Goal: Task Accomplishment & Management: Manage account settings

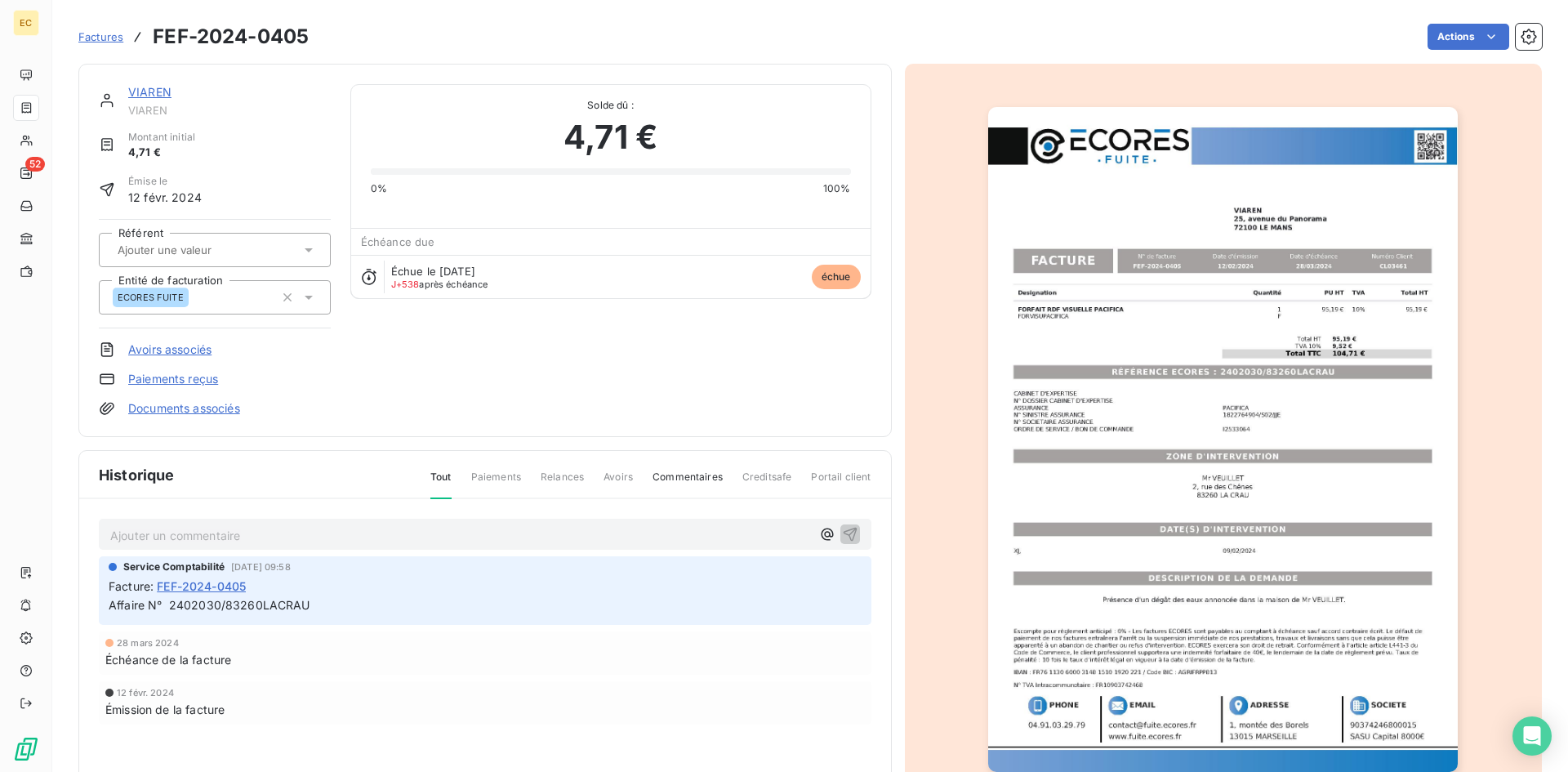
click at [145, 93] on link "VIAREN" at bounding box center [149, 92] width 43 height 14
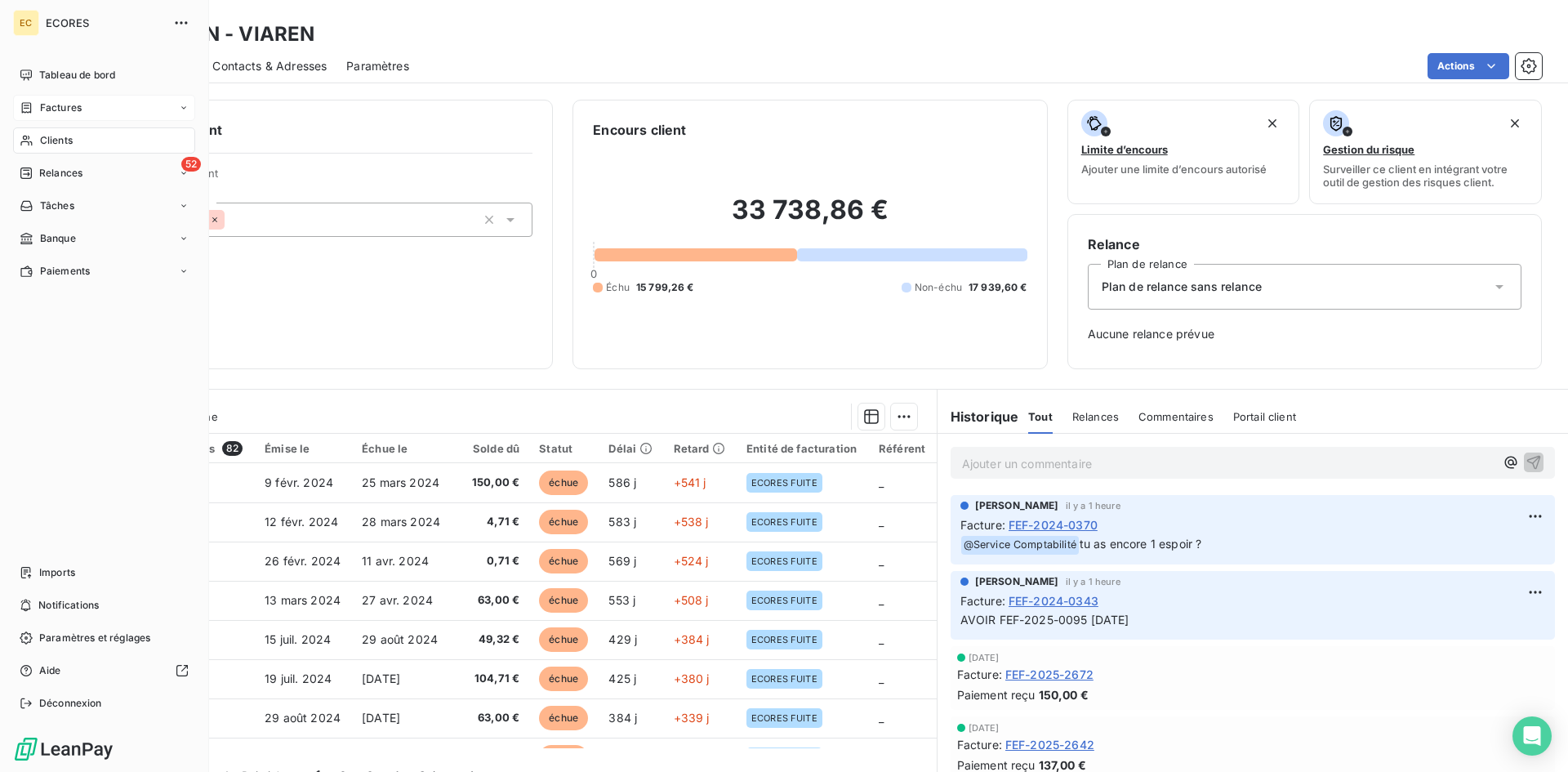
click at [62, 107] on span "Factures" at bounding box center [60, 108] width 41 height 15
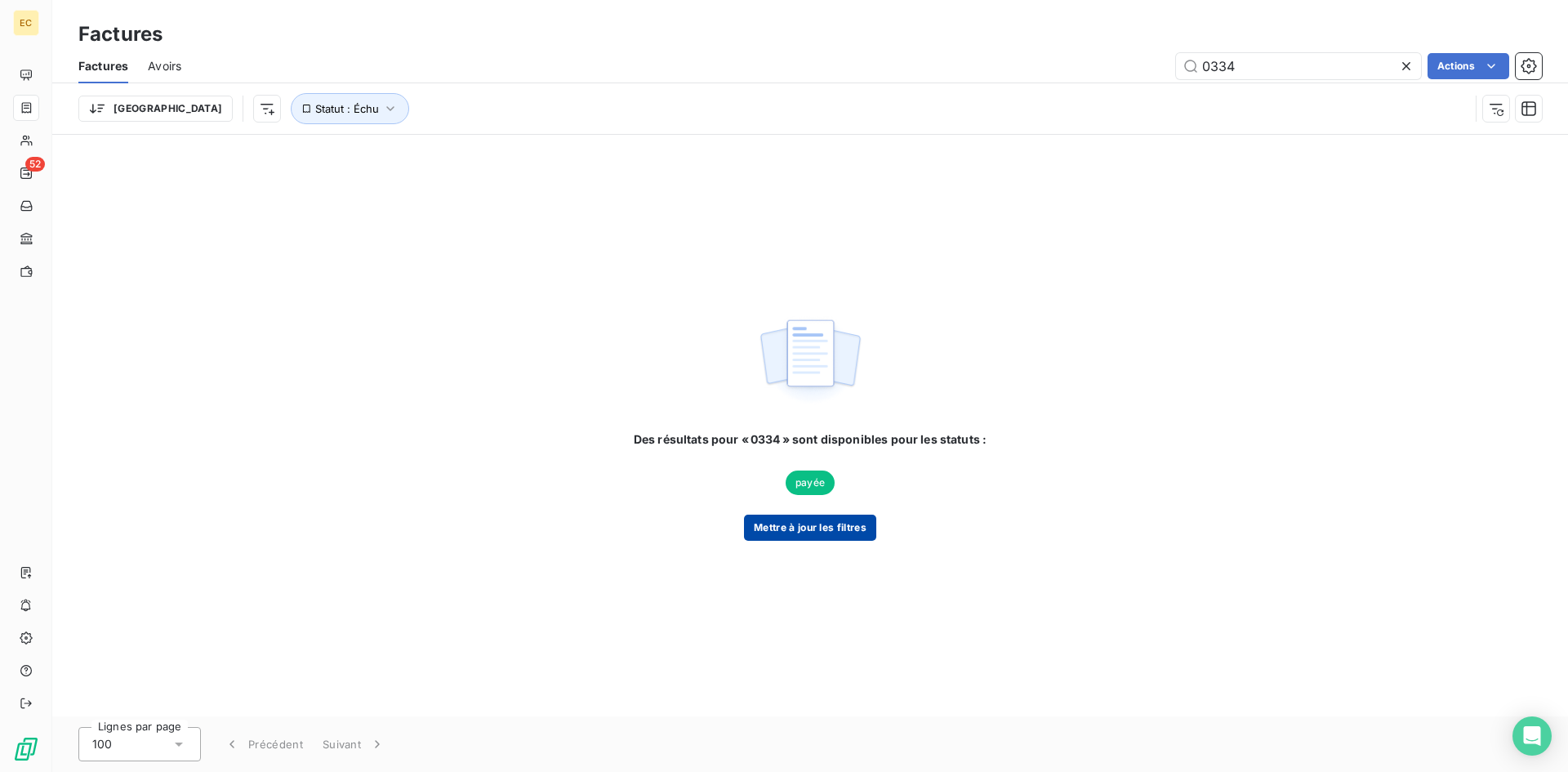
type input "0334"
click at [789, 530] on button "Mettre à jour les filtres" at bounding box center [810, 528] width 132 height 26
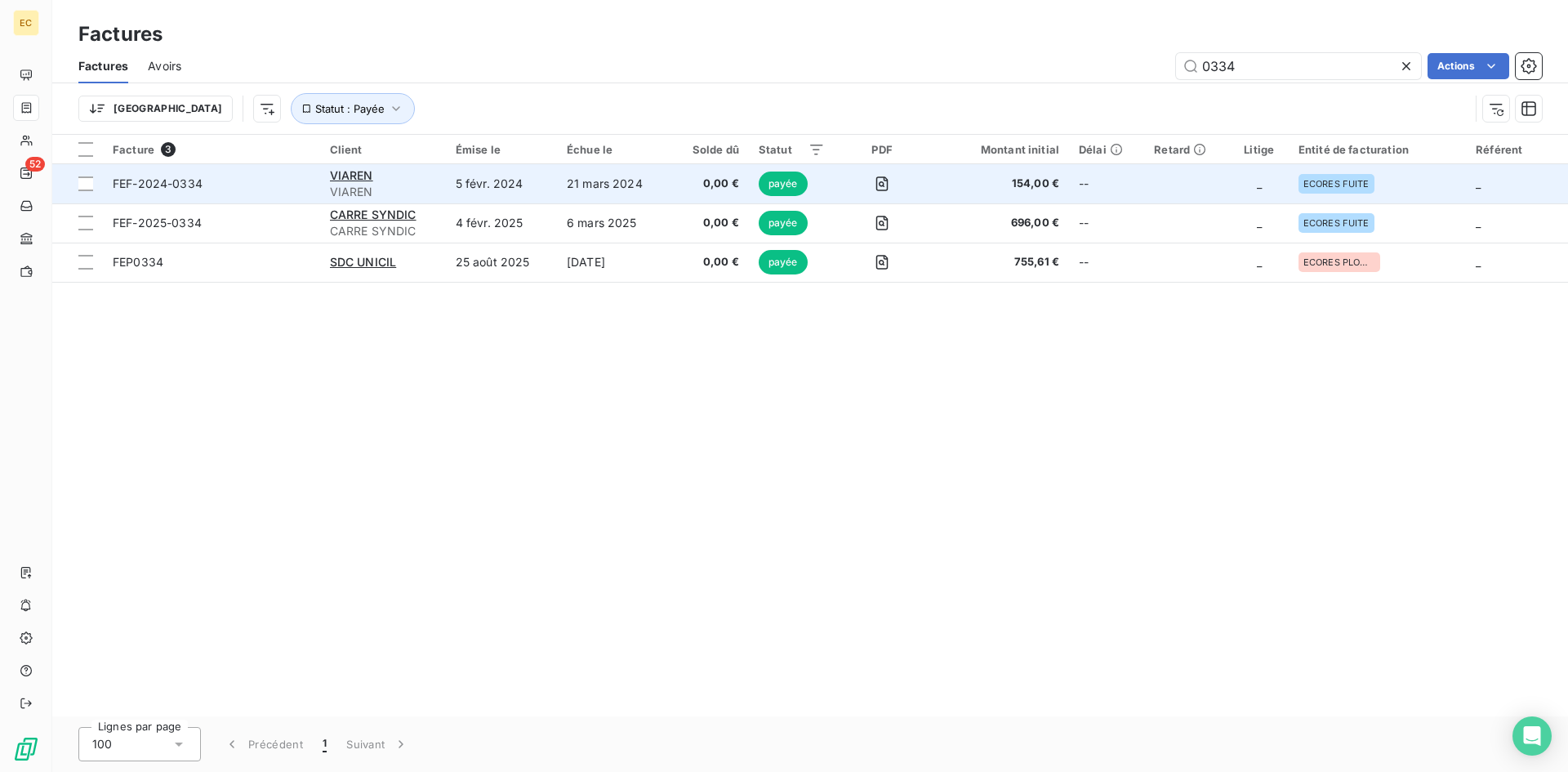
click at [213, 184] on span "FEF-2024-0334" at bounding box center [212, 183] width 197 height 17
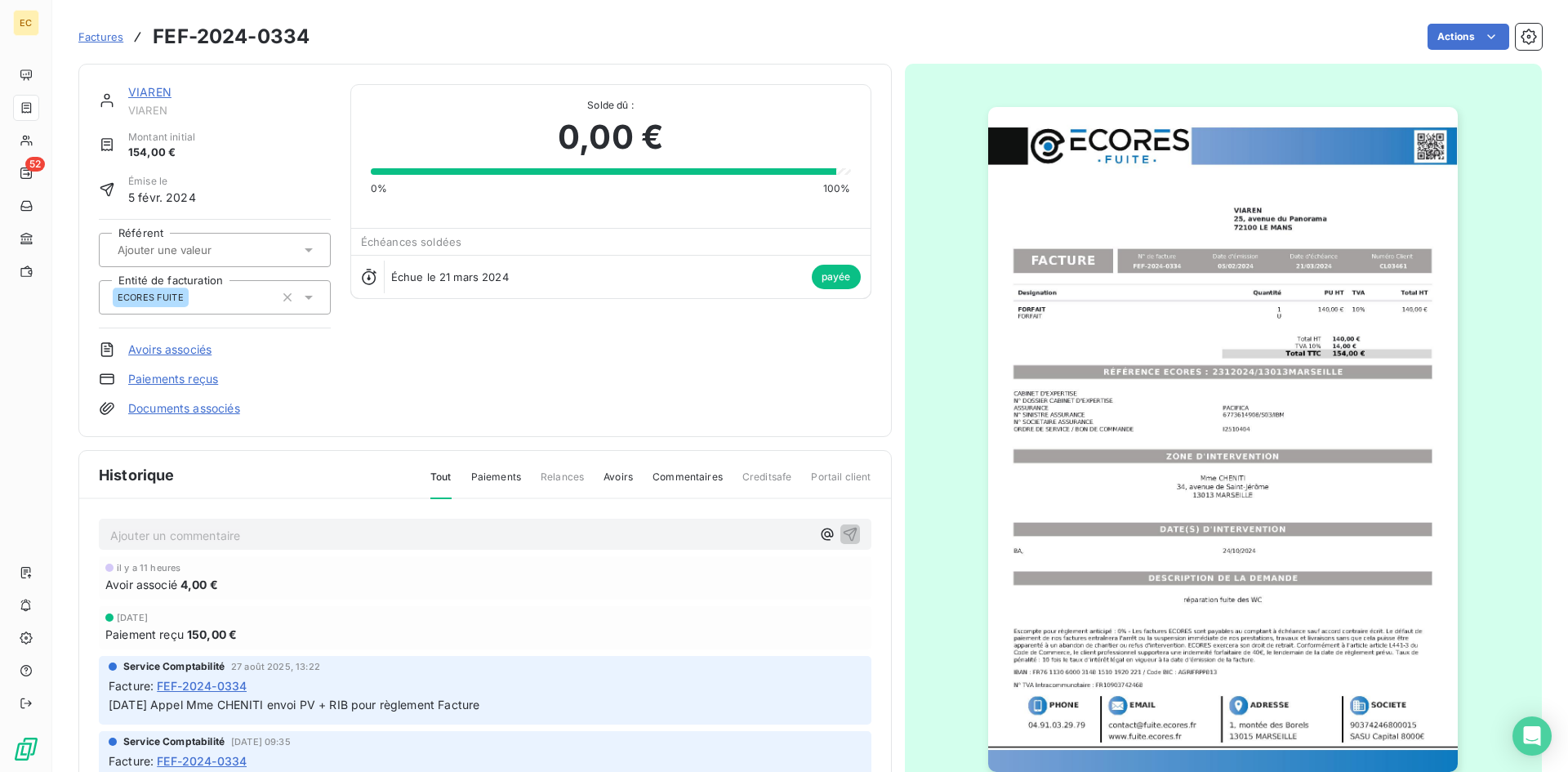
click at [389, 388] on div "VIAREN VIAREN Montant initial 154,00 € Émise le [DATE] Référent Entité de factu…" at bounding box center [485, 249] width 773 height 332
click at [193, 350] on link "Avoirs associés" at bounding box center [169, 349] width 84 height 17
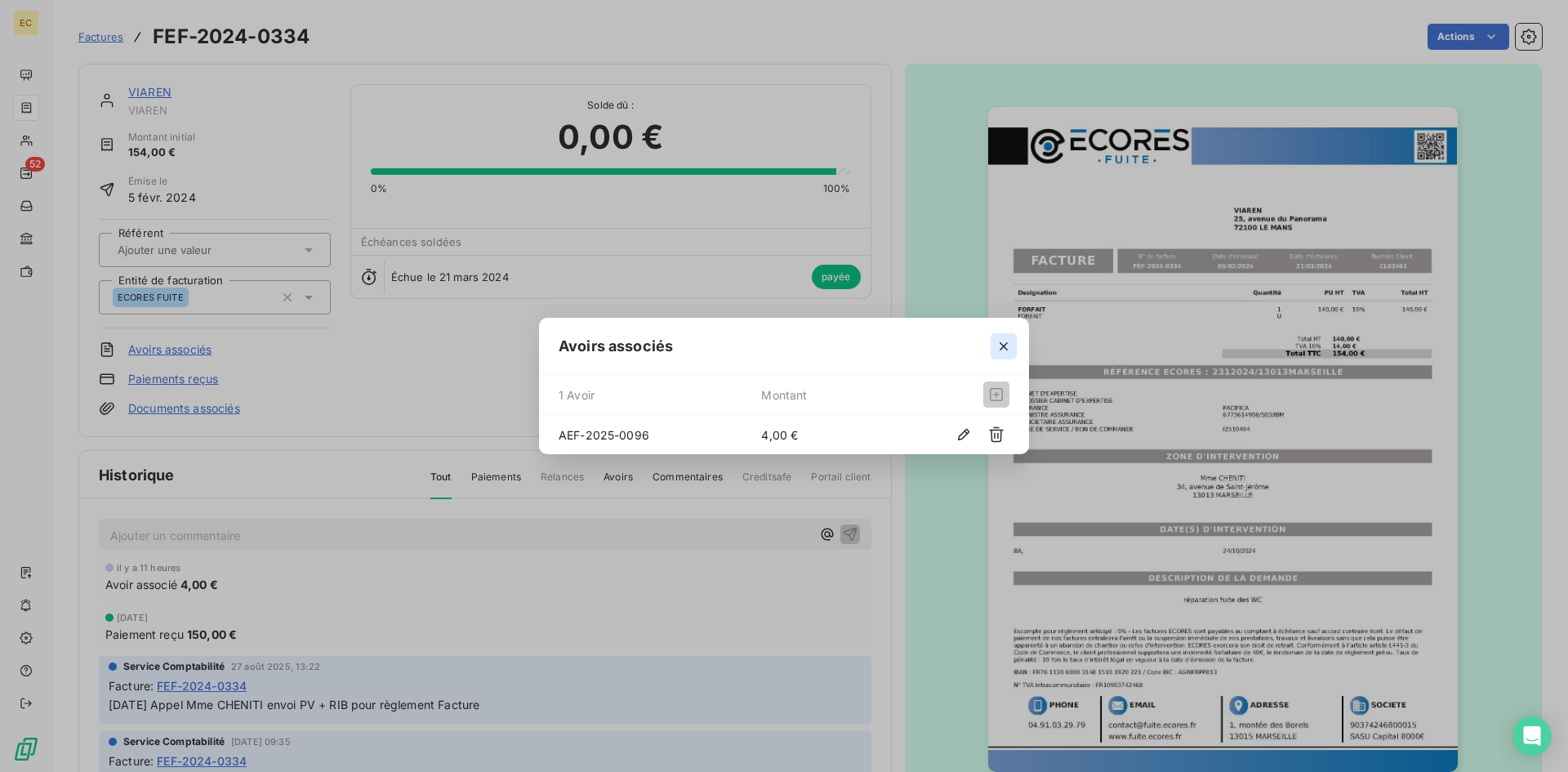
click at [1000, 350] on icon "button" at bounding box center [1004, 346] width 17 height 17
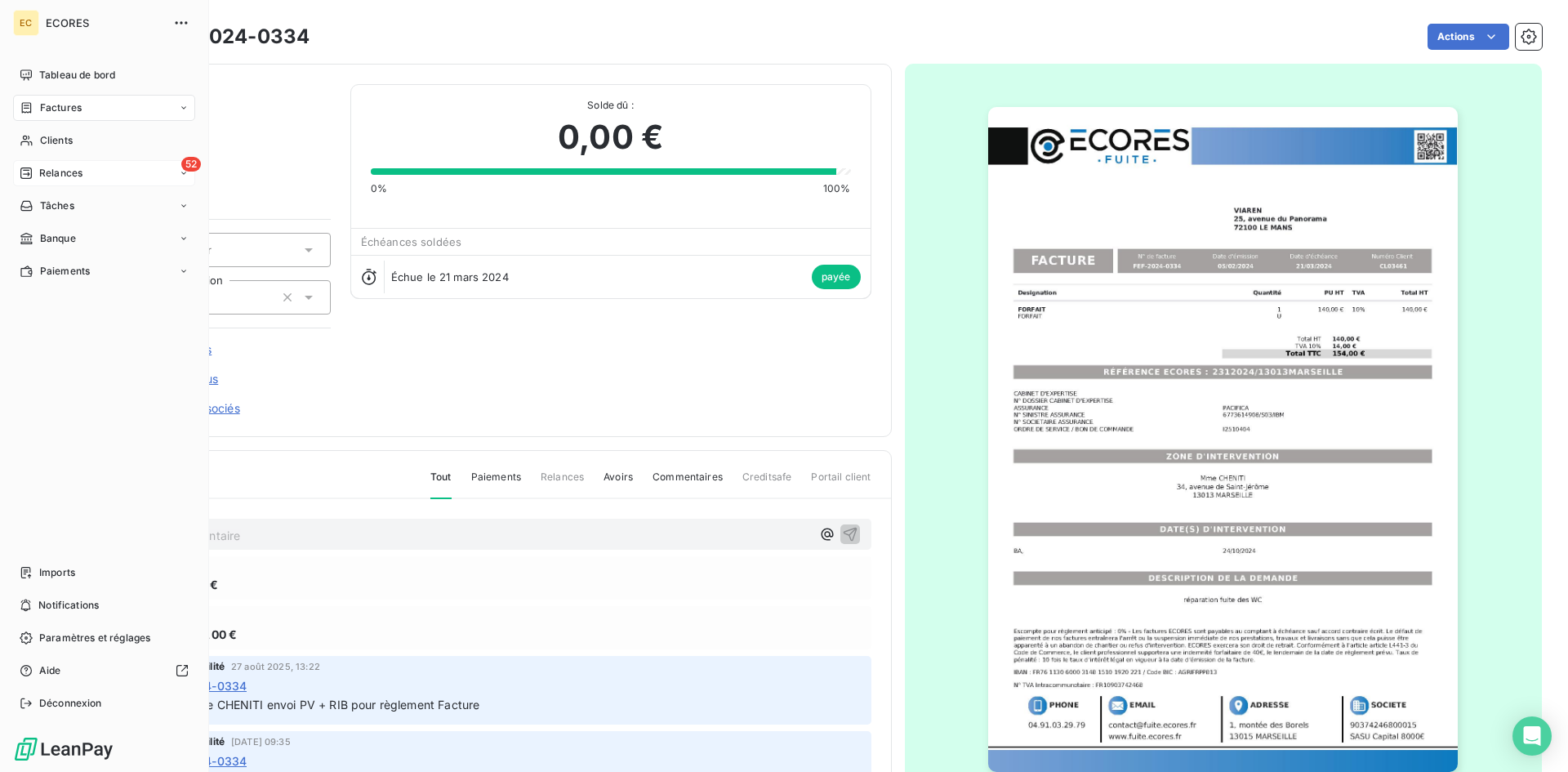
click at [64, 173] on span "Relances" at bounding box center [60, 173] width 43 height 15
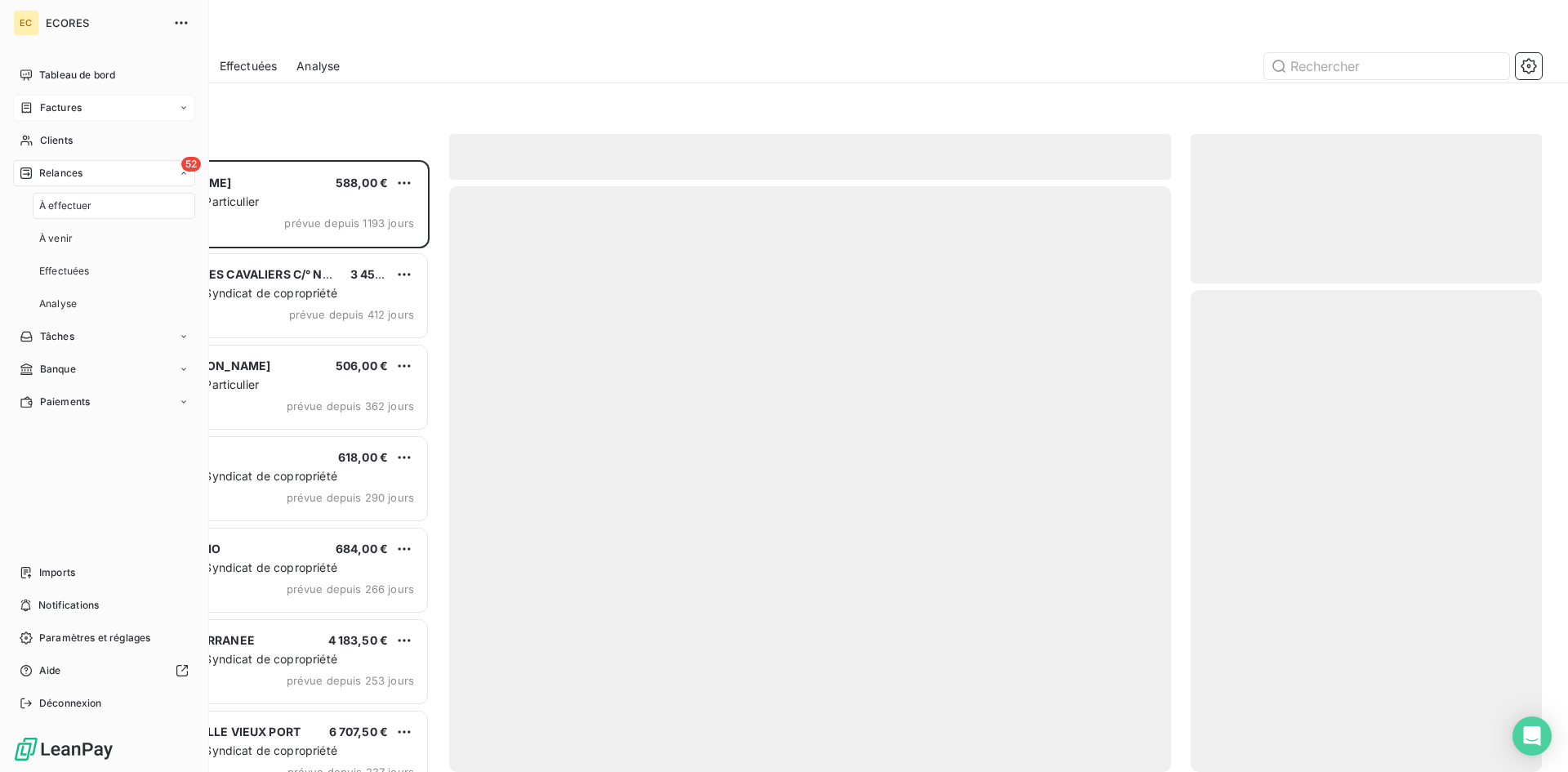
scroll to position [599, 339]
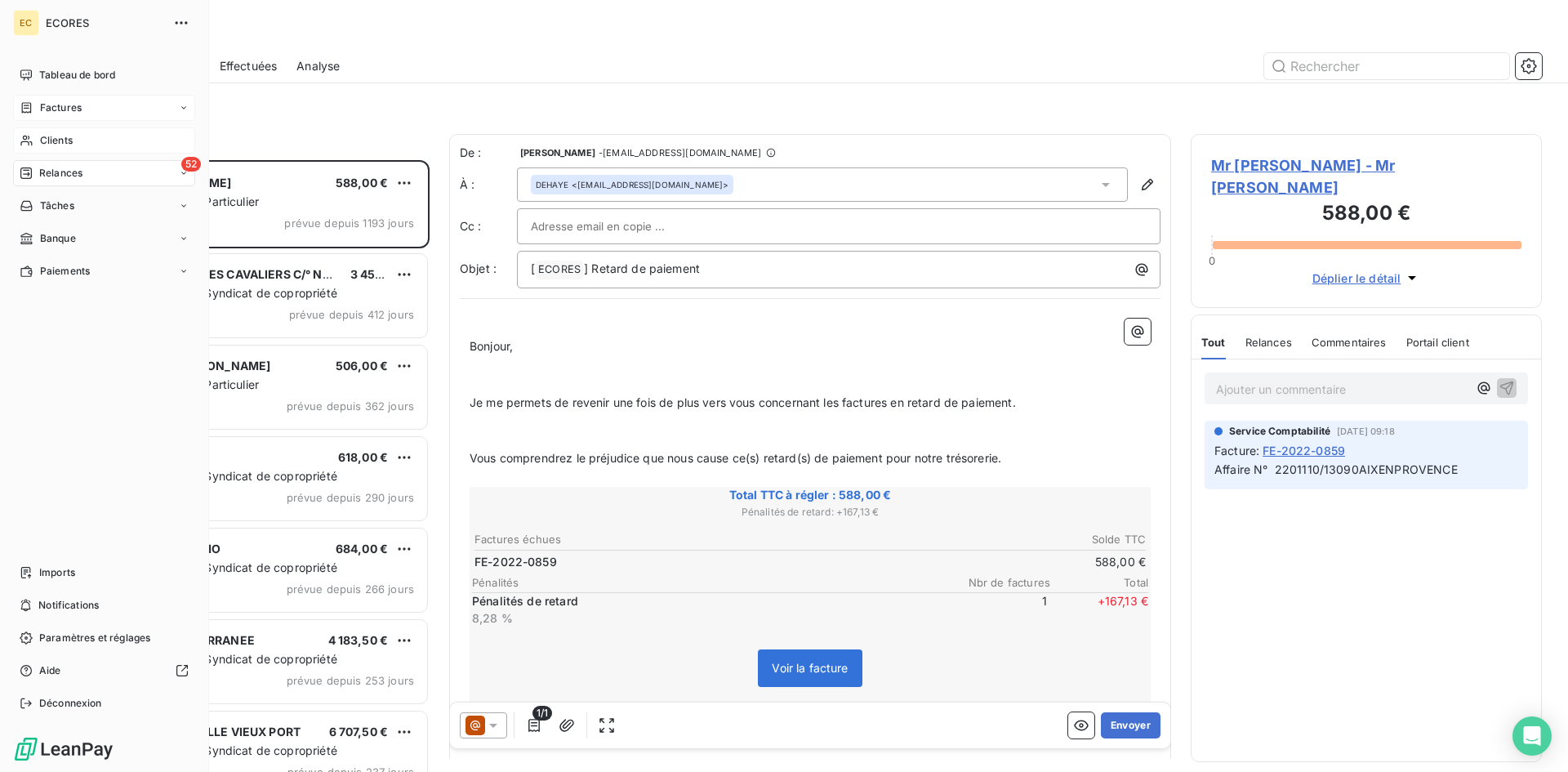
click at [70, 136] on span "Clients" at bounding box center [56, 140] width 33 height 15
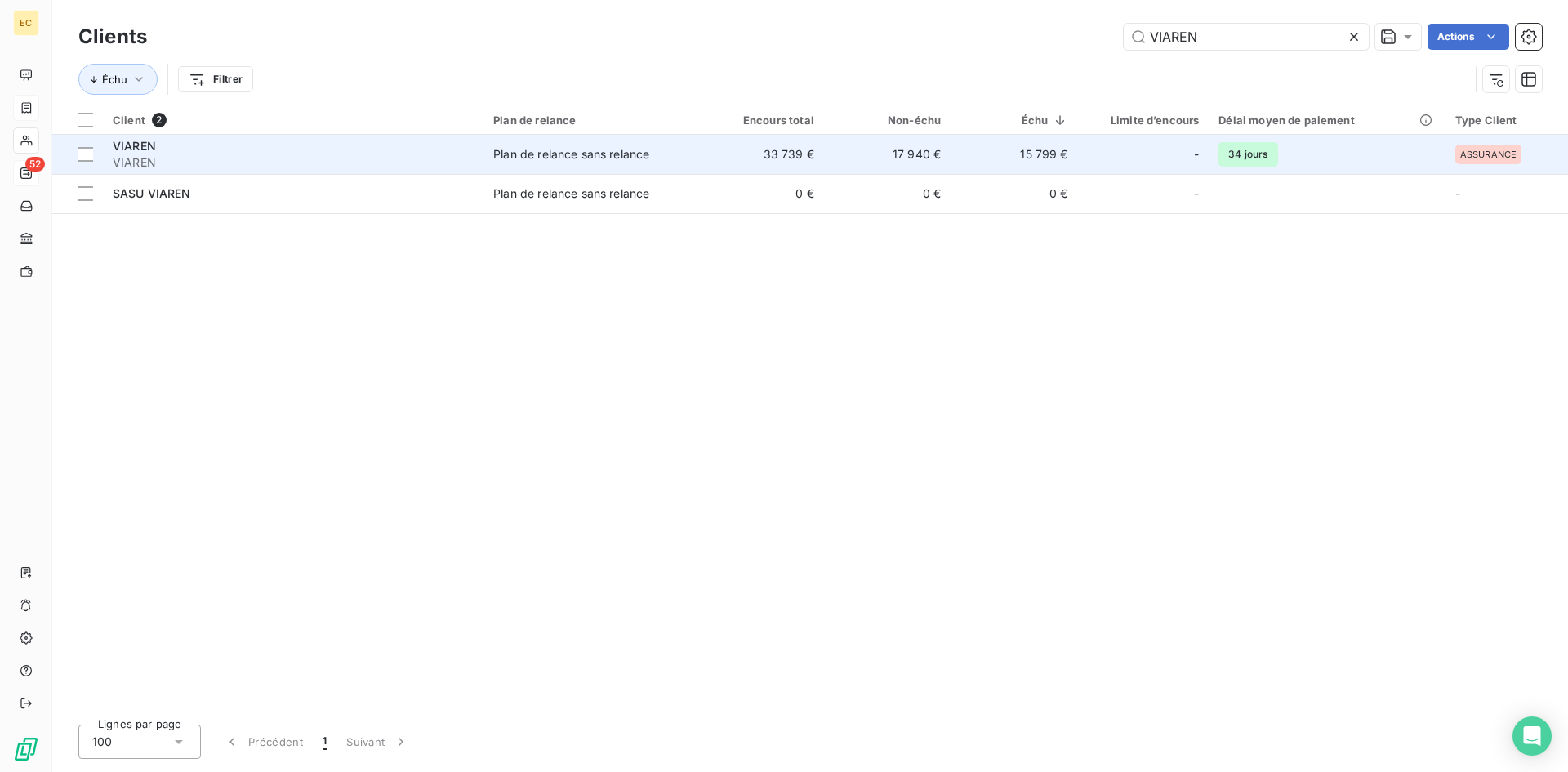
click at [298, 159] on span "VIAREN" at bounding box center [294, 162] width 361 height 17
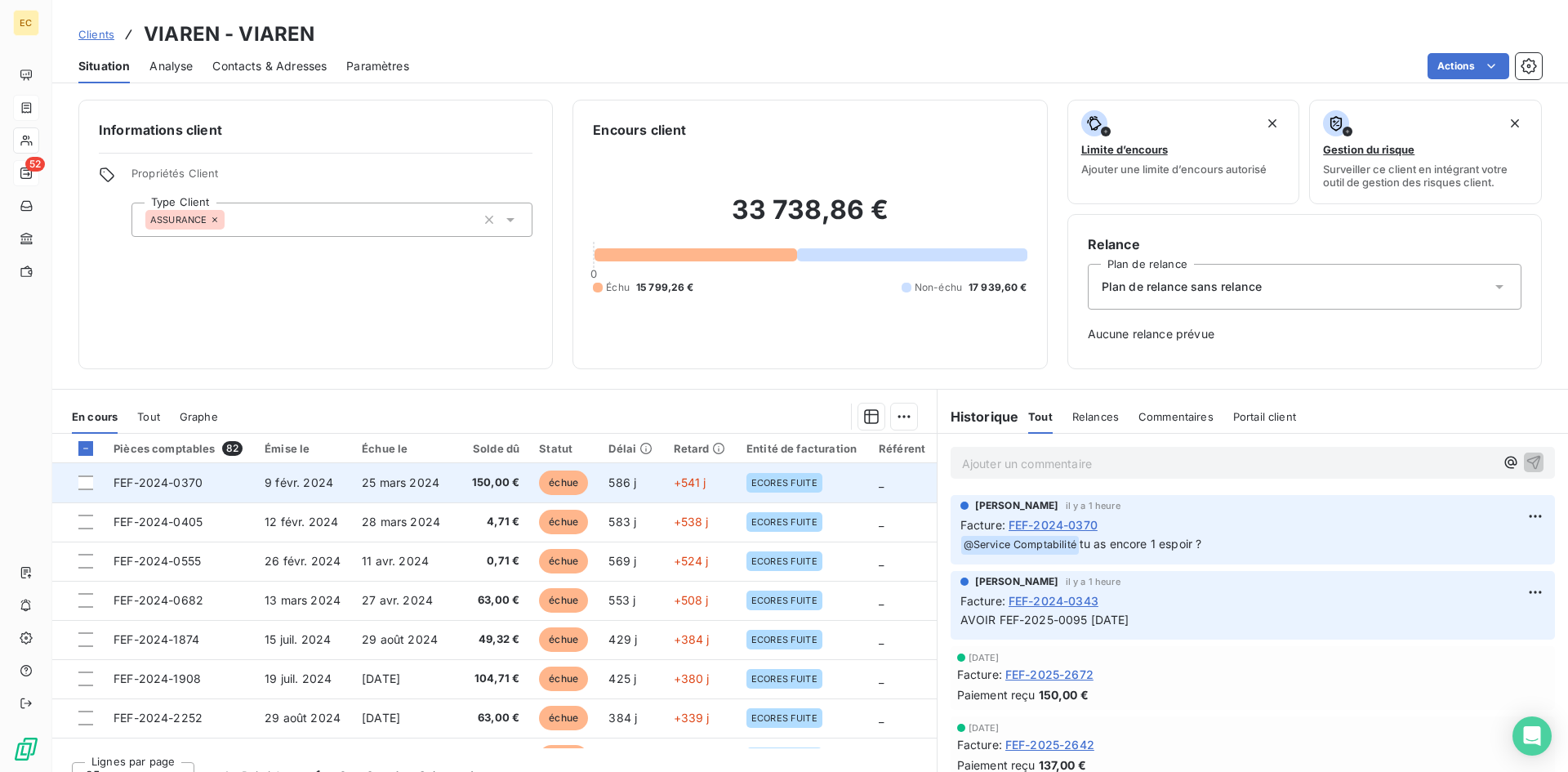
click at [220, 484] on td "FEF-2024-0370" at bounding box center [179, 482] width 151 height 39
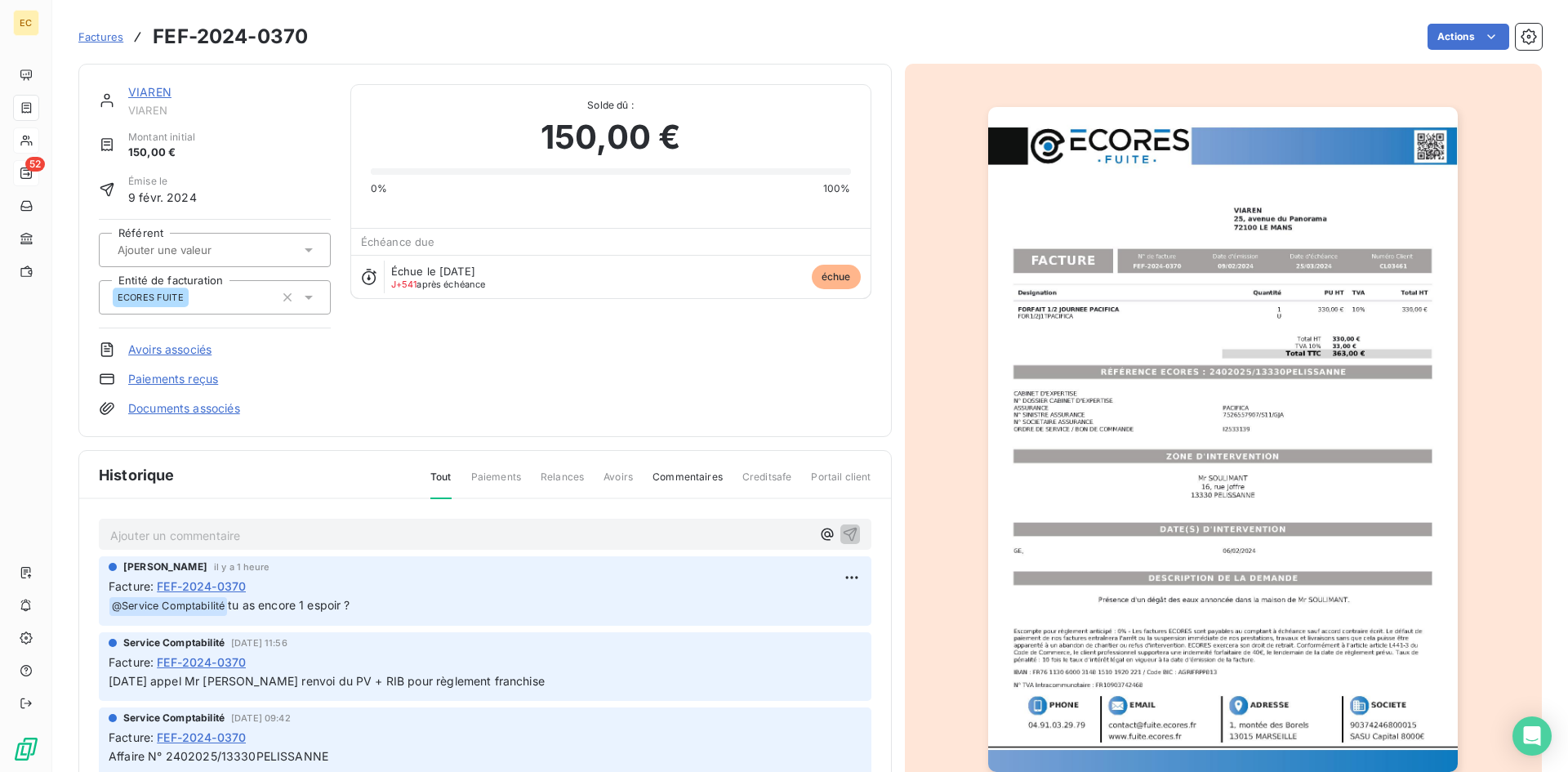
click at [140, 95] on link "VIAREN" at bounding box center [149, 92] width 43 height 14
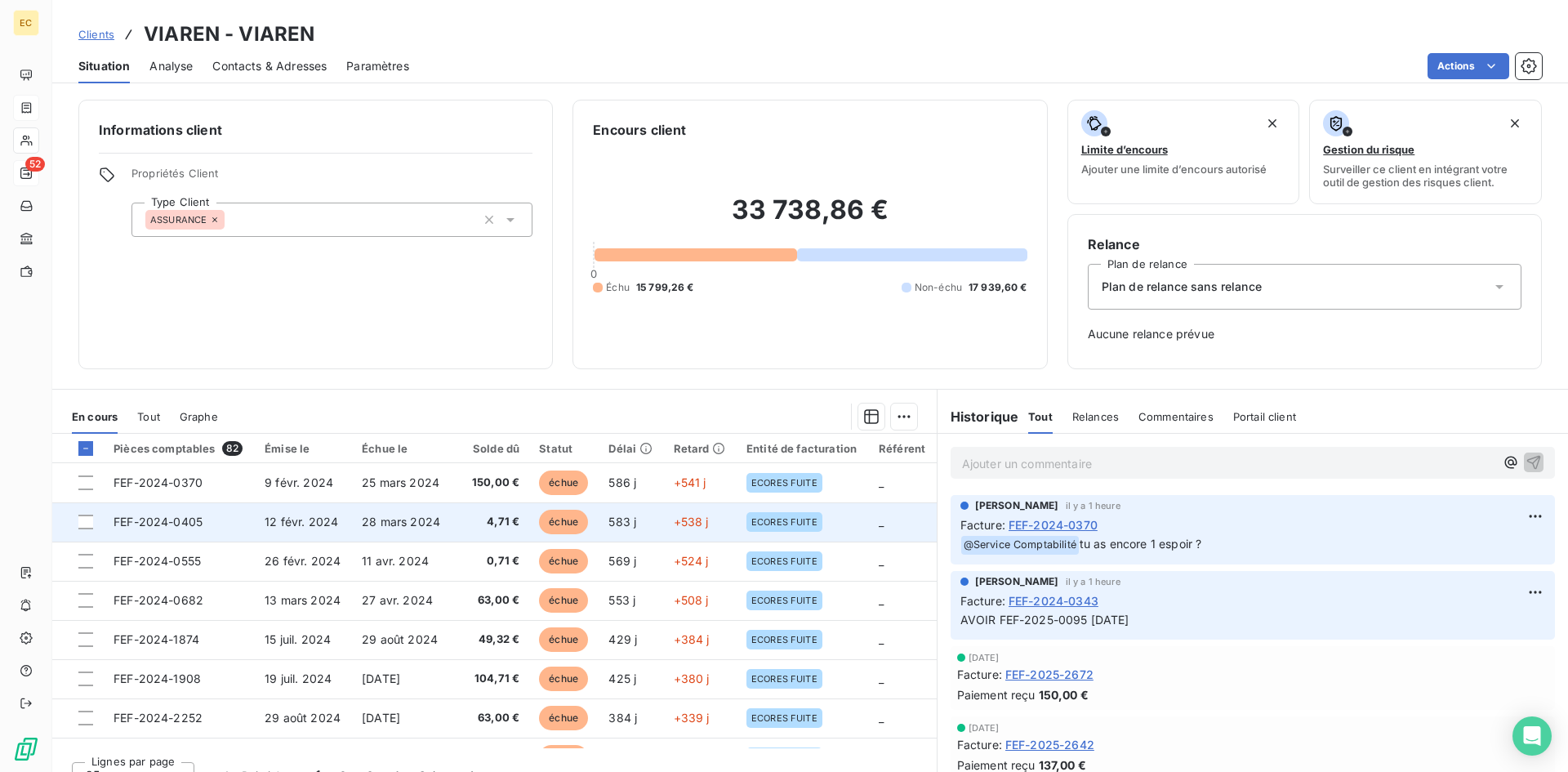
click at [224, 529] on td "FEF-2024-0405" at bounding box center [179, 522] width 151 height 39
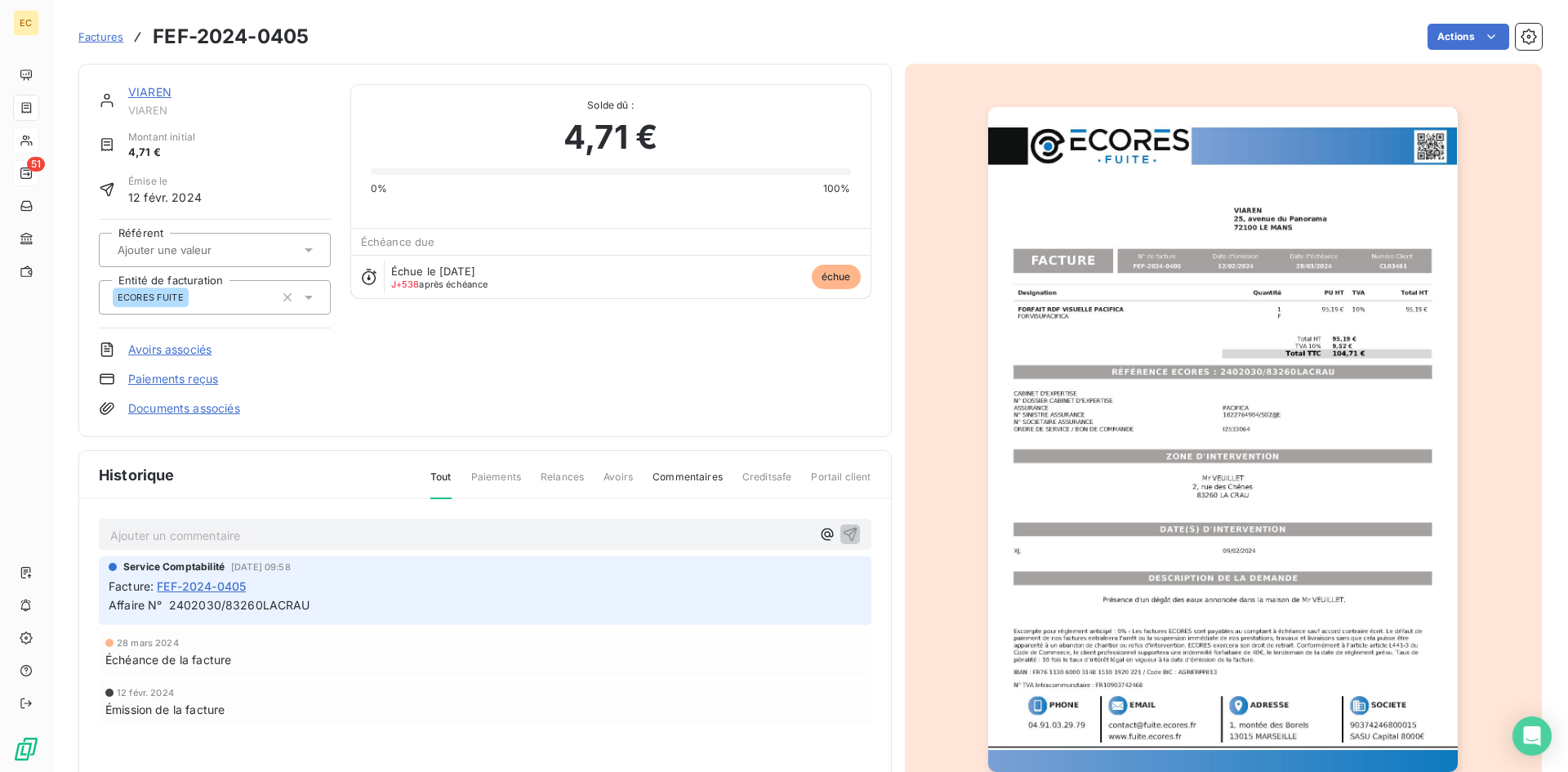
click at [187, 347] on link "Avoirs associés" at bounding box center [169, 349] width 84 height 17
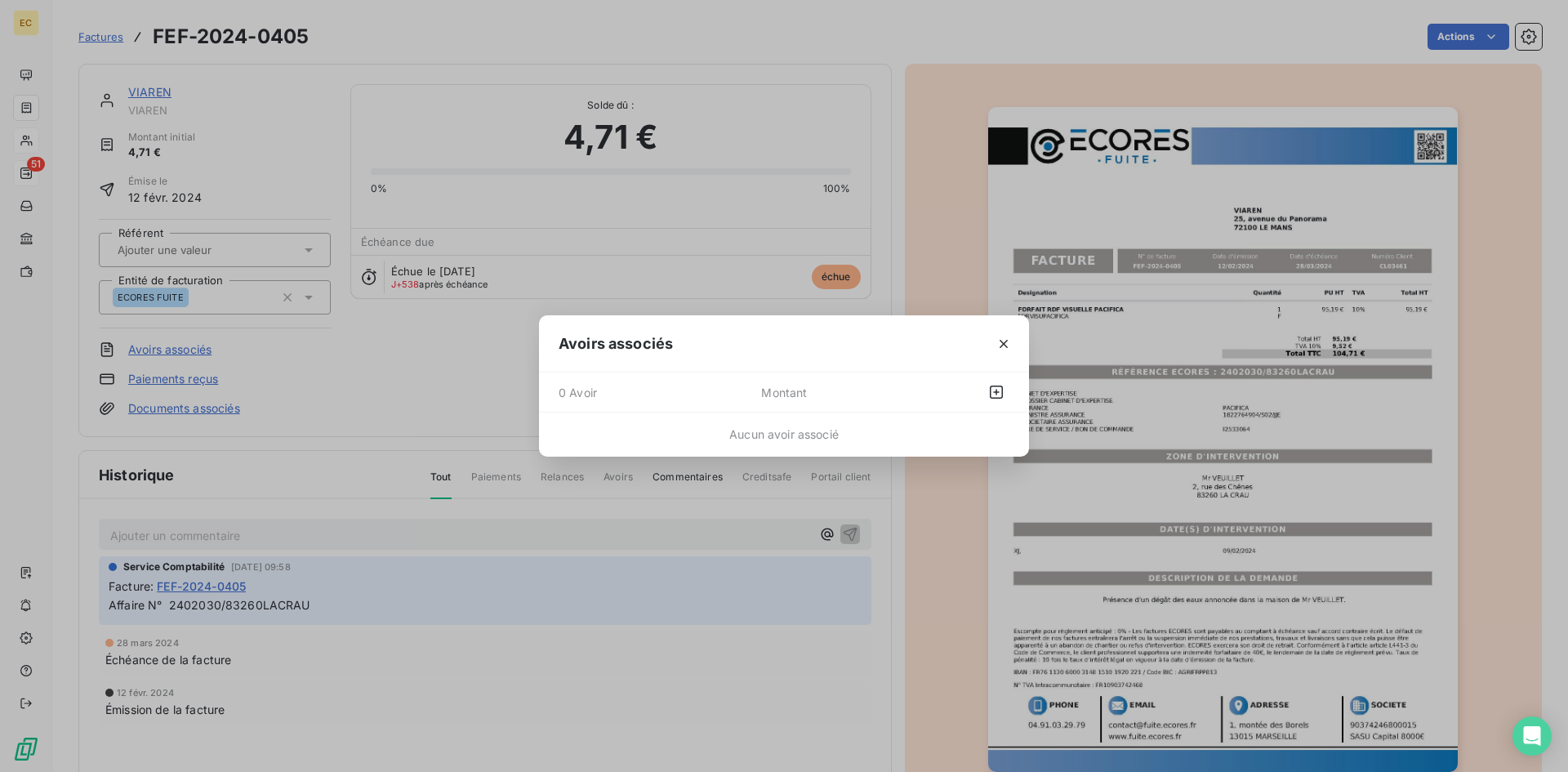
click at [790, 401] on span "Montant" at bounding box center [840, 392] width 158 height 26
click at [993, 392] on icon "button" at bounding box center [996, 391] width 17 height 17
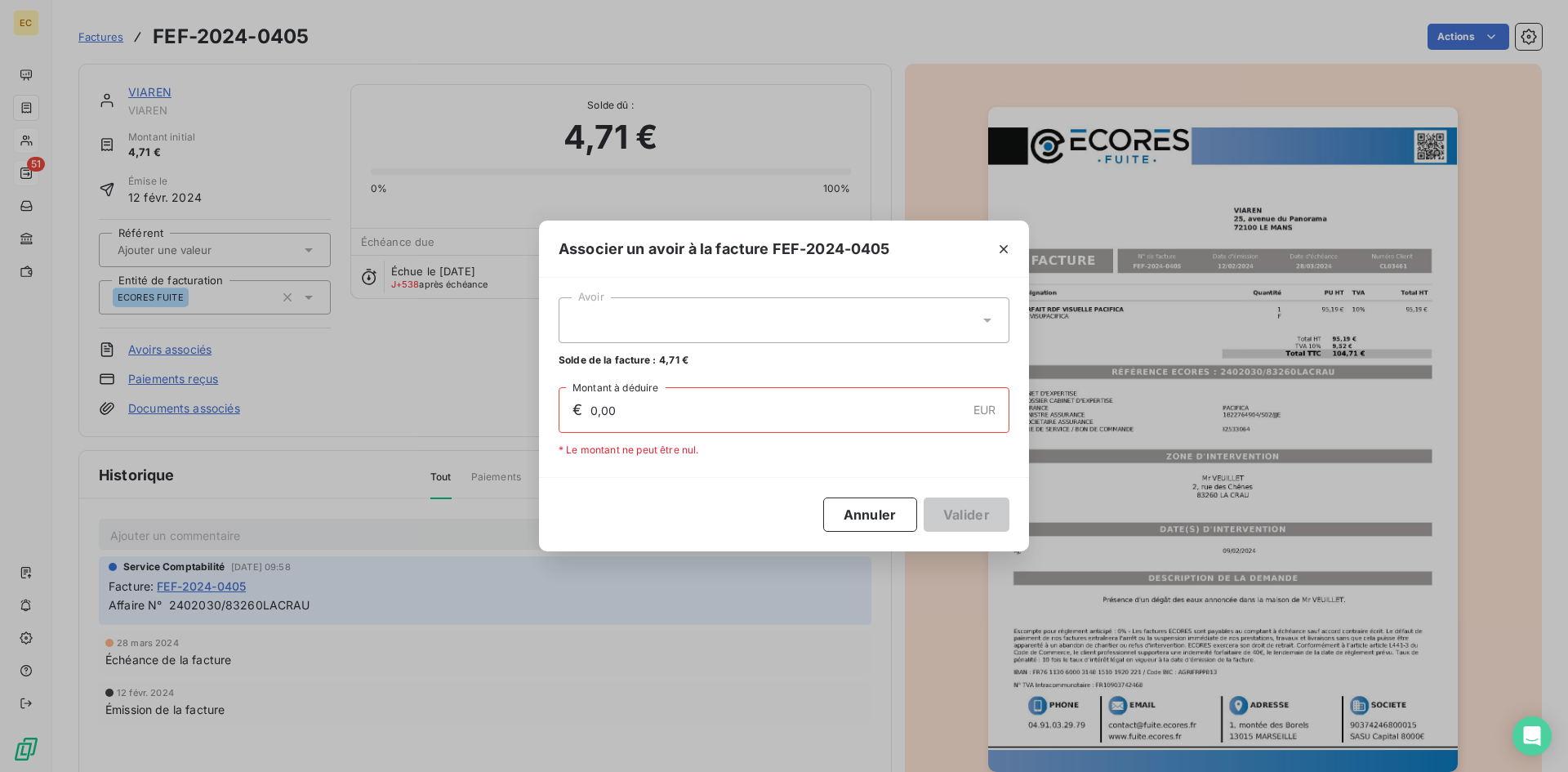
click at [739, 330] on div at bounding box center [784, 320] width 450 height 46
click at [653, 355] on div "AEF-2025-0097 4,71 €" at bounding box center [784, 360] width 431 height 16
type input "4,71"
click at [964, 517] on button "Valider" at bounding box center [966, 514] width 85 height 34
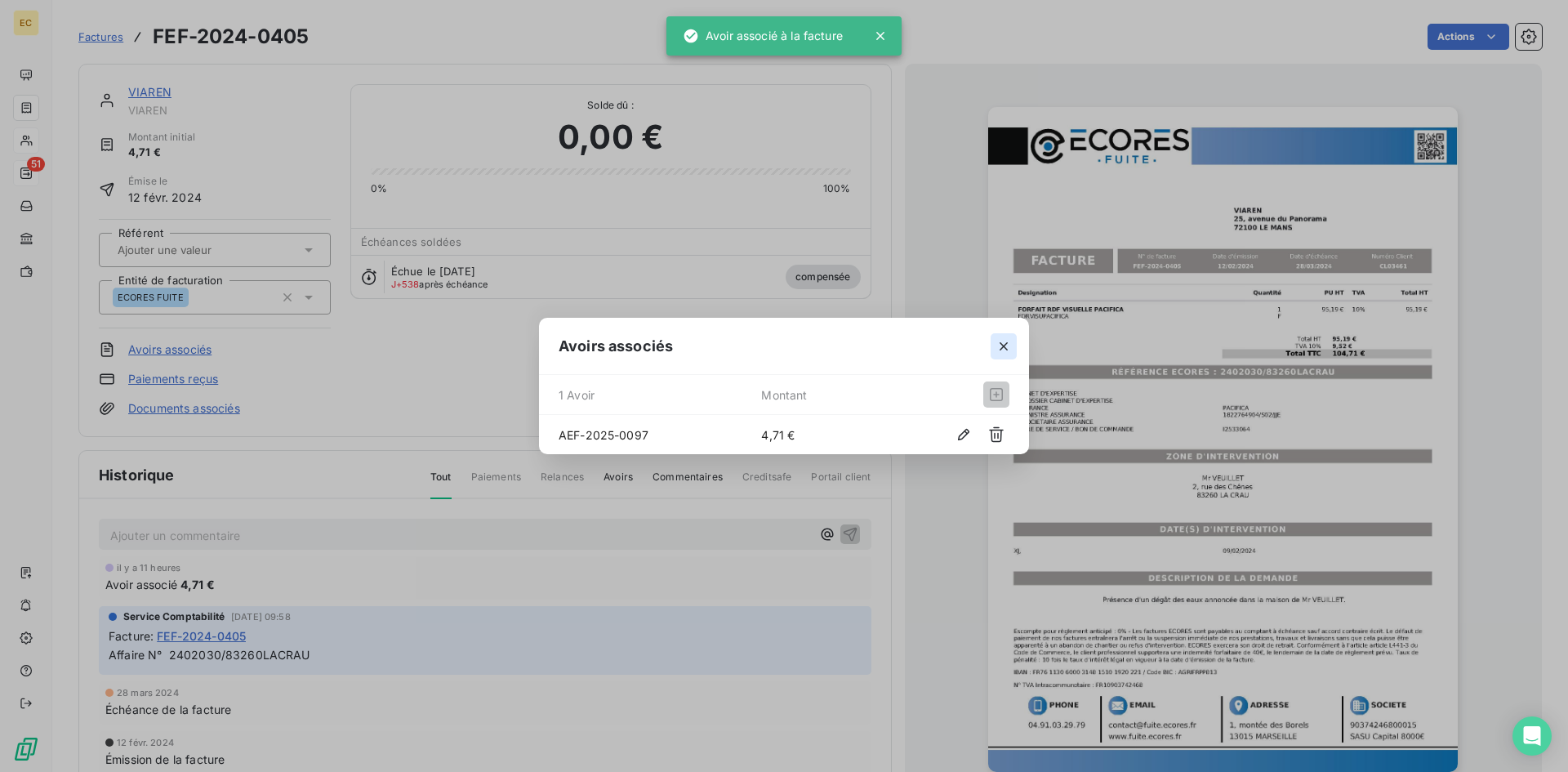
click at [1007, 346] on icon "button" at bounding box center [1004, 346] width 17 height 17
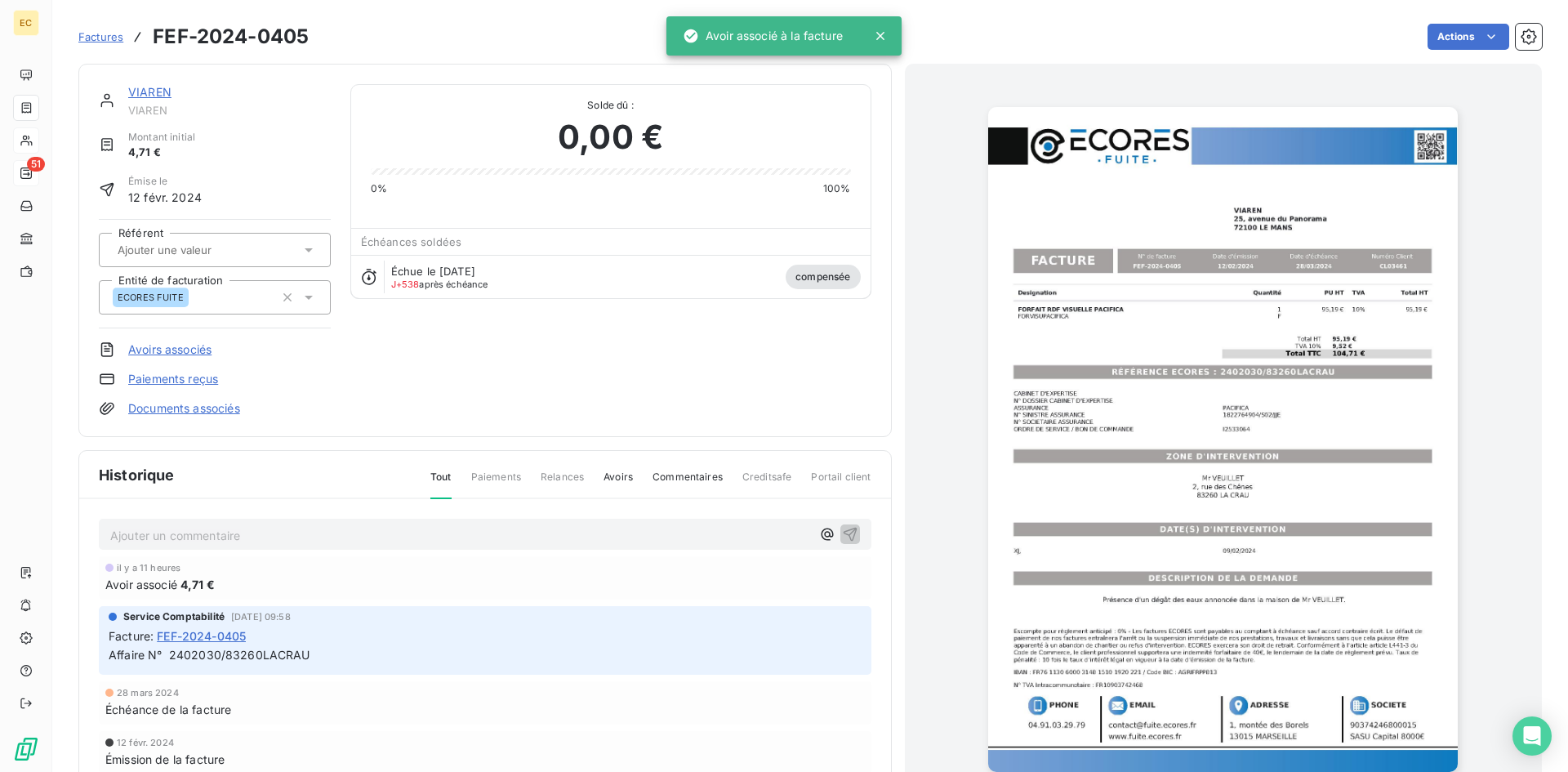
click at [142, 93] on link "VIAREN" at bounding box center [149, 92] width 43 height 14
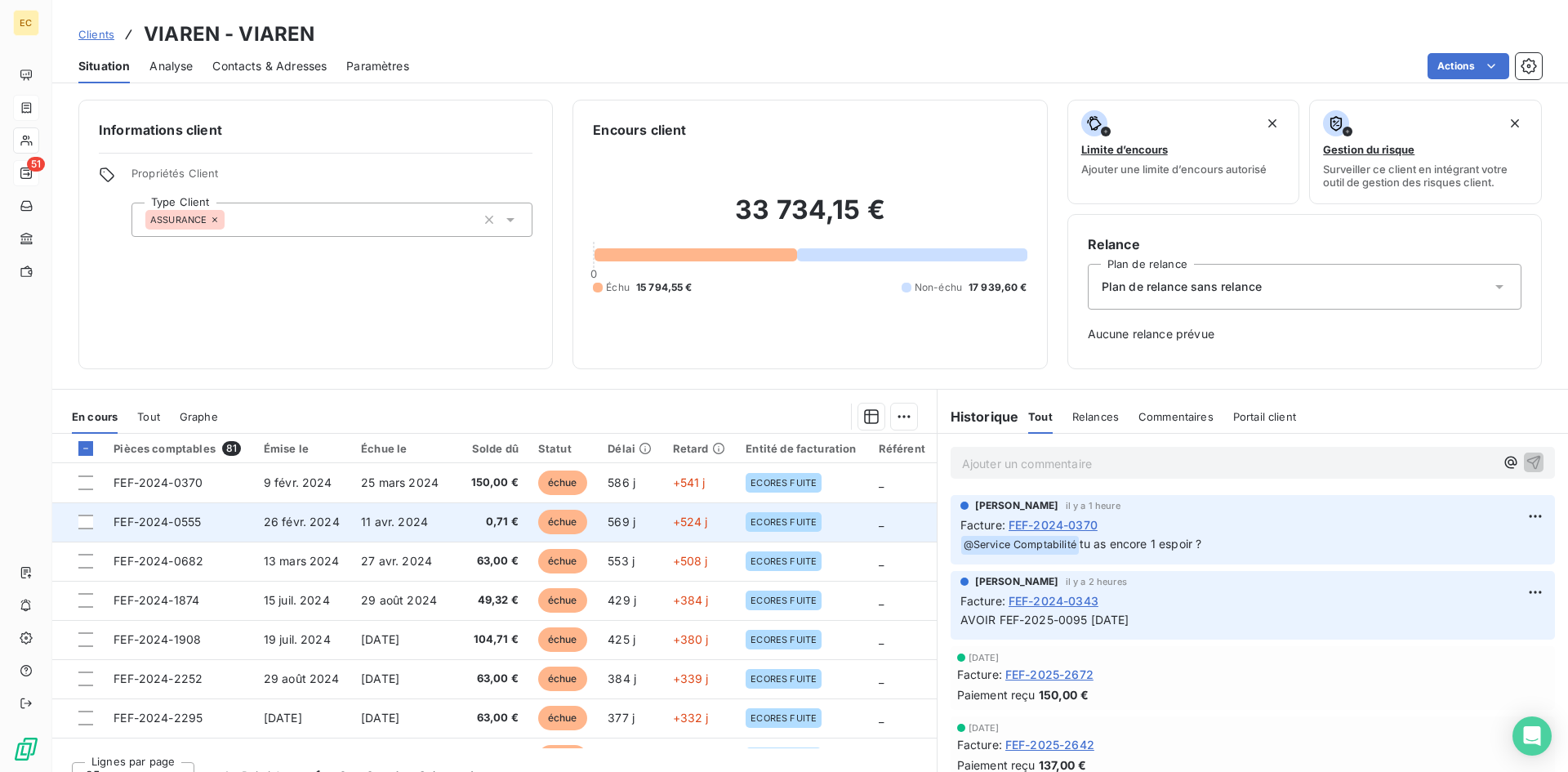
click at [165, 518] on span "FEF-2024-0555" at bounding box center [157, 522] width 87 height 14
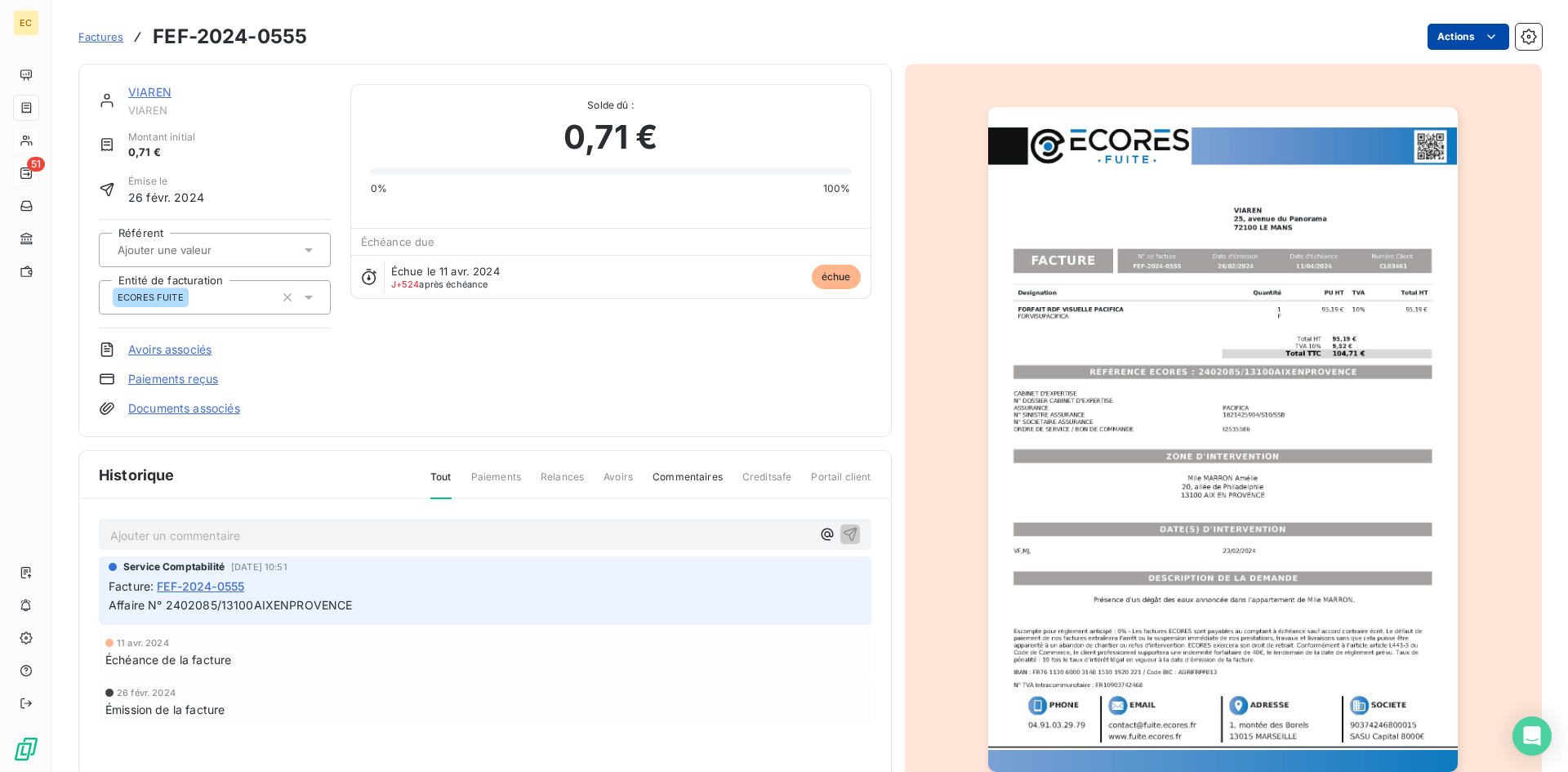
click at [1453, 44] on html "EC 51 Factures FEF-2024-0555 Actions VIAREN VIAREN Montant initial 0,71 € Émise…" at bounding box center [784, 386] width 1568 height 772
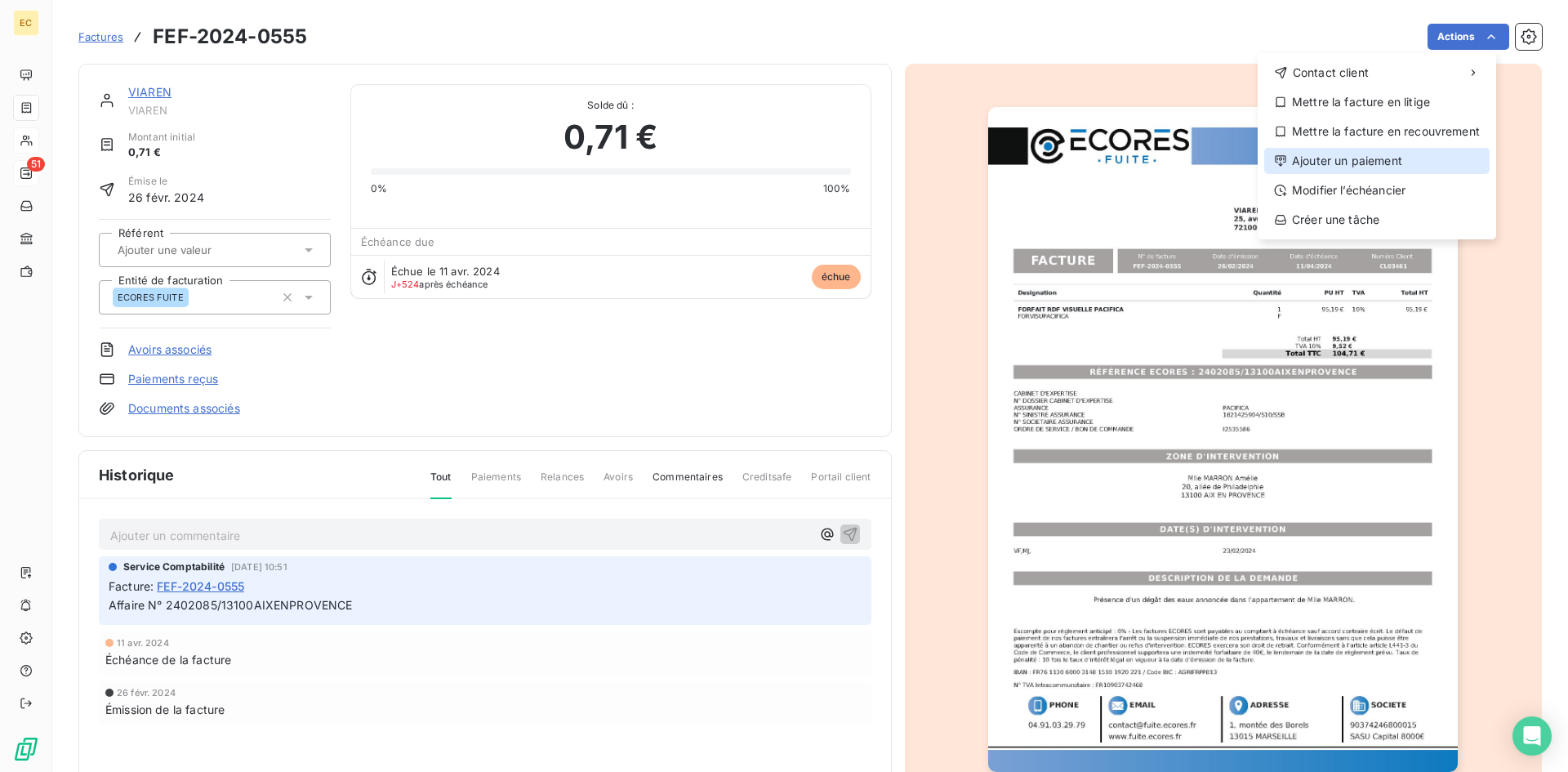
click at [1385, 154] on div "Ajouter un paiement" at bounding box center [1377, 161] width 226 height 26
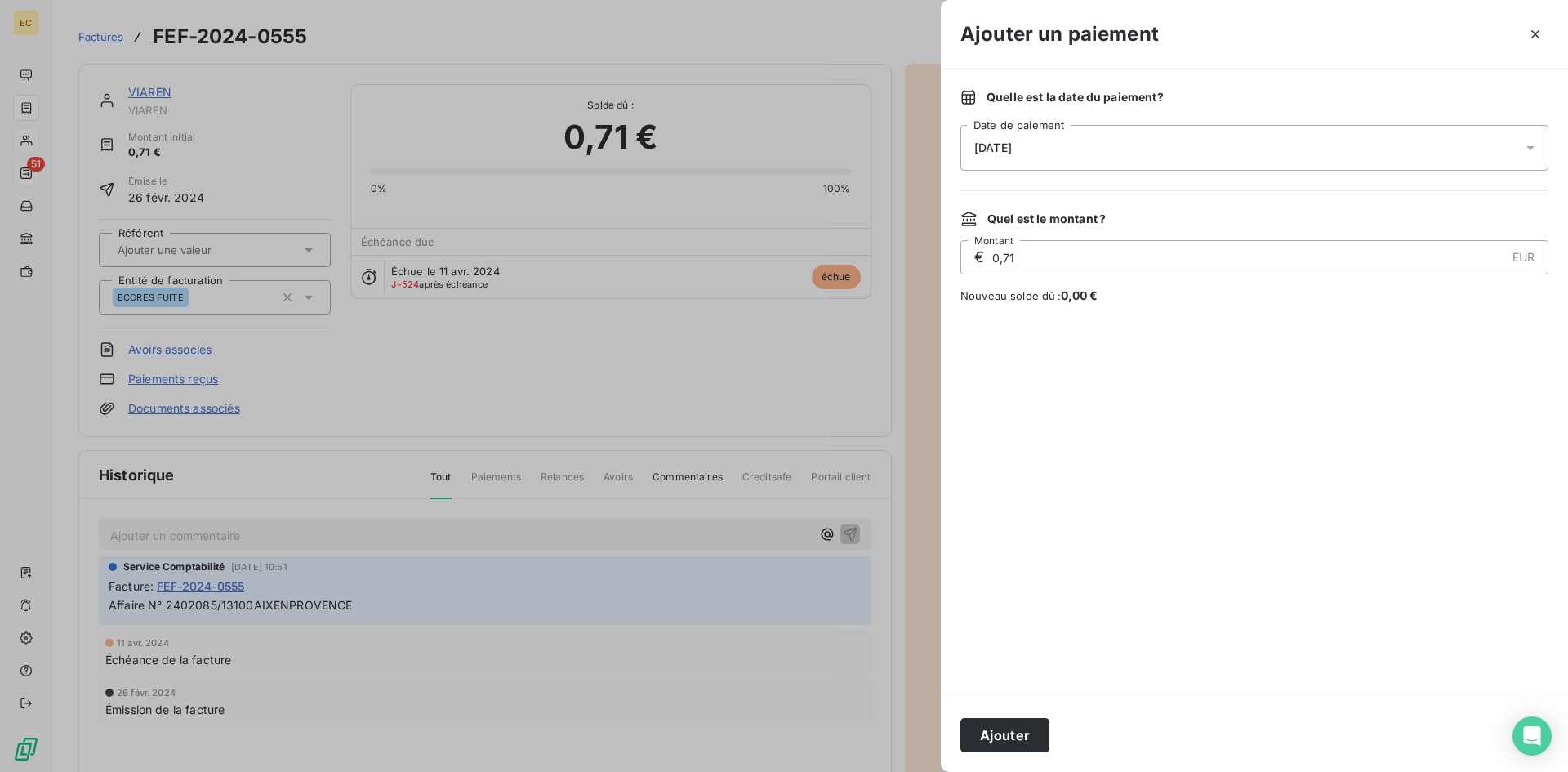
click at [1012, 147] on span "[DATE]" at bounding box center [992, 147] width 38 height 13
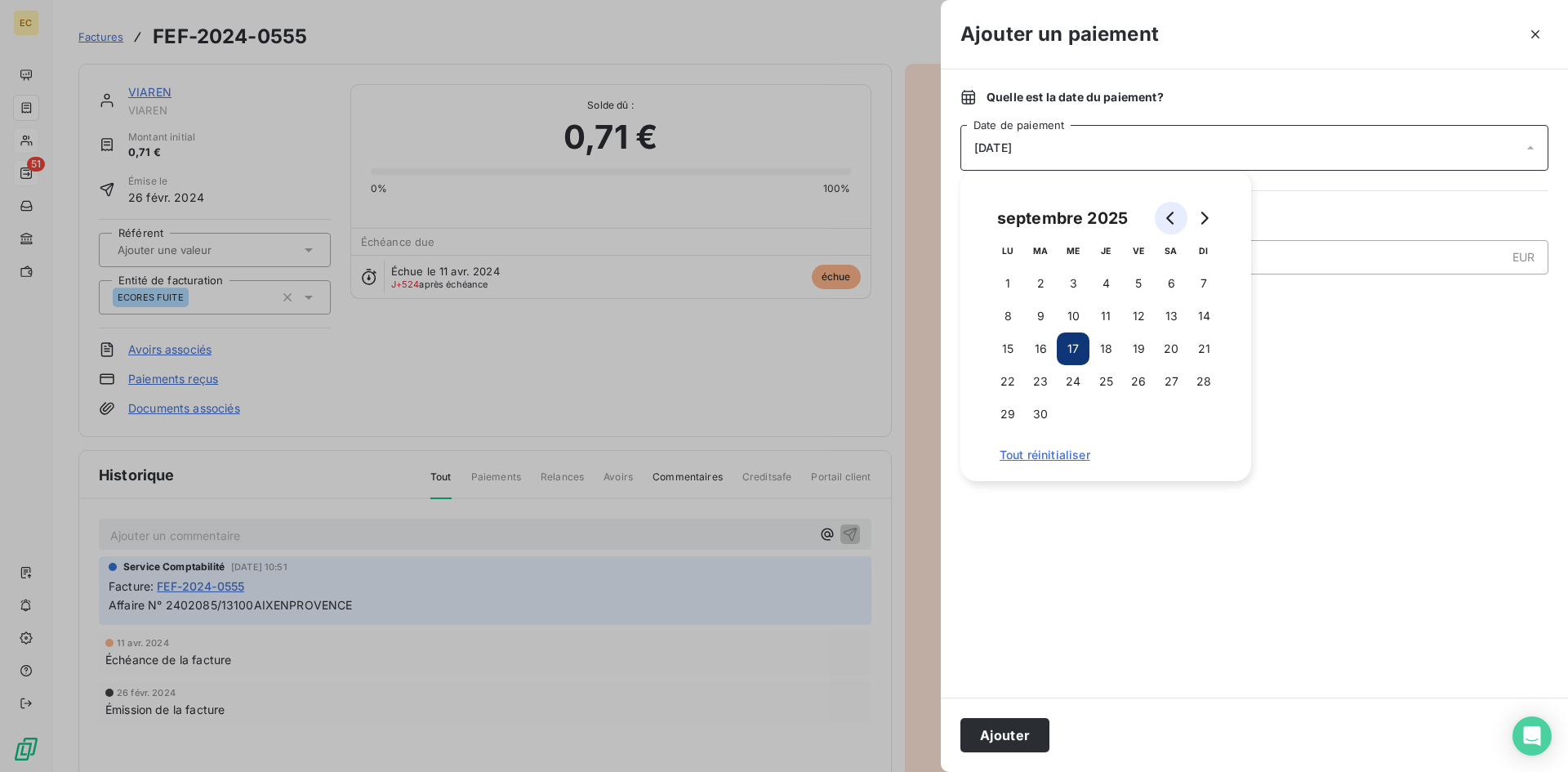
click at [1169, 217] on icon "Go to previous month" at bounding box center [1170, 218] width 7 height 13
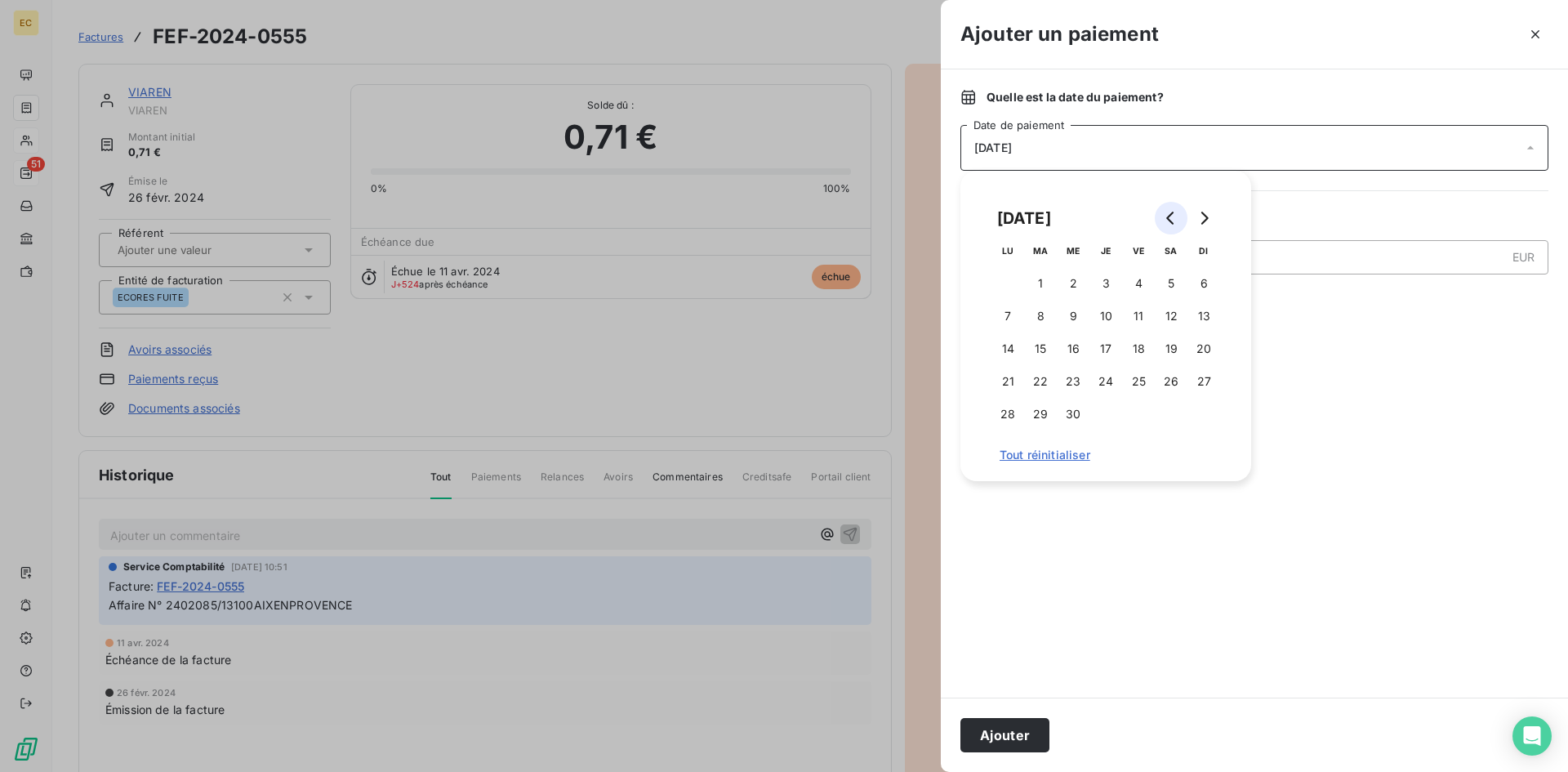
click at [1169, 217] on icon "Go to previous month" at bounding box center [1170, 218] width 7 height 13
click at [1204, 216] on icon "Go to next month" at bounding box center [1203, 218] width 13 height 13
click at [1140, 378] on button "25" at bounding box center [1138, 381] width 33 height 33
click at [997, 739] on button "Ajouter" at bounding box center [1005, 734] width 89 height 34
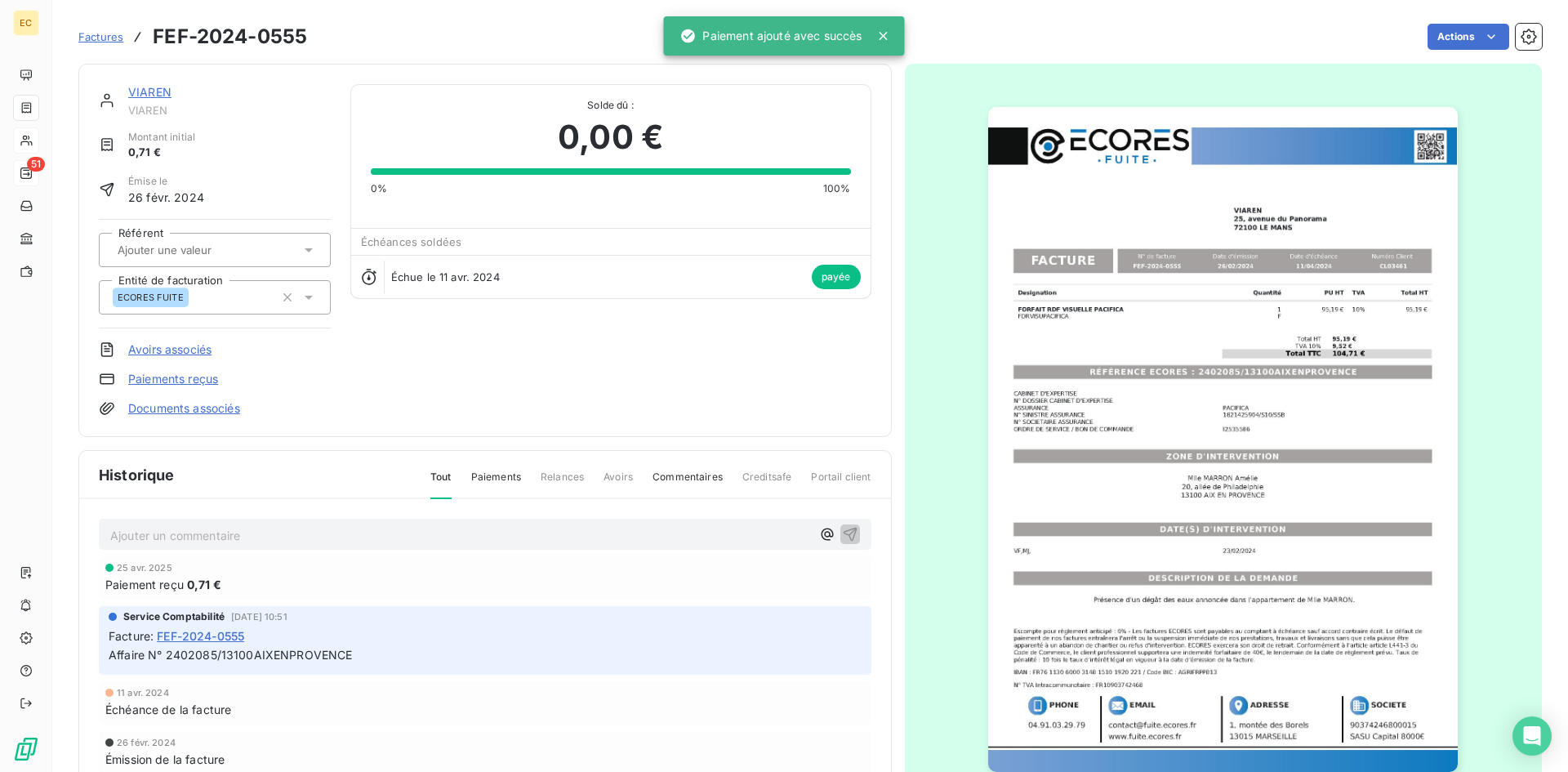
click at [151, 91] on link "VIAREN" at bounding box center [149, 92] width 43 height 14
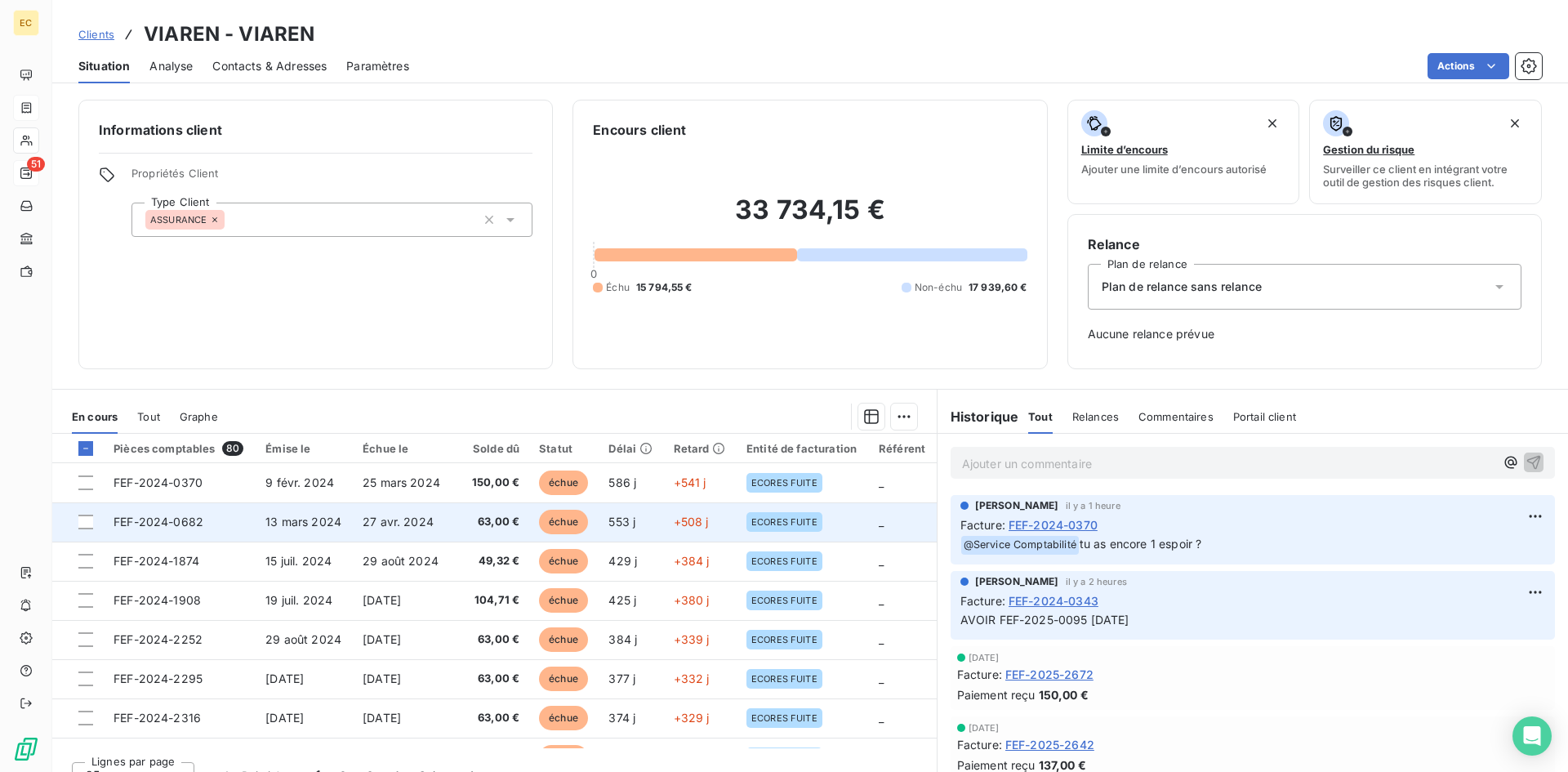
click at [217, 522] on td "FEF-2024-0682" at bounding box center [180, 522] width 152 height 39
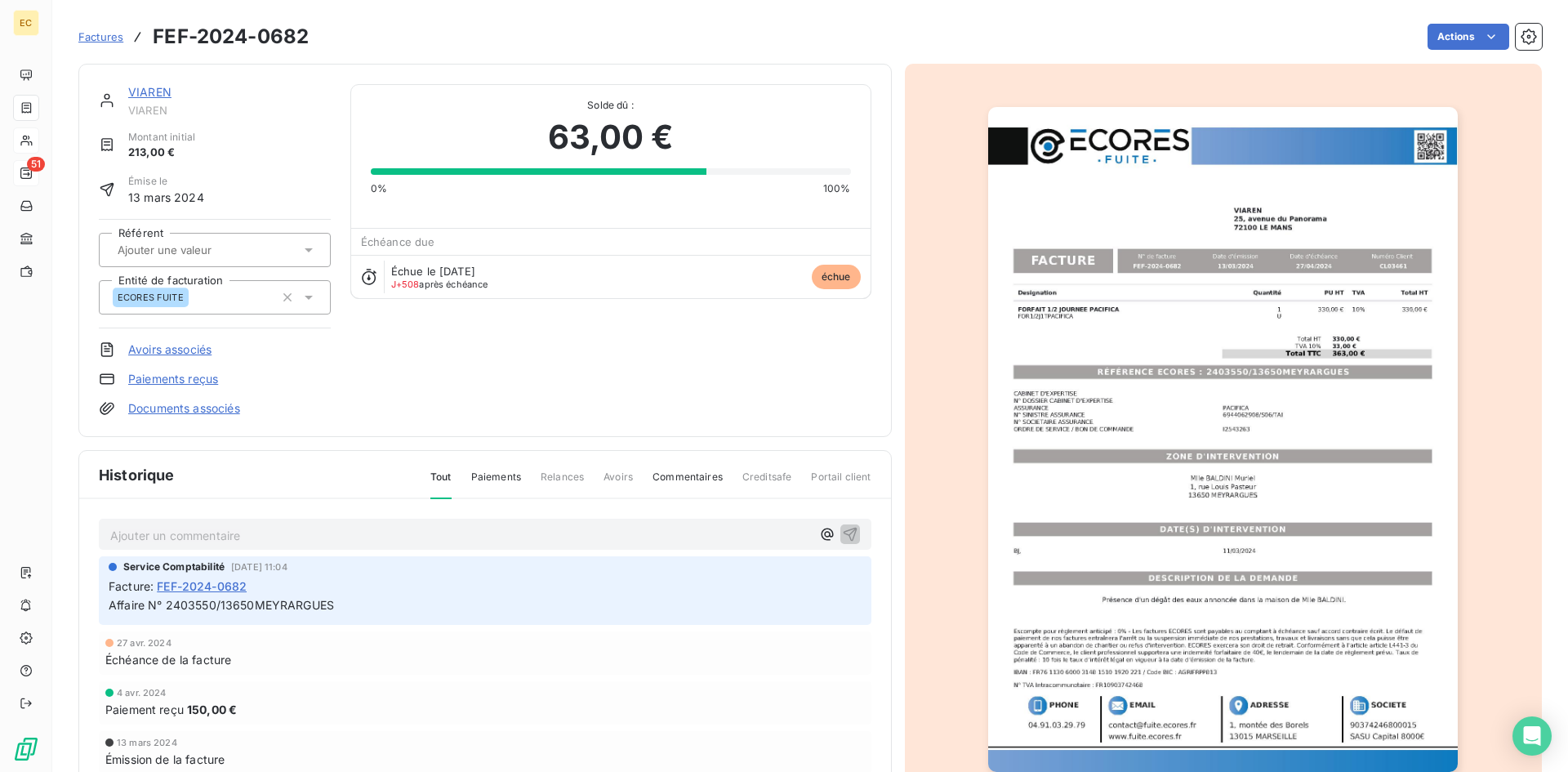
click at [158, 86] on link "VIAREN" at bounding box center [149, 92] width 43 height 14
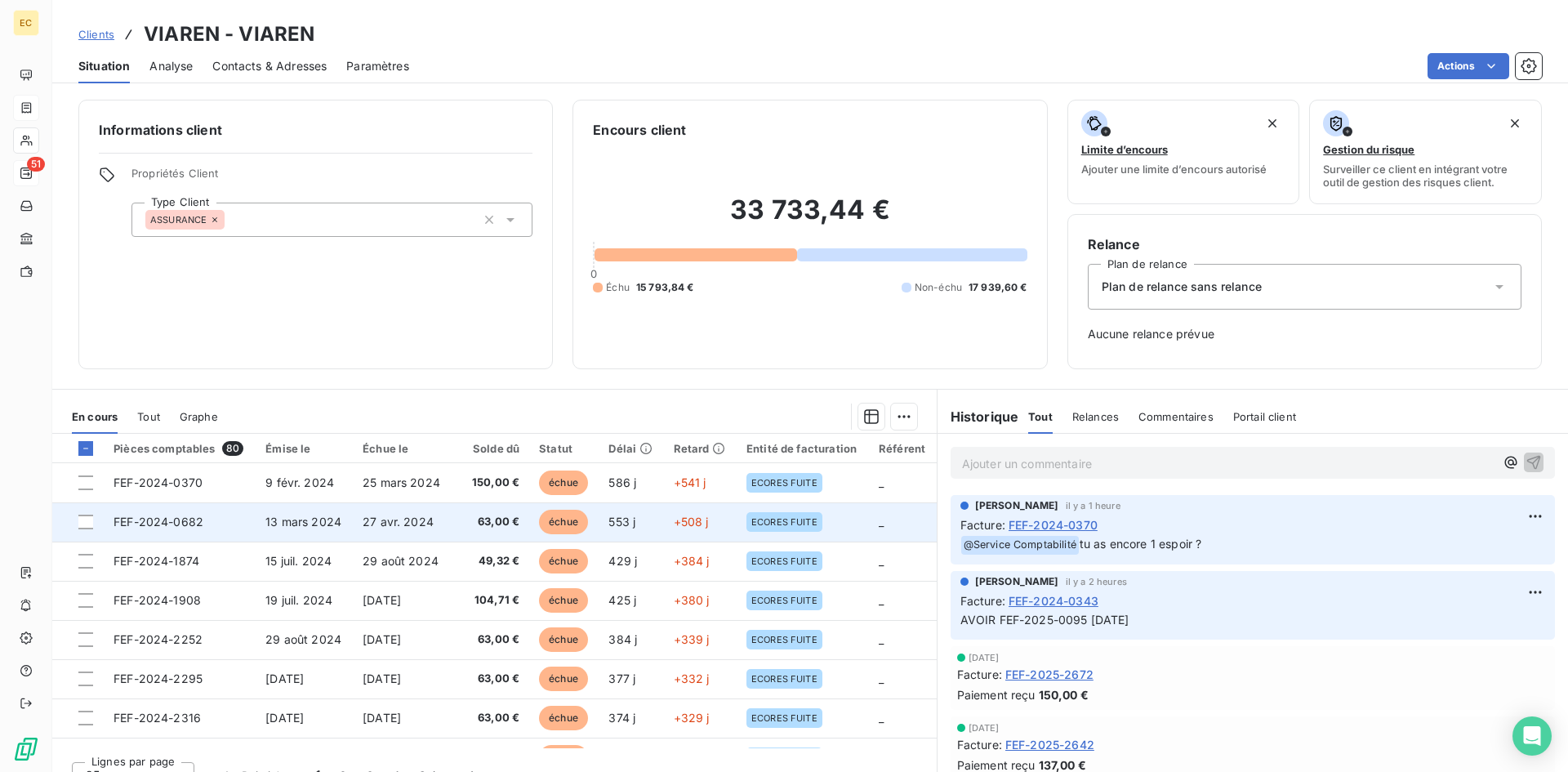
click at [249, 524] on td "FEF-2024-0682" at bounding box center [180, 522] width 152 height 39
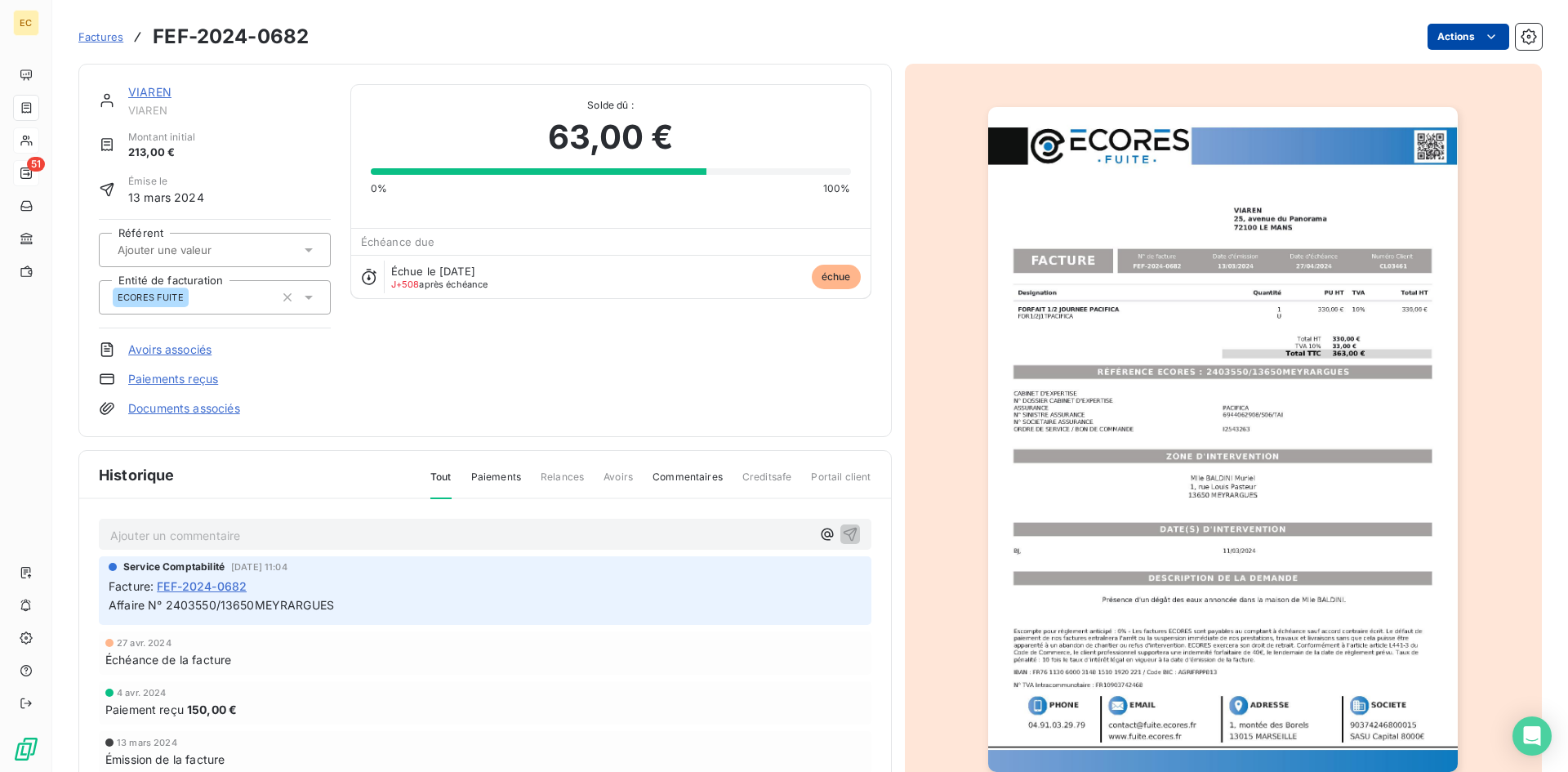
click at [1459, 48] on html "EC 51 Factures FEF-2024-0682 Actions VIAREN VIAREN Montant initial 213,00 € Émi…" at bounding box center [784, 386] width 1568 height 772
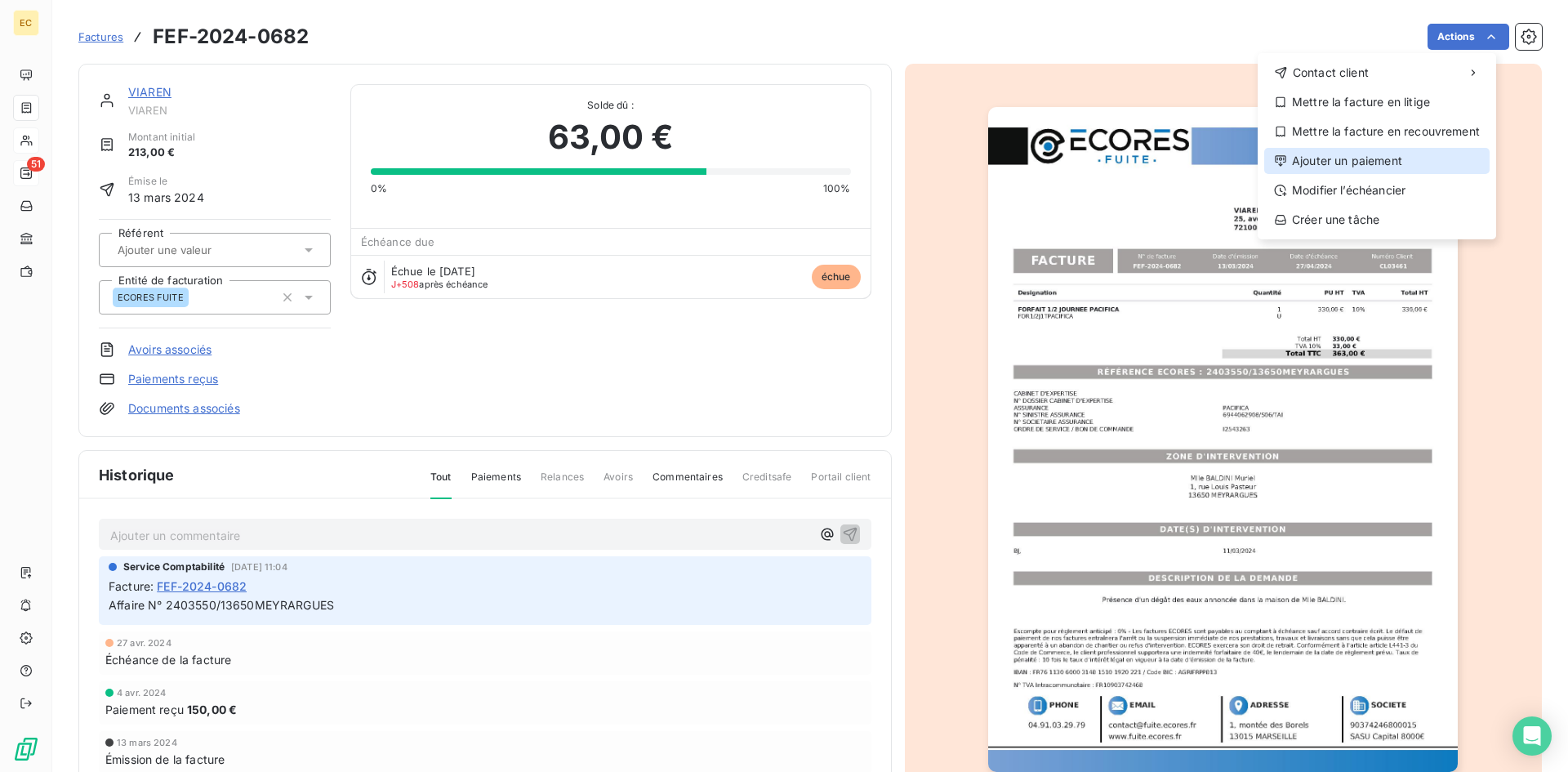
click at [1393, 151] on div "Ajouter un paiement" at bounding box center [1377, 161] width 226 height 26
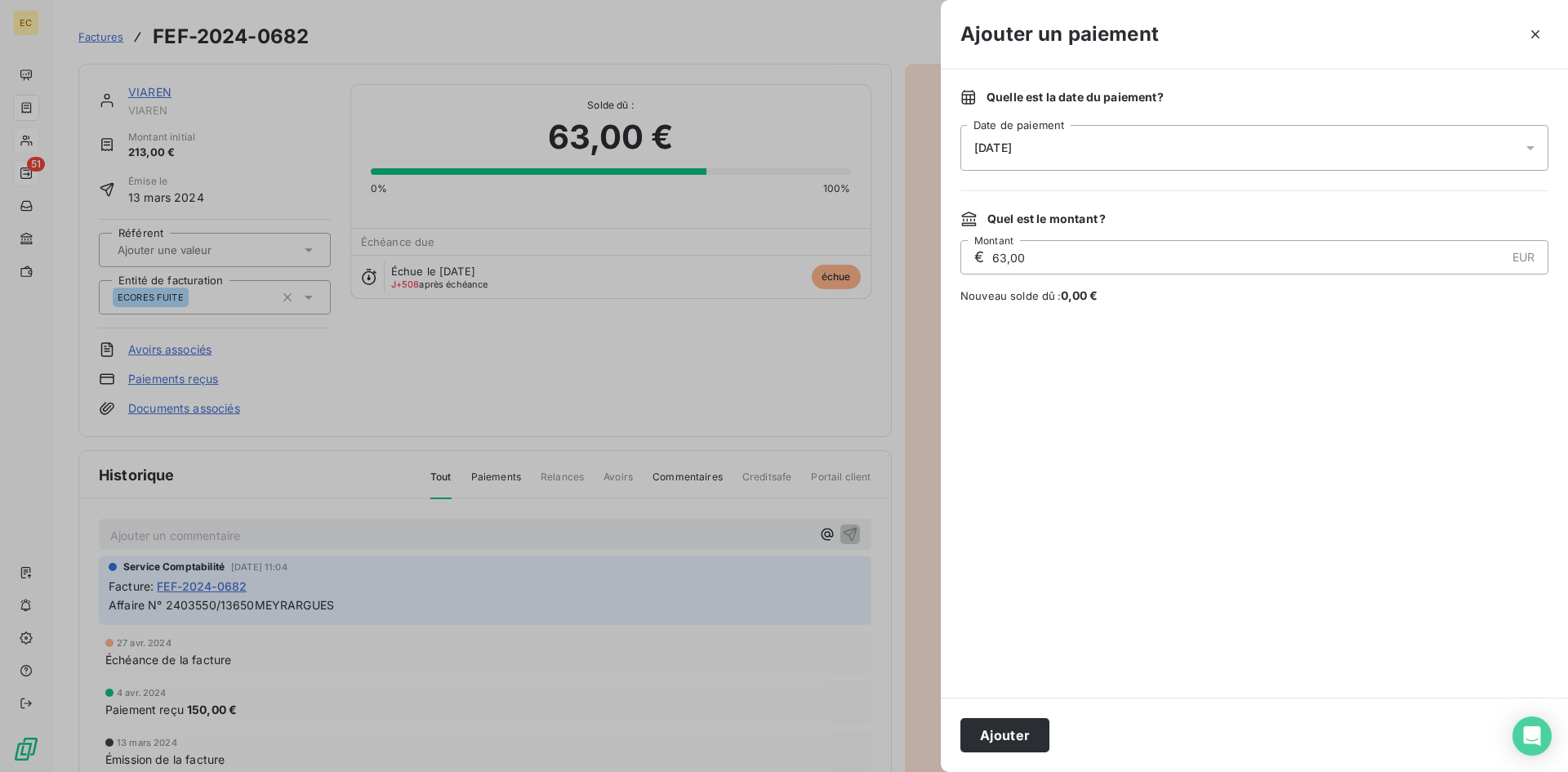
click at [1059, 150] on div "[DATE]" at bounding box center [1254, 148] width 588 height 46
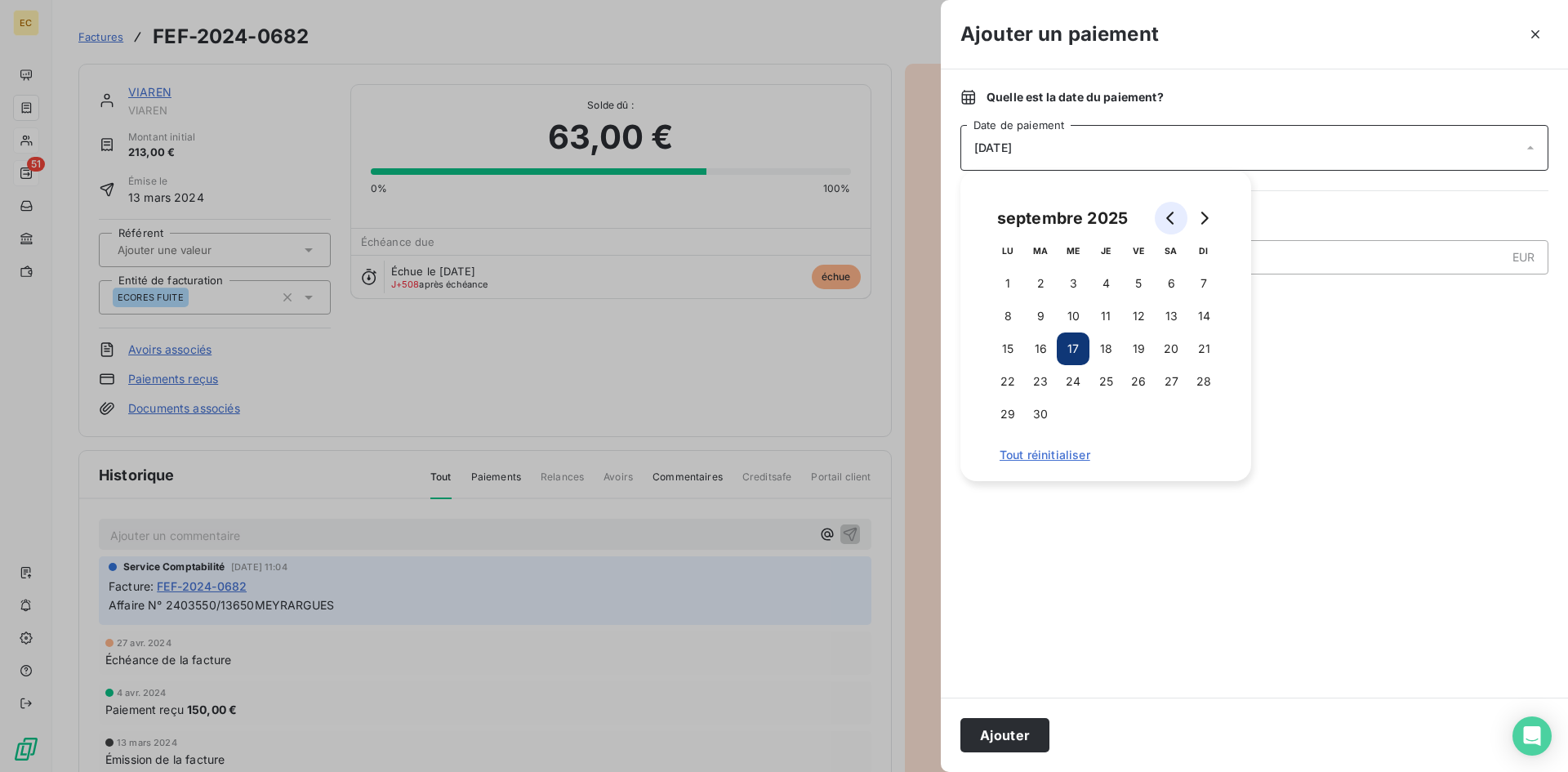
click at [1172, 219] on icon "Go to previous month" at bounding box center [1170, 218] width 13 height 13
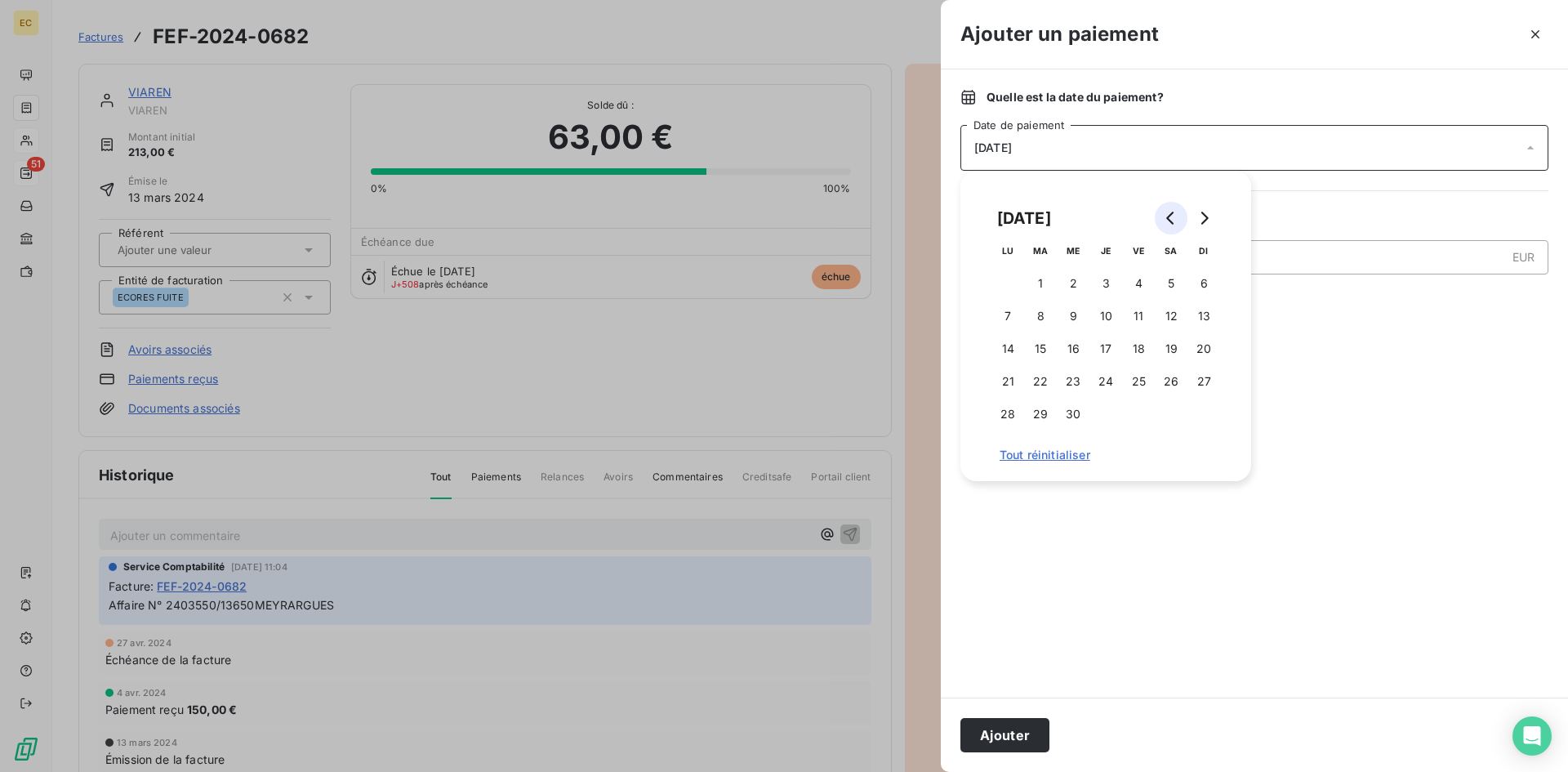
click at [1170, 213] on icon "Go to previous month" at bounding box center [1170, 218] width 13 height 13
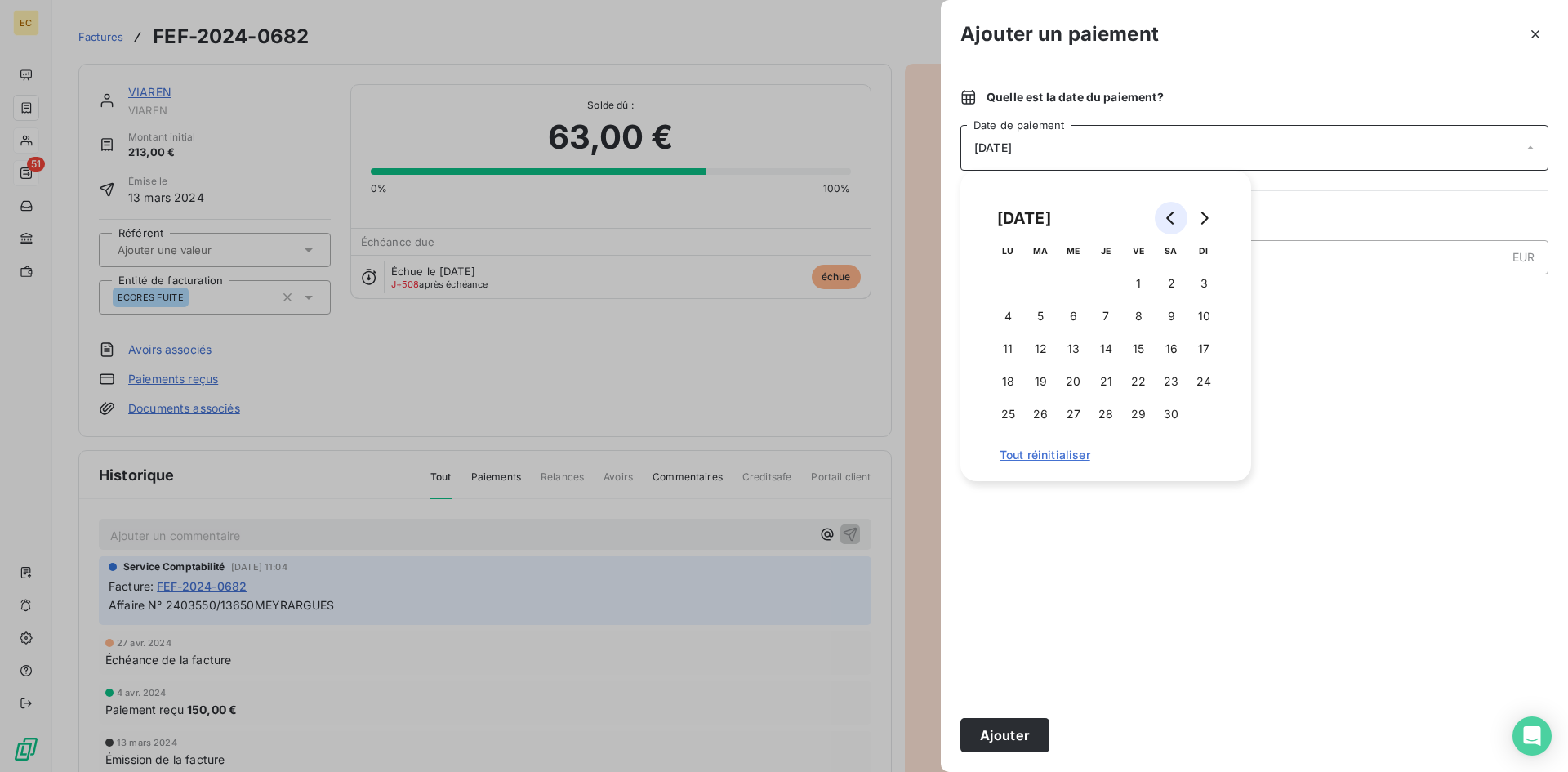
click at [1170, 213] on icon "Go to previous month" at bounding box center [1170, 218] width 13 height 13
click at [1170, 214] on icon "Go to previous month" at bounding box center [1170, 218] width 7 height 13
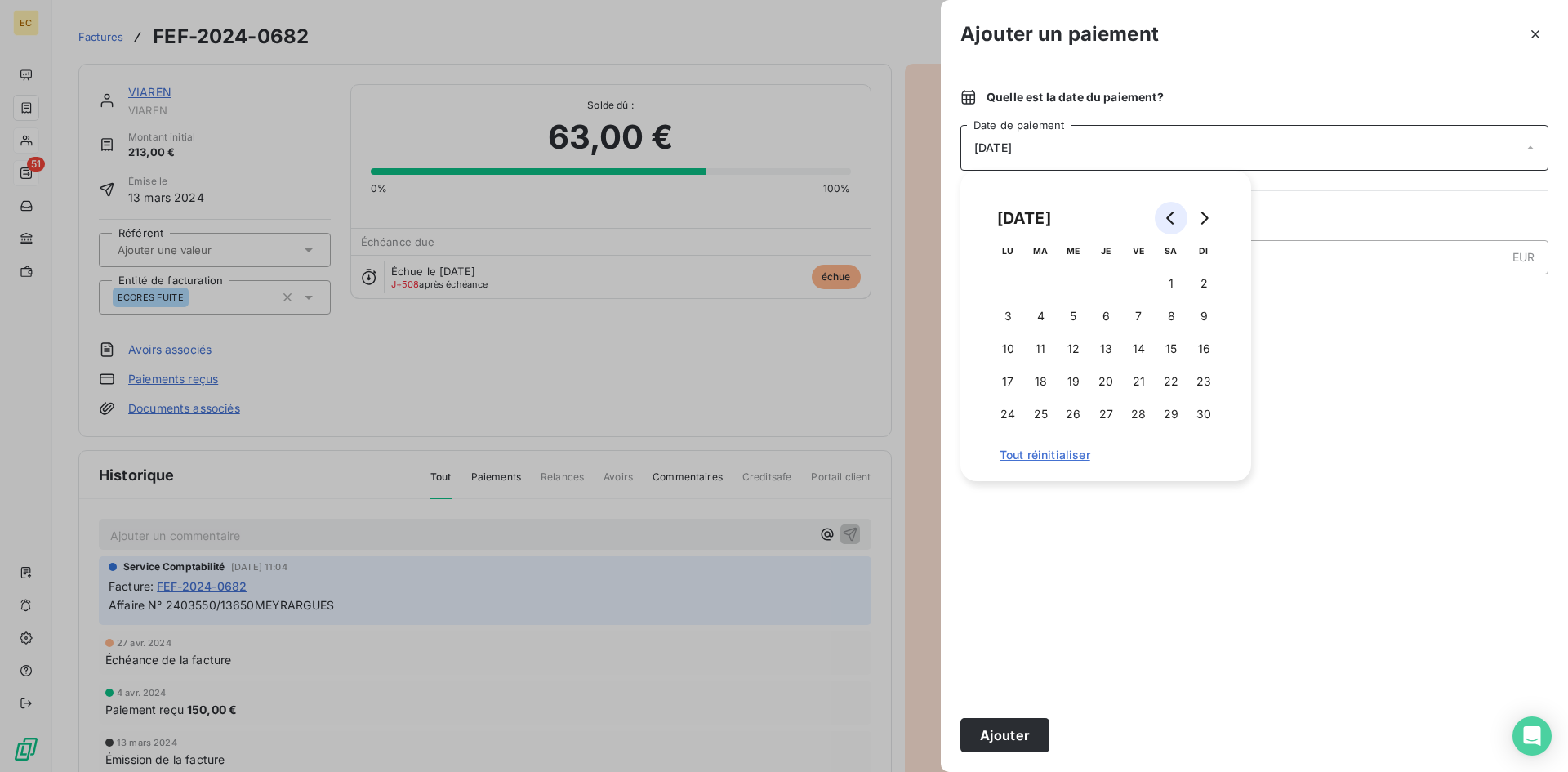
click at [1170, 215] on icon "Go to previous month" at bounding box center [1170, 218] width 7 height 13
click at [1077, 348] on button "17" at bounding box center [1073, 348] width 33 height 33
click at [1024, 728] on button "Ajouter" at bounding box center [1005, 734] width 89 height 34
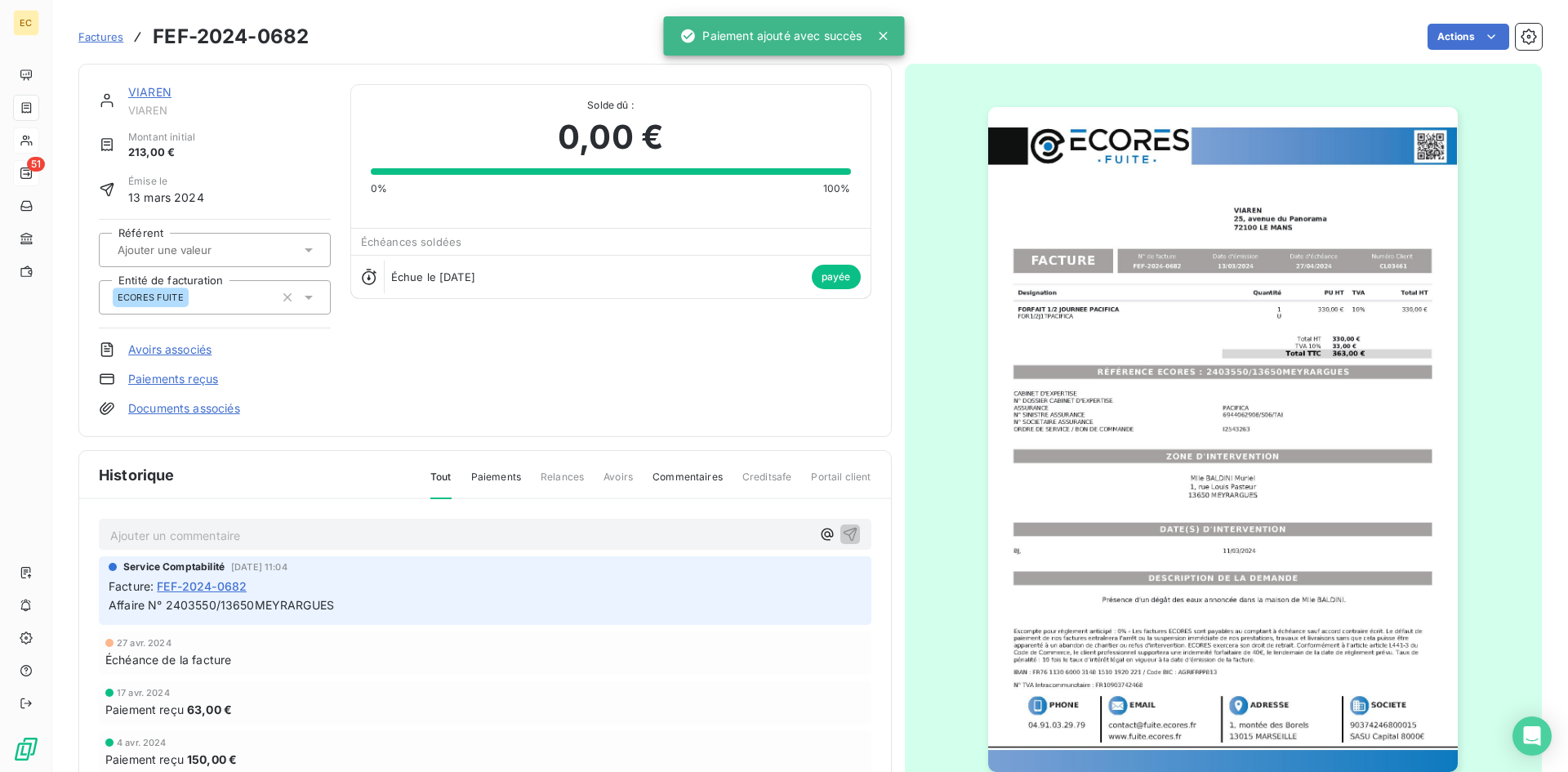
click at [150, 95] on link "VIAREN" at bounding box center [149, 92] width 43 height 14
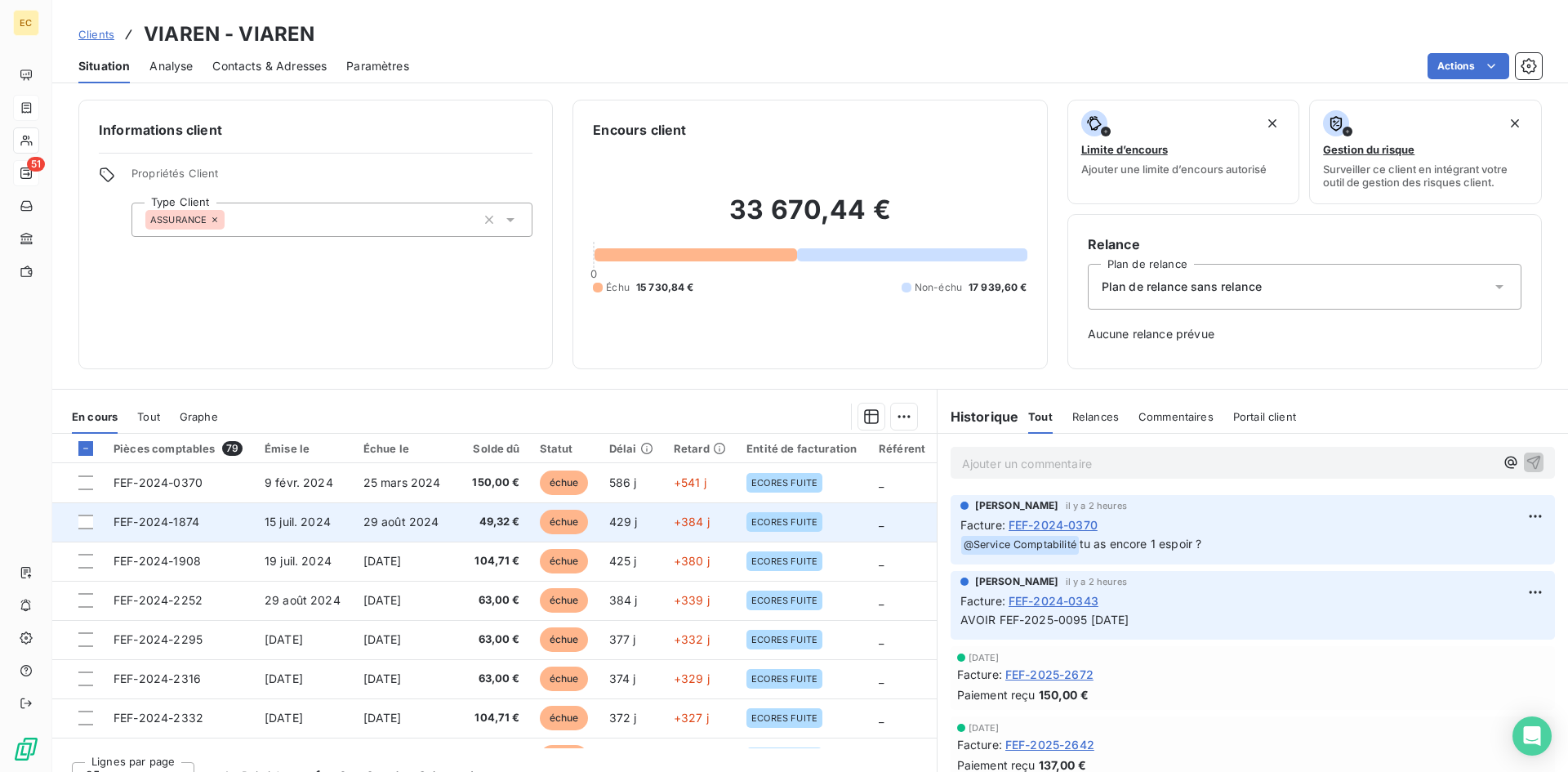
click at [189, 529] on td "FEF-2024-1874" at bounding box center [179, 522] width 151 height 39
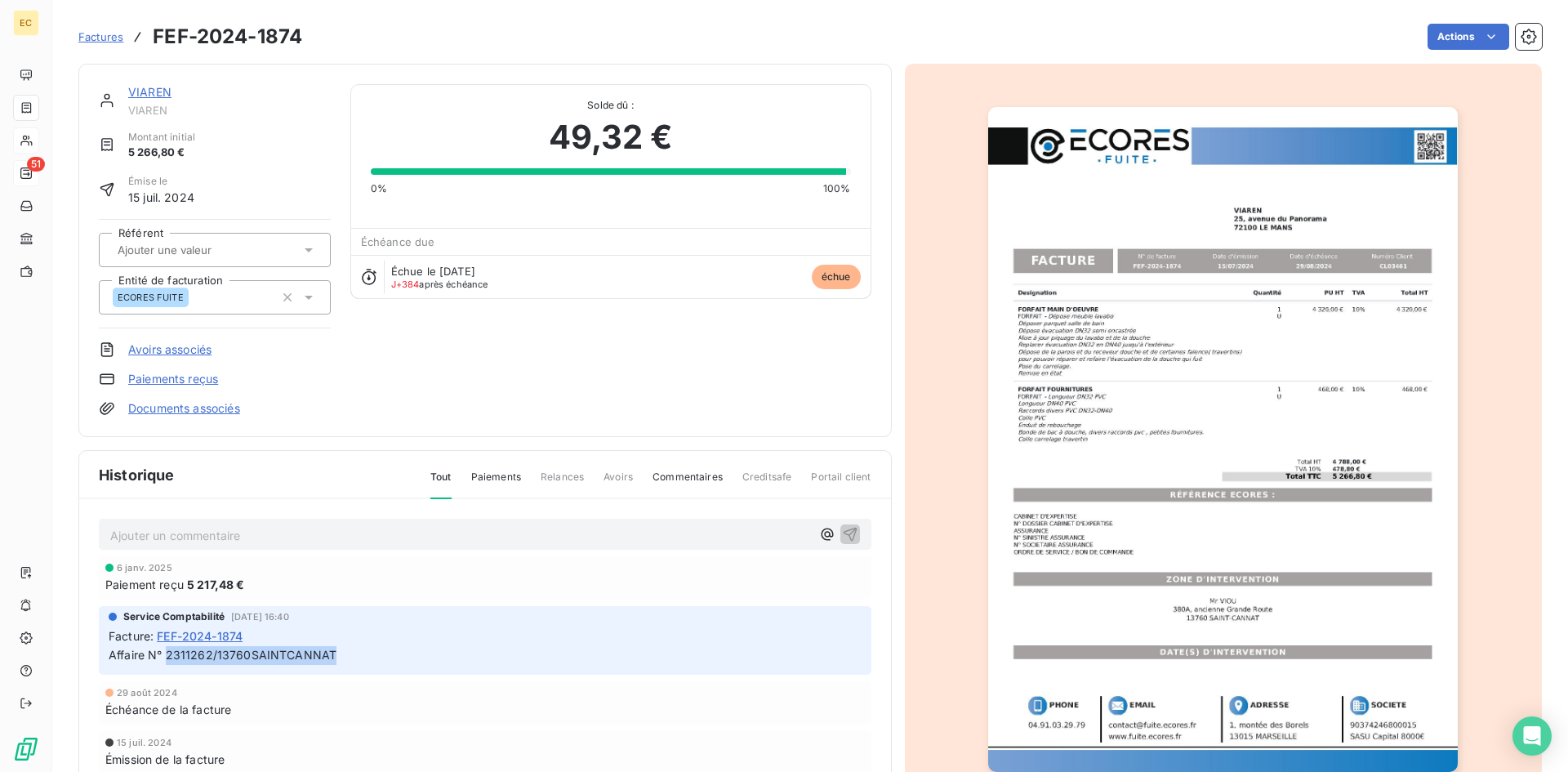
drag, startPoint x: 333, startPoint y: 651, endPoint x: 166, endPoint y: 658, distance: 167.1
click at [166, 658] on p "Affaire N° 2311262/13760SAINTCANNAT" at bounding box center [485, 655] width 753 height 19
copy span "2311262/13760SAINTCANNAT"
click at [165, 349] on link "Avoirs associés" at bounding box center [169, 349] width 84 height 17
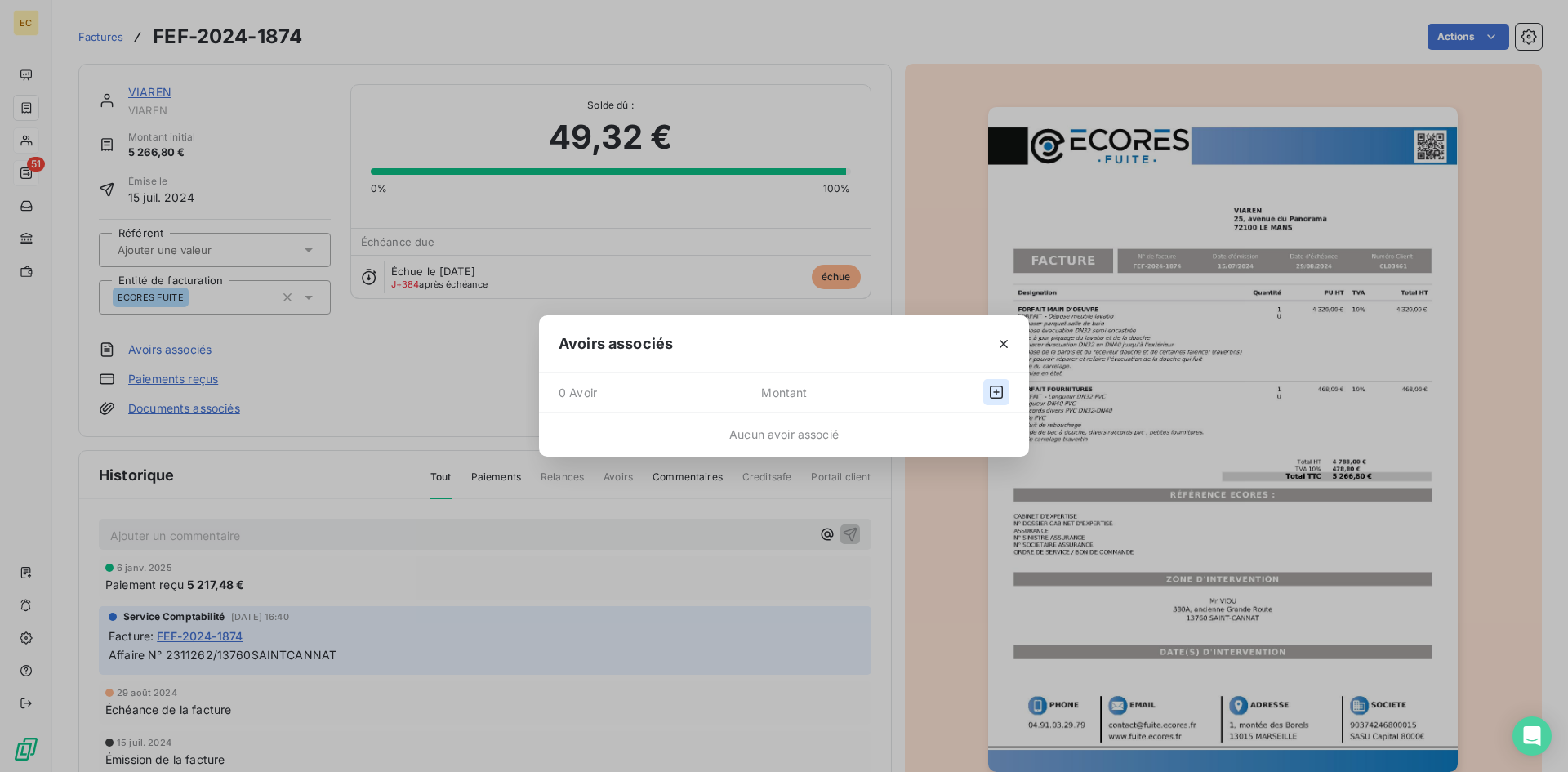
click at [996, 393] on icon "button" at bounding box center [996, 391] width 13 height 13
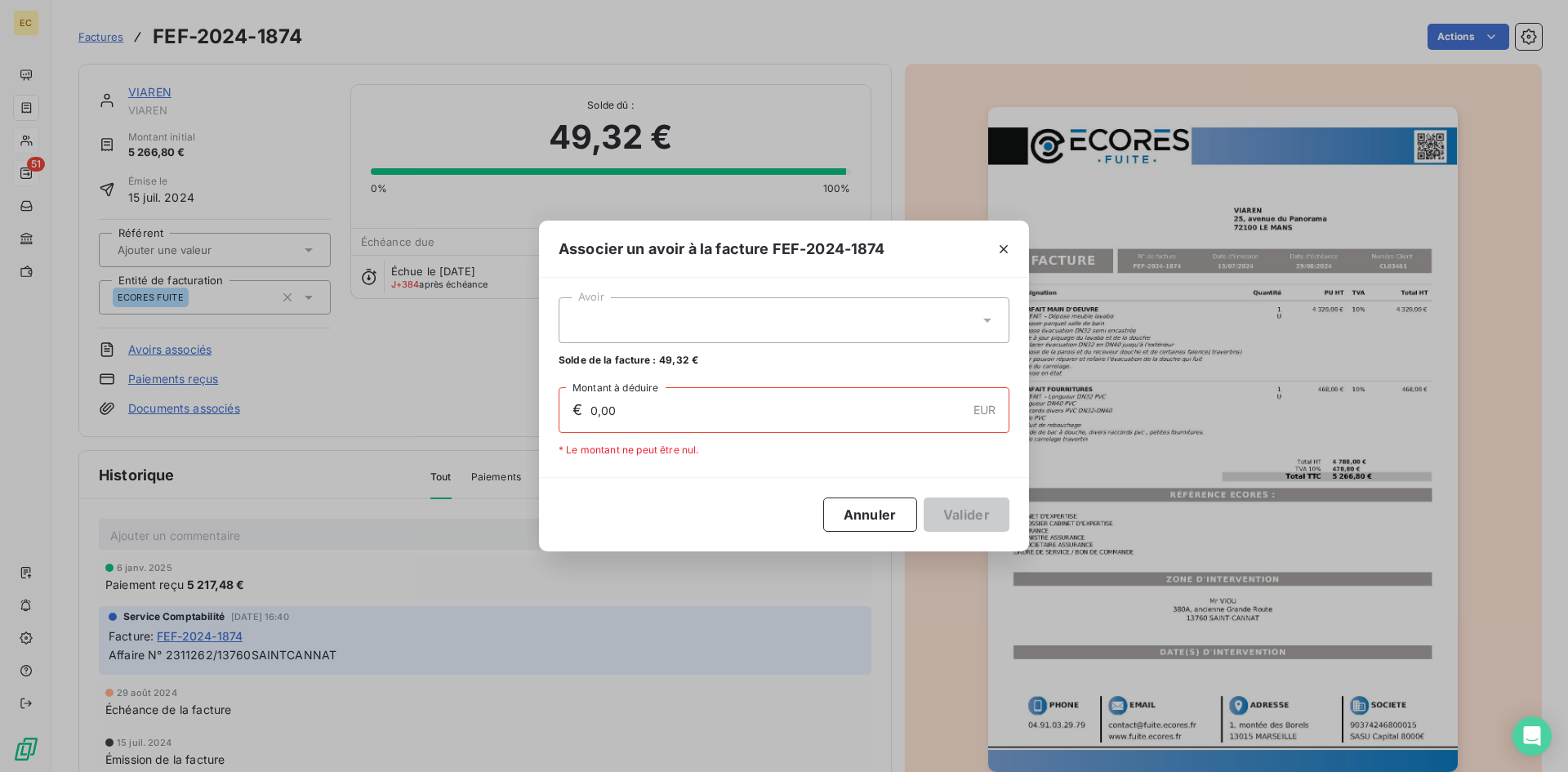
click at [646, 327] on div at bounding box center [784, 320] width 450 height 46
click at [622, 362] on span "AEF-2025-0098" at bounding box center [609, 360] width 82 height 12
type input "49,32"
click at [968, 520] on button "Valider" at bounding box center [966, 514] width 85 height 34
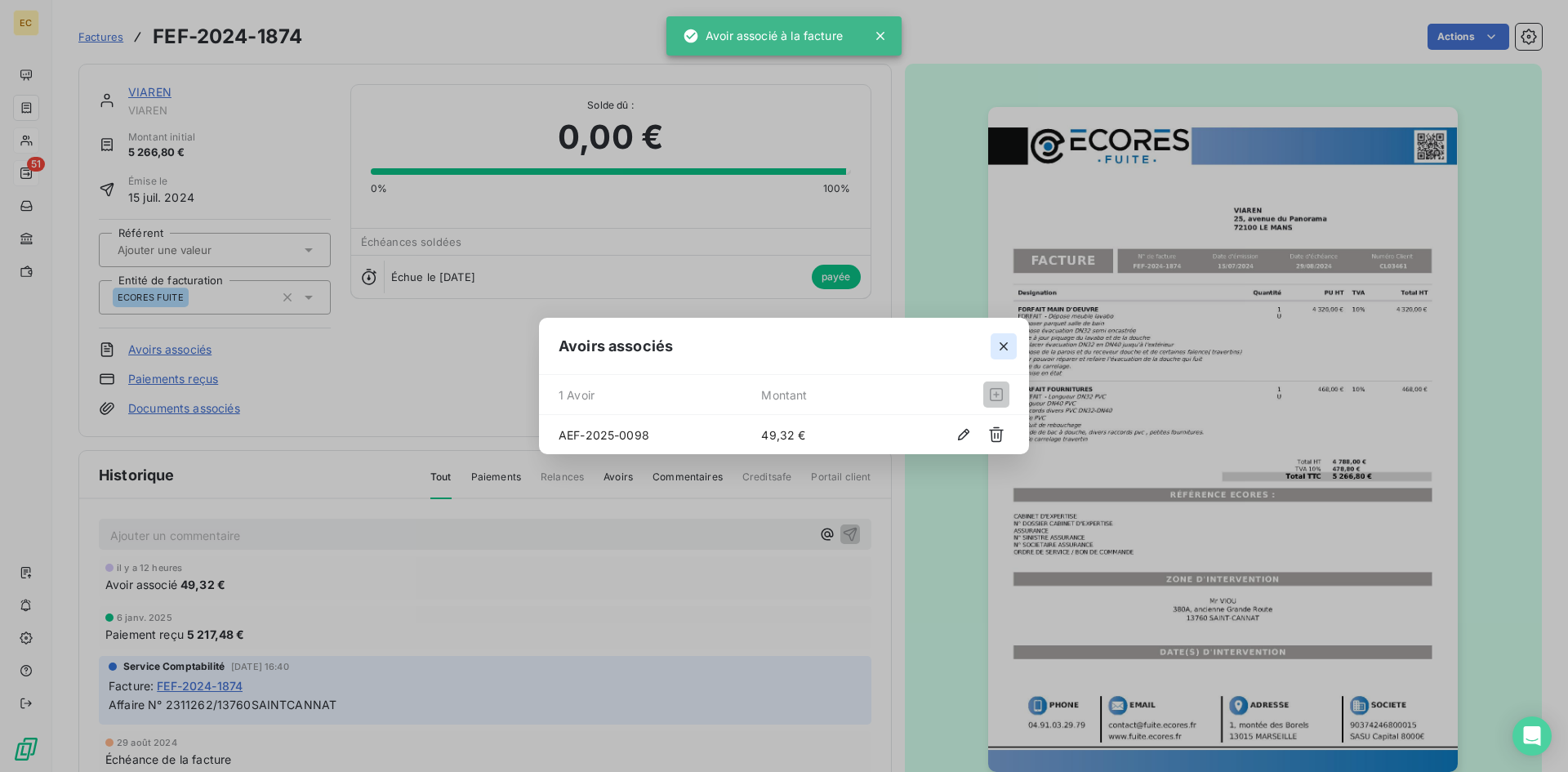
click at [998, 345] on icon "button" at bounding box center [1004, 346] width 17 height 17
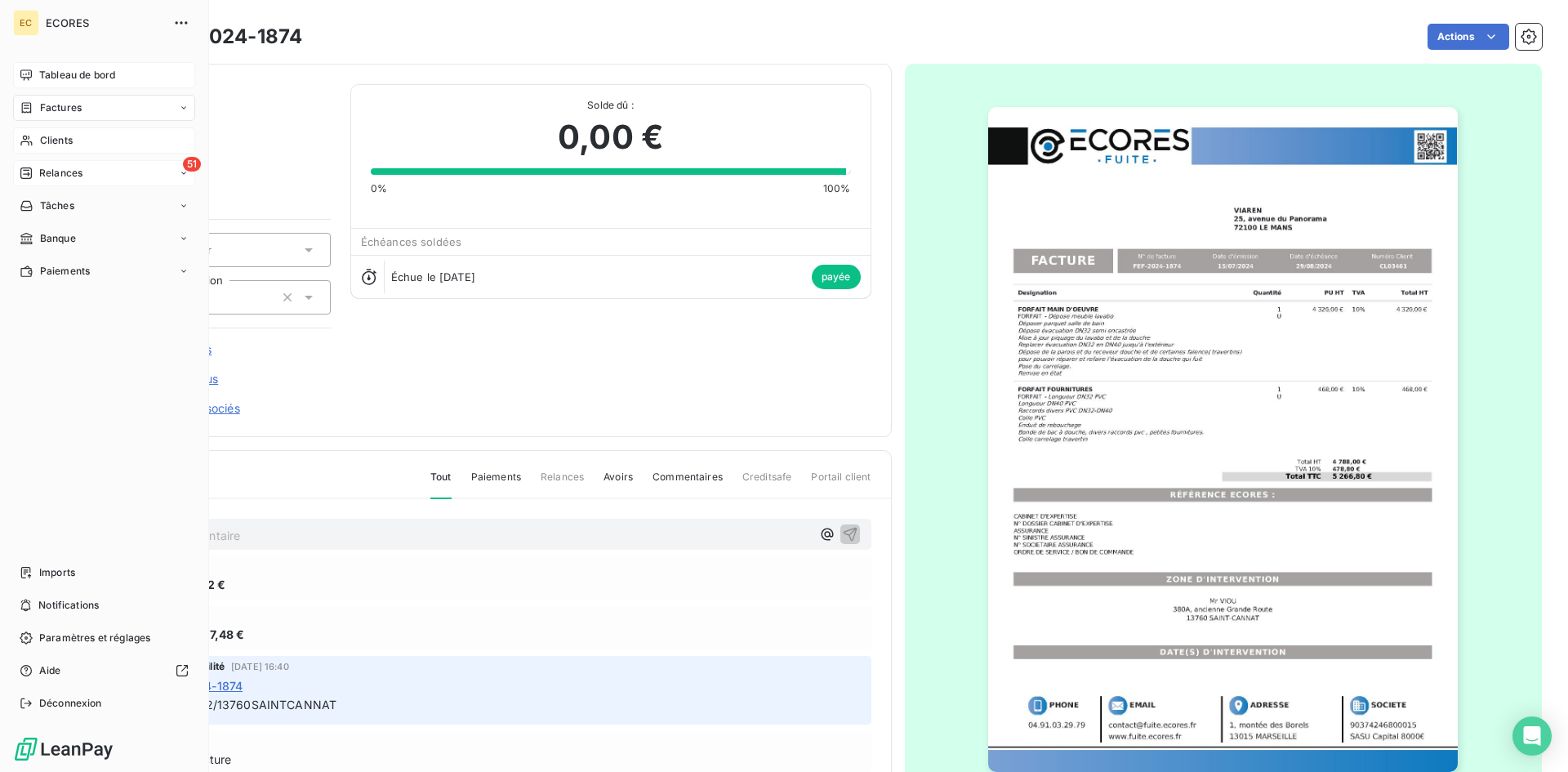
click at [72, 76] on span "Tableau de bord" at bounding box center [77, 75] width 76 height 15
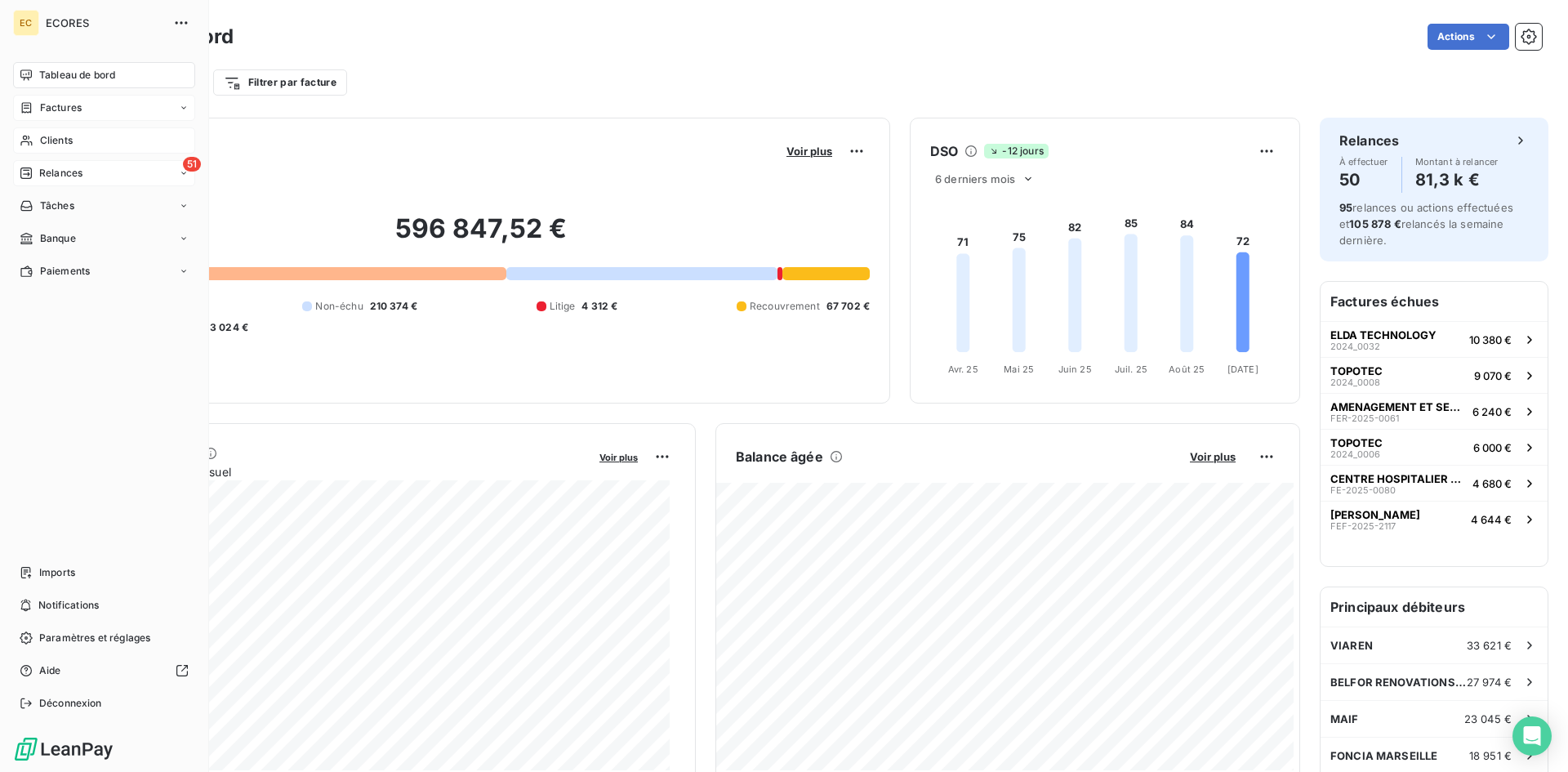
click at [66, 137] on span "Clients" at bounding box center [56, 140] width 33 height 15
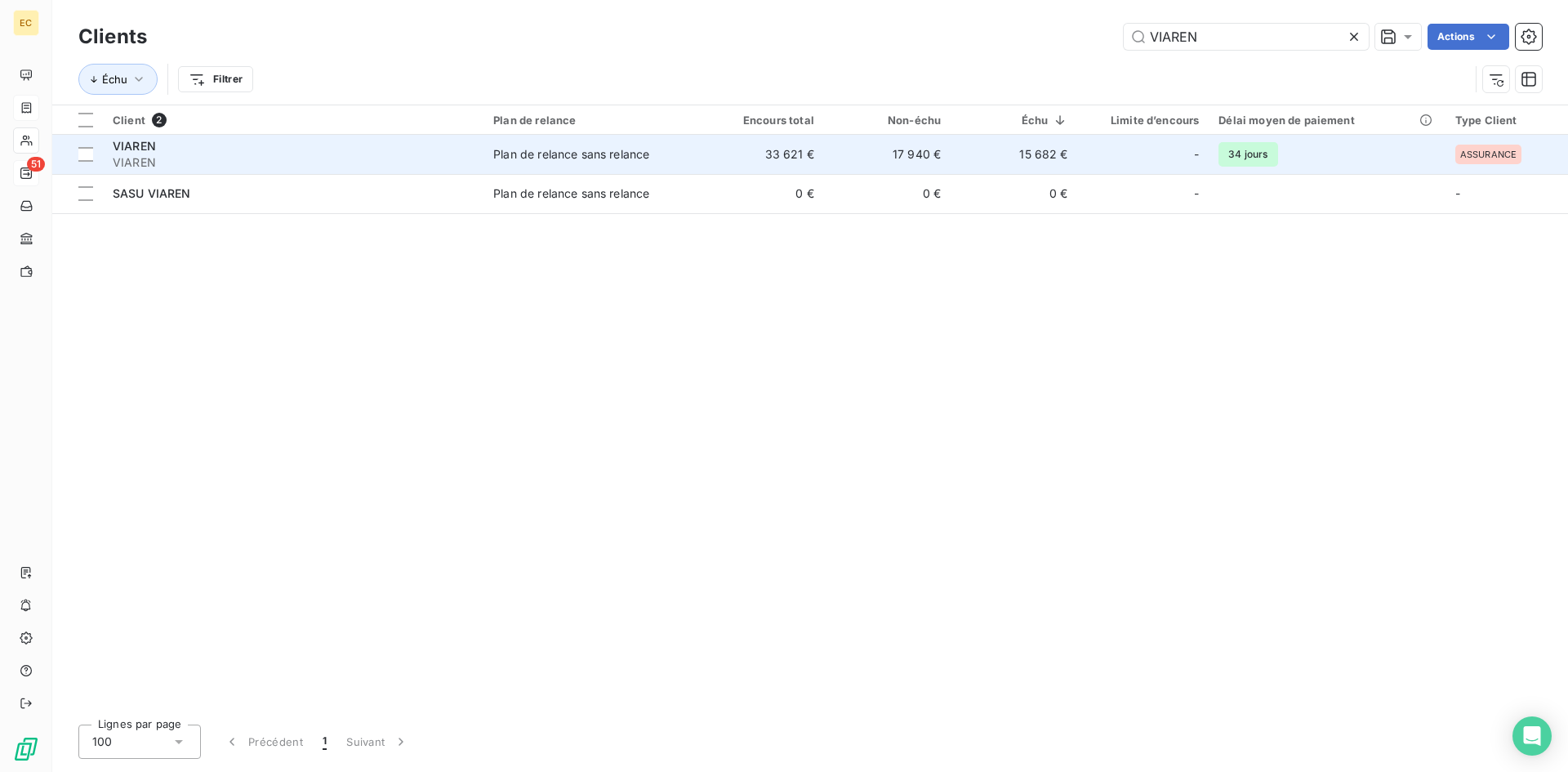
click at [242, 146] on div "VIAREN" at bounding box center [294, 146] width 361 height 17
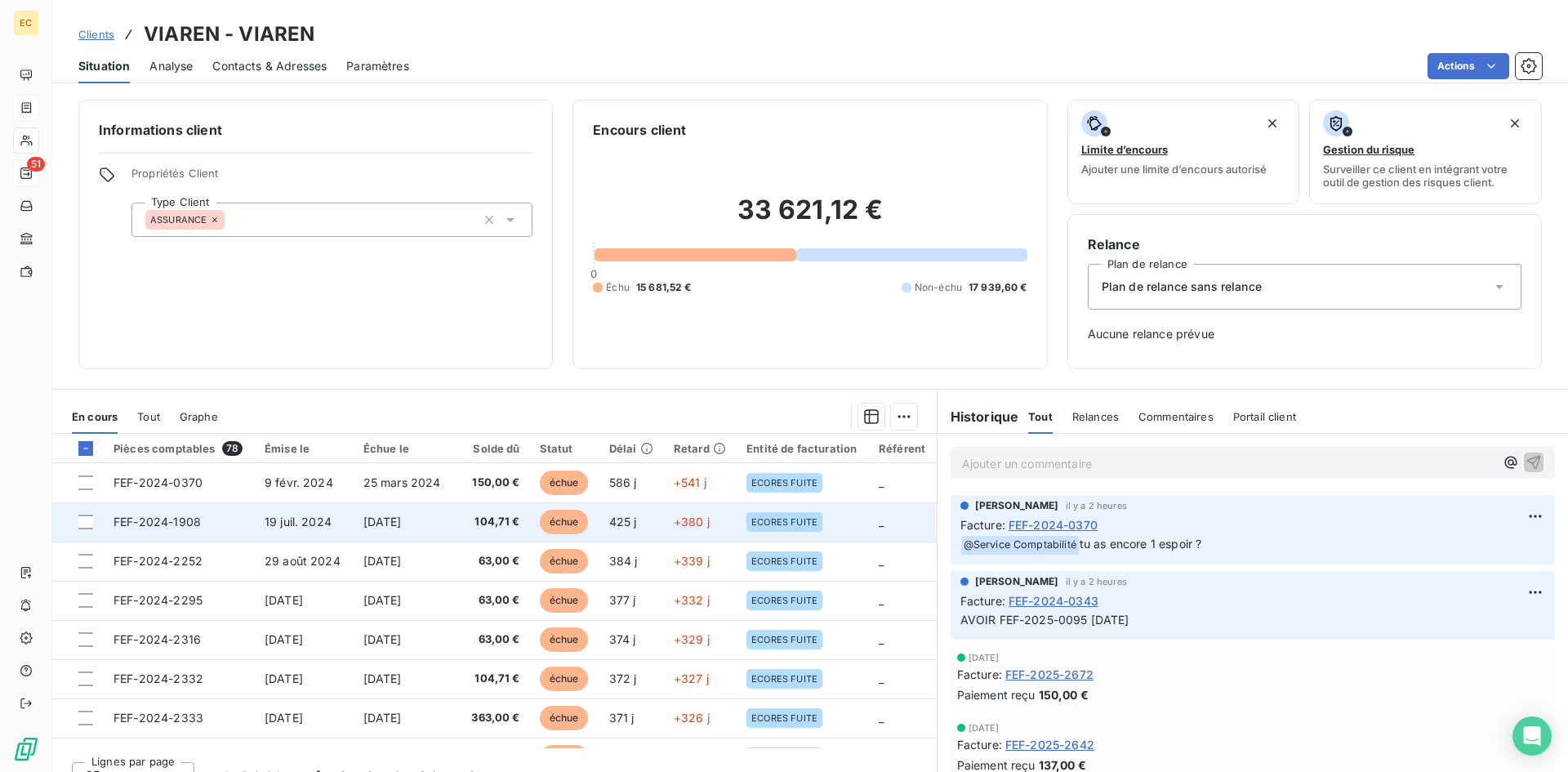
click at [221, 529] on td "FEF-2024-1908" at bounding box center [179, 522] width 151 height 39
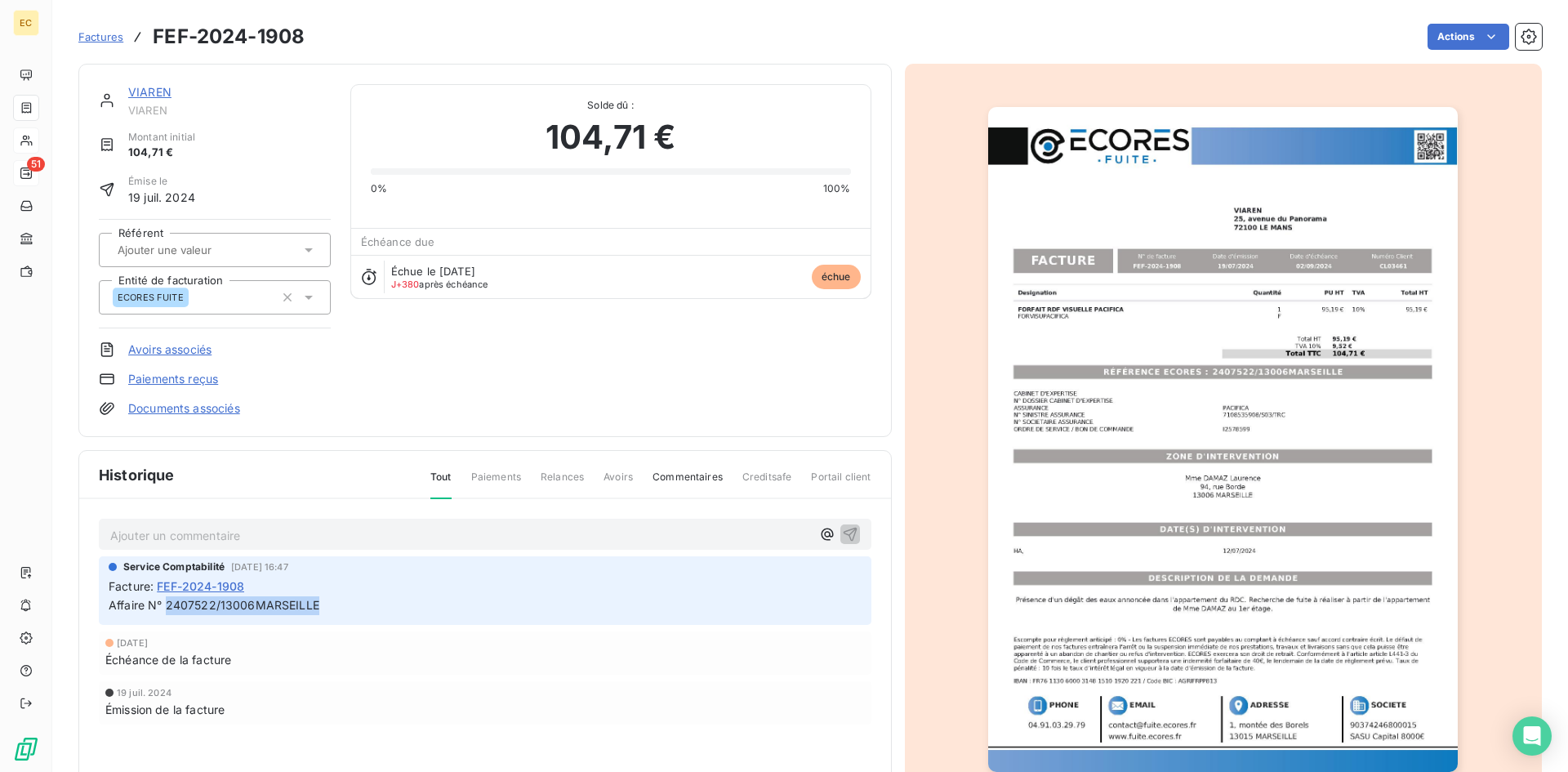
drag, startPoint x: 315, startPoint y: 605, endPoint x: 169, endPoint y: 609, distance: 146.1
click at [169, 609] on span "Affaire N° 2407522/13006MARSEILLE" at bounding box center [213, 605] width 211 height 14
copy span "2407522/13006MARSEILLE"
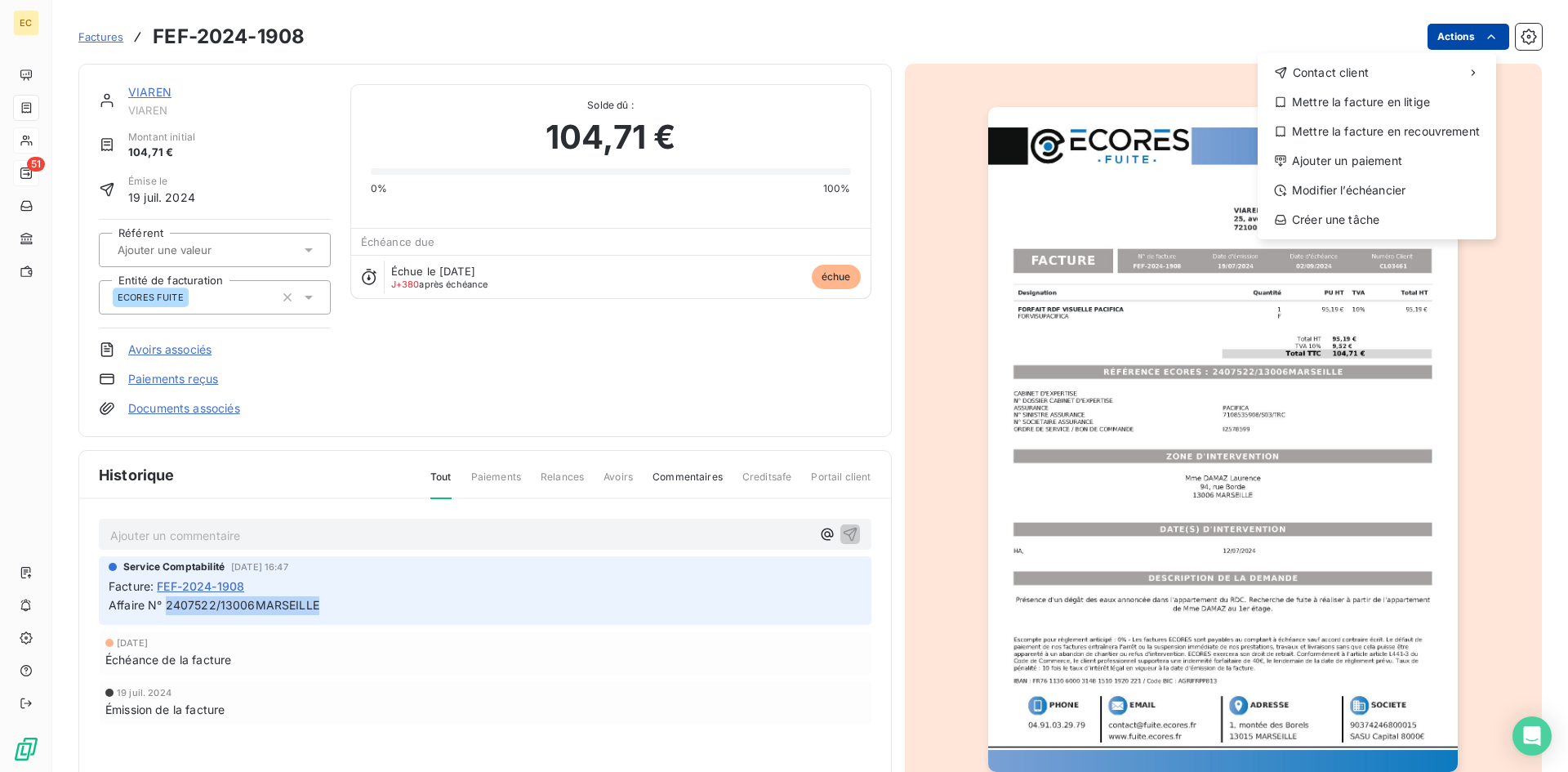
click at [1454, 37] on html "EC 51 Factures FEF-2024-1908 Actions Contact client Mettre la facture en litige…" at bounding box center [784, 386] width 1568 height 772
click at [1421, 160] on div "Ajouter un paiement" at bounding box center [1377, 161] width 226 height 26
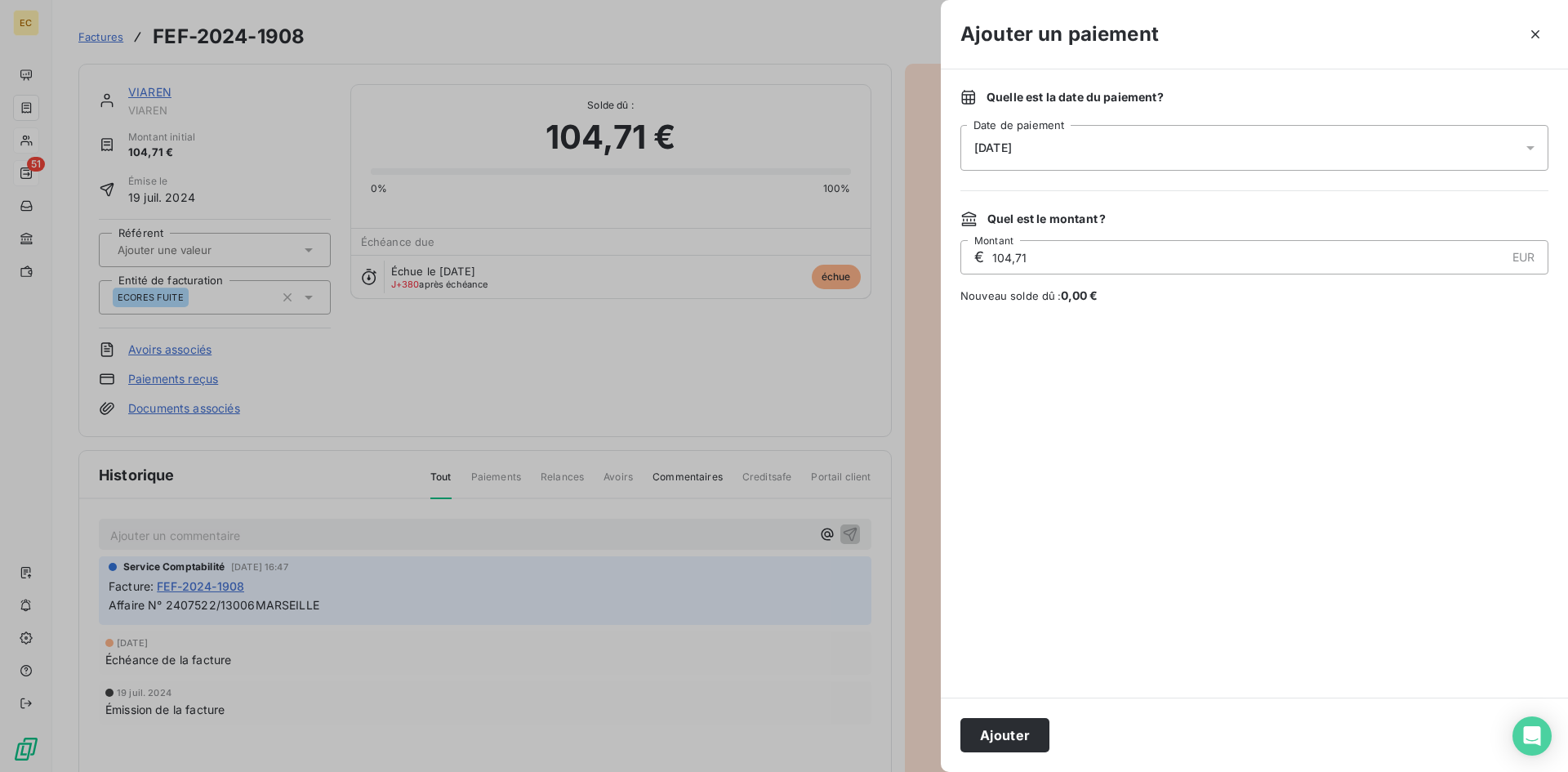
click at [1163, 156] on div "[DATE]" at bounding box center [1254, 148] width 588 height 46
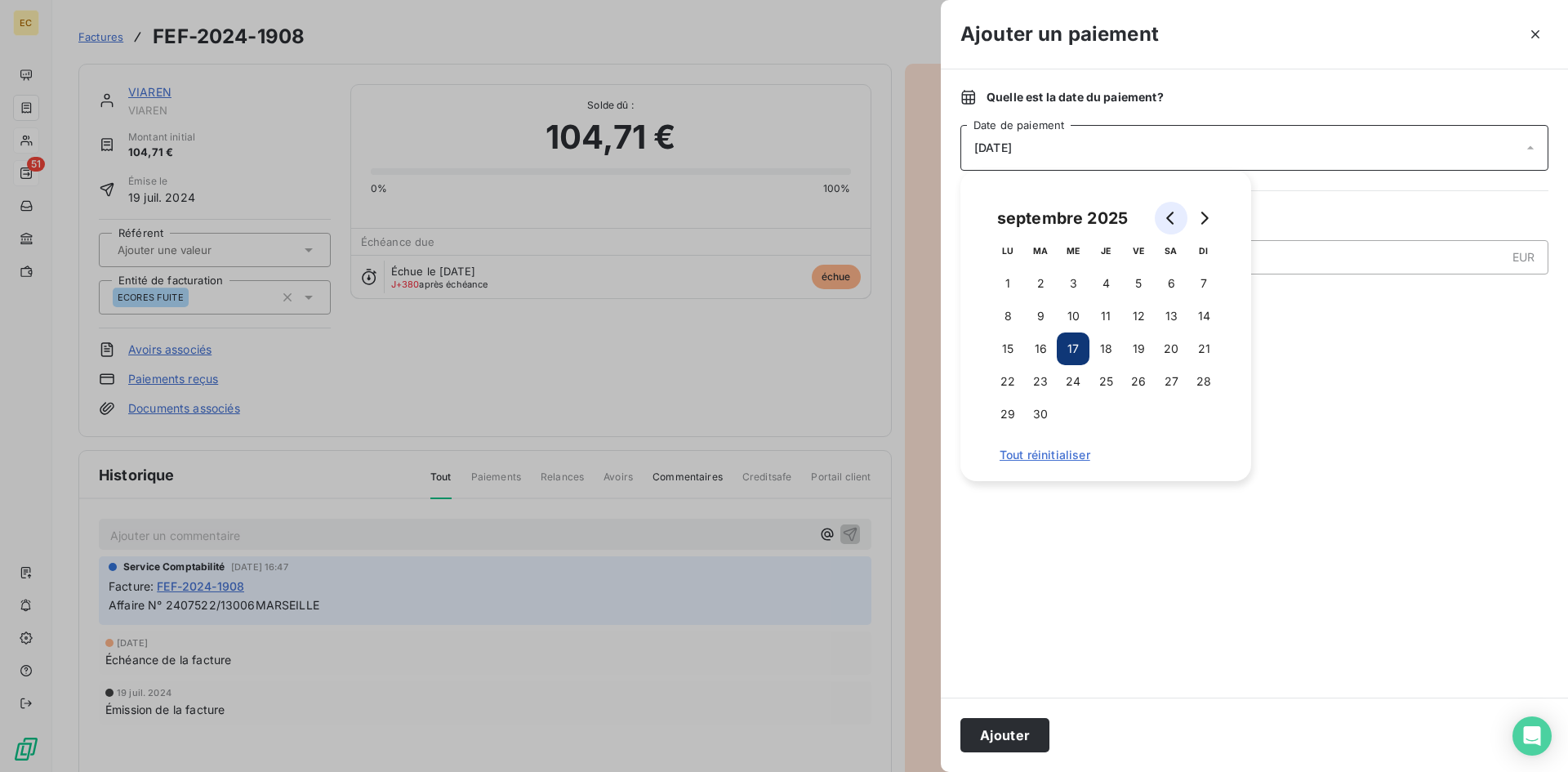
click at [1164, 218] on button "Go to previous month" at bounding box center [1170, 218] width 33 height 33
click at [1164, 218] on icon "Go to previous month" at bounding box center [1170, 218] width 13 height 13
click at [1135, 412] on button "27" at bounding box center [1138, 413] width 33 height 33
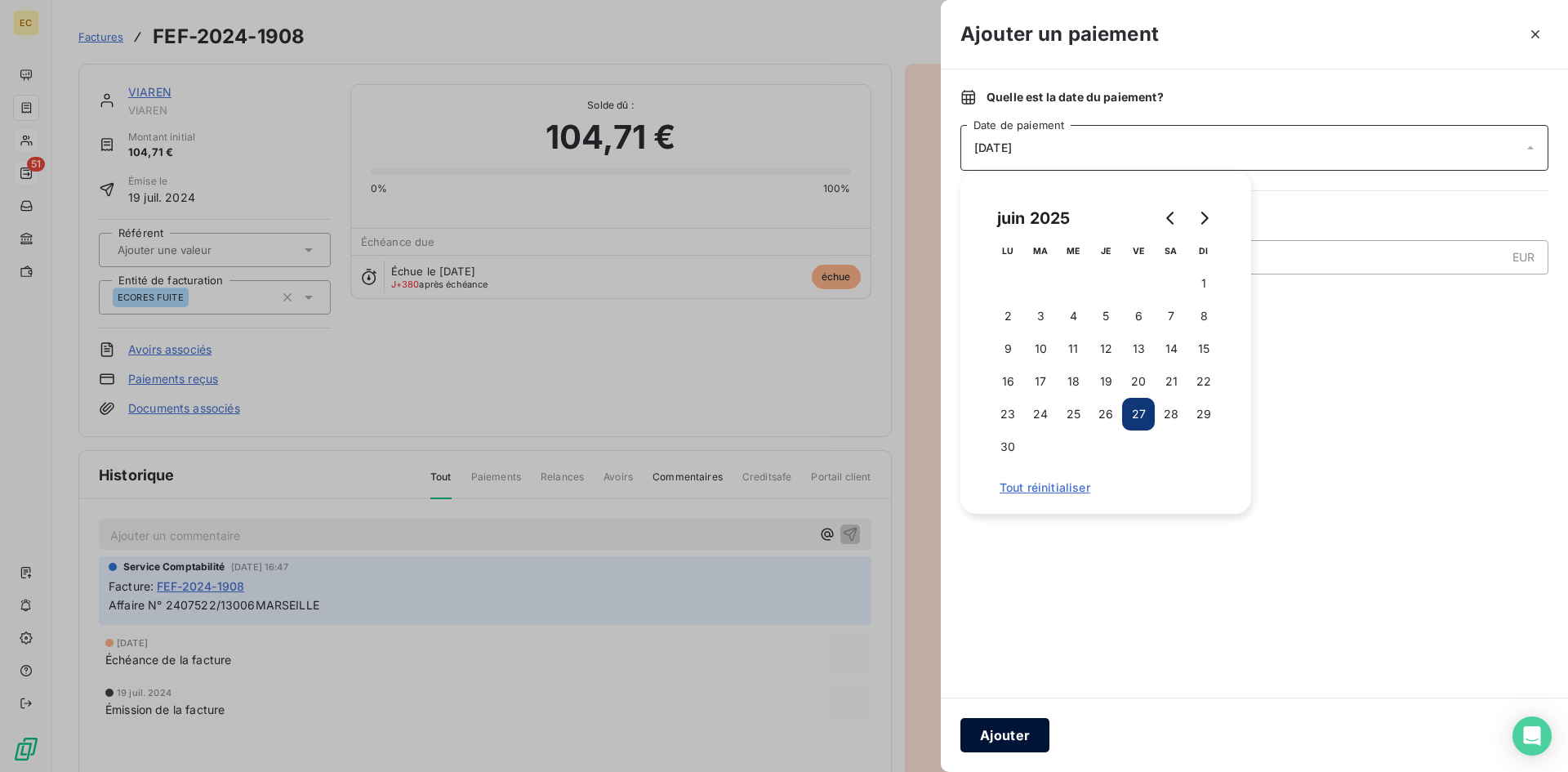
click at [1022, 735] on button "Ajouter" at bounding box center [1005, 734] width 89 height 34
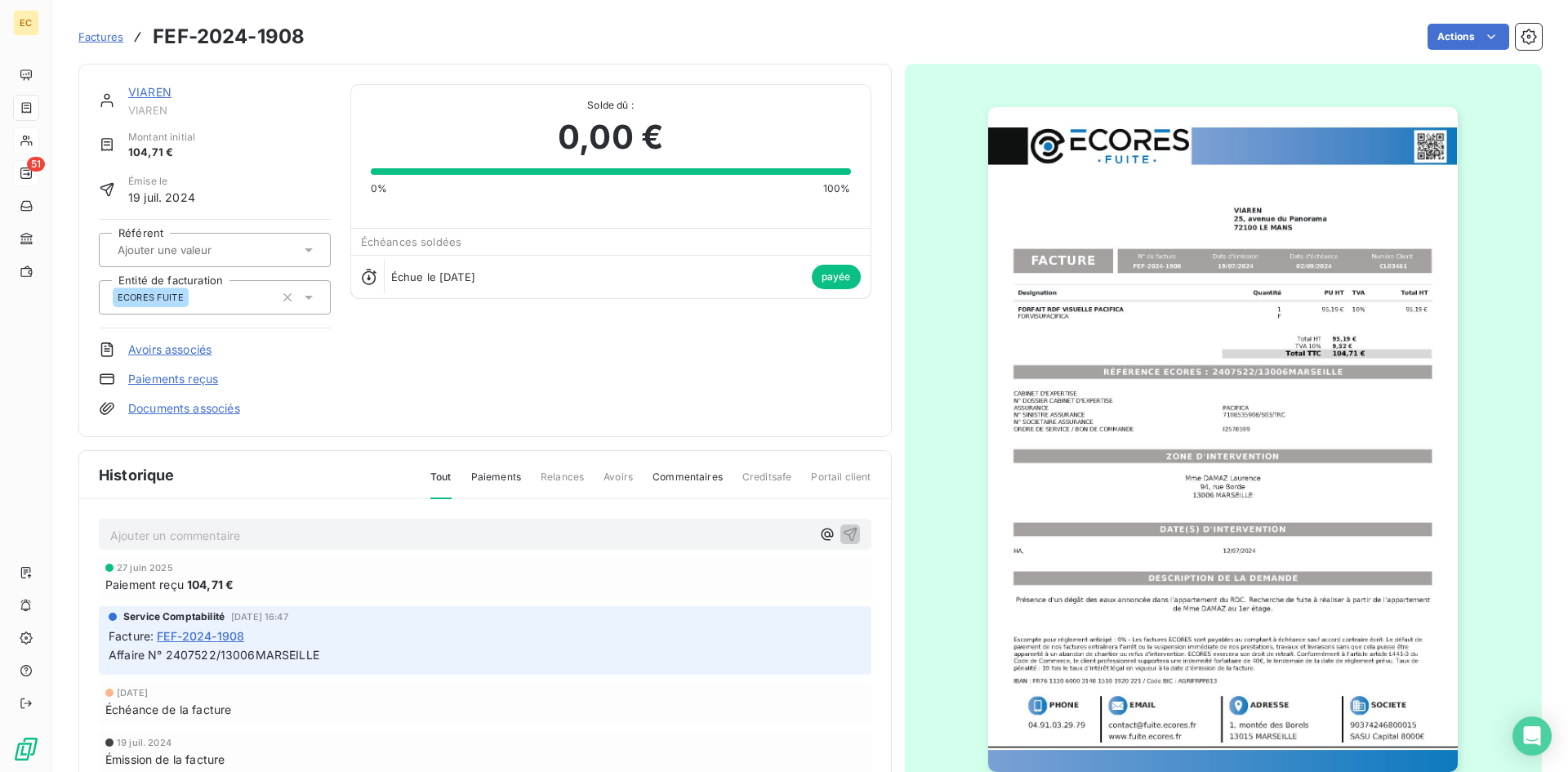
click at [160, 92] on link "VIAREN" at bounding box center [149, 92] width 43 height 14
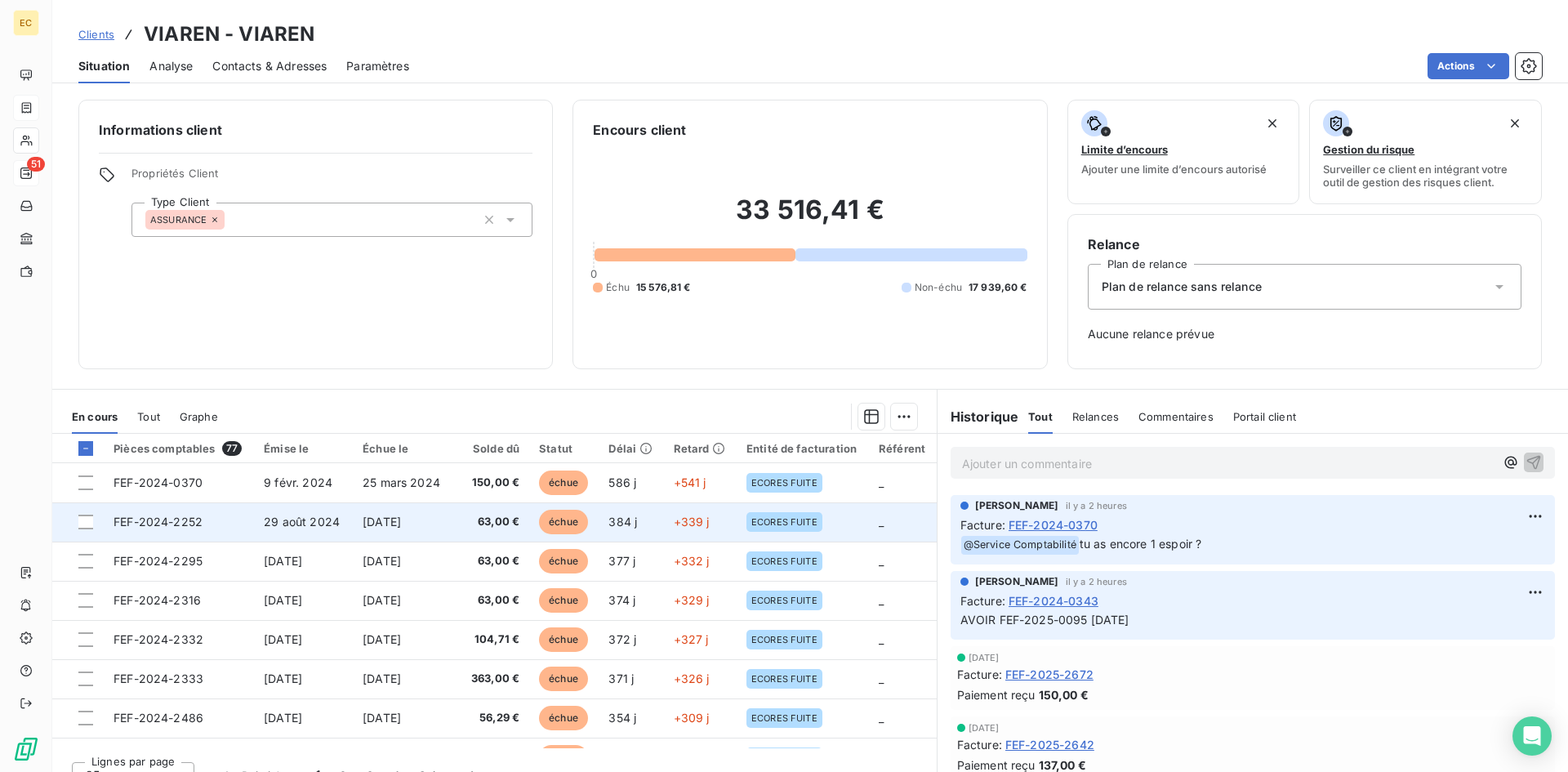
click at [212, 519] on td "FEF-2024-2252" at bounding box center [179, 522] width 150 height 39
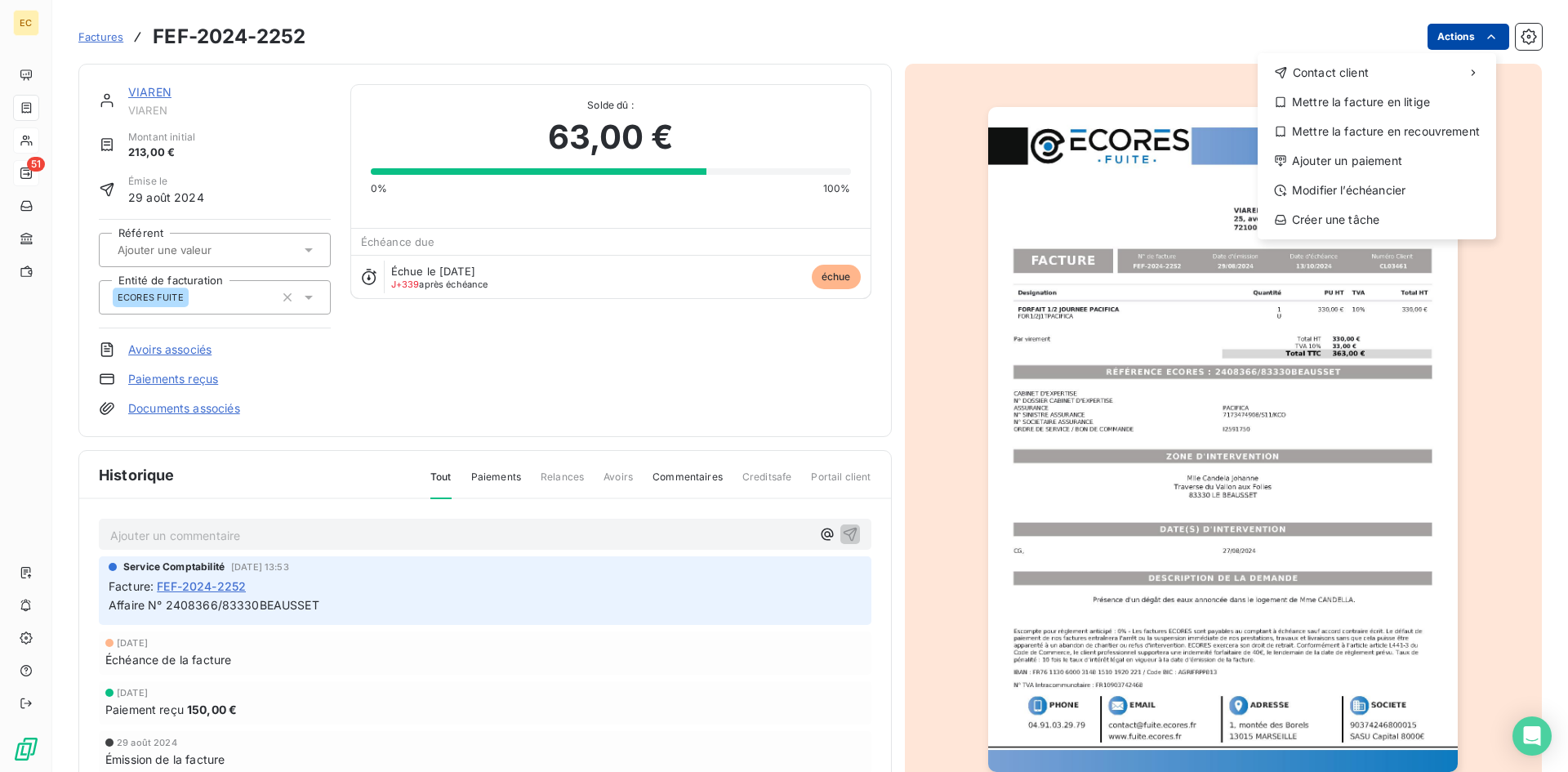
click at [1464, 35] on html "EC 51 Factures FEF-2024-2252 Actions Contact client Mettre la facture en litige…" at bounding box center [784, 386] width 1568 height 772
click at [1394, 163] on div "Ajouter un paiement" at bounding box center [1377, 161] width 226 height 26
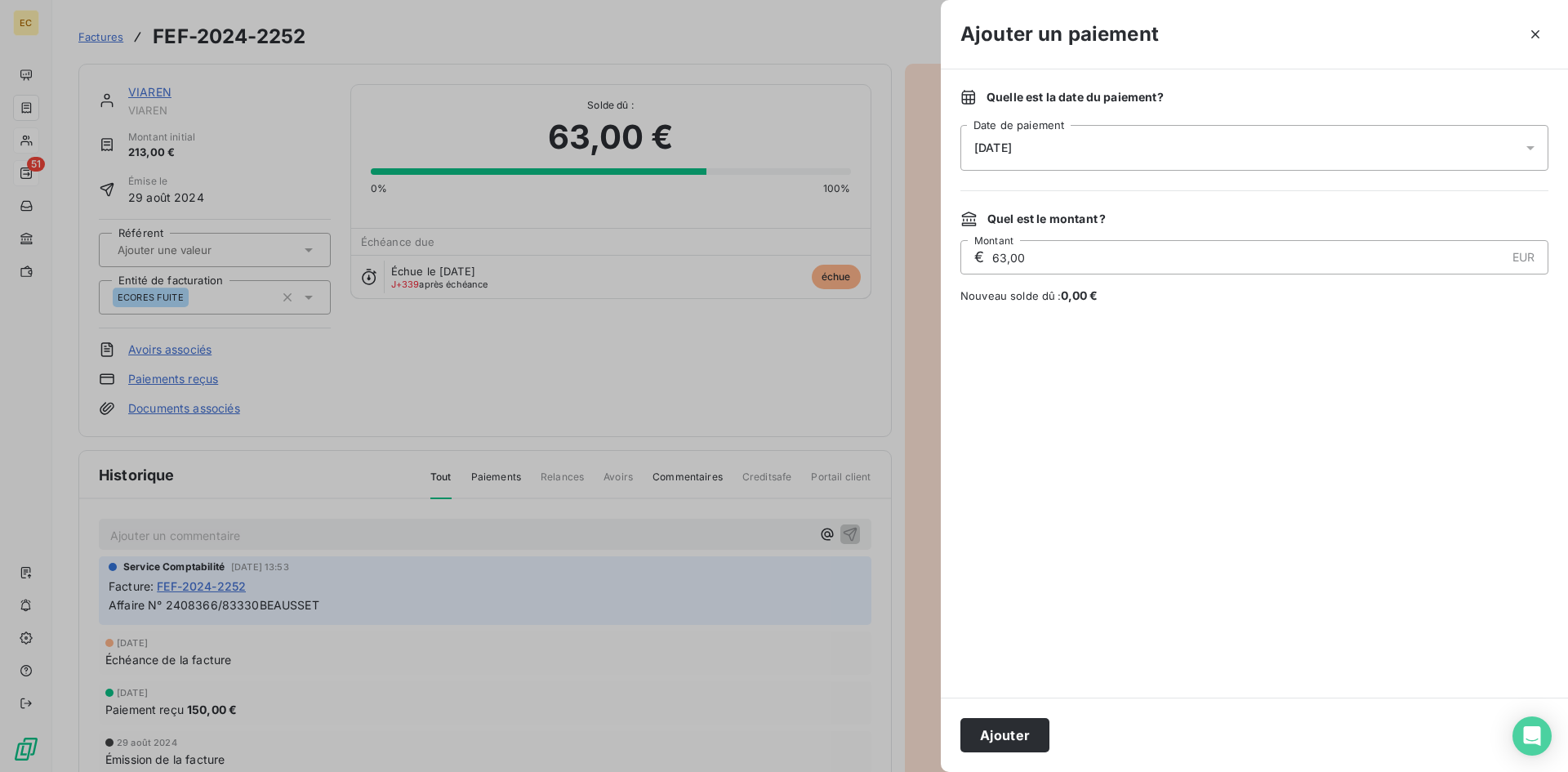
click at [1098, 151] on div "[DATE]" at bounding box center [1254, 148] width 588 height 46
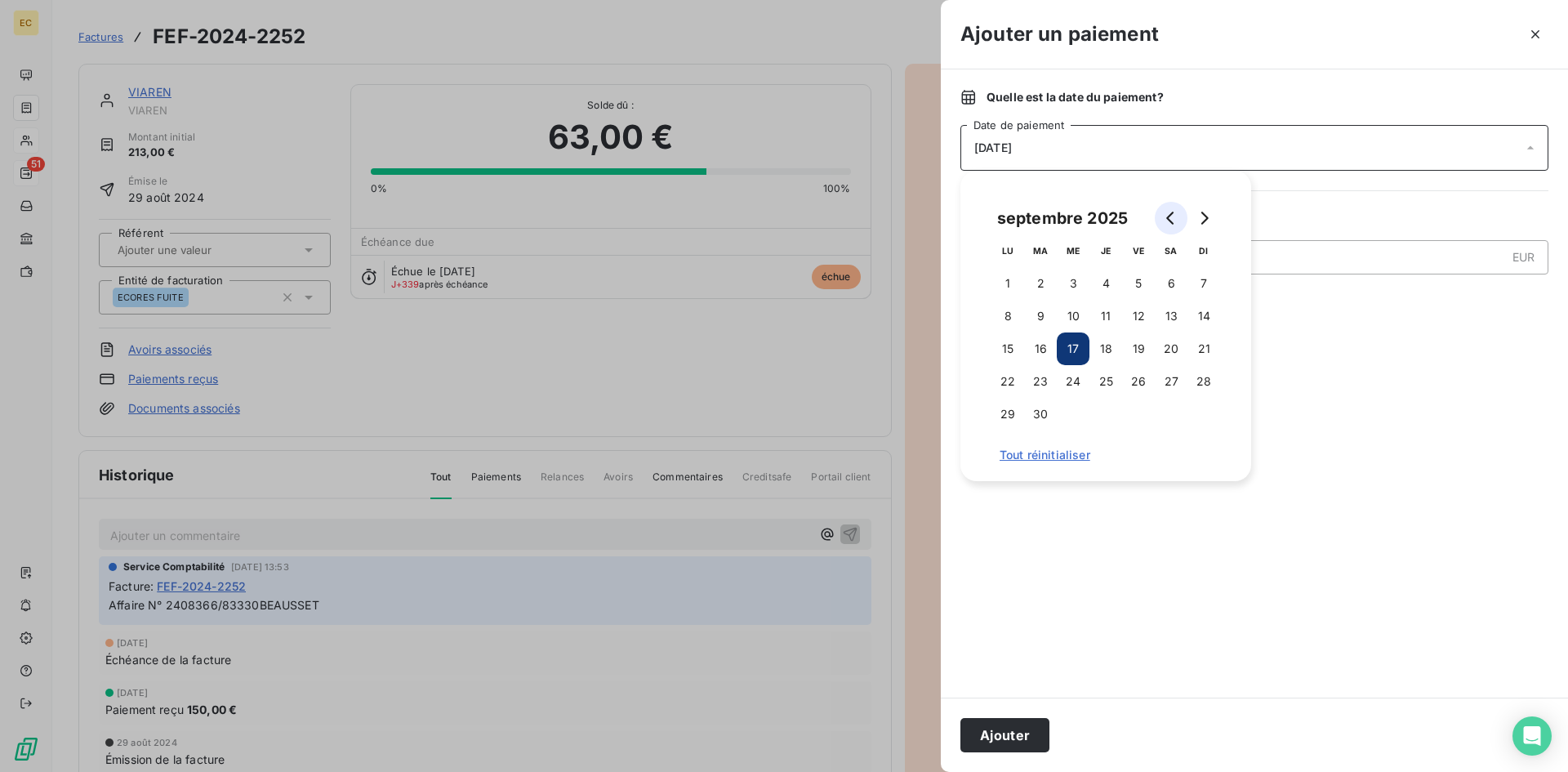
click at [1175, 212] on icon "Go to previous month" at bounding box center [1170, 218] width 13 height 13
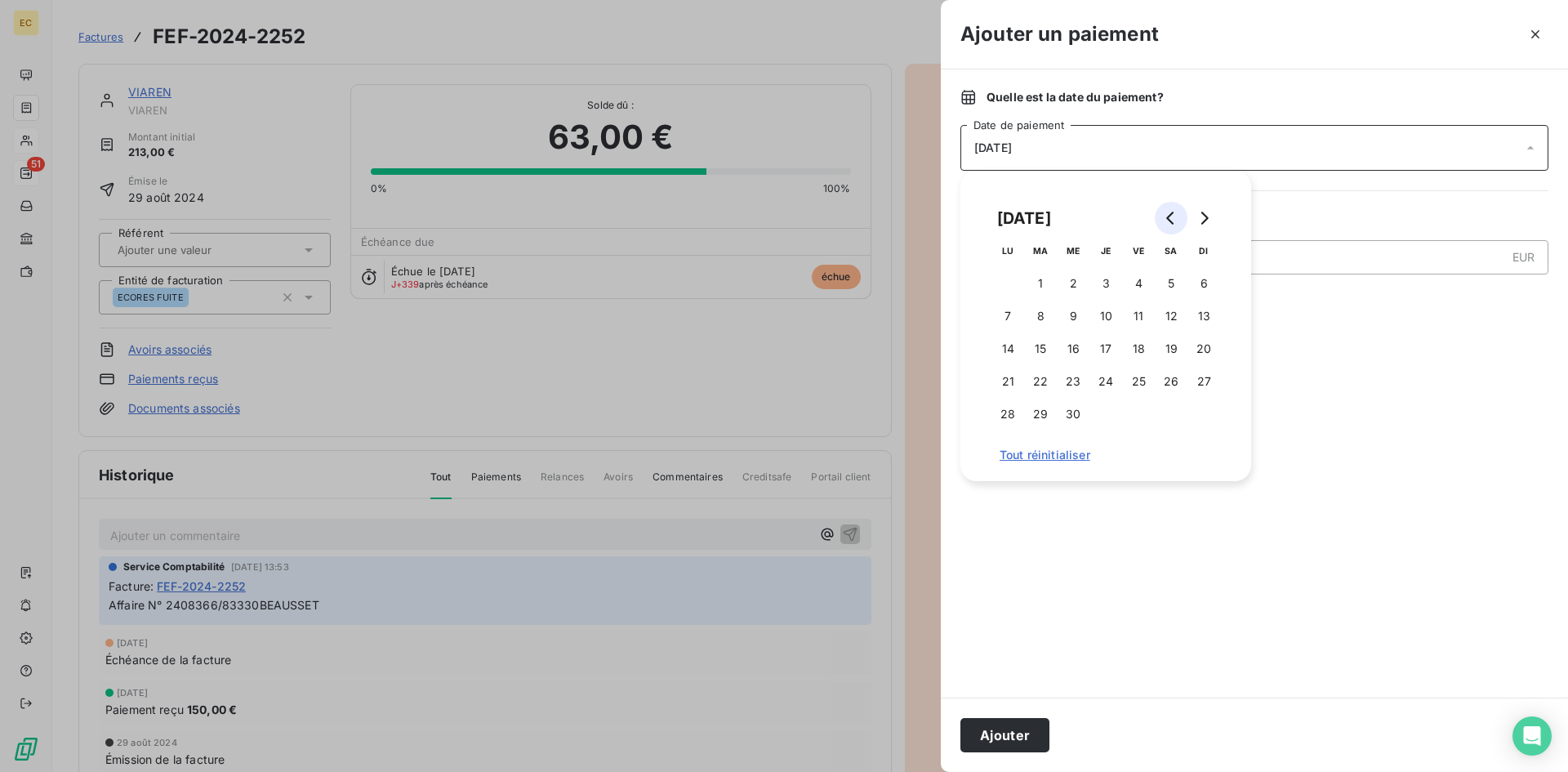
click at [1175, 212] on icon "Go to previous month" at bounding box center [1170, 218] width 13 height 13
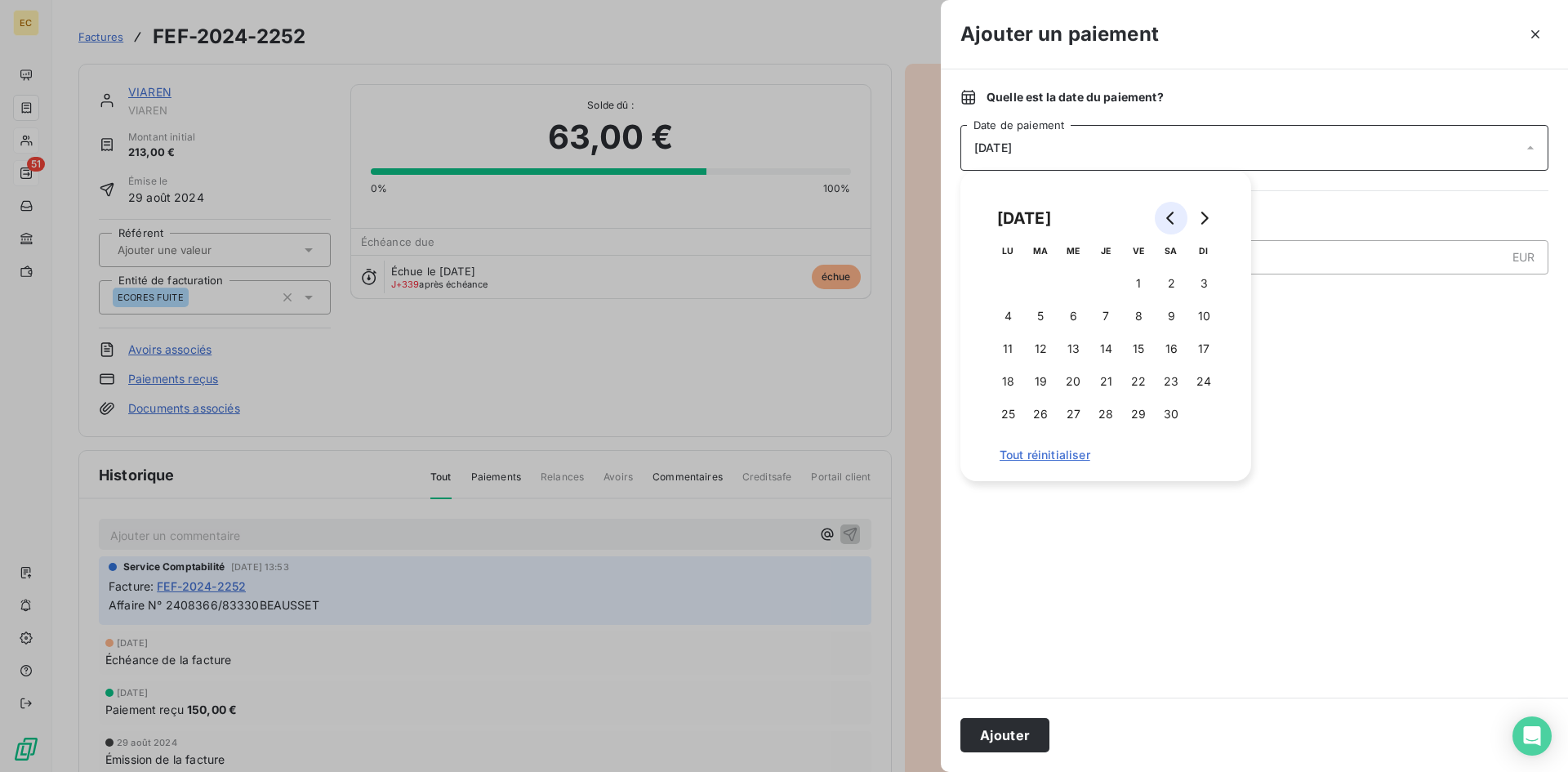
click at [1175, 212] on icon "Go to previous month" at bounding box center [1170, 218] width 13 height 13
click at [1110, 283] on button "3" at bounding box center [1105, 283] width 33 height 33
click at [1009, 743] on button "Ajouter" at bounding box center [1005, 734] width 89 height 34
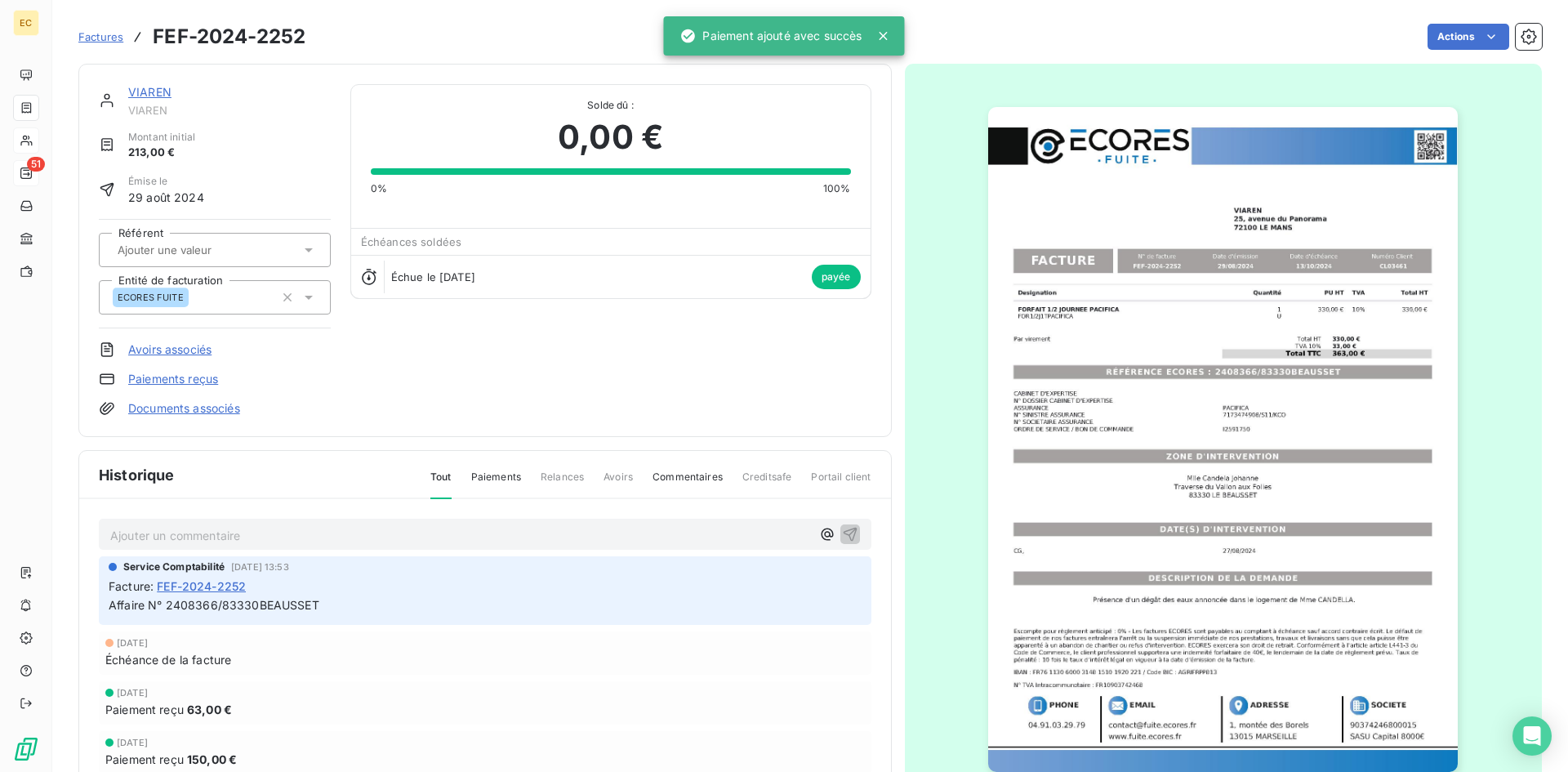
click at [153, 92] on link "VIAREN" at bounding box center [149, 92] width 43 height 14
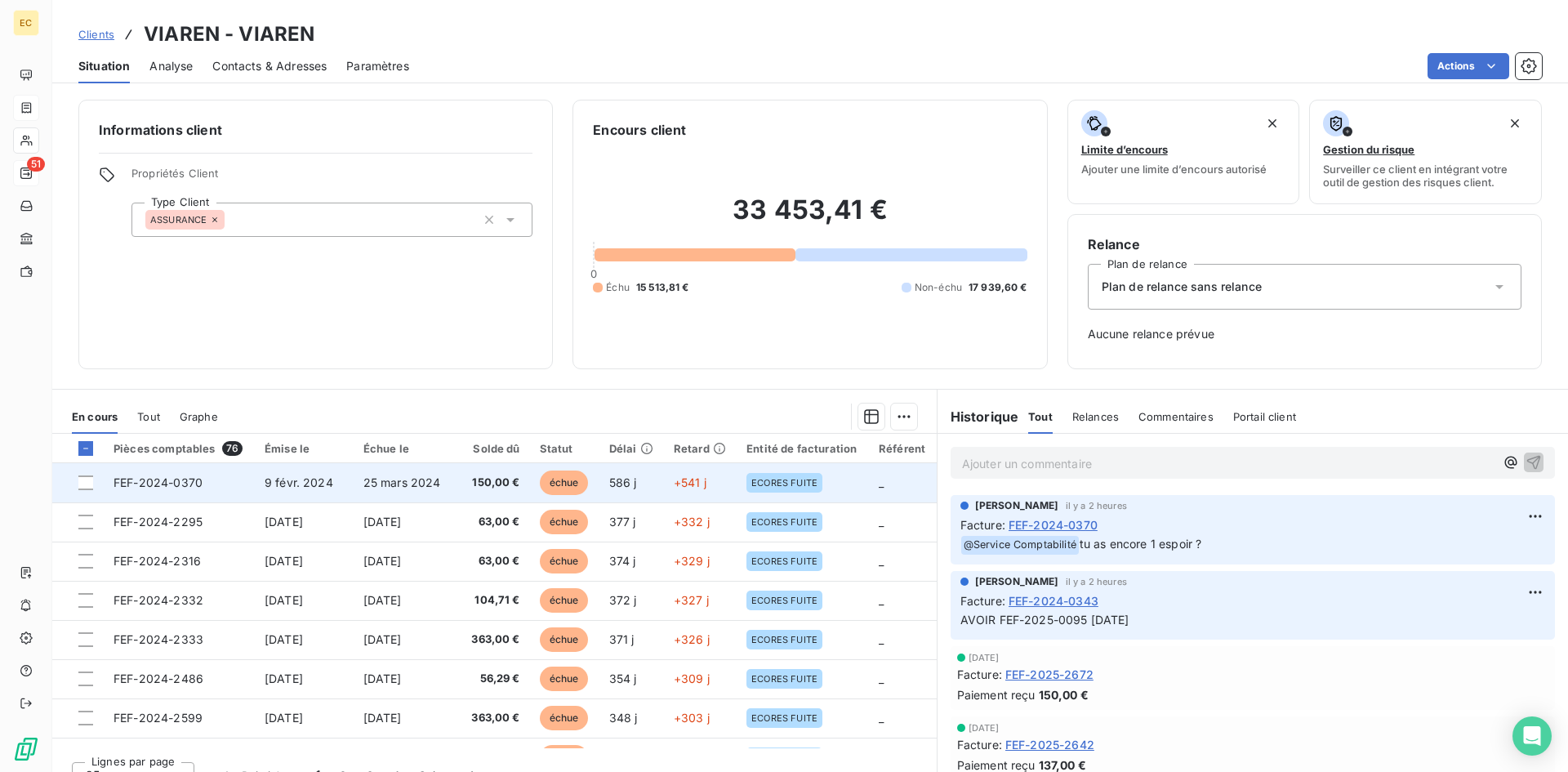
click at [323, 477] on span "9 févr. 2024" at bounding box center [299, 482] width 69 height 14
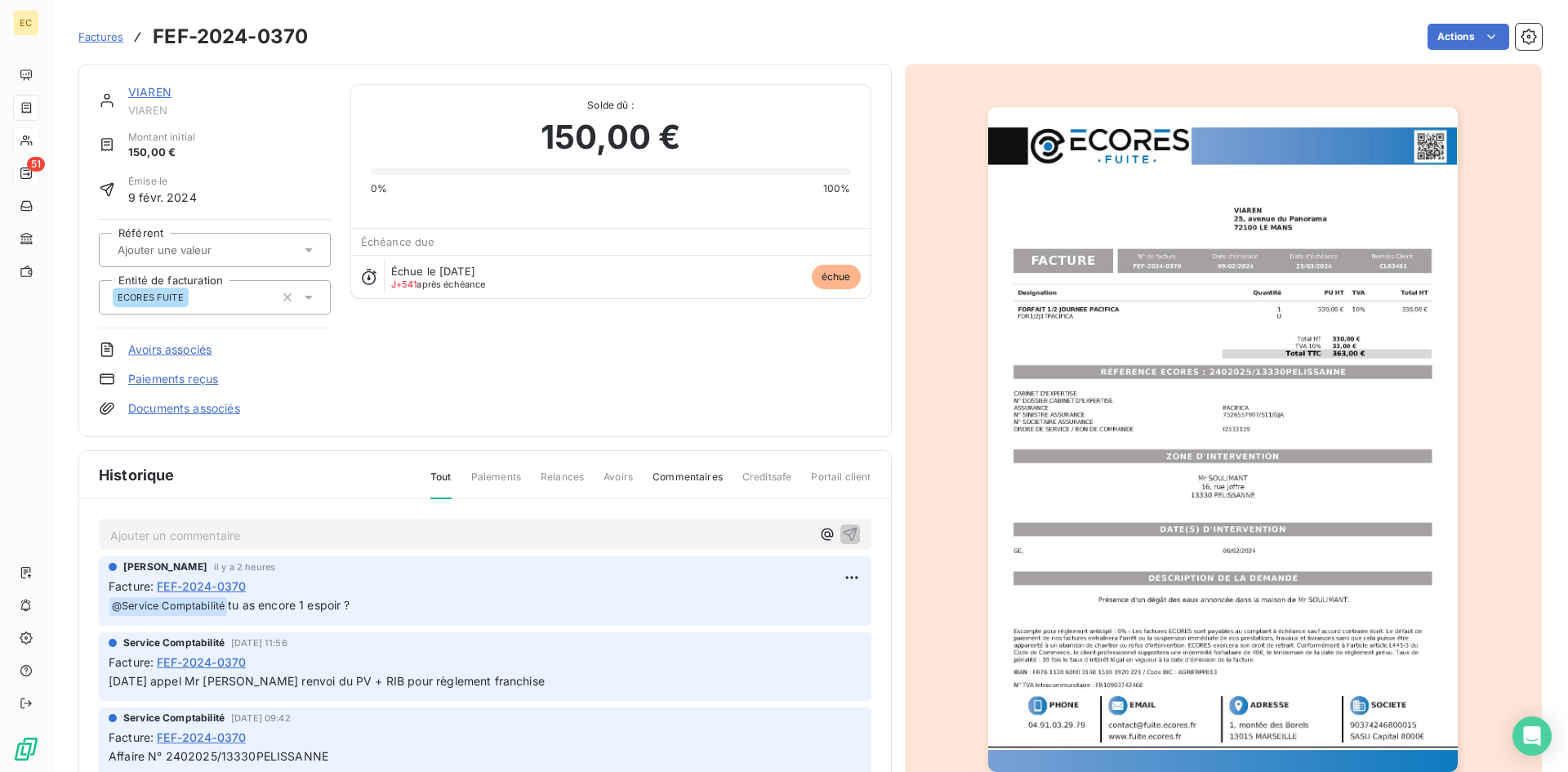
click at [157, 346] on link "Avoirs associés" at bounding box center [169, 349] width 84 height 17
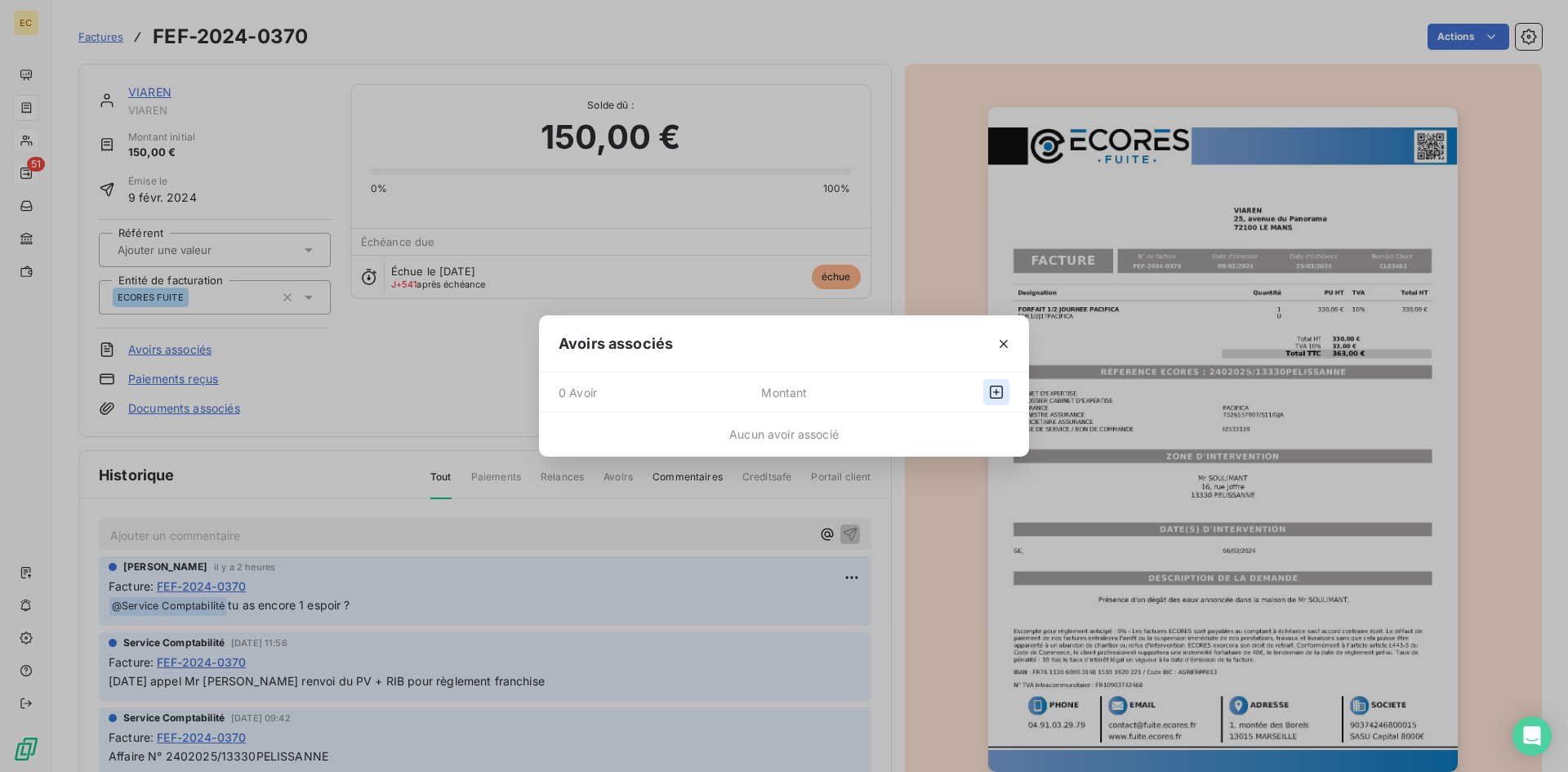
click at [998, 390] on icon "button" at bounding box center [996, 391] width 17 height 17
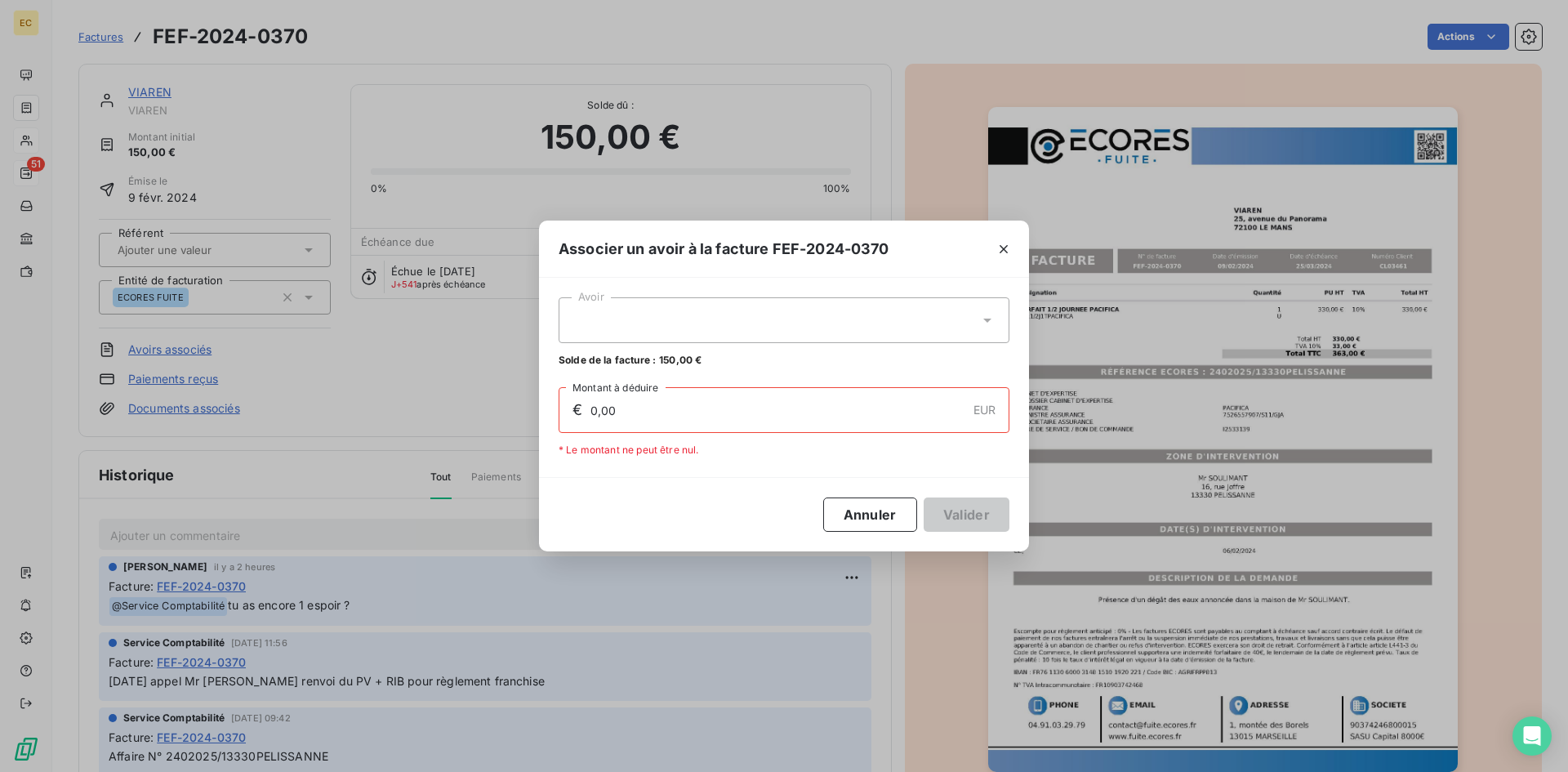
click at [708, 325] on div at bounding box center [784, 320] width 450 height 46
click at [650, 359] on div "AEF-2025-0099 150,00 €" at bounding box center [784, 360] width 431 height 16
type input "150,00"
click at [969, 523] on button "Valider" at bounding box center [966, 514] width 85 height 34
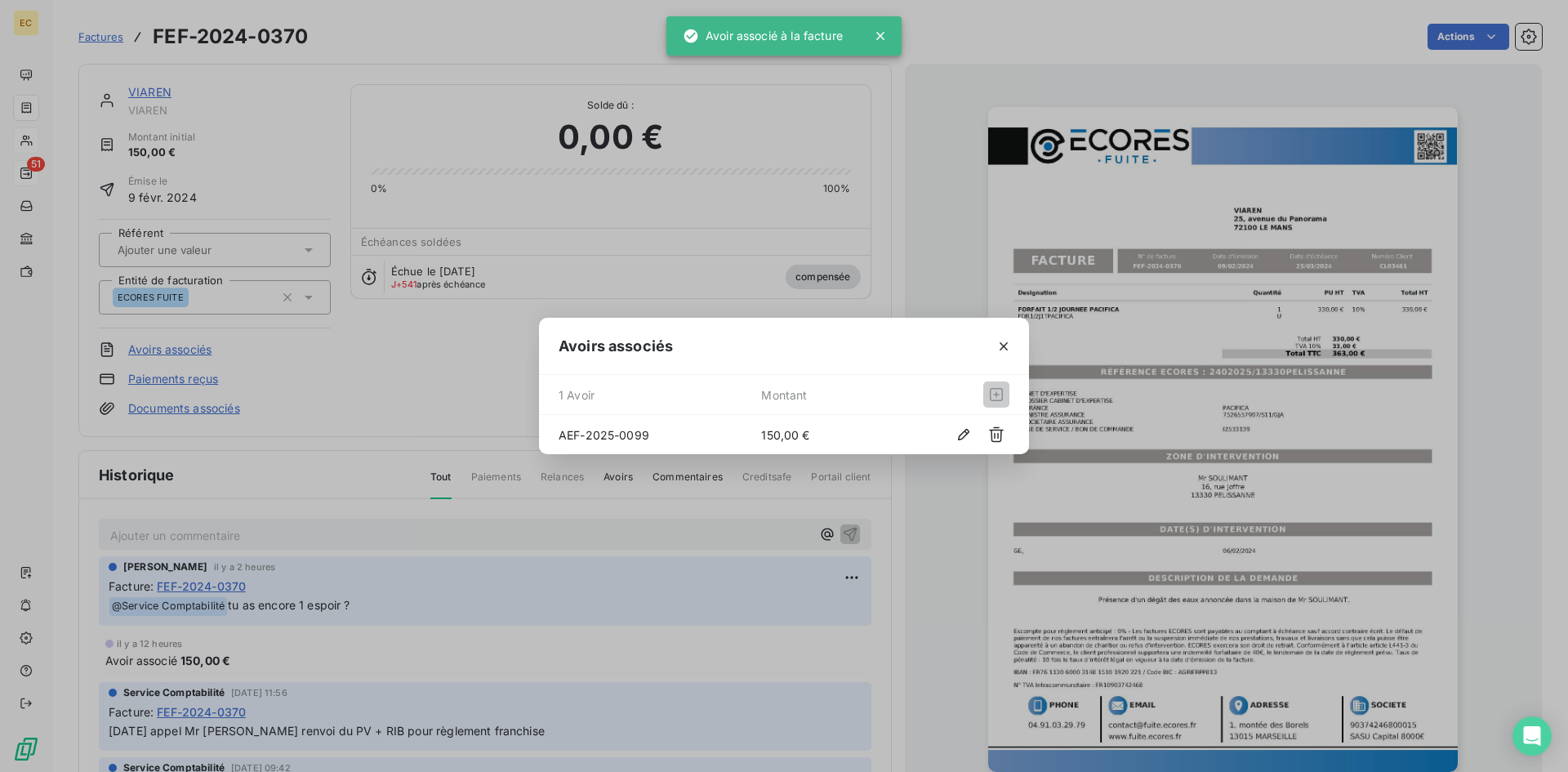
click at [145, 94] on div "Avoirs associés 1 Avoir Montant AEF-2025-0099 150,00 €" at bounding box center [784, 386] width 1568 height 772
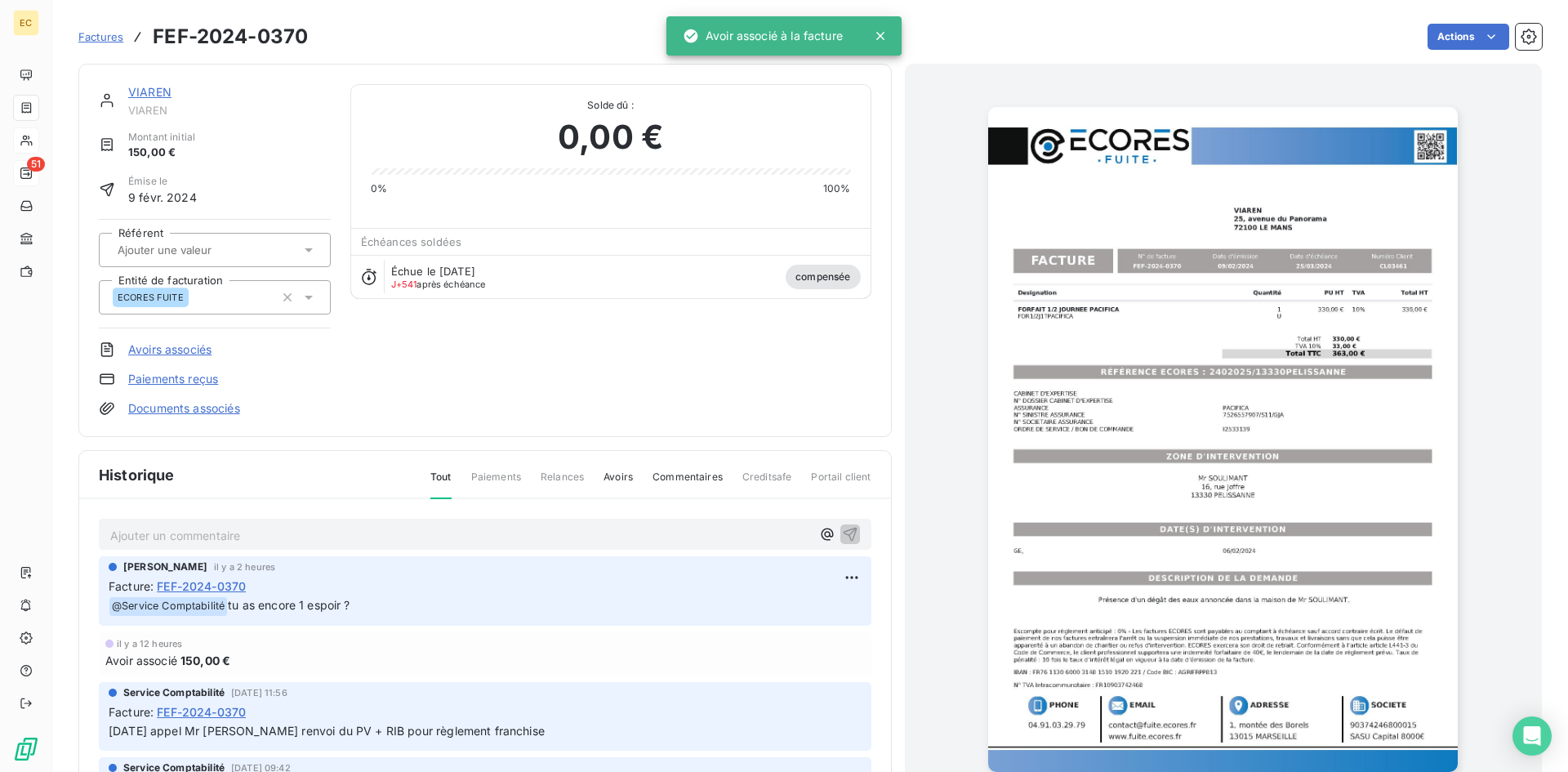
click at [145, 94] on link "VIAREN" at bounding box center [149, 92] width 43 height 14
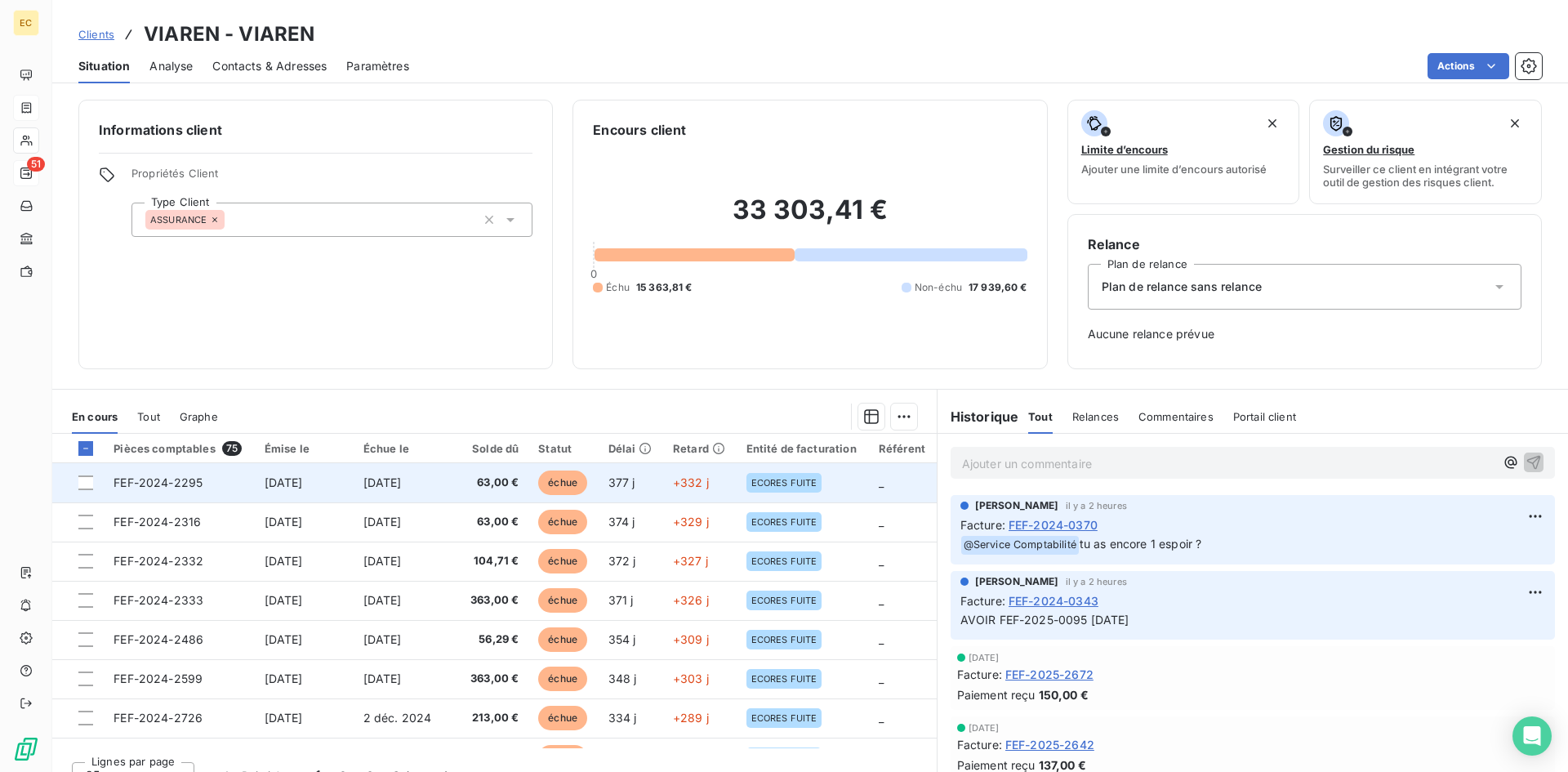
click at [285, 479] on span "[DATE]" at bounding box center [284, 482] width 39 height 14
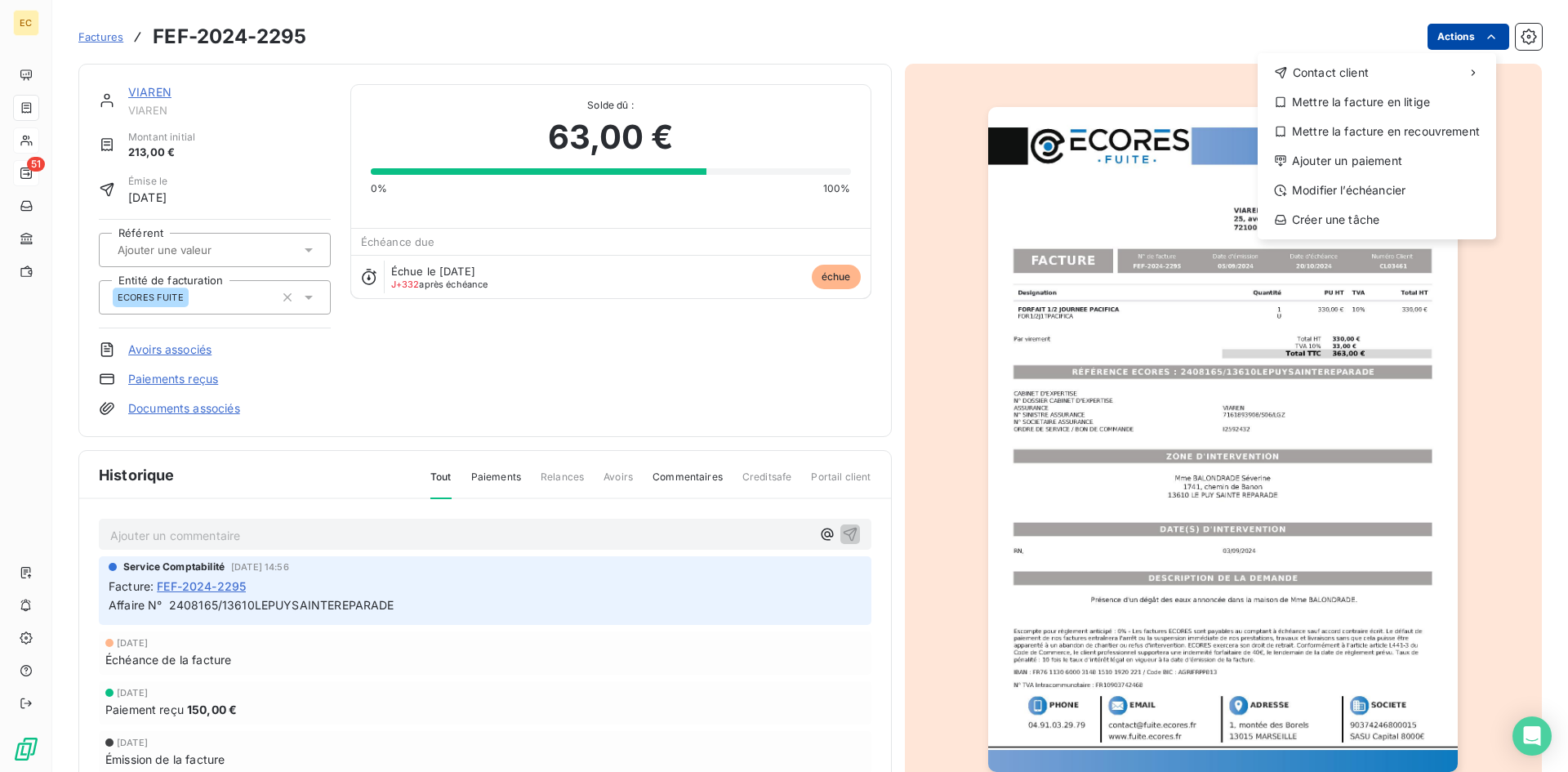
click at [1435, 41] on html "EC 51 Factures FEF-2024-2295 Actions Contact client Mettre la facture en litige…" at bounding box center [784, 386] width 1568 height 772
click at [1404, 154] on div "Ajouter un paiement" at bounding box center [1377, 161] width 226 height 26
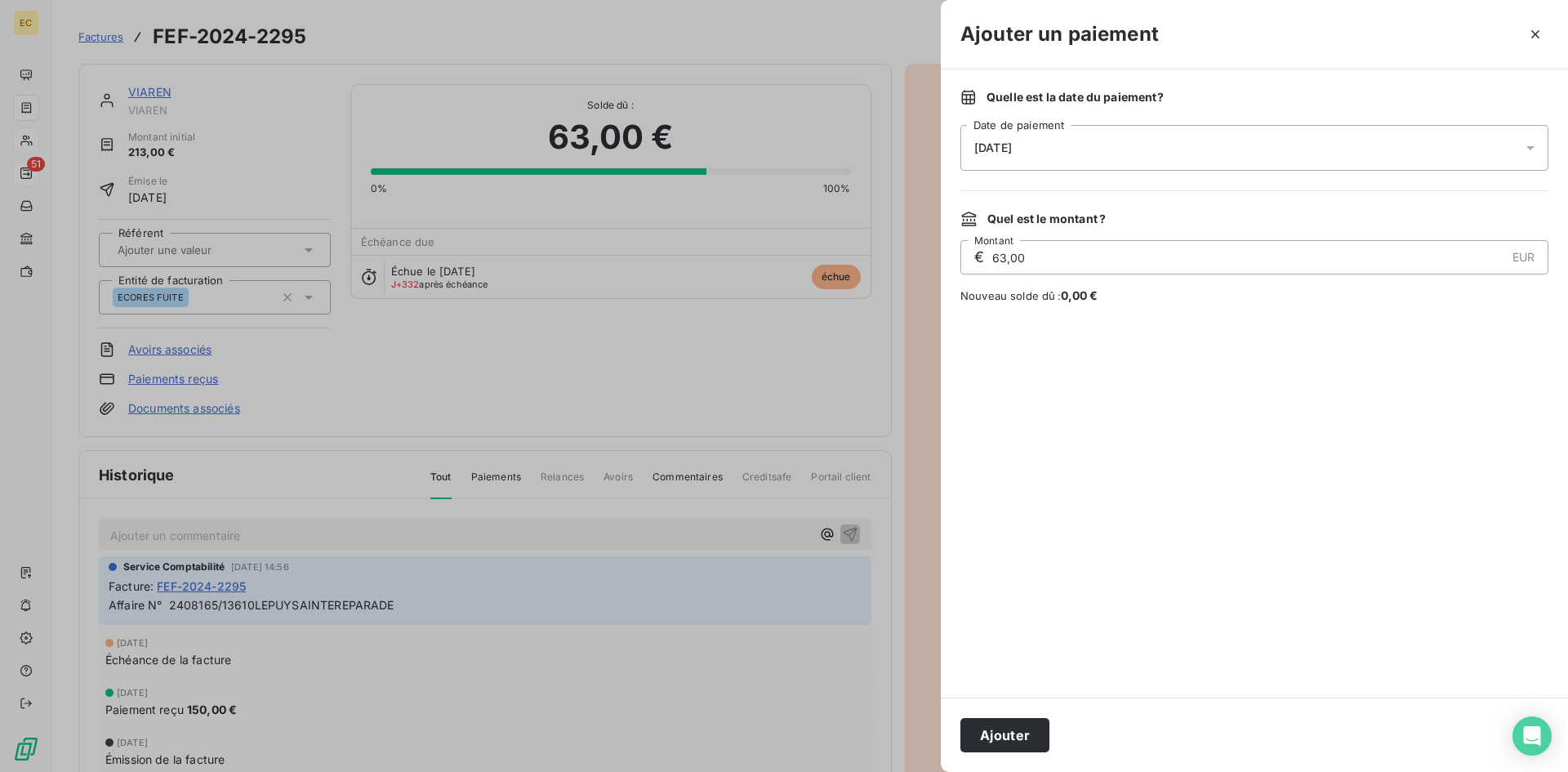
click at [1083, 152] on div "[DATE]" at bounding box center [1254, 148] width 588 height 46
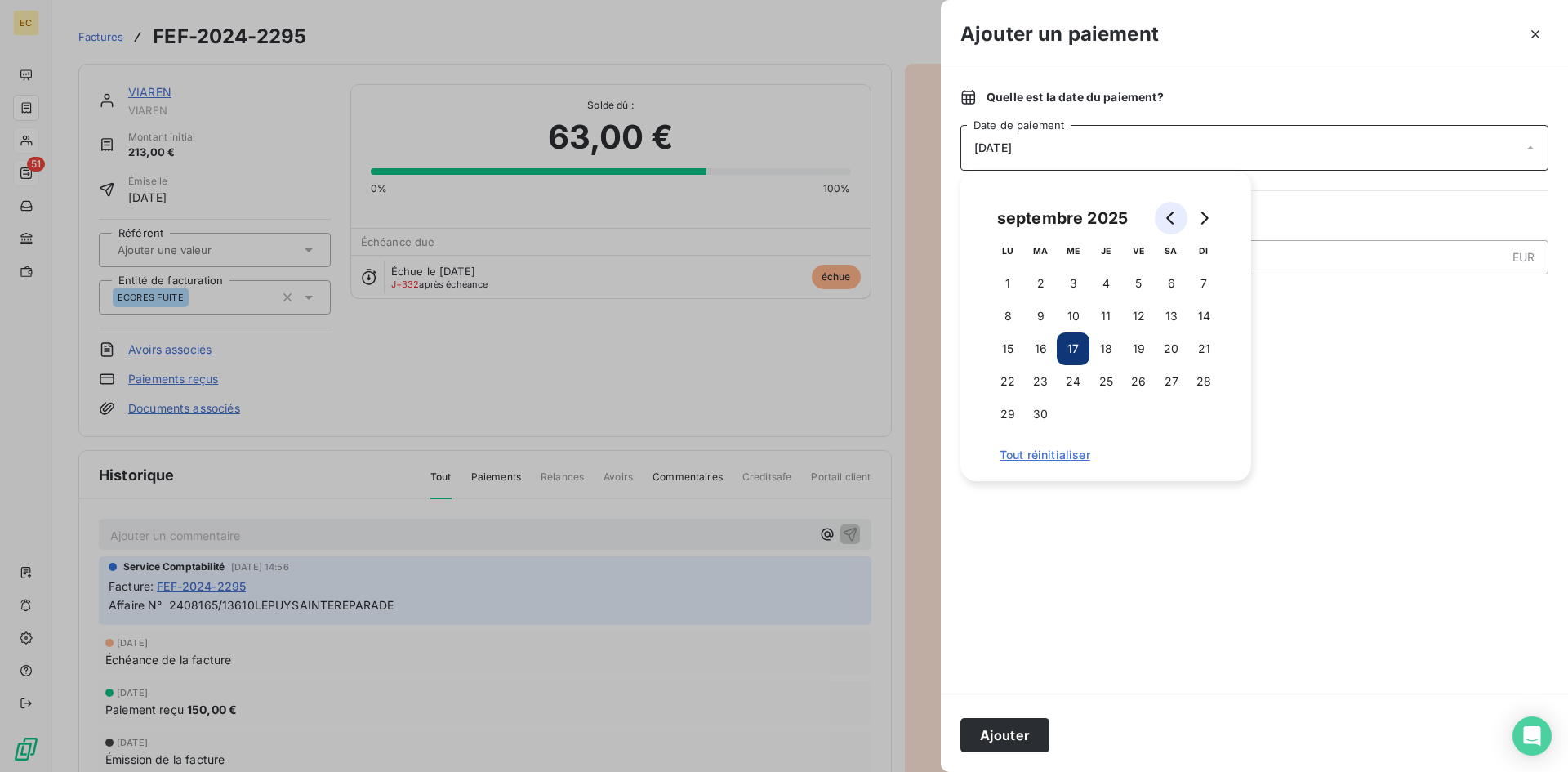
click at [1171, 214] on icon "Go to previous month" at bounding box center [1170, 218] width 7 height 13
click at [1171, 215] on icon "Go to previous month" at bounding box center [1170, 218] width 7 height 13
click at [1171, 216] on icon "Go to previous month" at bounding box center [1170, 218] width 13 height 13
click at [1171, 217] on icon "Go to previous month" at bounding box center [1170, 218] width 13 height 13
click at [1170, 217] on icon "Go to previous month" at bounding box center [1170, 218] width 13 height 13
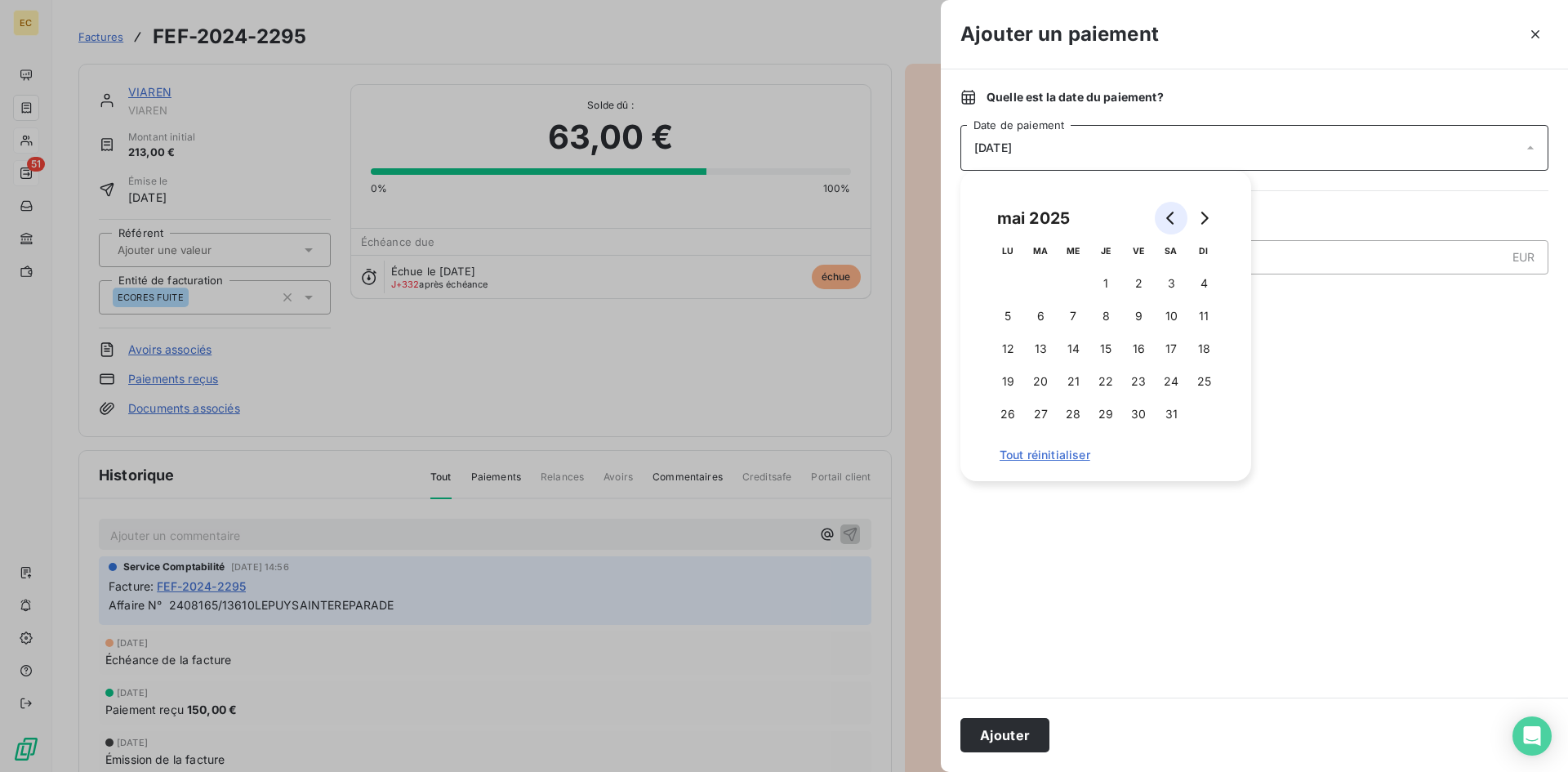
click at [1170, 217] on icon "Go to previous month" at bounding box center [1170, 218] width 13 height 13
click at [1170, 217] on icon "Go to previous month" at bounding box center [1170, 218] width 7 height 13
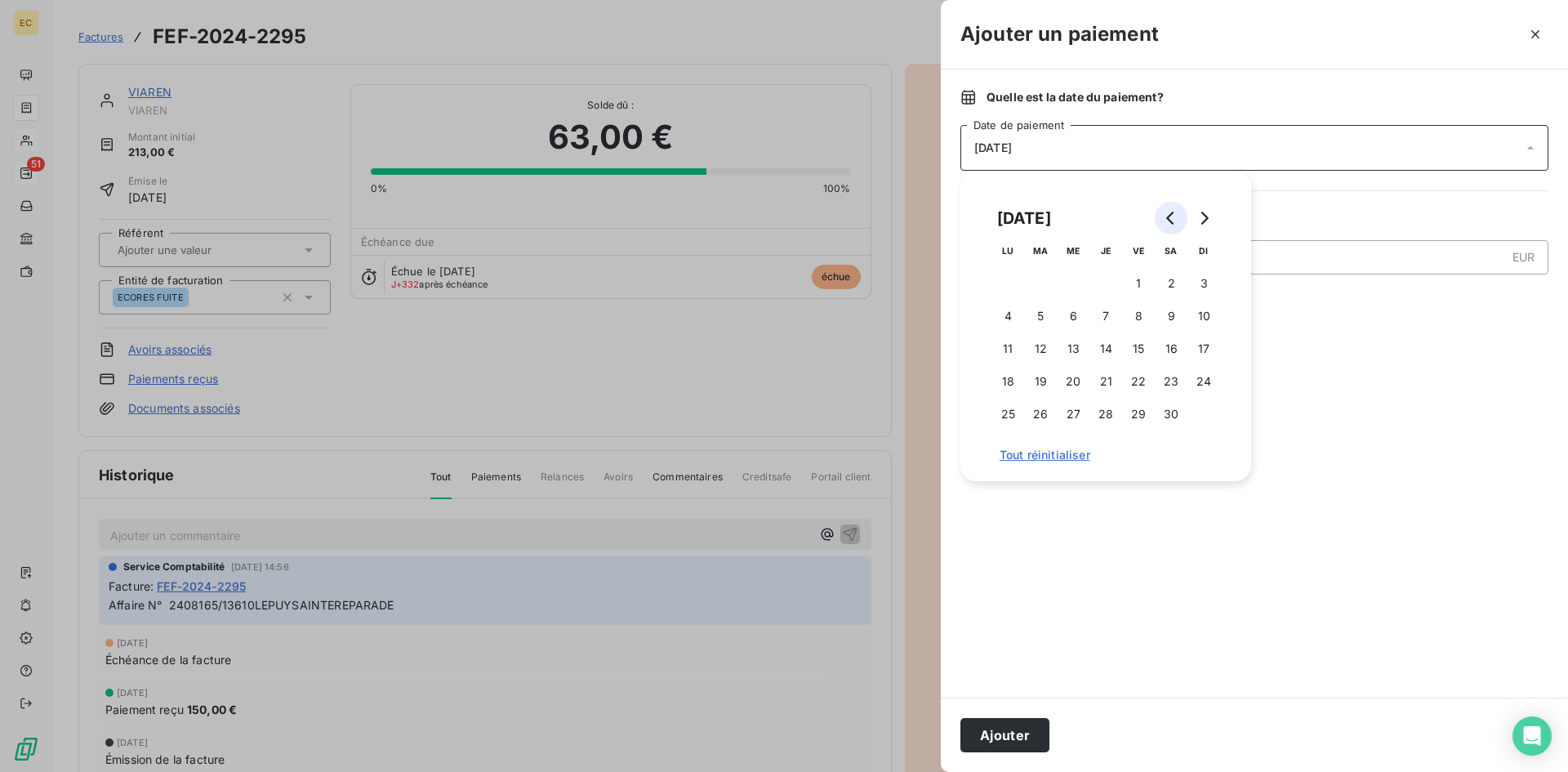
click at [1170, 217] on icon "Go to previous month" at bounding box center [1170, 218] width 7 height 13
click at [1104, 278] on button "3" at bounding box center [1105, 283] width 33 height 33
click at [1003, 739] on button "Ajouter" at bounding box center [1005, 734] width 89 height 34
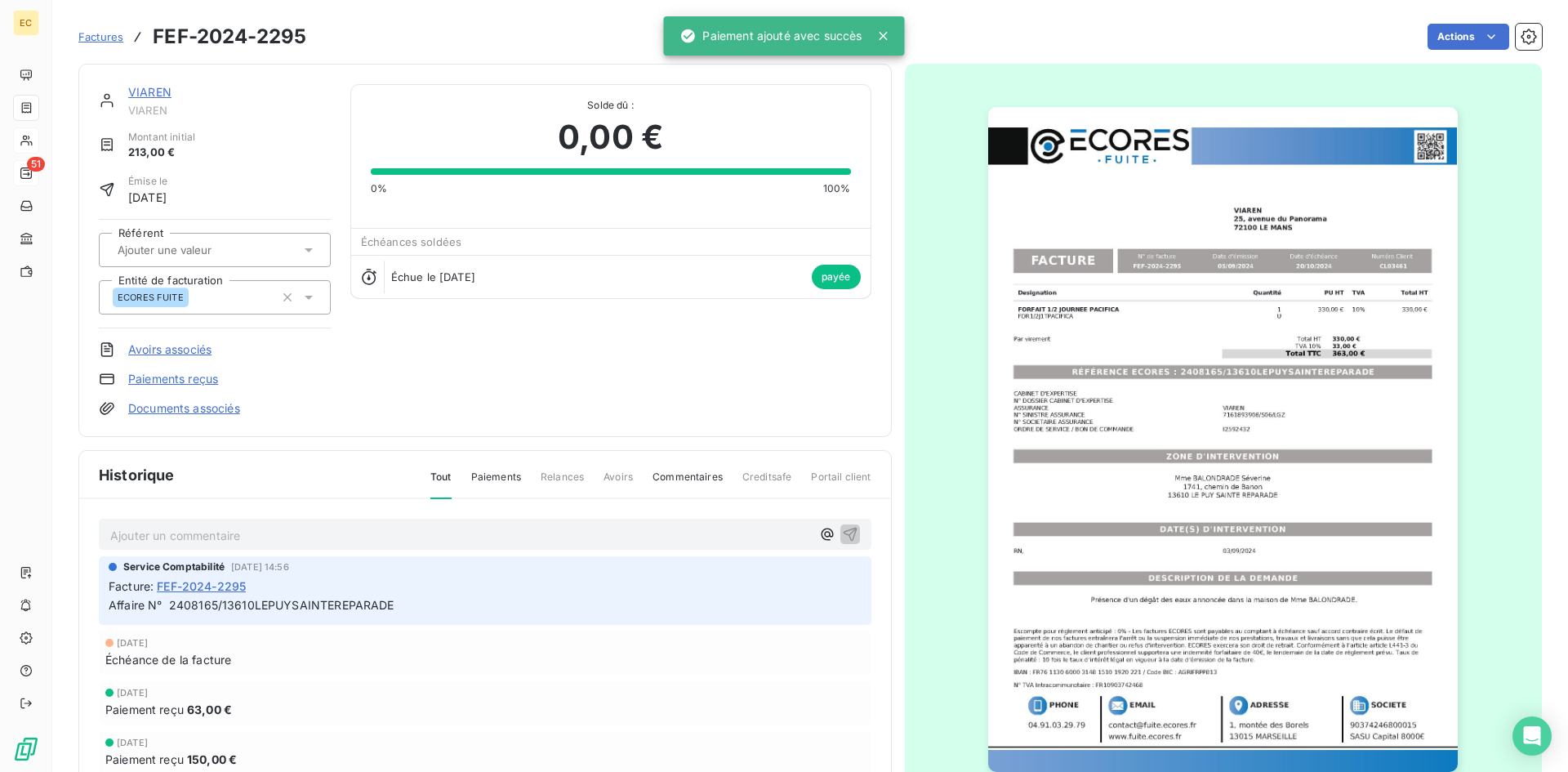
click at [141, 91] on link "VIAREN" at bounding box center [149, 92] width 43 height 14
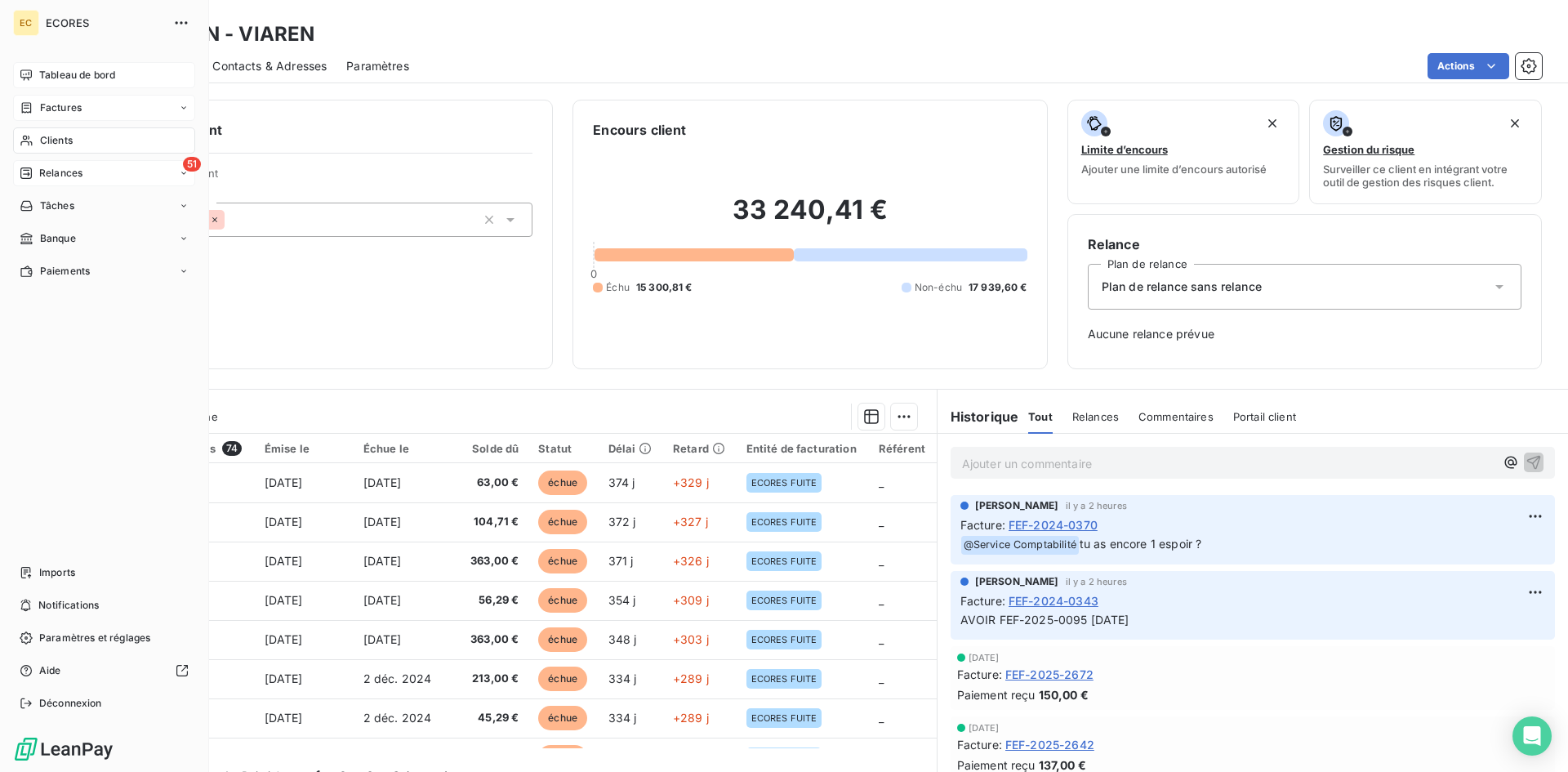
click at [94, 65] on div "Tableau de bord" at bounding box center [104, 75] width 182 height 26
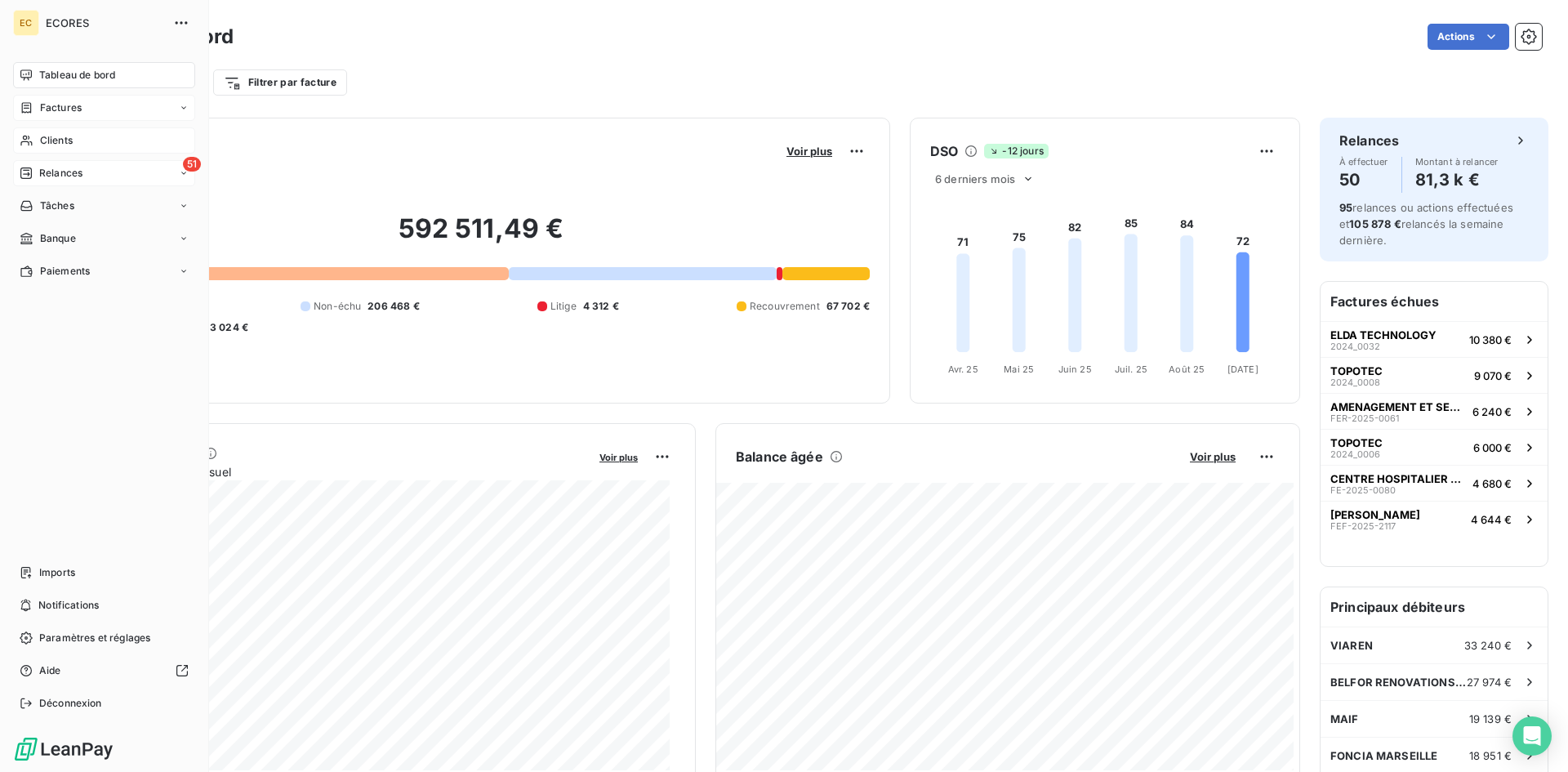
click at [66, 139] on span "Clients" at bounding box center [56, 140] width 33 height 15
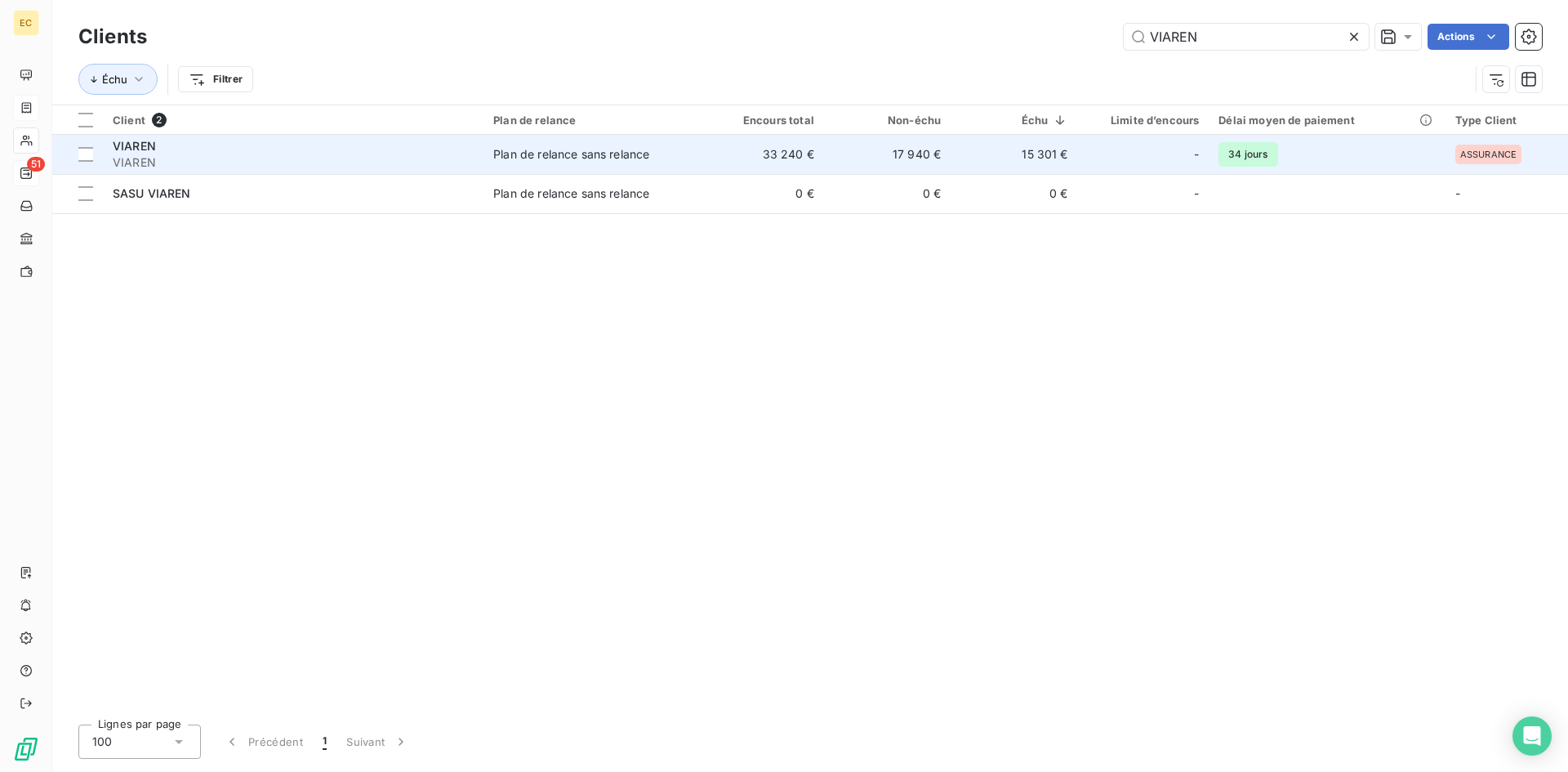
click at [239, 150] on div "VIAREN" at bounding box center [294, 146] width 361 height 17
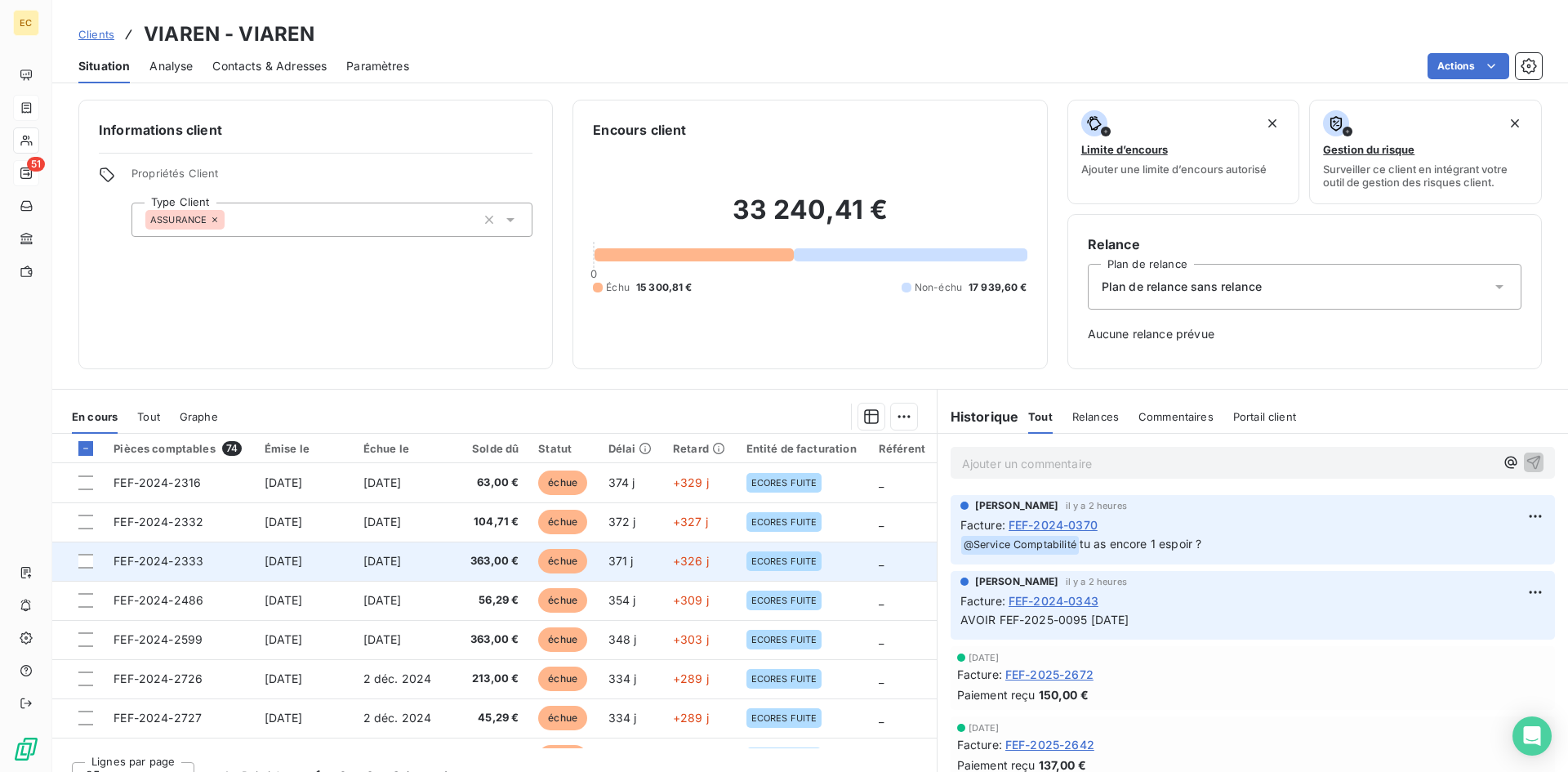
click at [205, 569] on td "FEF-2024-2333" at bounding box center [179, 560] width 150 height 39
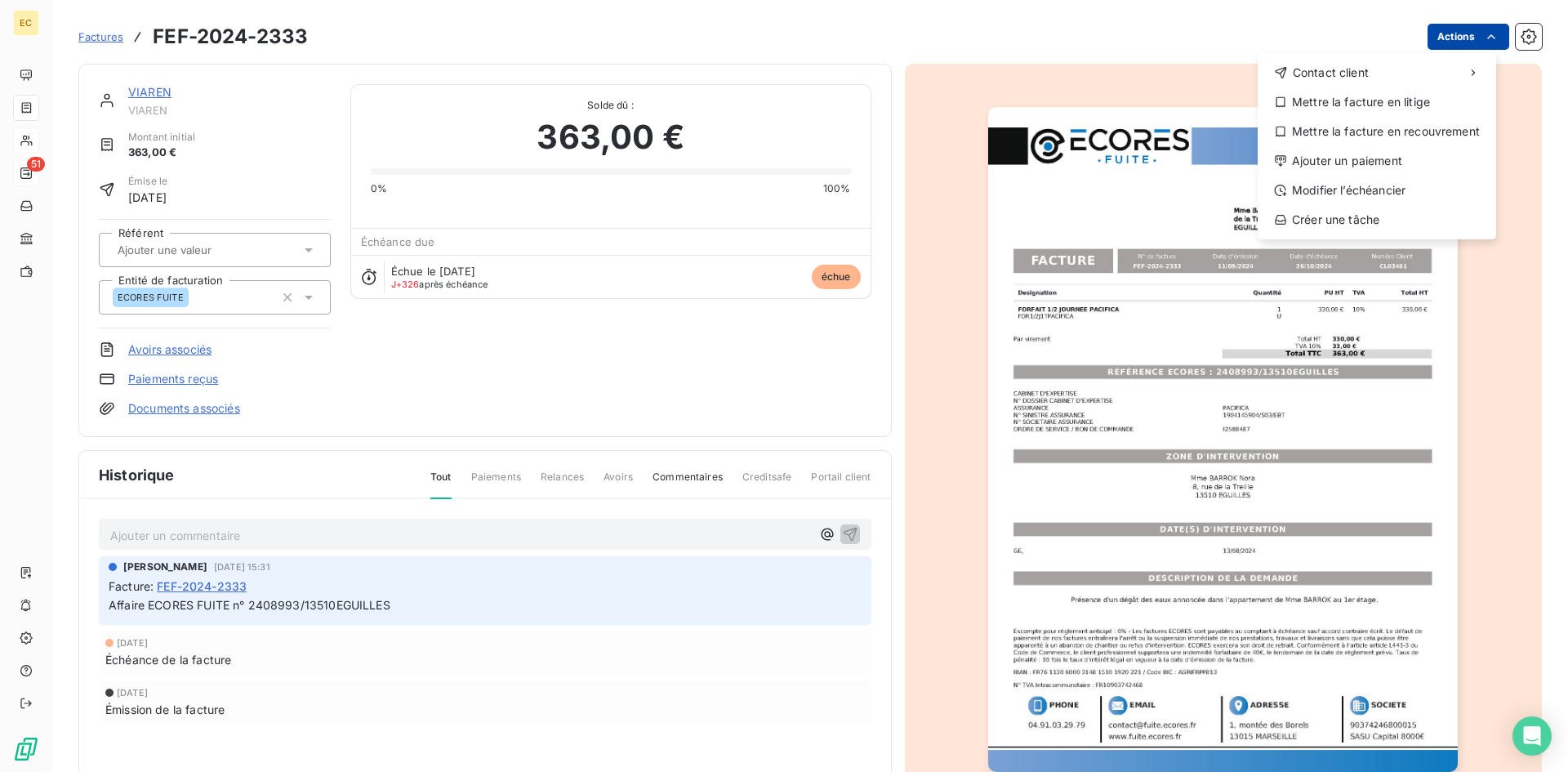
click at [1445, 33] on html "EC 51 Factures FEF-2024-2333 Actions Contact client Mettre la facture en litige…" at bounding box center [784, 386] width 1568 height 772
click at [1386, 156] on div "Ajouter un paiement" at bounding box center [1377, 161] width 226 height 26
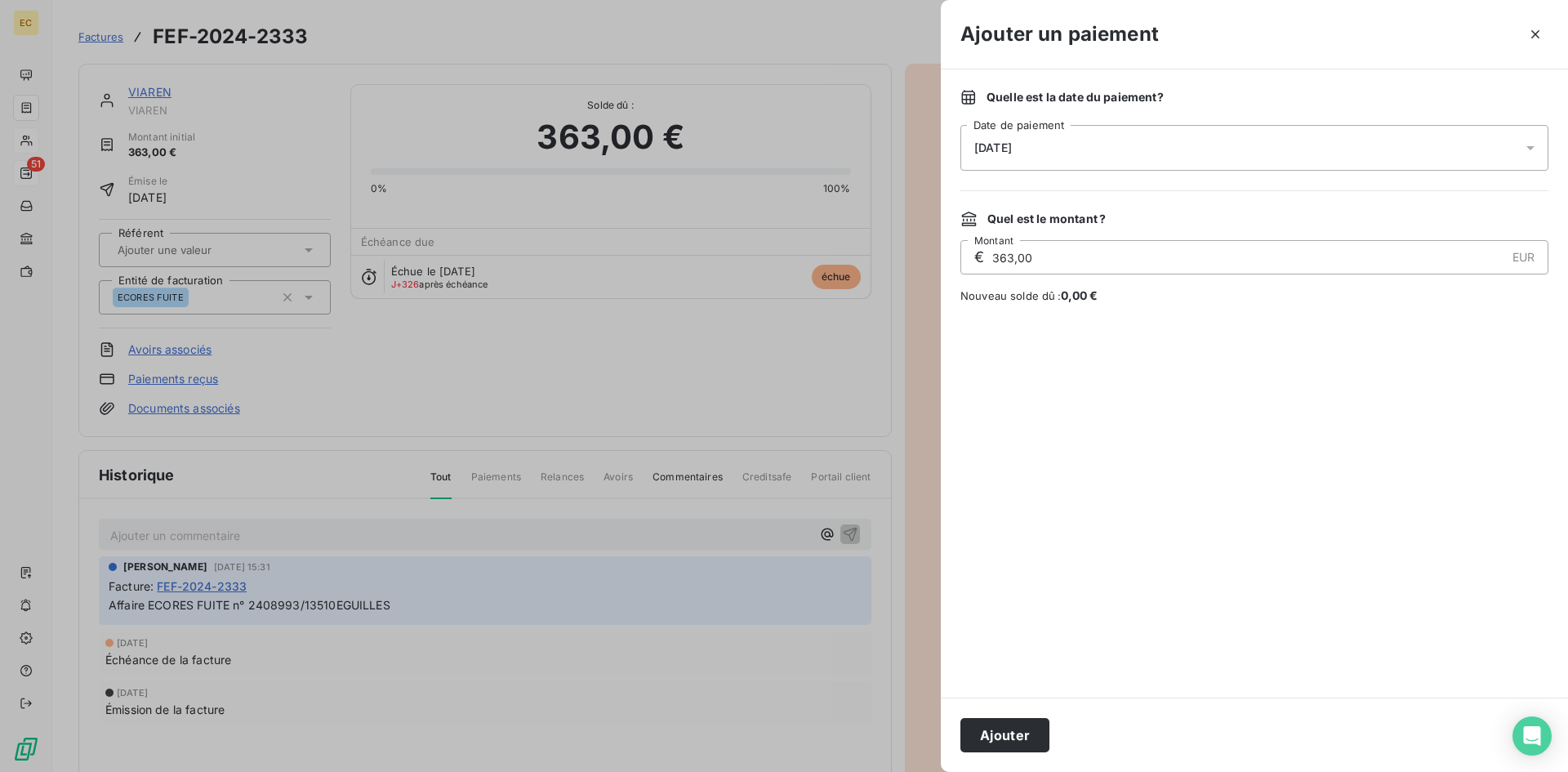
click at [1084, 157] on div "[DATE]" at bounding box center [1254, 148] width 588 height 46
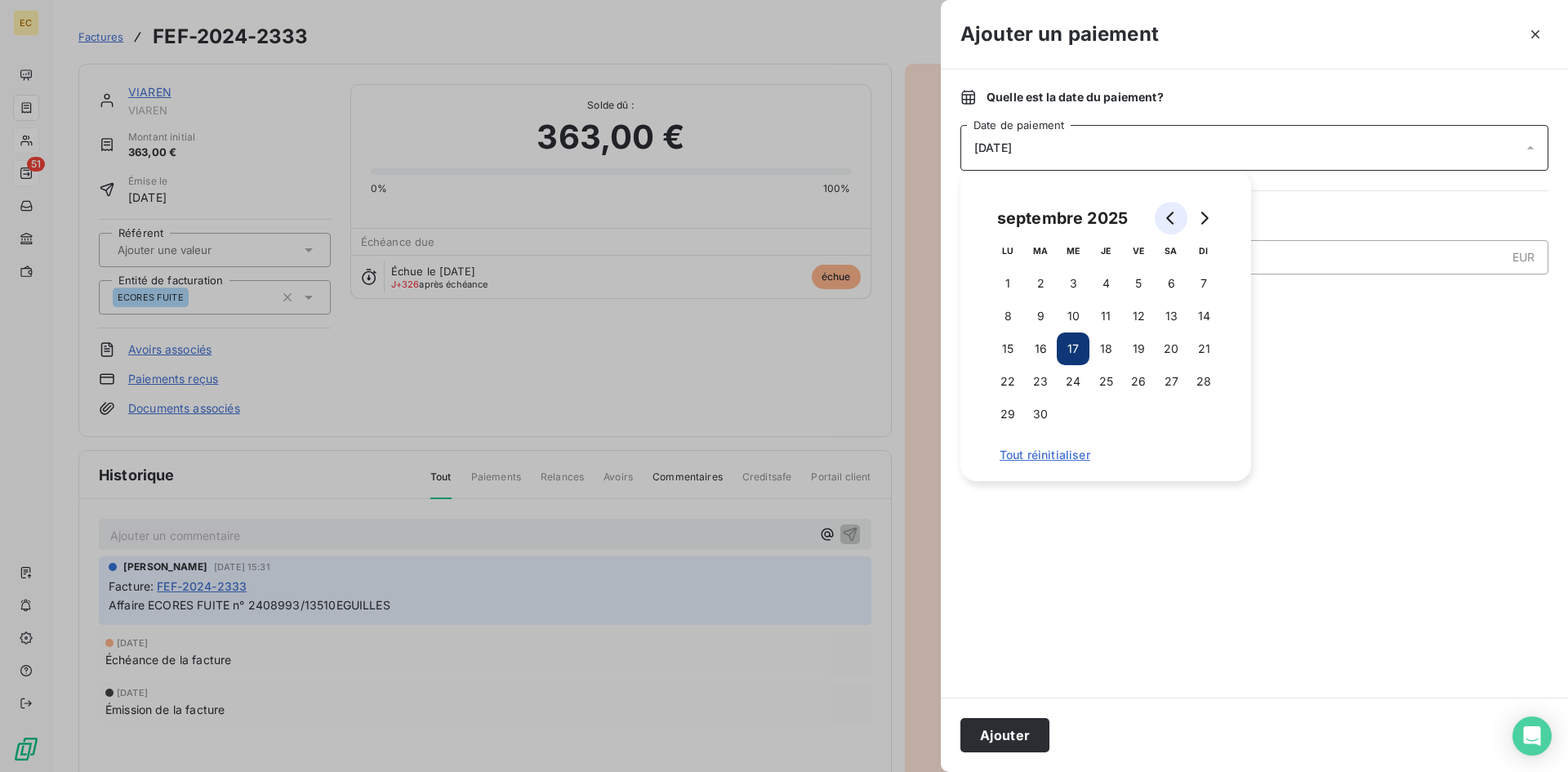
click at [1160, 220] on button "Go to previous month" at bounding box center [1170, 218] width 33 height 33
click at [1163, 220] on button "Go to previous month" at bounding box center [1170, 218] width 33 height 33
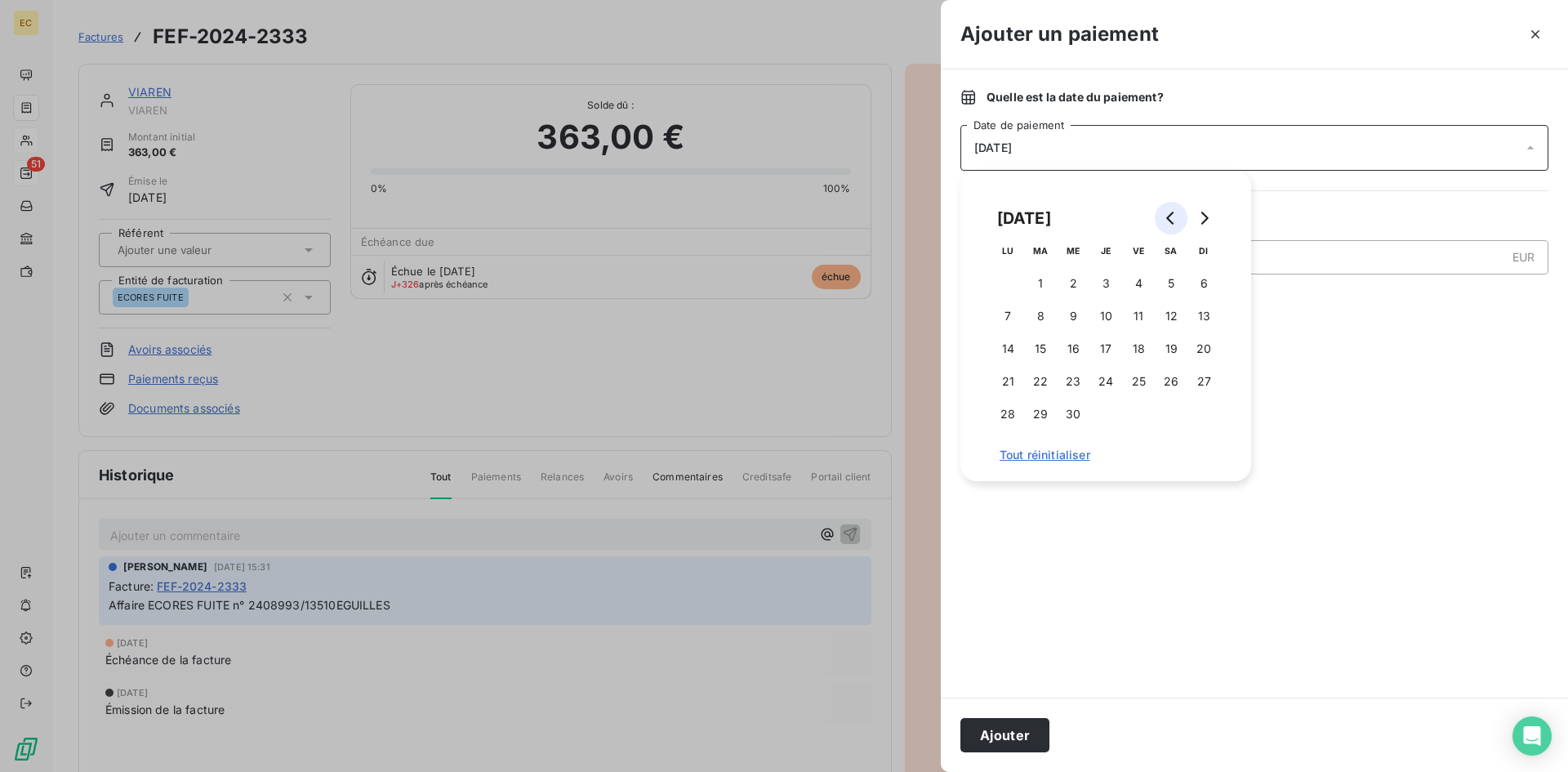
click at [1163, 220] on button "Go to previous month" at bounding box center [1170, 218] width 33 height 33
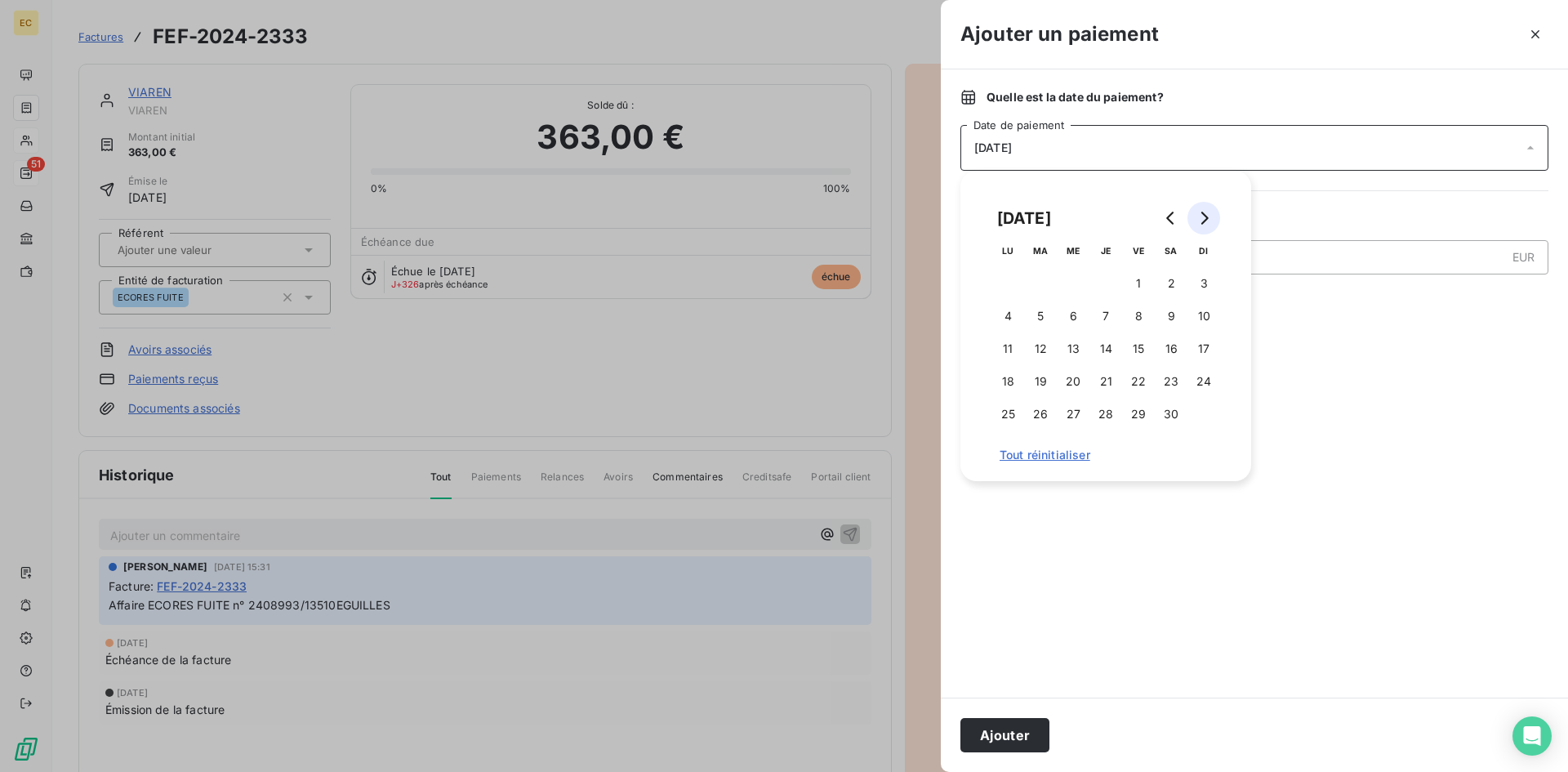
click at [1205, 219] on icon "Go to next month" at bounding box center [1203, 218] width 13 height 13
click at [1100, 309] on button "5" at bounding box center [1105, 315] width 33 height 33
click at [1310, 261] on input "363,00" at bounding box center [1248, 256] width 515 height 33
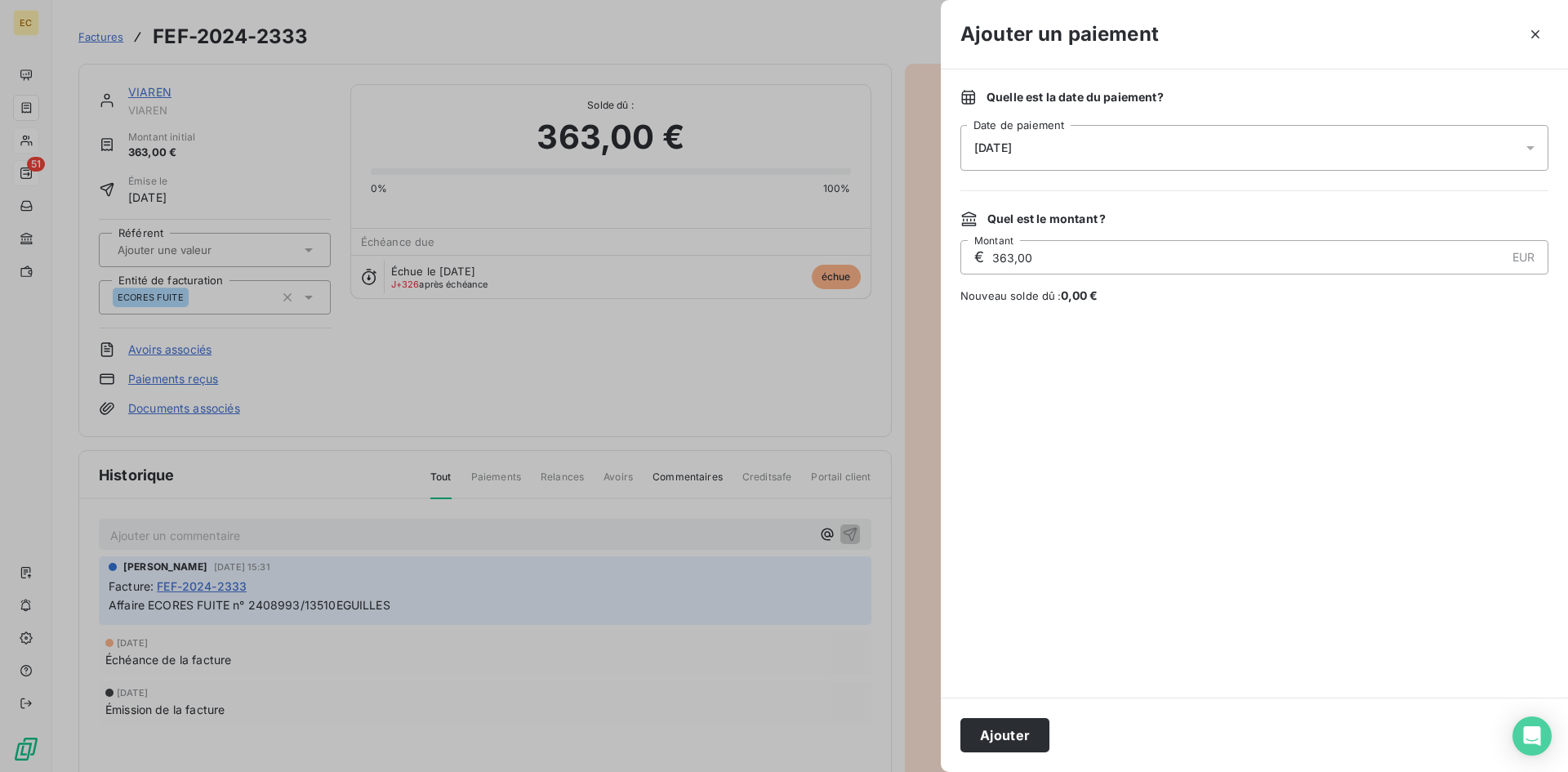
click at [1061, 136] on div "[DATE]" at bounding box center [1254, 148] width 588 height 46
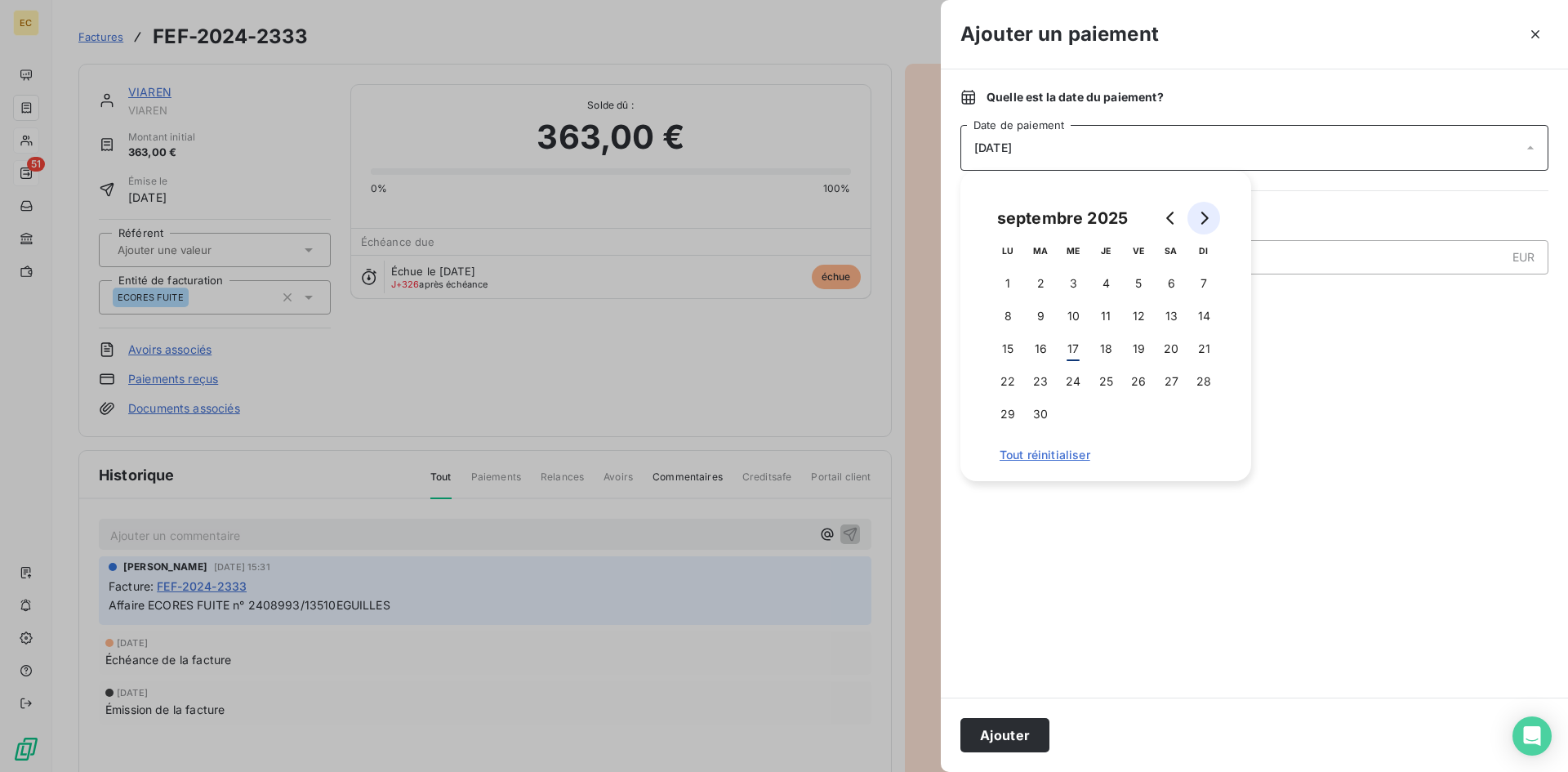
click at [1201, 213] on icon "Go to next month" at bounding box center [1203, 218] width 13 height 13
click at [1178, 214] on button "Go to previous month" at bounding box center [1170, 218] width 33 height 33
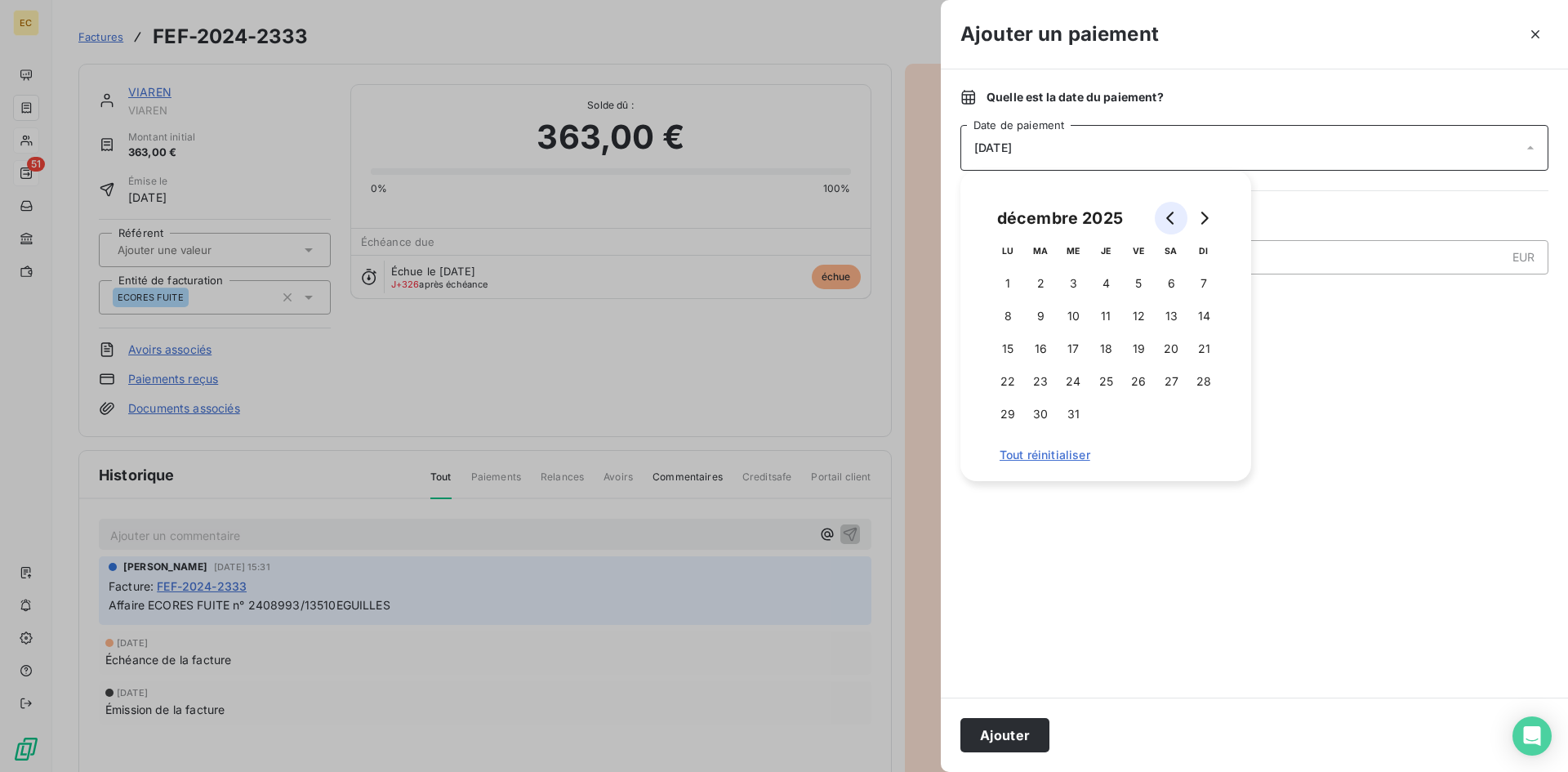
click at [1178, 214] on button "Go to previous month" at bounding box center [1170, 218] width 33 height 33
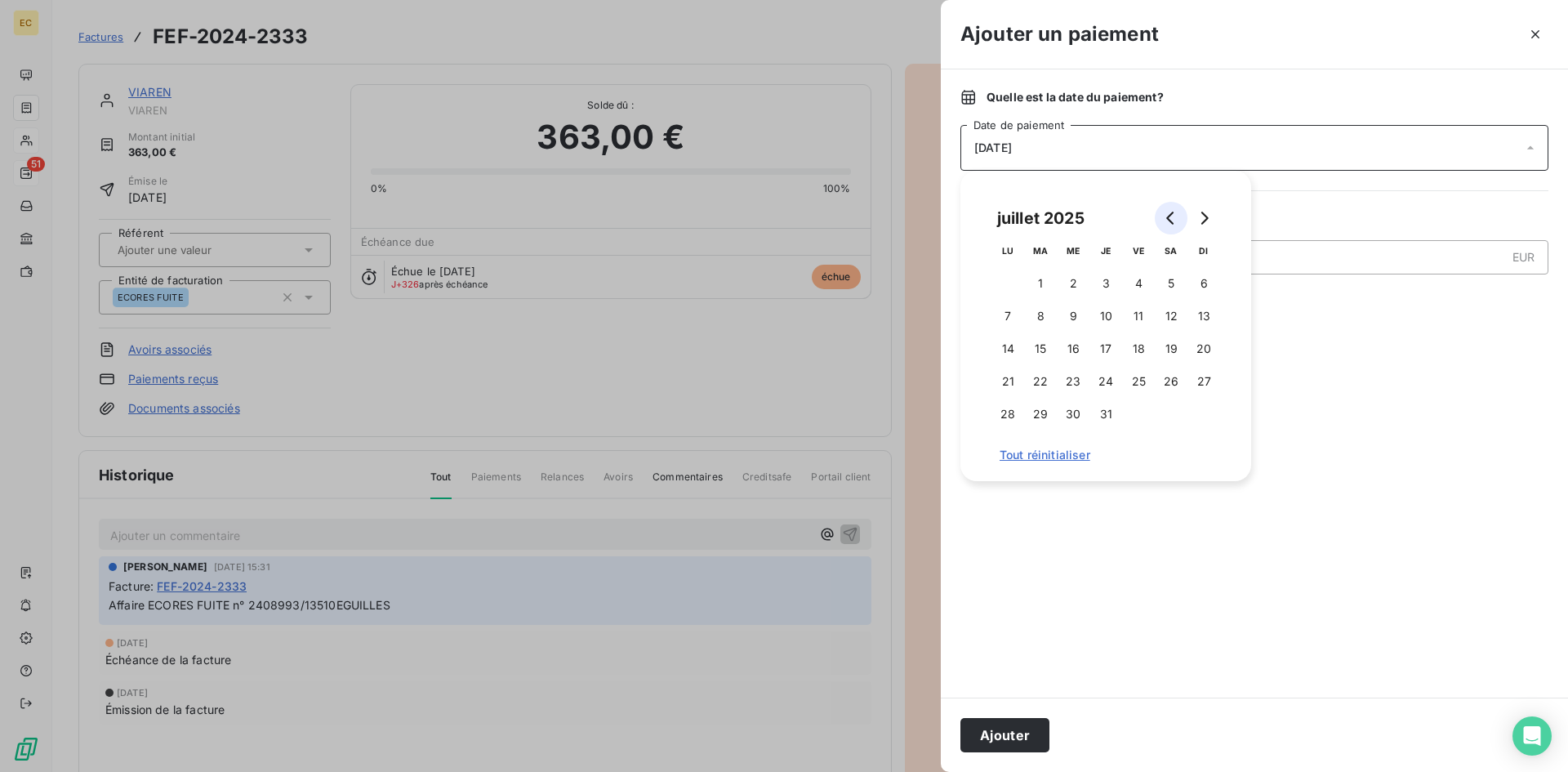
click at [1178, 214] on button "Go to previous month" at bounding box center [1170, 218] width 33 height 33
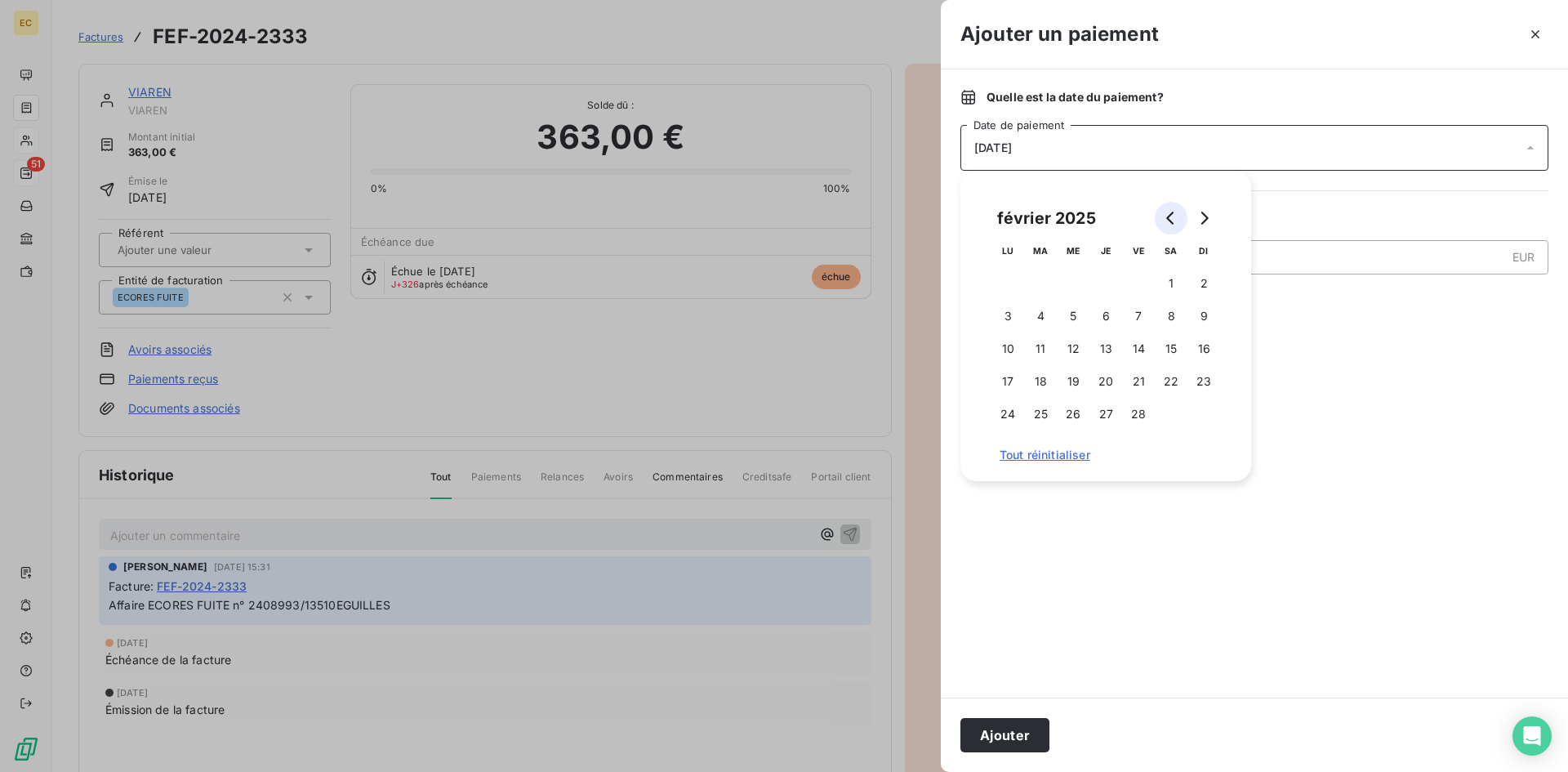
click at [1178, 214] on button "Go to previous month" at bounding box center [1170, 218] width 33 height 33
click at [1070, 375] on button "22" at bounding box center [1073, 381] width 33 height 33
click at [1016, 743] on button "Ajouter" at bounding box center [1005, 734] width 89 height 34
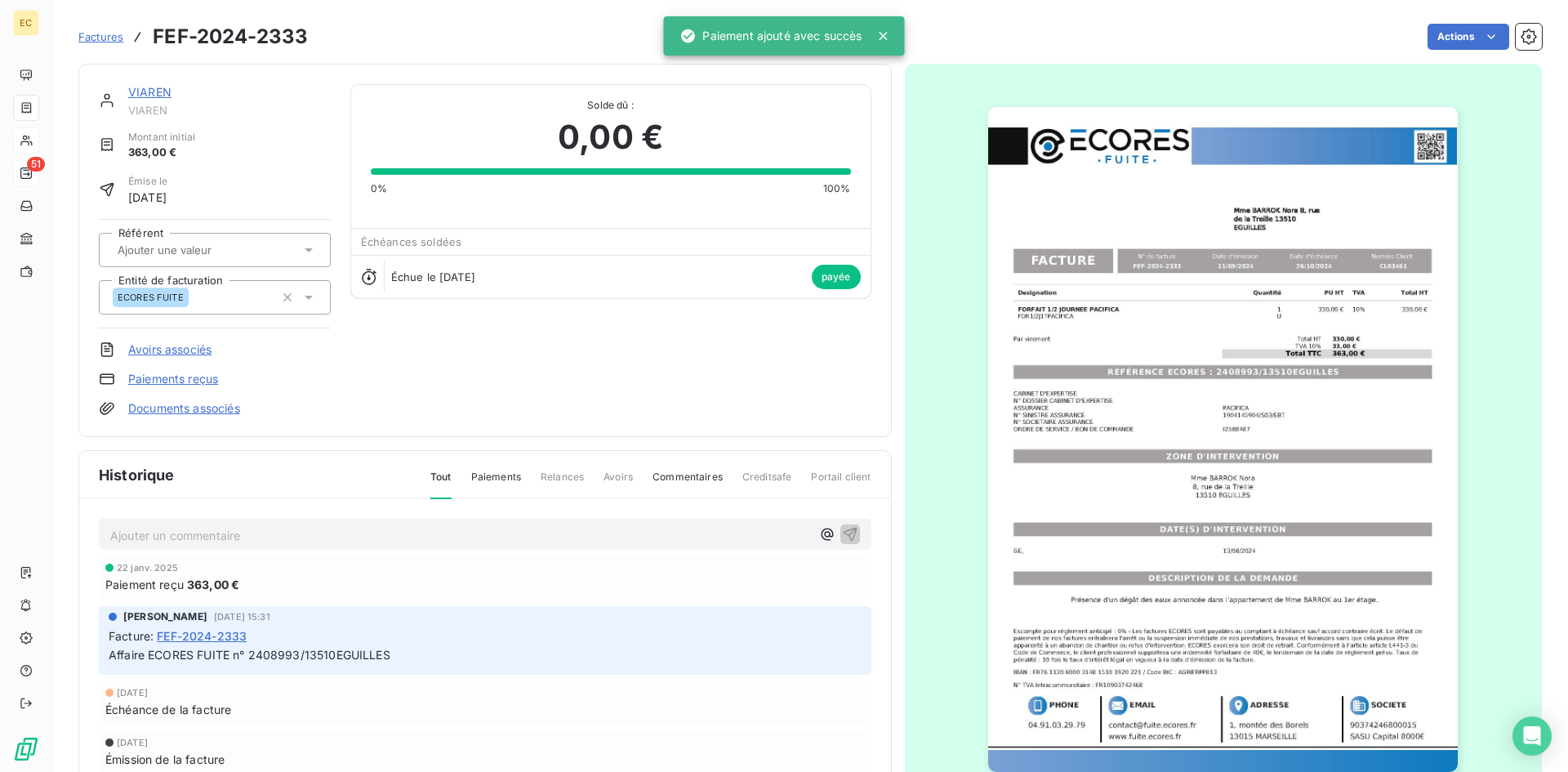
click at [141, 100] on div "VIAREN" at bounding box center [229, 92] width 203 height 17
click at [156, 90] on link "VIAREN" at bounding box center [149, 92] width 43 height 14
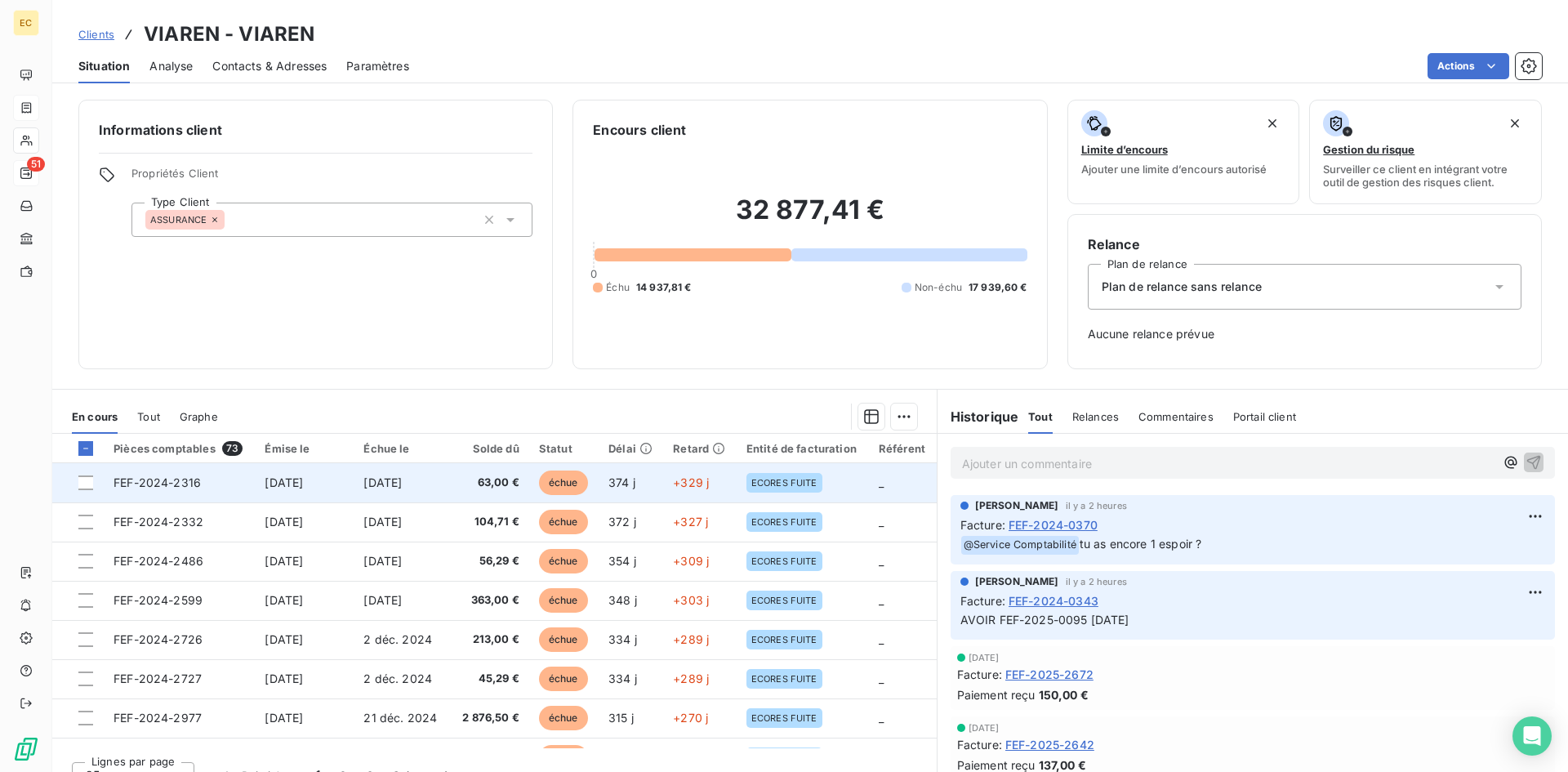
click at [227, 492] on td "FEF-2024-2316" at bounding box center [179, 482] width 151 height 39
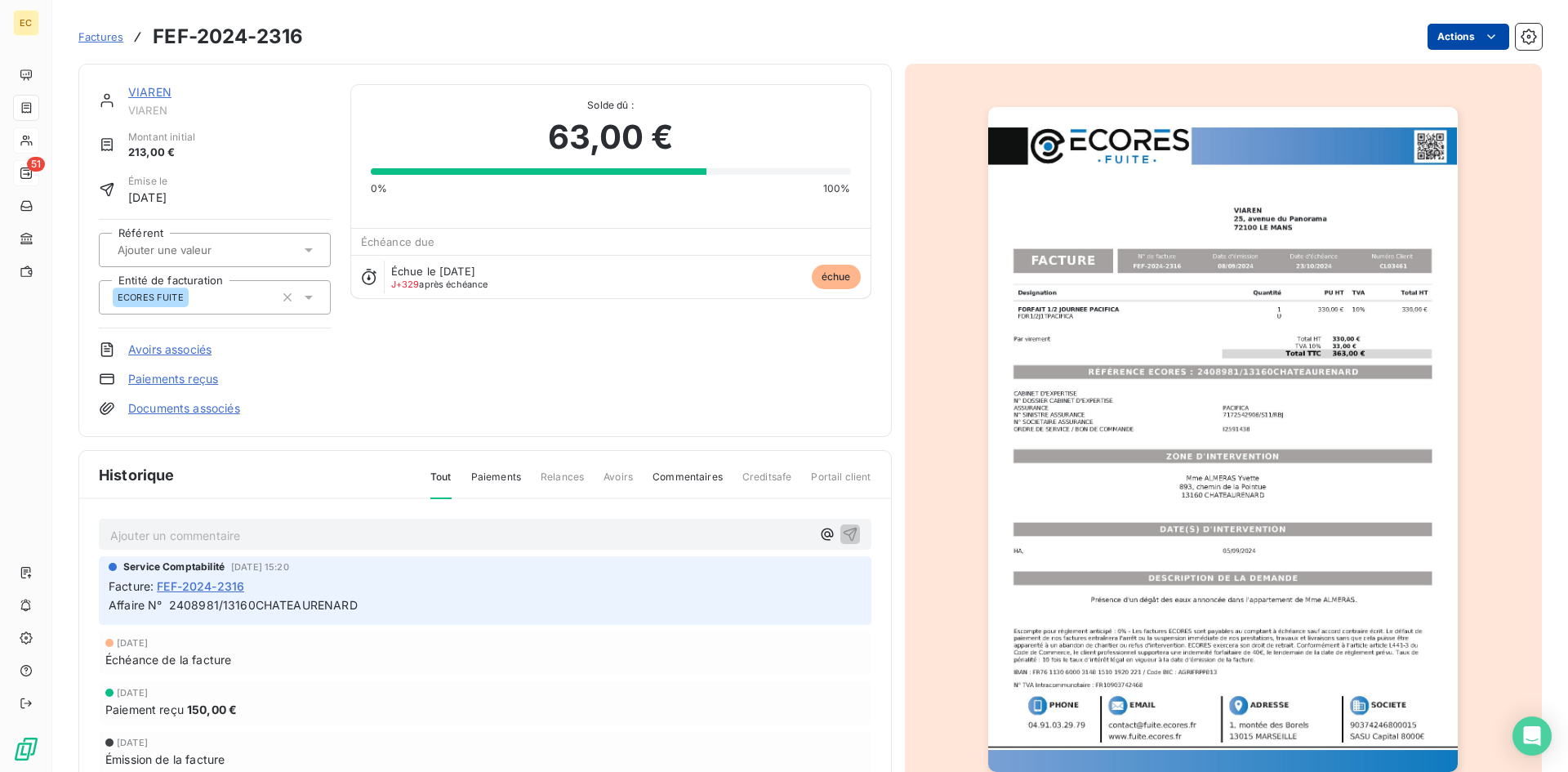
click at [1440, 38] on html "EC 51 Factures FEF-2024-2316 Actions VIAREN VIAREN Montant initial 213,00 € Émi…" at bounding box center [784, 386] width 1568 height 772
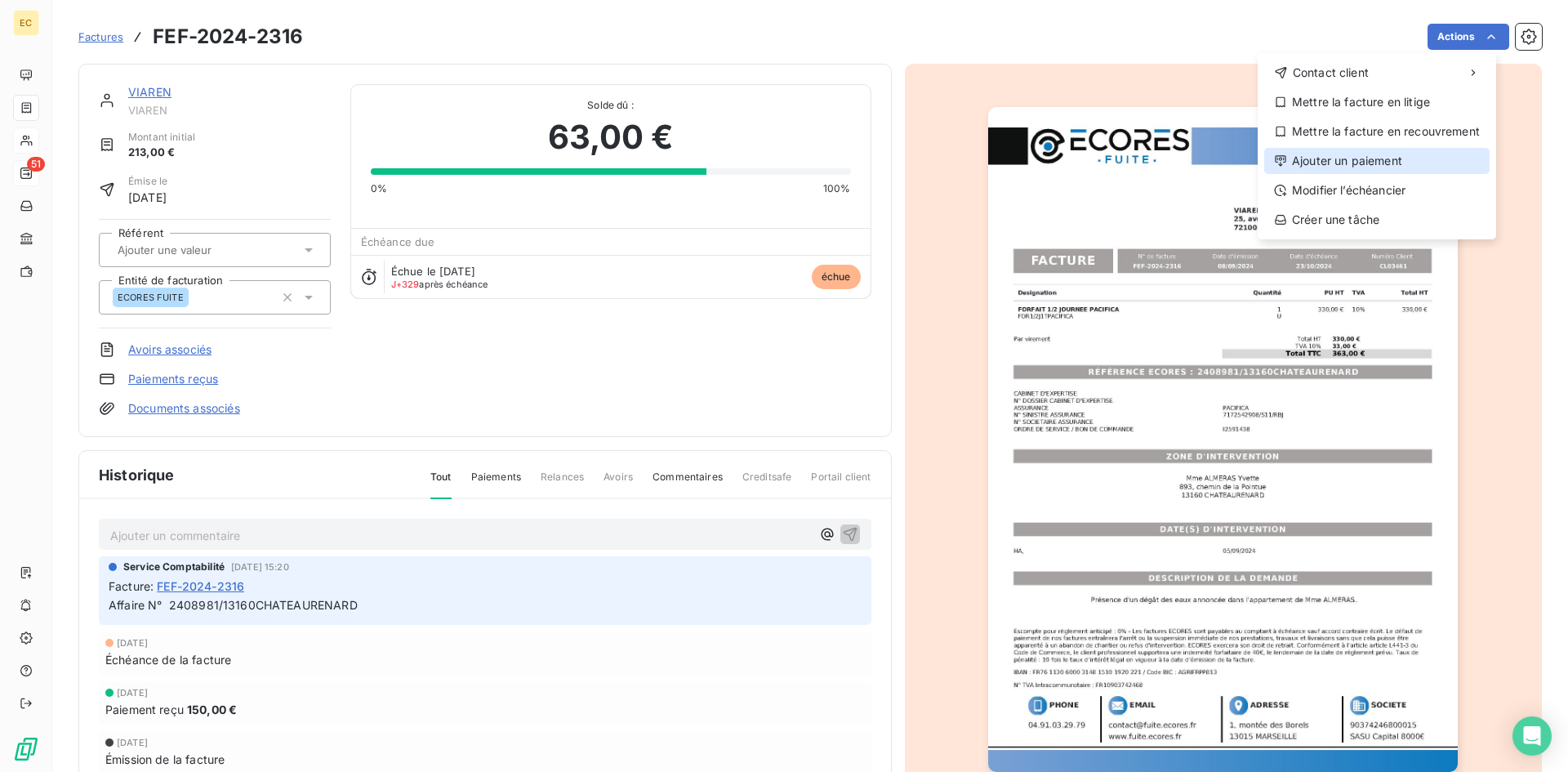
click at [1356, 168] on div "Ajouter un paiement" at bounding box center [1377, 161] width 226 height 26
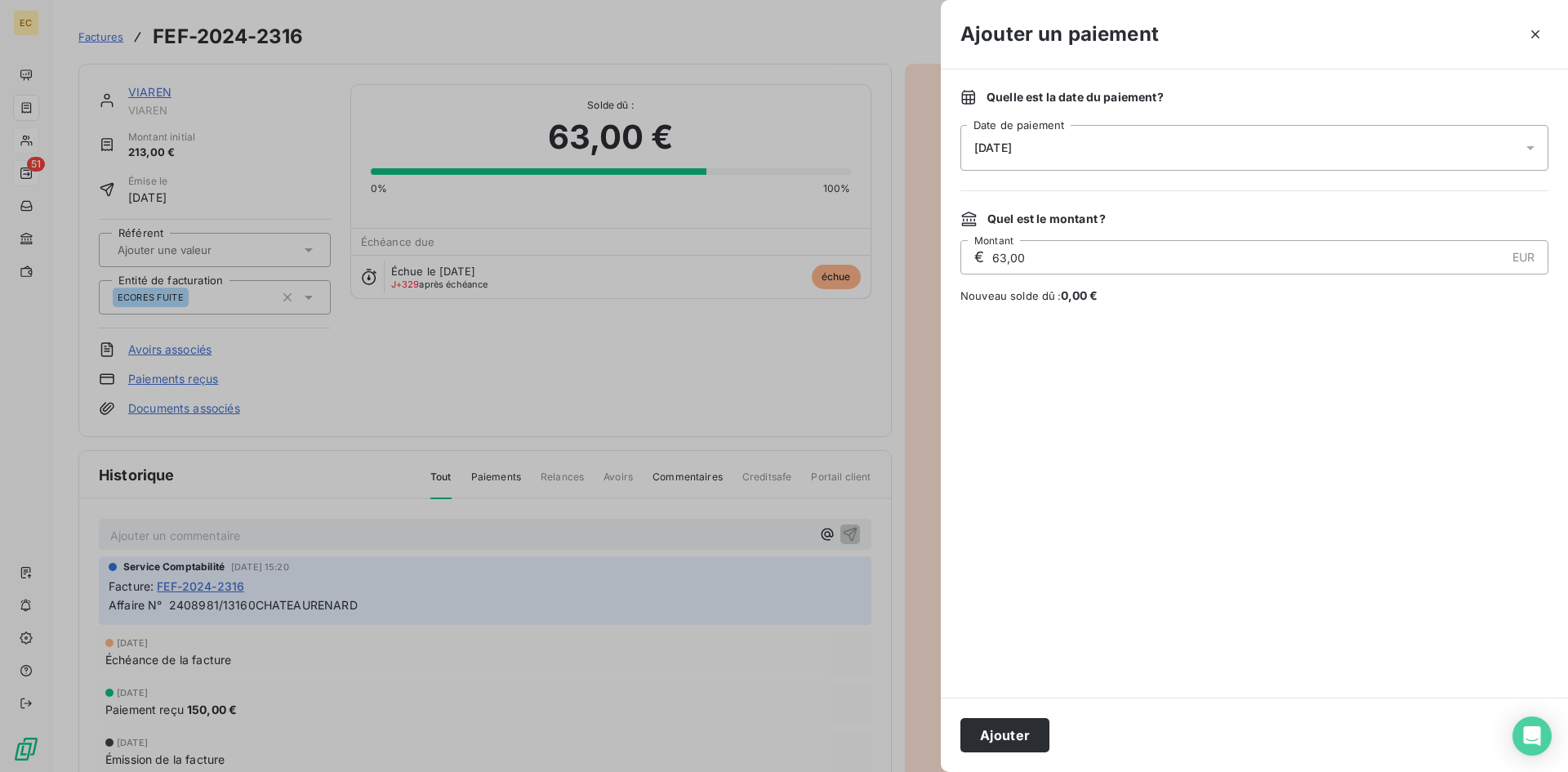
click at [1041, 145] on div "[DATE]" at bounding box center [1254, 148] width 588 height 46
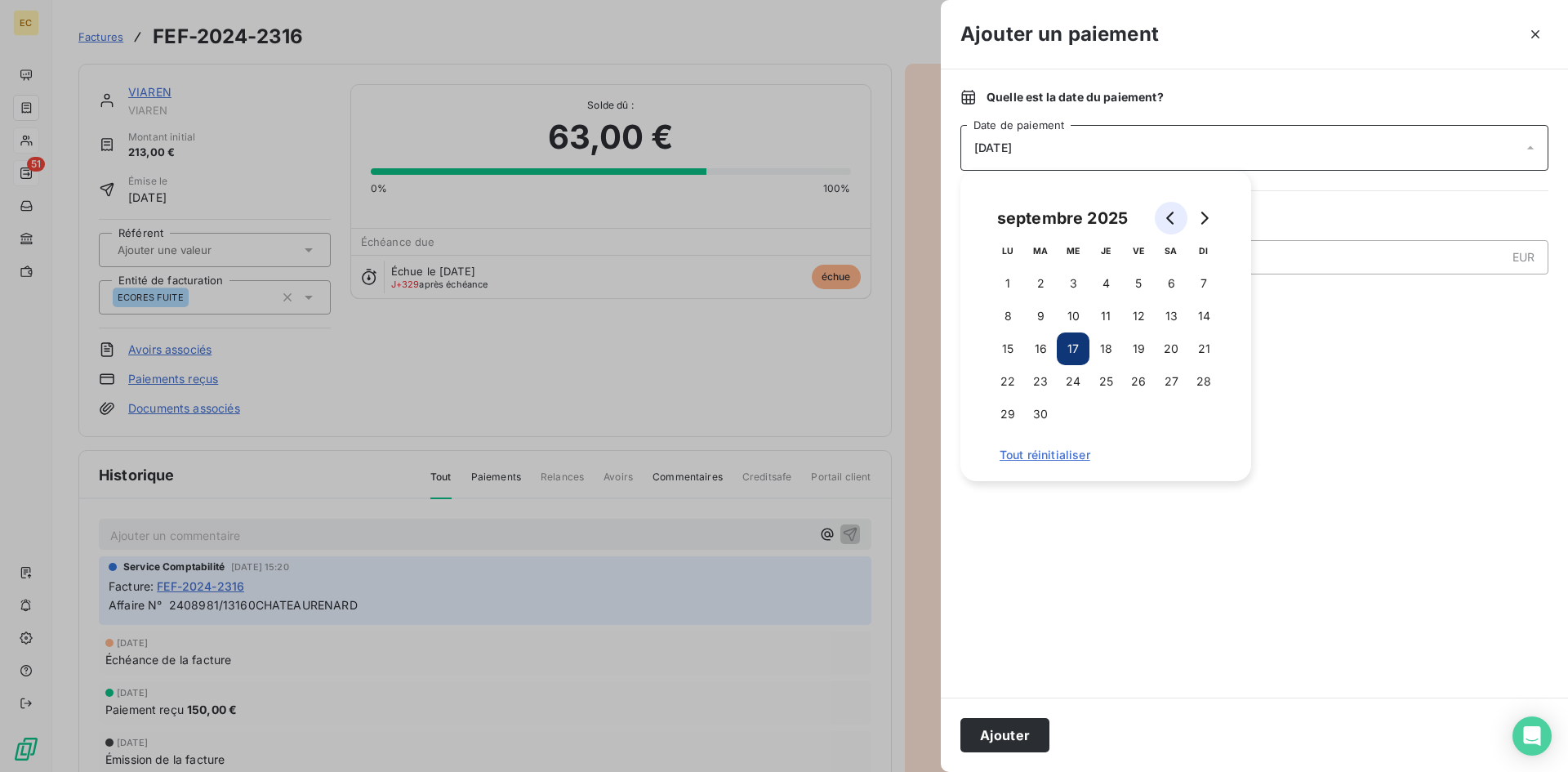
click at [1171, 217] on icon "Go to previous month" at bounding box center [1170, 218] width 13 height 13
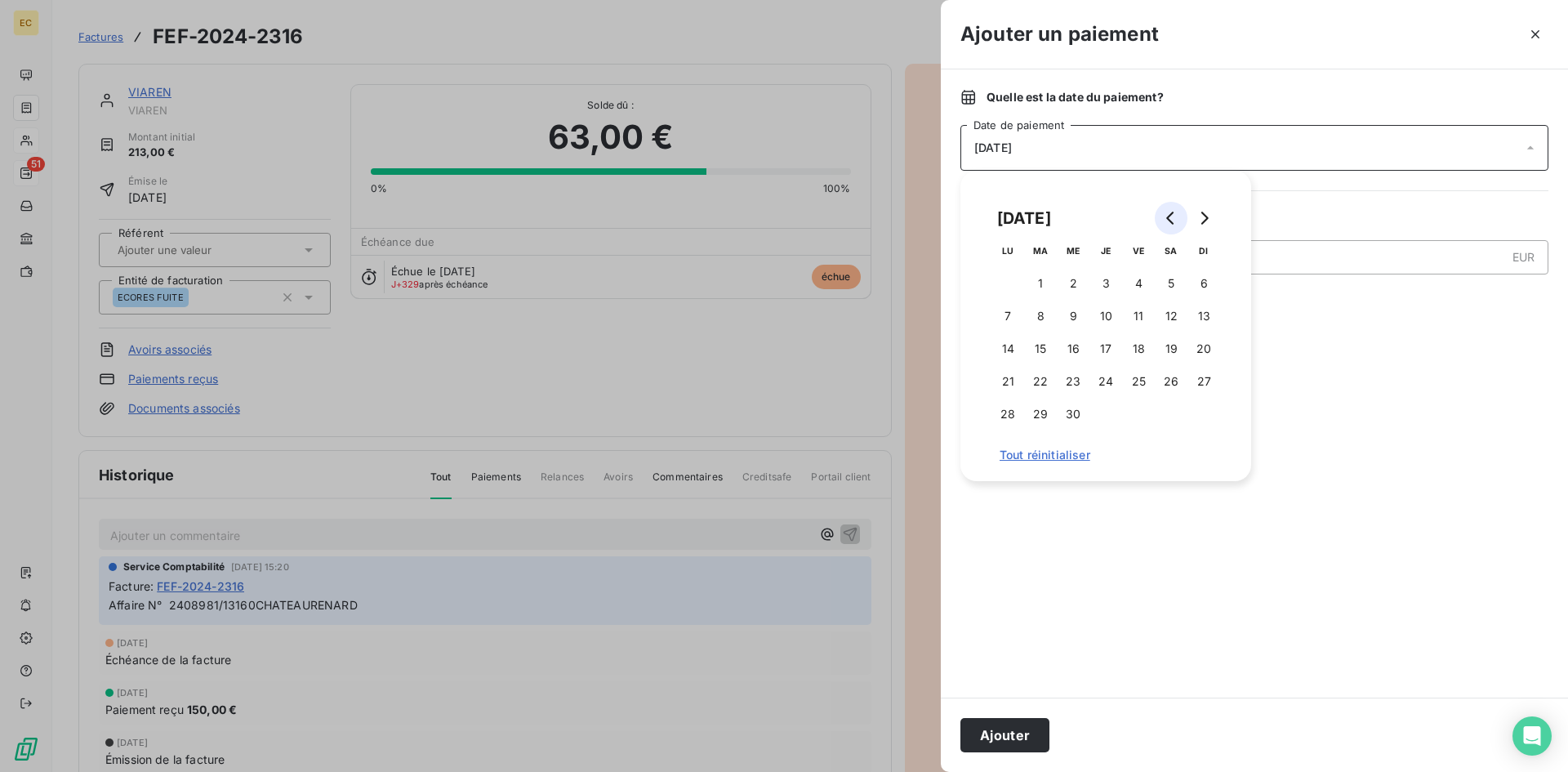
click at [1171, 217] on icon "Go to previous month" at bounding box center [1170, 218] width 13 height 13
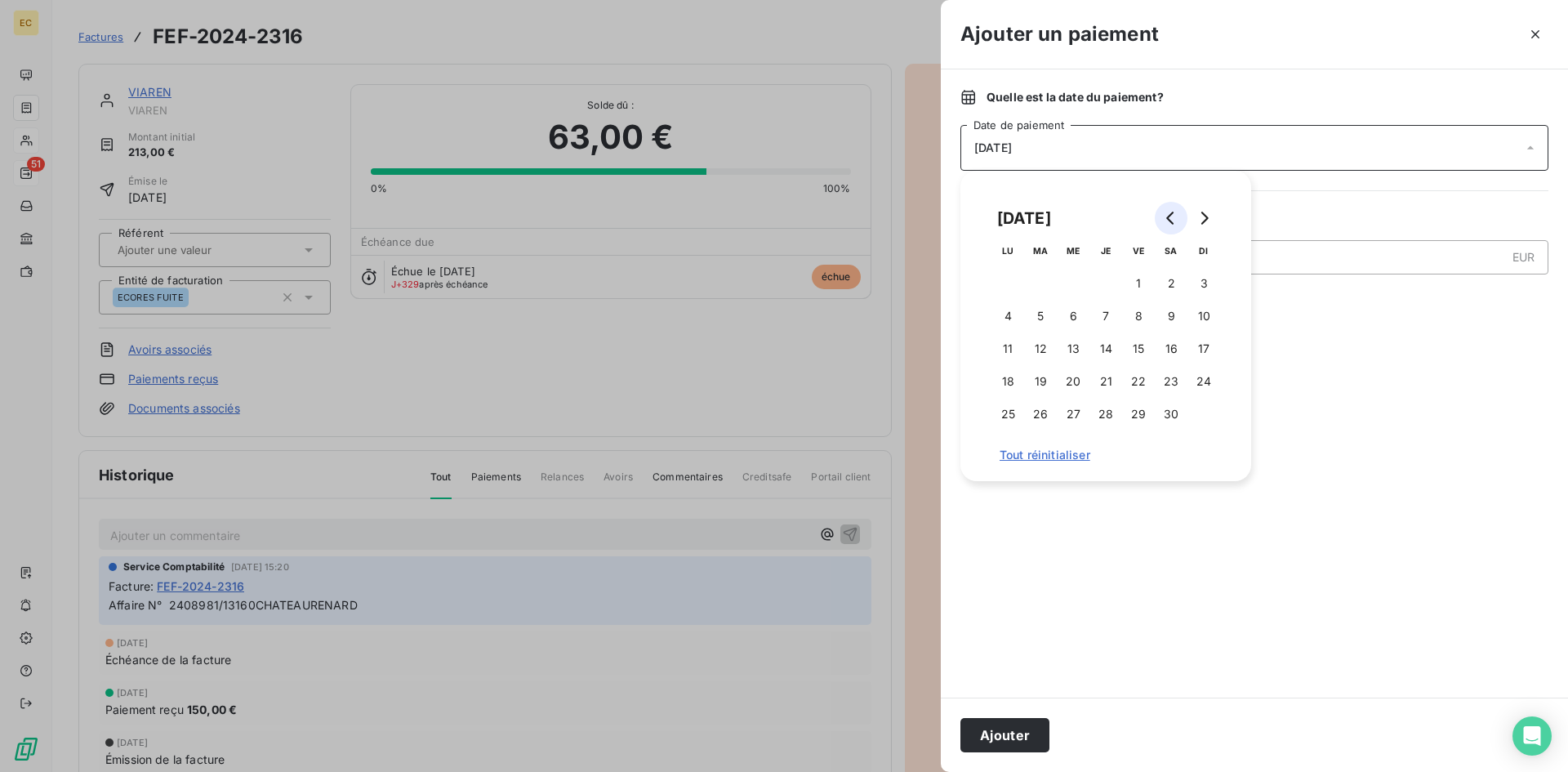
click at [1171, 217] on icon "Go to previous month" at bounding box center [1170, 218] width 13 height 13
click at [1112, 275] on button "3" at bounding box center [1105, 283] width 33 height 33
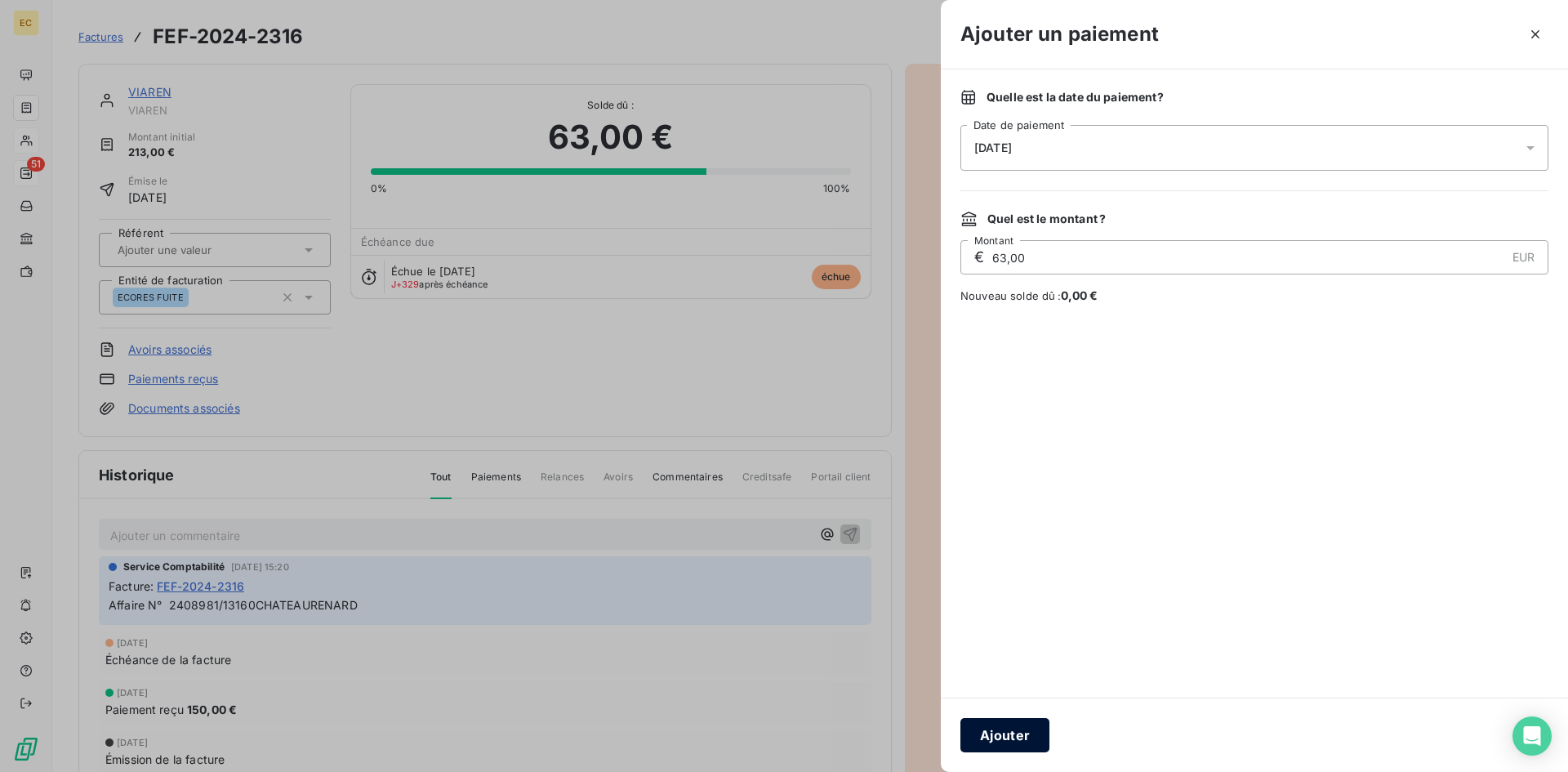
click at [1014, 735] on button "Ajouter" at bounding box center [1005, 734] width 89 height 34
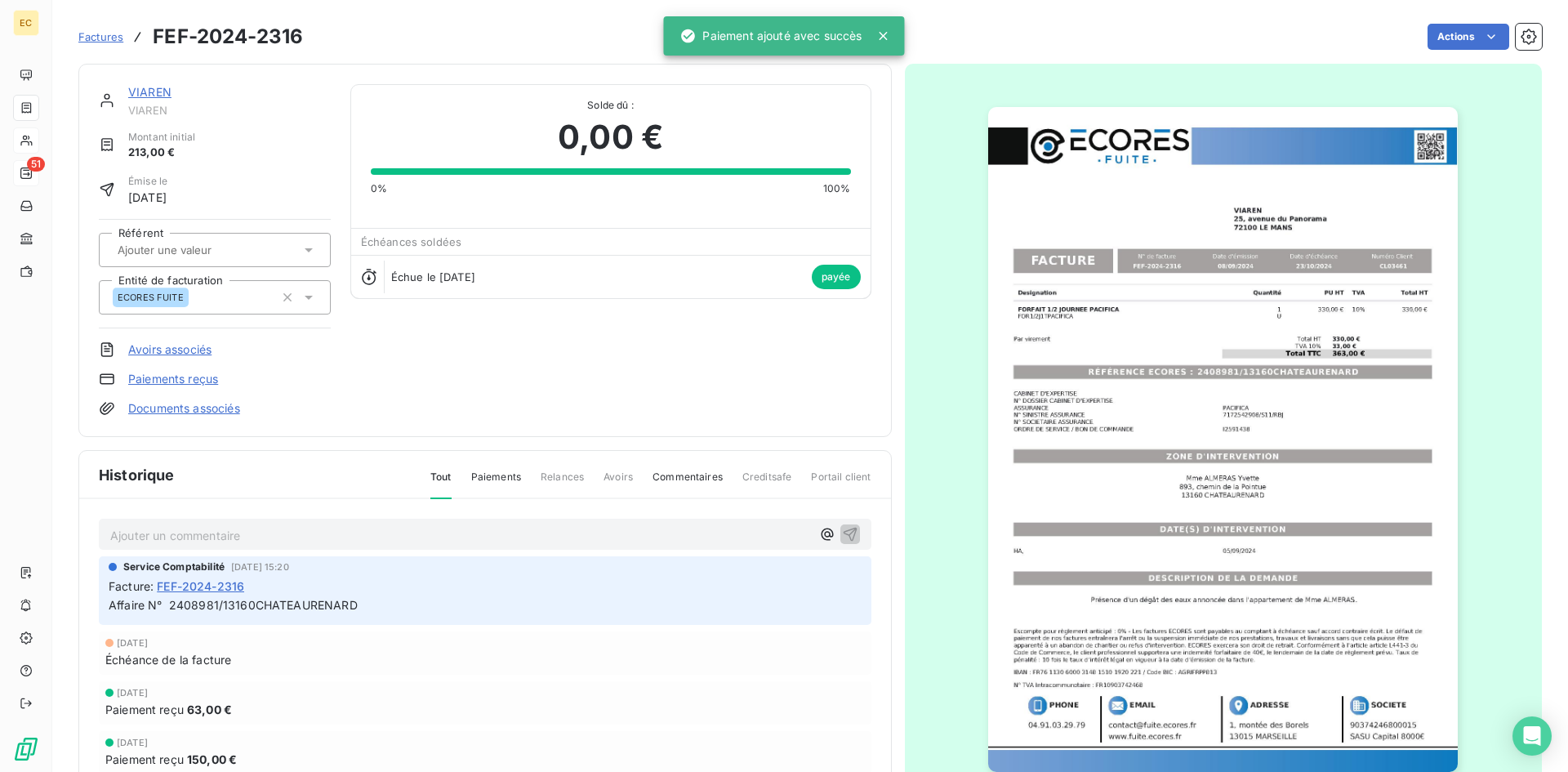
click at [143, 93] on link "VIAREN" at bounding box center [149, 92] width 43 height 14
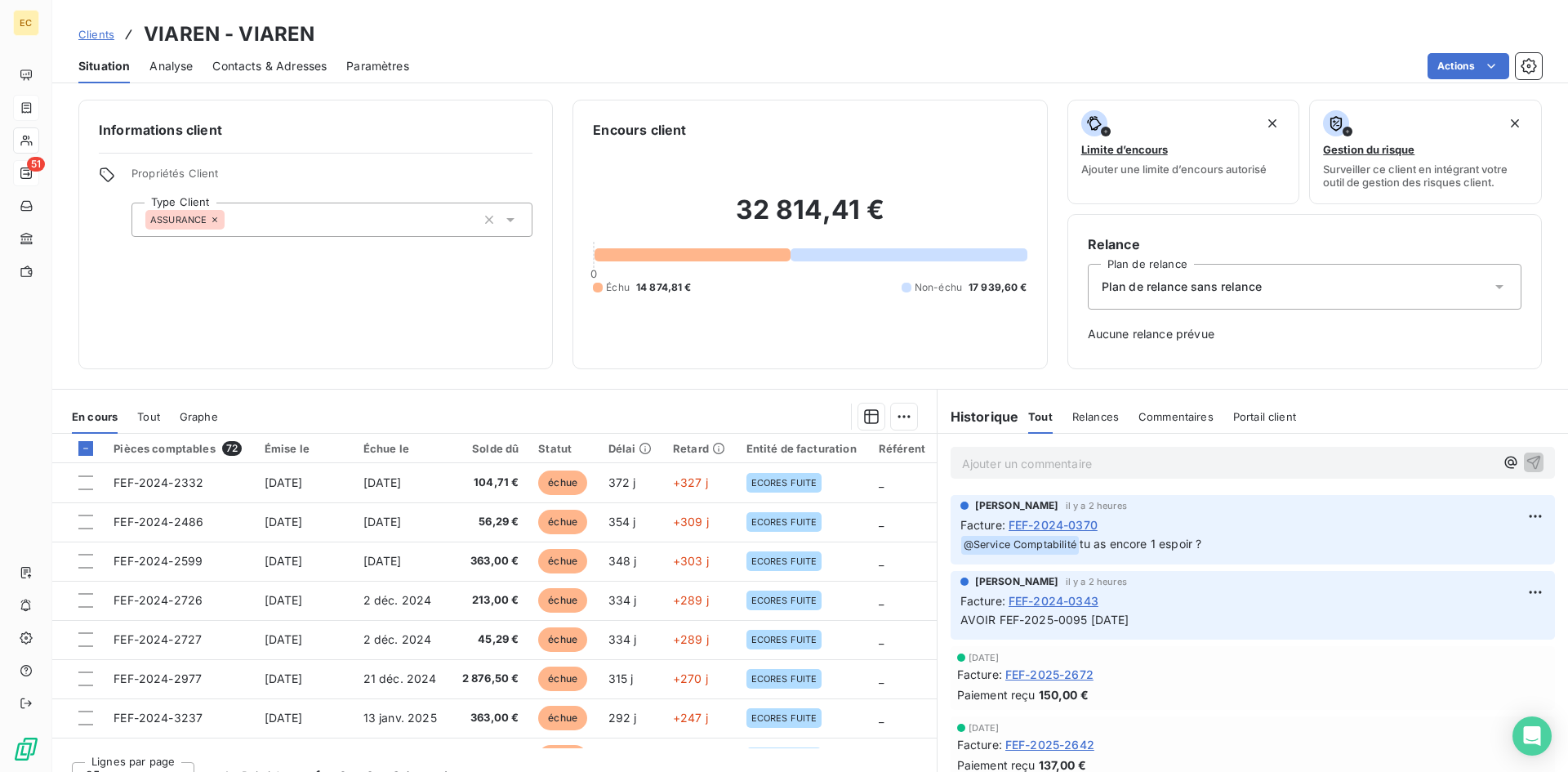
click at [262, 72] on span "Contacts & Adresses" at bounding box center [270, 66] width 115 height 17
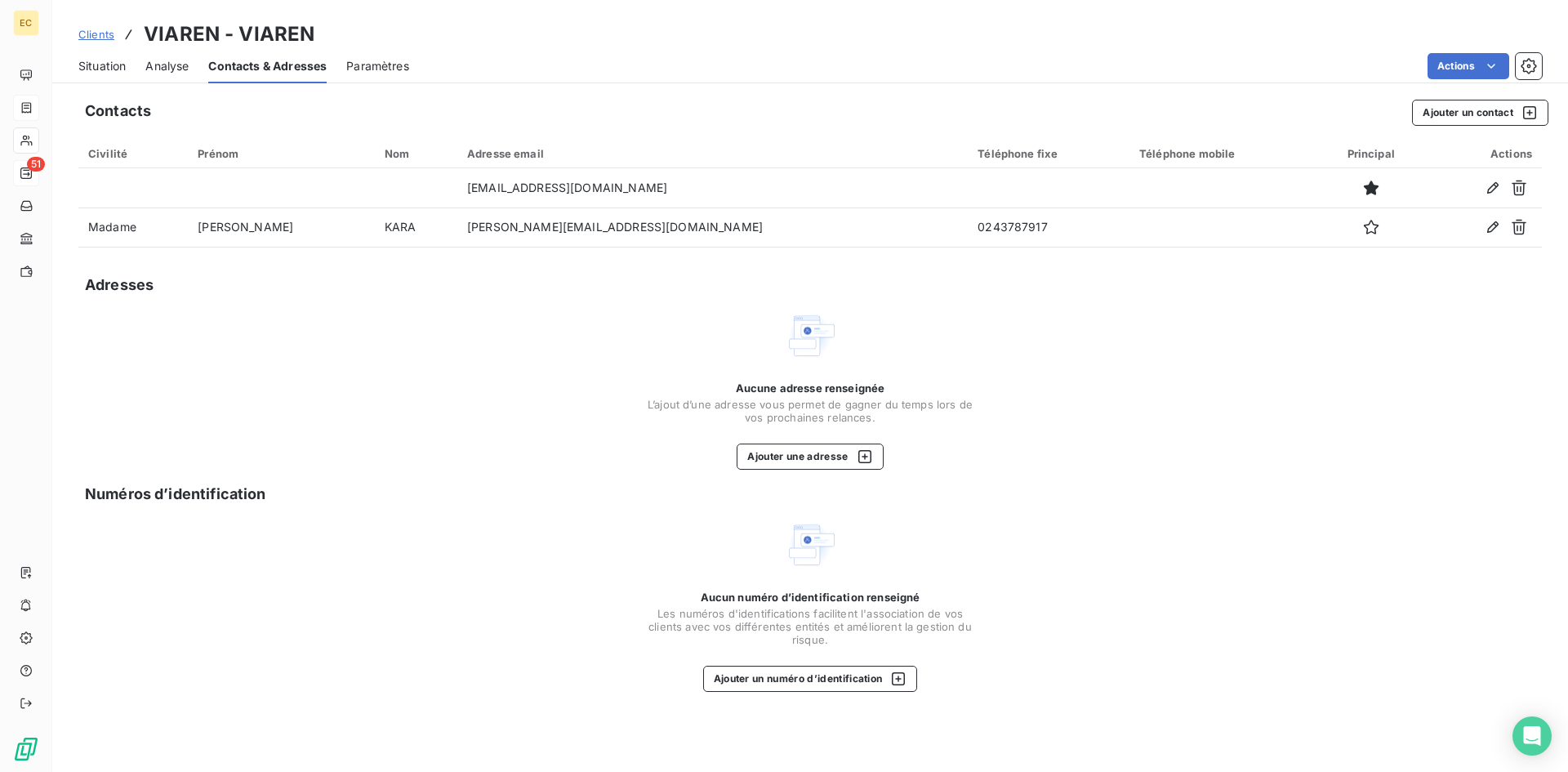
click at [108, 71] on span "Situation" at bounding box center [102, 66] width 48 height 17
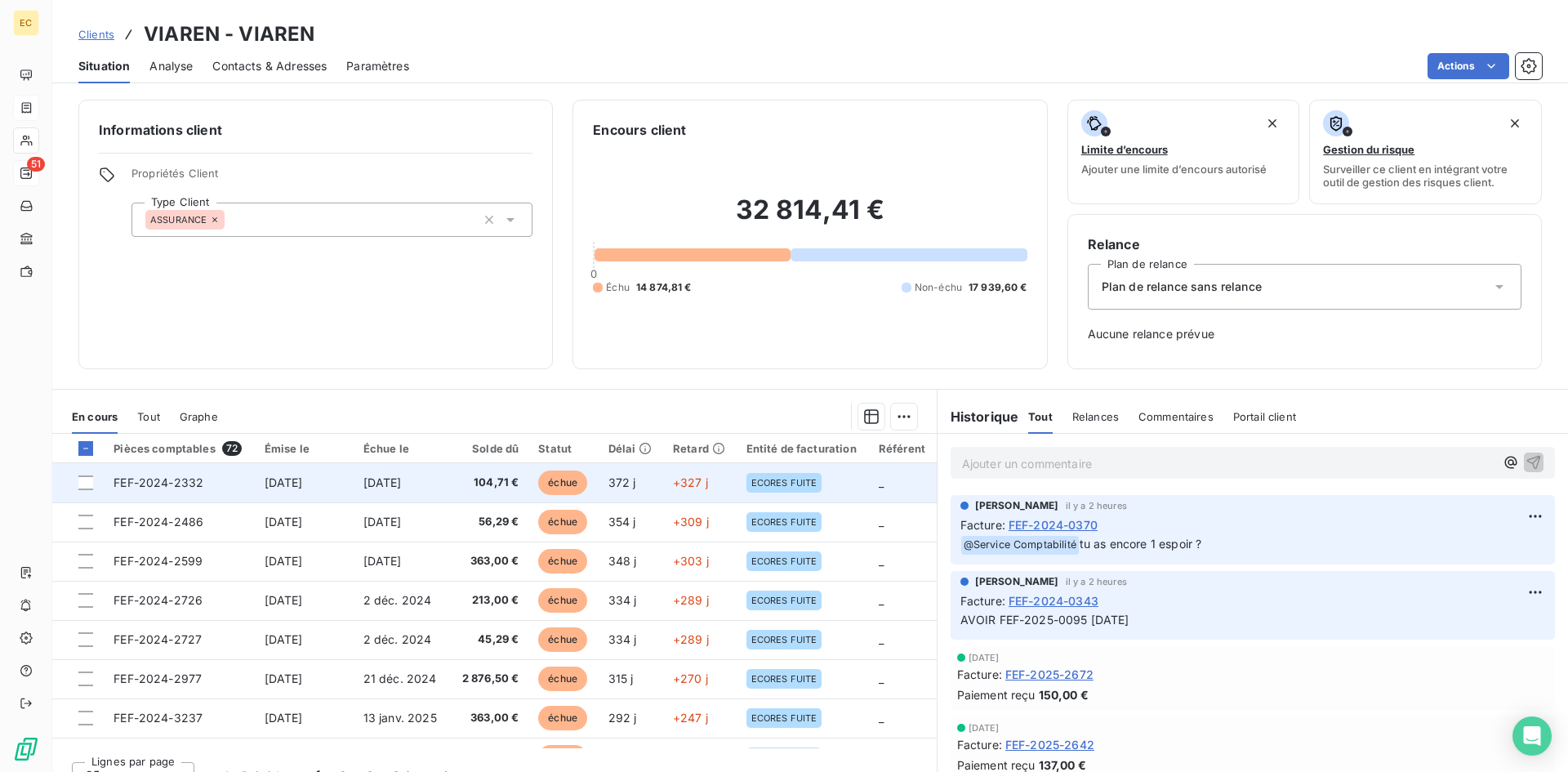
click at [303, 486] on span "[DATE]" at bounding box center [284, 482] width 39 height 14
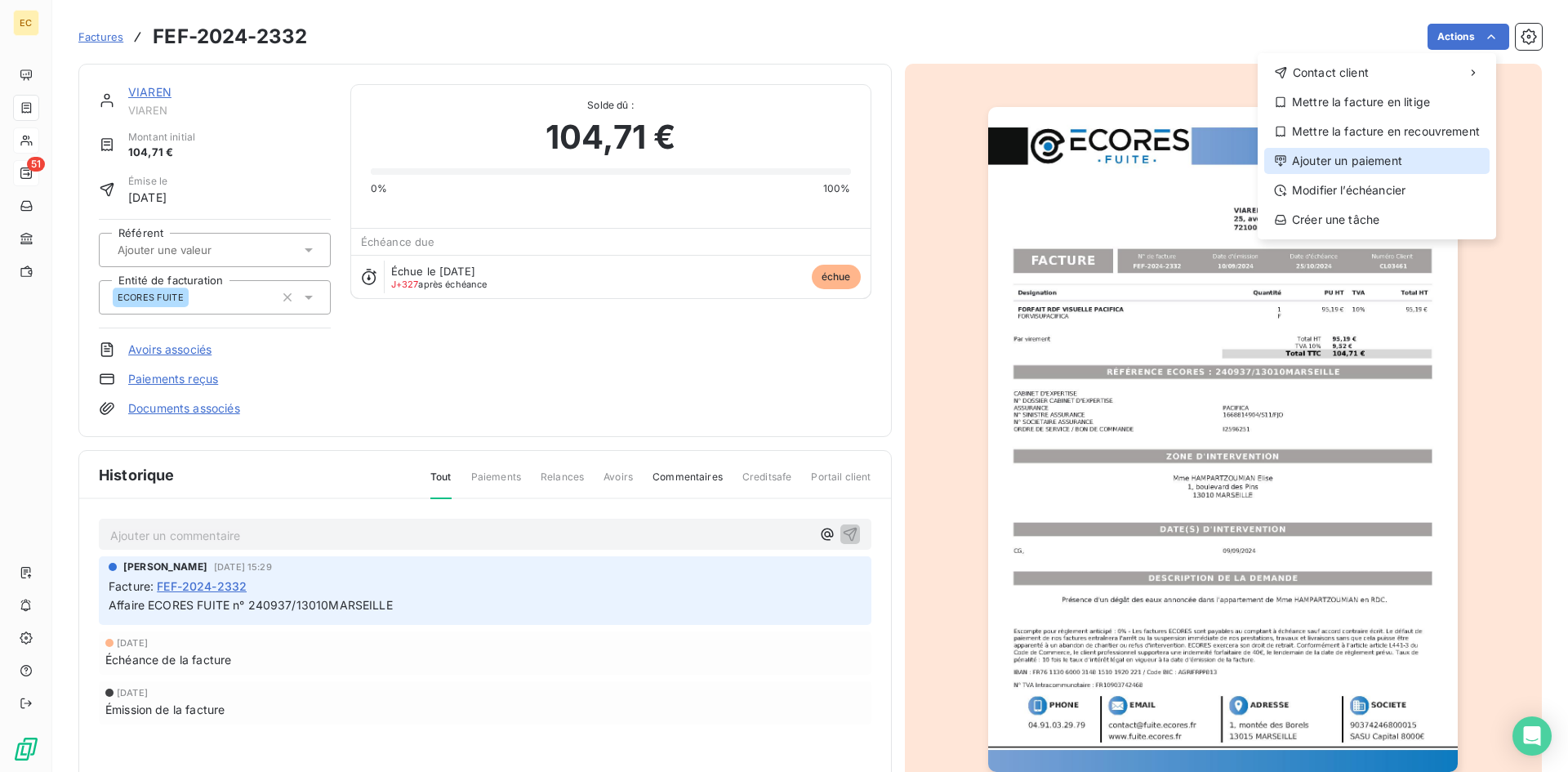
click at [1394, 161] on div "Ajouter un paiement" at bounding box center [1377, 161] width 226 height 26
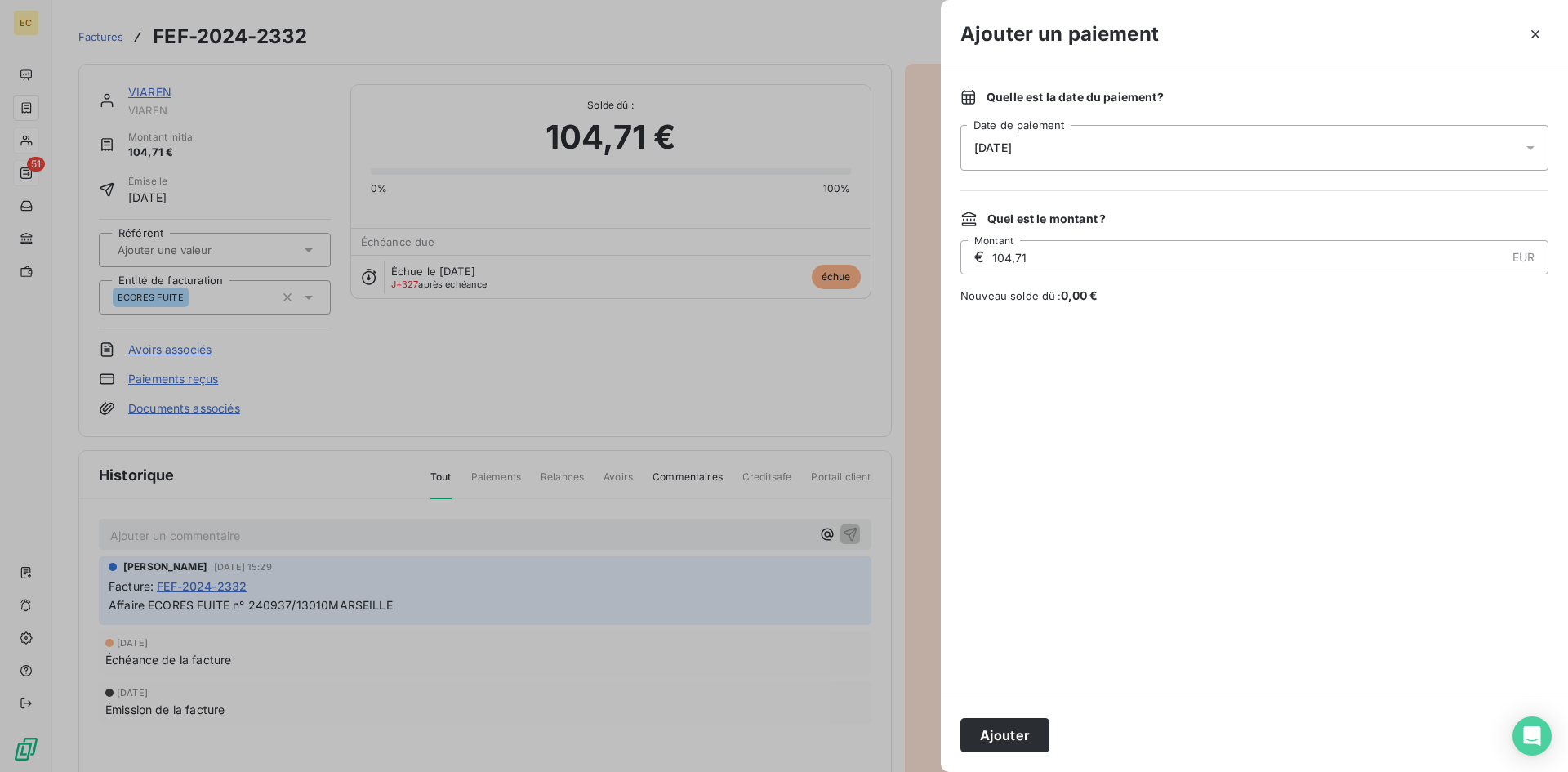
click at [1118, 157] on div "[DATE]" at bounding box center [1254, 148] width 588 height 46
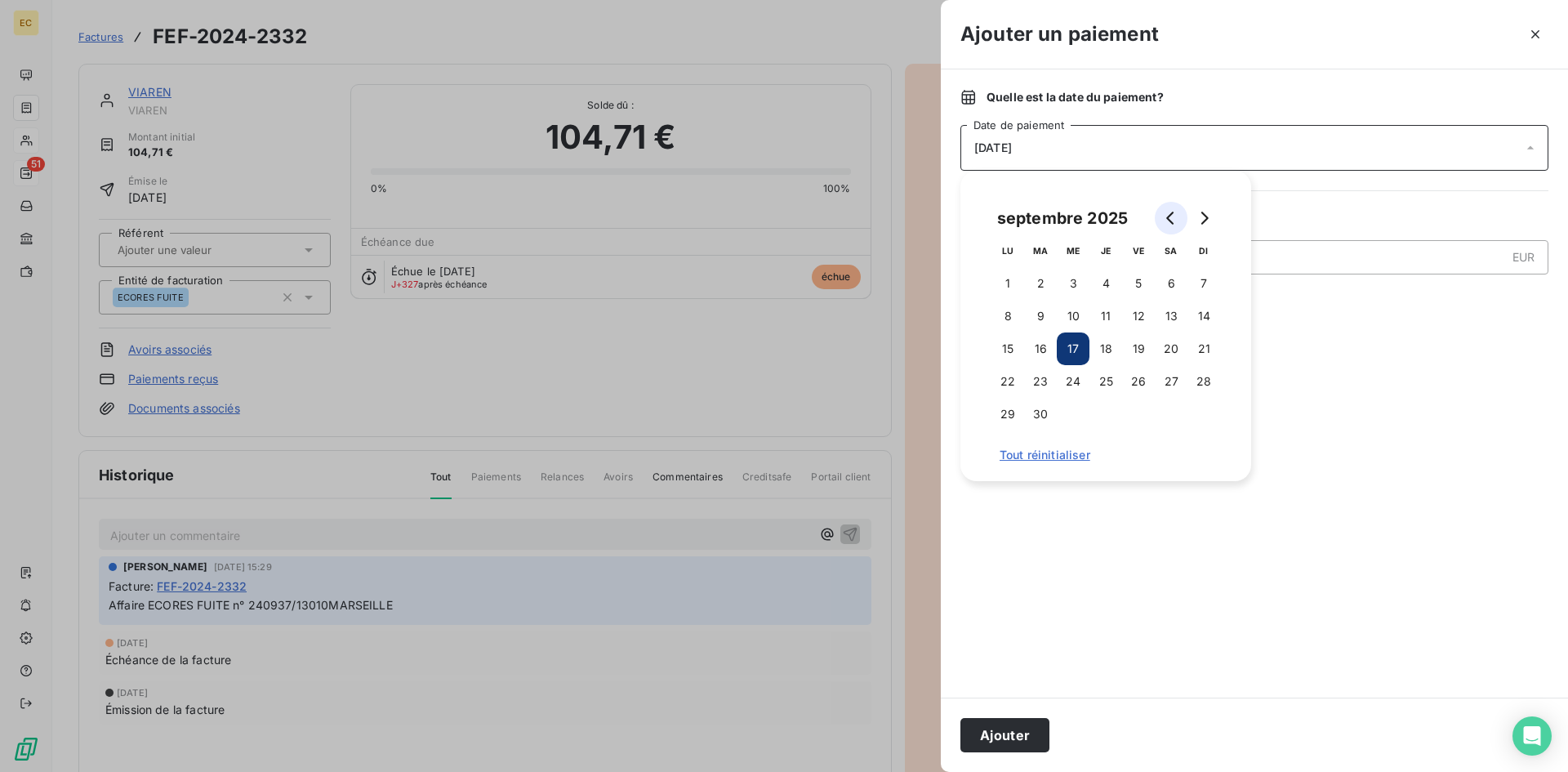
click at [1171, 219] on icon "Go to previous month" at bounding box center [1170, 218] width 13 height 13
click at [1170, 219] on icon "Go to previous month" at bounding box center [1170, 218] width 13 height 13
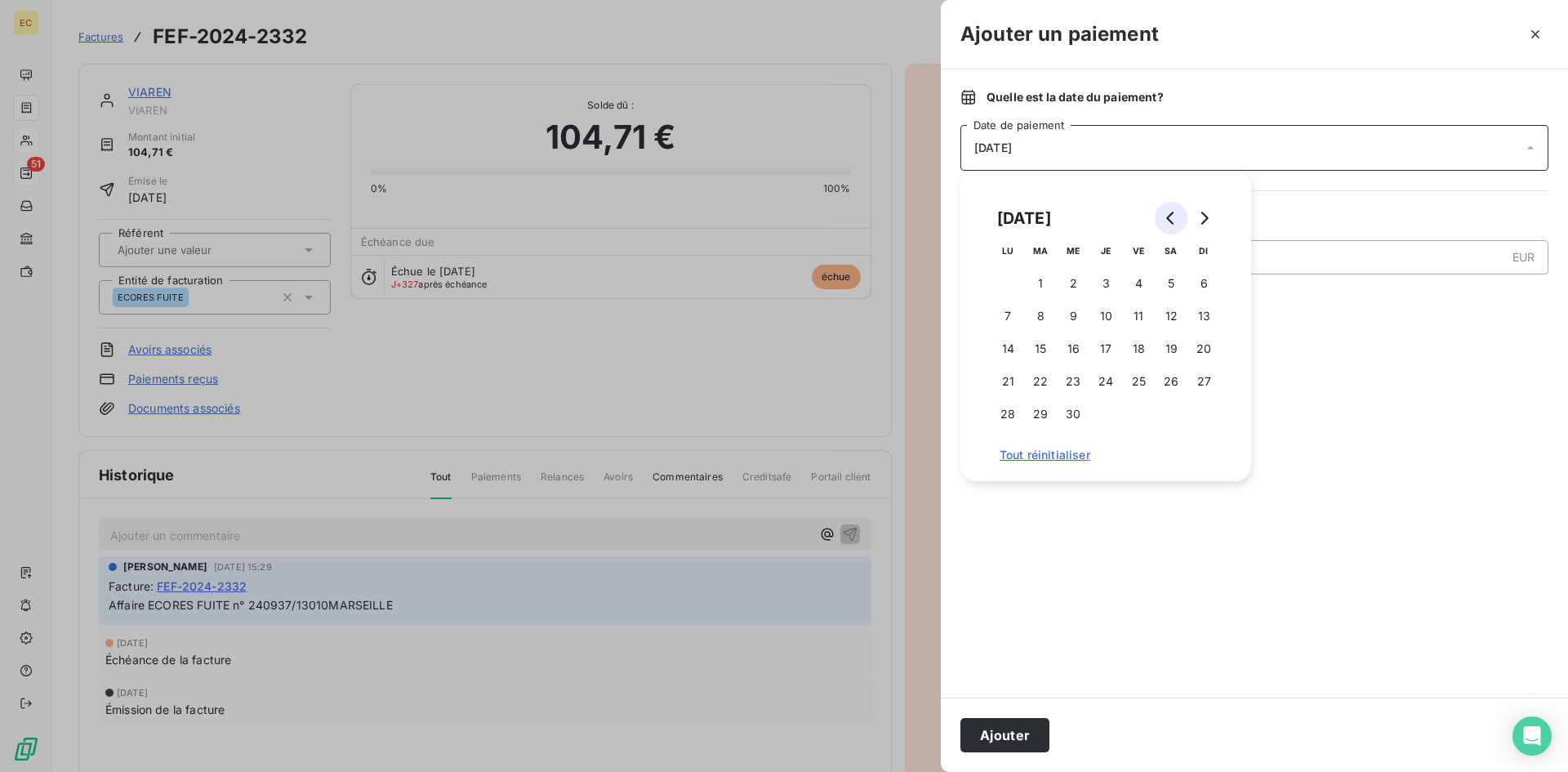
click at [1170, 219] on icon "Go to previous month" at bounding box center [1170, 218] width 13 height 13
click at [1169, 219] on icon "Go to previous month" at bounding box center [1170, 218] width 13 height 13
click at [1169, 219] on icon "Go to previous month" at bounding box center [1170, 218] width 7 height 13
click at [1169, 219] on icon "Go to previous month" at bounding box center [1170, 218] width 7 height 13
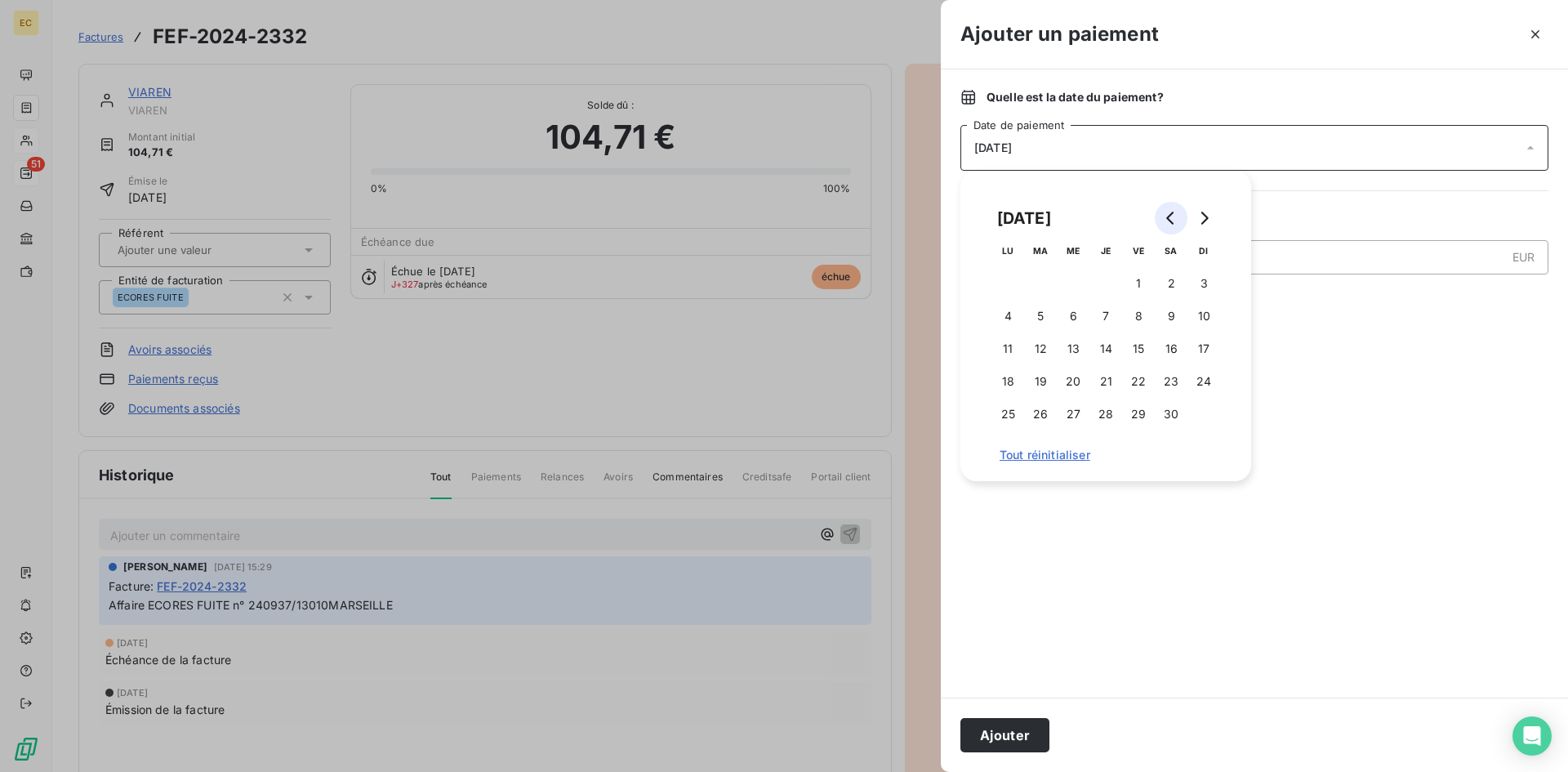
click at [1168, 219] on icon "Go to previous month" at bounding box center [1170, 218] width 7 height 13
click at [1194, 217] on button "Go to next month" at bounding box center [1203, 218] width 33 height 33
click at [1100, 280] on button "3" at bounding box center [1105, 283] width 33 height 33
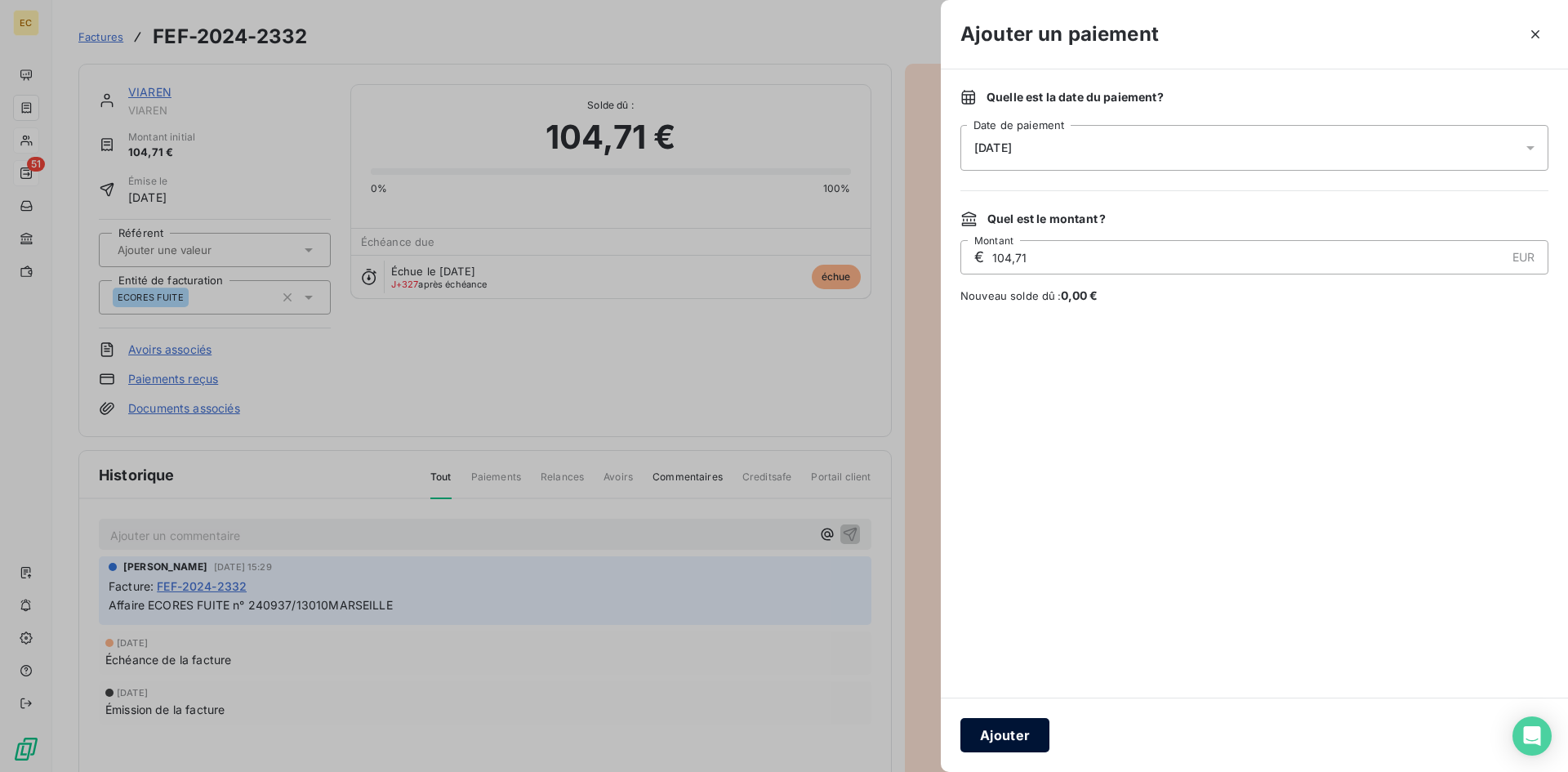
click at [1012, 730] on button "Ajouter" at bounding box center [1005, 734] width 89 height 34
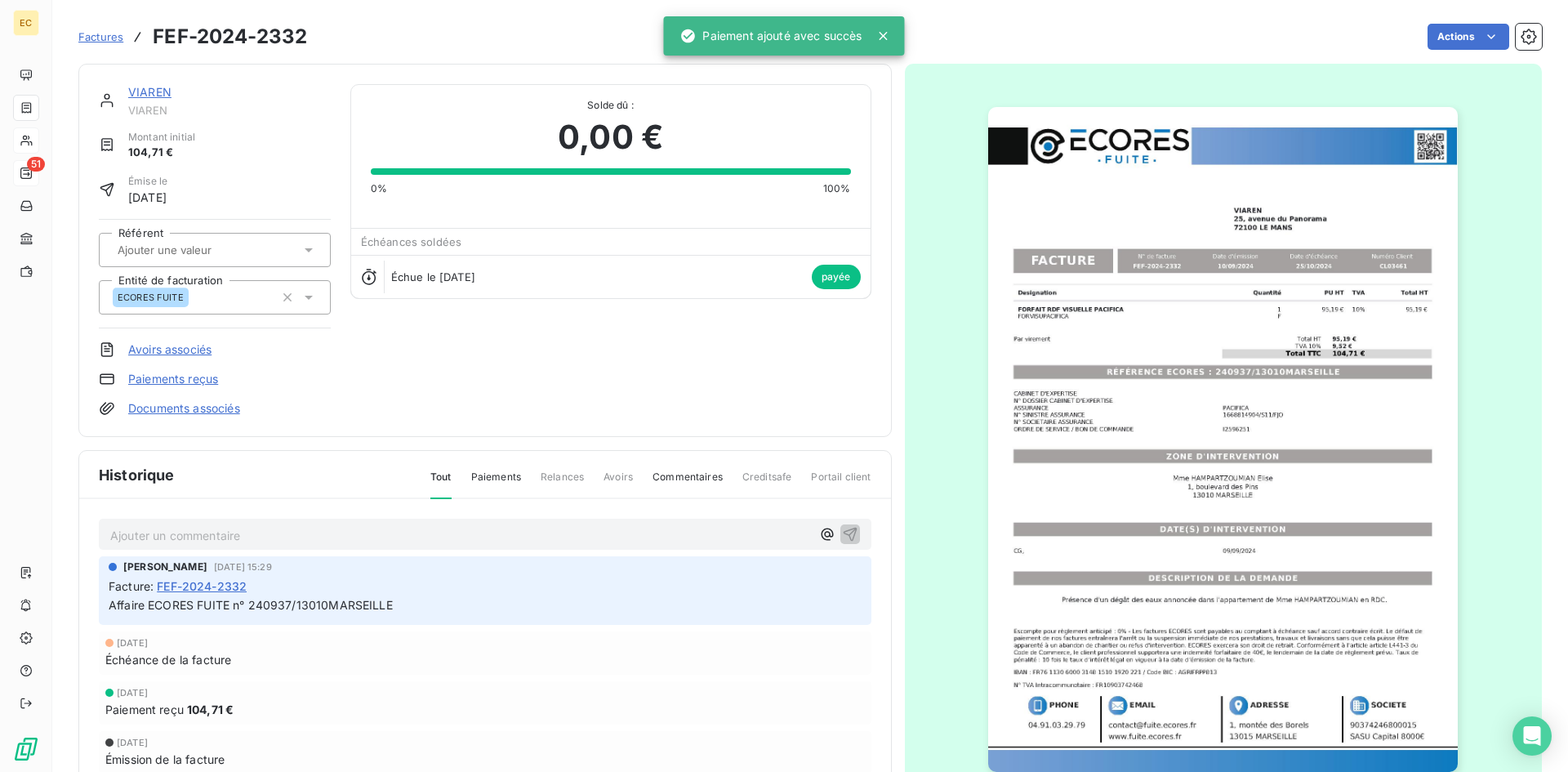
click at [154, 93] on link "VIAREN" at bounding box center [149, 92] width 43 height 14
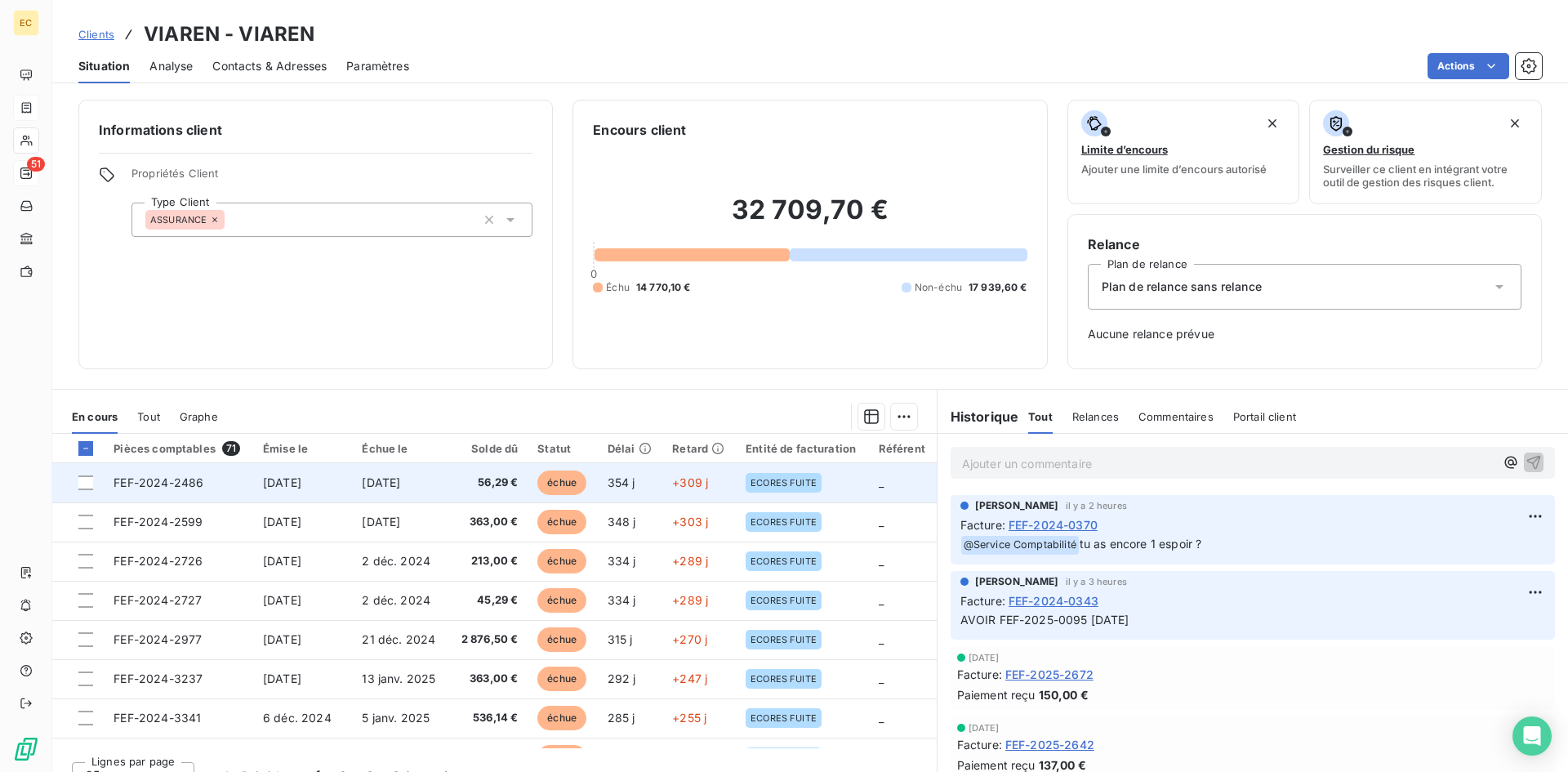
click at [391, 482] on span "[DATE]" at bounding box center [381, 482] width 39 height 14
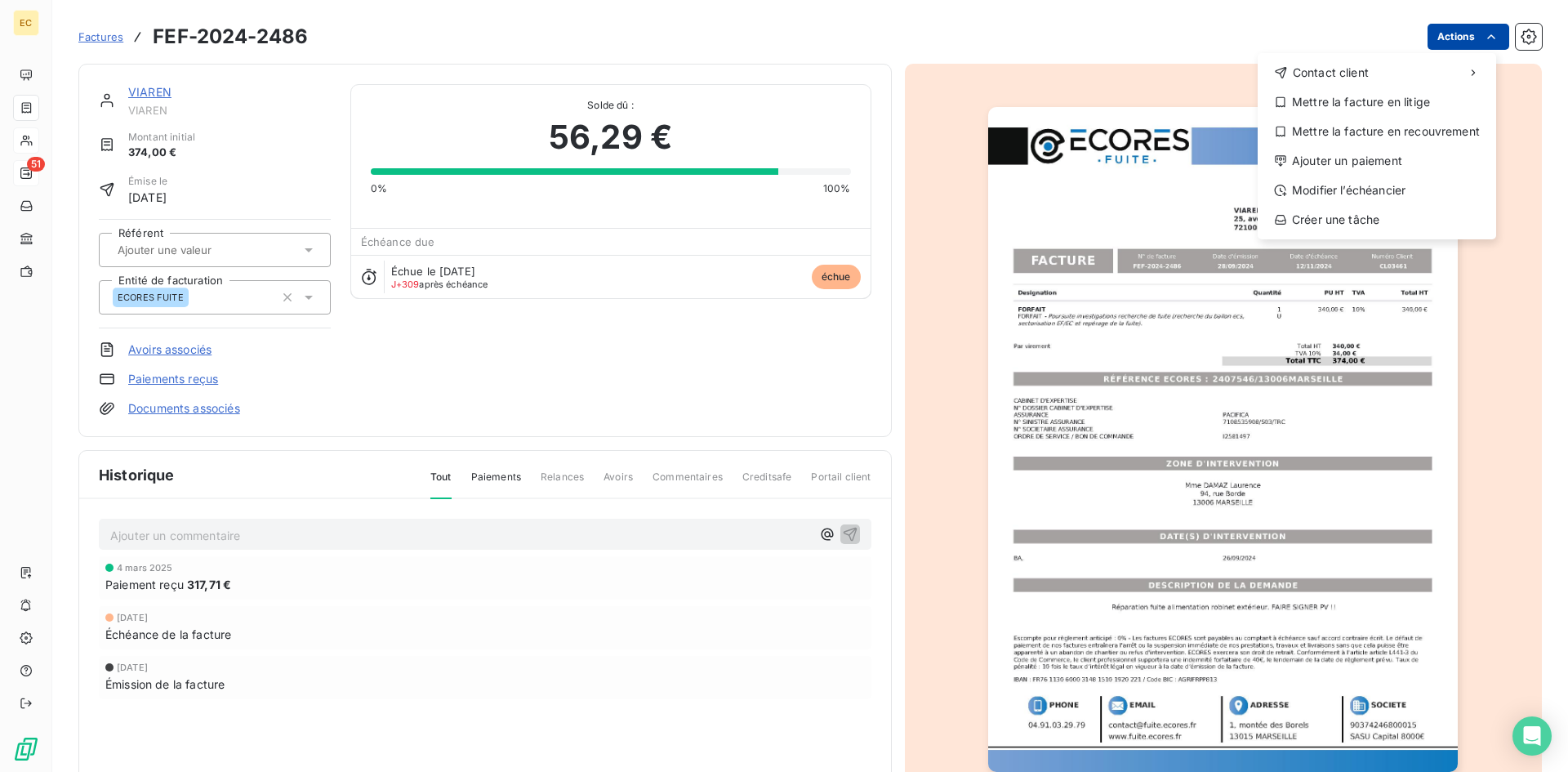
click at [1468, 36] on html "EC 51 Factures FEF-2024-2486 Actions Contact client Mettre la facture en litige…" at bounding box center [784, 386] width 1568 height 772
click at [1391, 153] on div "Ajouter un paiement" at bounding box center [1377, 161] width 226 height 26
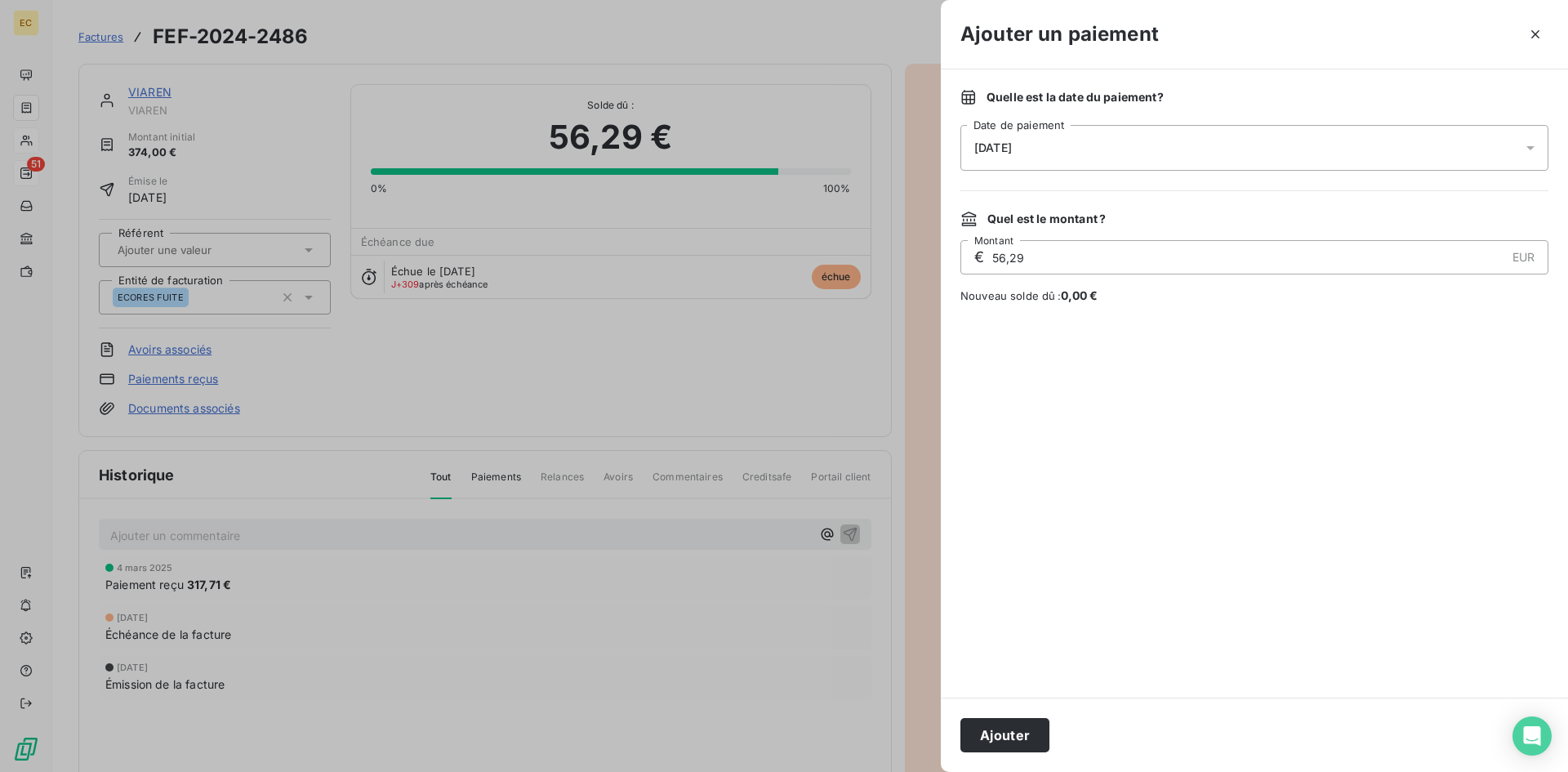
click at [1039, 151] on div "[DATE]" at bounding box center [1254, 148] width 588 height 46
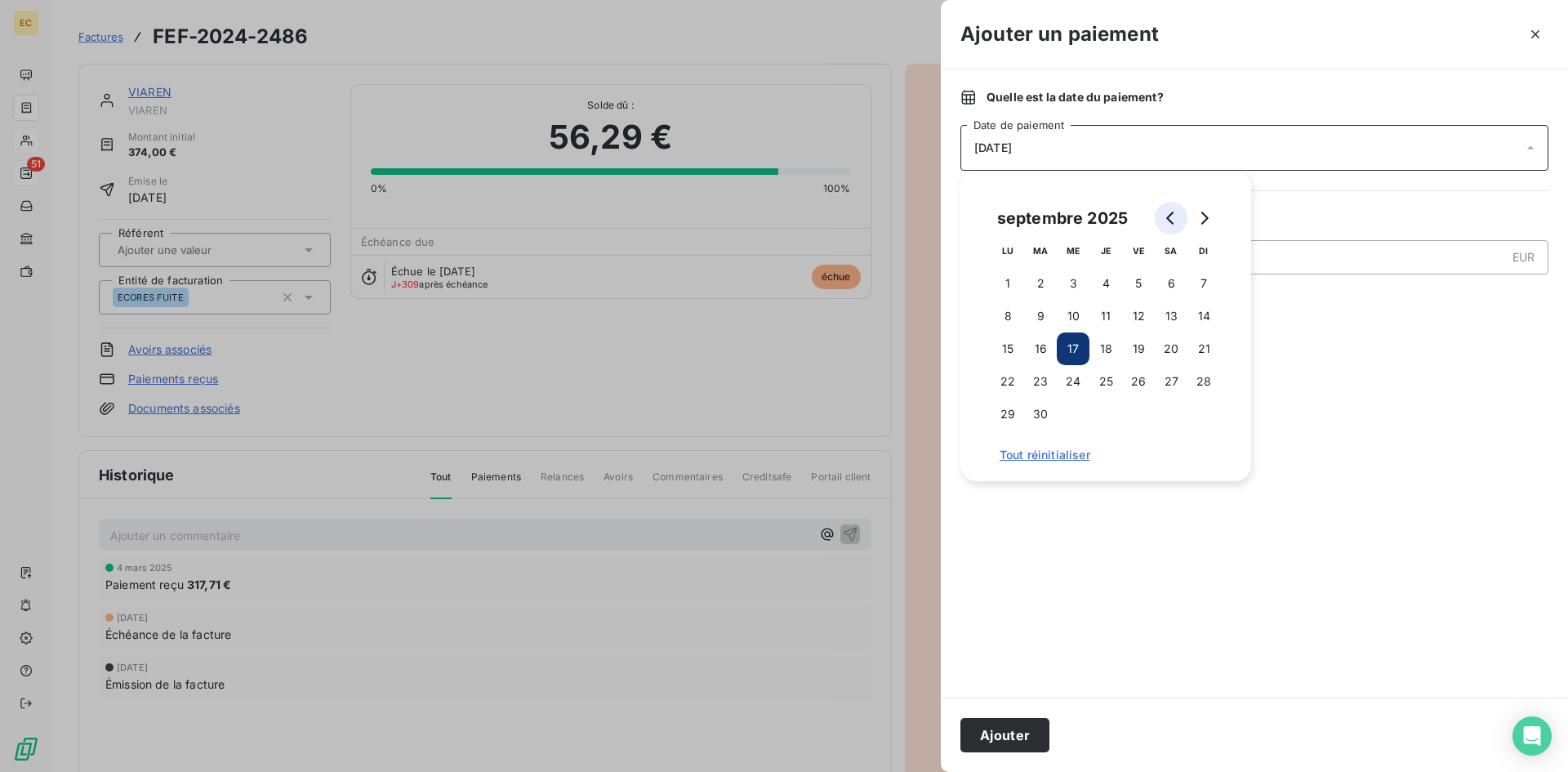
click at [1175, 212] on icon "Go to previous month" at bounding box center [1170, 218] width 13 height 13
click at [1174, 212] on icon "Go to previous month" at bounding box center [1170, 218] width 13 height 13
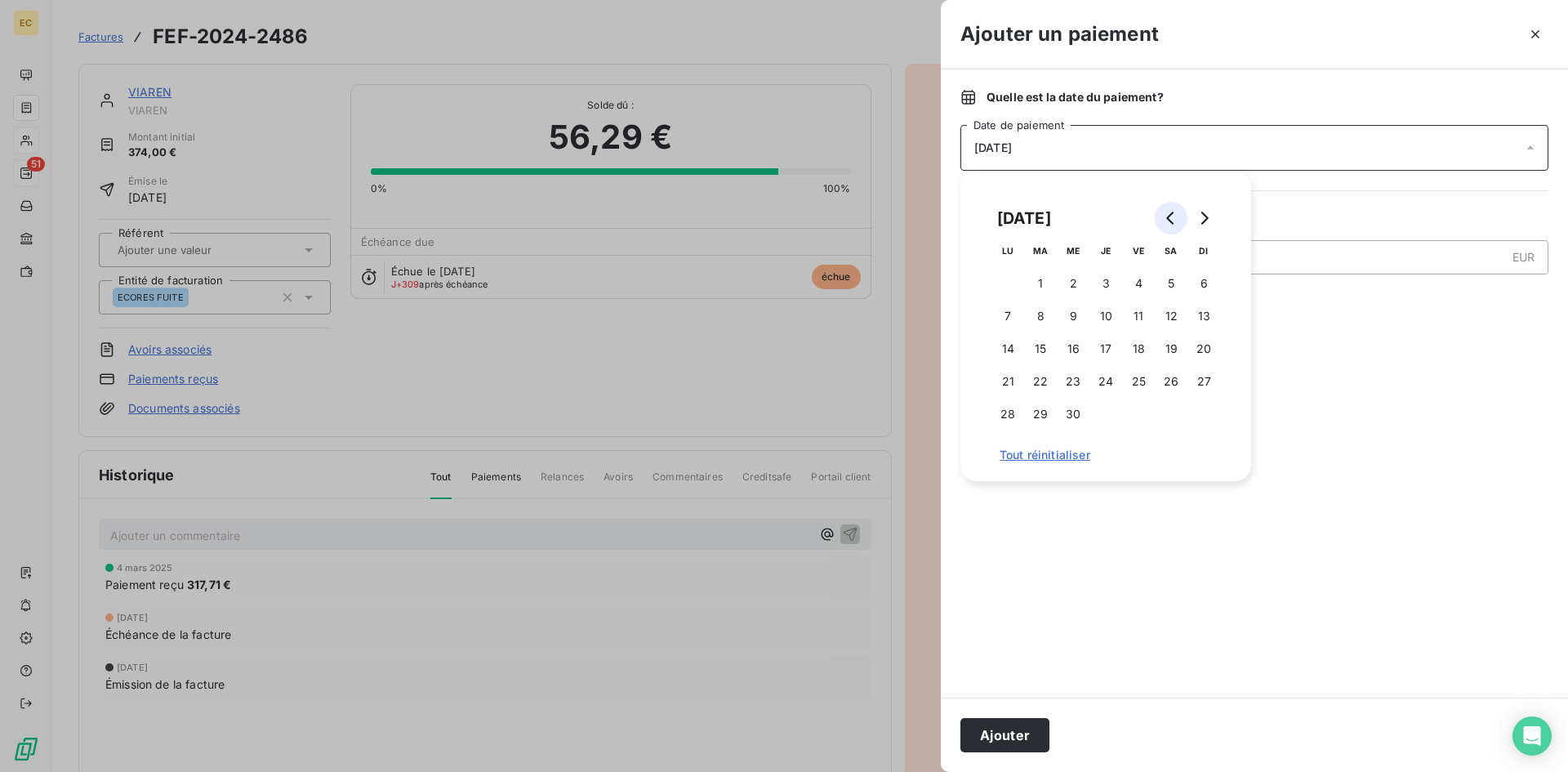
click at [1174, 212] on icon "Go to previous month" at bounding box center [1170, 218] width 13 height 13
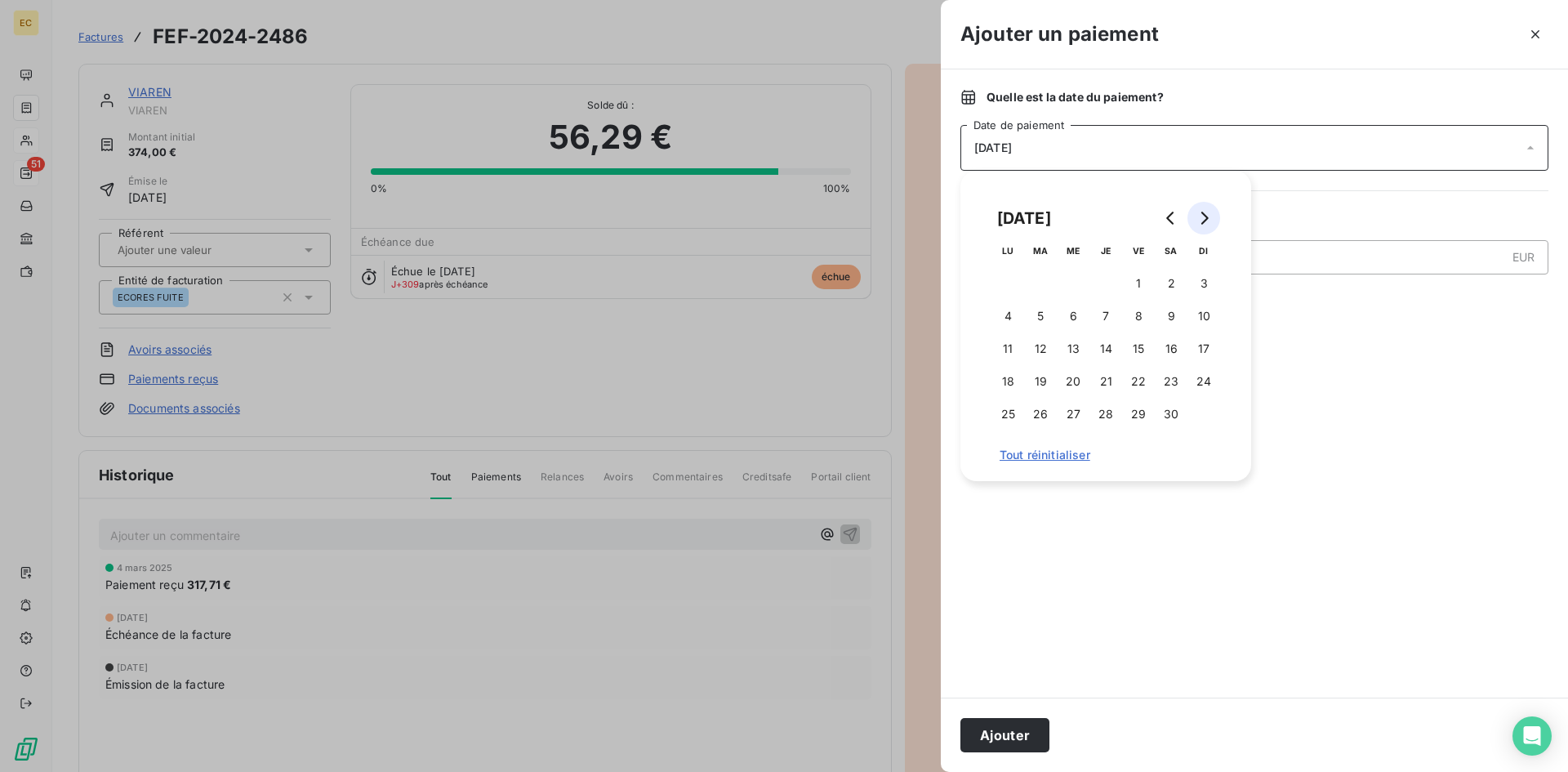
click at [1196, 217] on button "Go to next month" at bounding box center [1203, 218] width 33 height 33
click at [1103, 316] on button "5" at bounding box center [1105, 315] width 33 height 33
click at [1319, 265] on input "56,29" at bounding box center [1248, 256] width 515 height 33
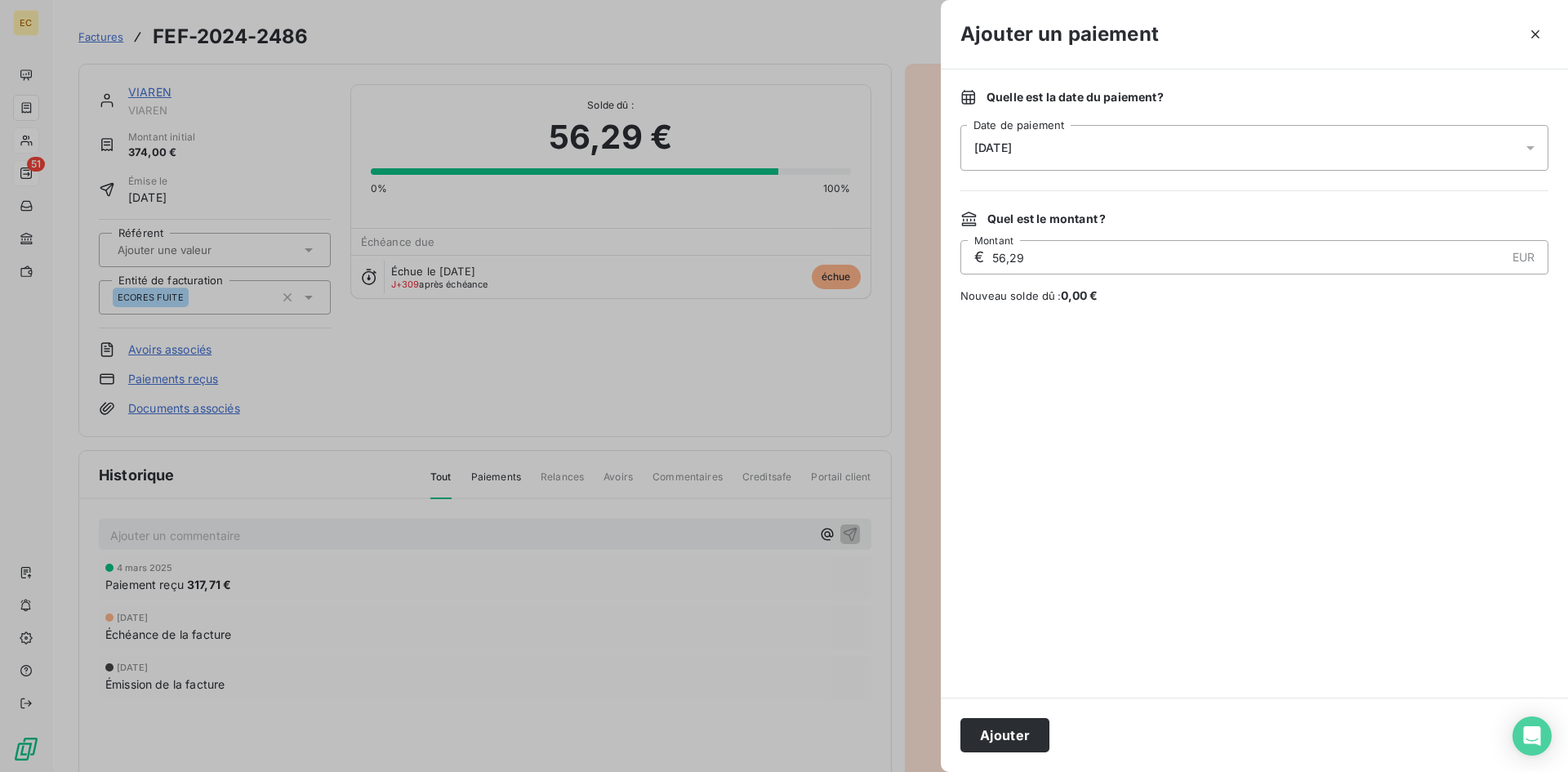
drag, startPoint x: 1019, startPoint y: 262, endPoint x: 995, endPoint y: 263, distance: 24.0
click at [995, 263] on input "56,29" at bounding box center [1248, 256] width 515 height 33
type input "11,00"
click at [1018, 736] on button "Ajouter" at bounding box center [1005, 734] width 89 height 34
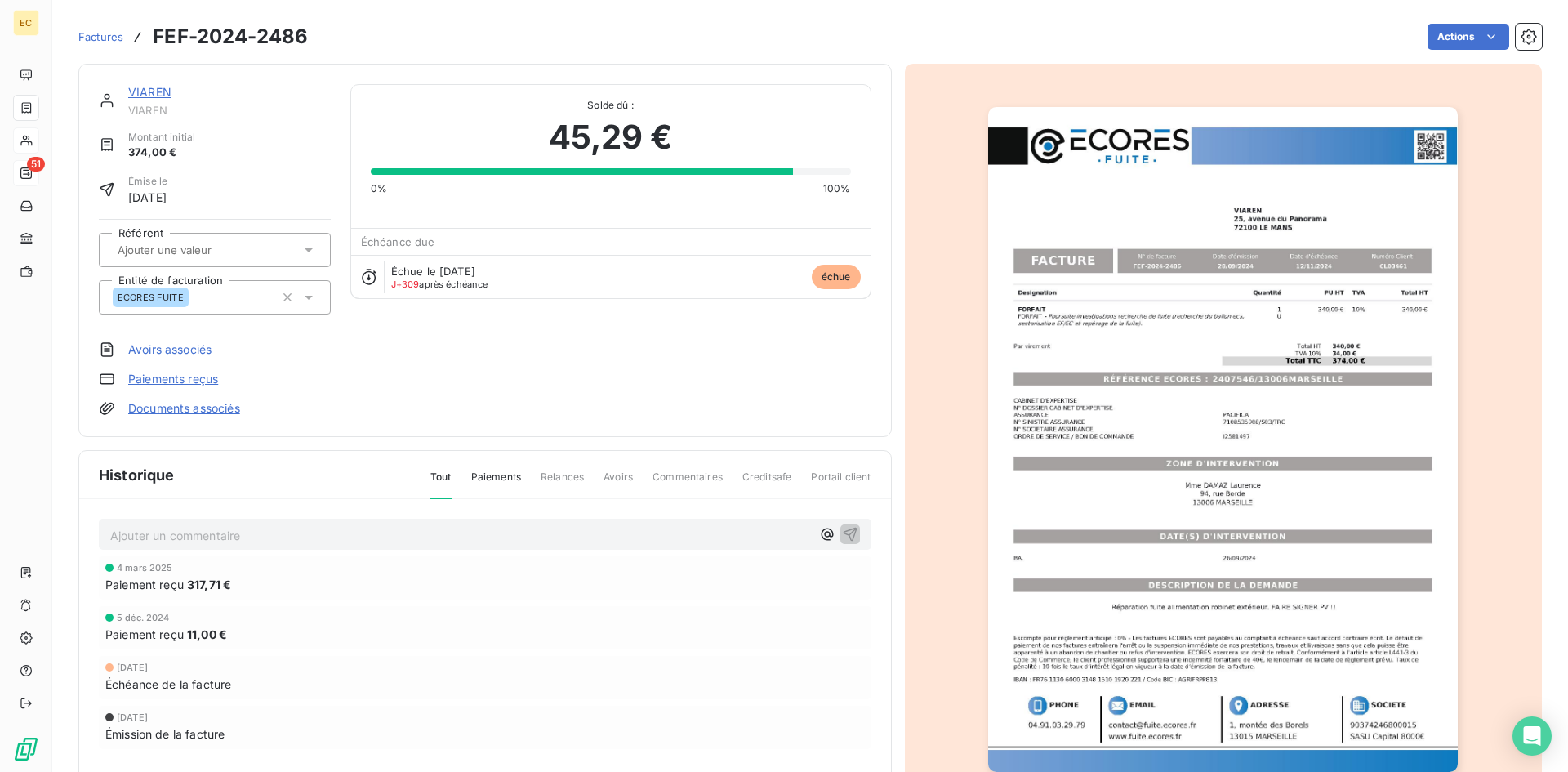
click at [150, 93] on link "VIAREN" at bounding box center [149, 92] width 43 height 14
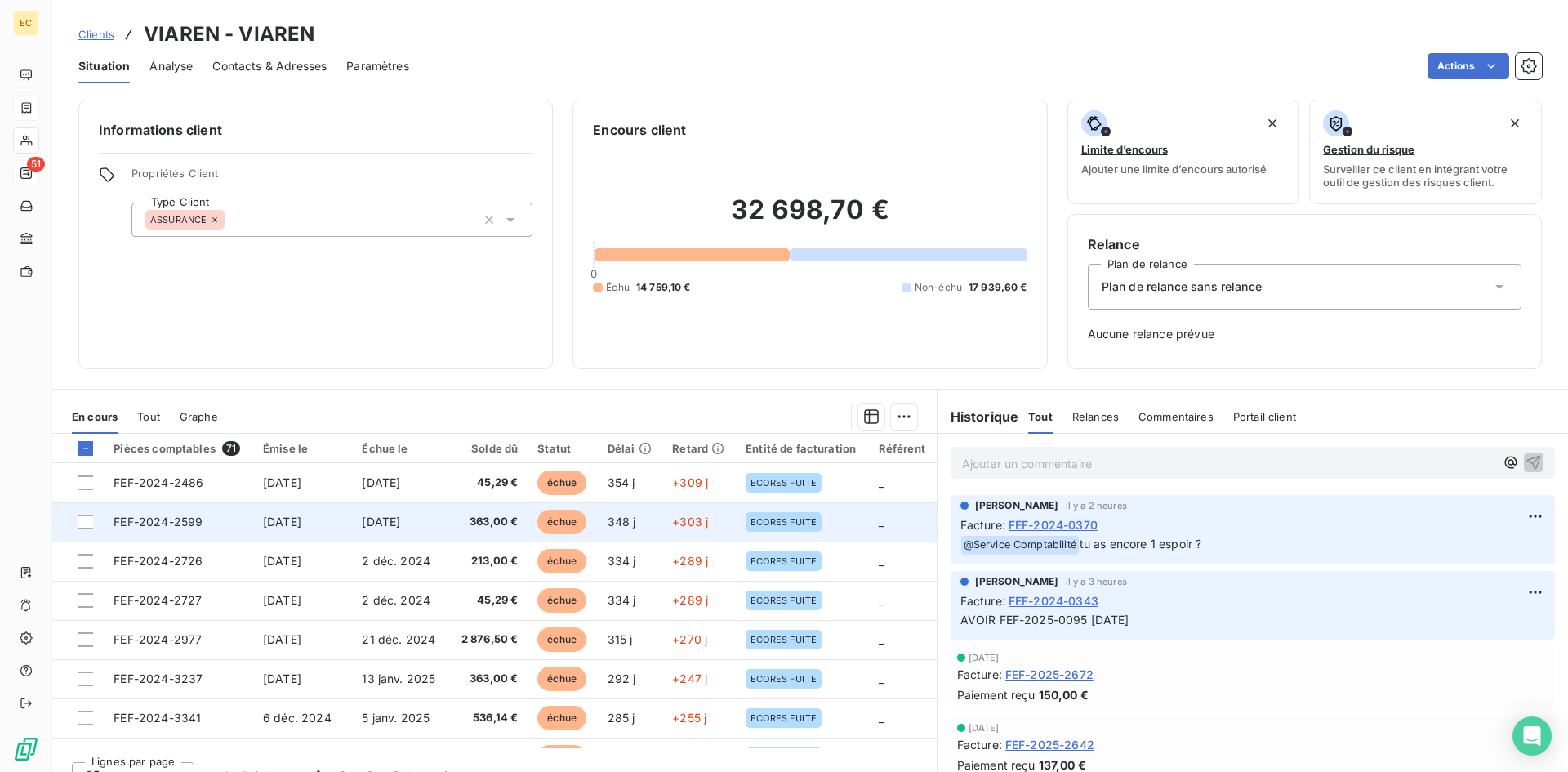
click at [199, 526] on span "FEF-2024-2599" at bounding box center [158, 522] width 89 height 14
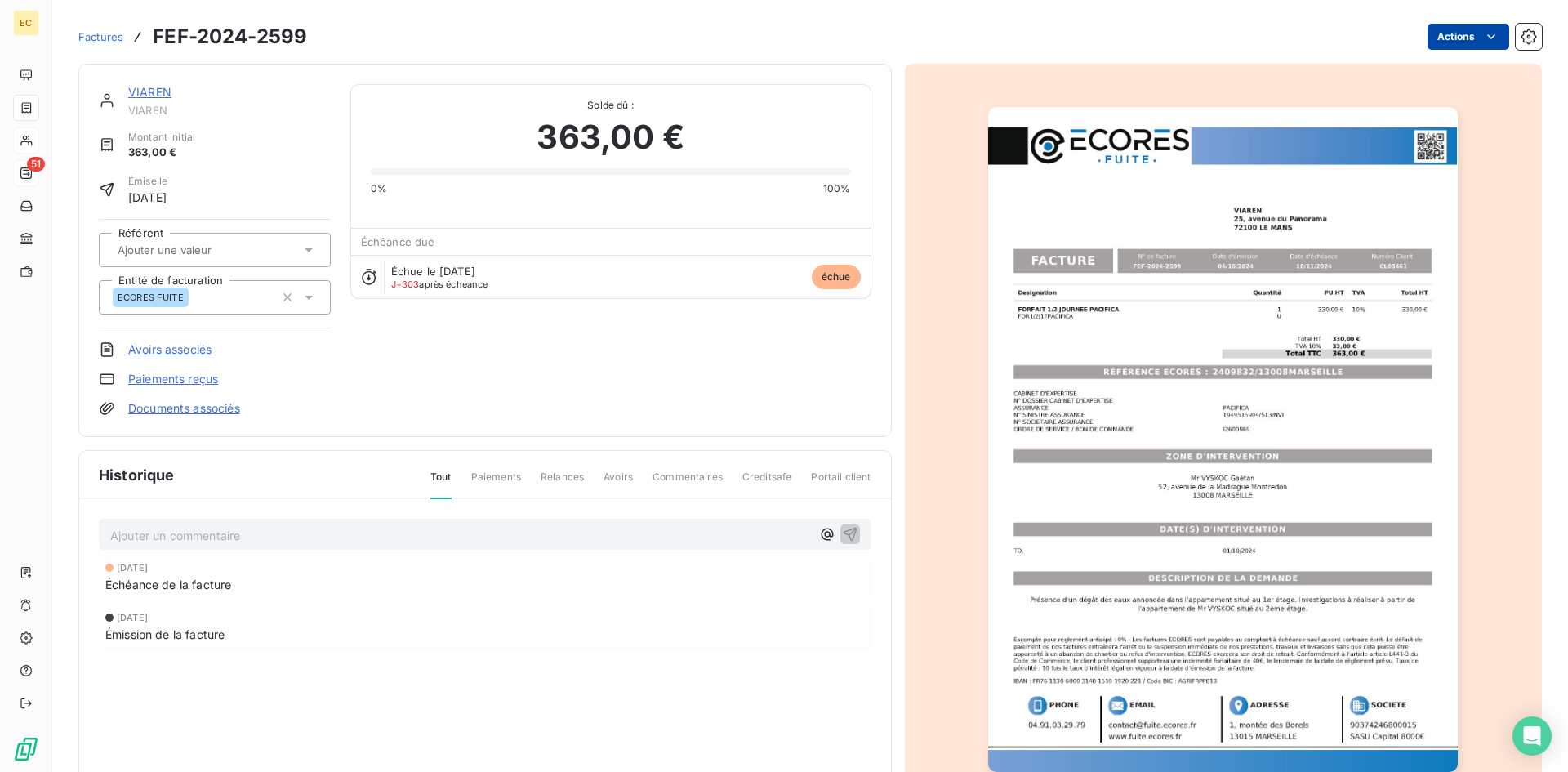
click at [1437, 41] on html "EC 51 Factures FEF-2024-2599 Actions VIAREN VIAREN Montant initial 363,00 € Émi…" at bounding box center [784, 386] width 1568 height 772
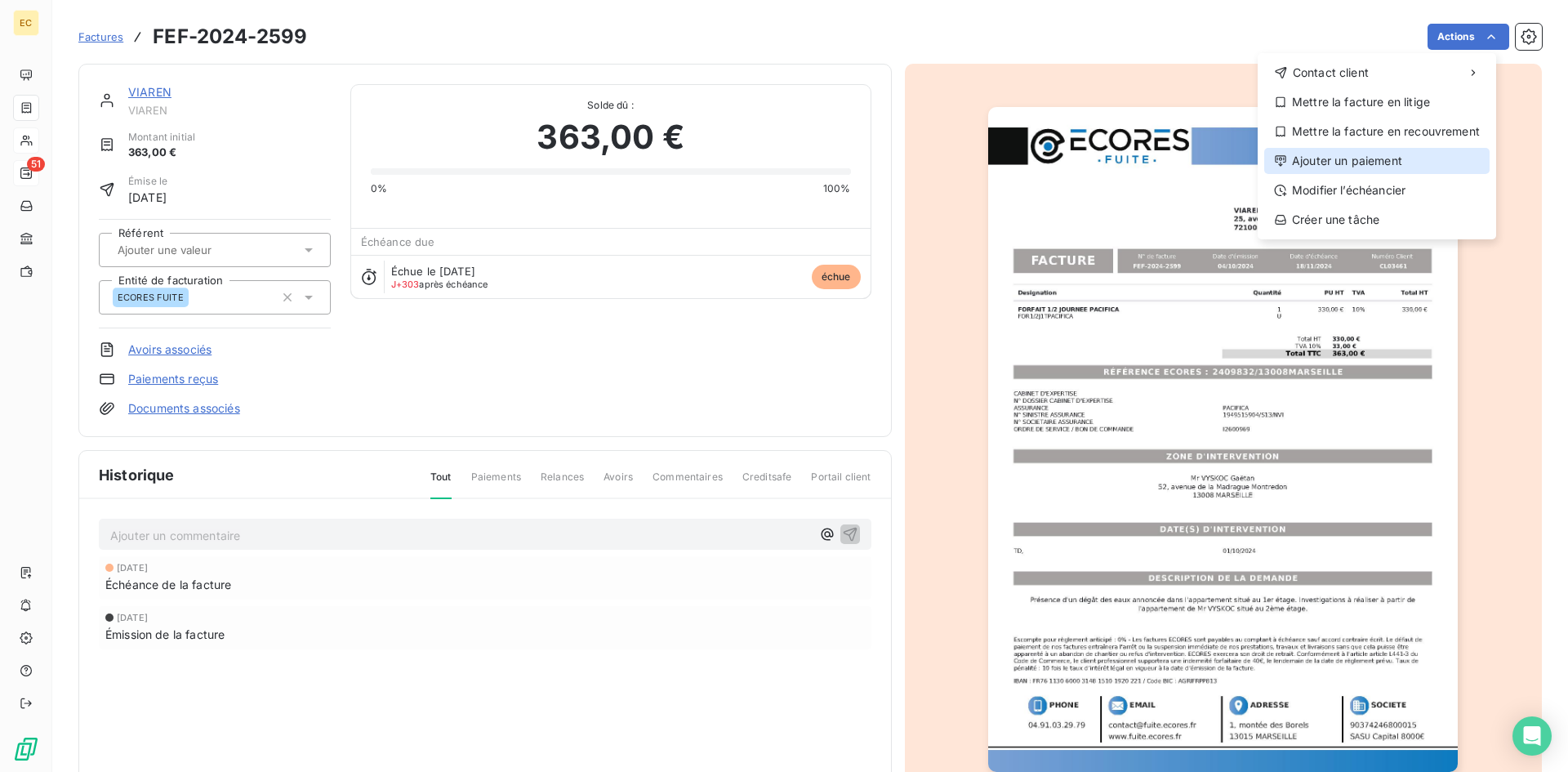
click at [1370, 164] on div "Ajouter un paiement" at bounding box center [1377, 161] width 226 height 26
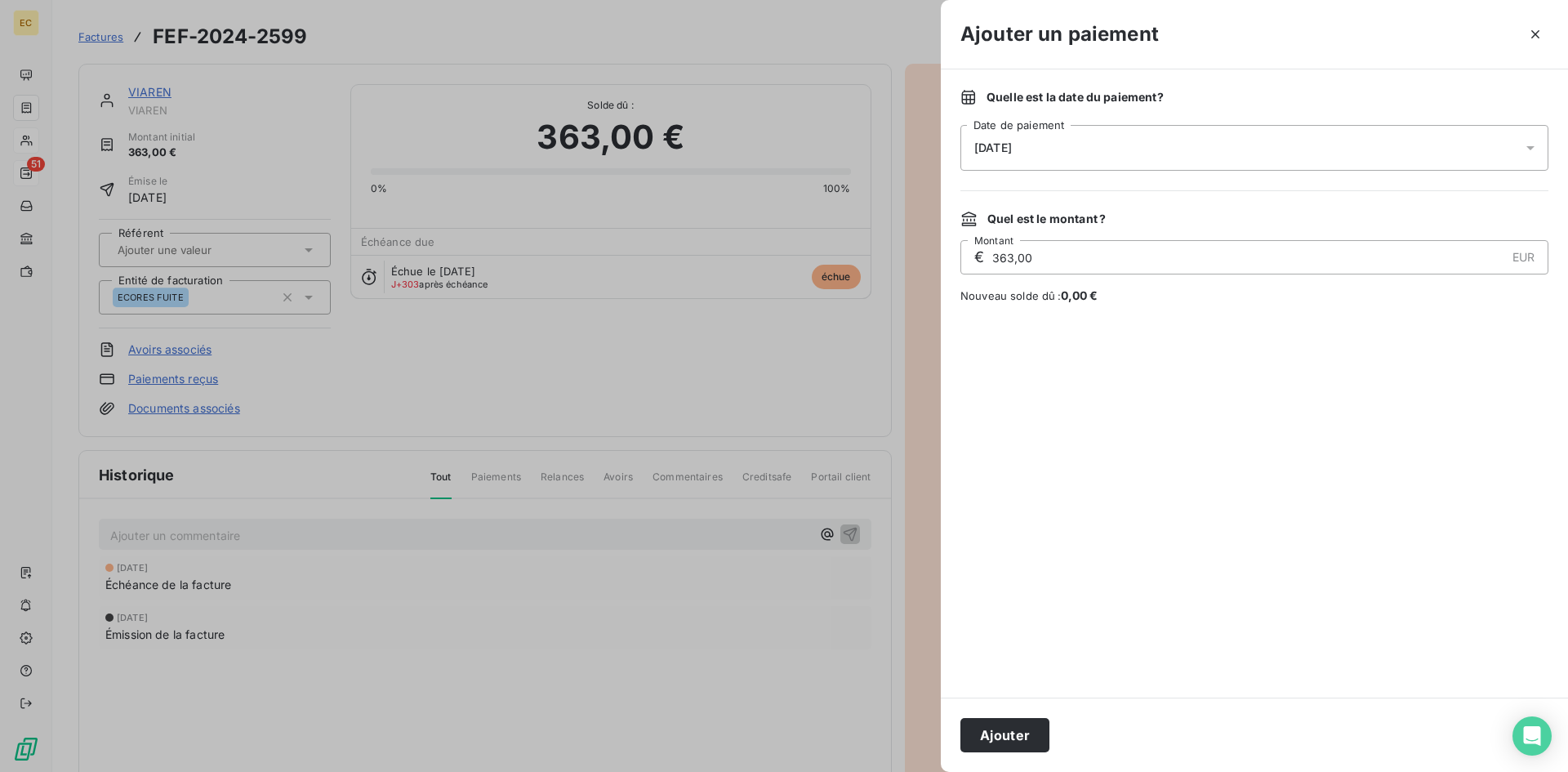
click at [985, 152] on span "[DATE]" at bounding box center [992, 147] width 38 height 13
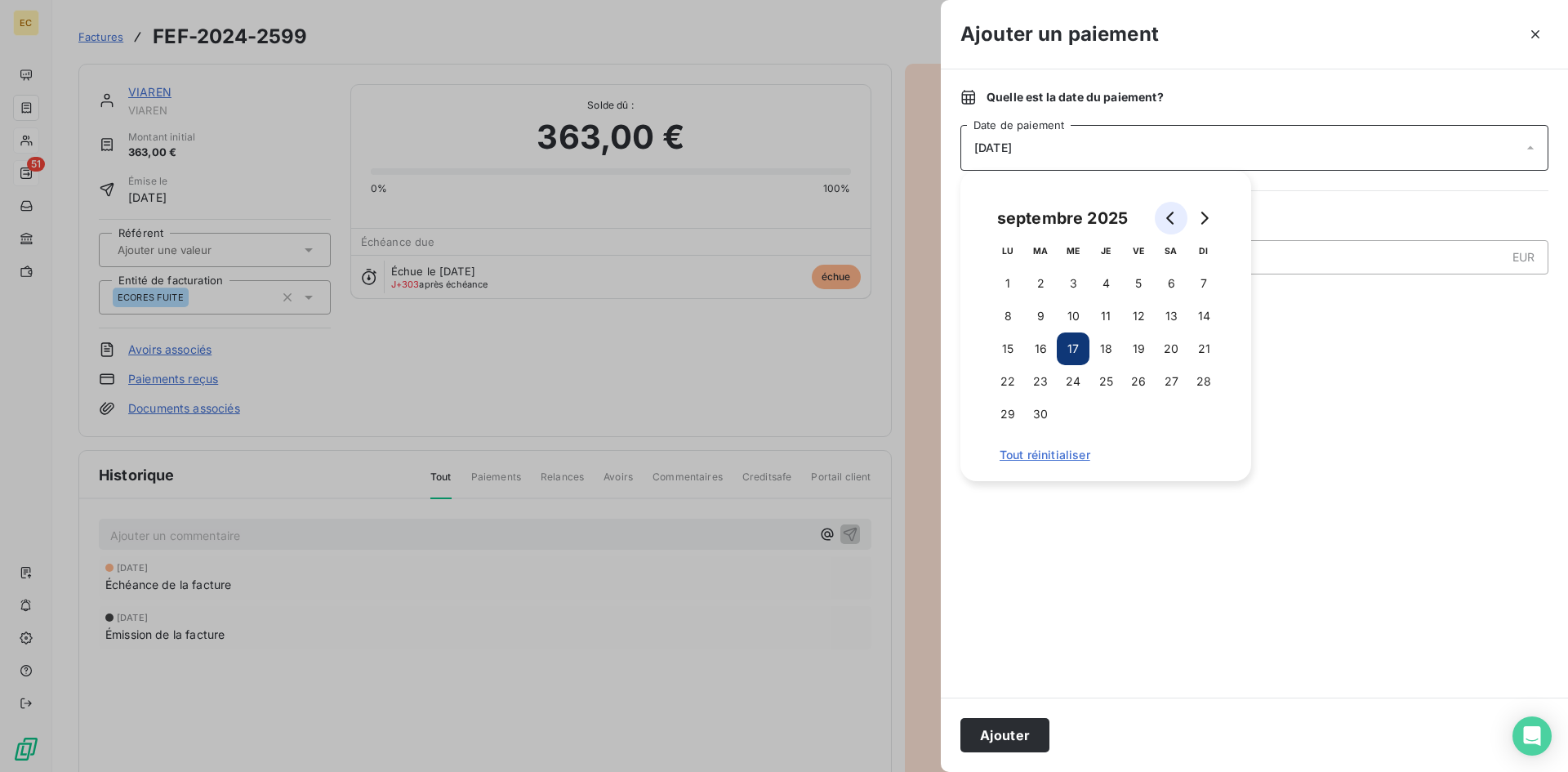
click at [1171, 224] on icon "Go to previous month" at bounding box center [1170, 218] width 13 height 13
click at [1171, 222] on icon "Go to previous month" at bounding box center [1170, 218] width 7 height 13
click at [1170, 222] on icon "Go to previous month" at bounding box center [1170, 218] width 7 height 13
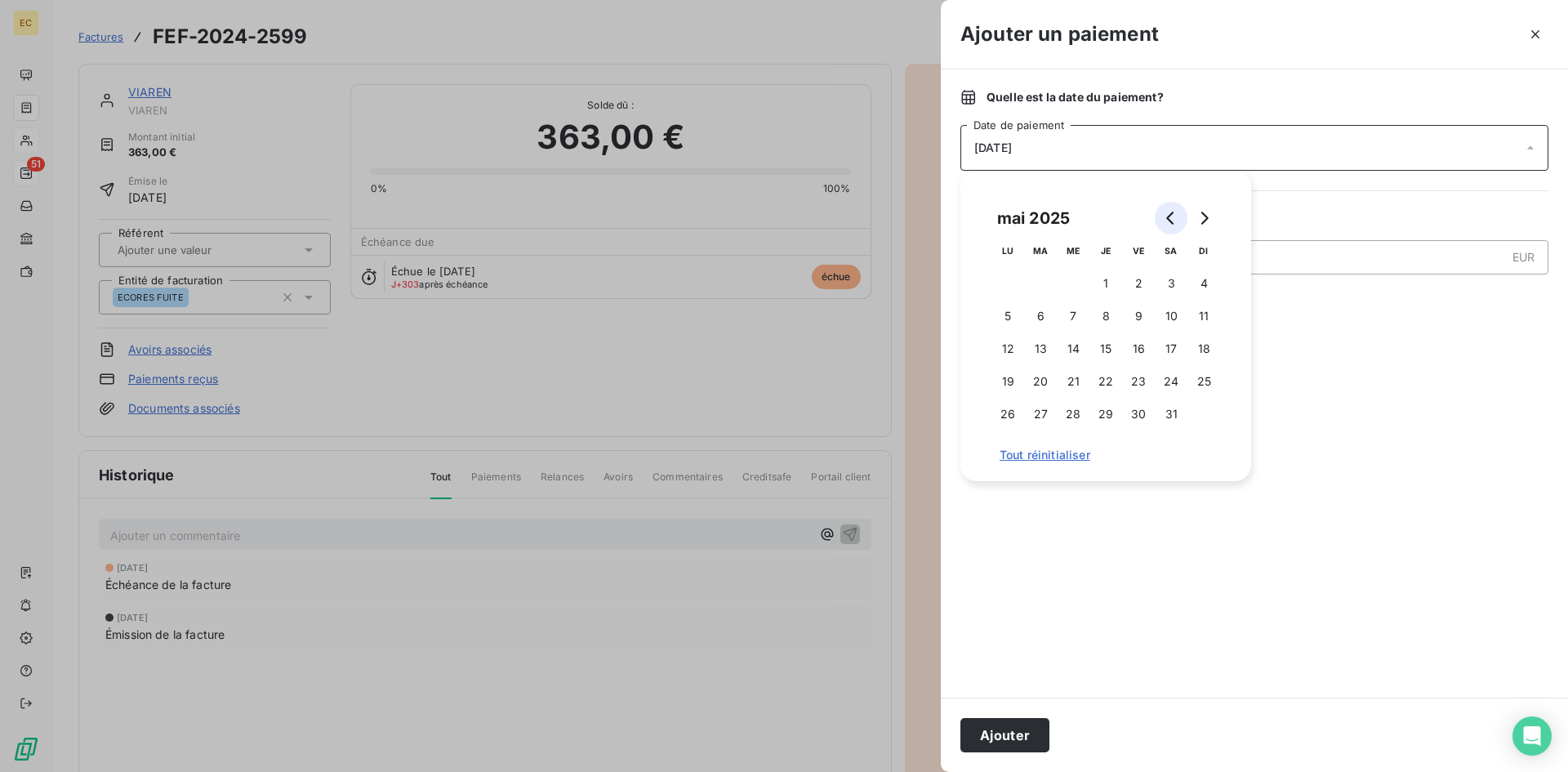
click at [1170, 222] on icon "Go to previous month" at bounding box center [1170, 218] width 7 height 13
click at [1170, 222] on icon "Go to previous month" at bounding box center [1170, 218] width 13 height 13
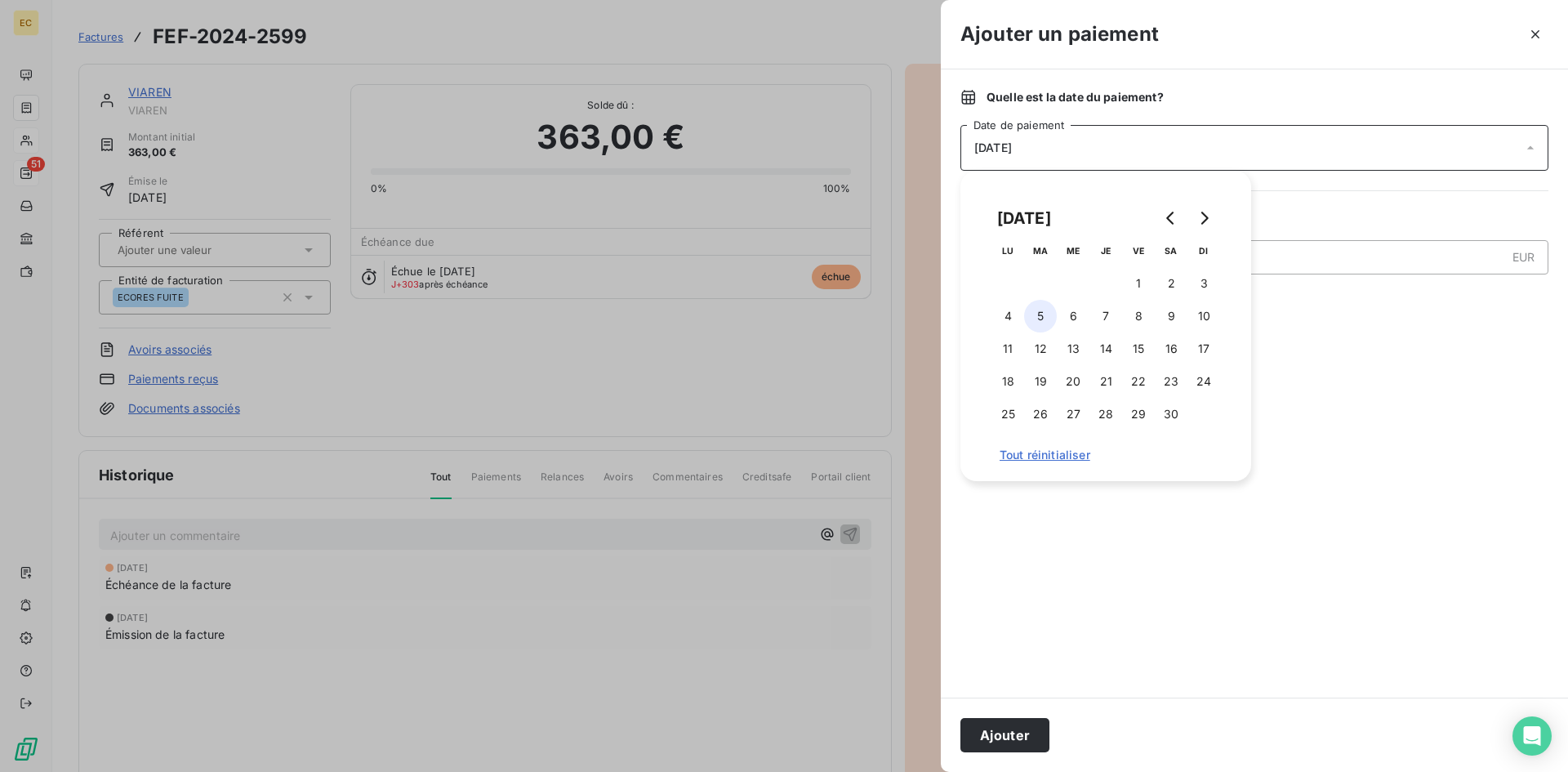
click at [1039, 313] on button "5" at bounding box center [1040, 315] width 33 height 33
click at [1029, 739] on button "Ajouter" at bounding box center [1005, 734] width 89 height 34
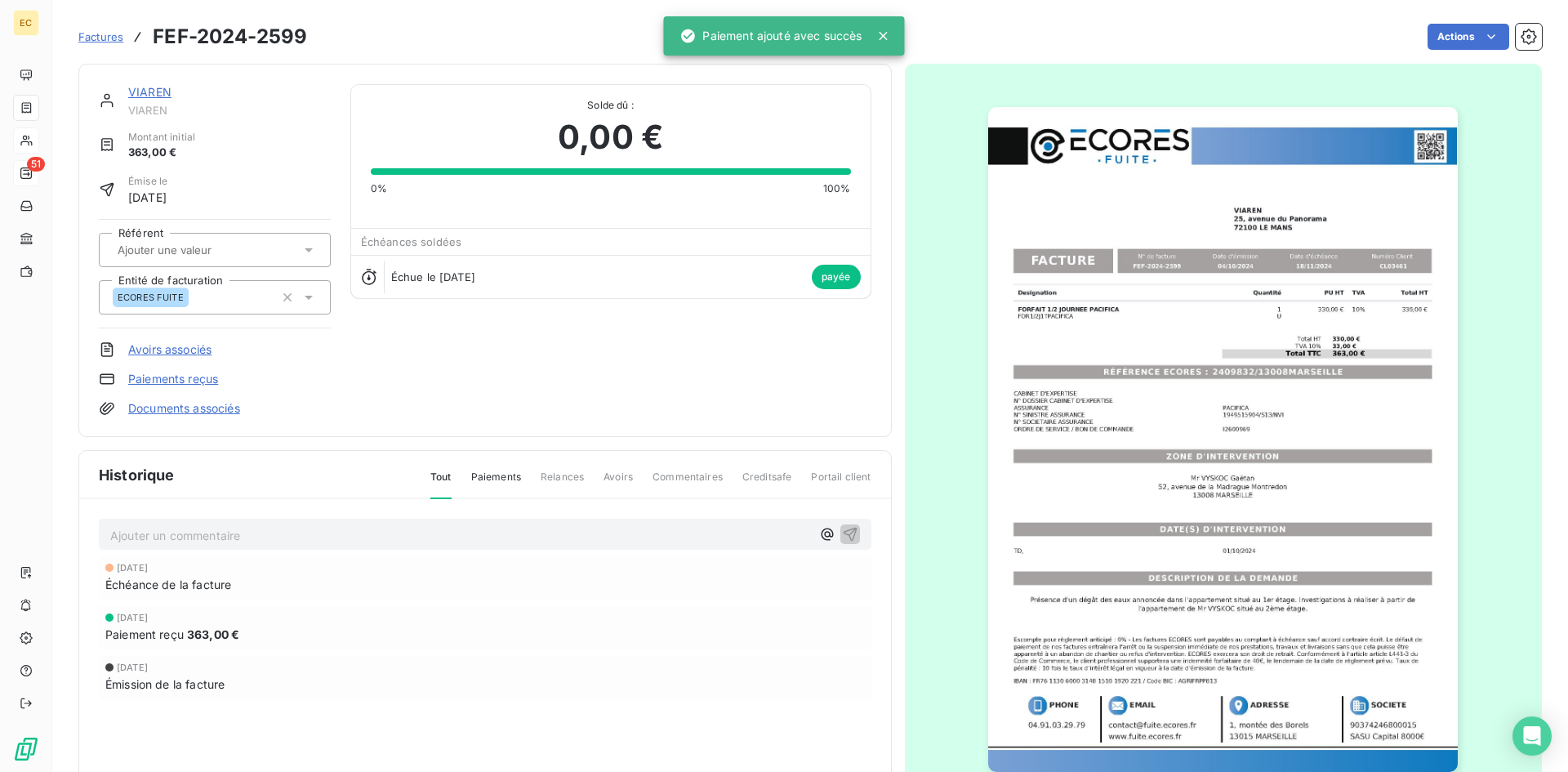
click at [155, 96] on link "VIAREN" at bounding box center [149, 92] width 43 height 14
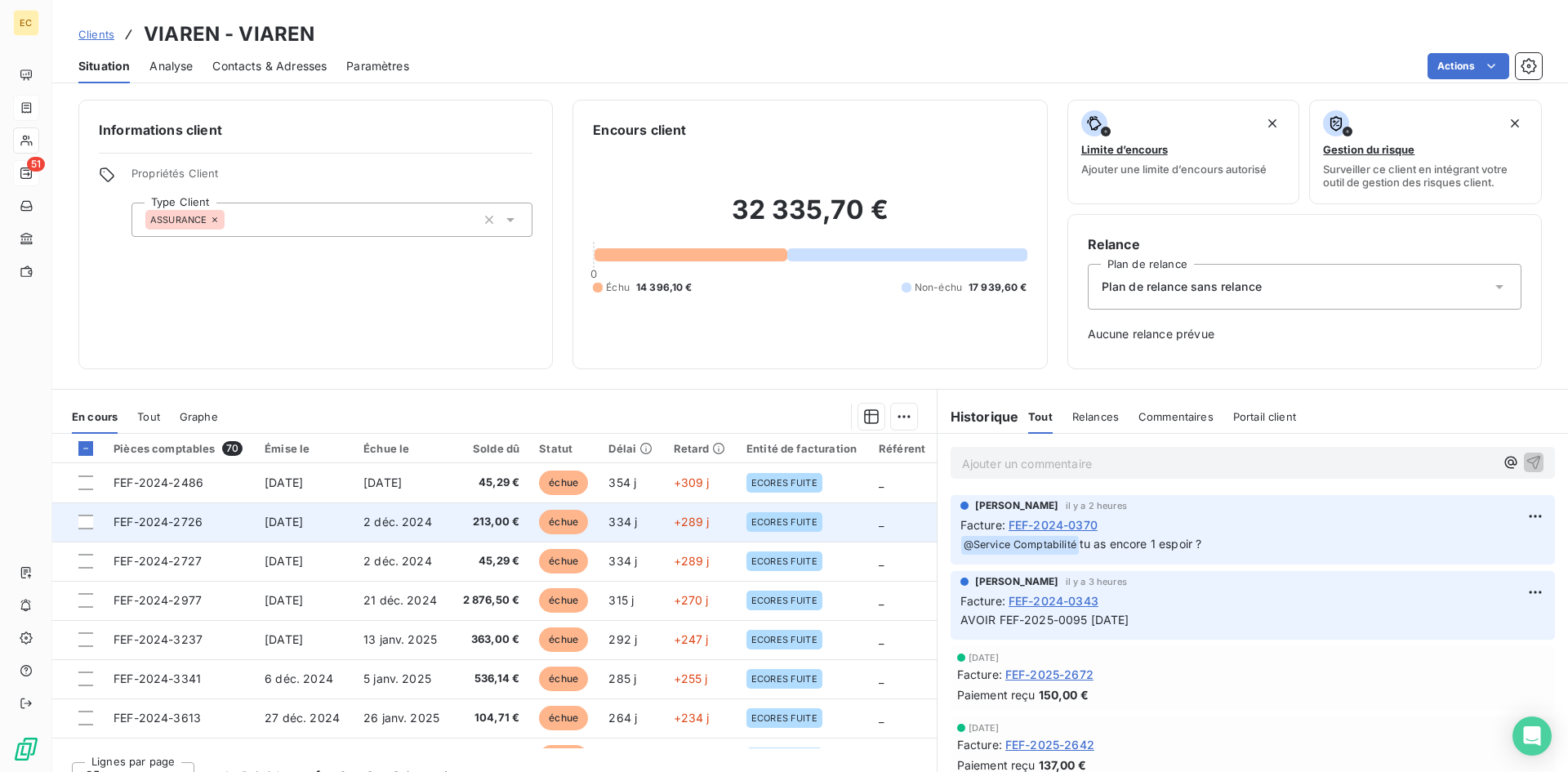
click at [282, 522] on span "[DATE]" at bounding box center [284, 522] width 39 height 14
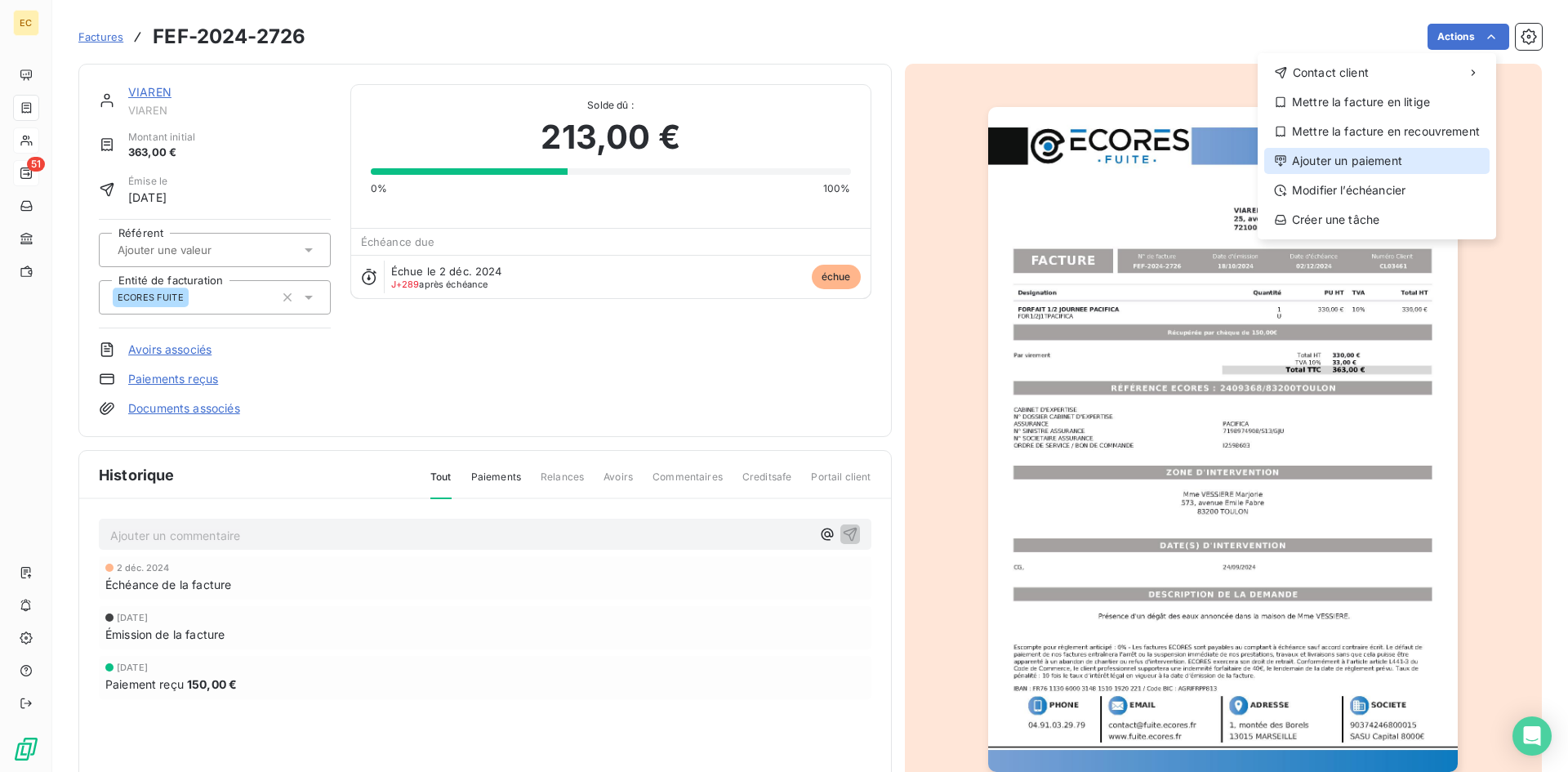
click at [1413, 152] on div "Ajouter un paiement" at bounding box center [1377, 161] width 226 height 26
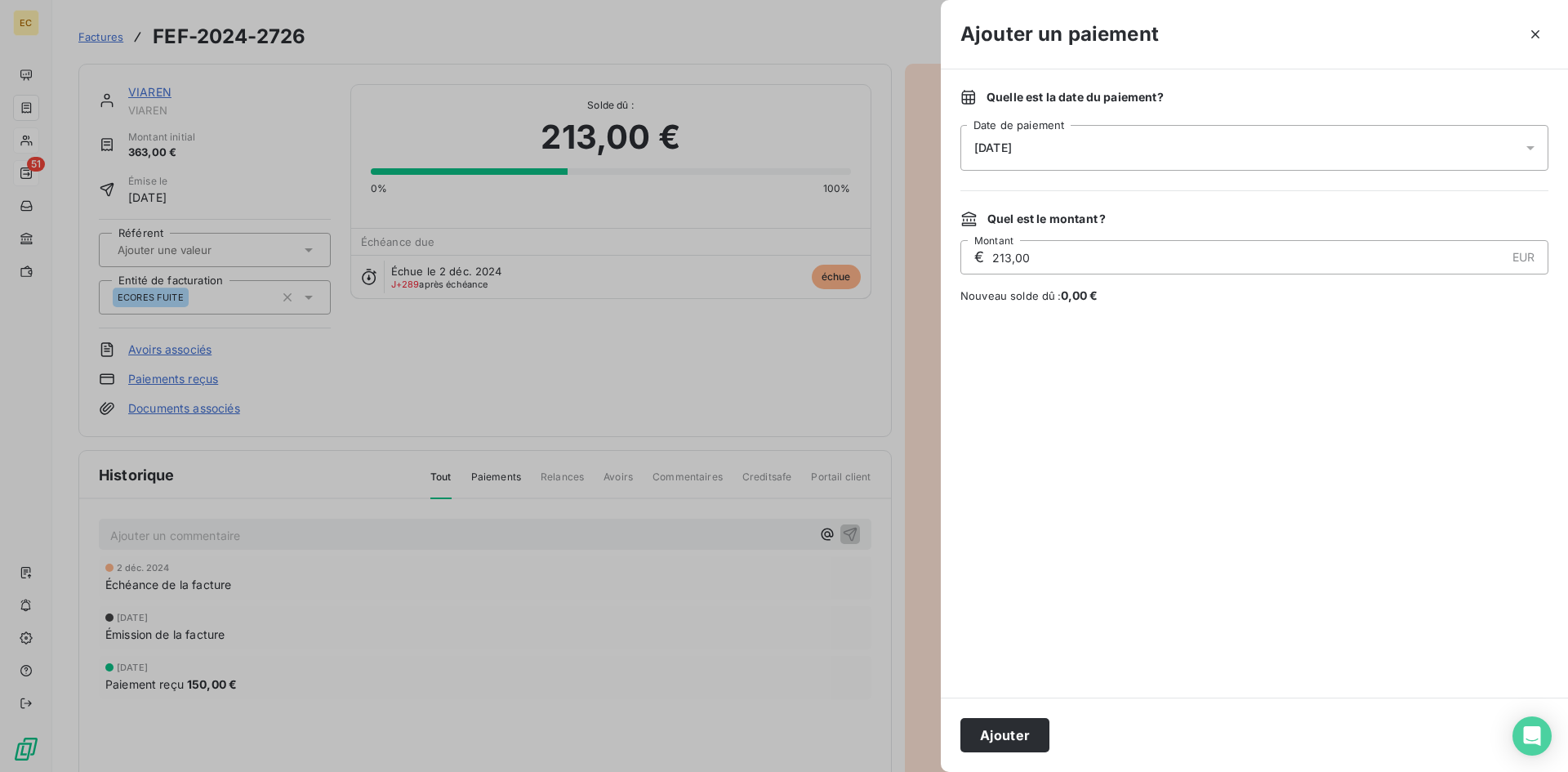
click at [1012, 150] on span "[DATE]" at bounding box center [992, 147] width 38 height 13
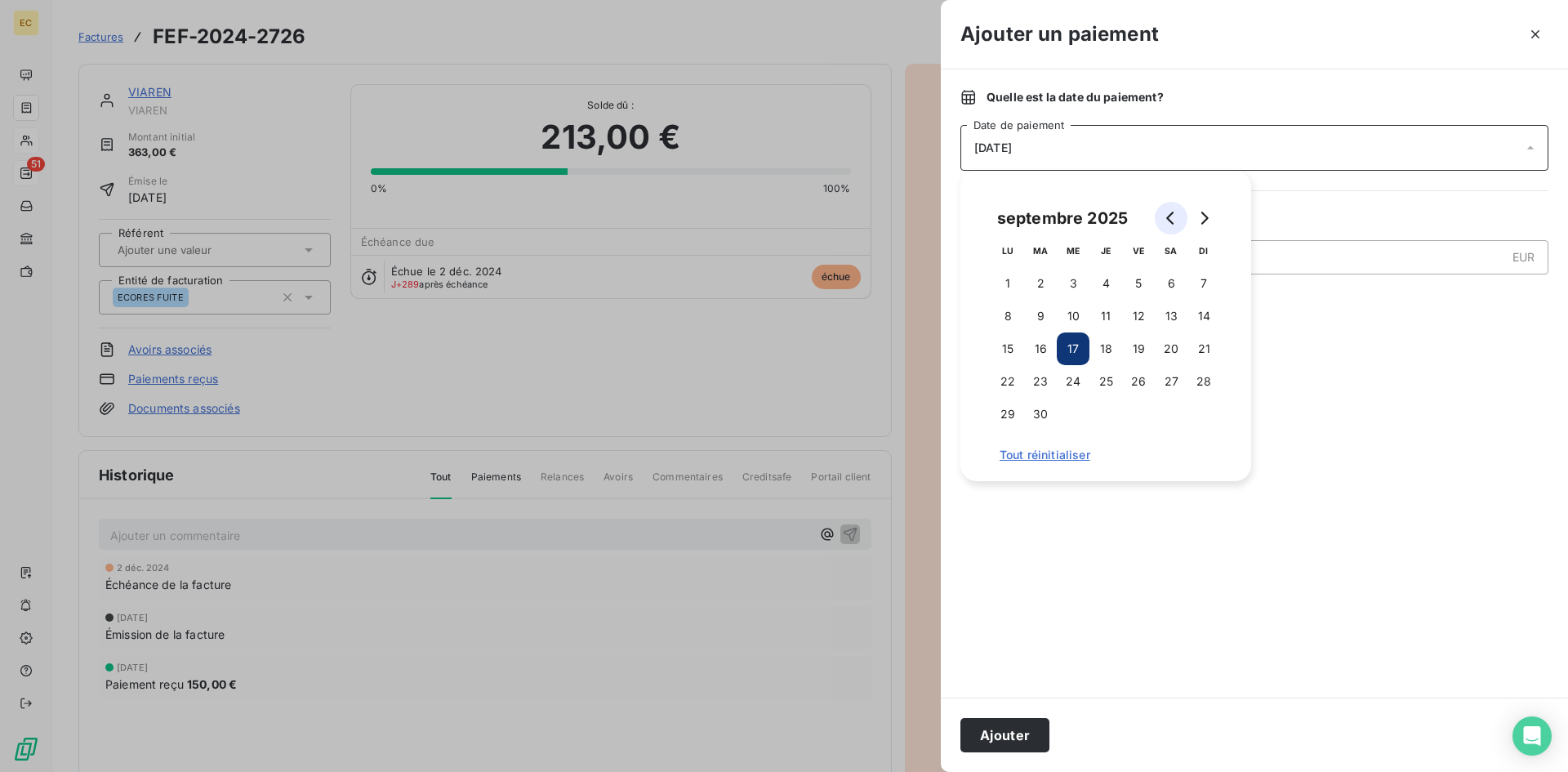
click at [1164, 217] on button "Go to previous month" at bounding box center [1170, 218] width 33 height 33
click at [1164, 217] on icon "Go to previous month" at bounding box center [1170, 218] width 13 height 13
click at [1163, 217] on button "Go to previous month" at bounding box center [1170, 218] width 33 height 33
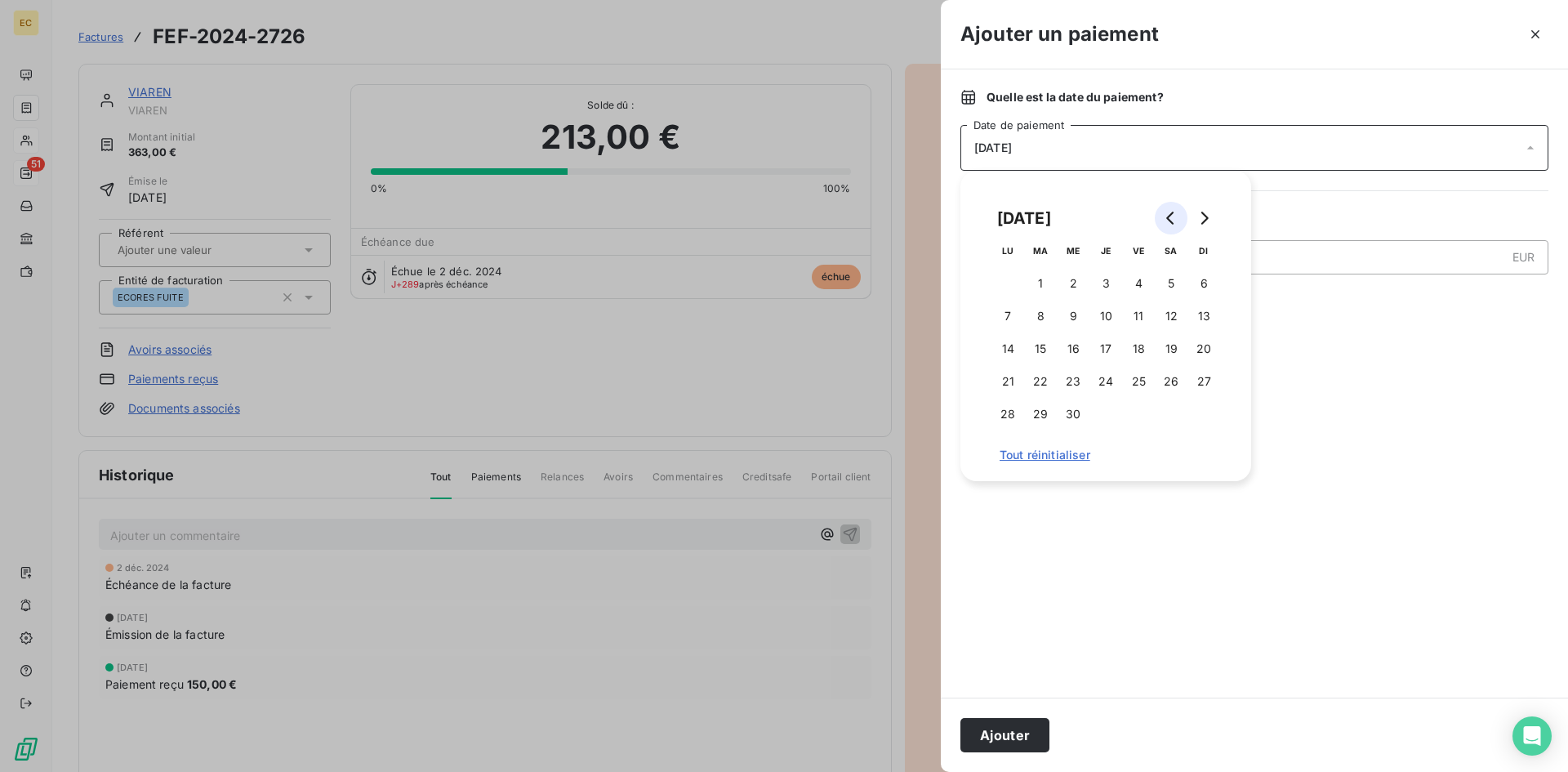
click at [1163, 217] on button "Go to previous month" at bounding box center [1170, 218] width 33 height 33
click at [1163, 217] on button "Go to previous month" at bounding box center [1170, 218] width 33 height 33
click at [1163, 218] on button "Go to previous month" at bounding box center [1170, 218] width 33 height 33
click at [1163, 219] on button "Go to previous month" at bounding box center [1170, 218] width 33 height 33
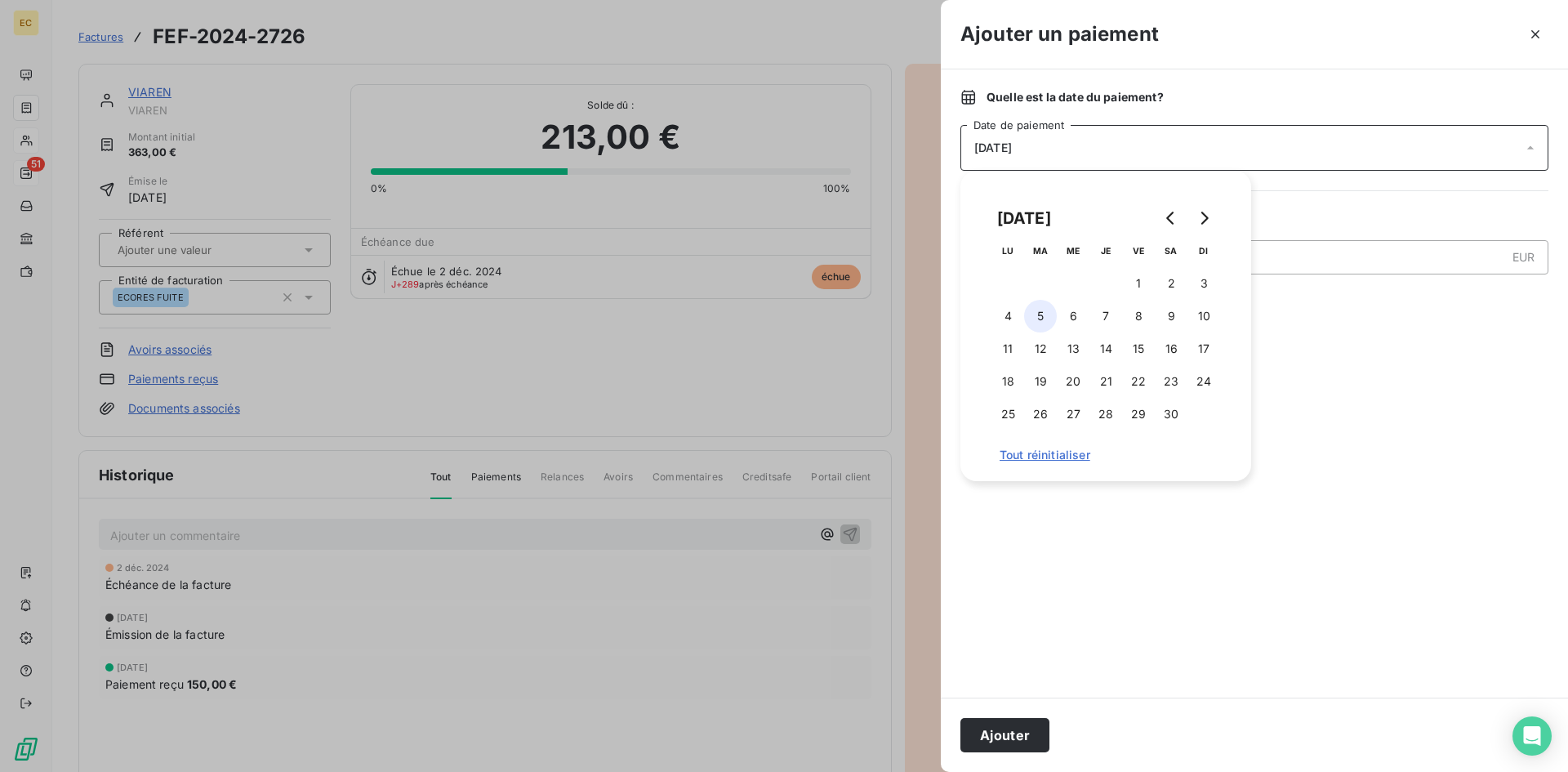
click at [1046, 315] on button "5" at bounding box center [1040, 315] width 33 height 33
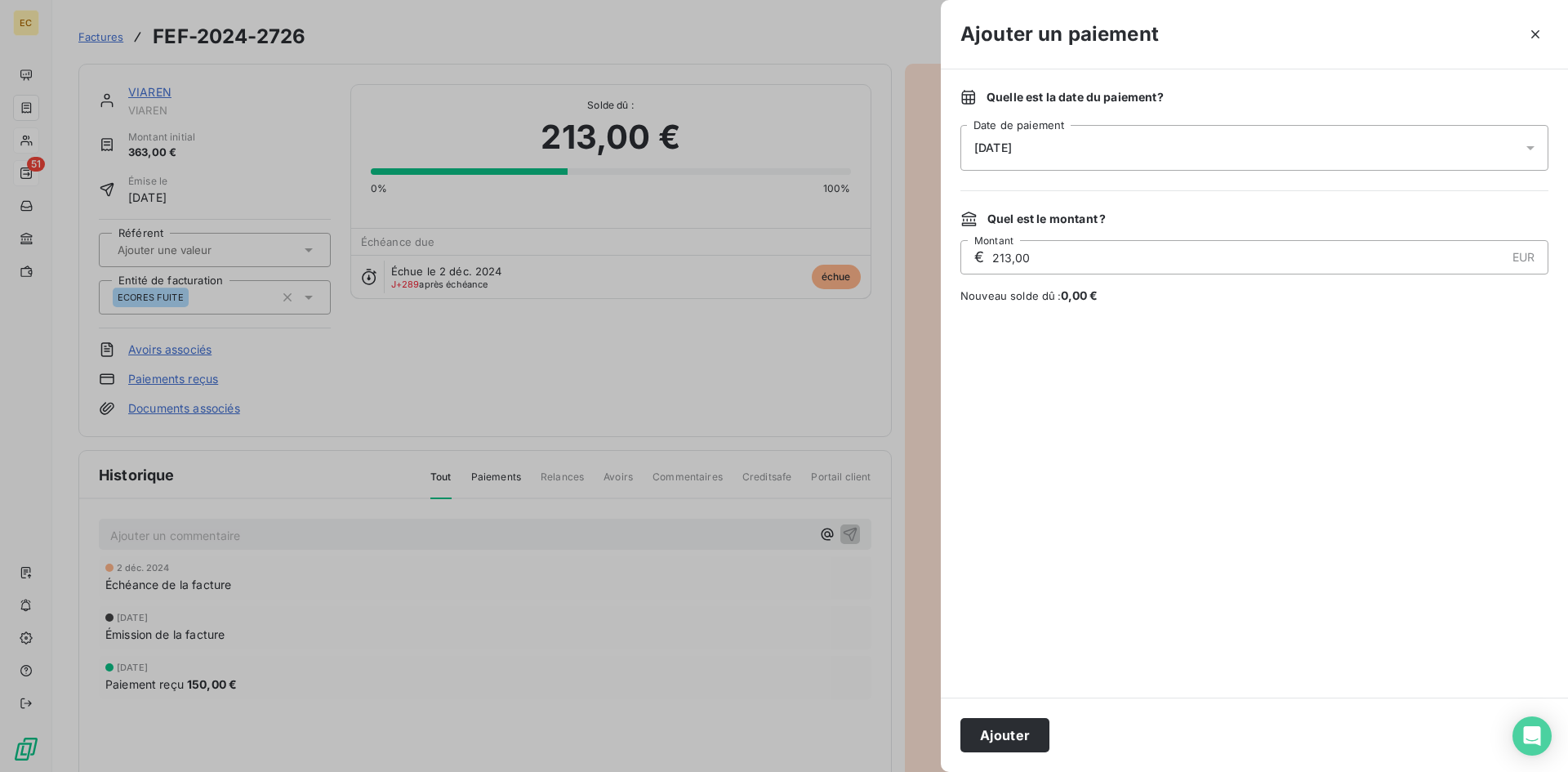
click at [996, 730] on button "Ajouter" at bounding box center [1005, 734] width 89 height 34
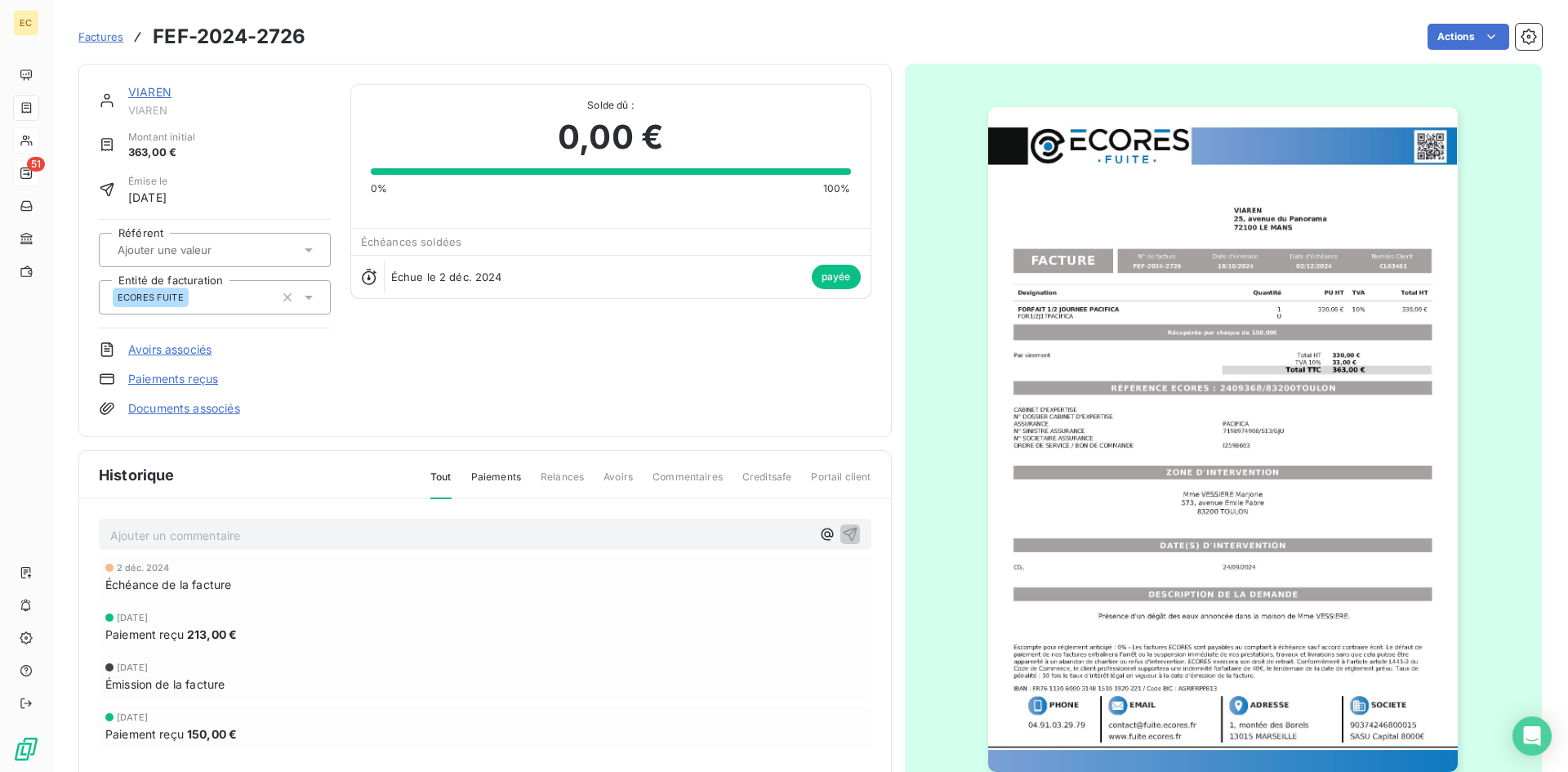
click at [140, 93] on link "VIAREN" at bounding box center [149, 92] width 43 height 14
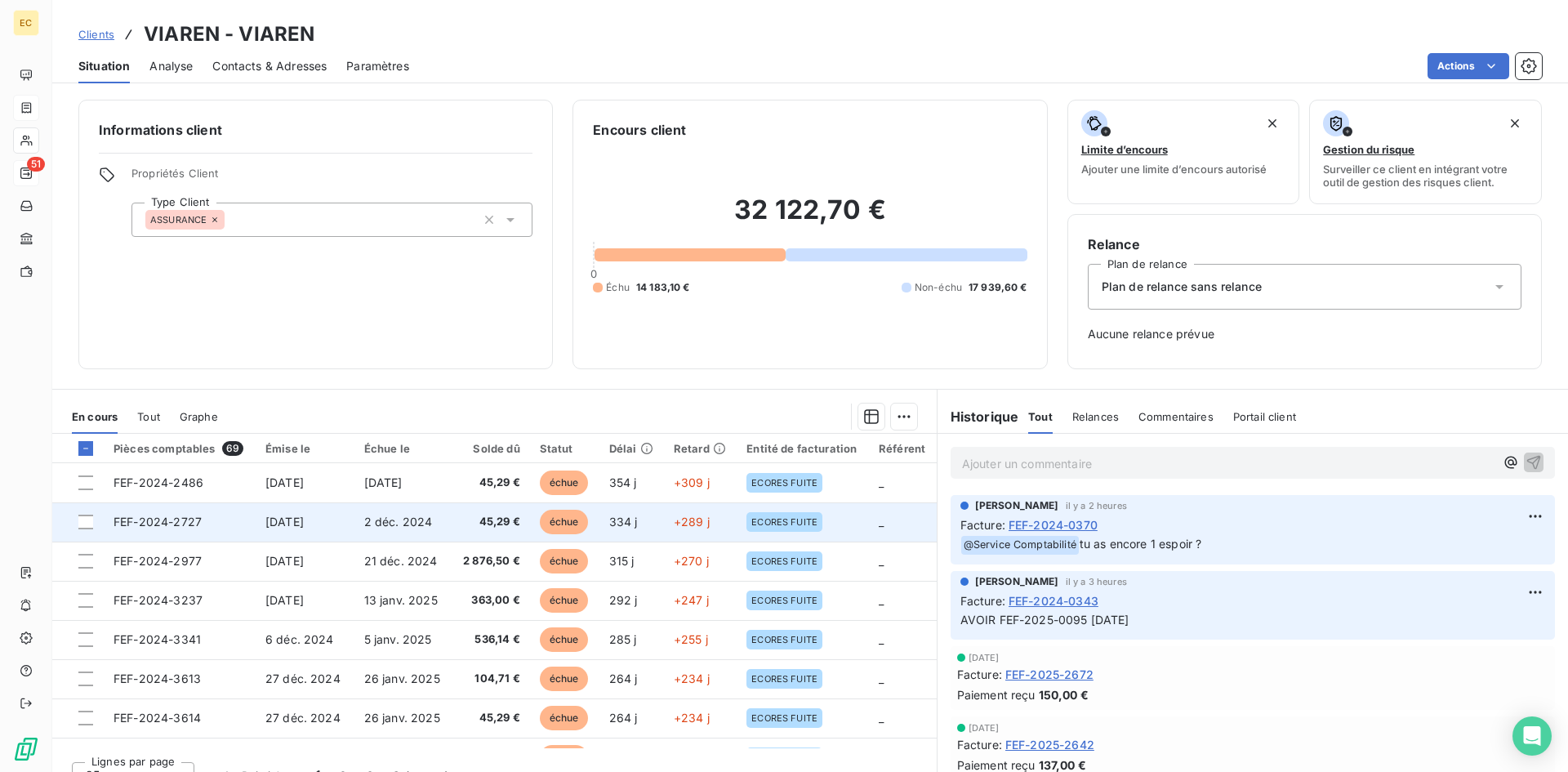
click at [346, 524] on td "[DATE]" at bounding box center [305, 522] width 99 height 39
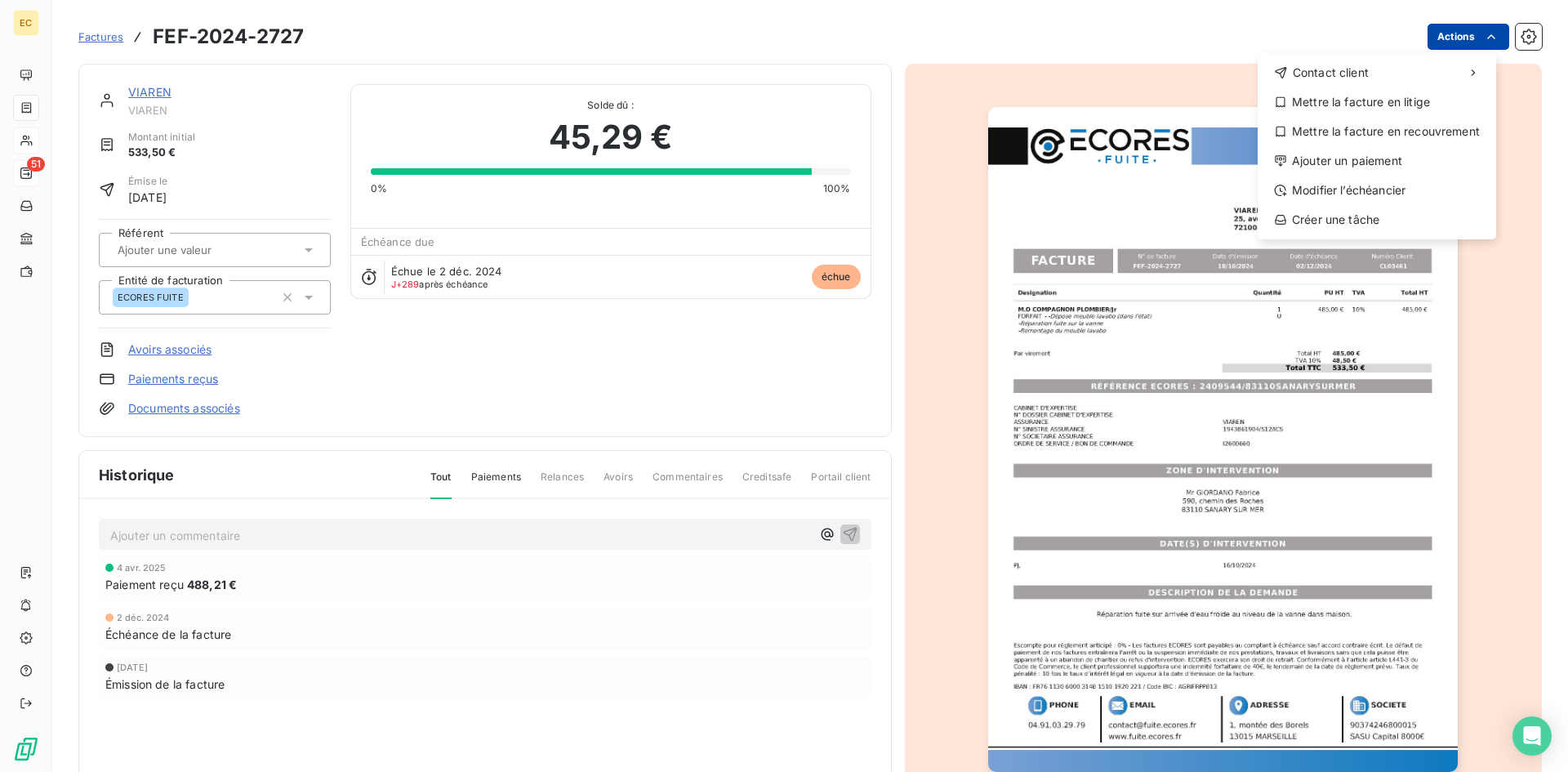
click at [1450, 28] on html "EC 51 Factures FEF-2024-2727 Actions Contact client Mettre la facture en litige…" at bounding box center [784, 386] width 1568 height 772
click at [1330, 161] on div "Ajouter un paiement" at bounding box center [1377, 161] width 226 height 26
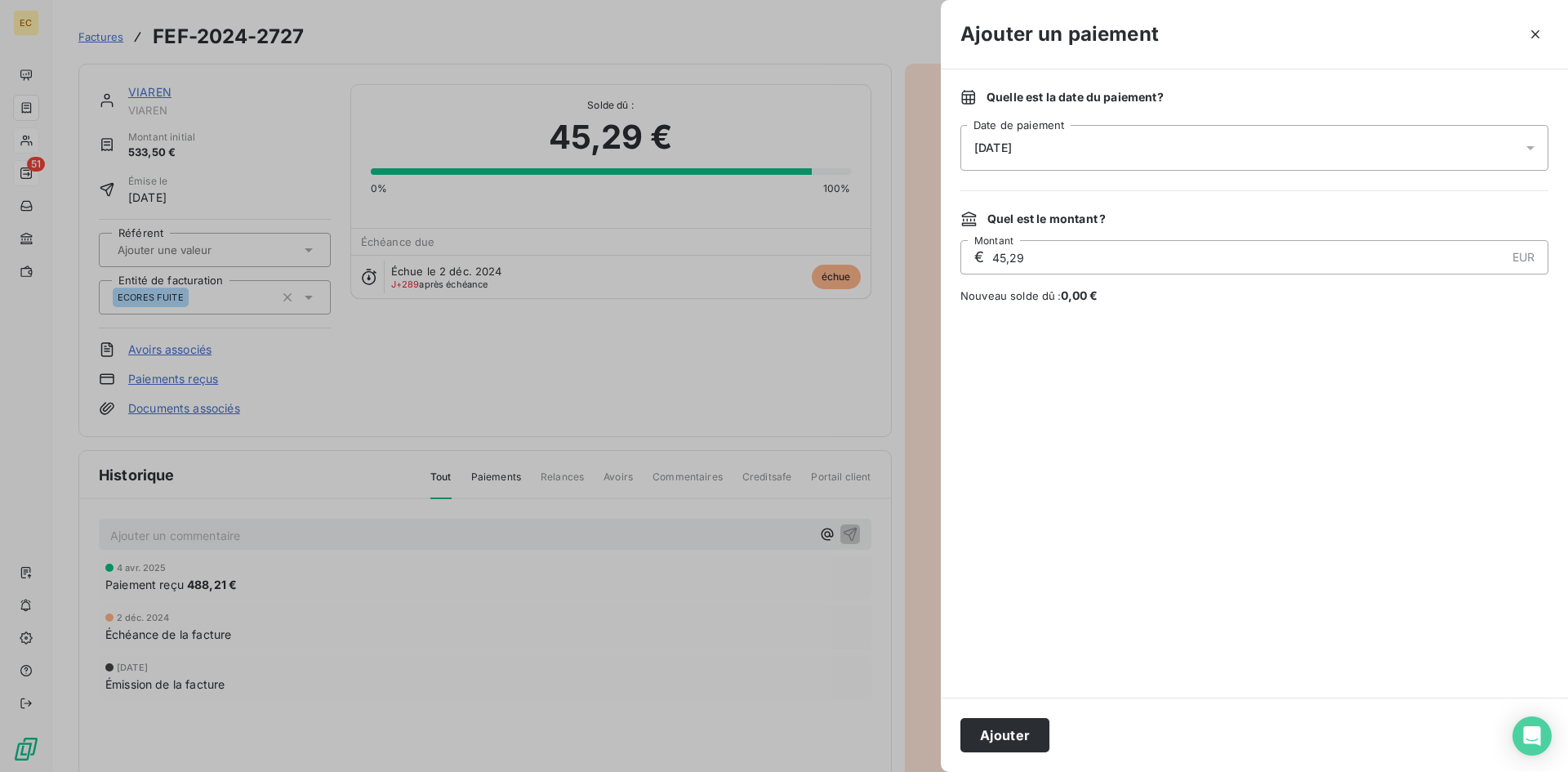
click at [1100, 152] on div "[DATE]" at bounding box center [1254, 148] width 588 height 46
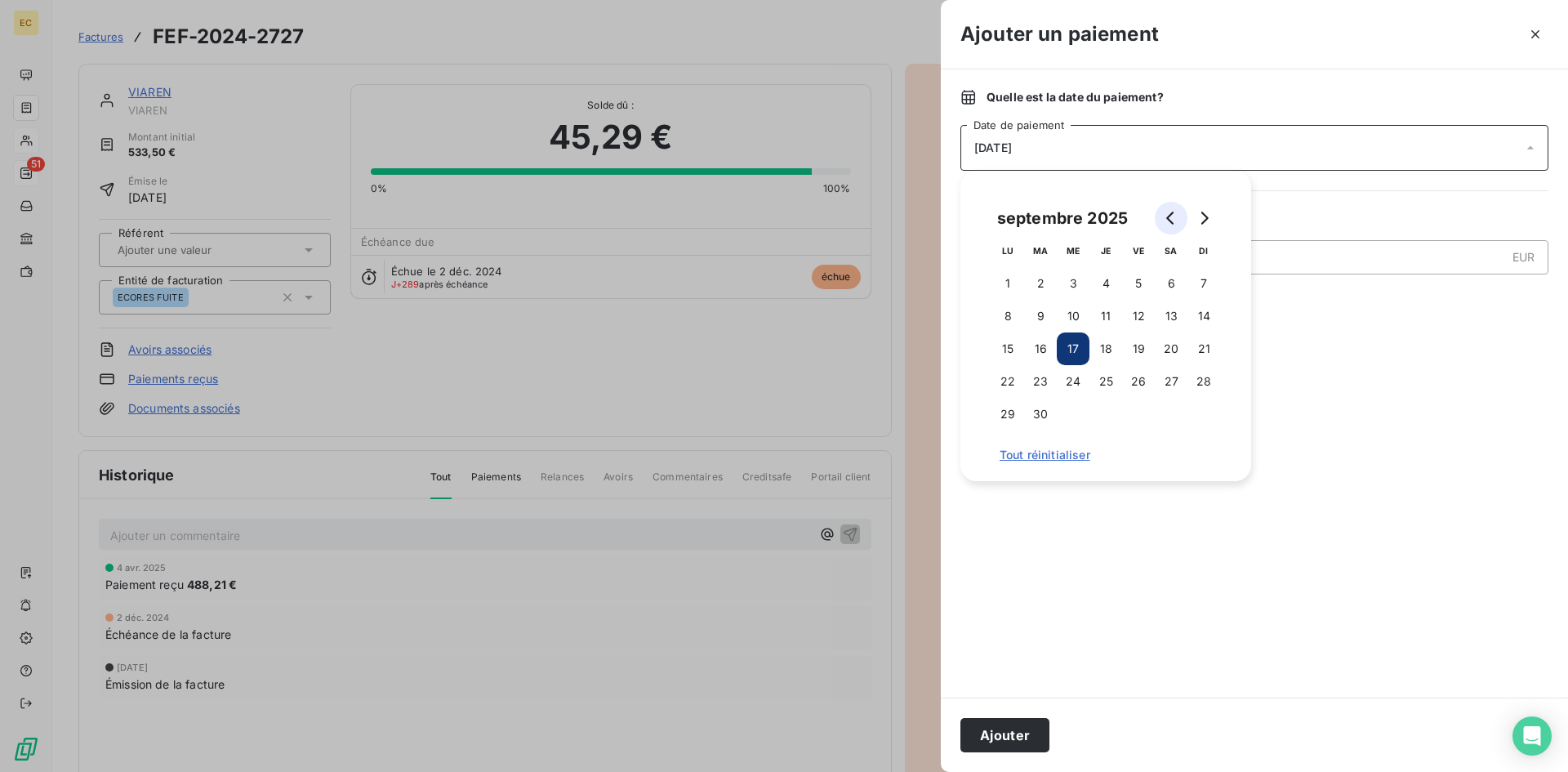
click at [1164, 219] on icon "Go to previous month" at bounding box center [1170, 218] width 13 height 13
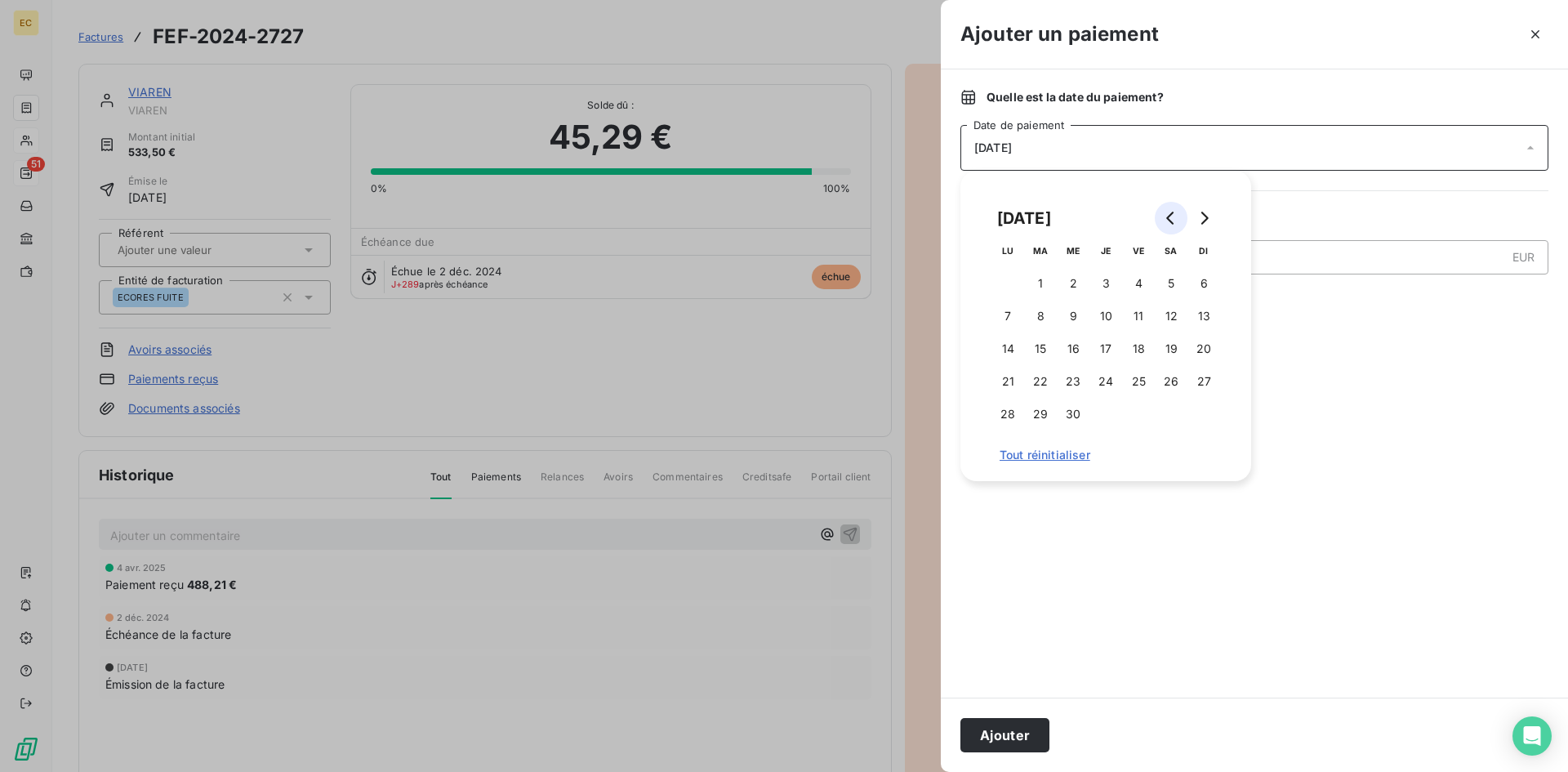
click at [1164, 219] on icon "Go to previous month" at bounding box center [1170, 218] width 13 height 13
click at [1111, 312] on button "5" at bounding box center [1105, 315] width 33 height 33
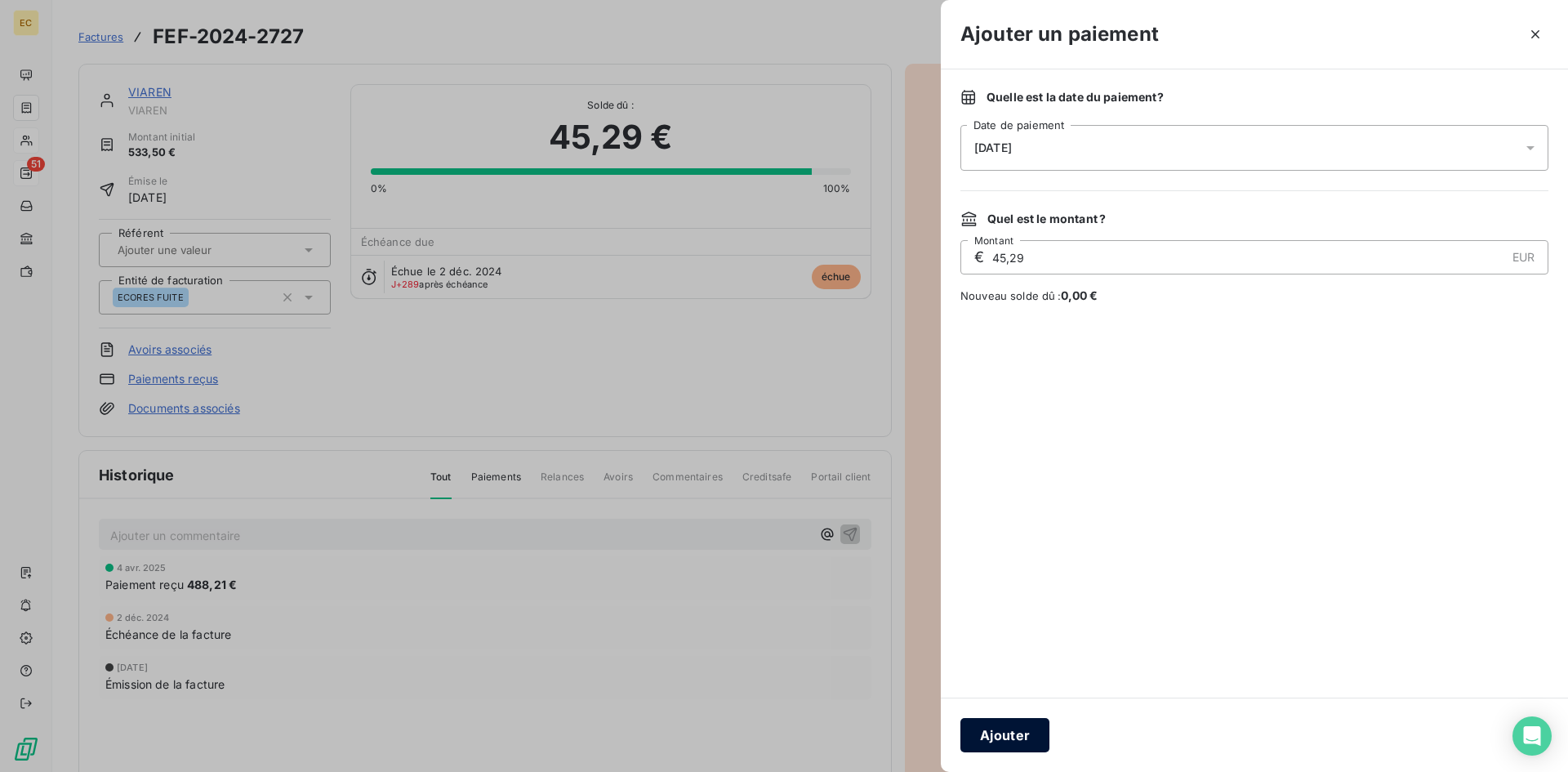
click at [1020, 740] on button "Ajouter" at bounding box center [1005, 734] width 89 height 34
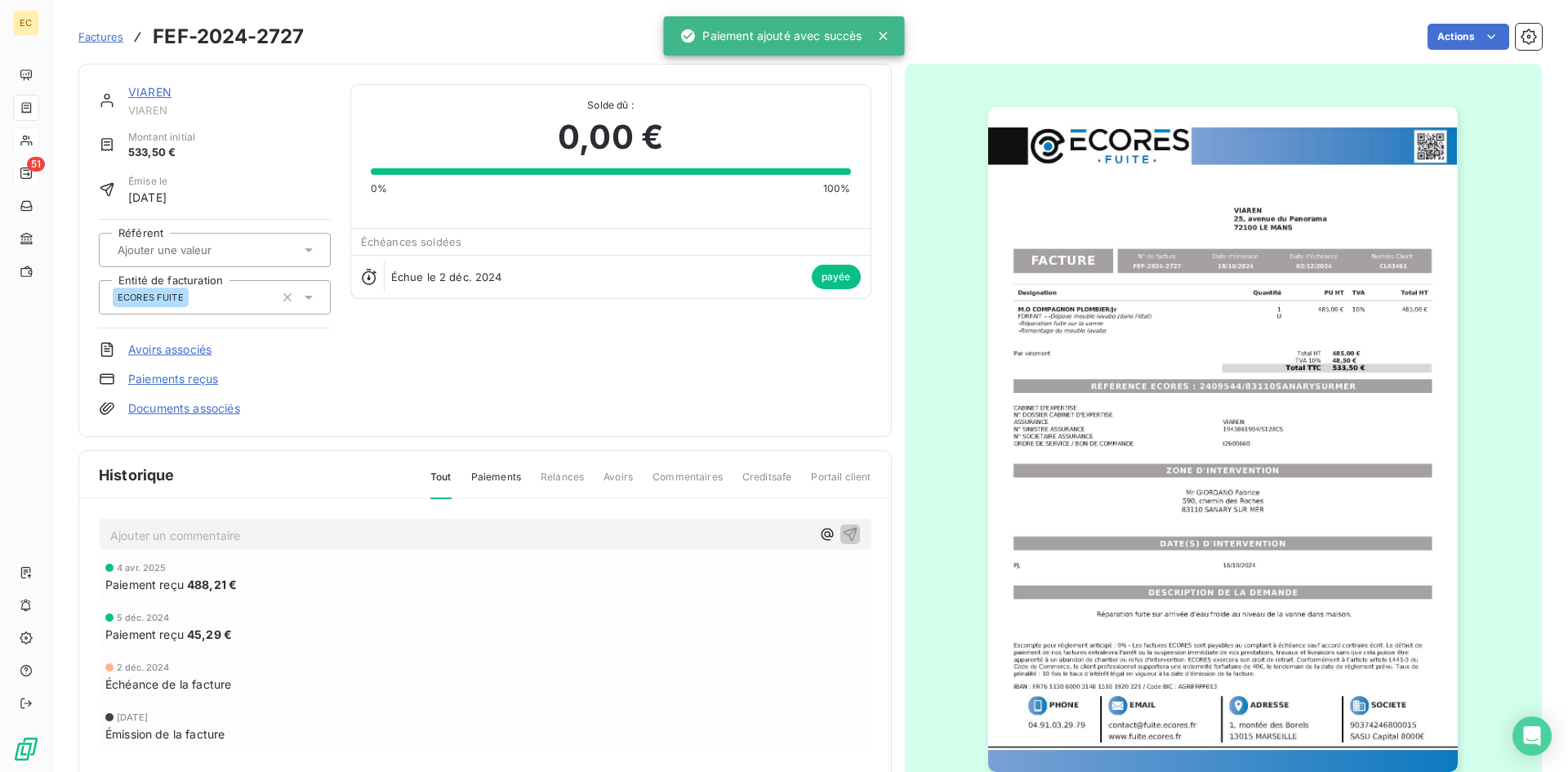
click at [152, 99] on div "VIAREN" at bounding box center [229, 92] width 203 height 17
click at [152, 93] on link "VIAREN" at bounding box center [149, 92] width 43 height 14
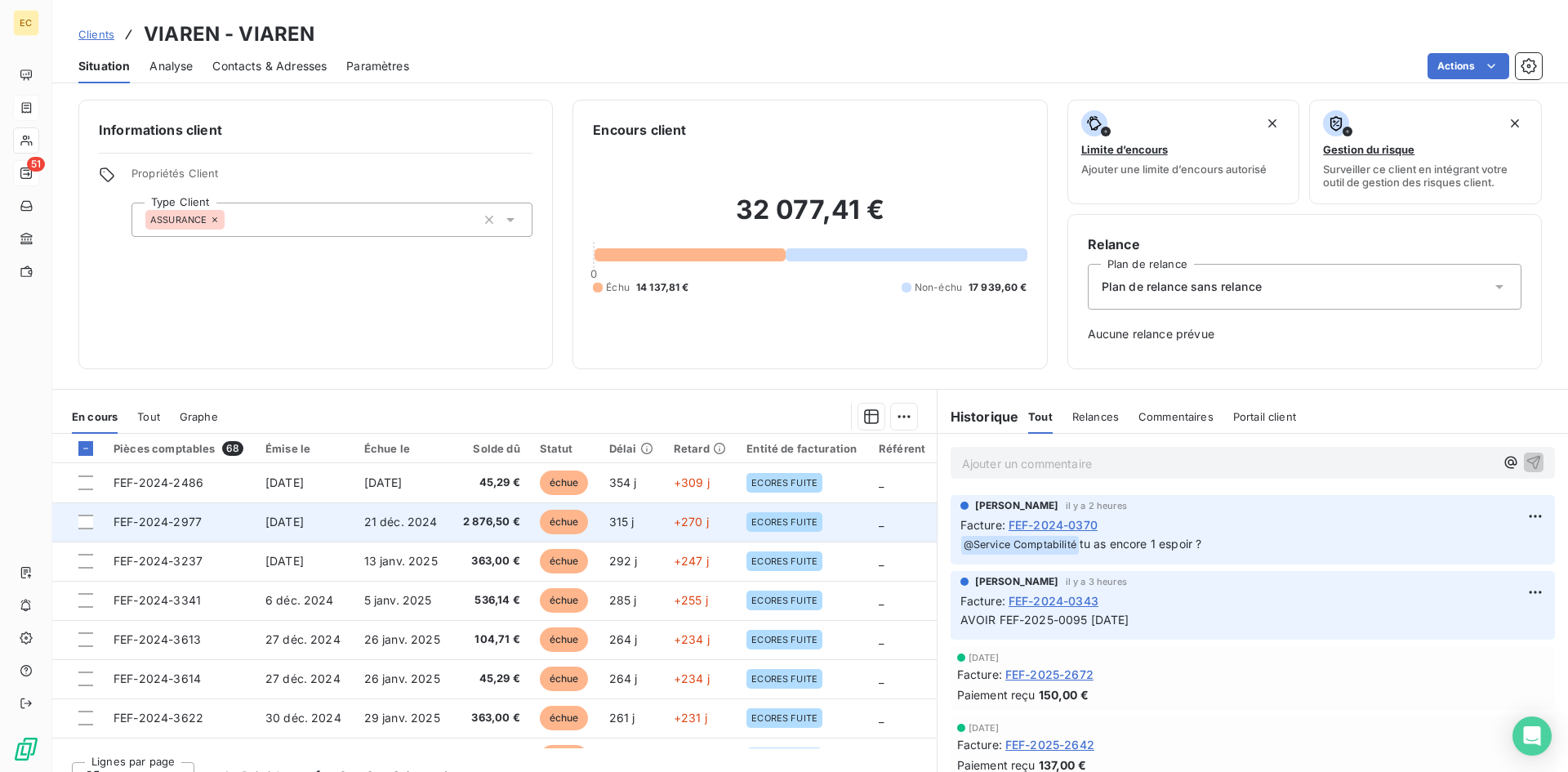
click at [223, 522] on td "FEF-2024-2977" at bounding box center [180, 522] width 152 height 39
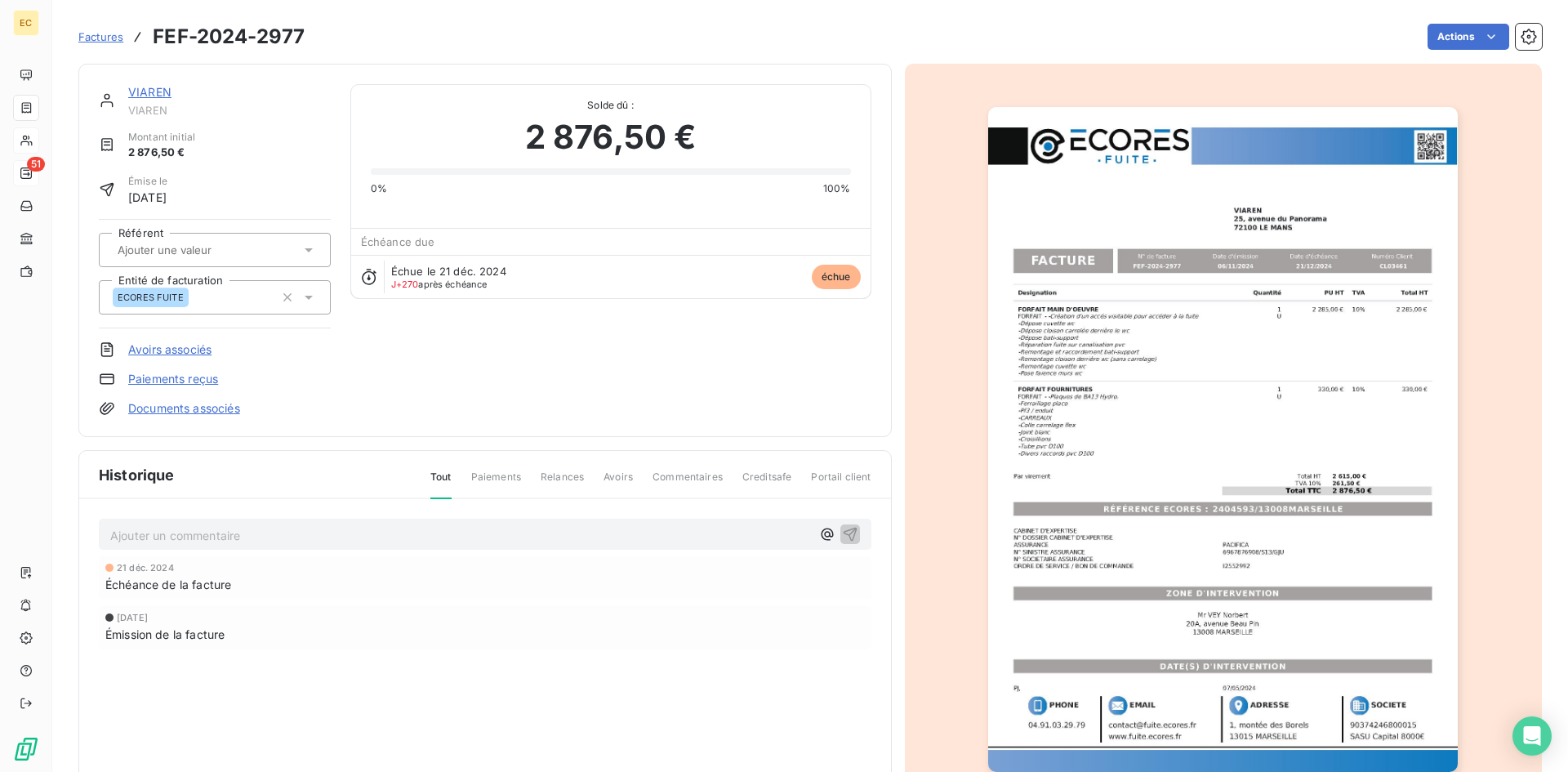
click at [148, 83] on div "VIAREN VIAREN Montant initial 2 876,50 € Émise le [DATE] Référent Entité de fac…" at bounding box center [485, 249] width 814 height 373
click at [139, 90] on link "VIAREN" at bounding box center [149, 92] width 43 height 14
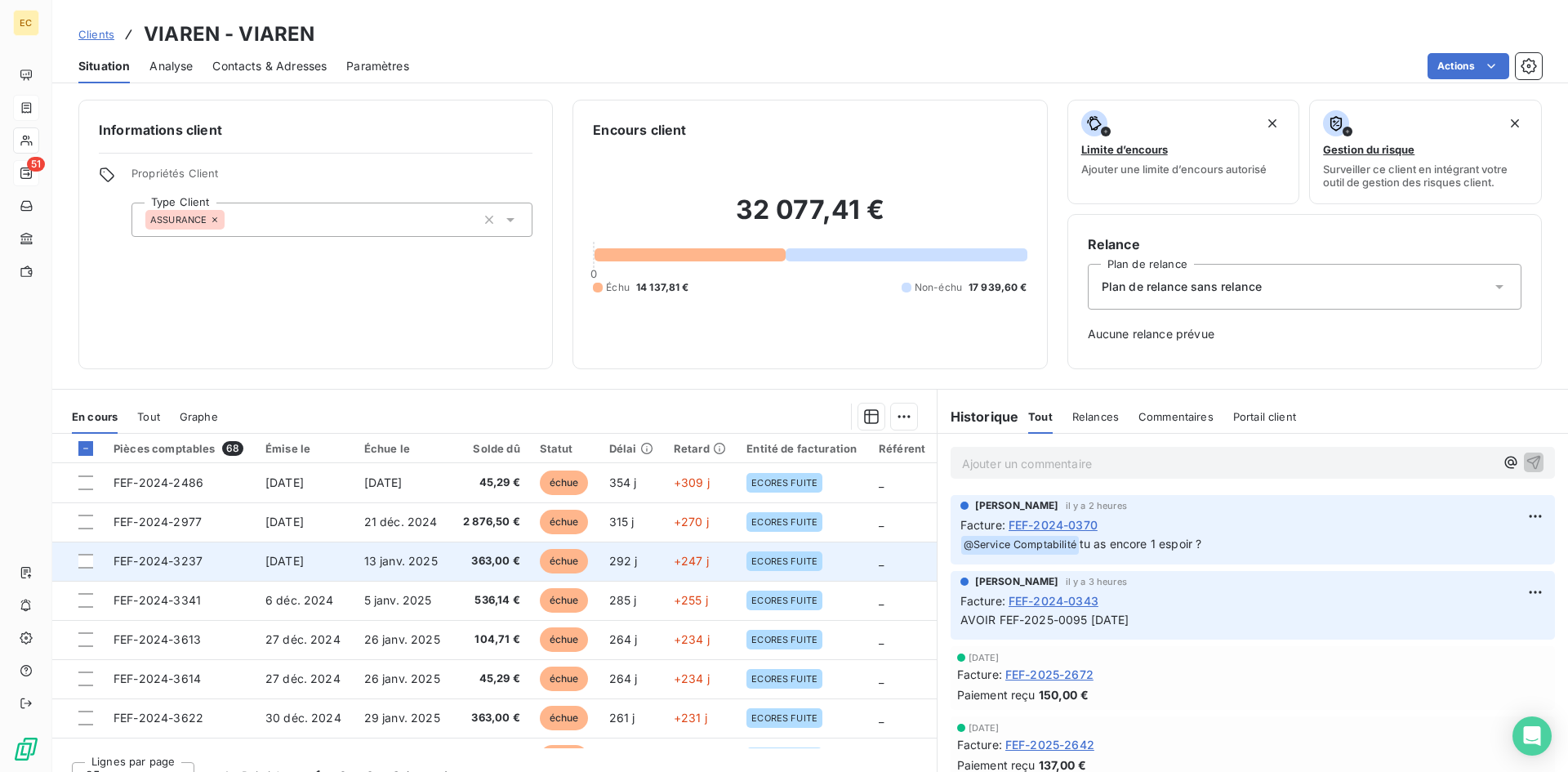
click at [228, 553] on td "FEF-2024-3237" at bounding box center [180, 560] width 152 height 39
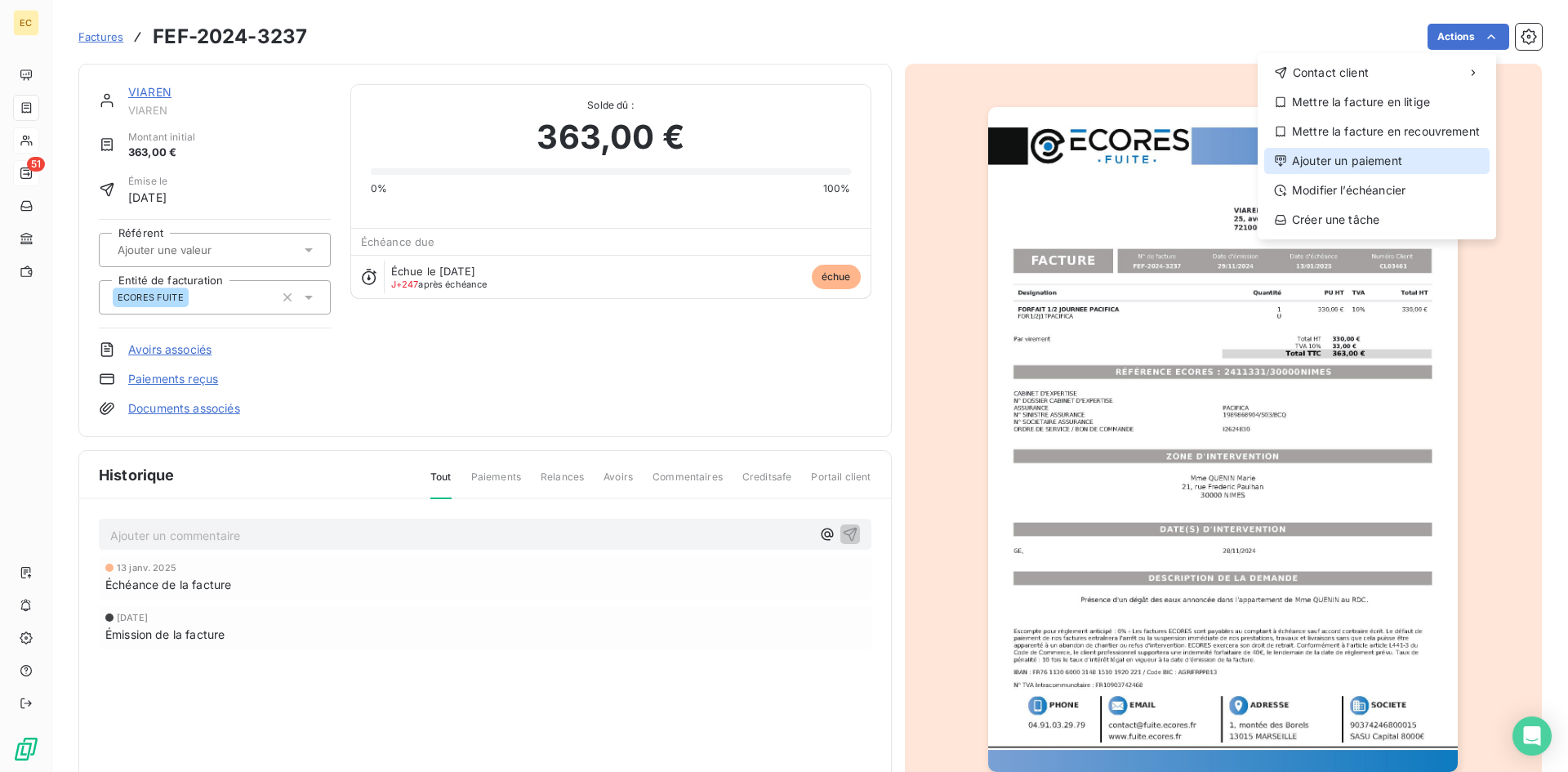
click at [1377, 156] on div "Ajouter un paiement" at bounding box center [1377, 161] width 226 height 26
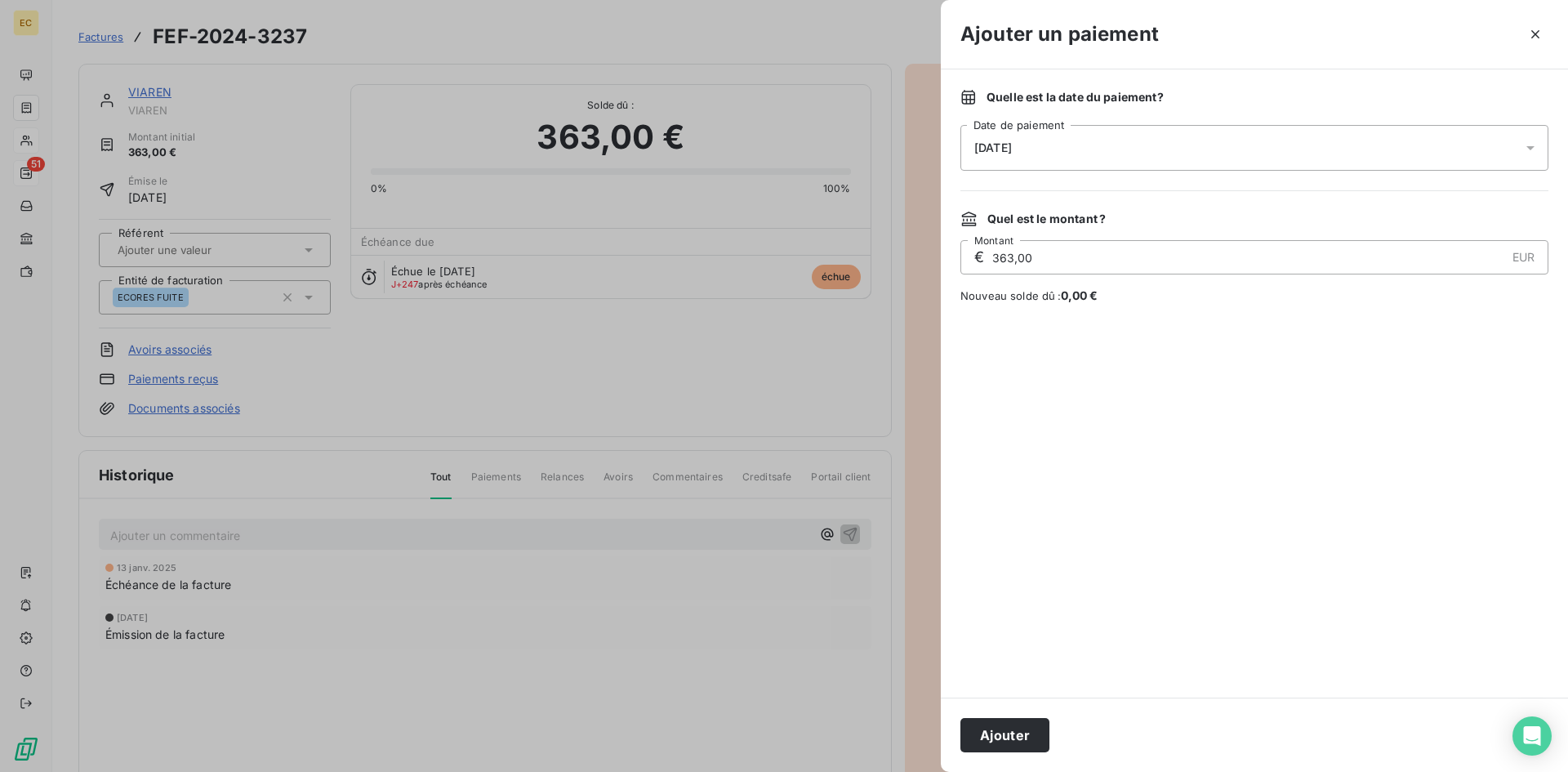
click at [1055, 148] on div "[DATE]" at bounding box center [1254, 148] width 588 height 46
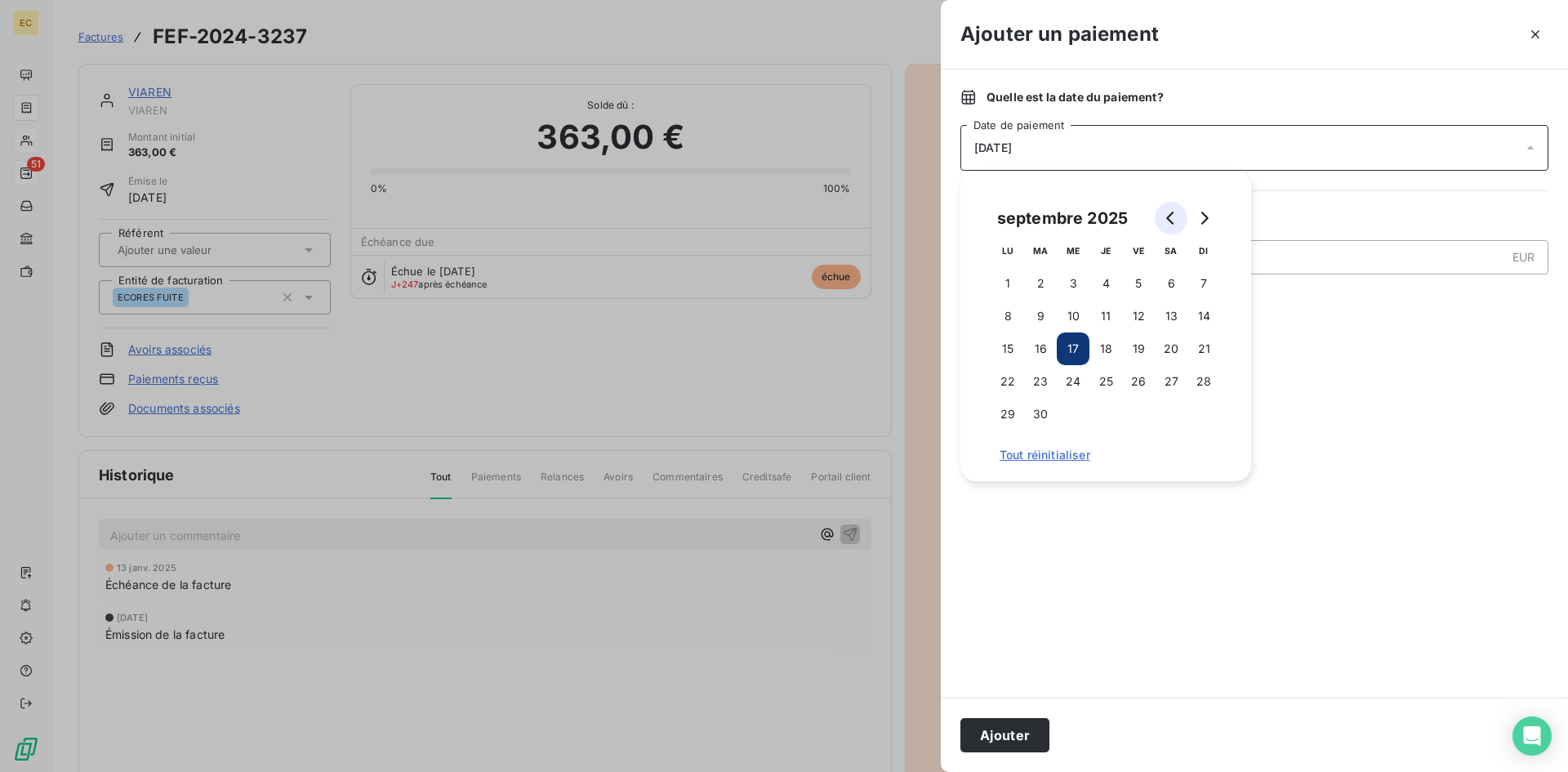
click at [1163, 219] on button "Go to previous month" at bounding box center [1170, 218] width 33 height 33
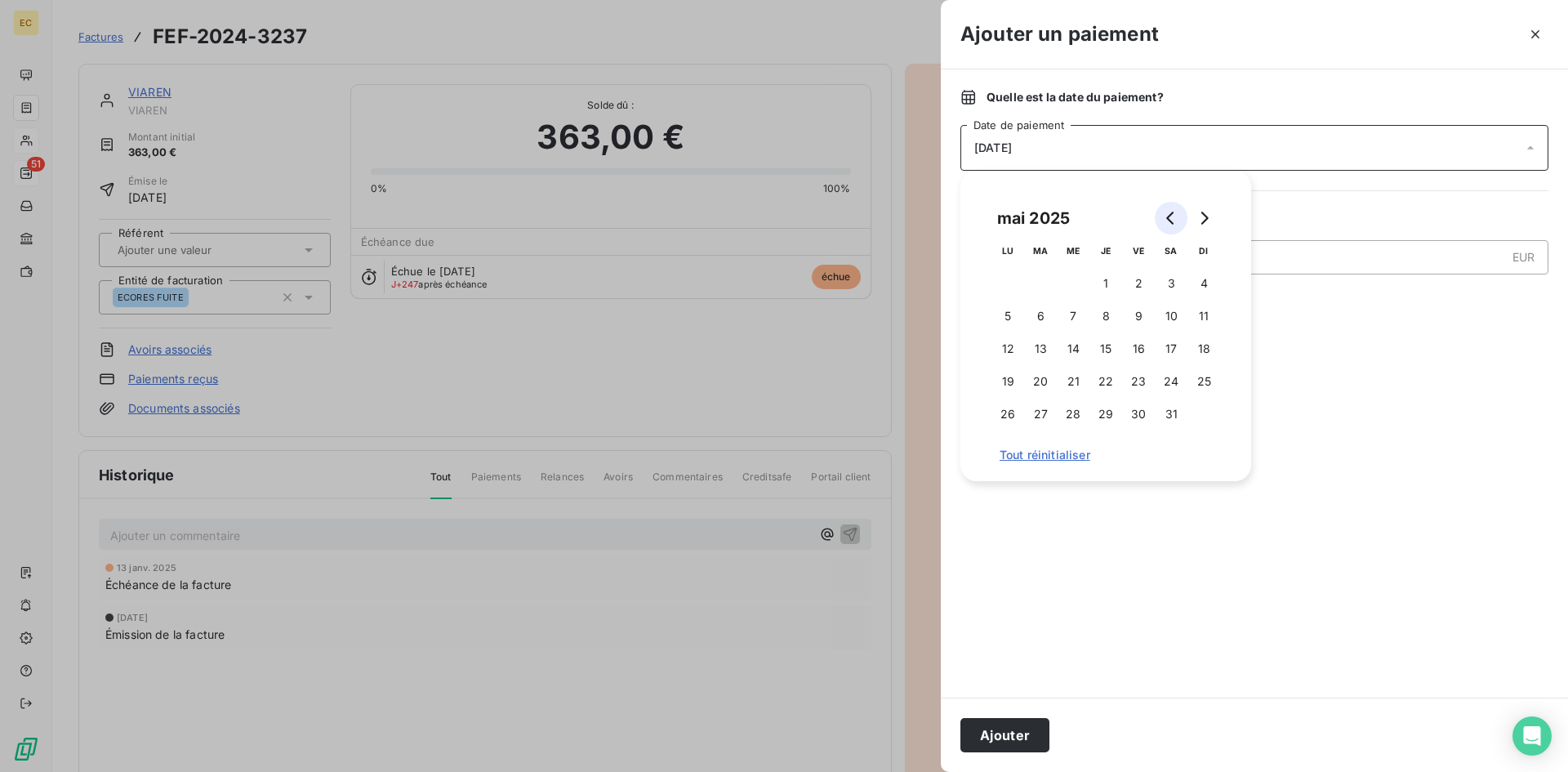
click at [1163, 219] on button "Go to previous month" at bounding box center [1170, 218] width 33 height 33
click at [1032, 412] on button "28" at bounding box center [1040, 413] width 33 height 33
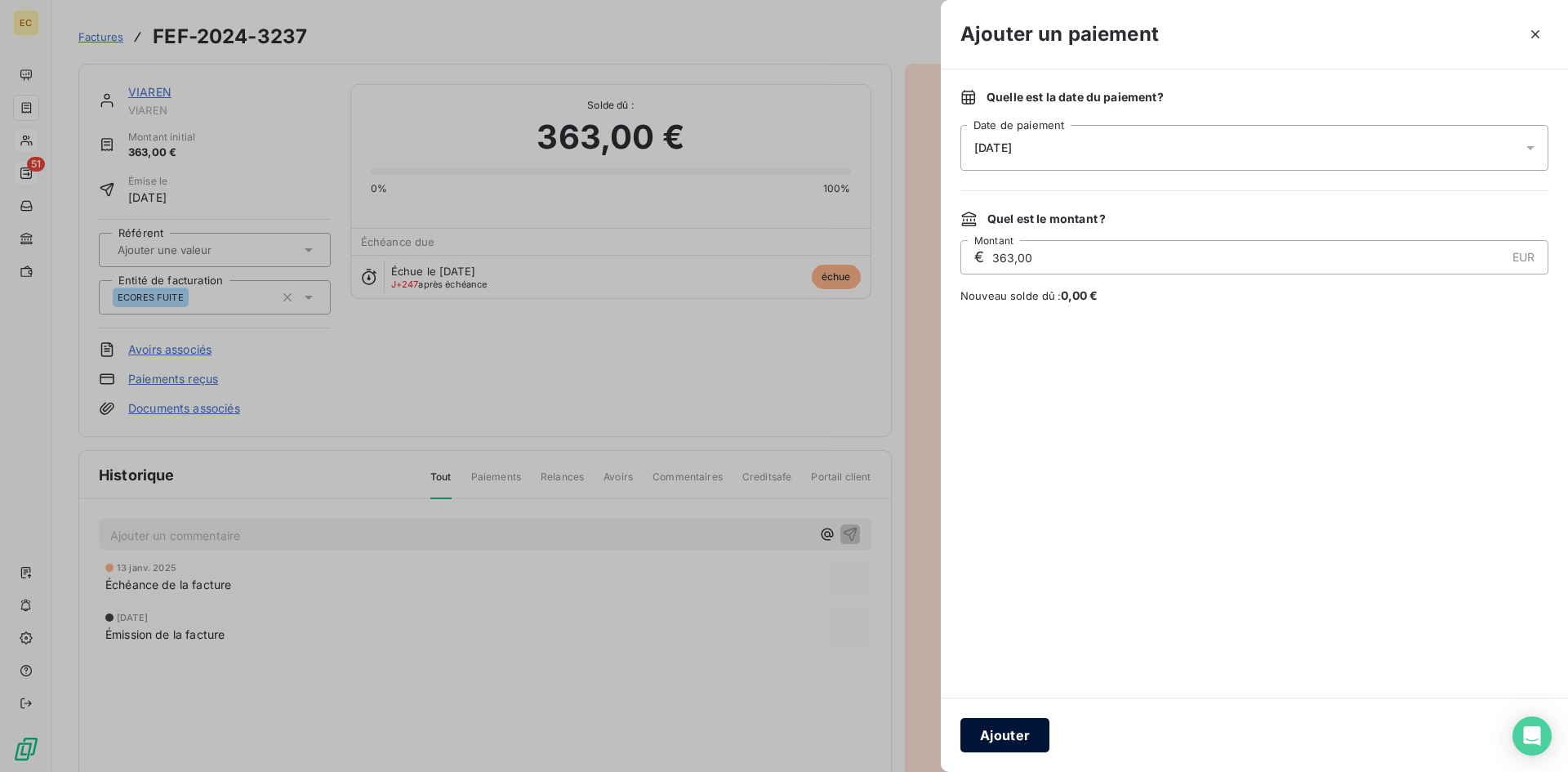
click at [1021, 739] on button "Ajouter" at bounding box center [1005, 734] width 89 height 34
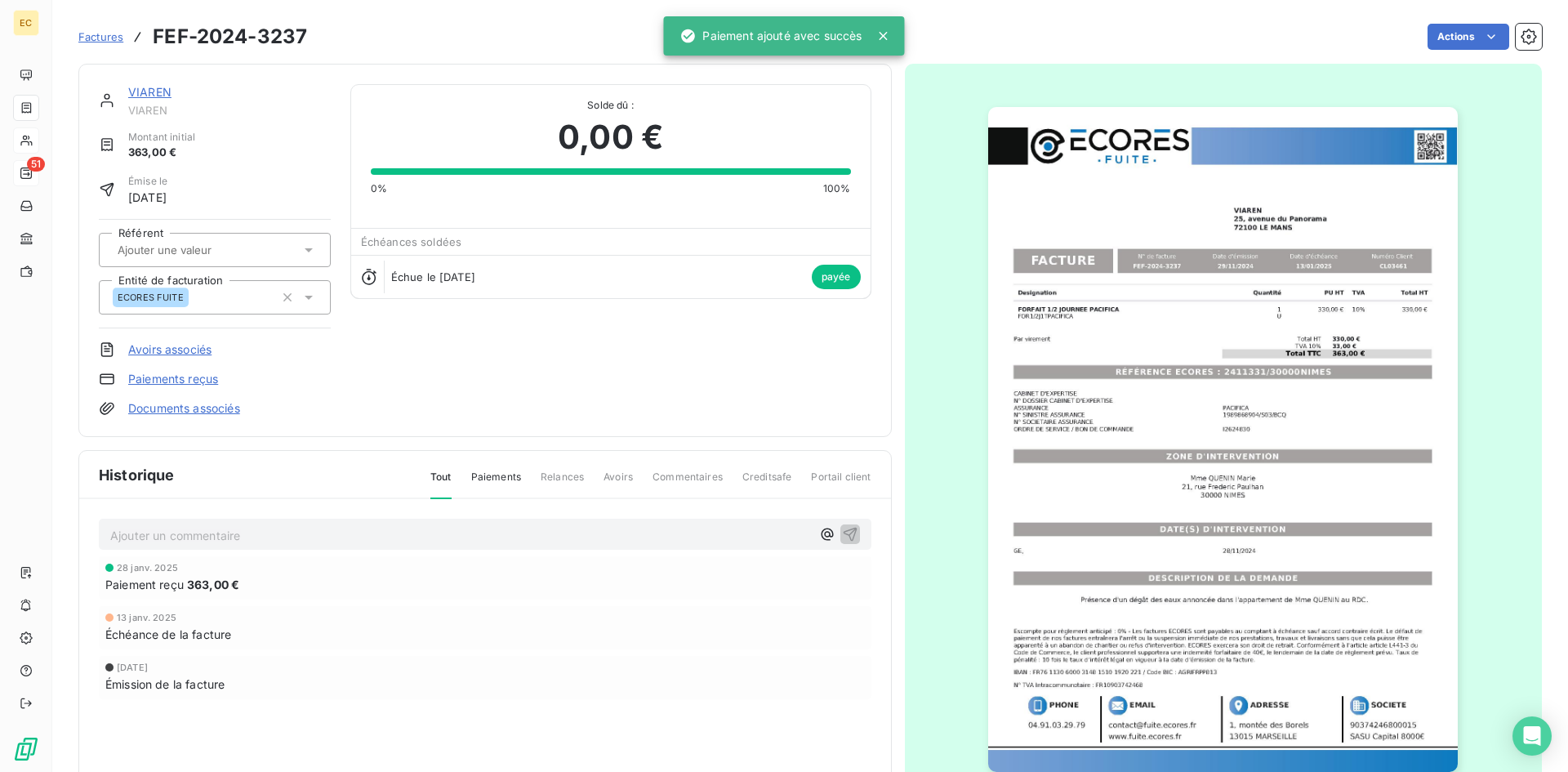
click at [149, 92] on link "VIAREN" at bounding box center [149, 92] width 43 height 14
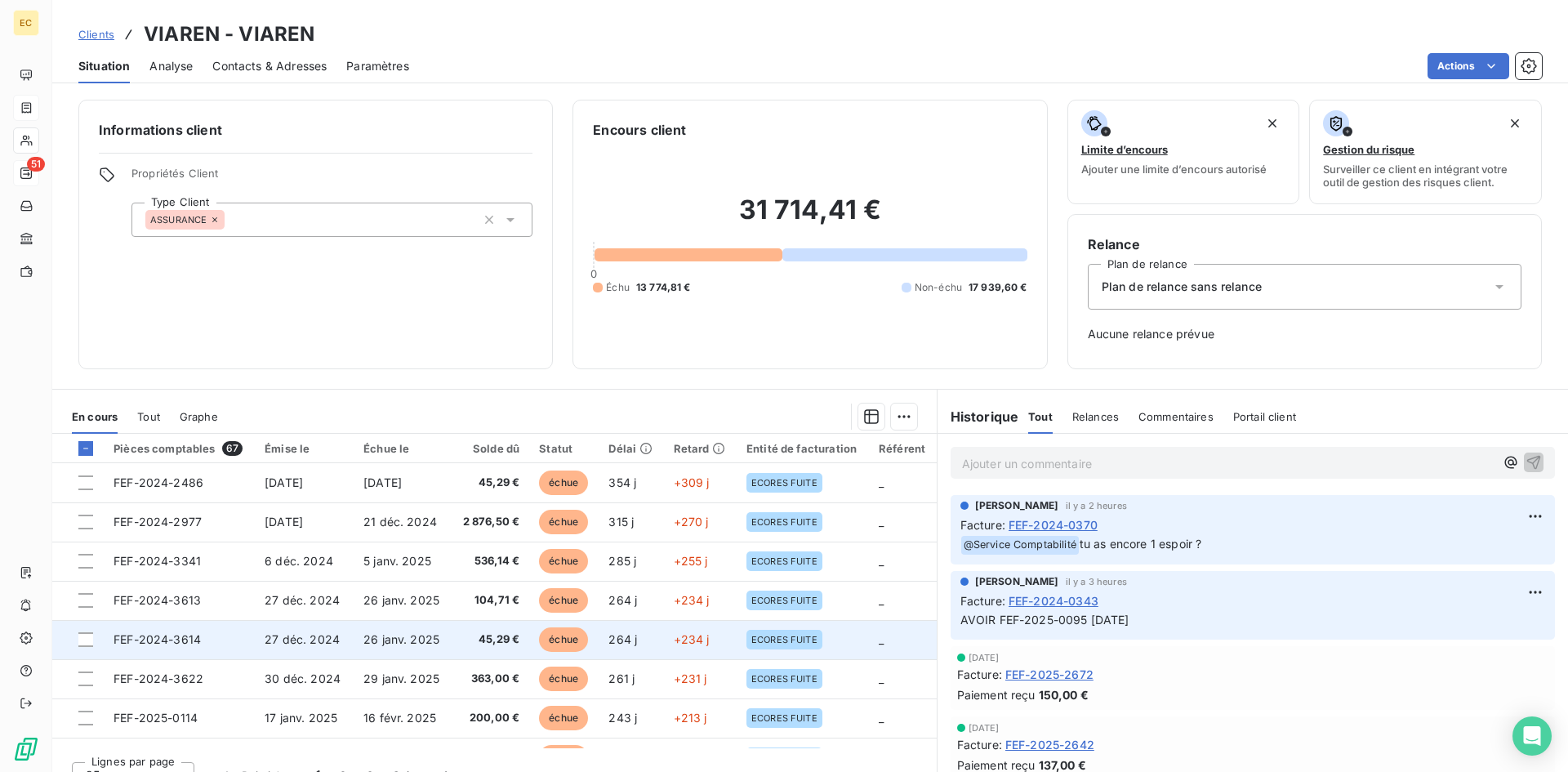
click at [279, 640] on span "27 déc. 2024" at bounding box center [301, 639] width 75 height 14
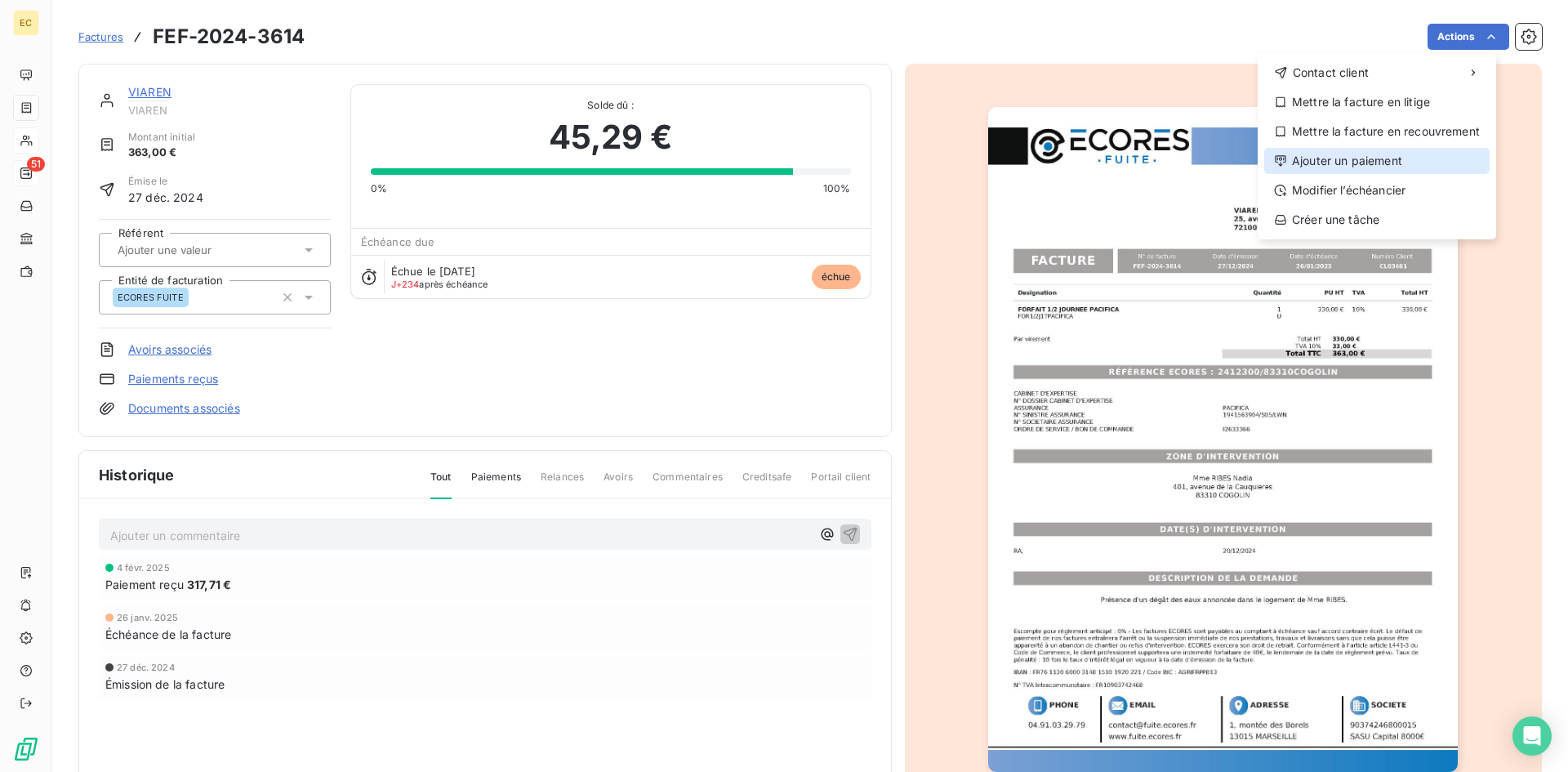
click at [1402, 153] on div "Ajouter un paiement" at bounding box center [1377, 161] width 226 height 26
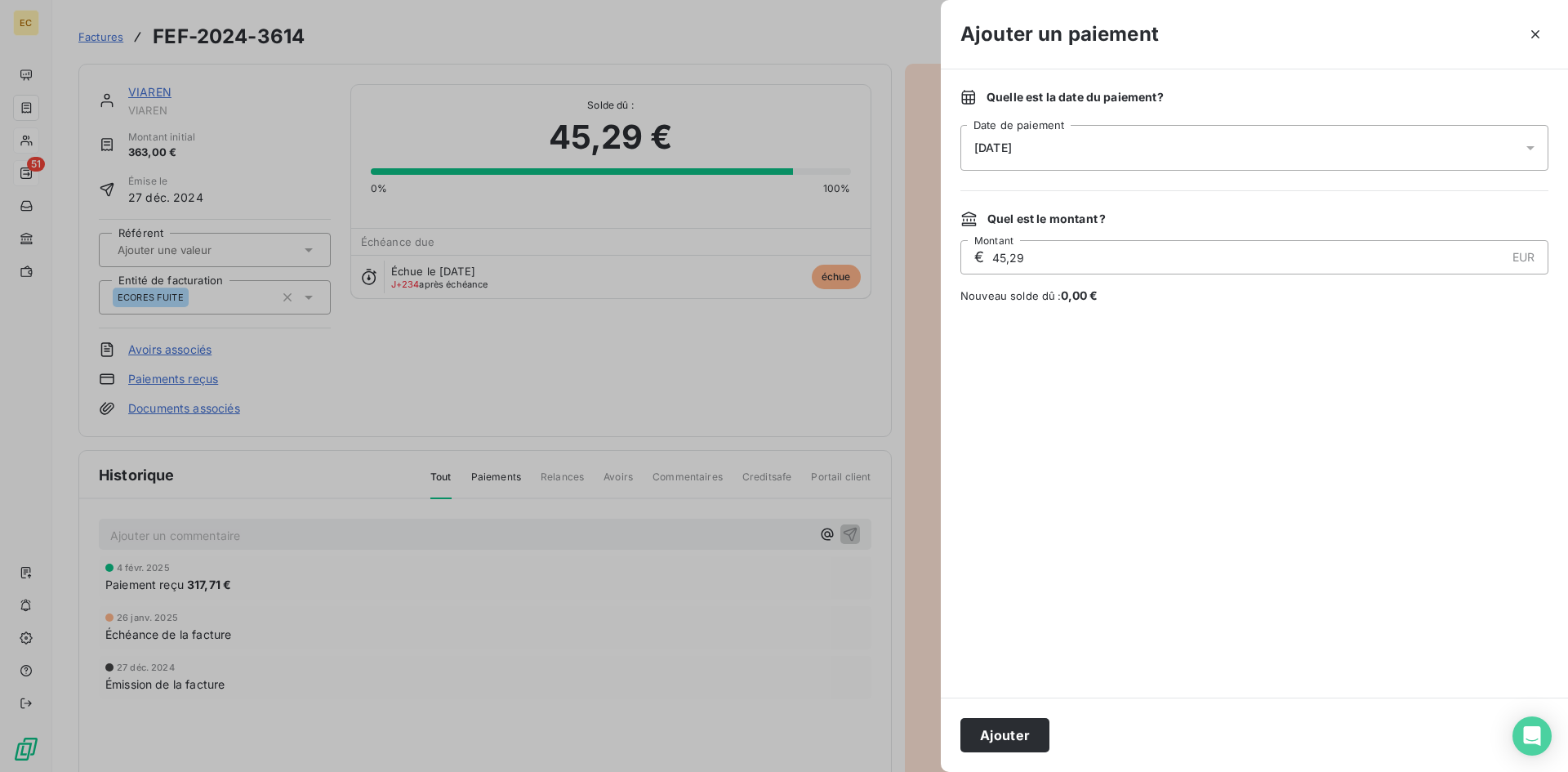
drag, startPoint x: 1149, startPoint y: 160, endPoint x: 1140, endPoint y: 160, distance: 9.0
click at [1147, 160] on div "[DATE]" at bounding box center [1254, 148] width 588 height 46
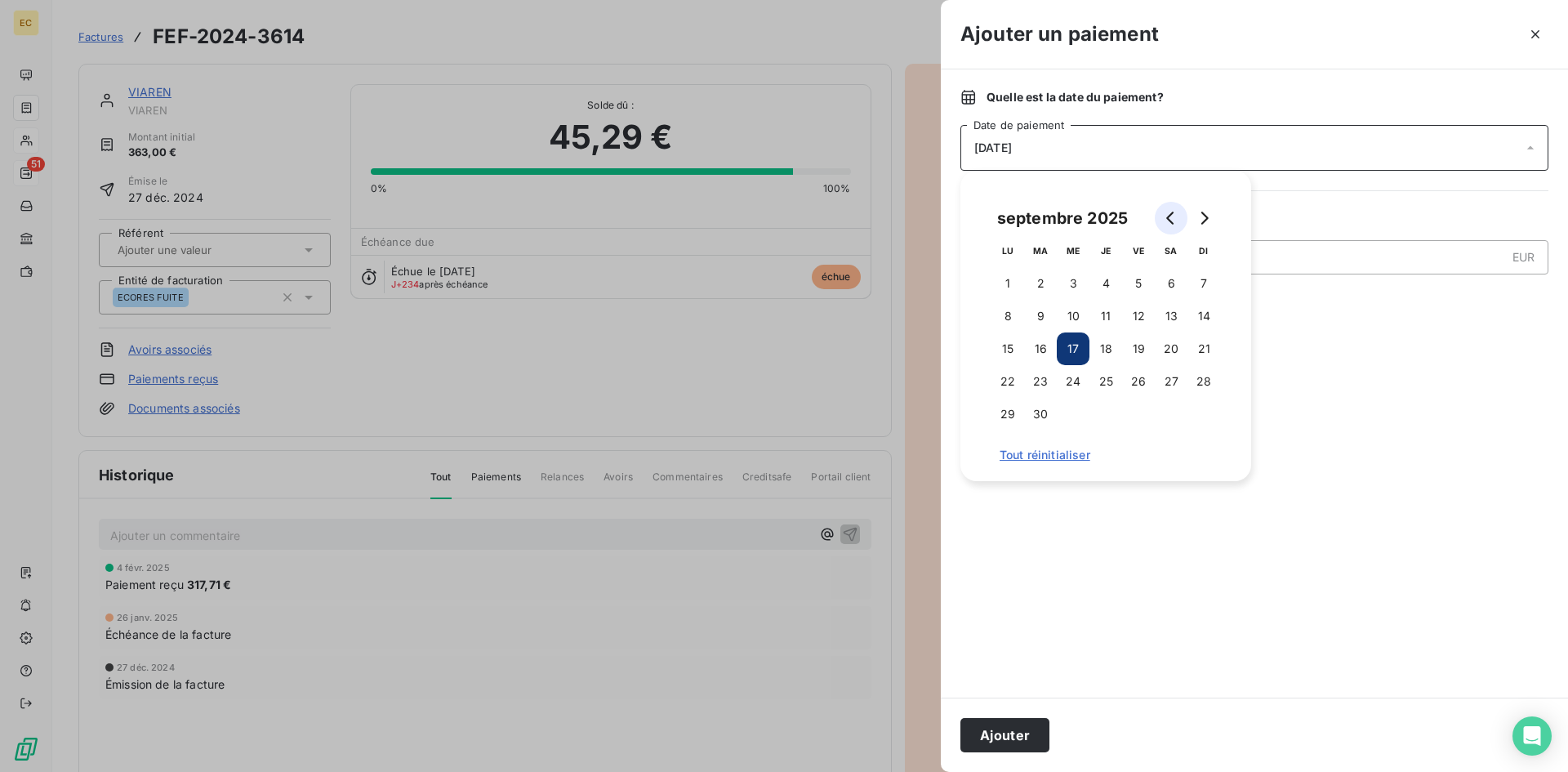
click at [1164, 218] on icon "Go to previous month" at bounding box center [1170, 218] width 13 height 13
click at [1162, 218] on button "Go to previous month" at bounding box center [1170, 218] width 33 height 33
click at [1161, 218] on button "Go to previous month" at bounding box center [1170, 218] width 33 height 33
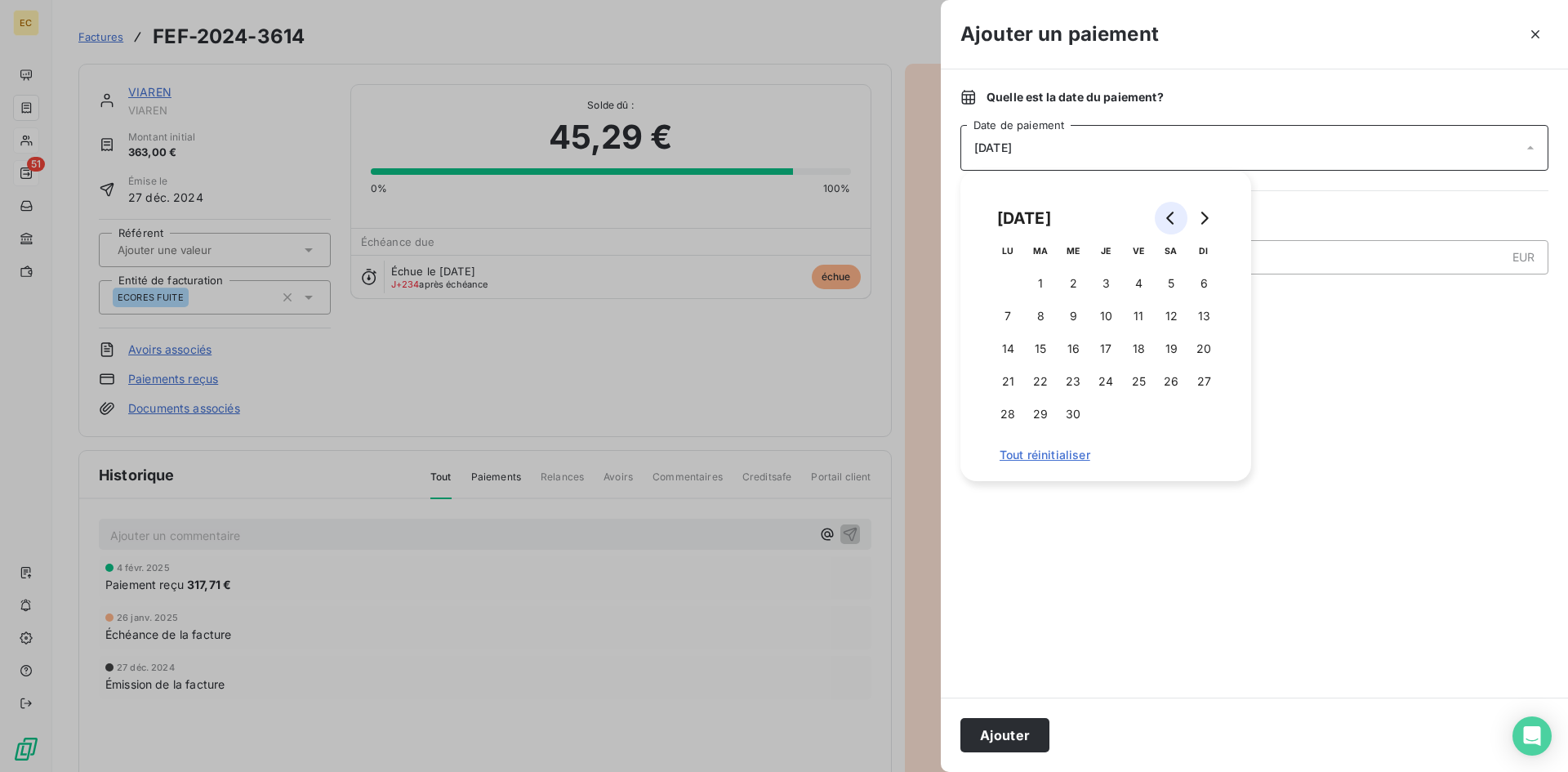
click at [1160, 218] on button "Go to previous month" at bounding box center [1170, 218] width 33 height 33
click at [1045, 314] on button "4" at bounding box center [1040, 315] width 33 height 33
click at [1025, 729] on button "Ajouter" at bounding box center [1005, 734] width 89 height 34
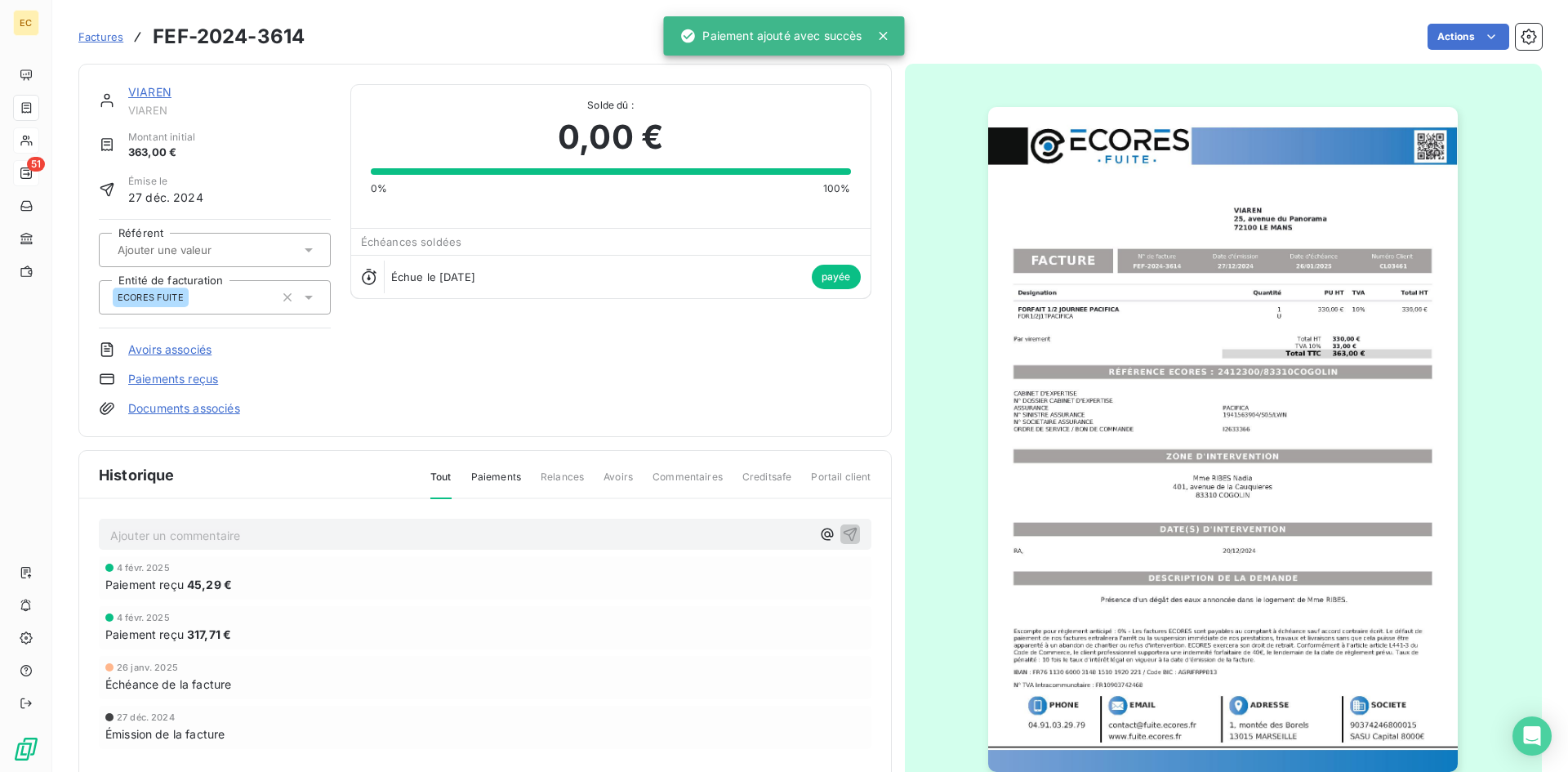
click at [151, 97] on link "VIAREN" at bounding box center [149, 92] width 43 height 14
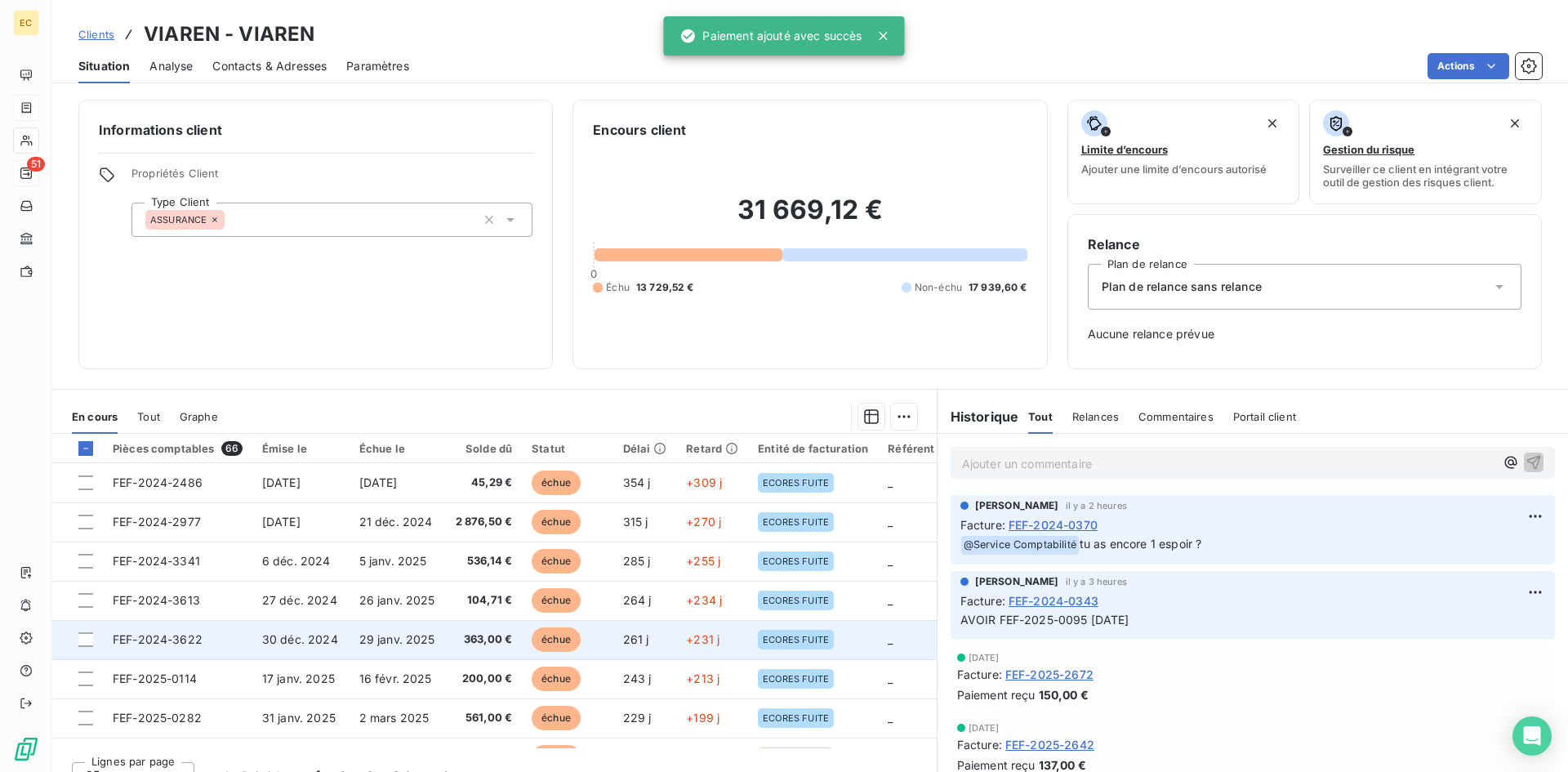
click at [372, 636] on span "29 janv. 2025" at bounding box center [398, 639] width 76 height 14
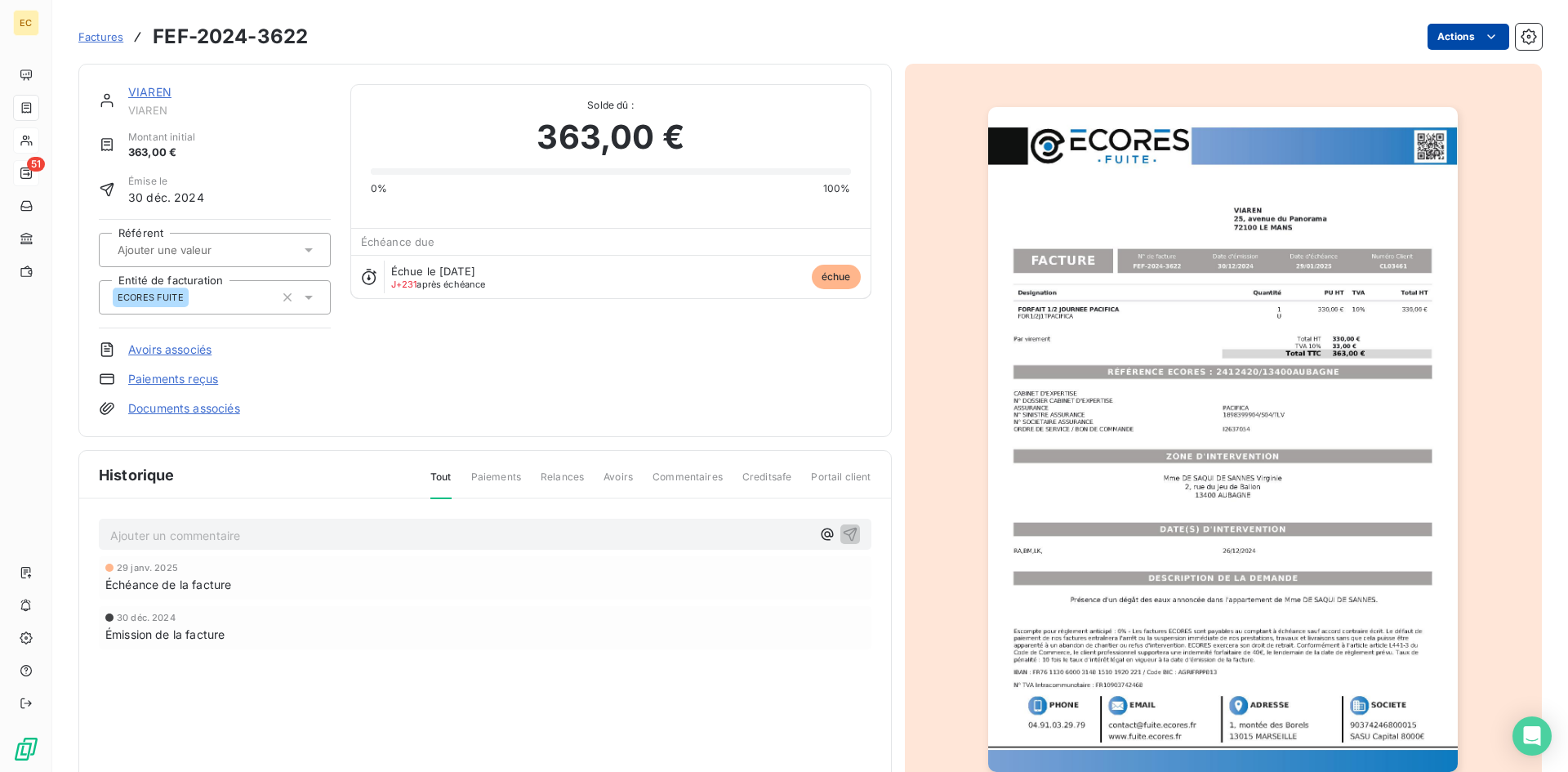
click at [1439, 40] on html "EC 51 Factures FEF-2024-3622 Actions VIAREN VIAREN Montant initial 363,00 € Émi…" at bounding box center [784, 386] width 1568 height 772
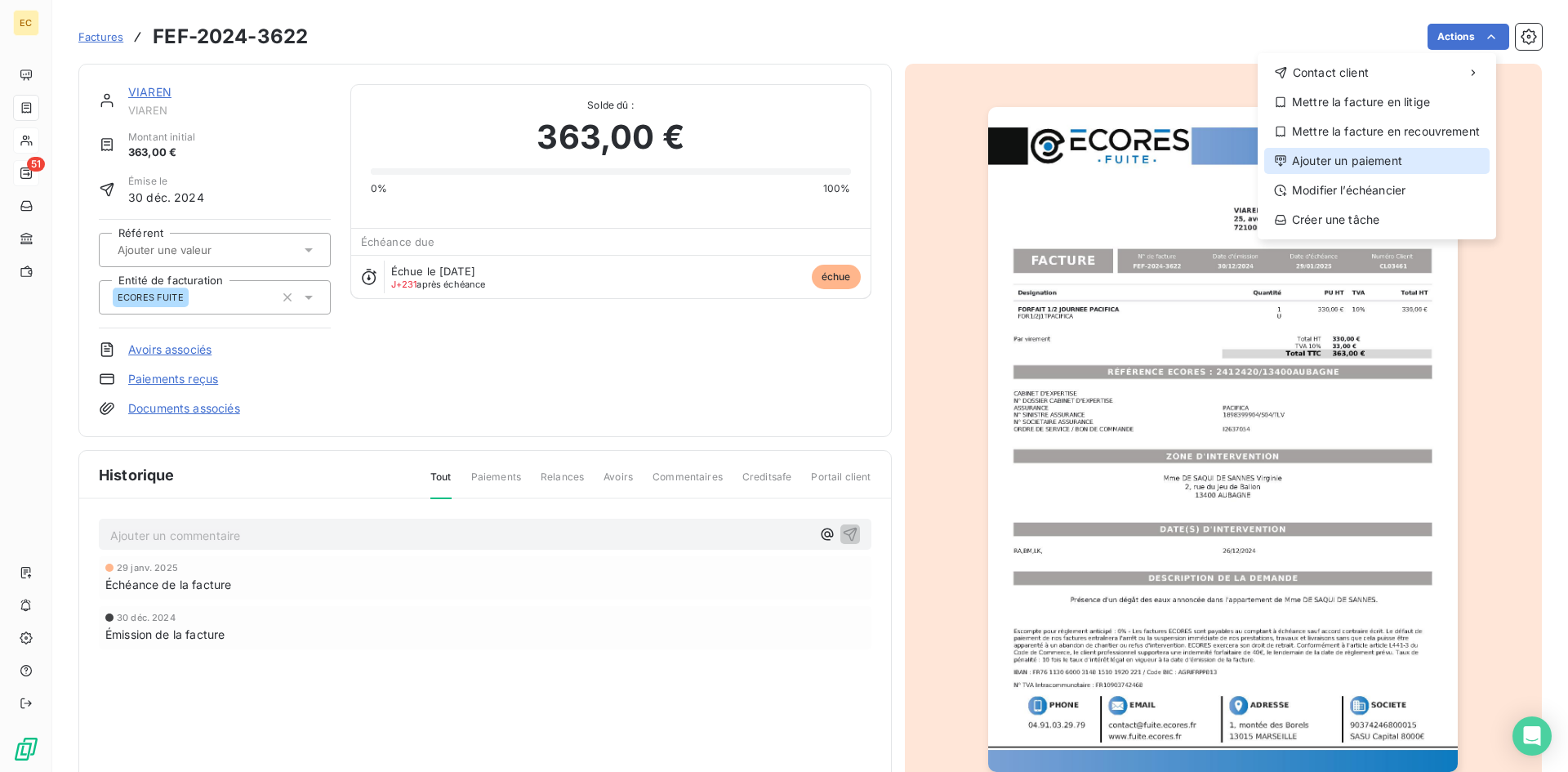
click at [1364, 160] on div "Ajouter un paiement" at bounding box center [1377, 161] width 226 height 26
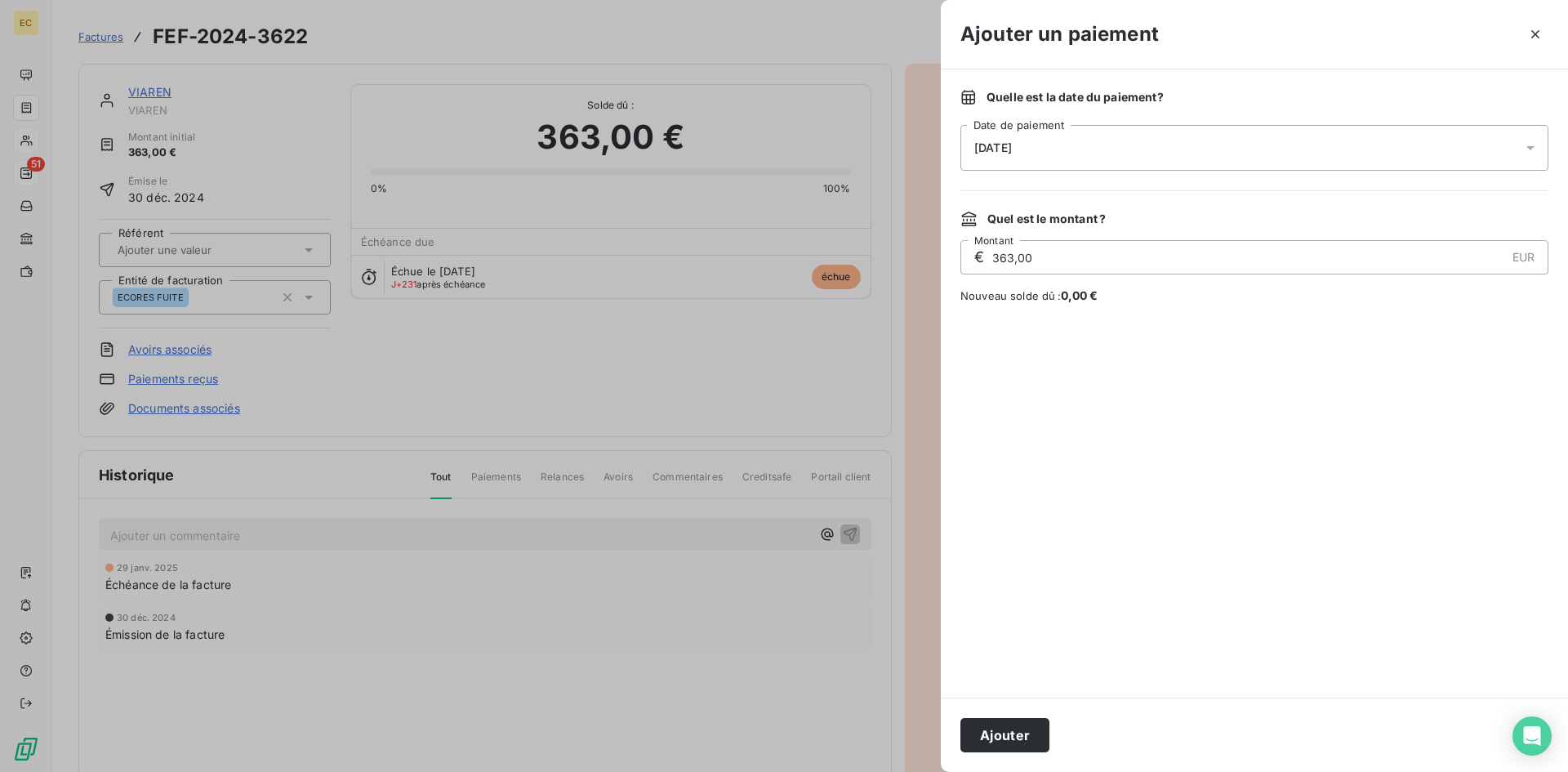
click at [1080, 145] on div "[DATE]" at bounding box center [1254, 148] width 588 height 46
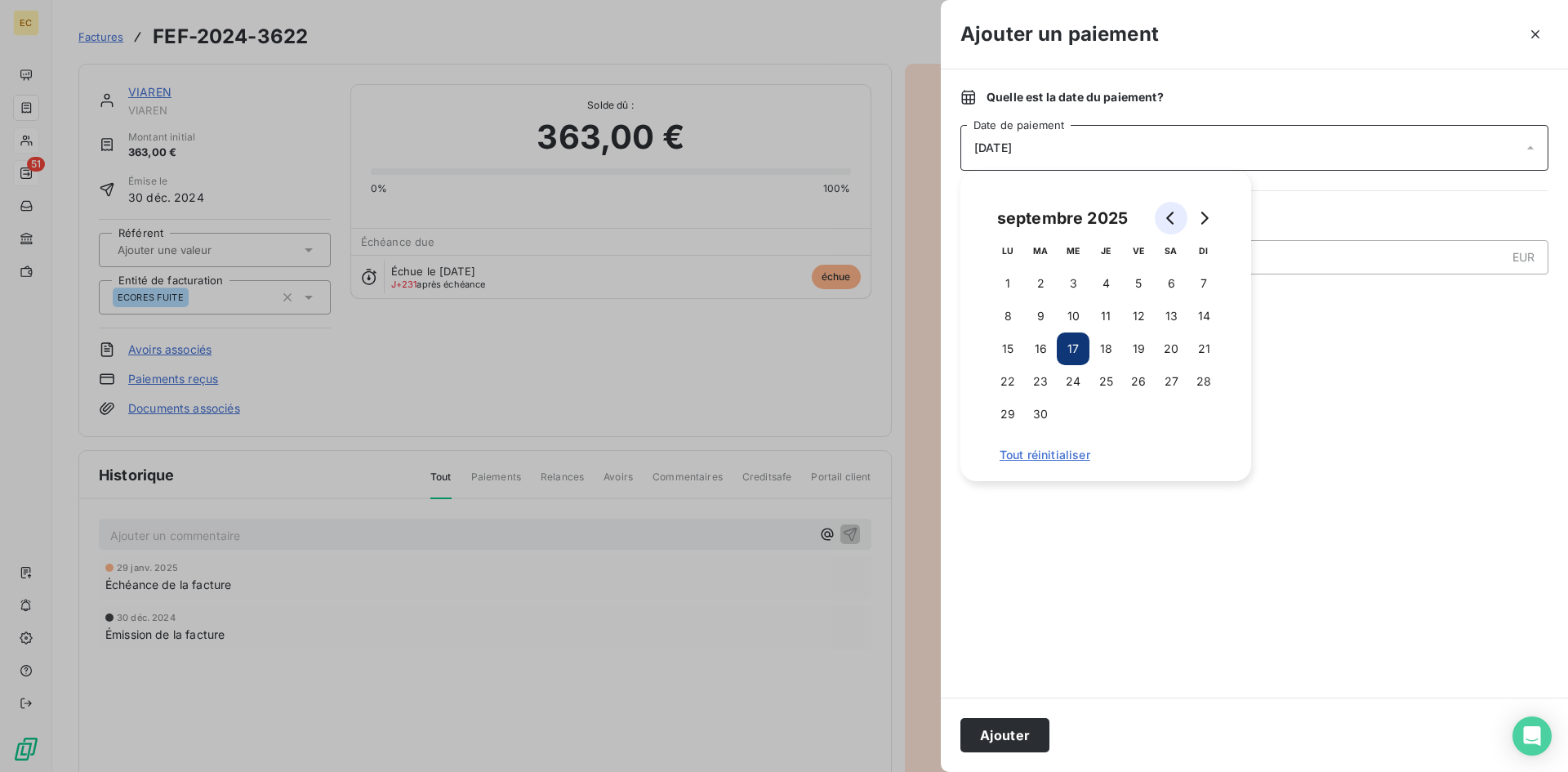
click at [1170, 222] on icon "Go to previous month" at bounding box center [1170, 218] width 13 height 13
click at [1169, 221] on icon "Go to previous month" at bounding box center [1170, 218] width 13 height 13
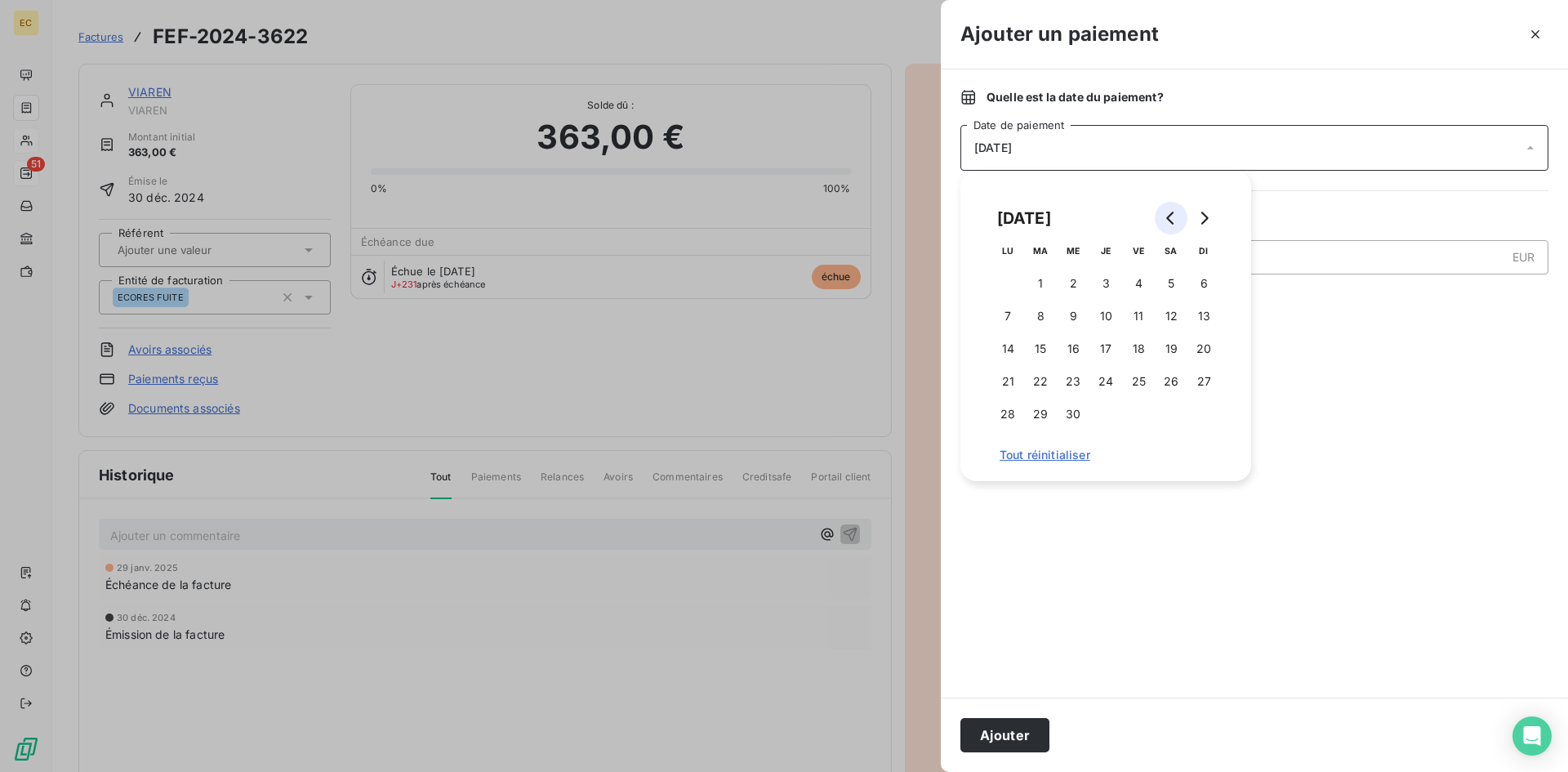
click at [1169, 221] on icon "Go to previous month" at bounding box center [1170, 218] width 13 height 13
click at [1047, 319] on button "4" at bounding box center [1040, 315] width 33 height 33
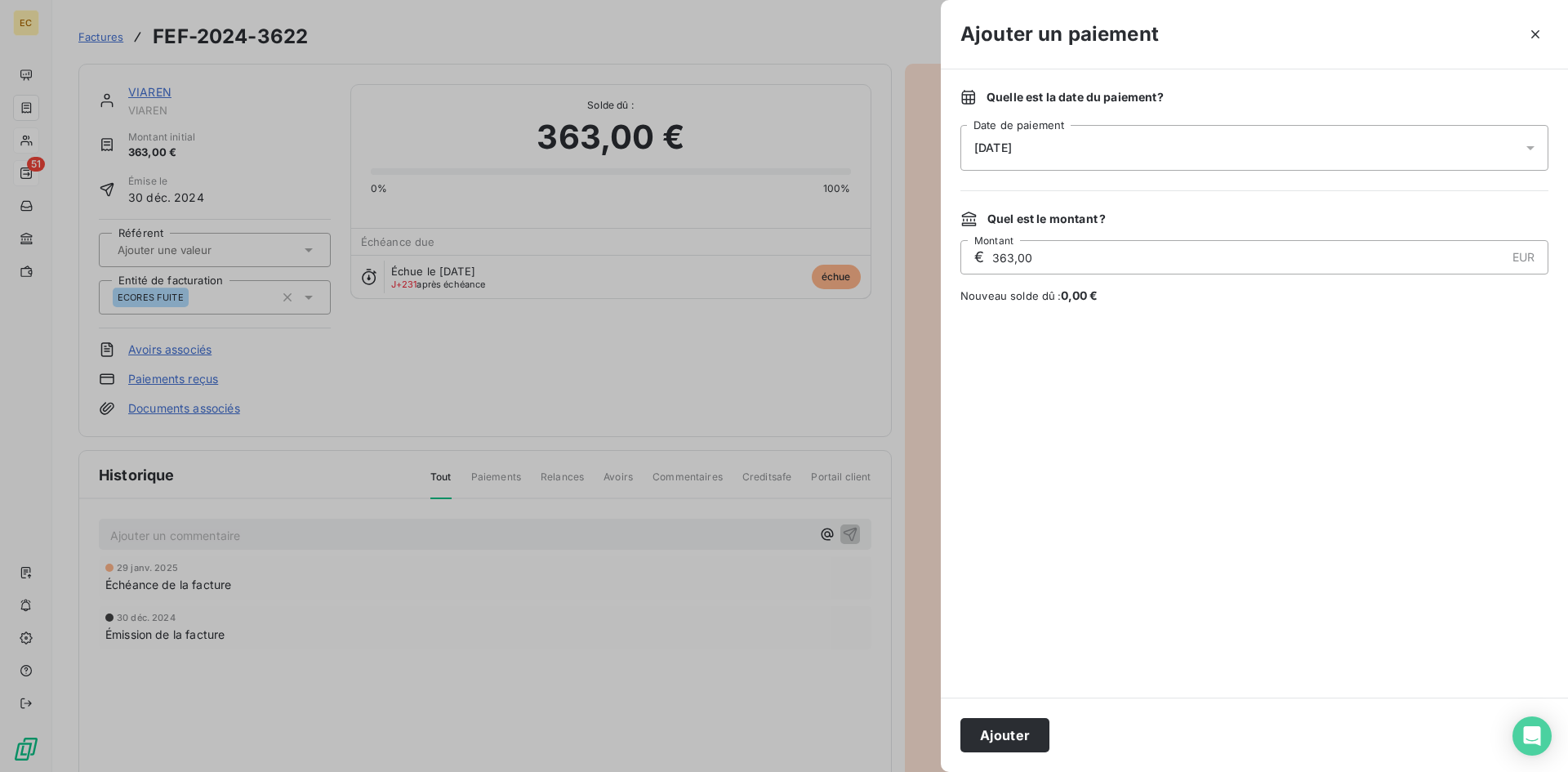
click at [1298, 256] on input "363,00" at bounding box center [1248, 256] width 515 height 33
drag, startPoint x: 1066, startPoint y: 263, endPoint x: 993, endPoint y: 267, distance: 73.1
click at [993, 267] on input "363,00" at bounding box center [1248, 256] width 515 height 33
type input "213,00"
click at [995, 738] on button "Ajouter" at bounding box center [1005, 734] width 89 height 34
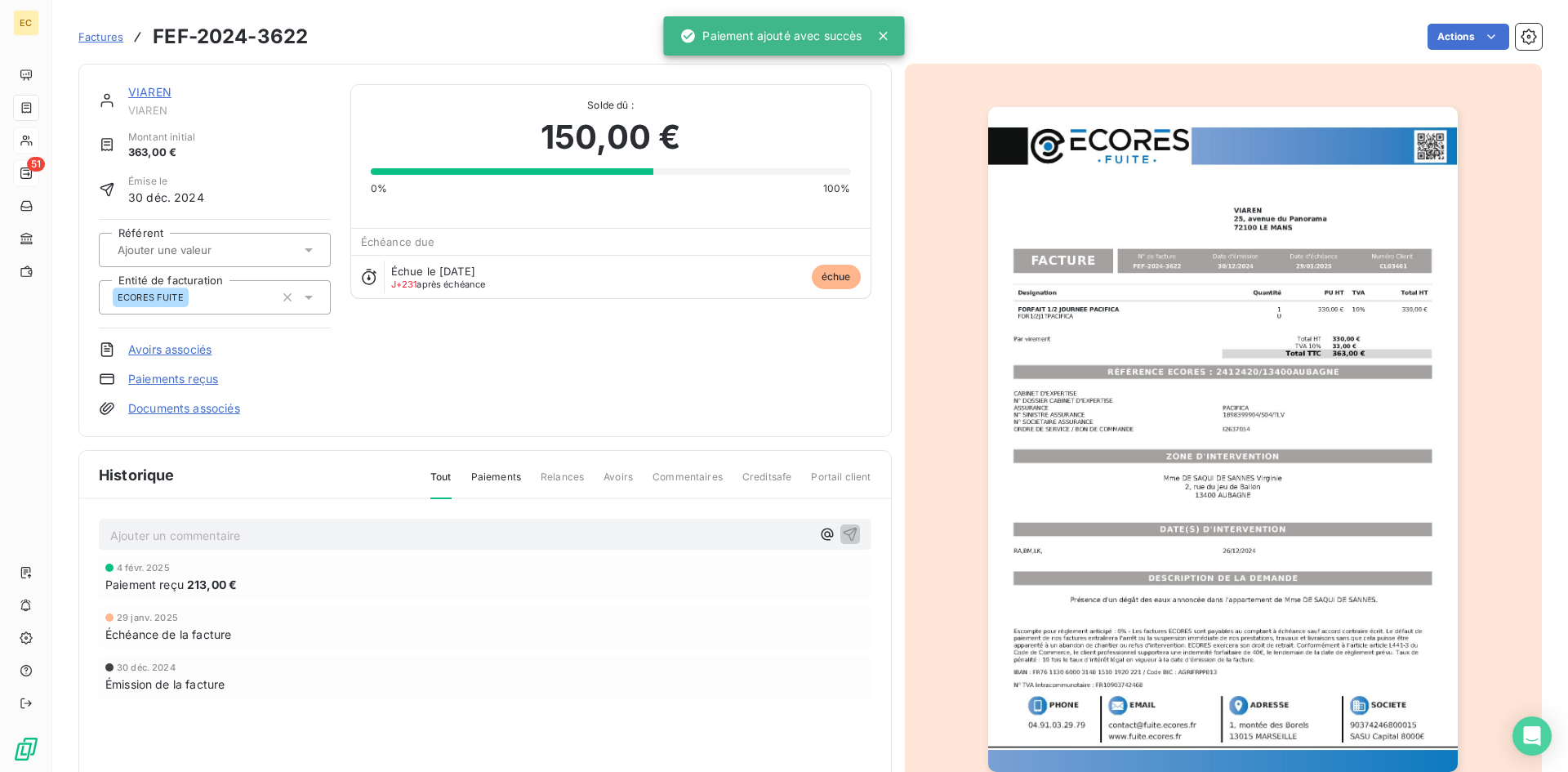
click at [132, 91] on link "VIAREN" at bounding box center [149, 92] width 43 height 14
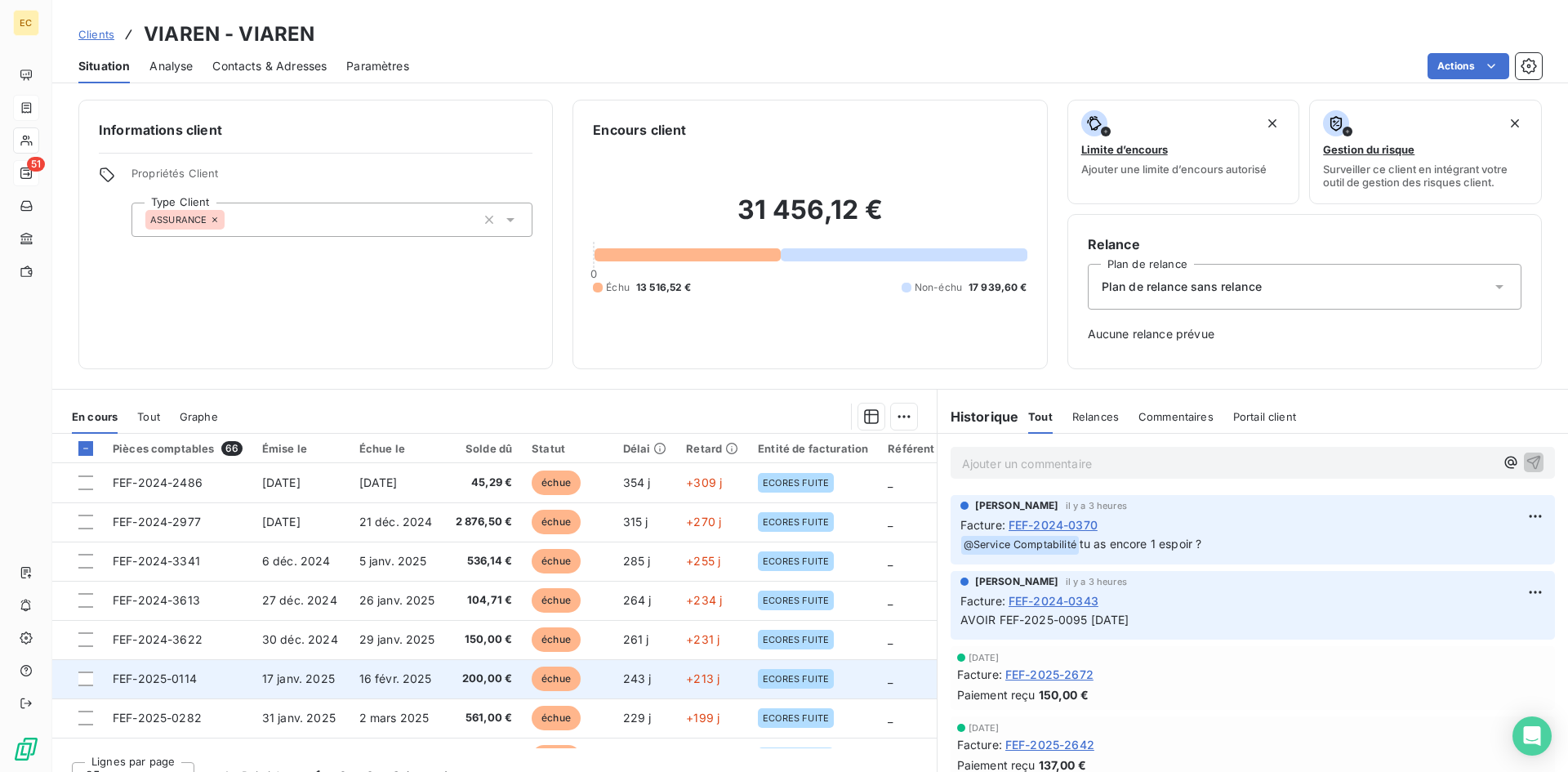
scroll to position [163, 0]
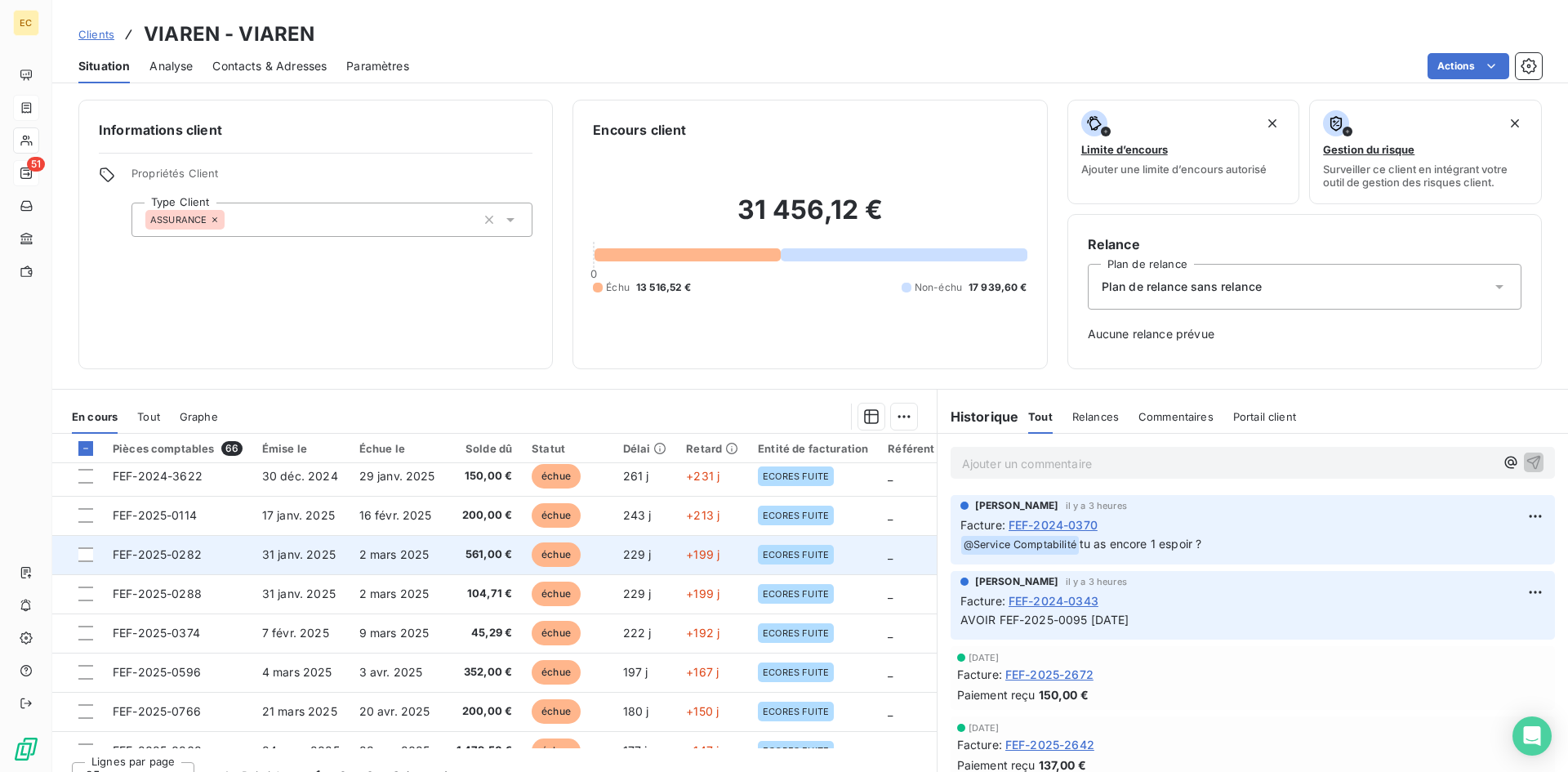
click at [187, 559] on span "FEF-2025-0282" at bounding box center [157, 554] width 89 height 14
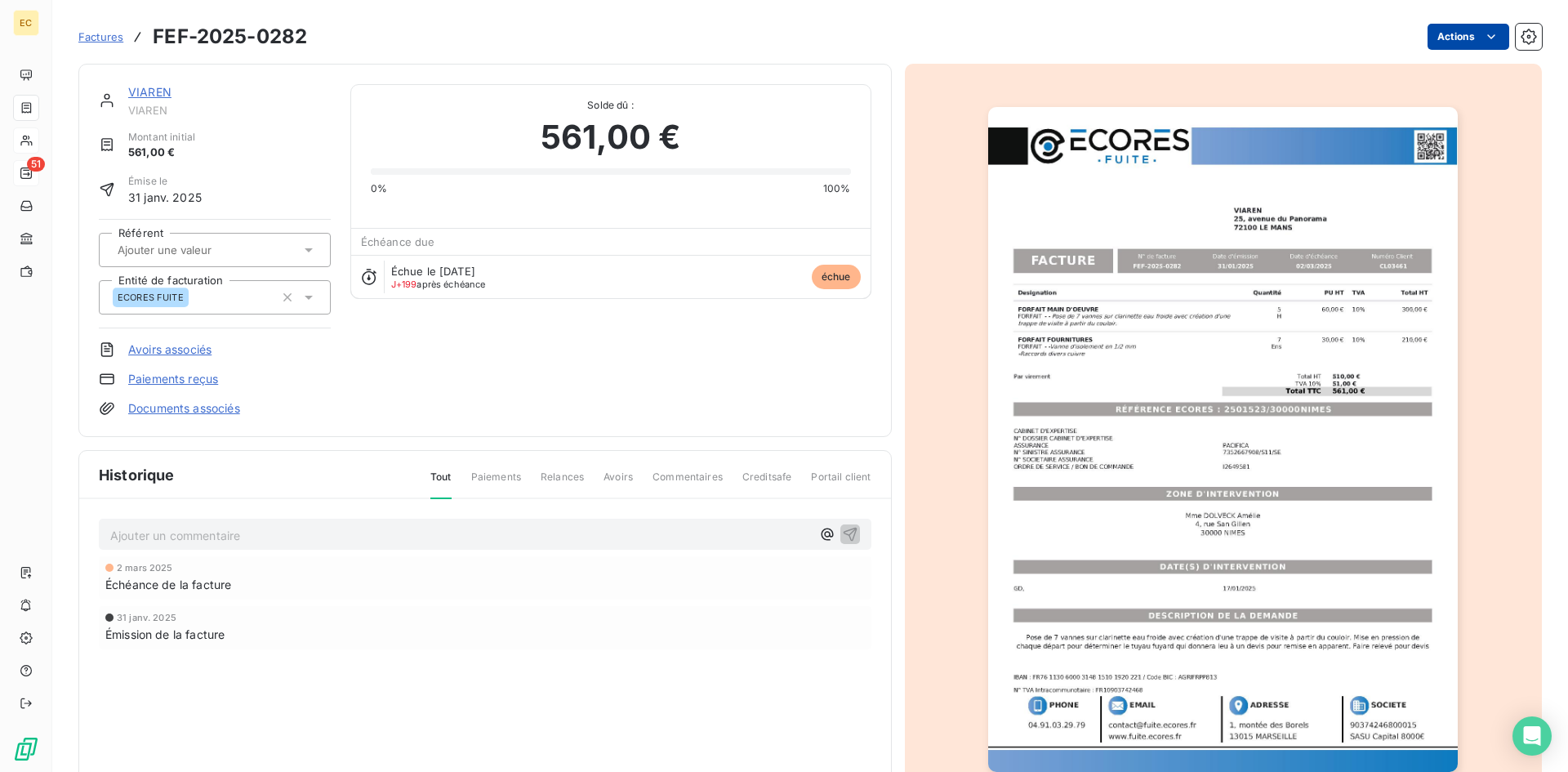
click at [1439, 40] on html "EC 51 Factures FEF-2025-0282 Actions VIAREN VIAREN Montant initial 561,00 € Émi…" at bounding box center [784, 386] width 1568 height 772
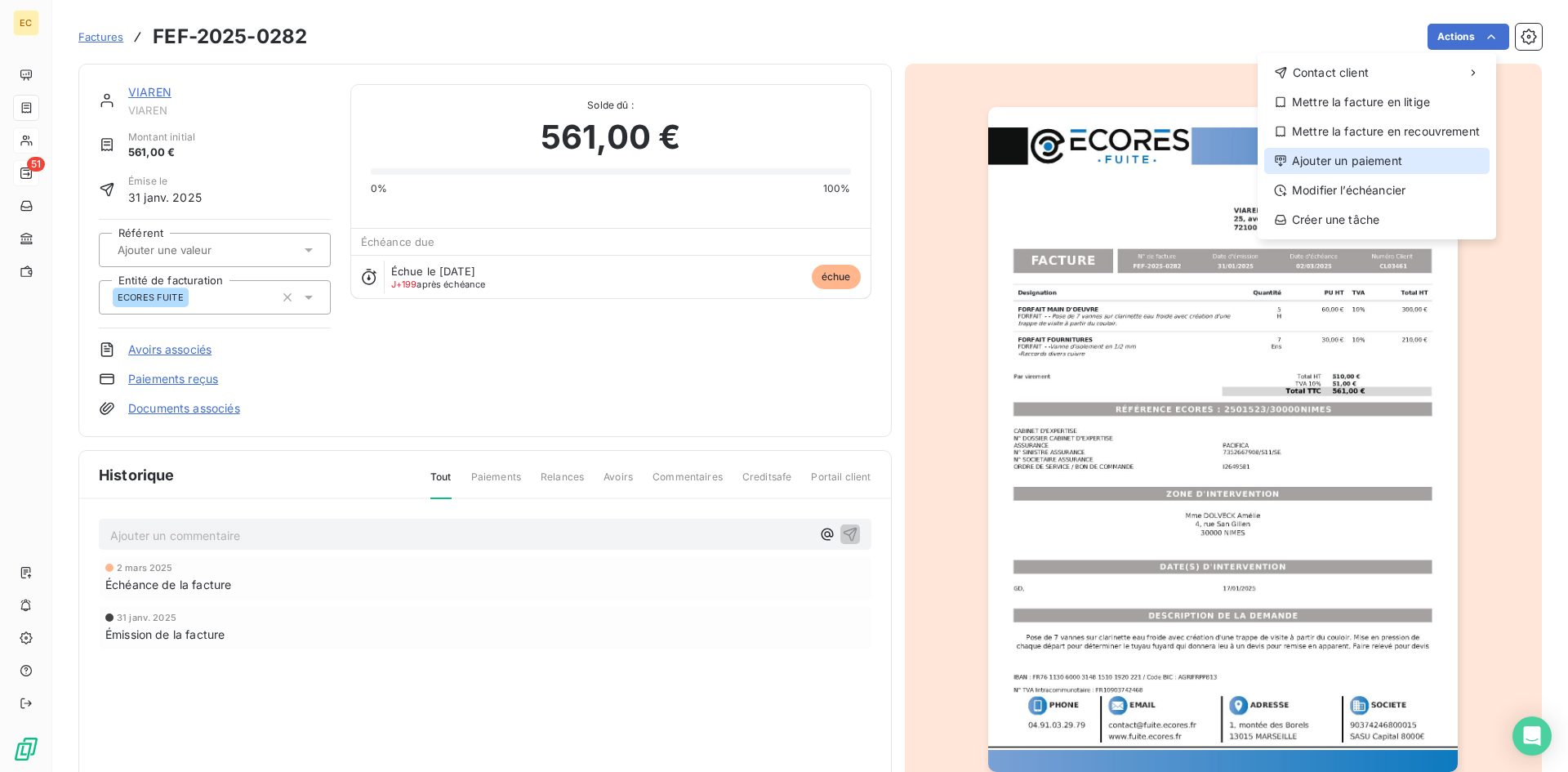
click at [1401, 155] on div "Ajouter un paiement" at bounding box center [1377, 161] width 226 height 26
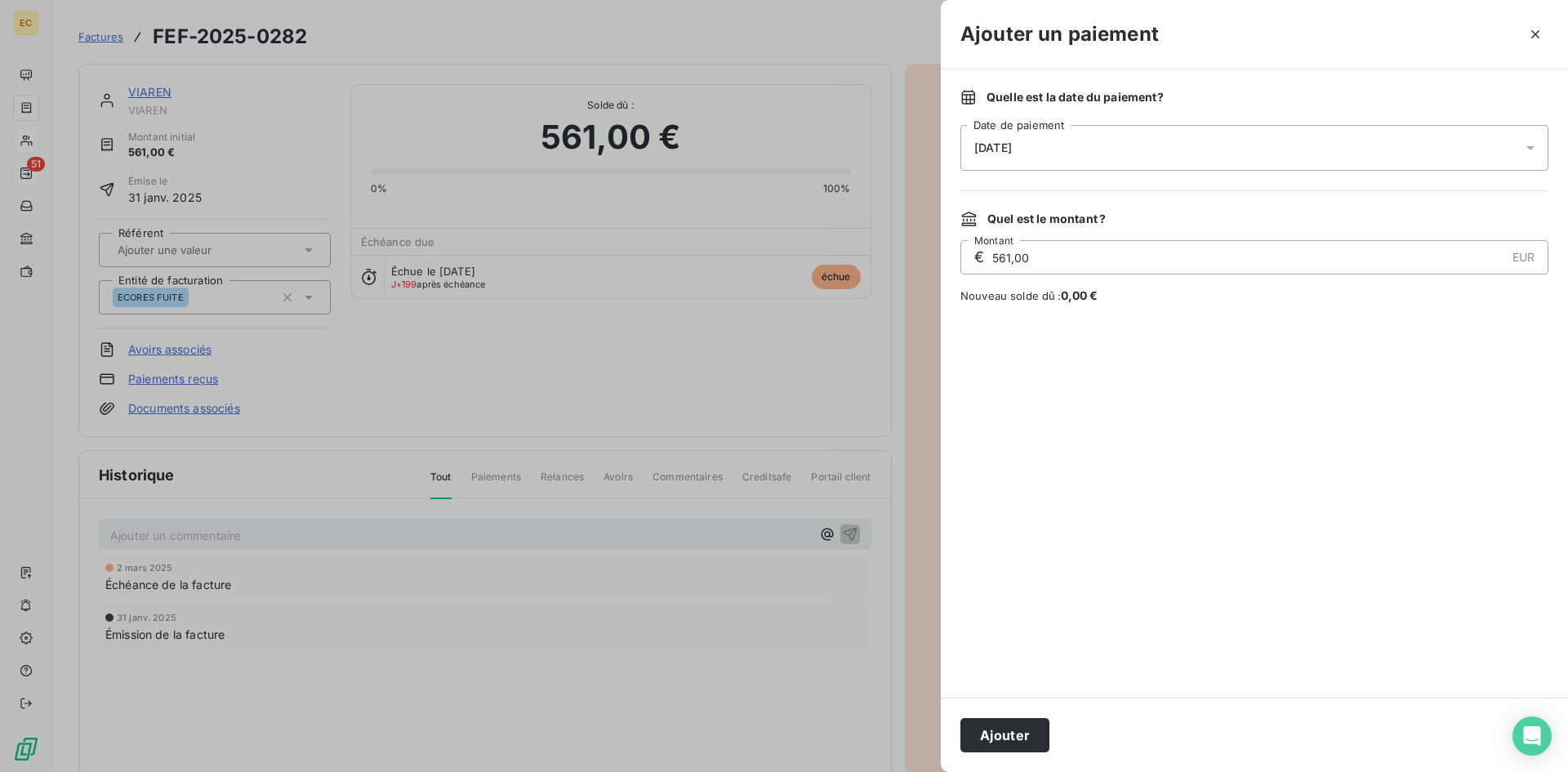
click at [1106, 144] on div "[DATE]" at bounding box center [1254, 148] width 588 height 46
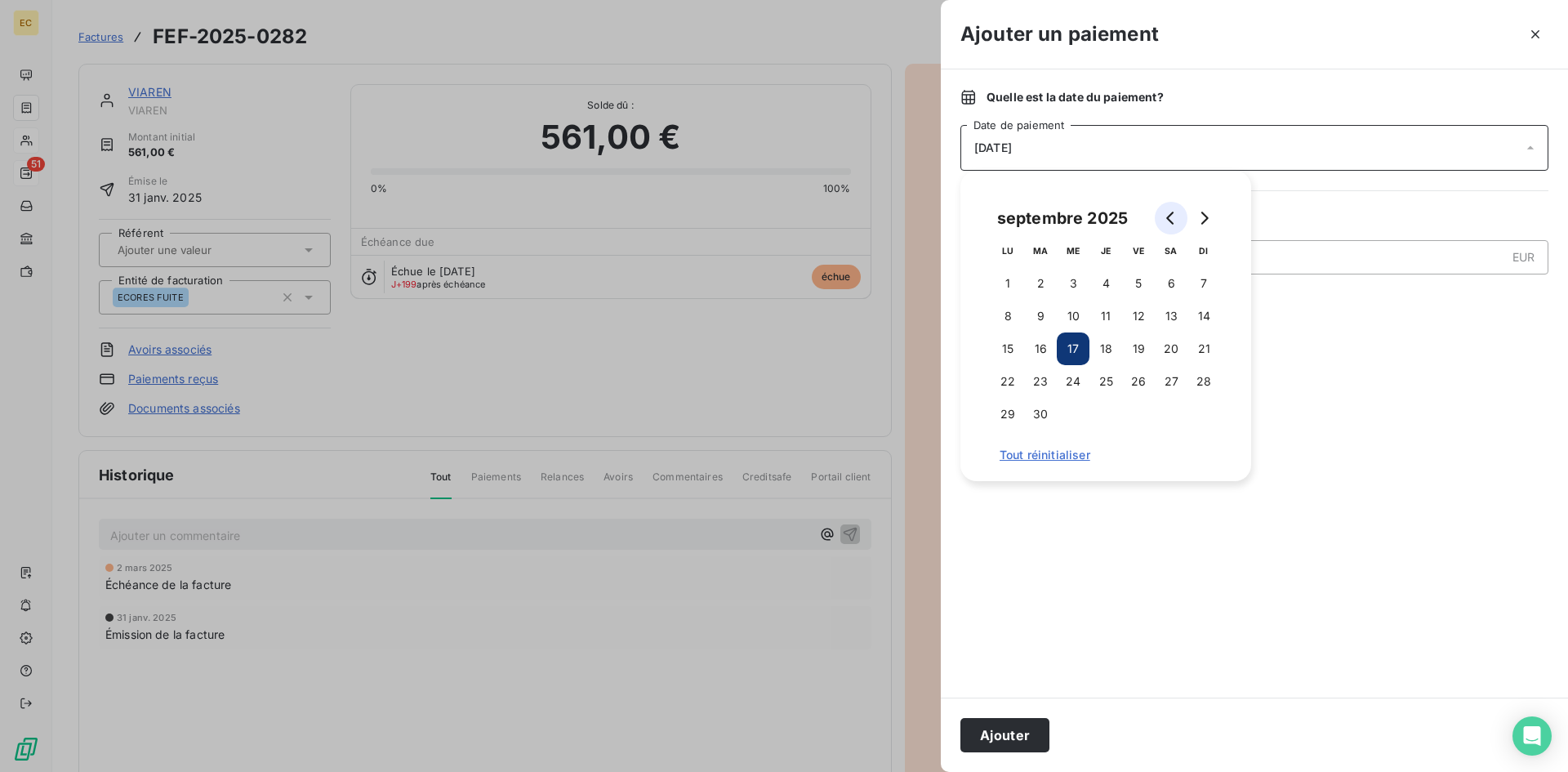
click at [1158, 216] on button "Go to previous month" at bounding box center [1170, 218] width 33 height 33
click at [1161, 216] on button "Go to previous month" at bounding box center [1170, 218] width 33 height 33
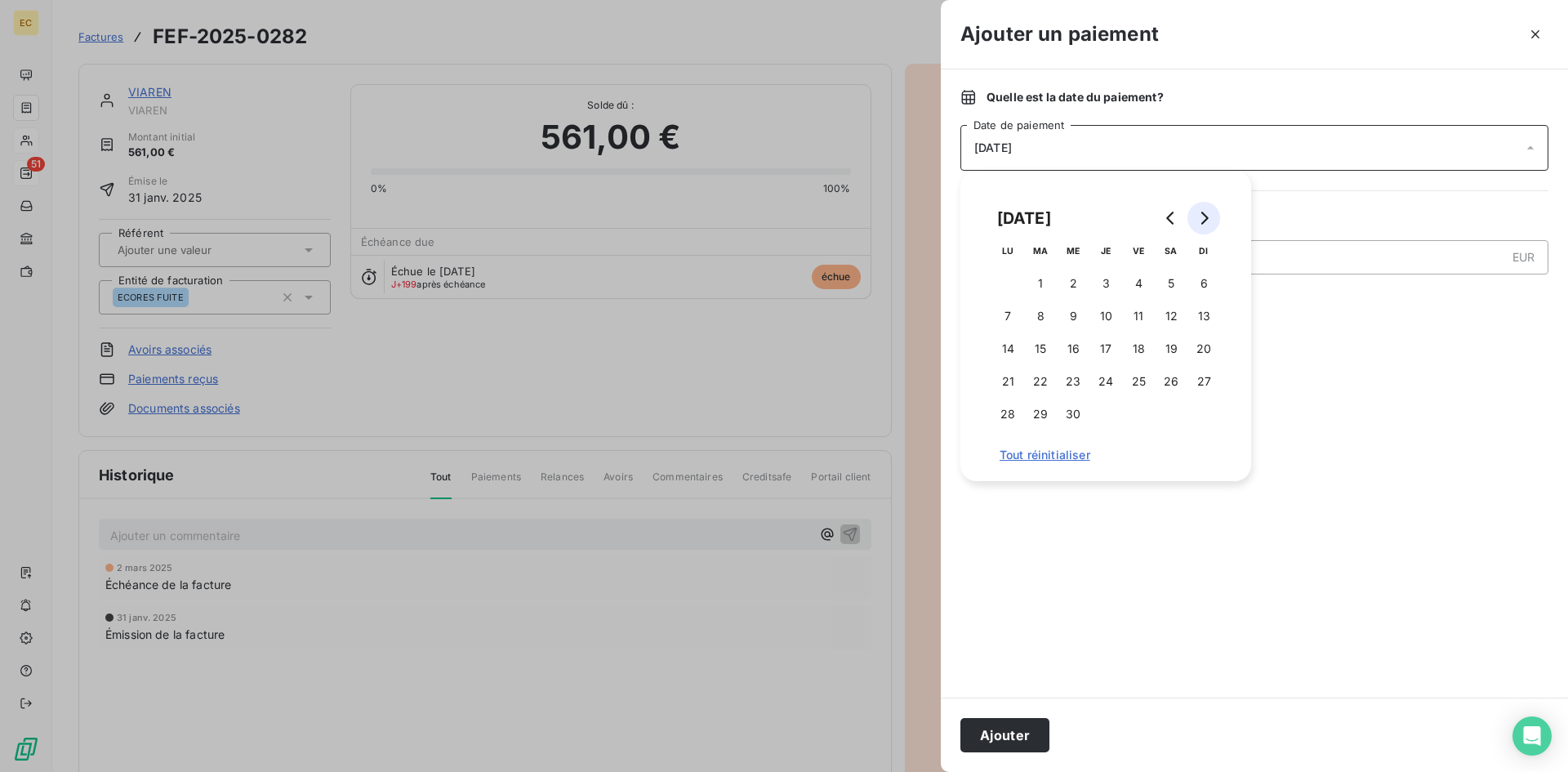
click at [1196, 218] on button "Go to next month" at bounding box center [1203, 218] width 33 height 33
click at [1041, 314] on button "6" at bounding box center [1040, 315] width 33 height 33
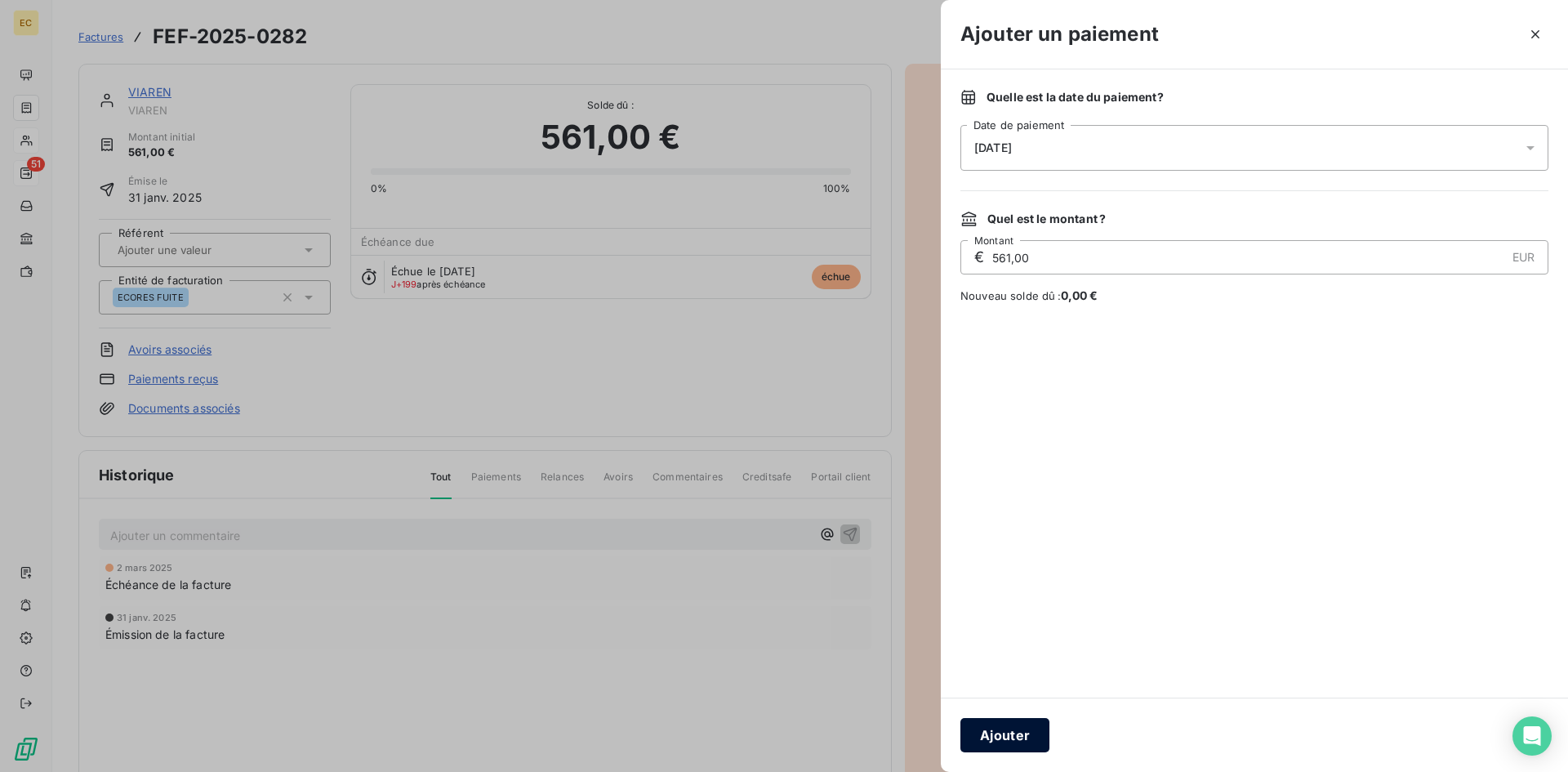
click at [1022, 739] on button "Ajouter" at bounding box center [1005, 734] width 89 height 34
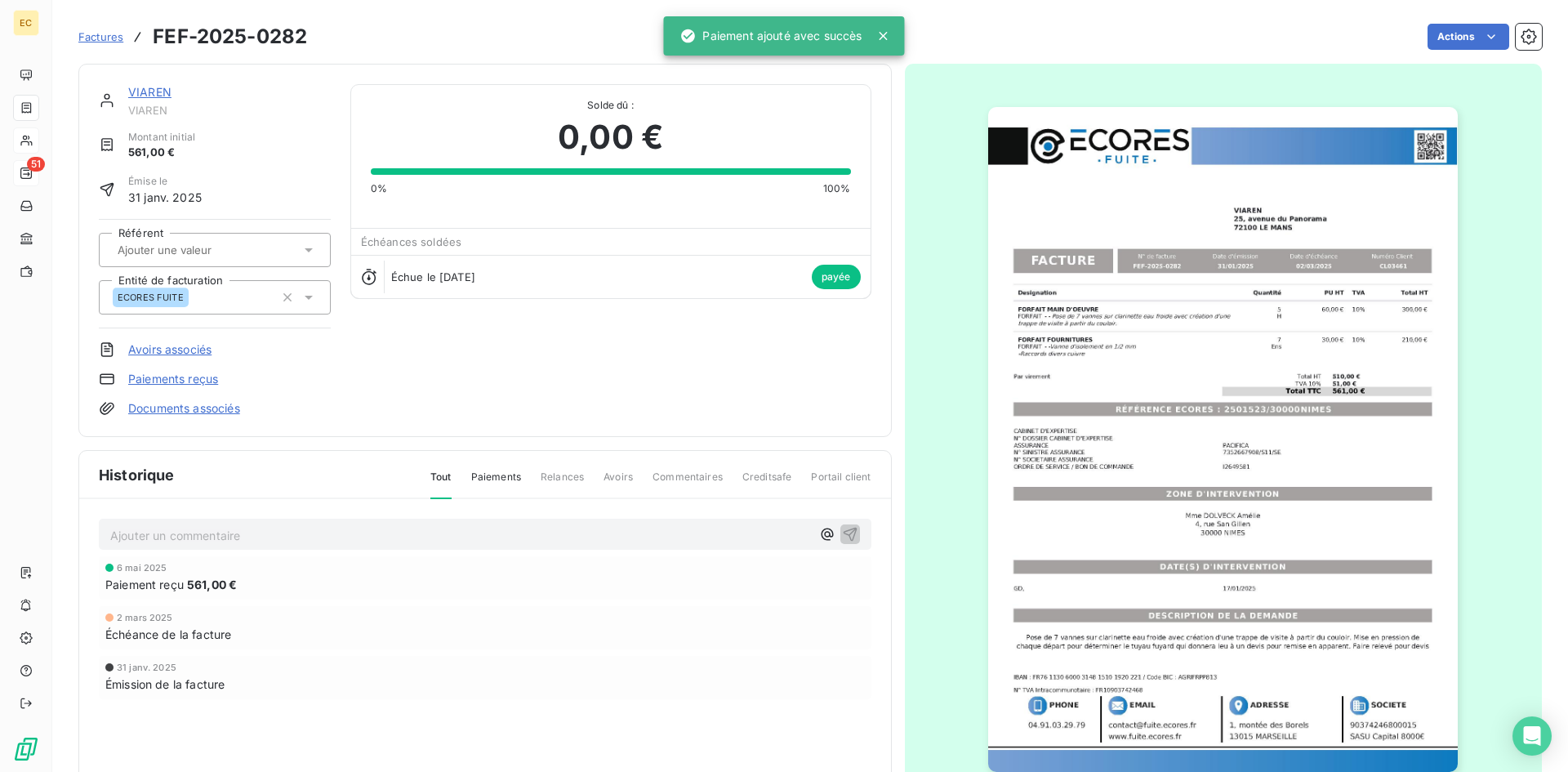
click at [142, 87] on link "VIAREN" at bounding box center [149, 92] width 43 height 14
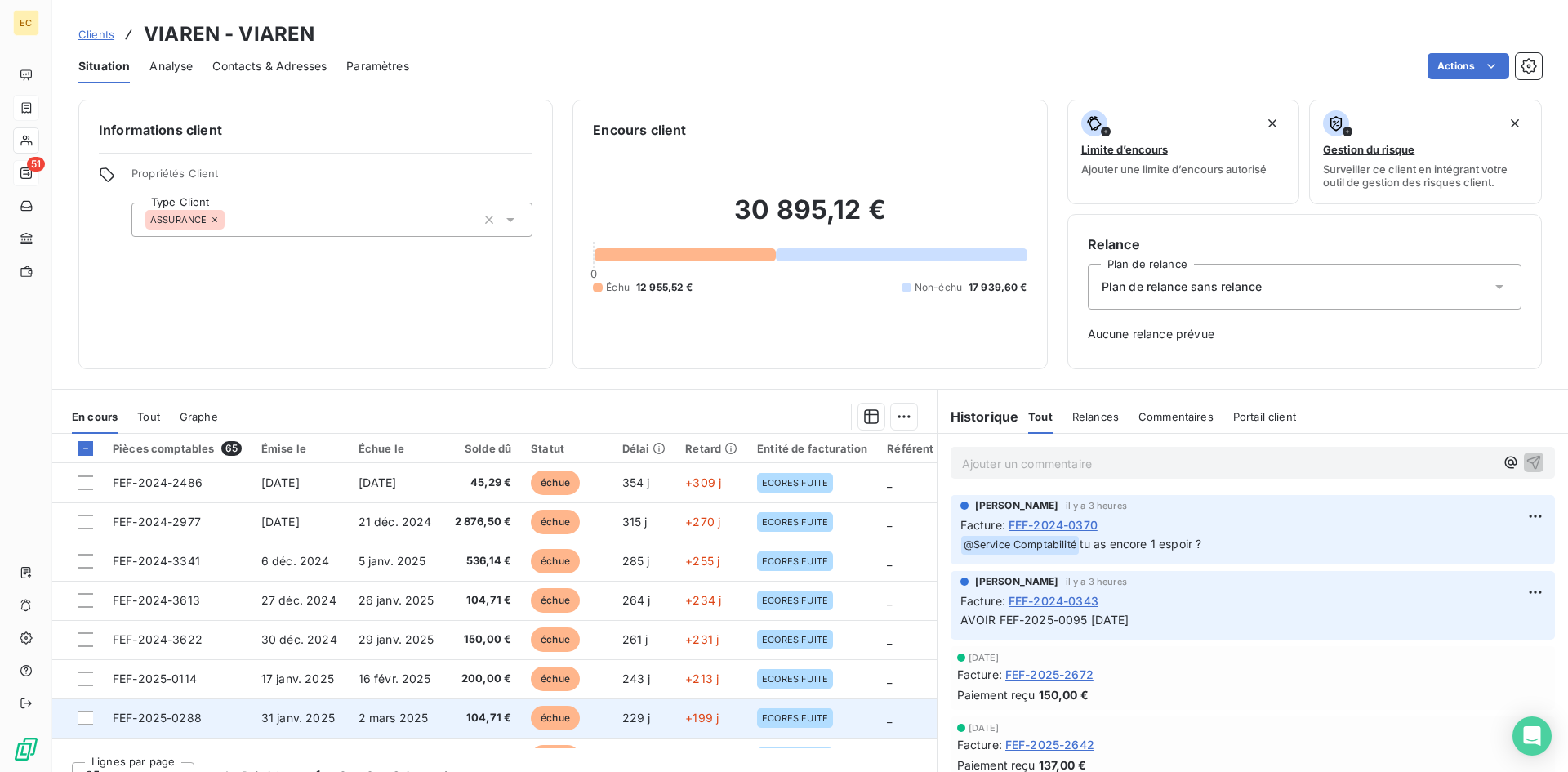
click at [226, 727] on td "FEF-2025-0288" at bounding box center [177, 717] width 149 height 39
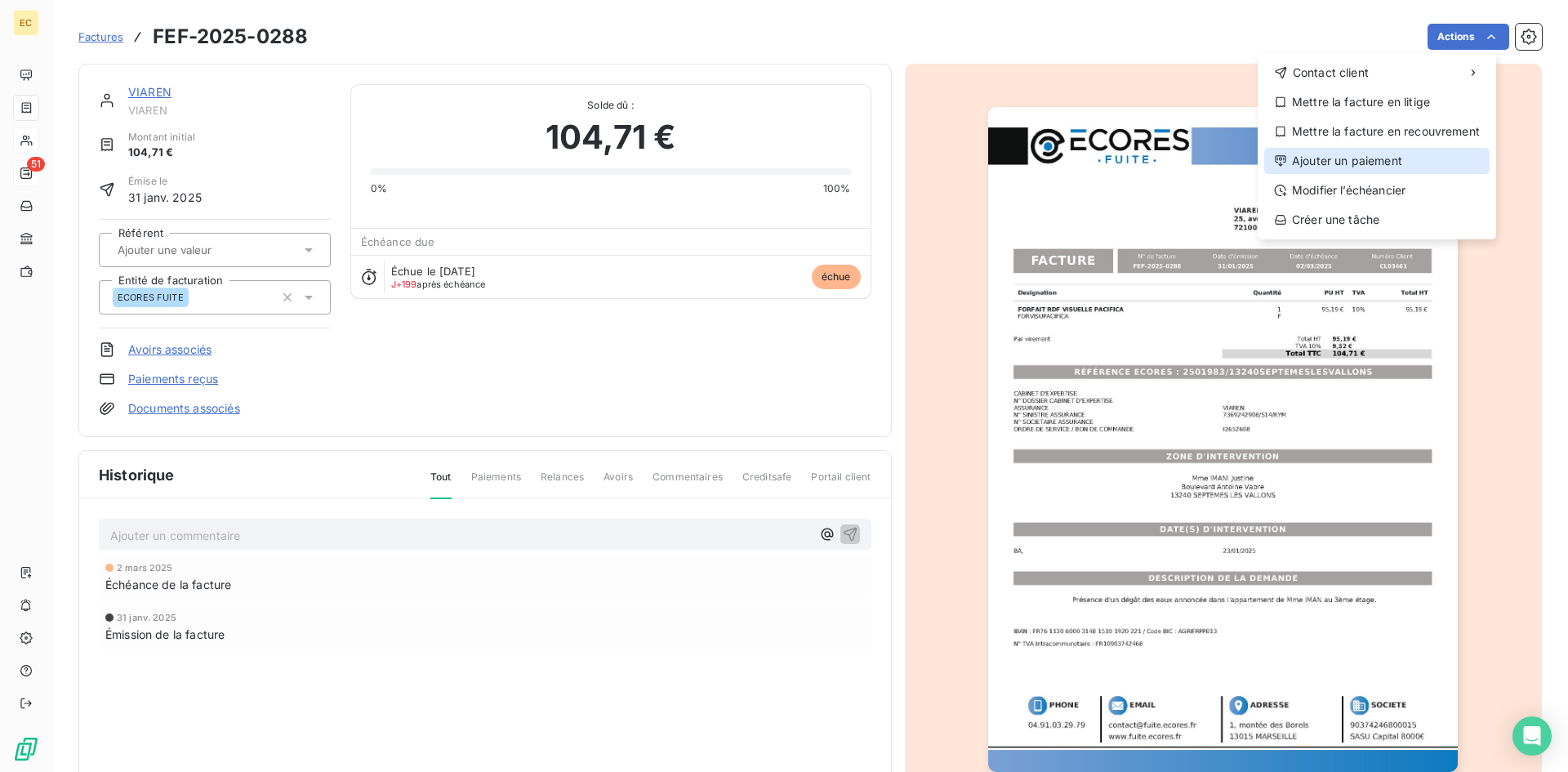
click at [1392, 150] on div "Ajouter un paiement" at bounding box center [1377, 161] width 226 height 26
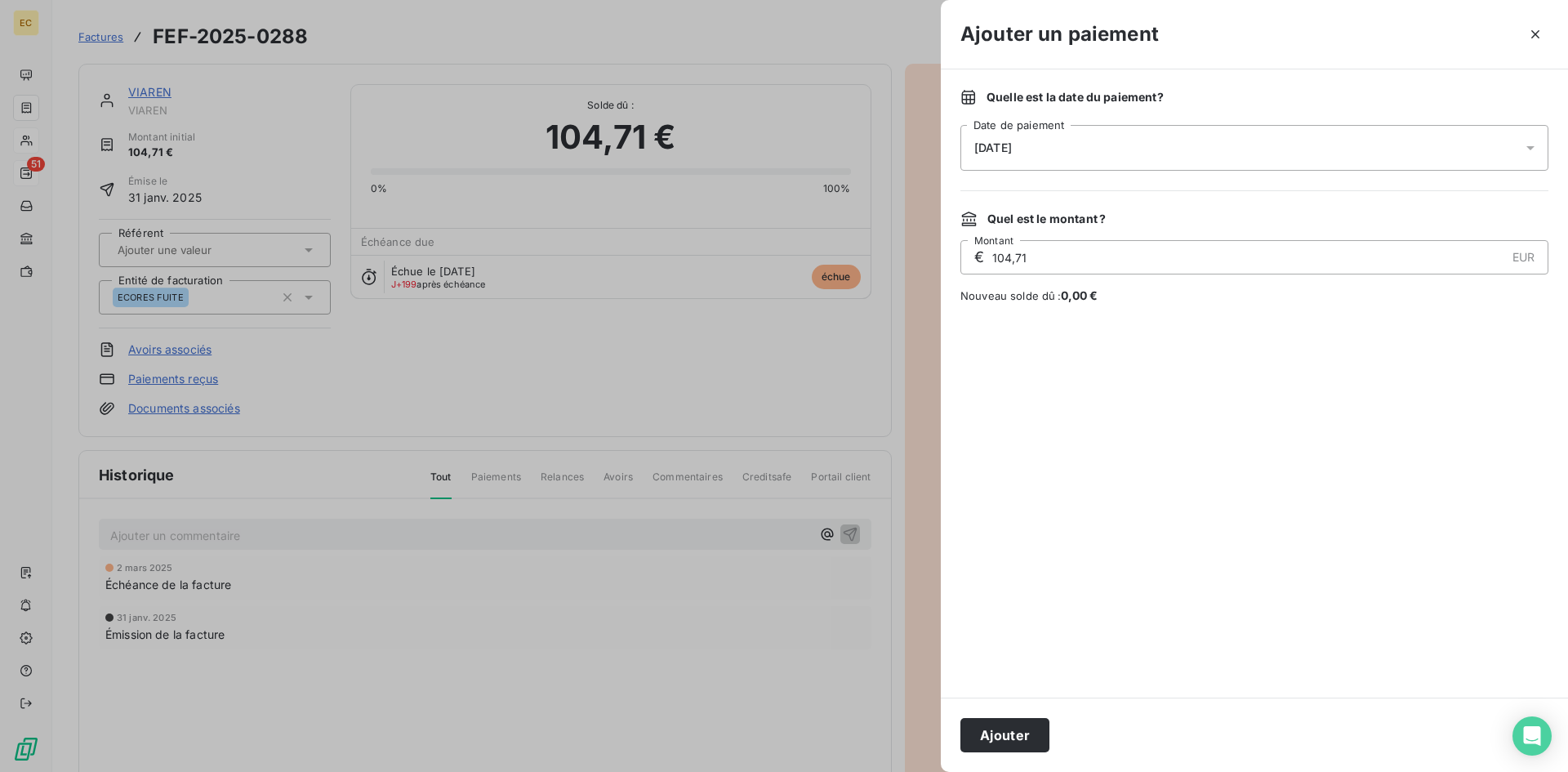
click at [1068, 148] on div "[DATE]" at bounding box center [1254, 148] width 588 height 46
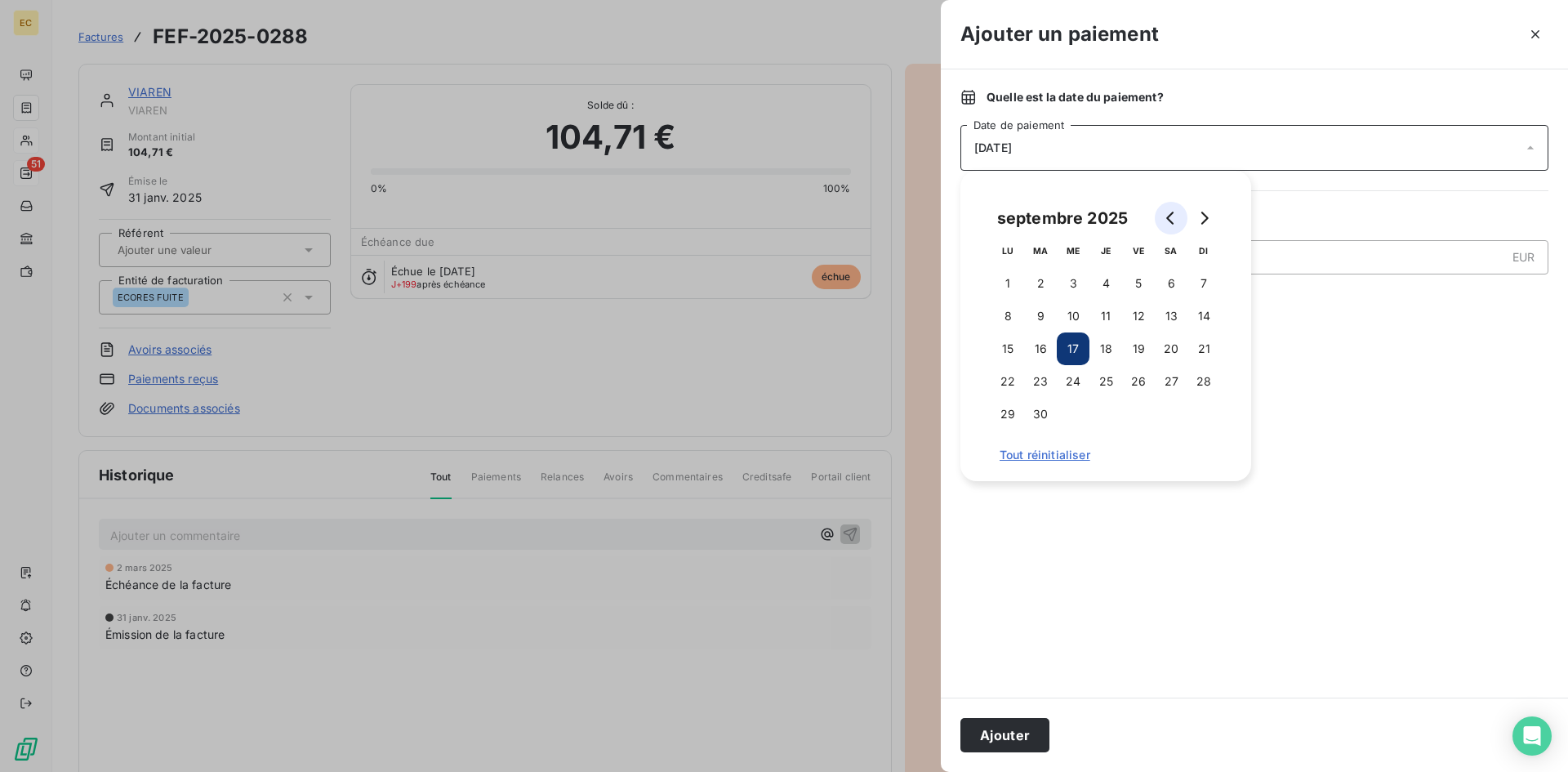
click at [1175, 217] on icon "Go to previous month" at bounding box center [1170, 218] width 13 height 13
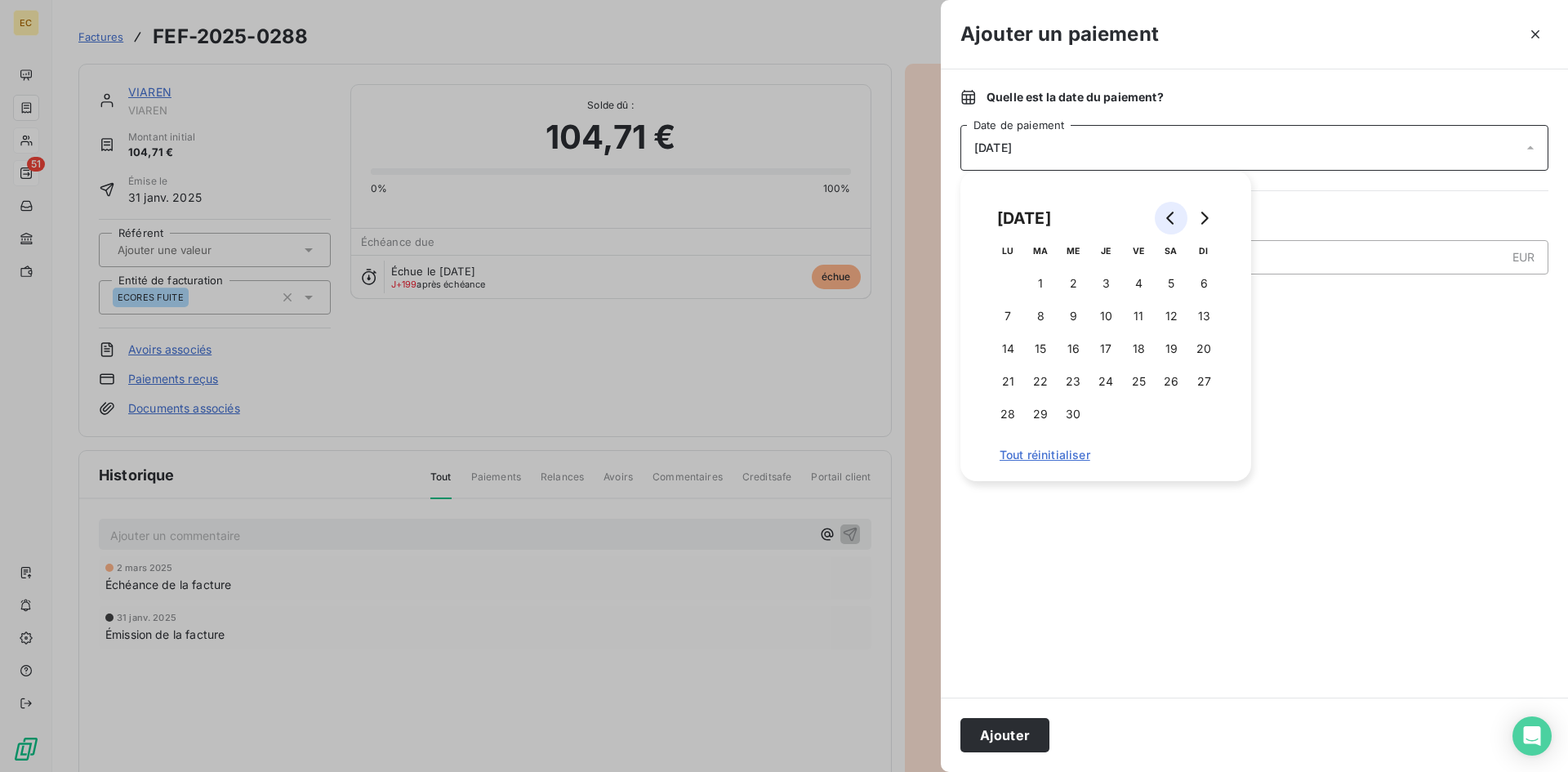
click at [1173, 219] on icon "Go to previous month" at bounding box center [1170, 218] width 13 height 13
click at [1035, 312] on button "4" at bounding box center [1040, 315] width 33 height 33
click at [1022, 738] on button "Ajouter" at bounding box center [1005, 734] width 89 height 34
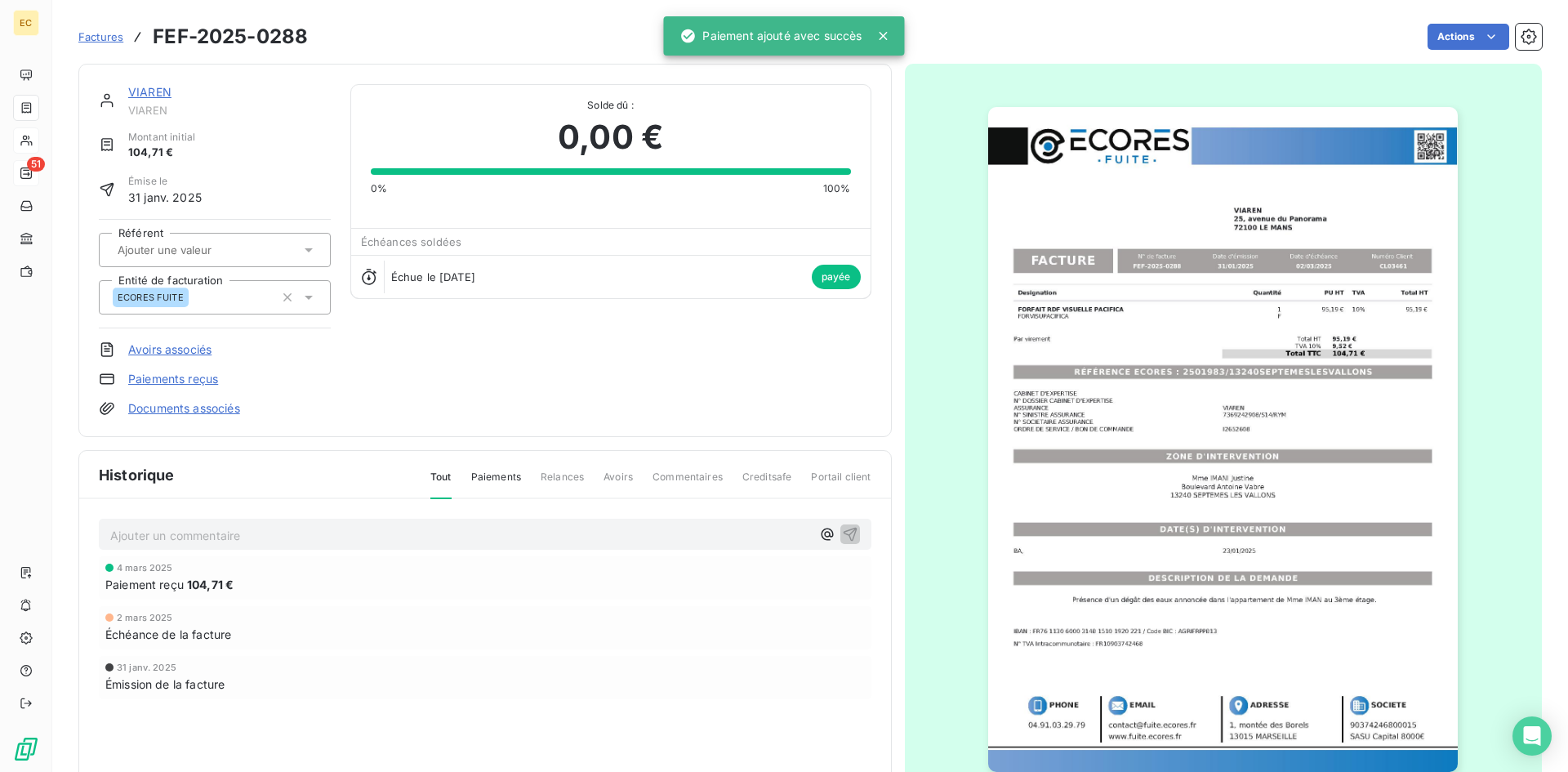
click at [144, 94] on link "VIAREN" at bounding box center [149, 92] width 43 height 14
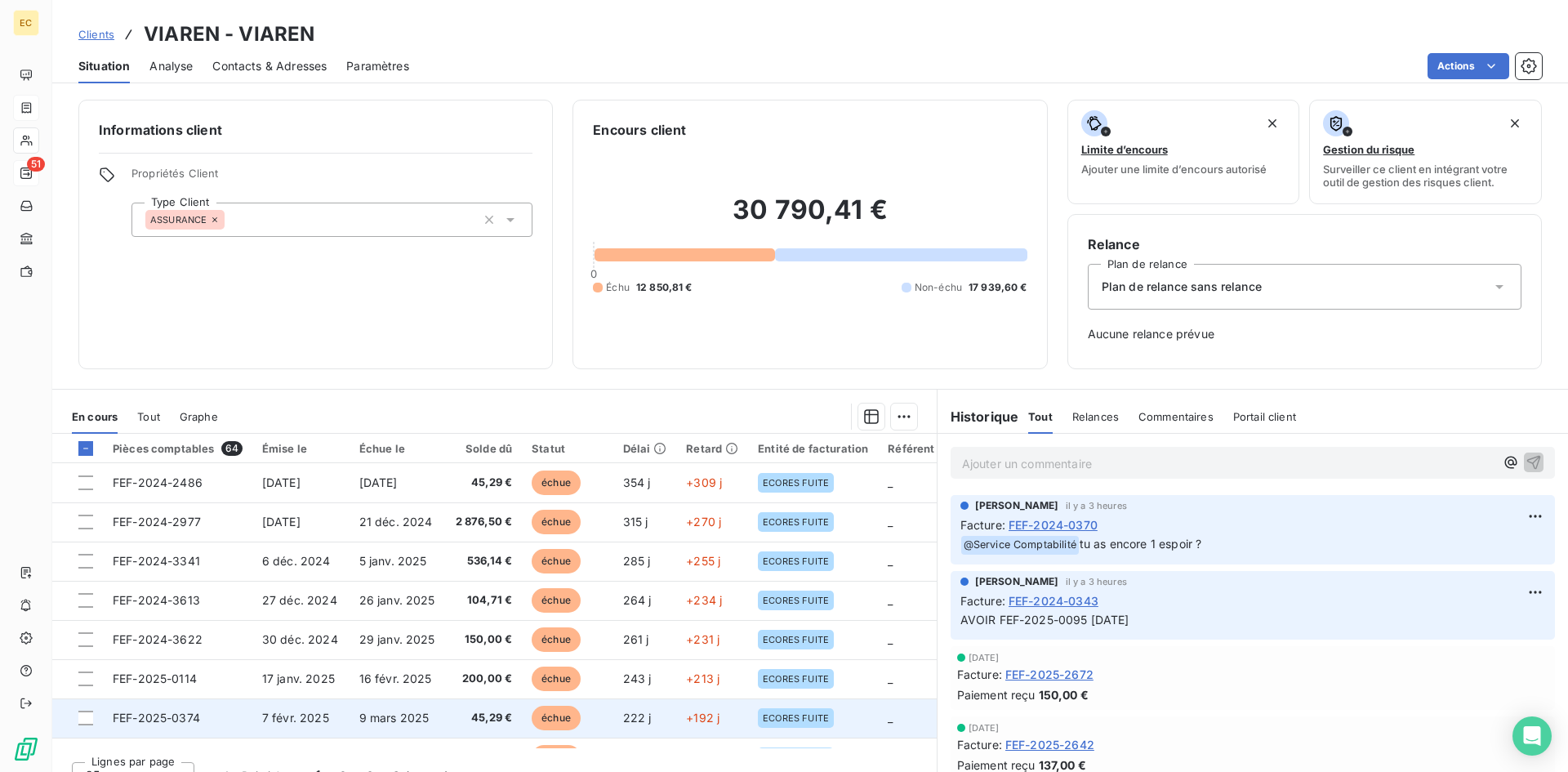
click at [156, 721] on span "FEF-2025-0374" at bounding box center [156, 717] width 87 height 14
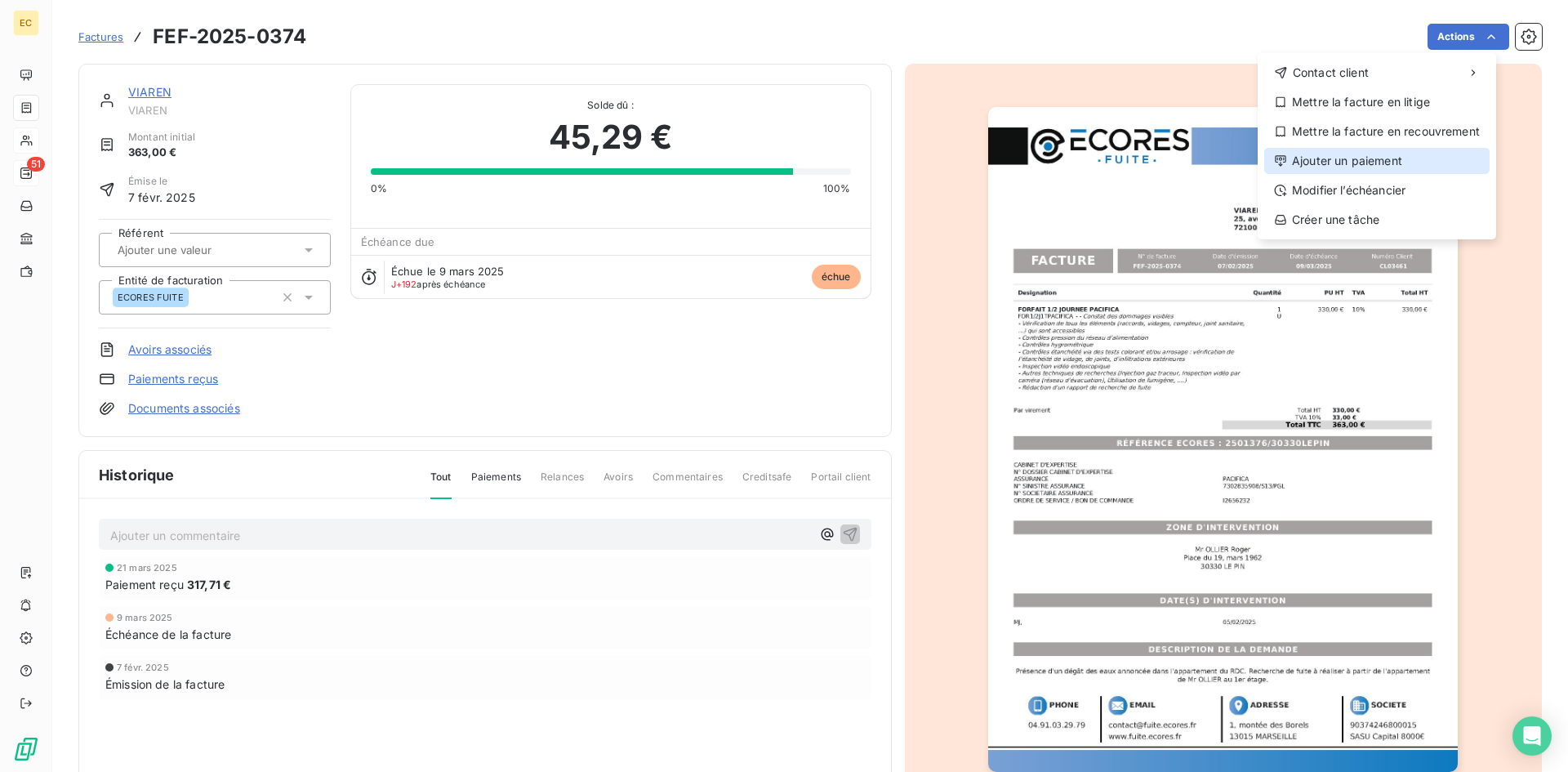
click at [1414, 154] on div "Ajouter un paiement" at bounding box center [1377, 161] width 226 height 26
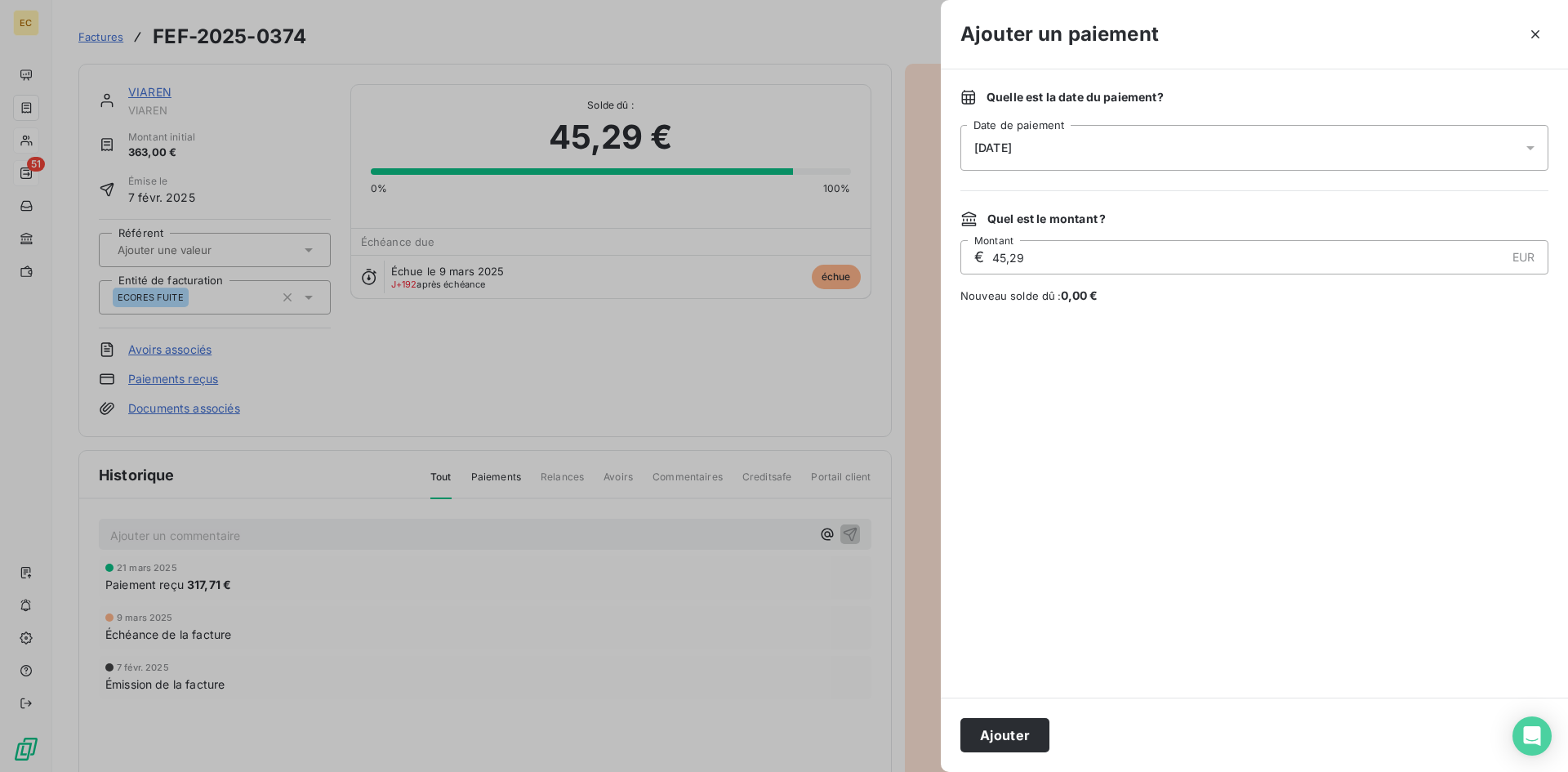
click at [1064, 139] on div "[DATE]" at bounding box center [1254, 148] width 588 height 46
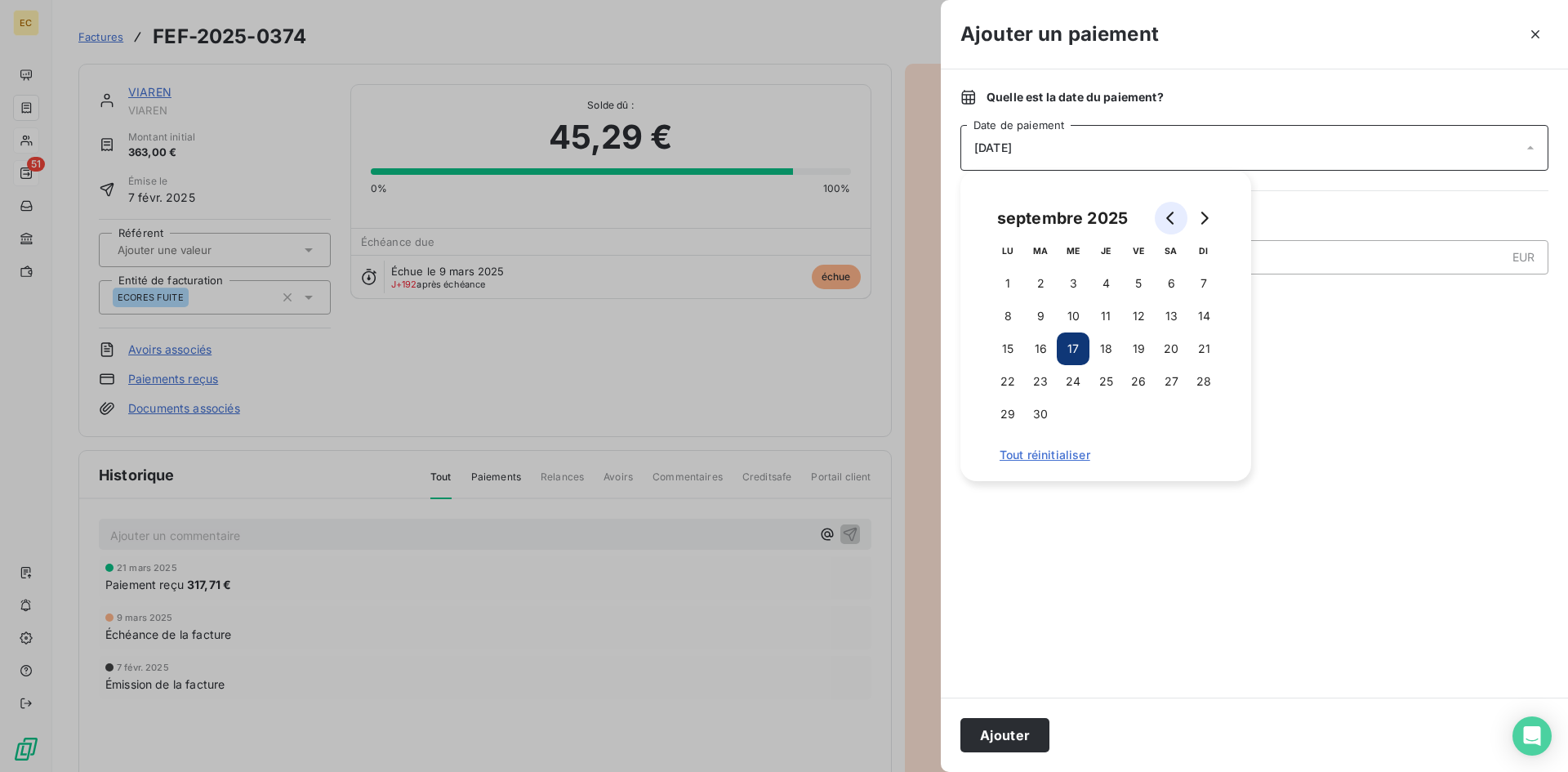
click at [1164, 225] on button "Go to previous month" at bounding box center [1170, 218] width 33 height 33
click at [1163, 225] on button "Go to previous month" at bounding box center [1170, 218] width 33 height 33
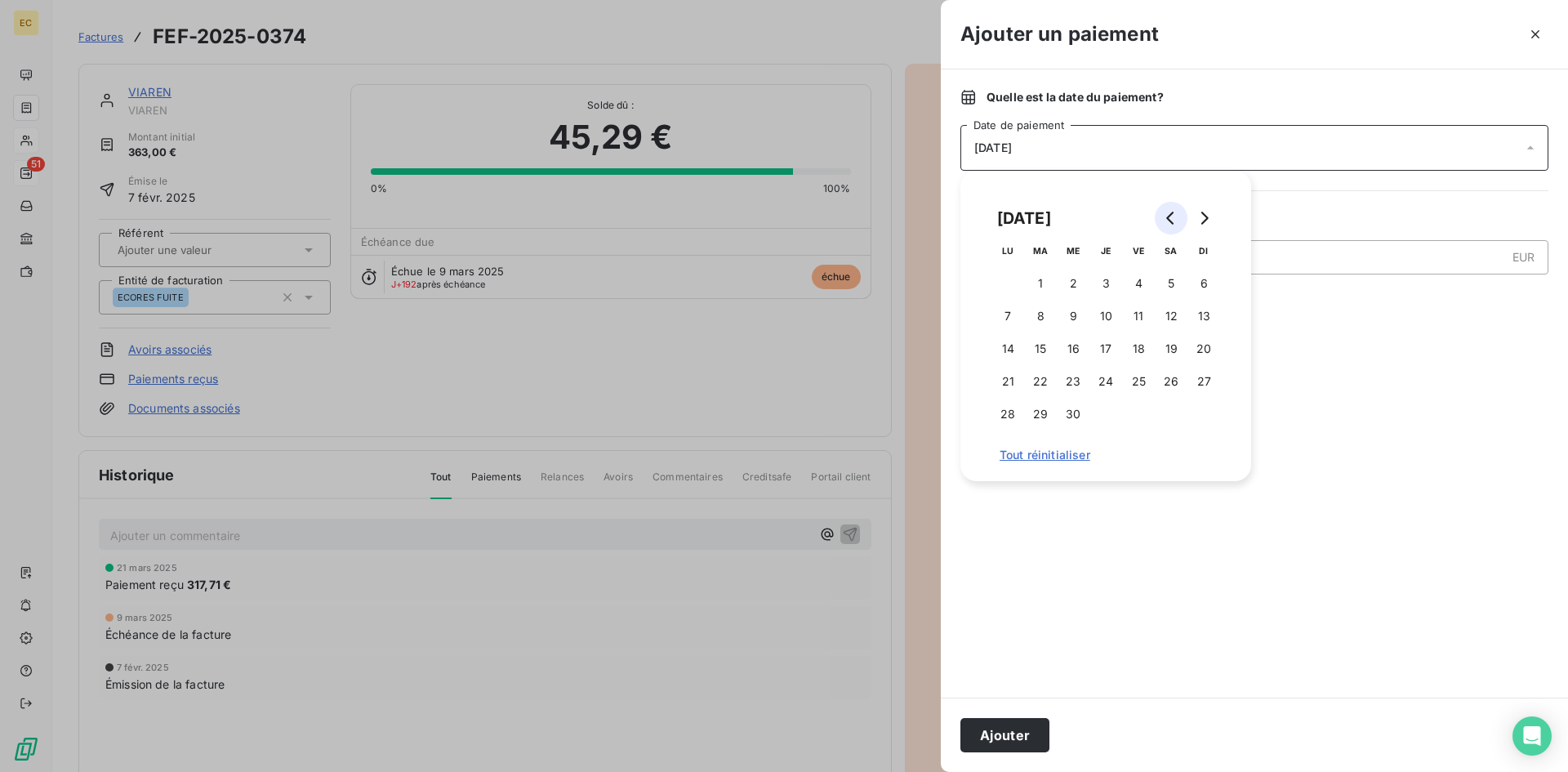
click at [1163, 225] on button "Go to previous month" at bounding box center [1170, 218] width 33 height 33
click at [1041, 306] on button "4" at bounding box center [1040, 315] width 33 height 33
click at [1019, 729] on button "Ajouter" at bounding box center [1005, 734] width 89 height 34
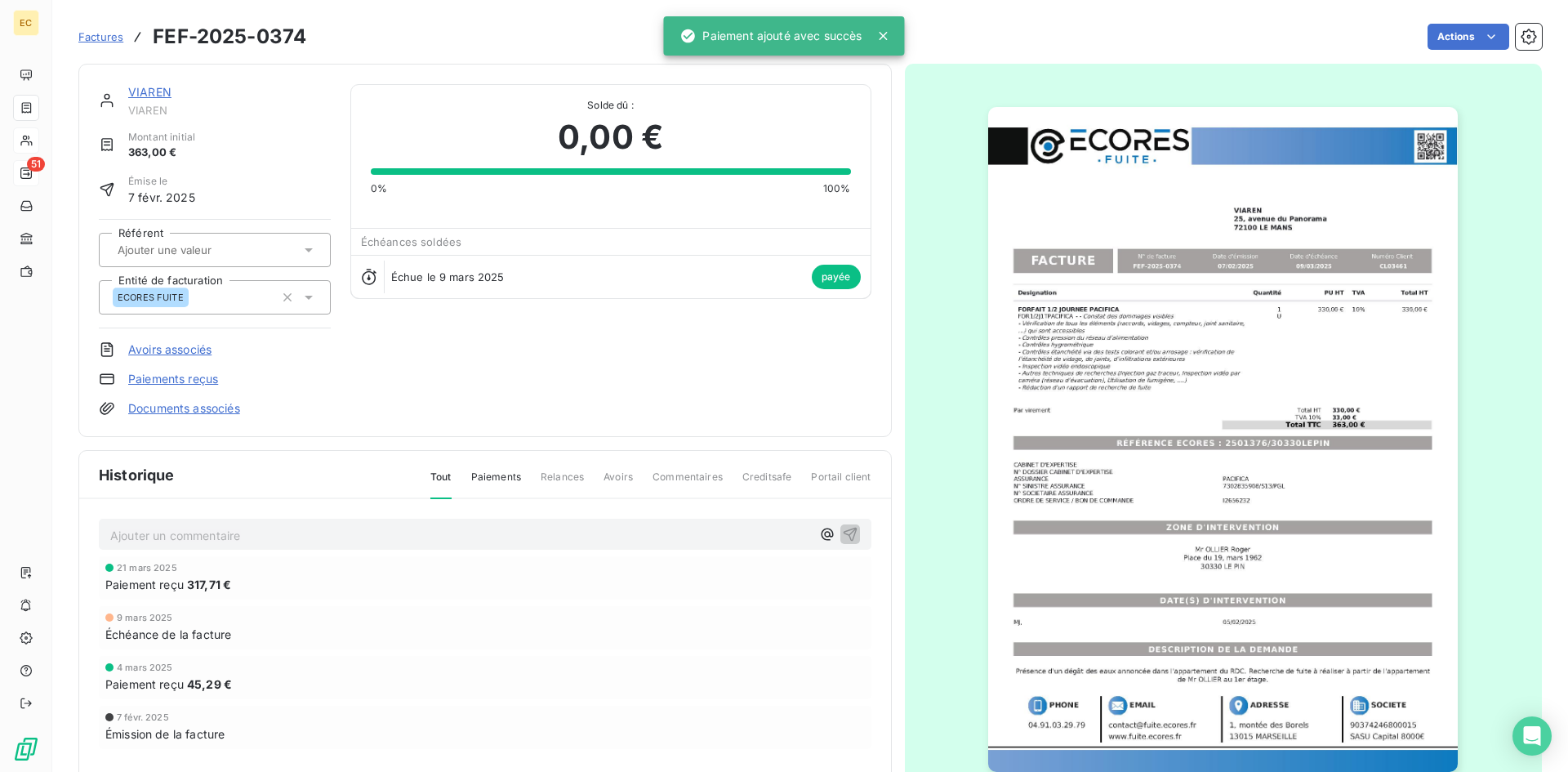
click at [150, 90] on link "VIAREN" at bounding box center [149, 92] width 43 height 14
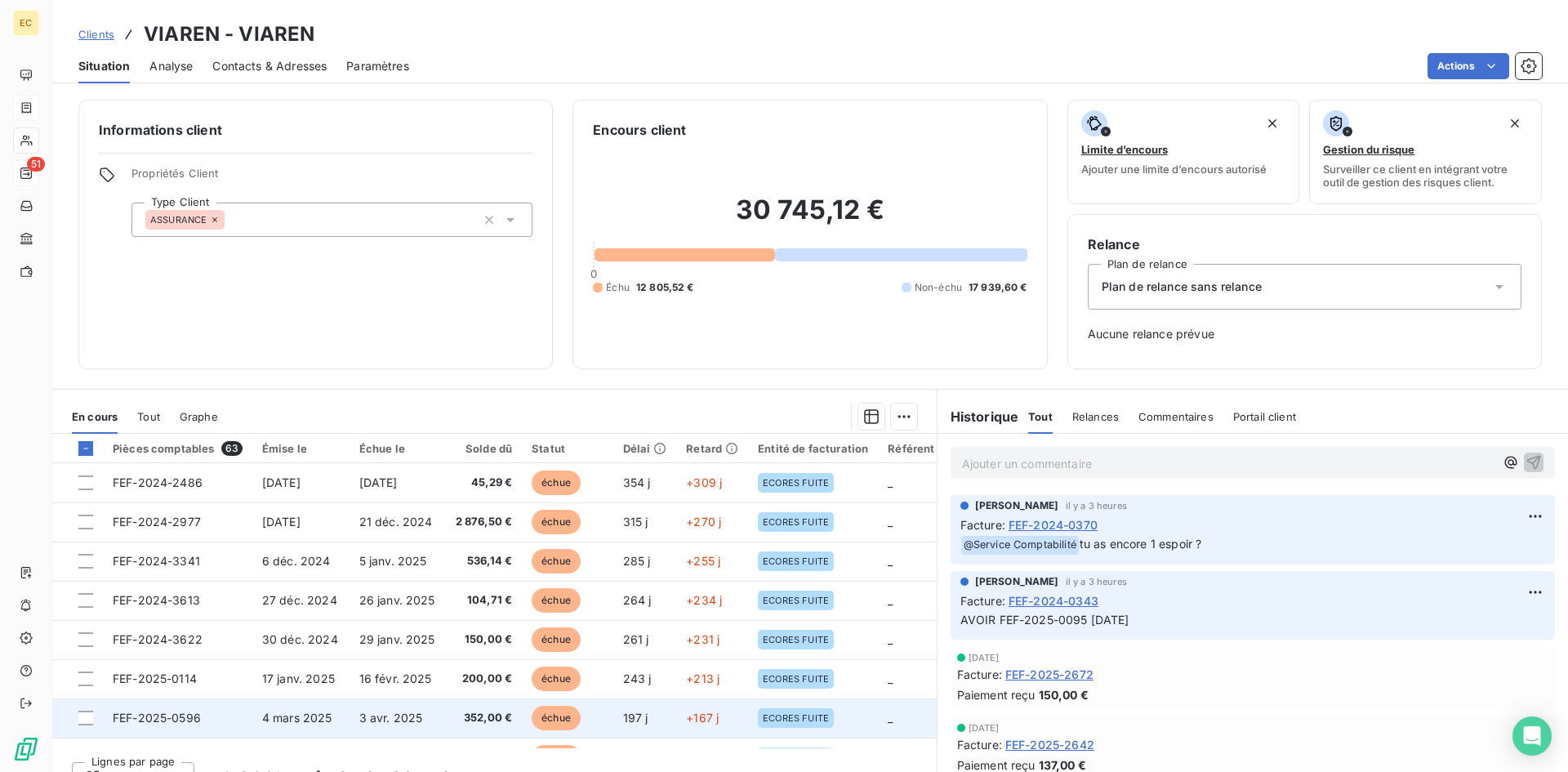
click at [201, 713] on span "FEF-2025-0596" at bounding box center [157, 717] width 88 height 14
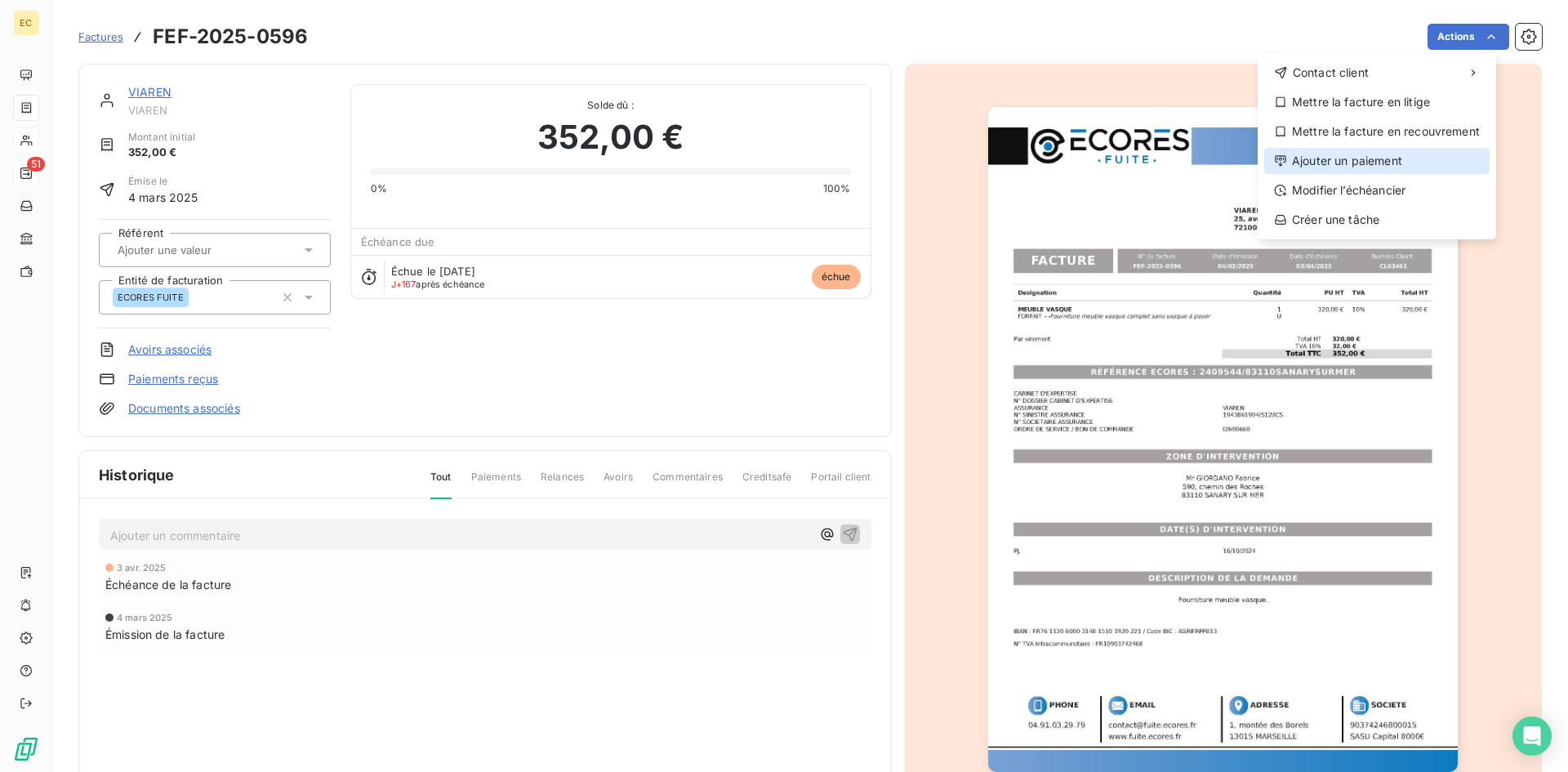
click at [1374, 165] on div "Ajouter un paiement" at bounding box center [1377, 161] width 226 height 26
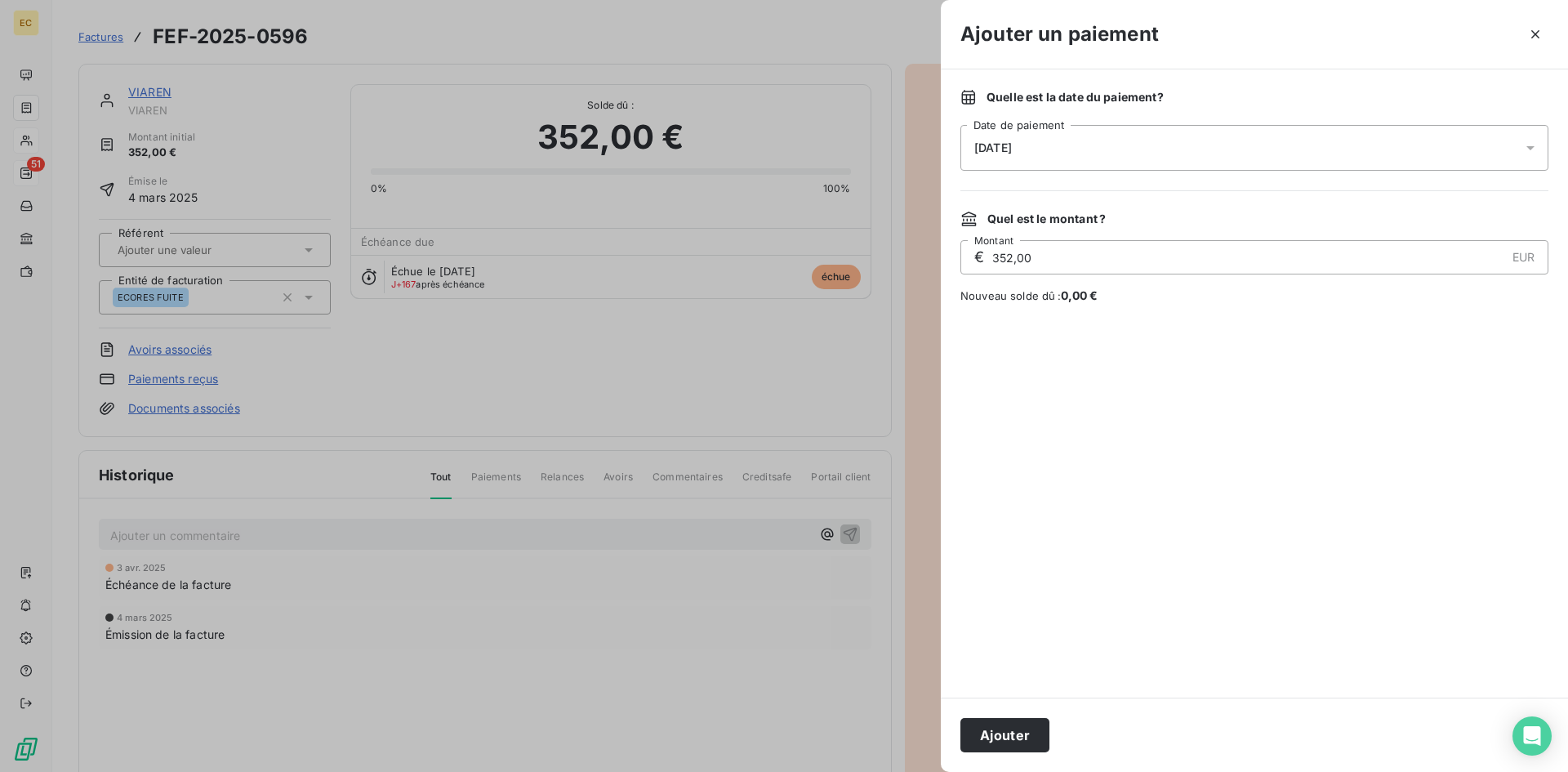
click at [1063, 149] on div "[DATE]" at bounding box center [1254, 148] width 588 height 46
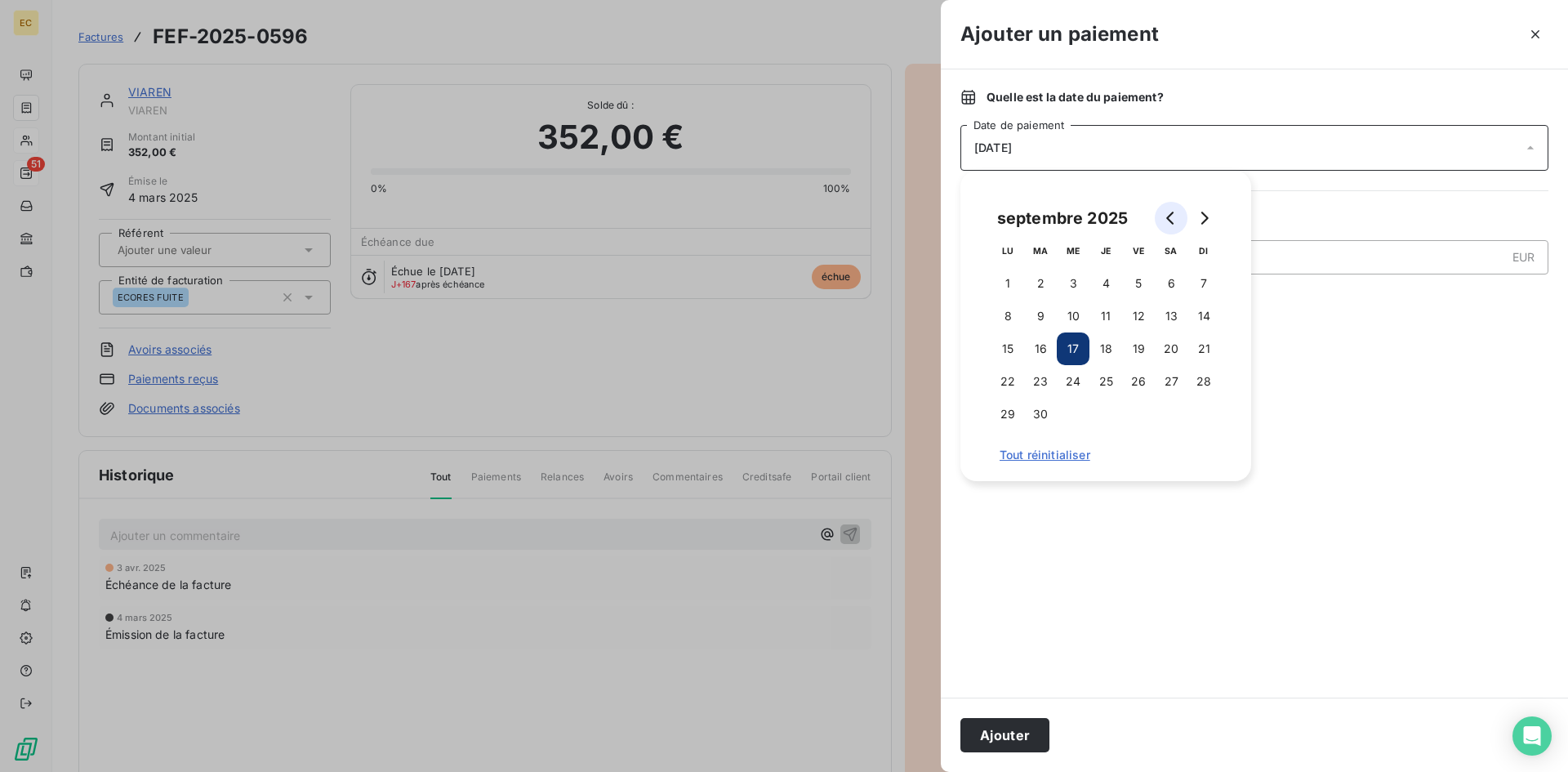
click at [1175, 213] on icon "Go to previous month" at bounding box center [1170, 218] width 13 height 13
click at [1174, 213] on icon "Go to previous month" at bounding box center [1170, 218] width 13 height 13
click at [1173, 213] on icon "Go to previous month" at bounding box center [1170, 218] width 7 height 13
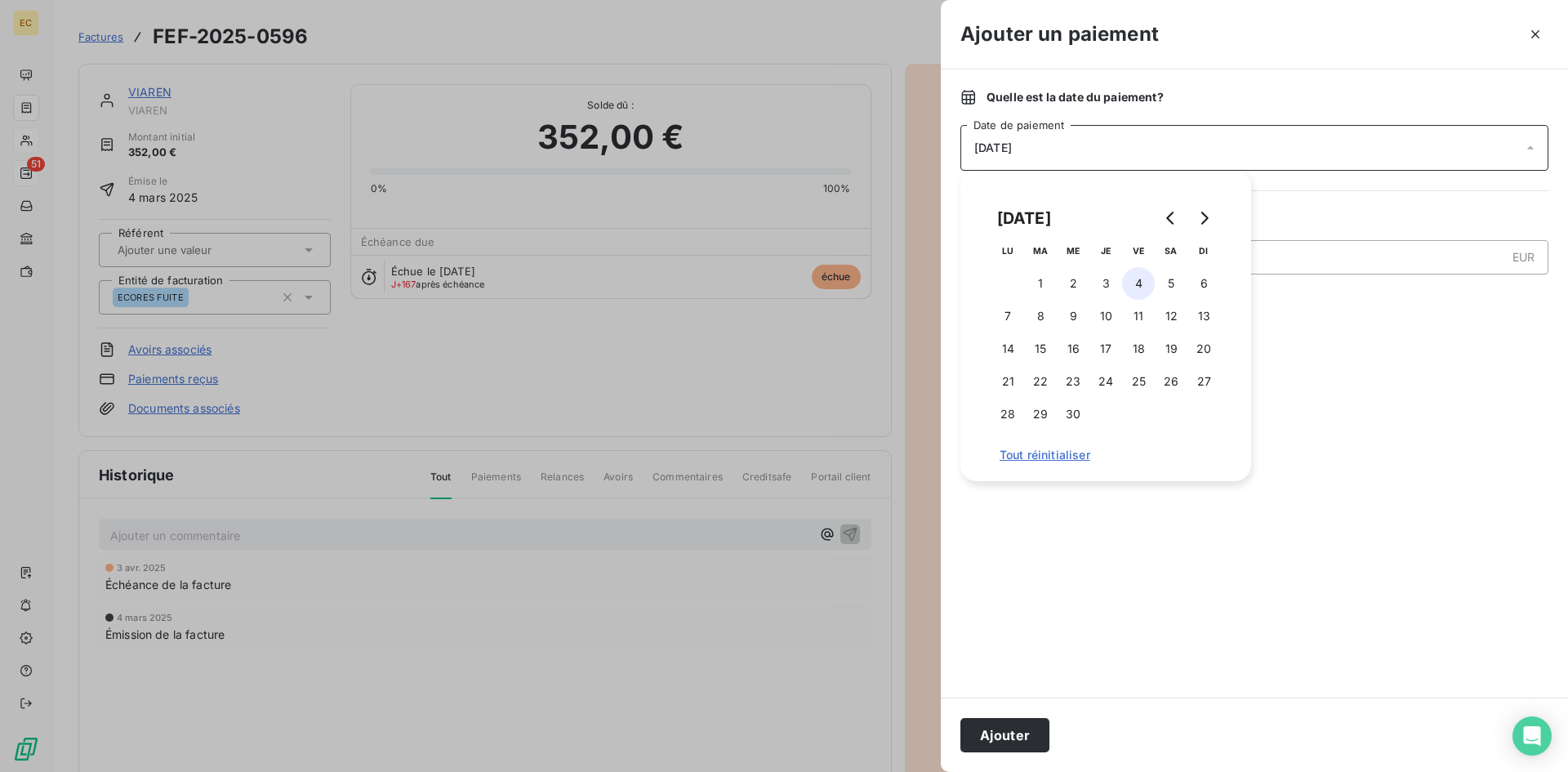
click at [1139, 284] on button "4" at bounding box center [1138, 283] width 33 height 33
click at [1022, 739] on button "Ajouter" at bounding box center [1005, 734] width 89 height 34
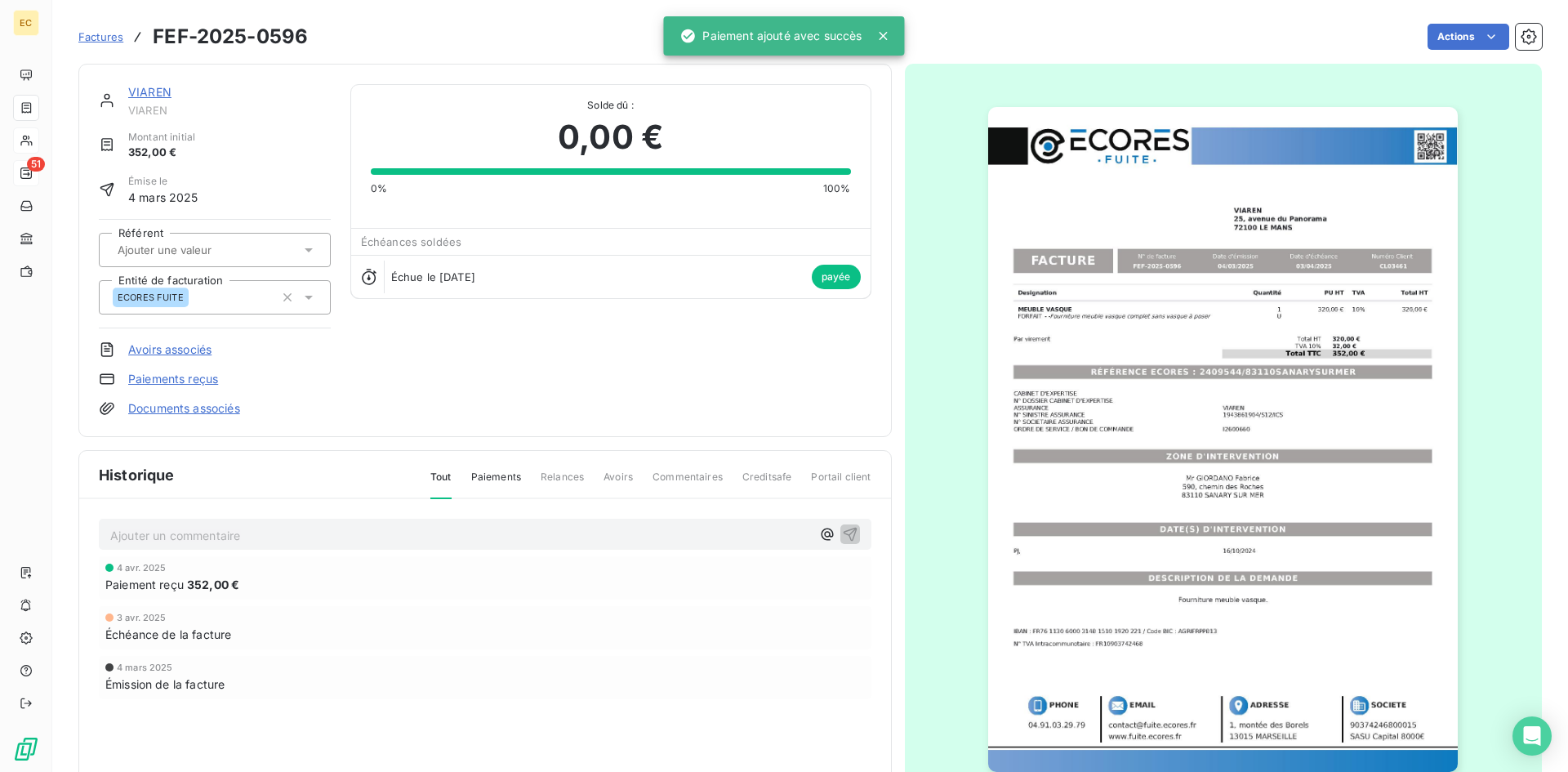
click at [143, 89] on link "VIAREN" at bounding box center [149, 92] width 43 height 14
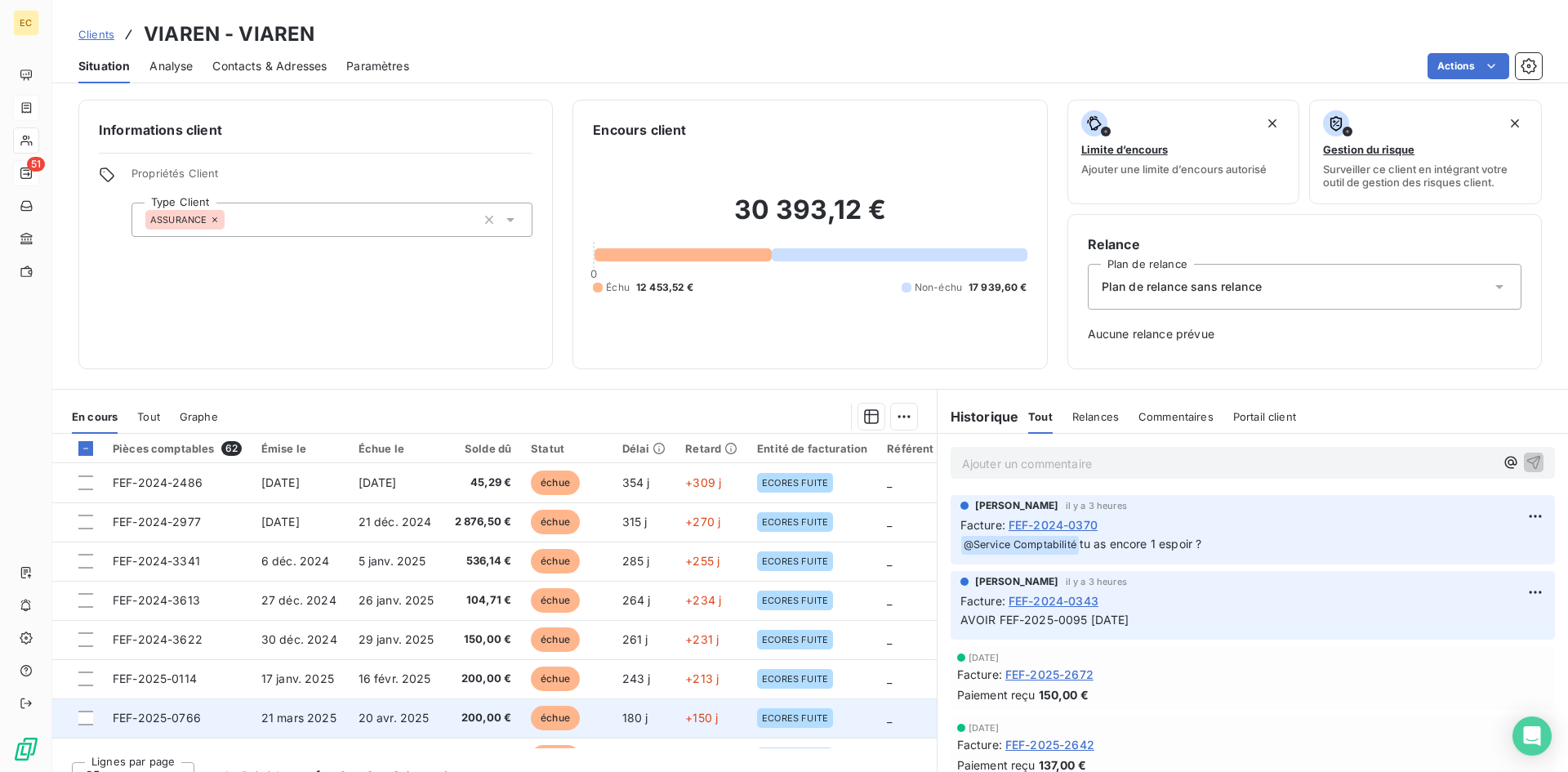
click at [200, 714] on span "FEF-2025-0766" at bounding box center [157, 717] width 88 height 14
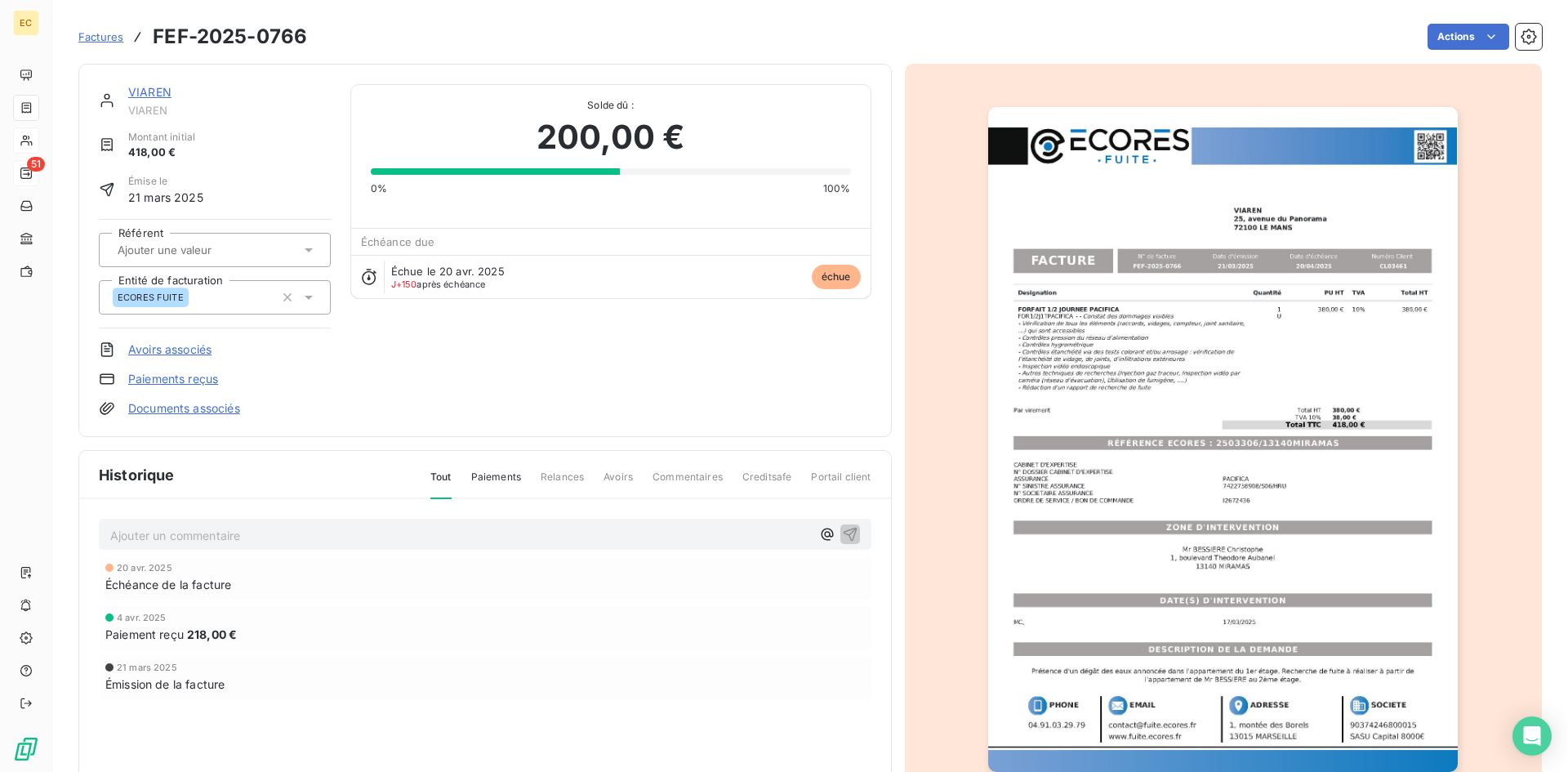
click at [159, 92] on link "VIAREN" at bounding box center [149, 92] width 43 height 14
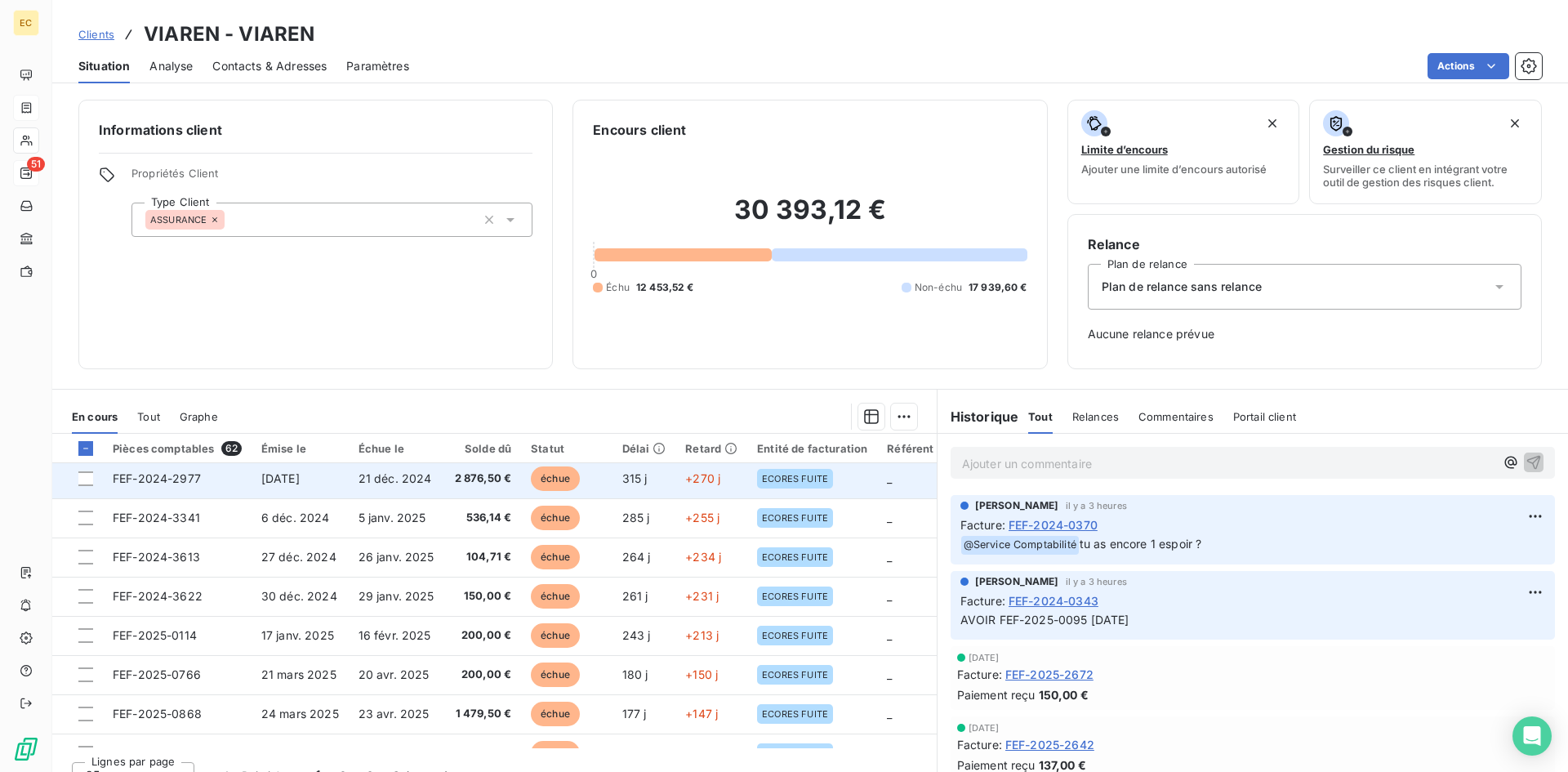
scroll to position [82, 0]
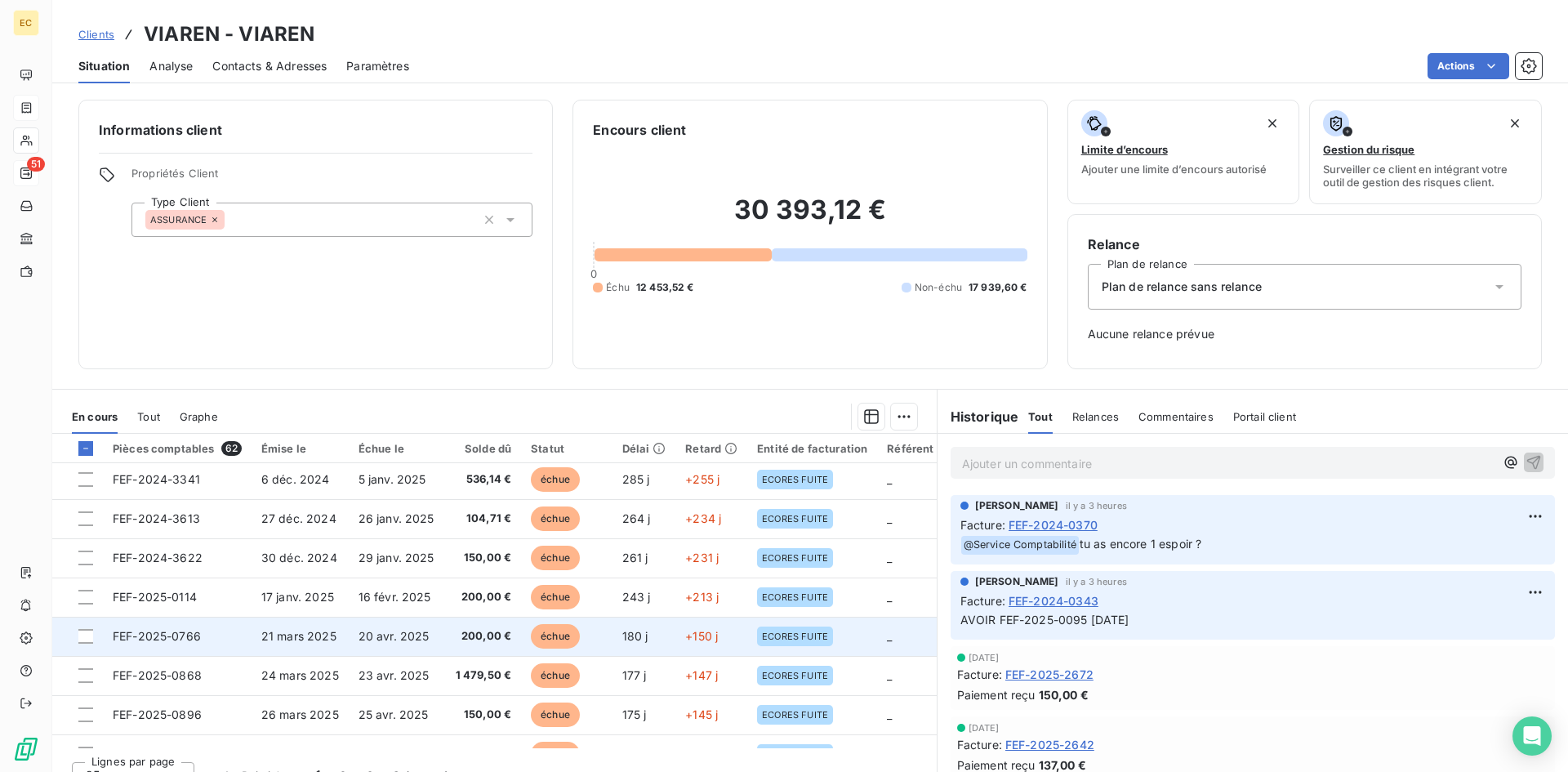
click at [204, 642] on td "FEF-2025-0766" at bounding box center [177, 636] width 149 height 39
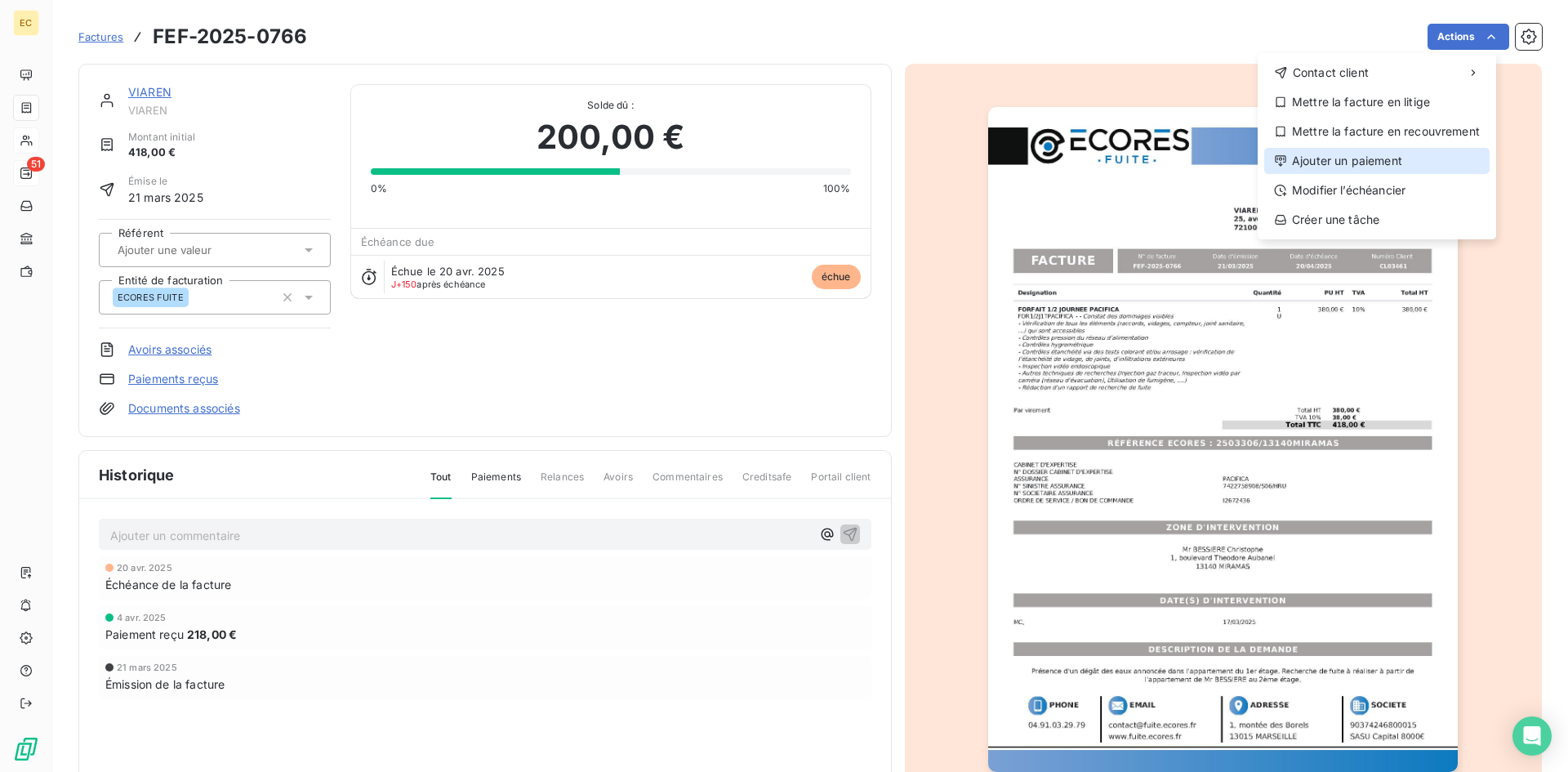
click at [1416, 155] on div "Ajouter un paiement" at bounding box center [1377, 161] width 226 height 26
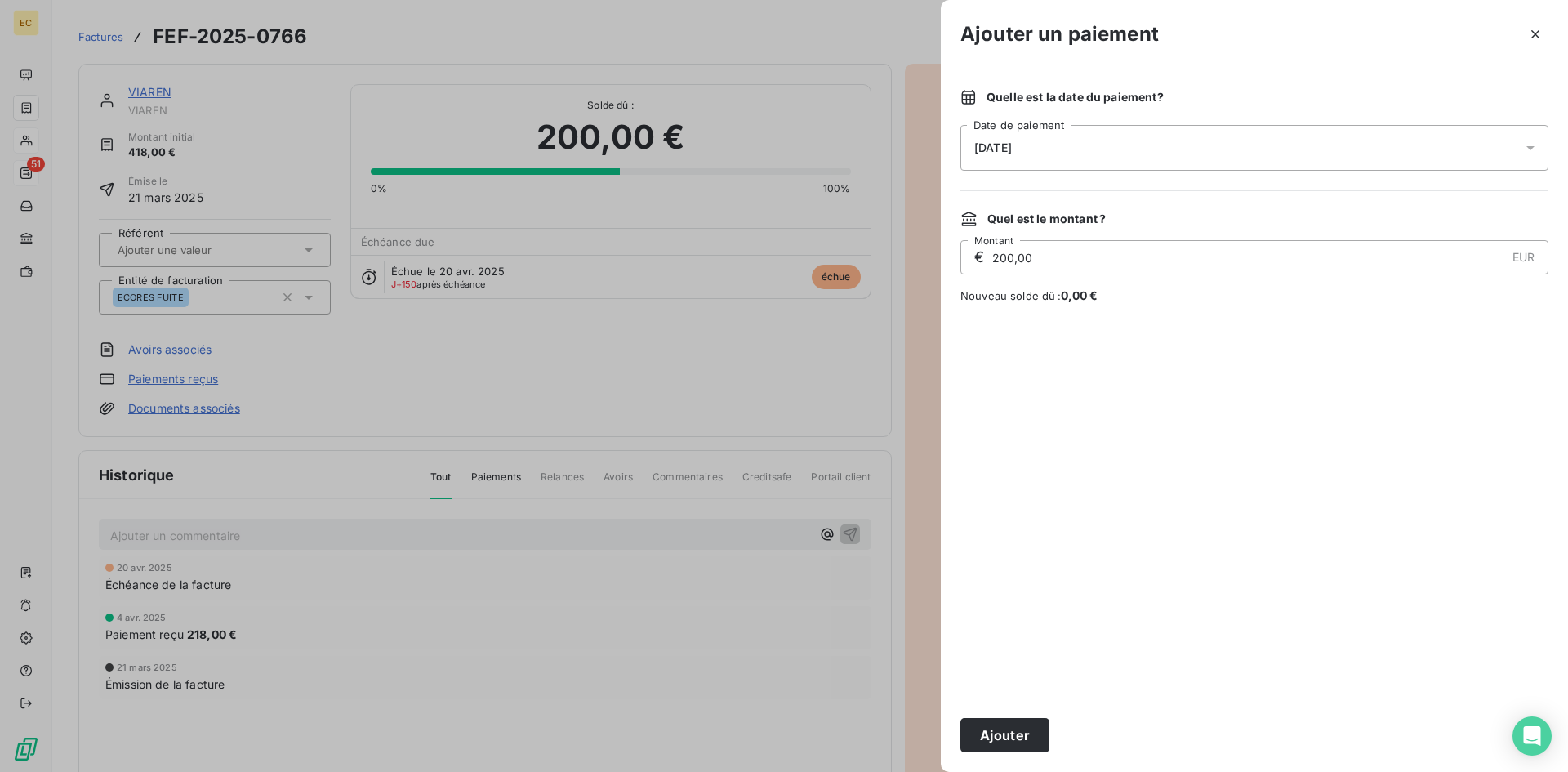
click at [1095, 148] on div "[DATE]" at bounding box center [1254, 148] width 588 height 46
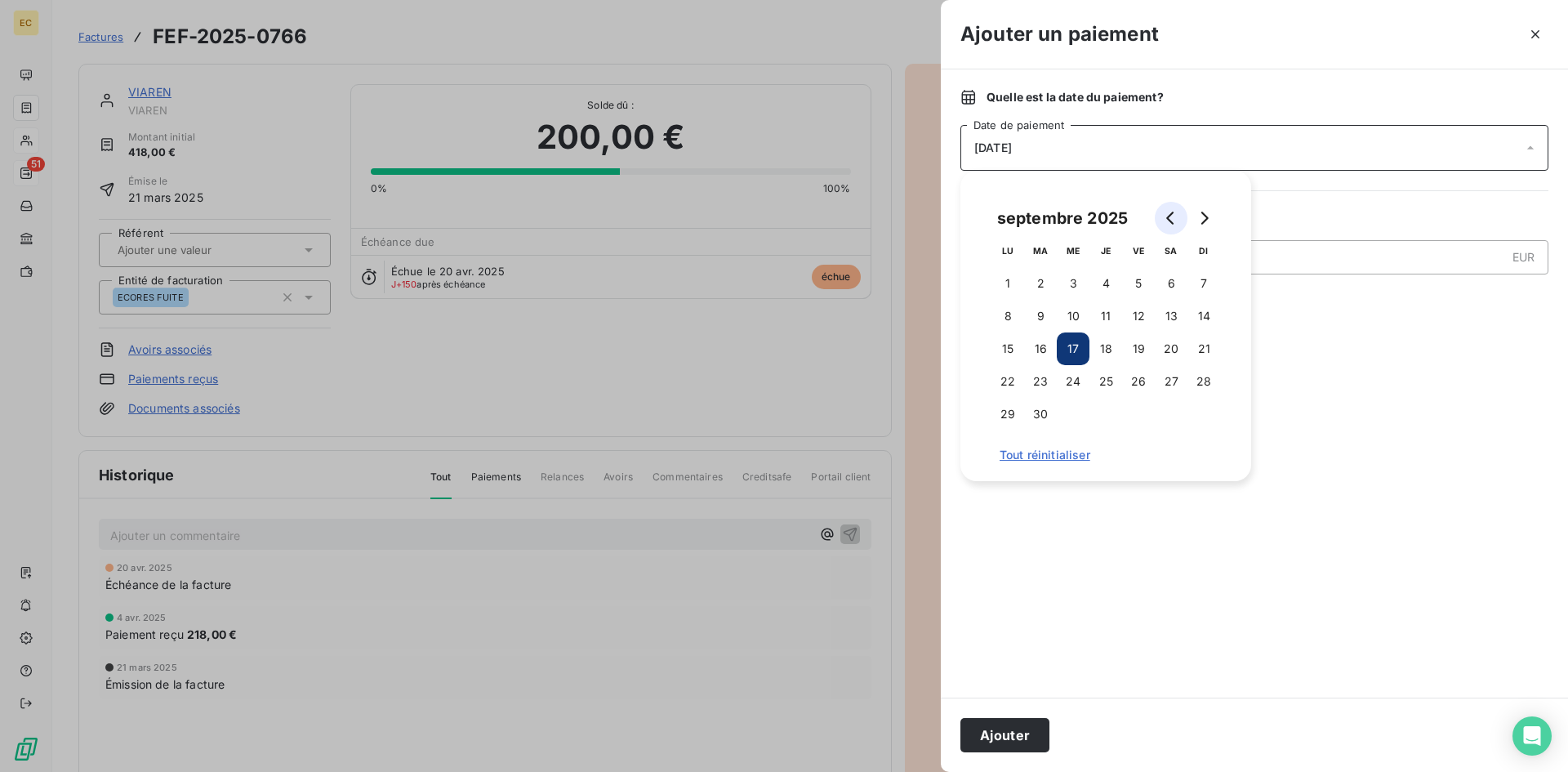
click at [1163, 217] on button "Go to previous month" at bounding box center [1170, 218] width 33 height 33
click at [1163, 219] on button "Go to previous month" at bounding box center [1170, 218] width 33 height 33
click at [1104, 323] on button "8" at bounding box center [1105, 315] width 33 height 33
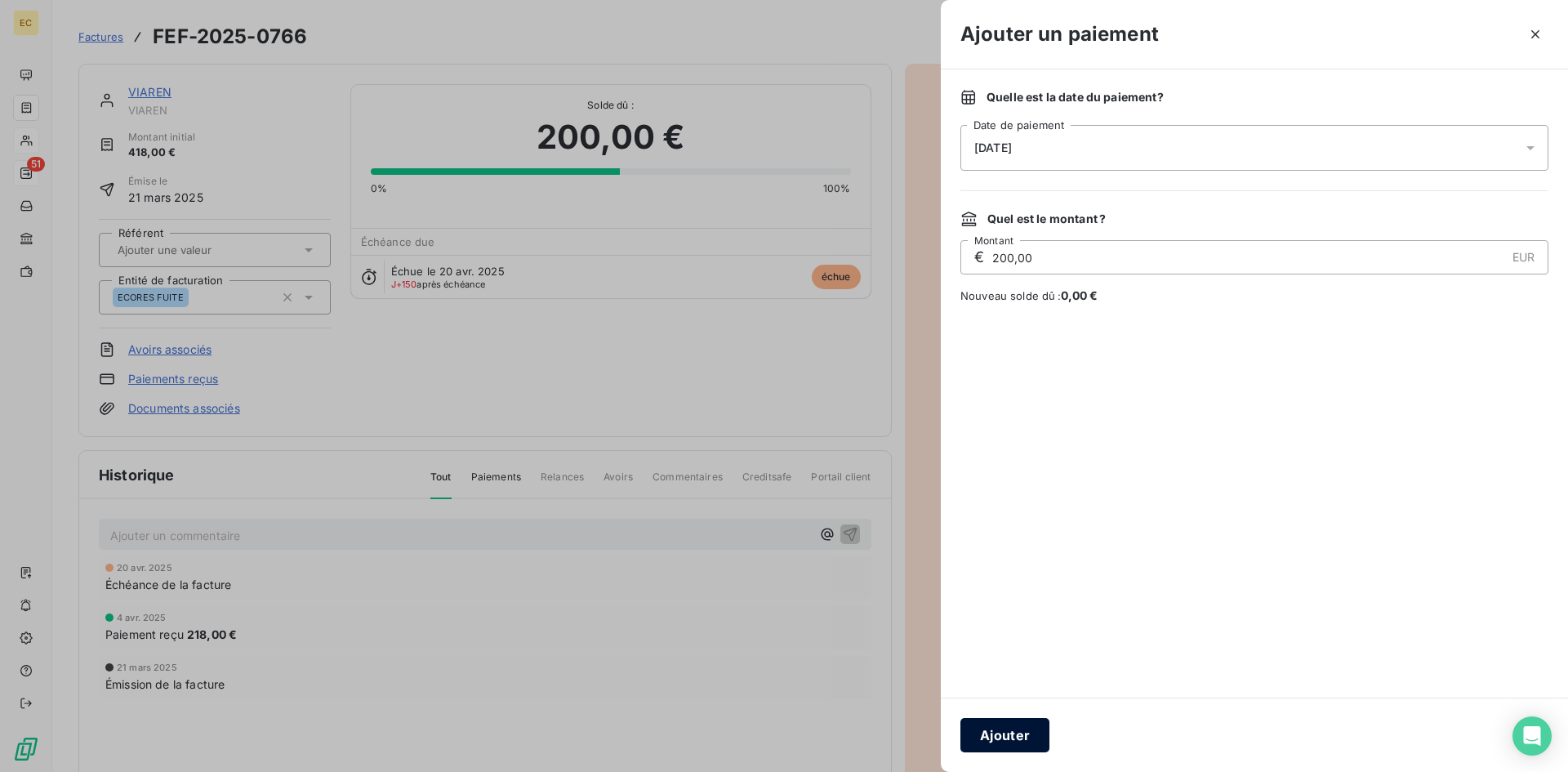
click at [1015, 739] on button "Ajouter" at bounding box center [1005, 734] width 89 height 34
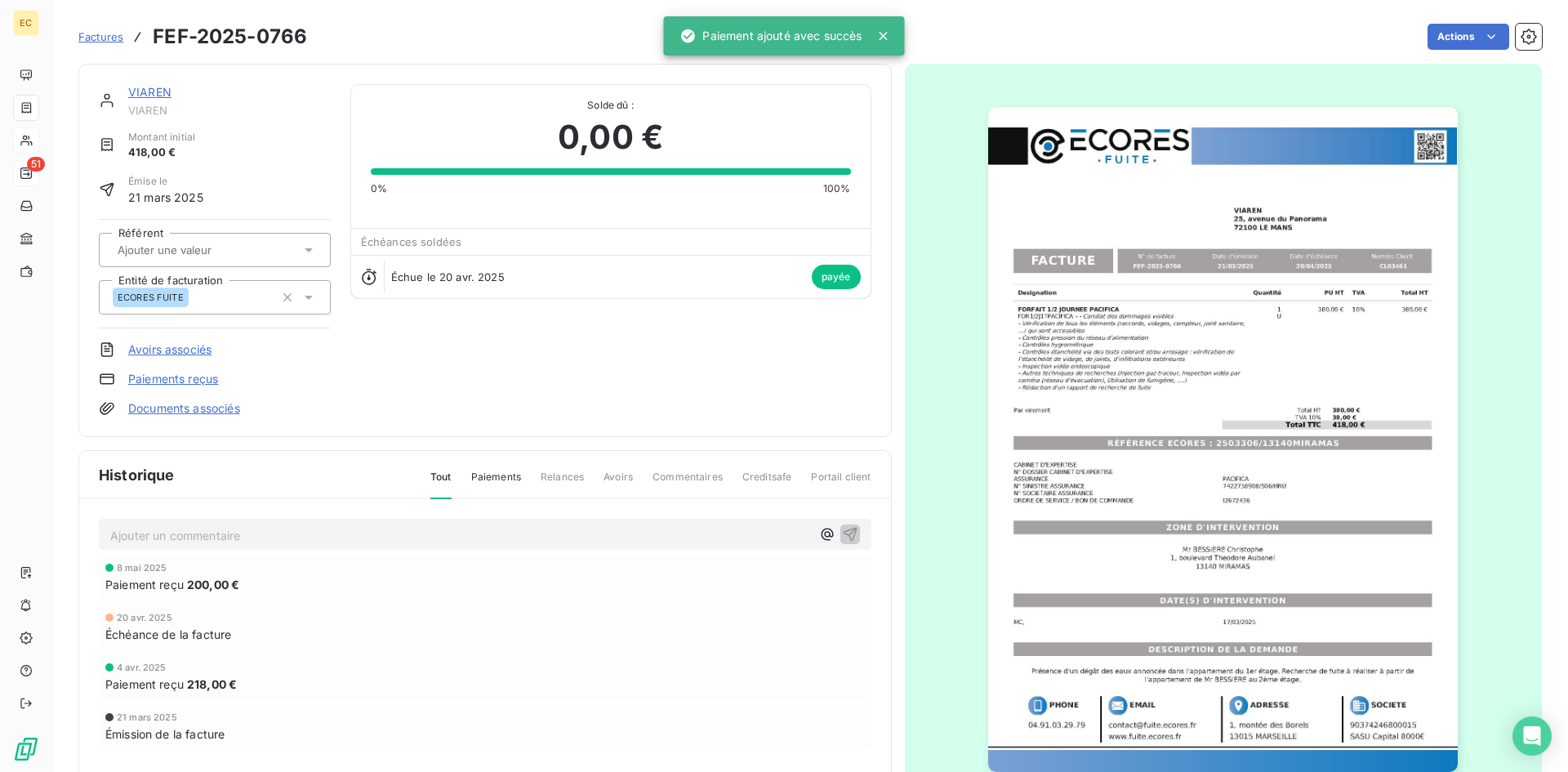
click at [149, 96] on link "VIAREN" at bounding box center [149, 92] width 43 height 14
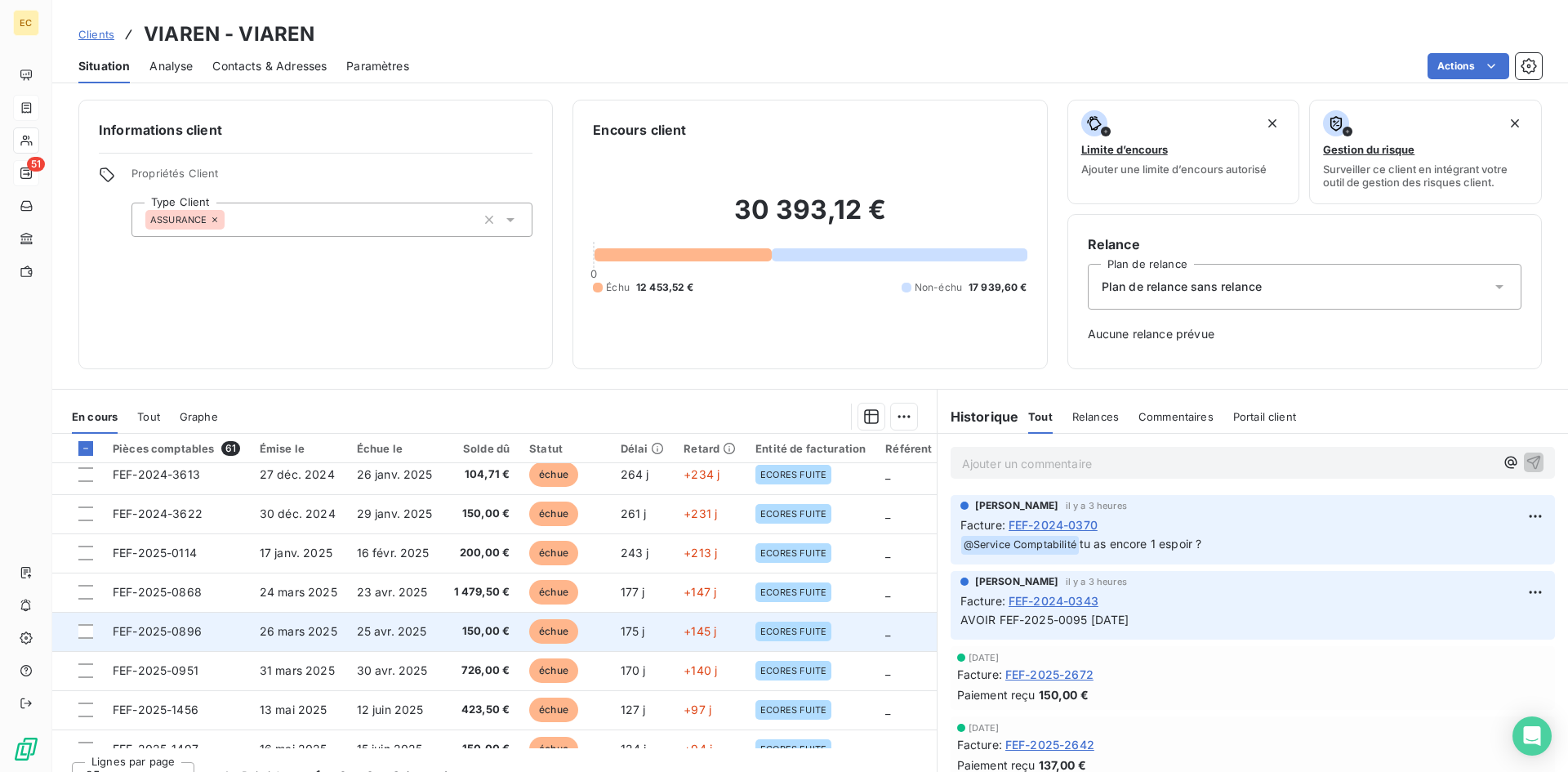
scroll to position [245, 0]
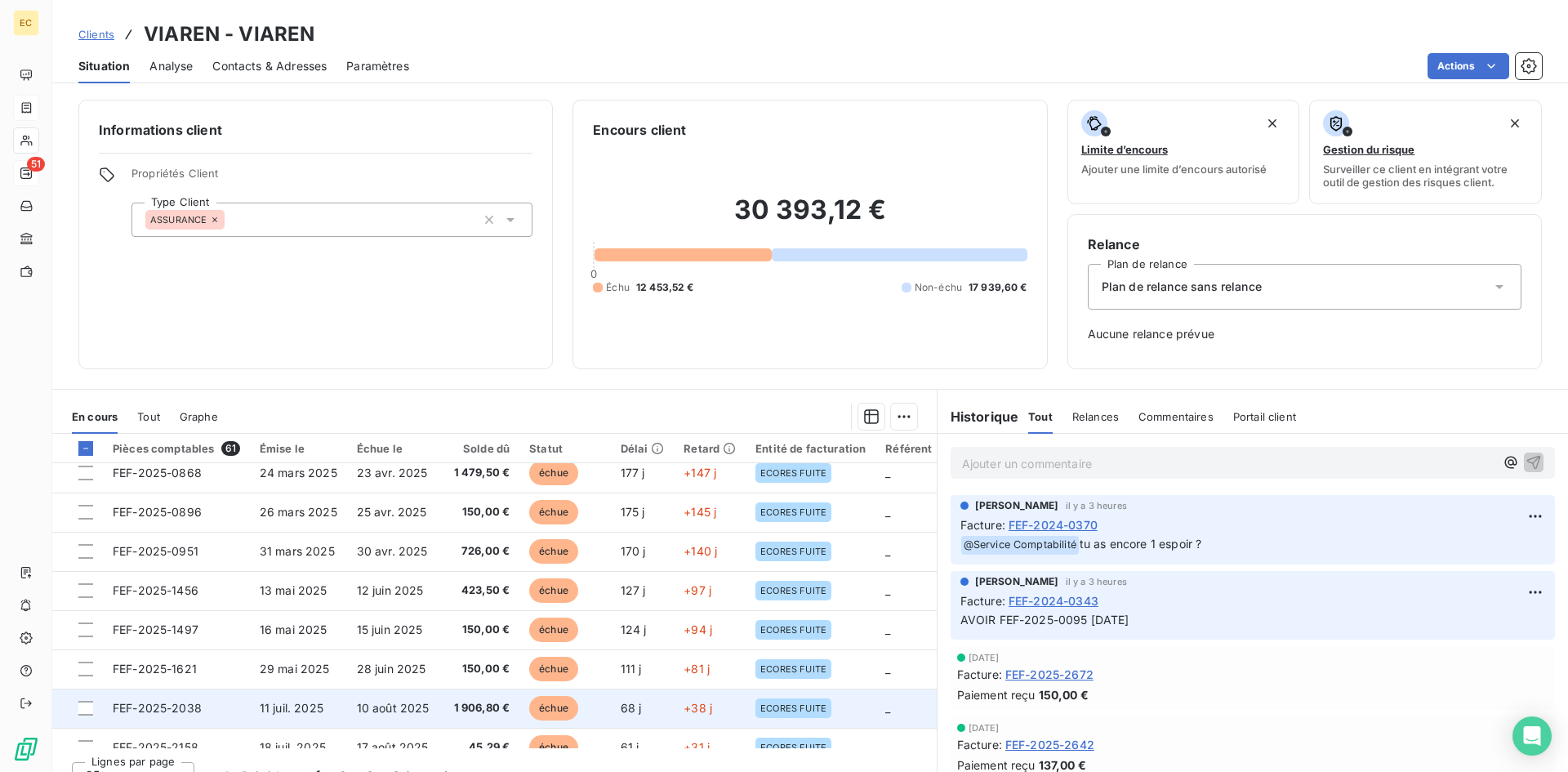
click at [332, 704] on td "11 juil. 2025" at bounding box center [299, 708] width 97 height 39
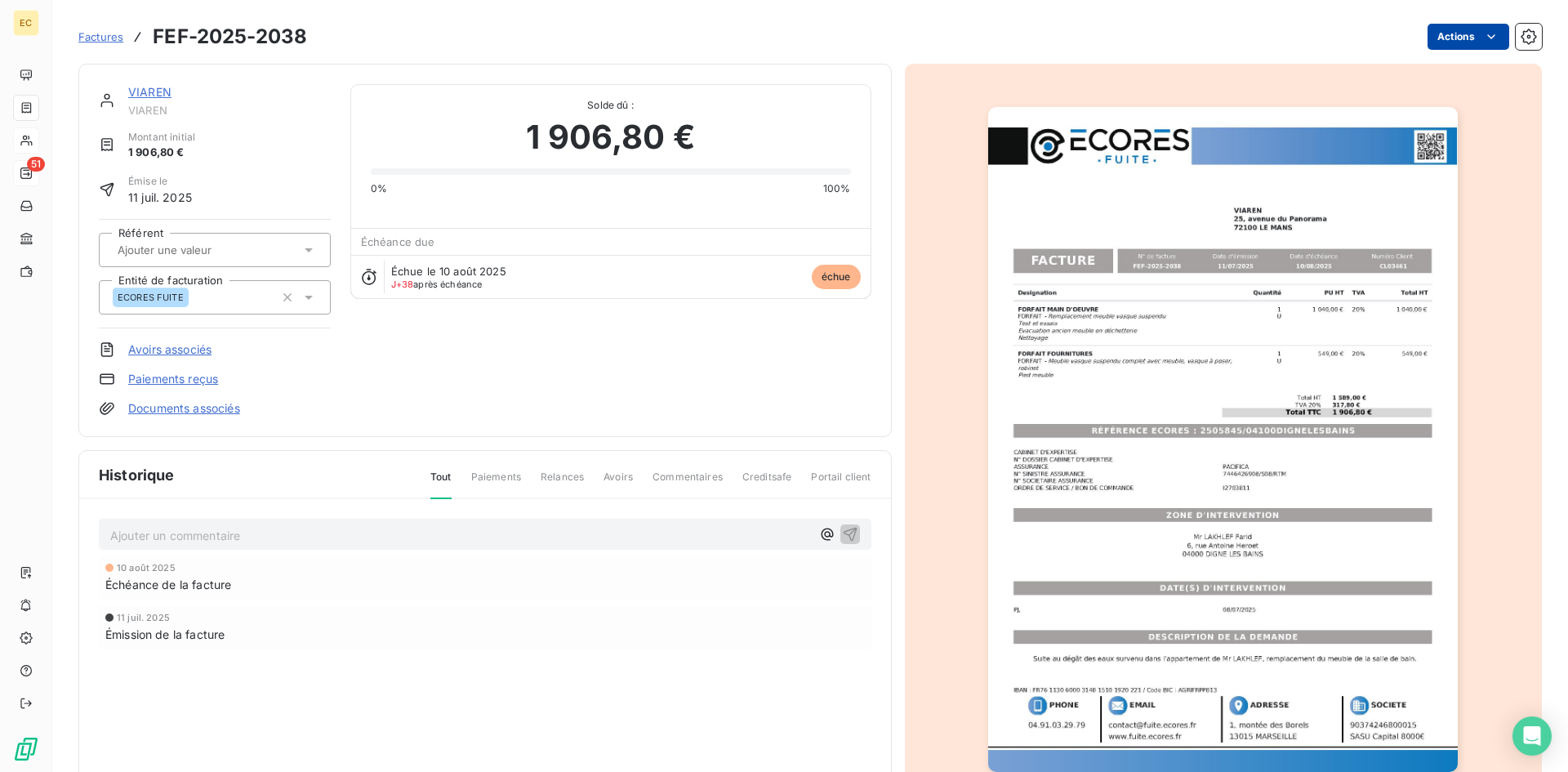
click at [1487, 37] on html "EC 51 Factures FEF-2025-2038 Actions VIAREN VIAREN [GEOGRAPHIC_DATA] initial 1 …" at bounding box center [784, 386] width 1568 height 772
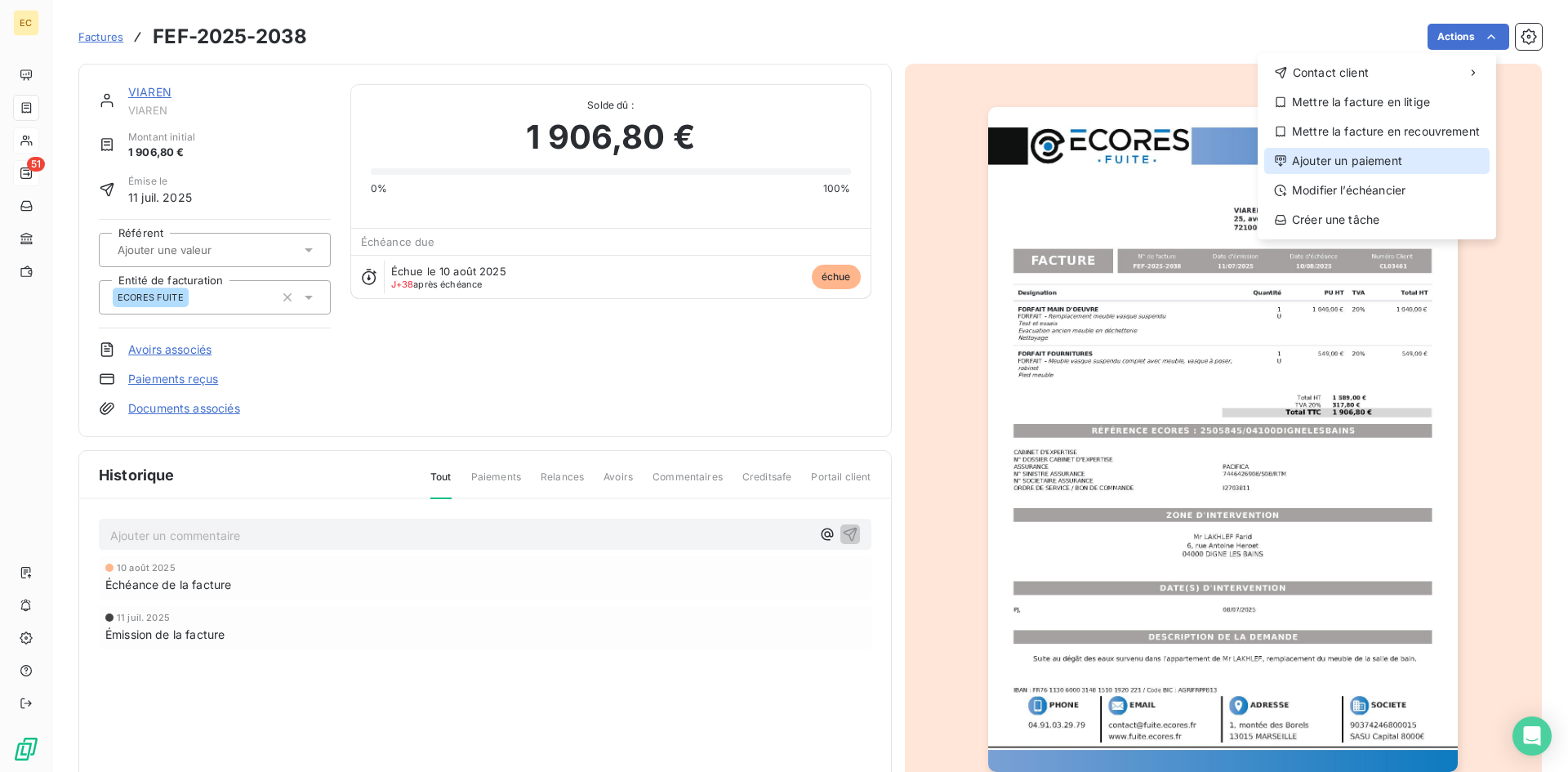
click at [1385, 158] on div "Ajouter un paiement" at bounding box center [1377, 161] width 226 height 26
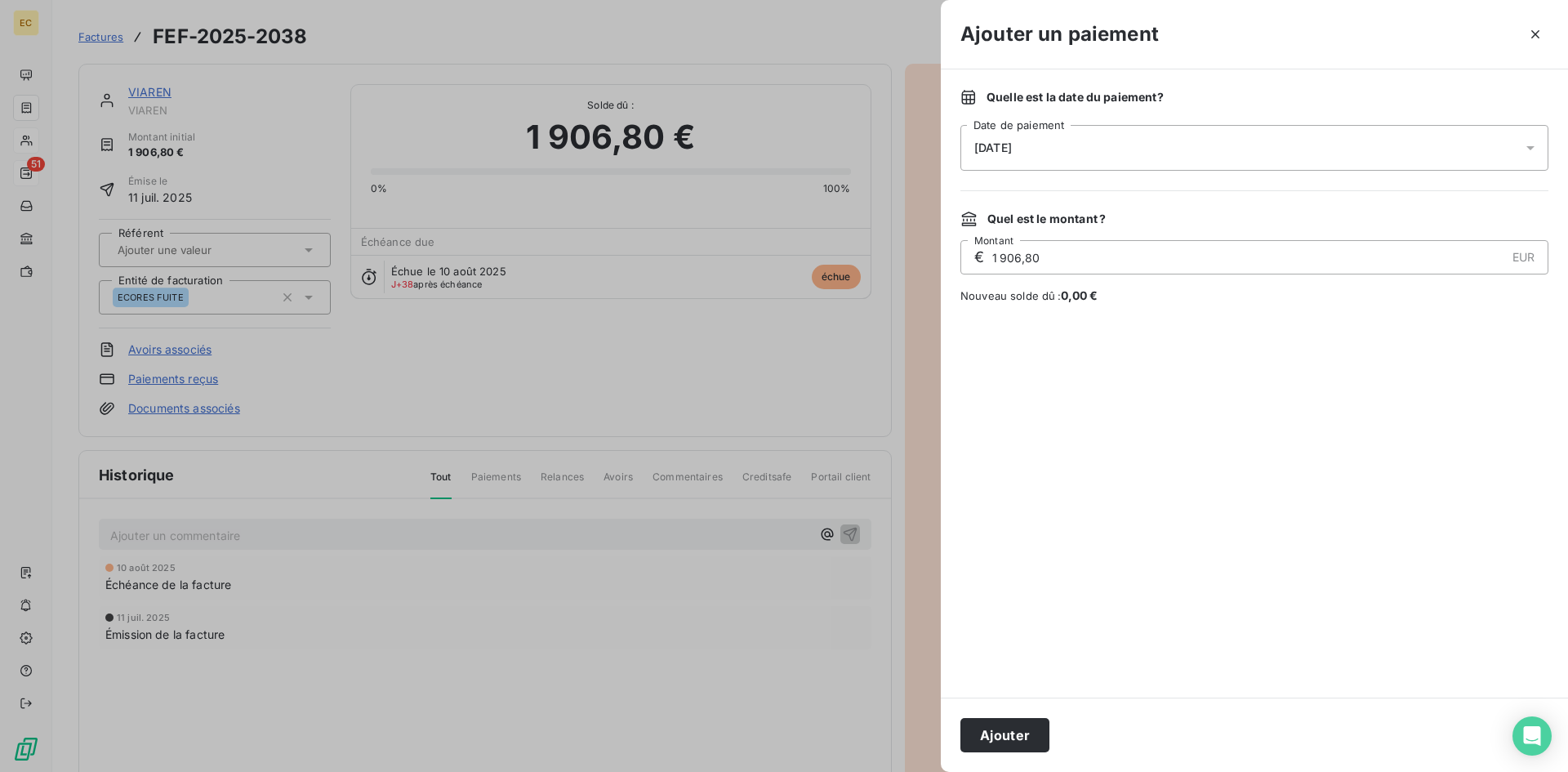
click at [1074, 148] on div "[DATE]" at bounding box center [1254, 148] width 588 height 46
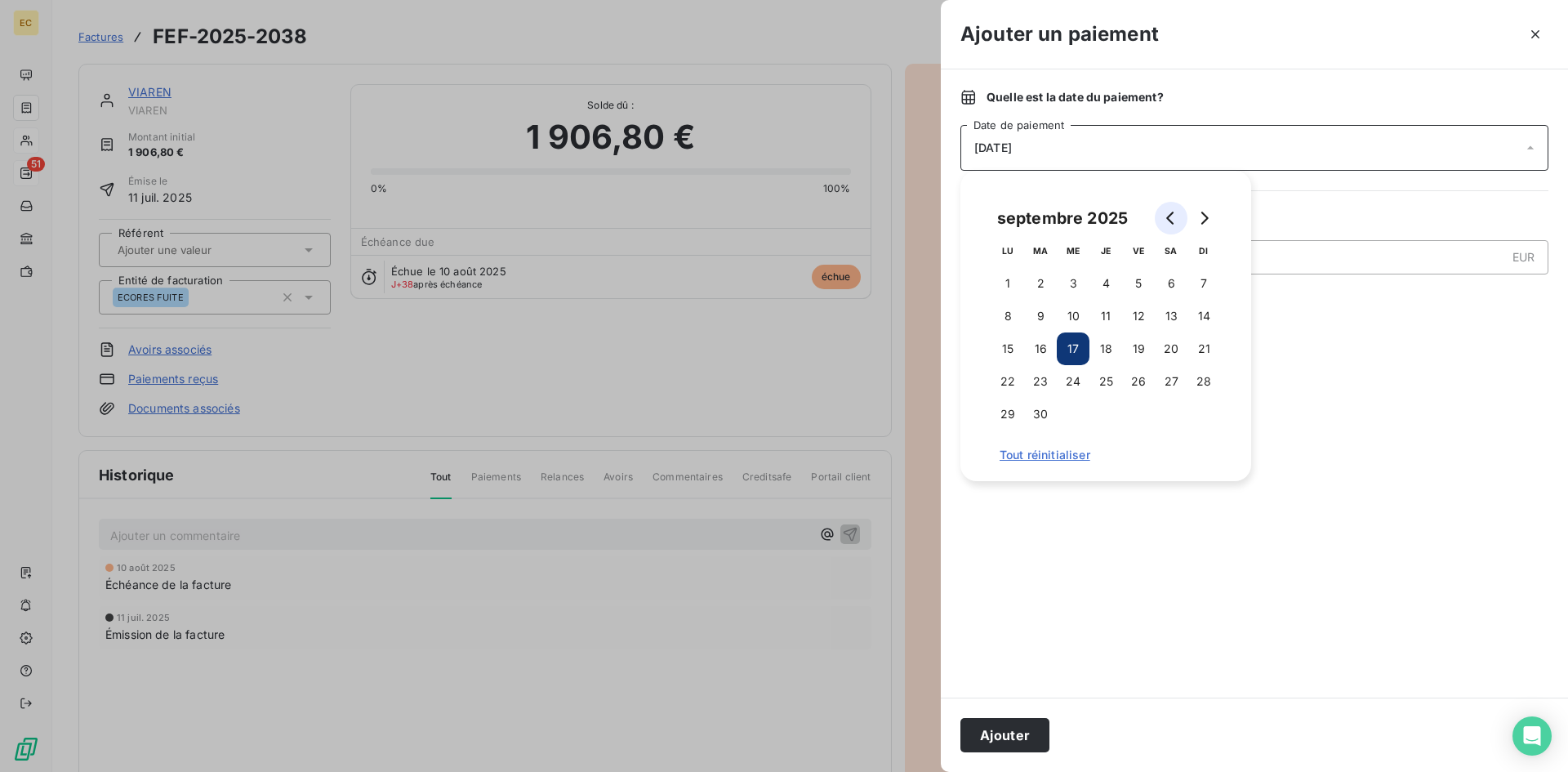
click at [1164, 219] on icon "Go to previous month" at bounding box center [1170, 218] width 13 height 13
click at [1205, 216] on icon "Go to next month" at bounding box center [1205, 218] width 7 height 13
click at [1007, 314] on button "4" at bounding box center [1007, 315] width 33 height 33
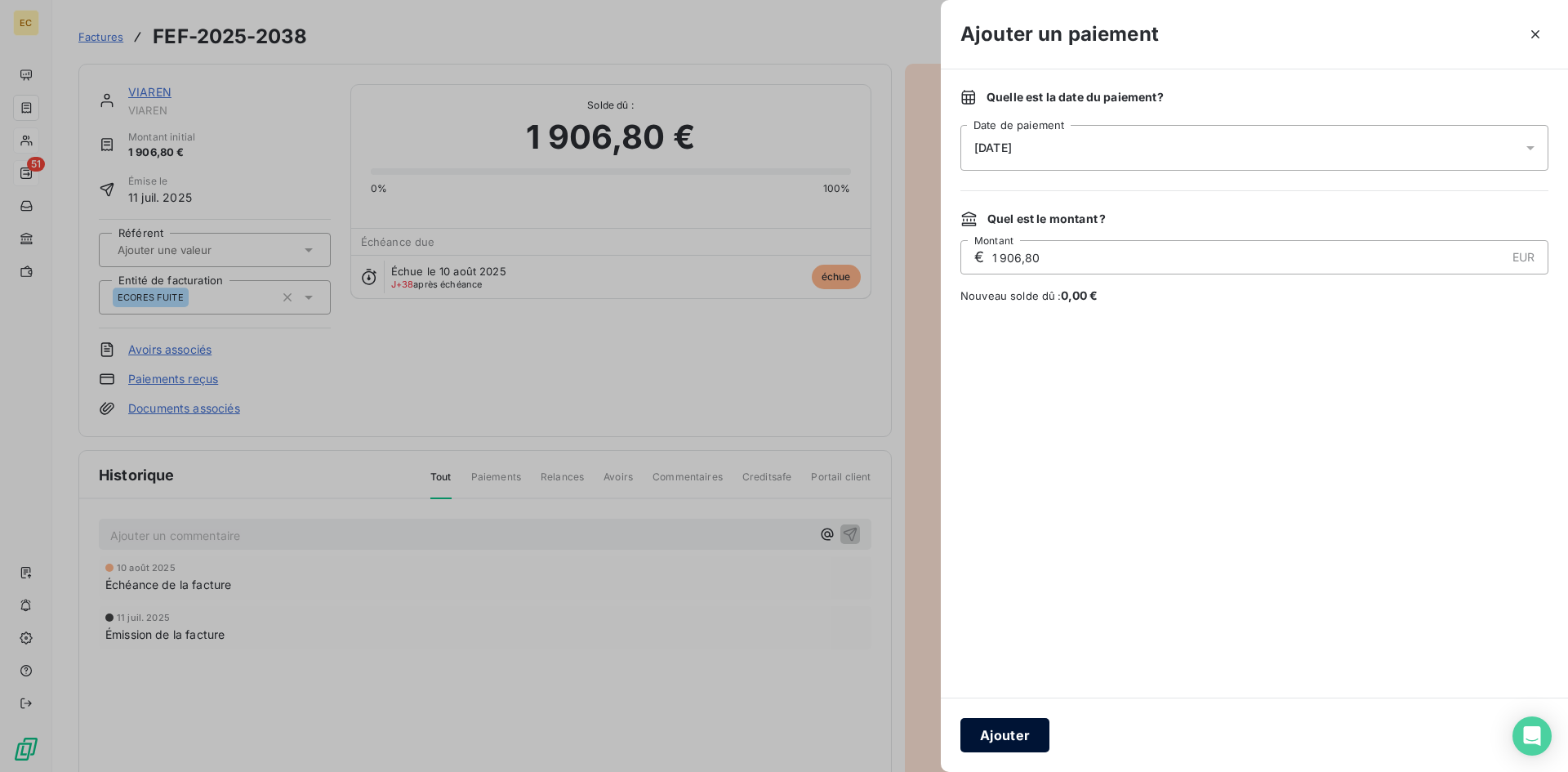
click at [1027, 731] on button "Ajouter" at bounding box center [1005, 734] width 89 height 34
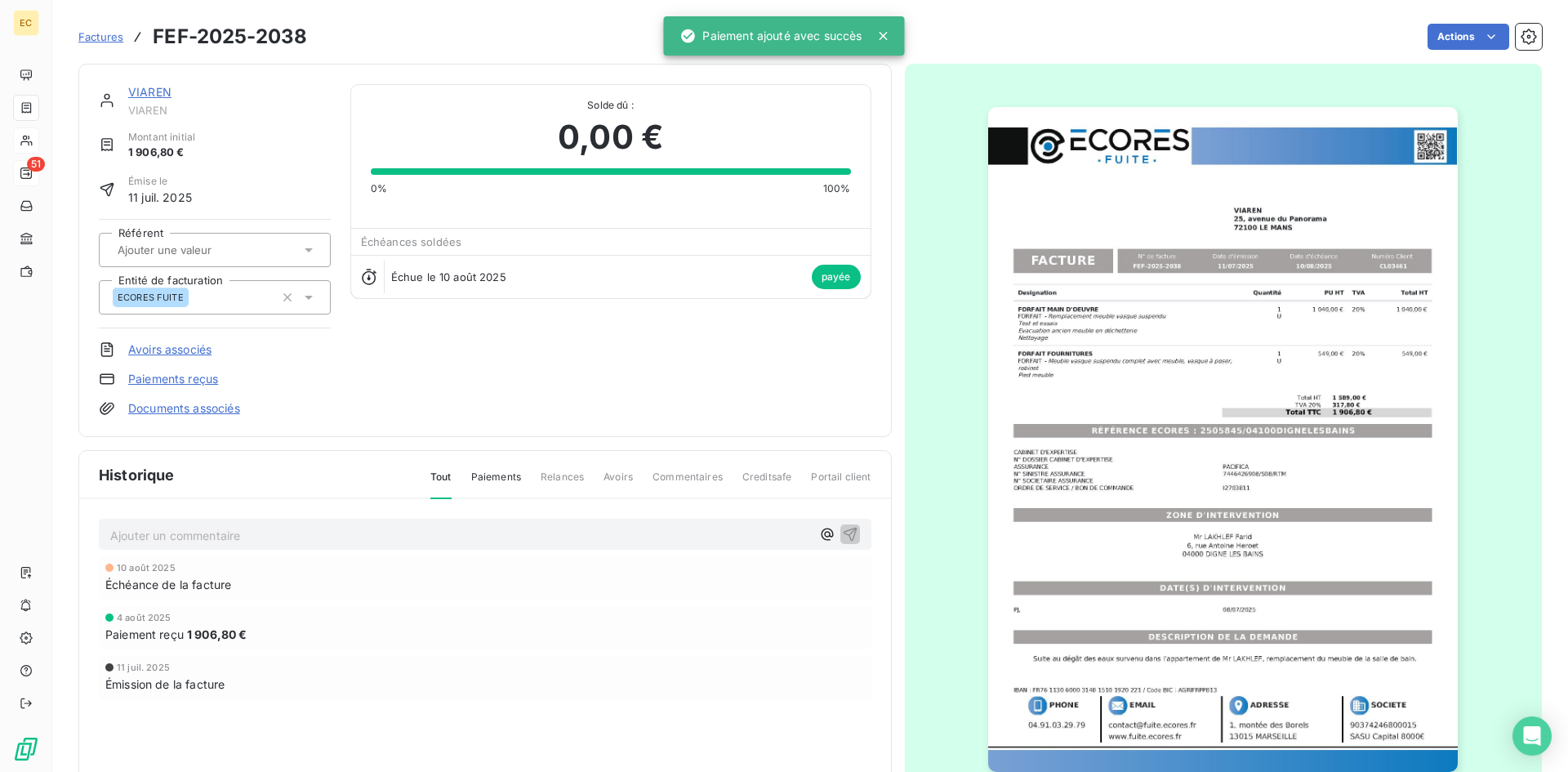
click at [156, 94] on link "VIAREN" at bounding box center [149, 92] width 43 height 14
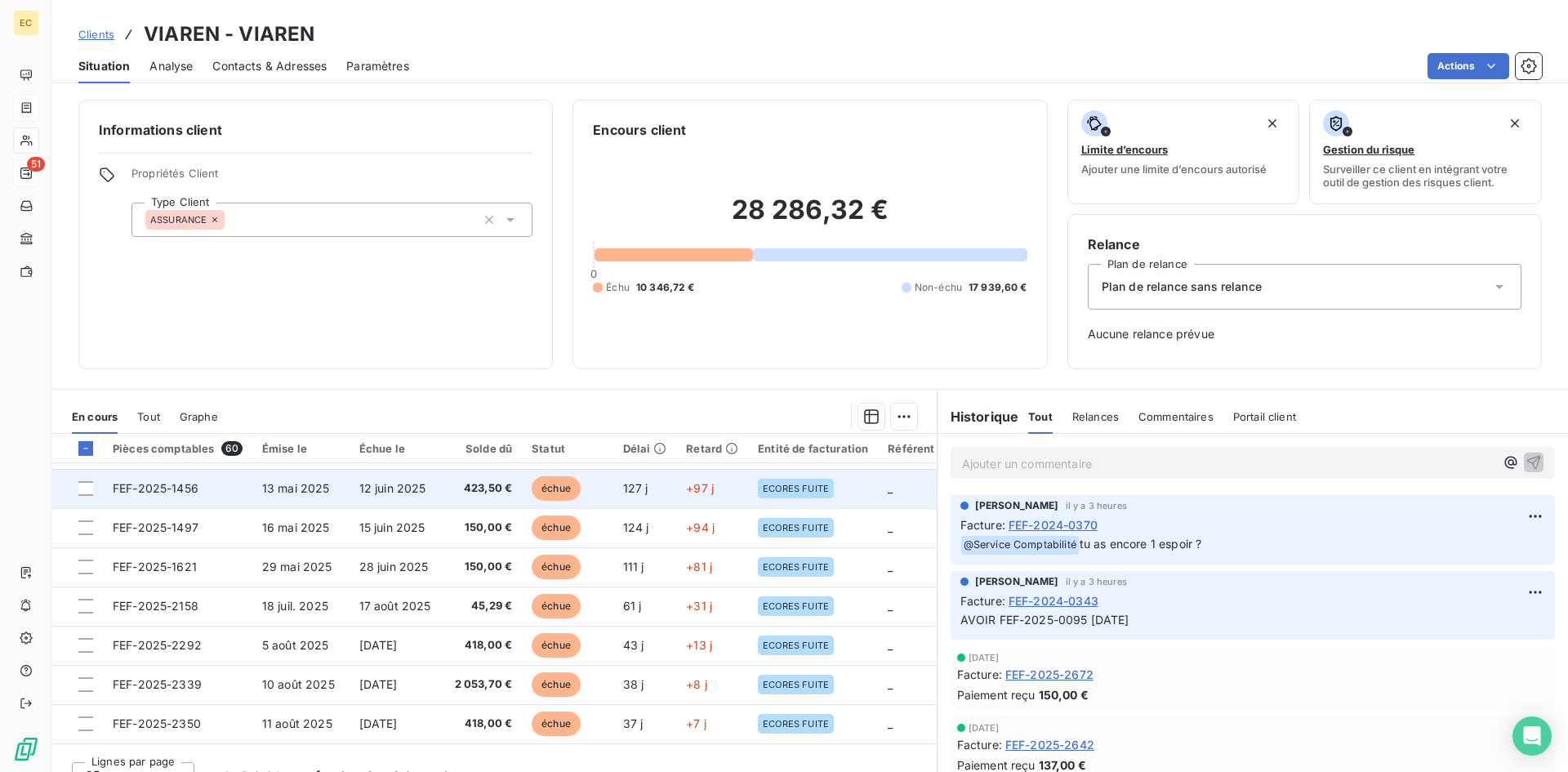
scroll to position [408, 0]
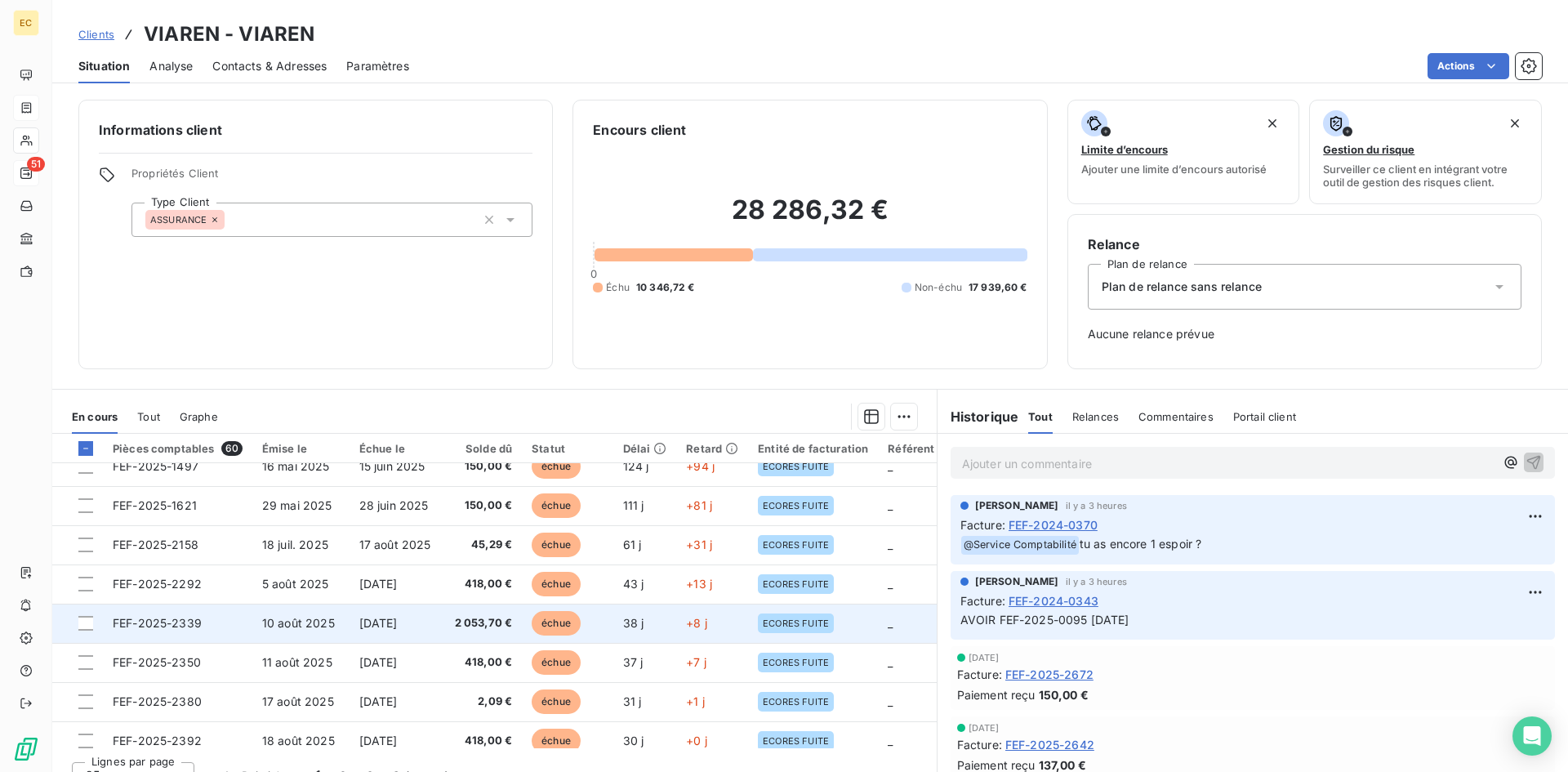
click at [363, 617] on span "[DATE]" at bounding box center [379, 623] width 39 height 14
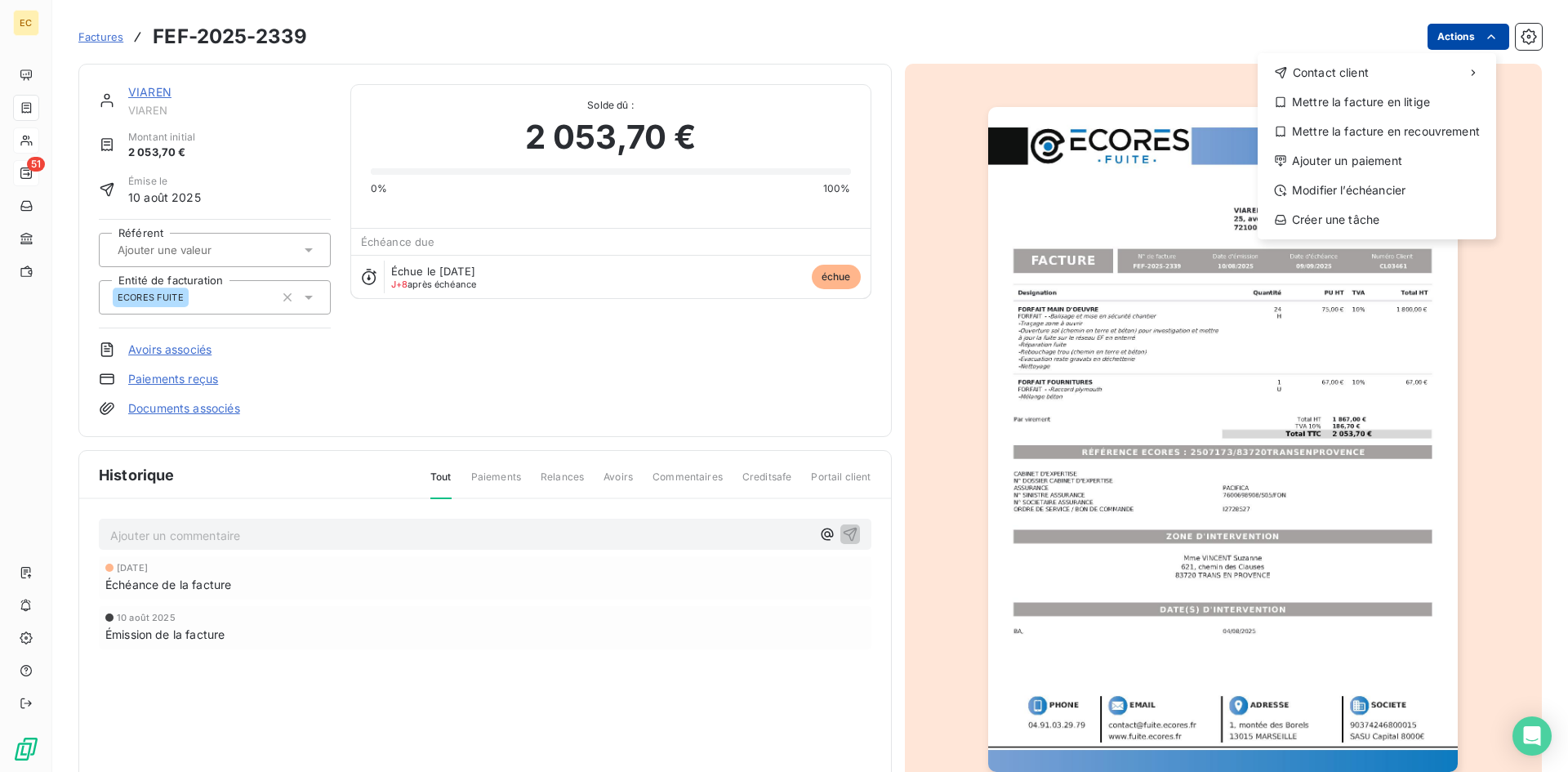
click at [1438, 28] on html "EC 51 Factures FEF-2025-2339 Actions Contact client Mettre la facture en litige…" at bounding box center [784, 386] width 1568 height 772
click at [1377, 163] on div "Ajouter un paiement" at bounding box center [1377, 161] width 226 height 26
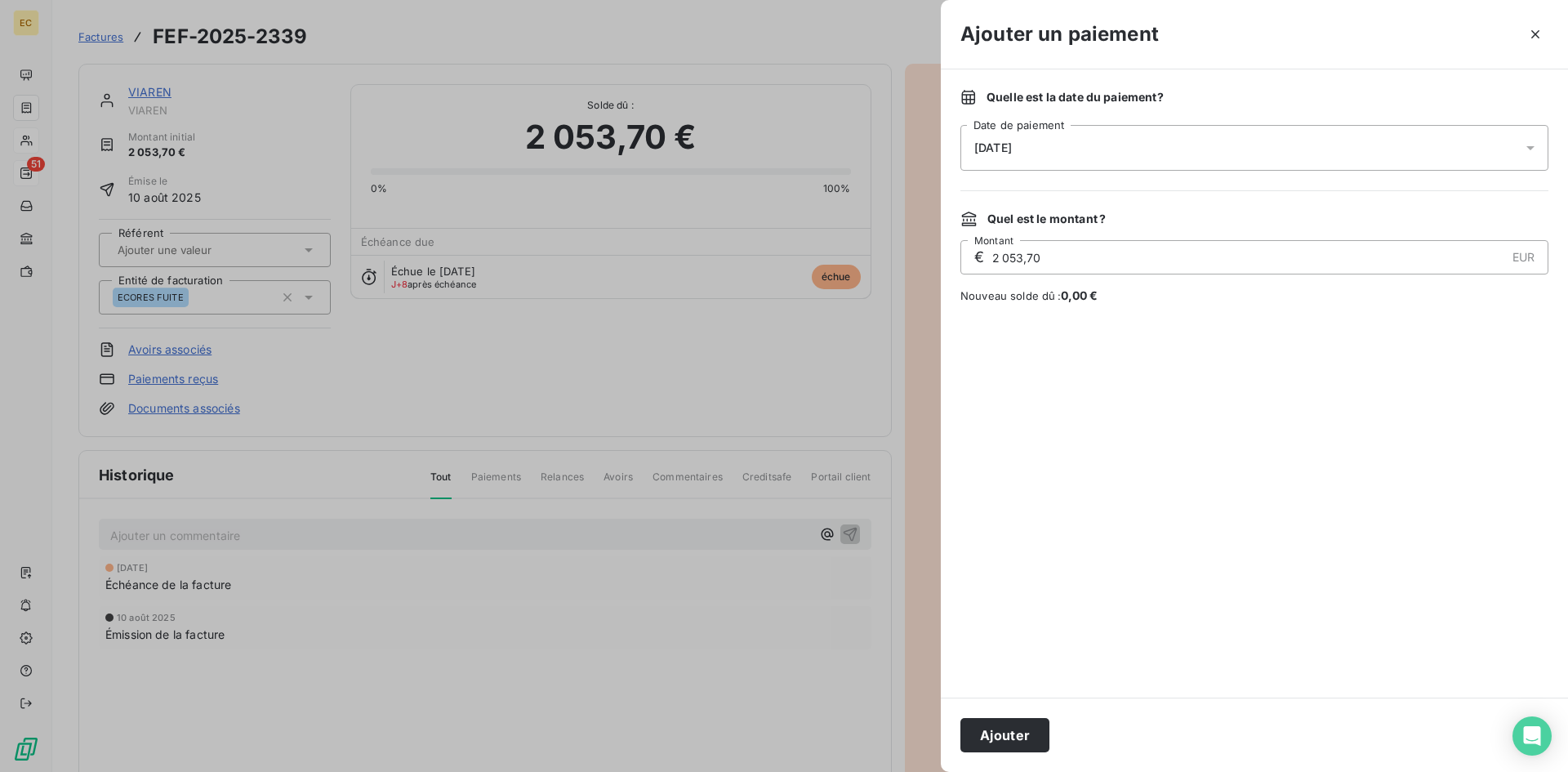
click at [1057, 148] on div "[DATE]" at bounding box center [1254, 148] width 588 height 46
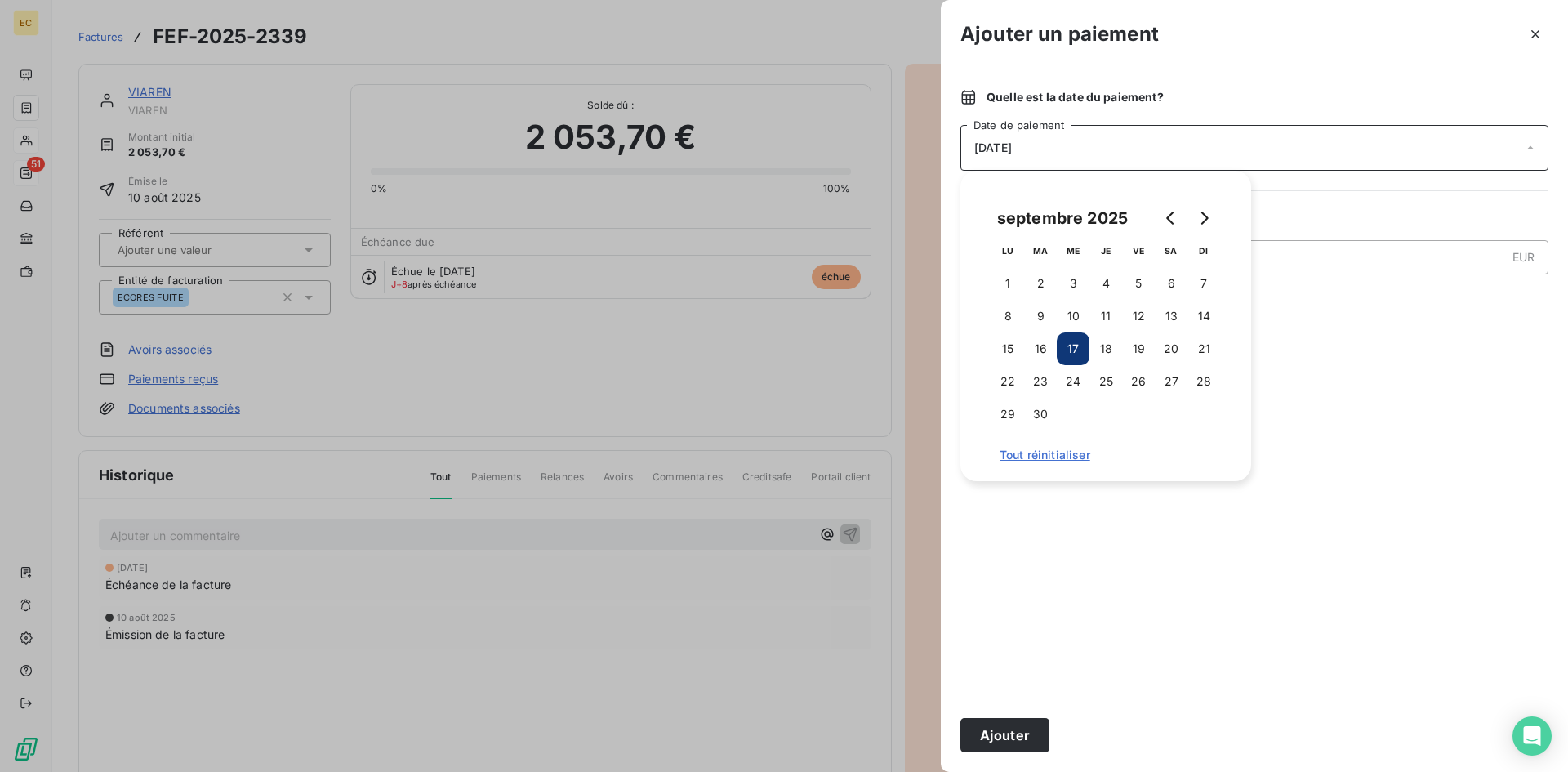
click at [1007, 730] on button "Ajouter" at bounding box center [1005, 734] width 89 height 34
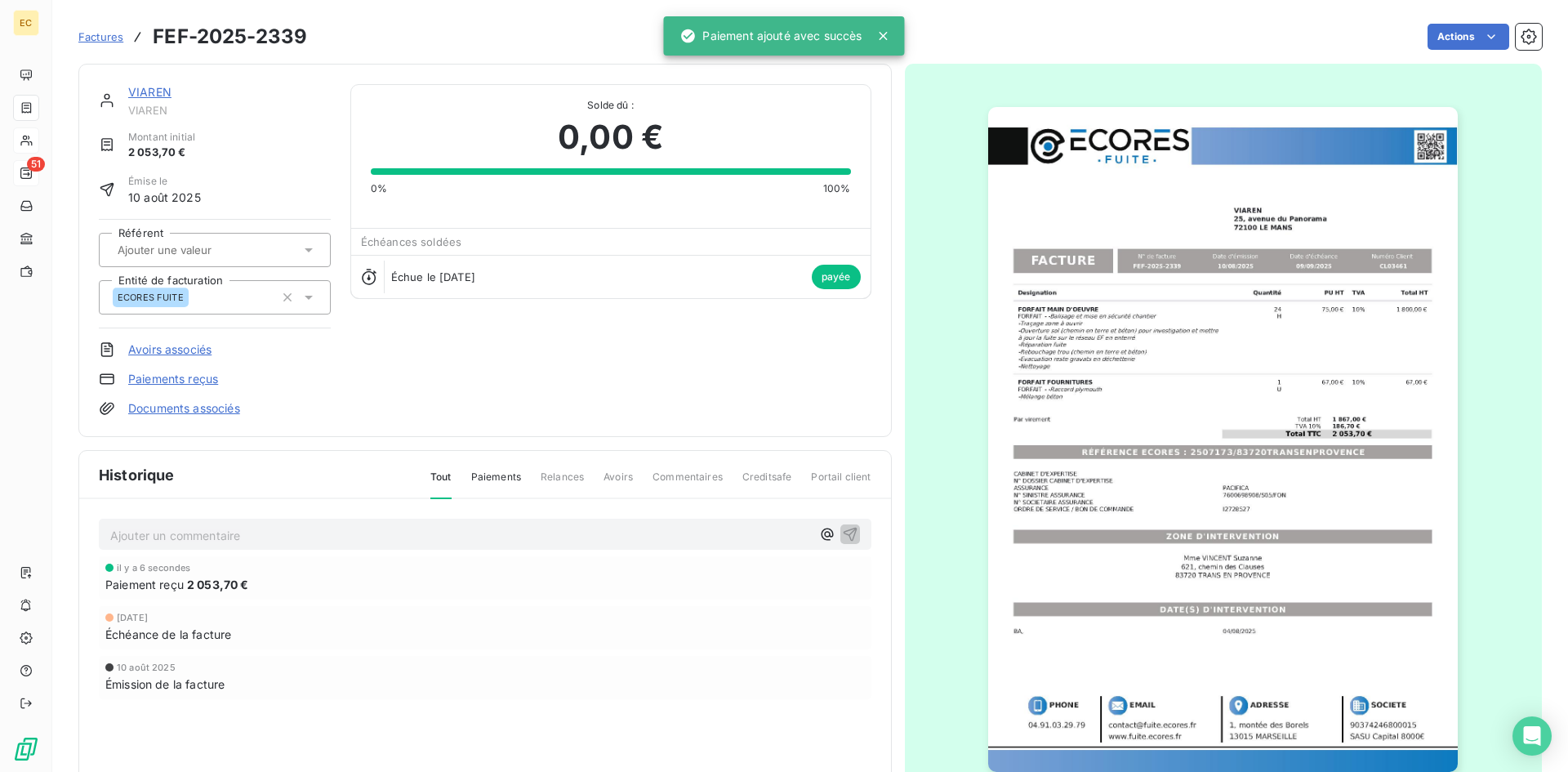
click at [149, 91] on link "VIAREN" at bounding box center [149, 92] width 43 height 14
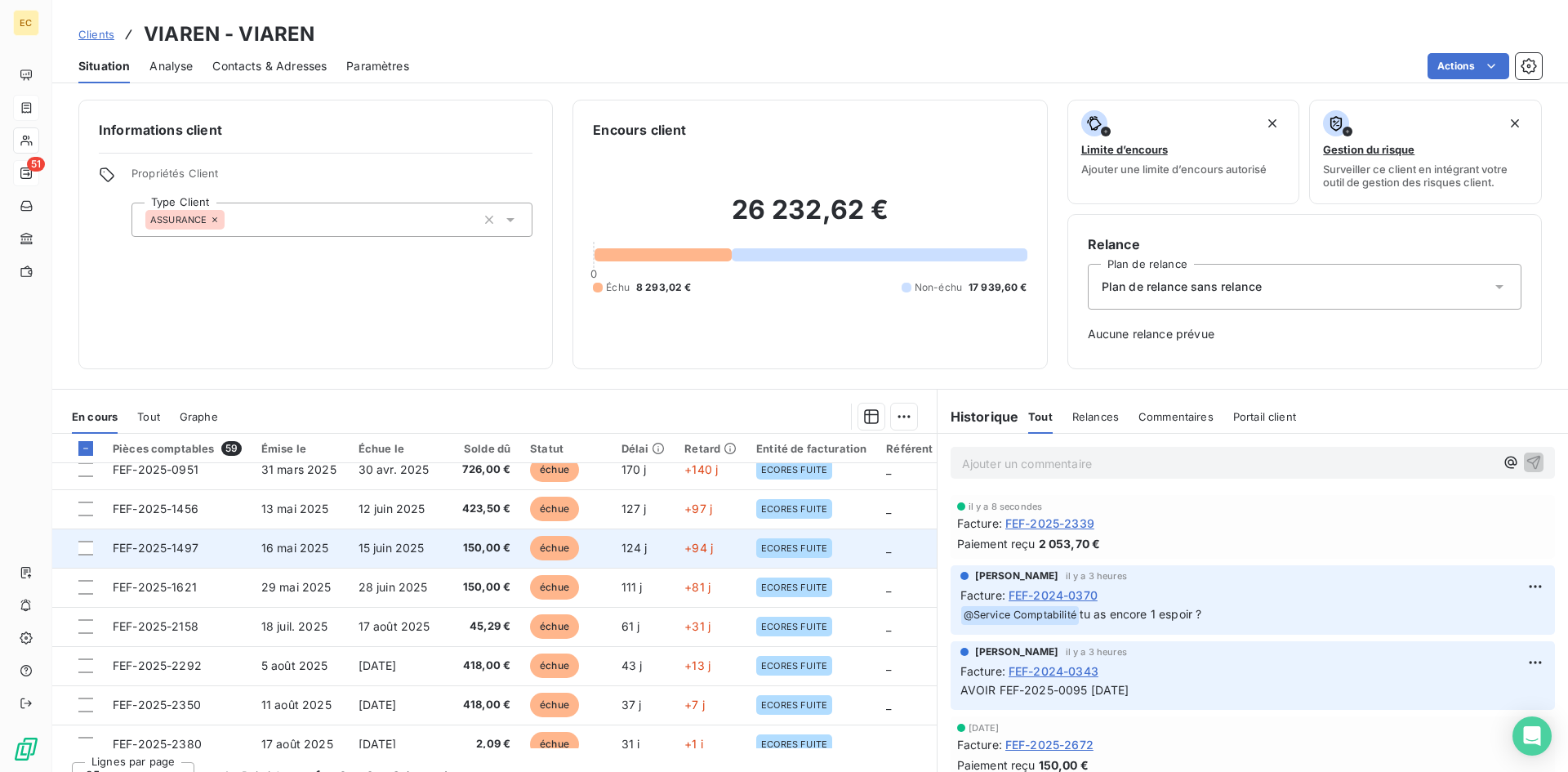
scroll to position [408, 0]
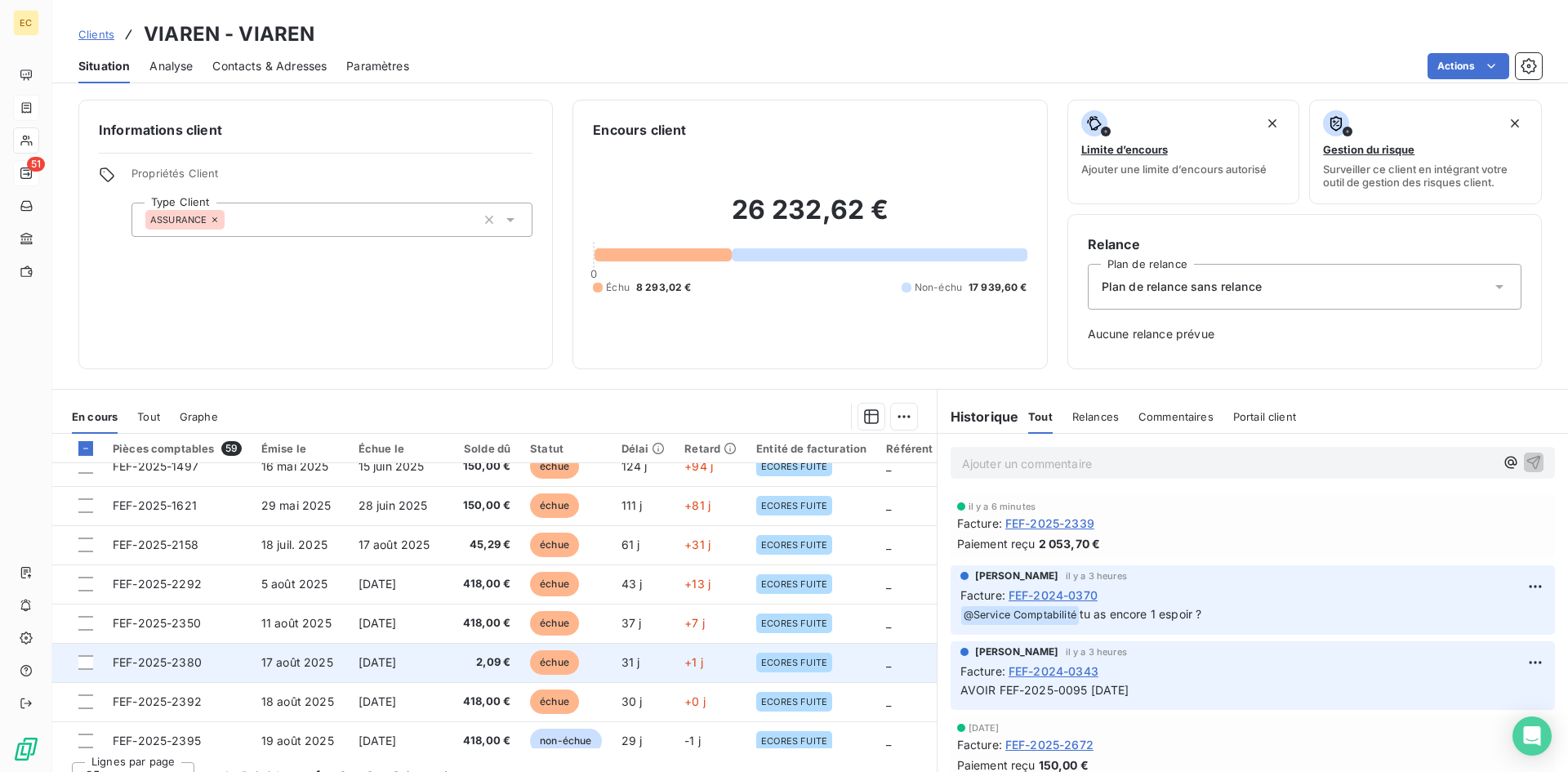
click at [176, 661] on span "FEF-2025-2380" at bounding box center [157, 662] width 89 height 14
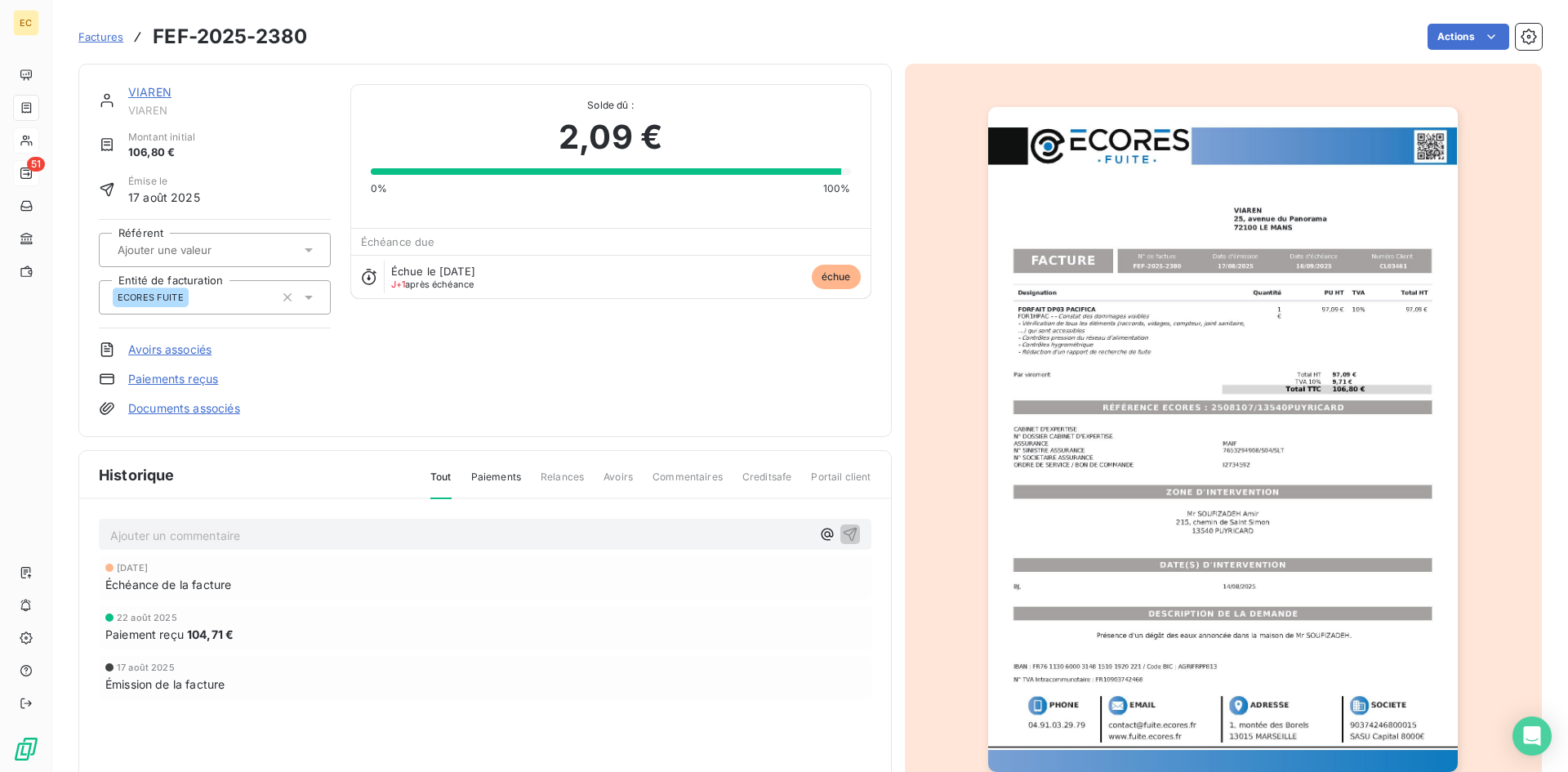
click at [190, 347] on link "Avoirs associés" at bounding box center [169, 349] width 84 height 17
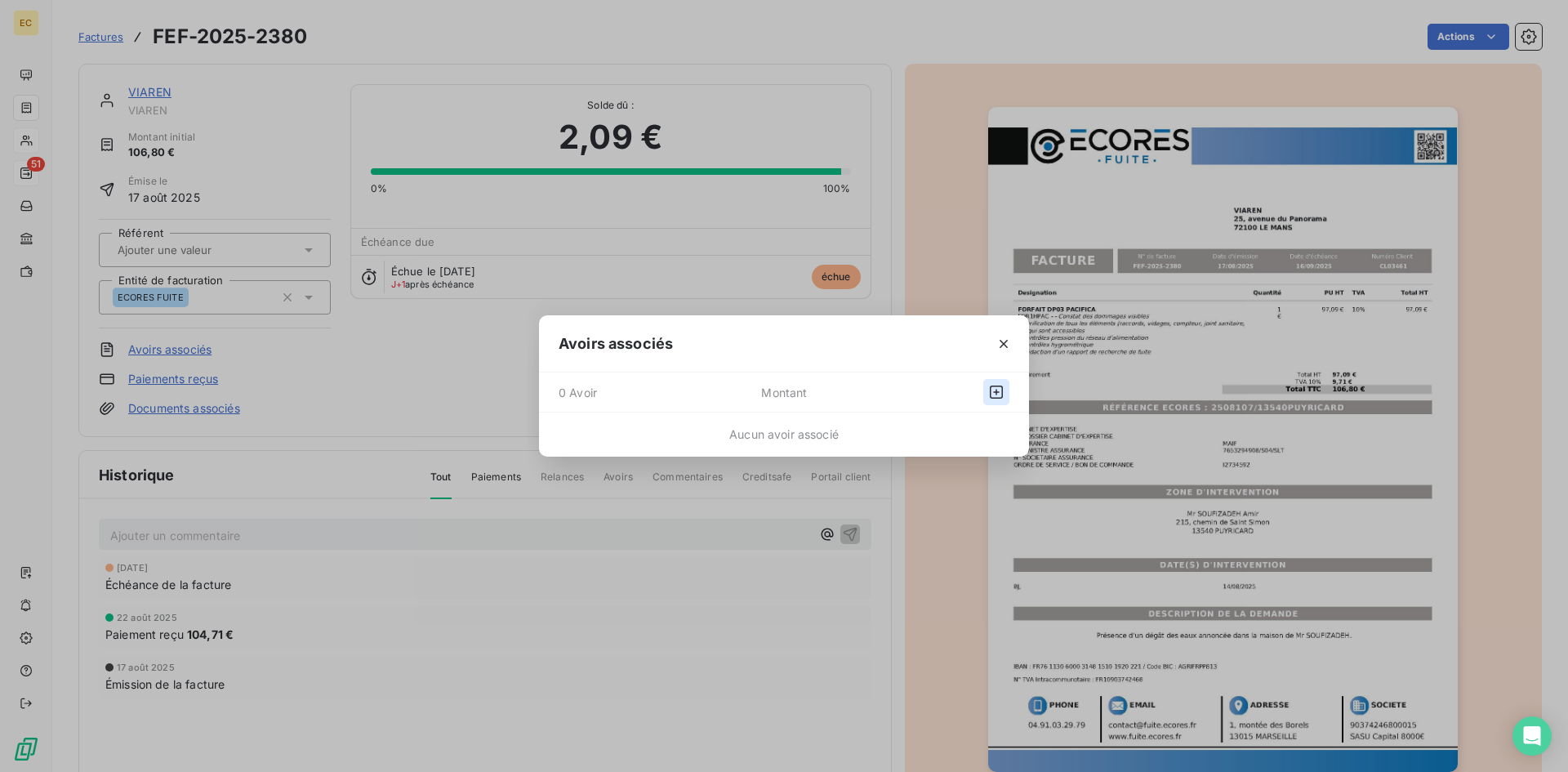
click at [1000, 391] on icon "button" at bounding box center [996, 391] width 17 height 17
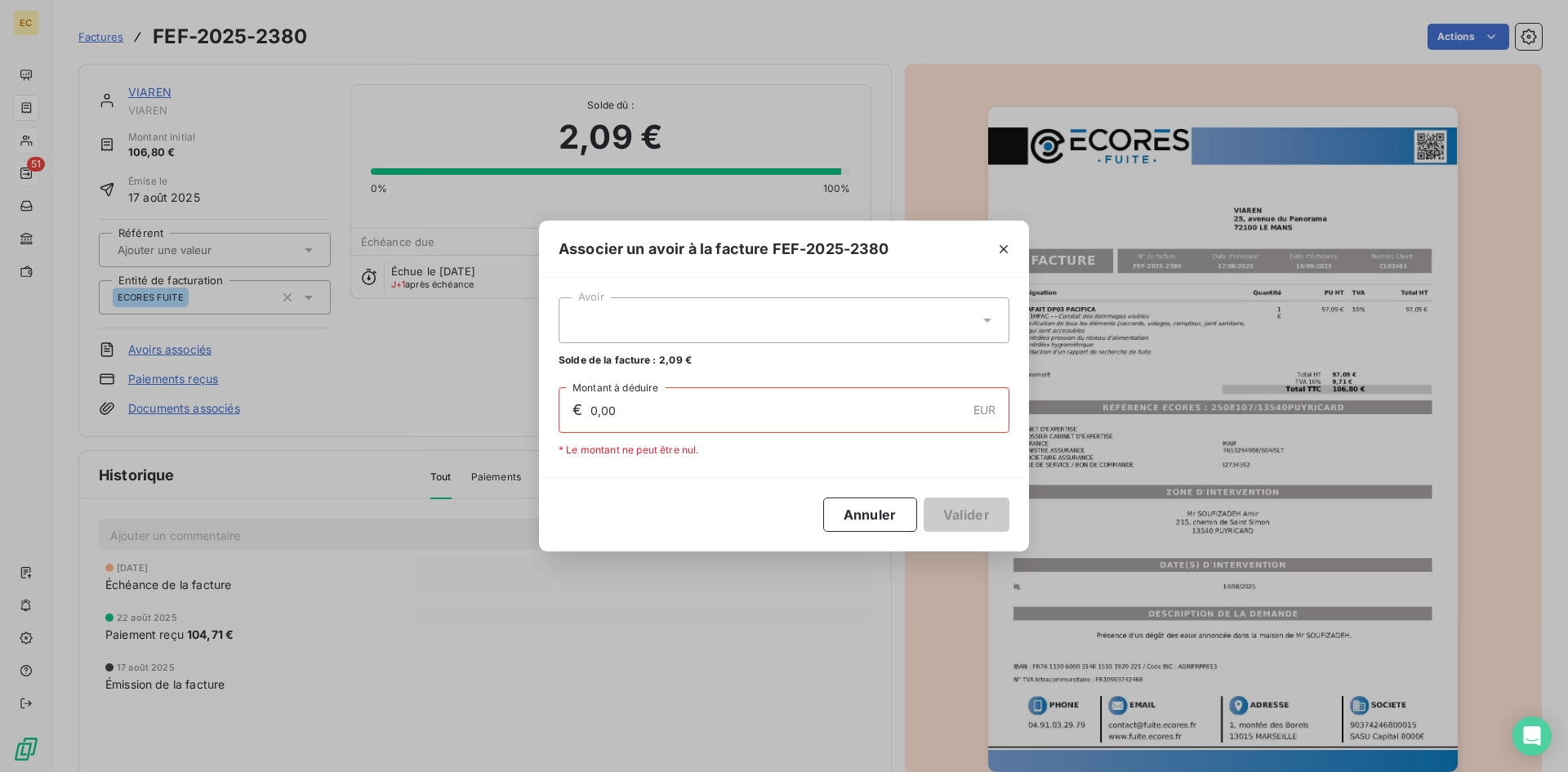
click at [704, 328] on div at bounding box center [784, 320] width 450 height 46
click at [664, 360] on div "AEF-2025-0100 2,09 €" at bounding box center [784, 360] width 431 height 16
type input "2,09"
click at [988, 516] on button "Valider" at bounding box center [966, 514] width 85 height 34
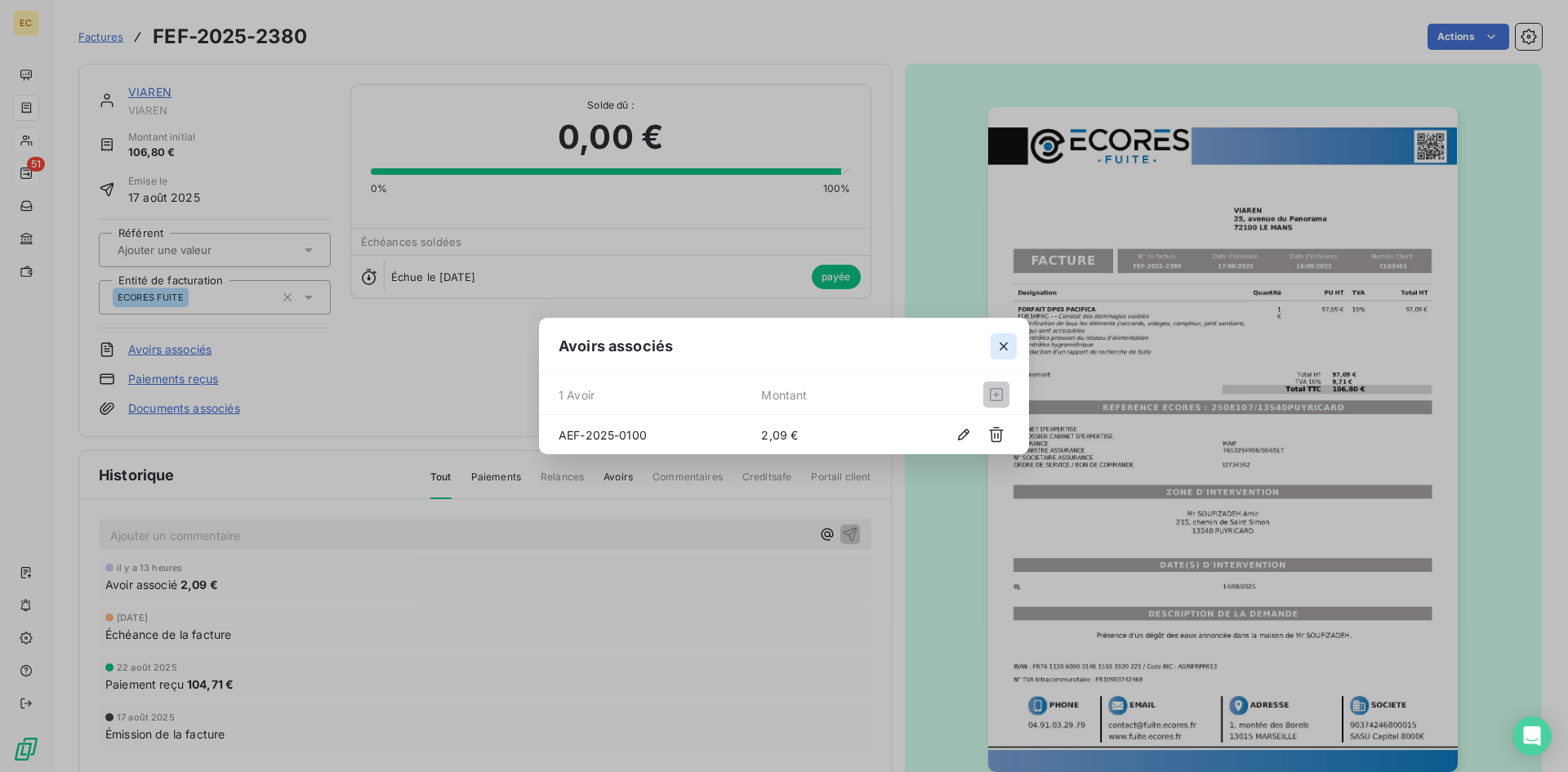
click at [1001, 348] on icon "button" at bounding box center [1003, 345] width 8 height 8
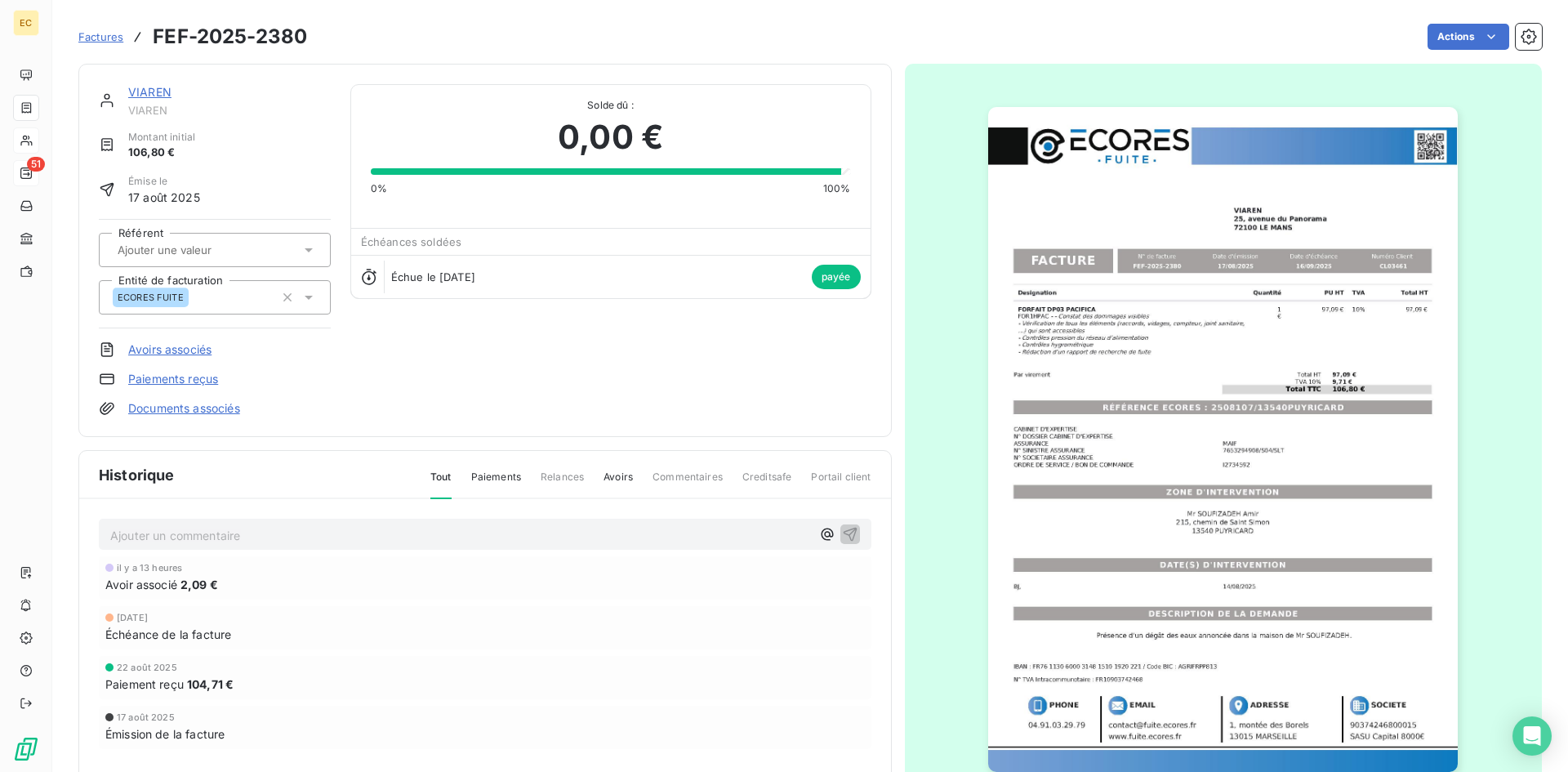
click at [161, 94] on link "VIAREN" at bounding box center [149, 92] width 43 height 14
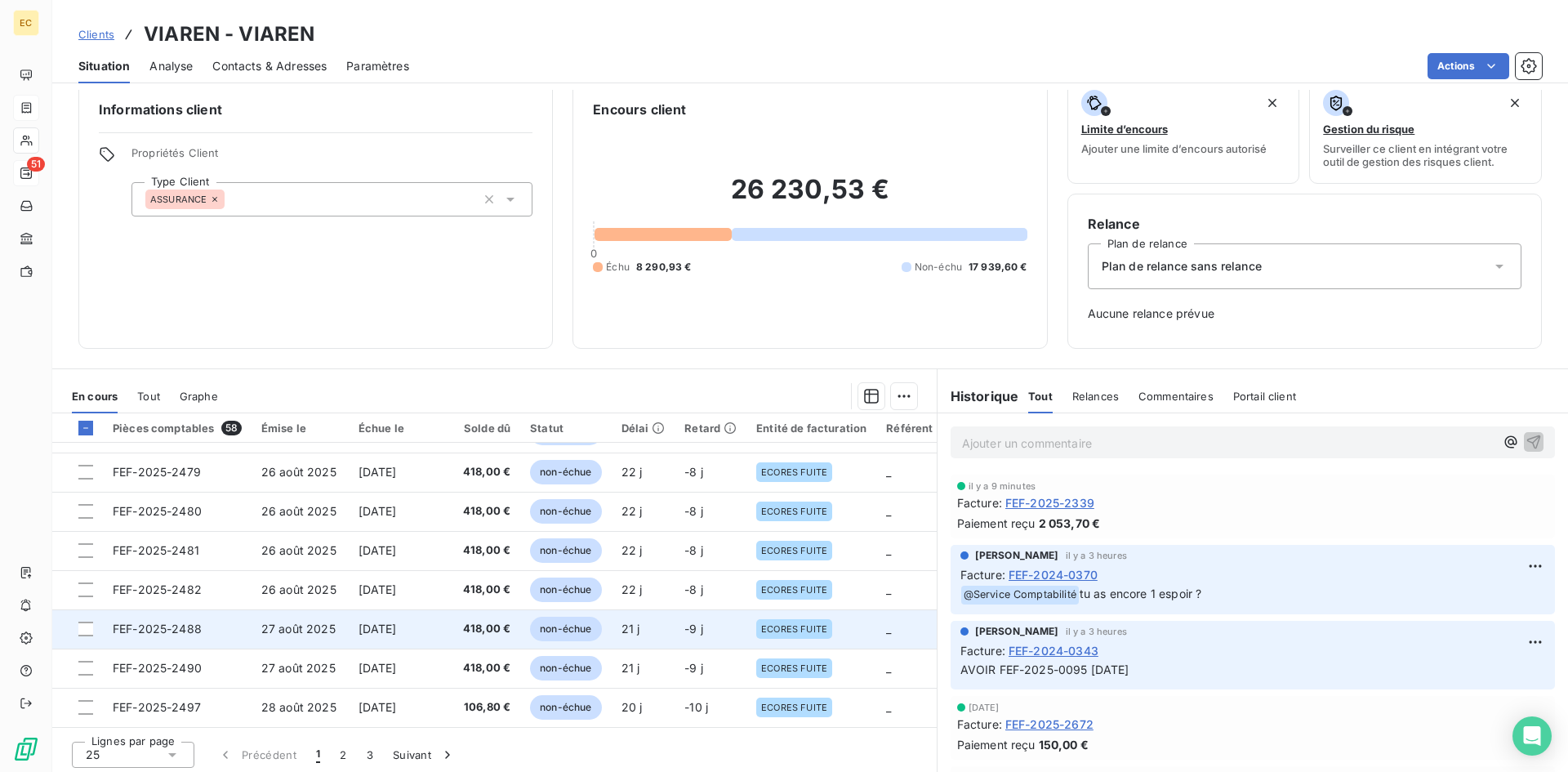
scroll to position [26, 0]
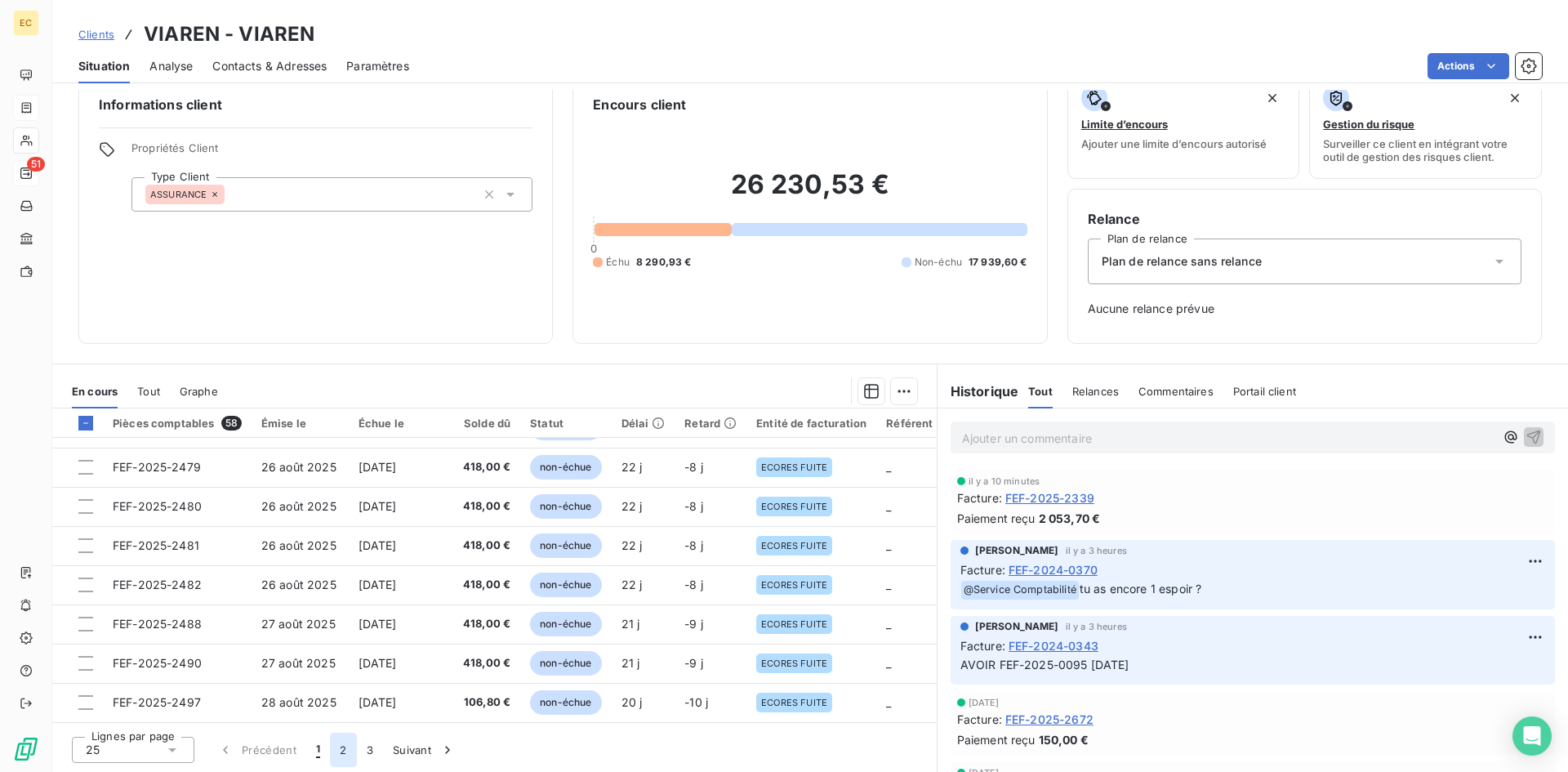
click at [346, 749] on button "2" at bounding box center [343, 749] width 26 height 34
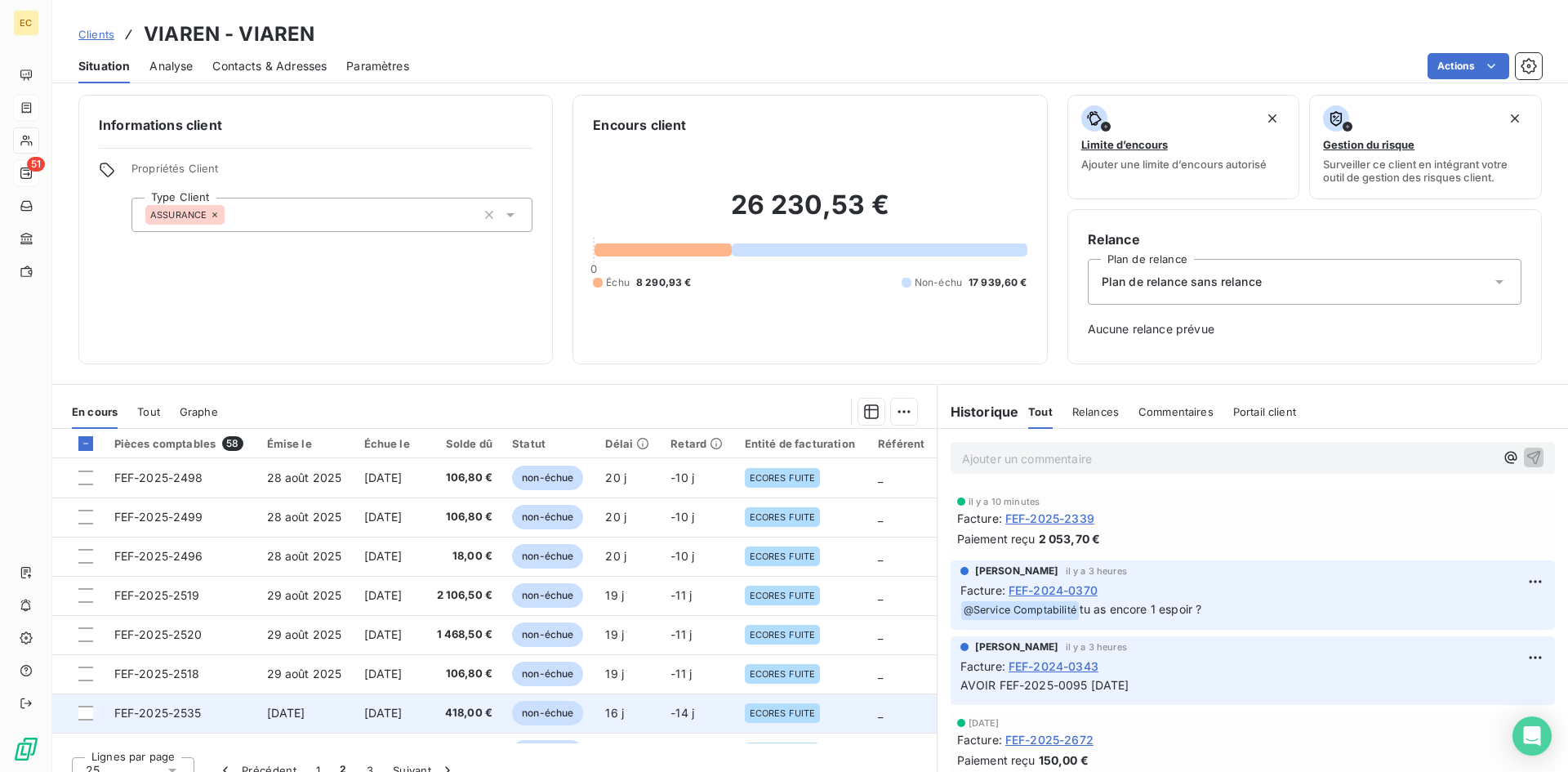
scroll to position [0, 0]
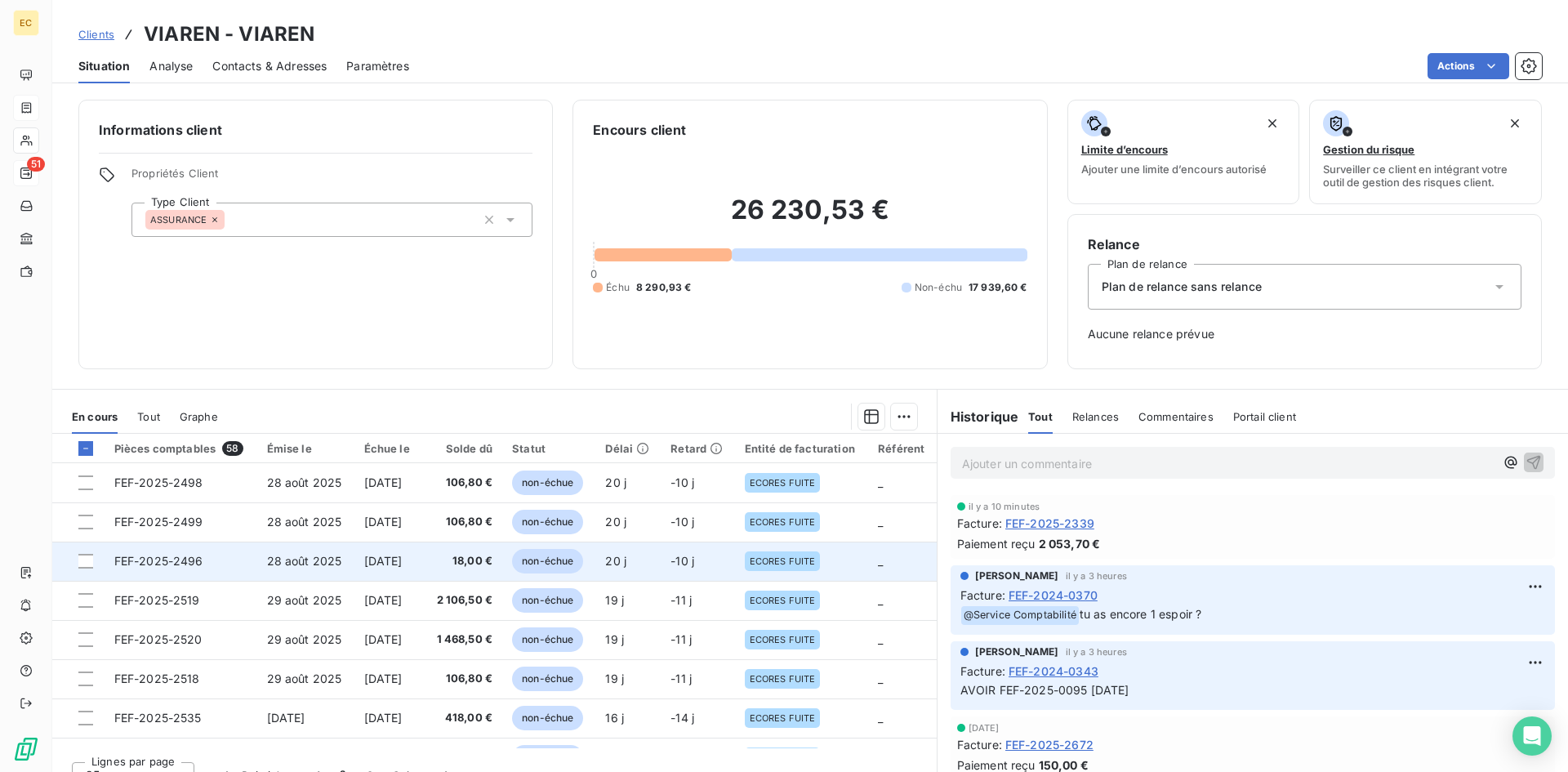
click at [214, 554] on td "FEF-2025-2496" at bounding box center [181, 560] width 152 height 39
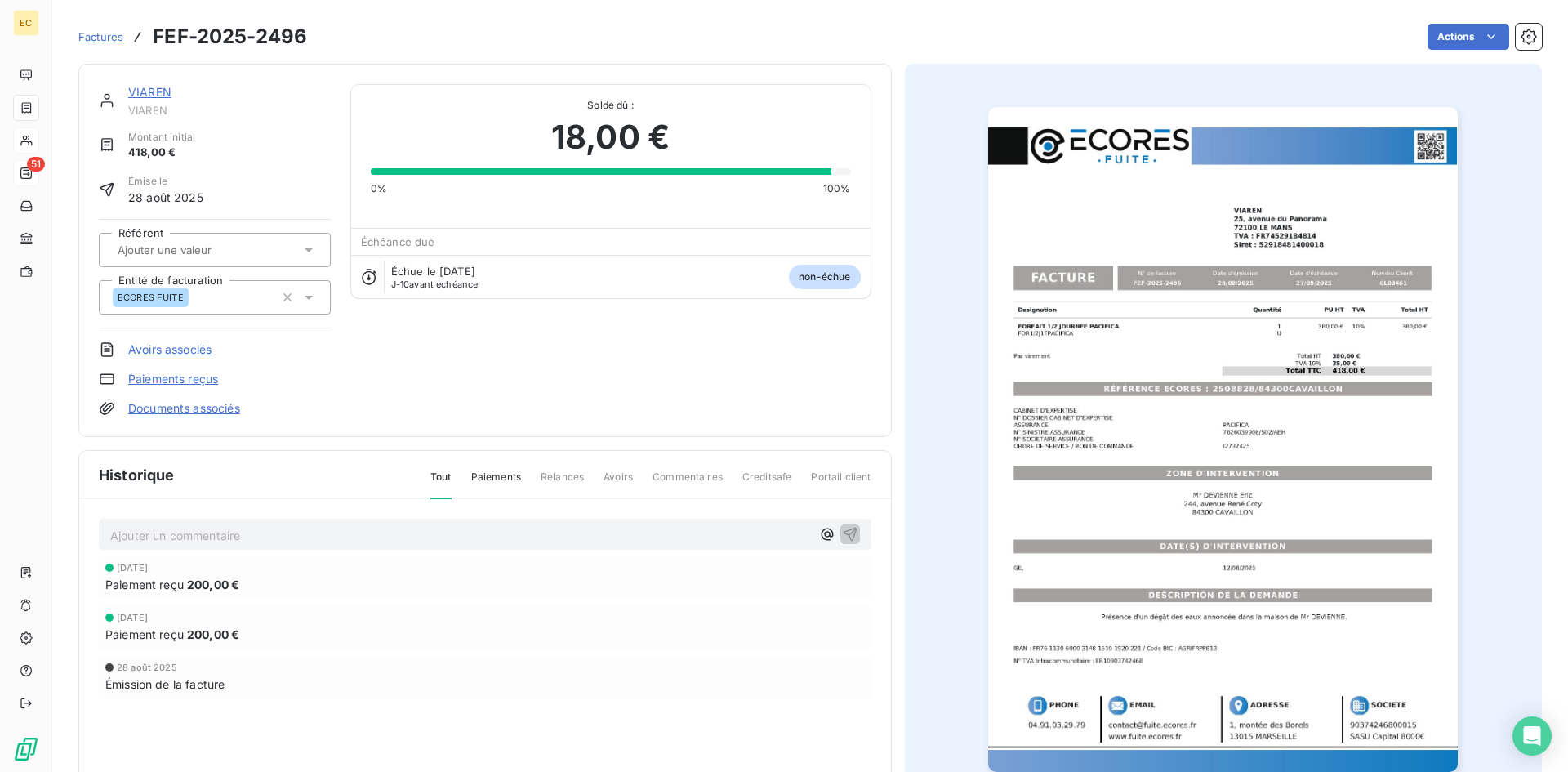
click at [151, 90] on link "VIAREN" at bounding box center [149, 92] width 43 height 14
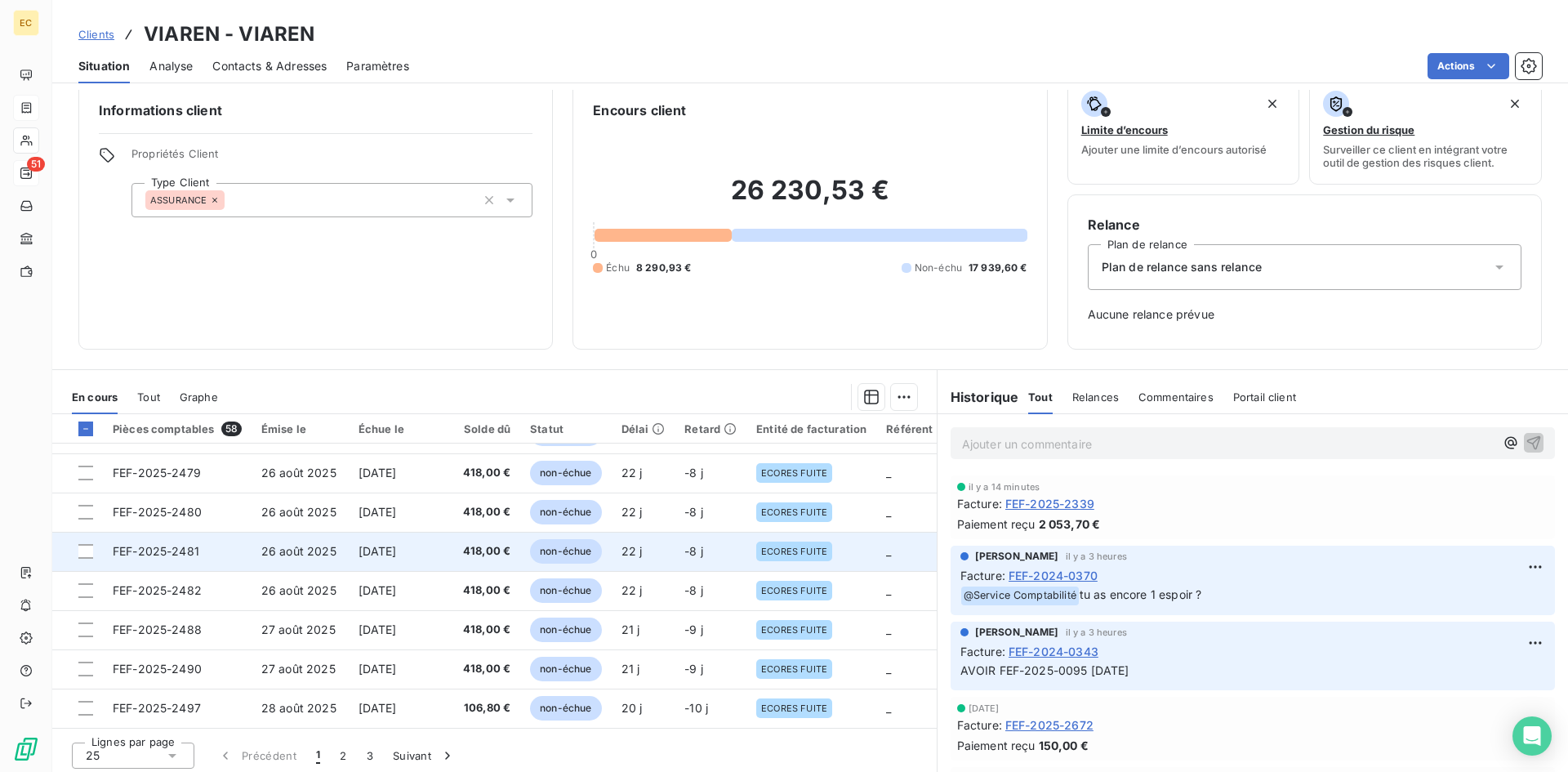
scroll to position [26, 0]
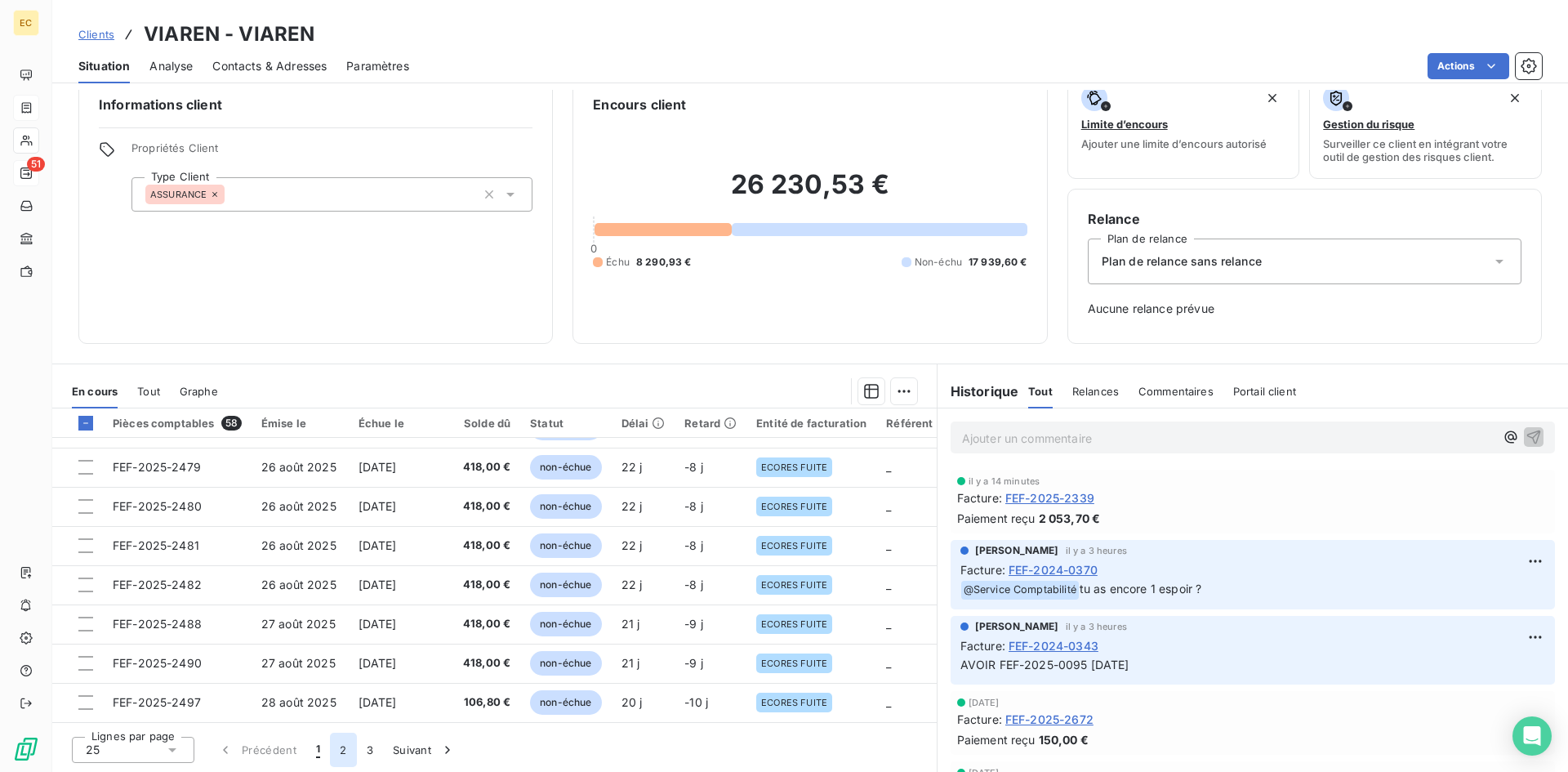
click at [340, 750] on button "2" at bounding box center [343, 749] width 26 height 34
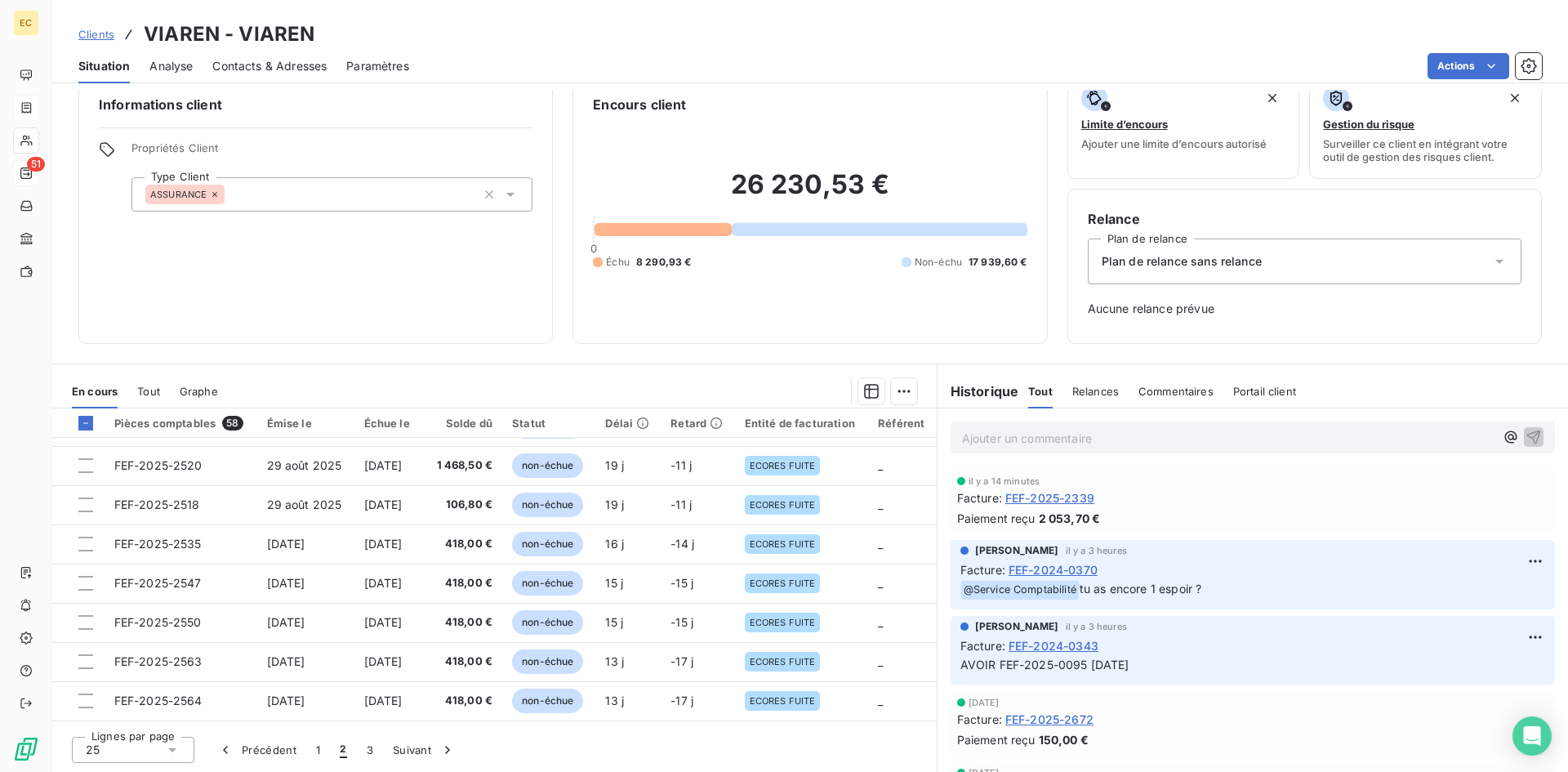
scroll to position [49, 0]
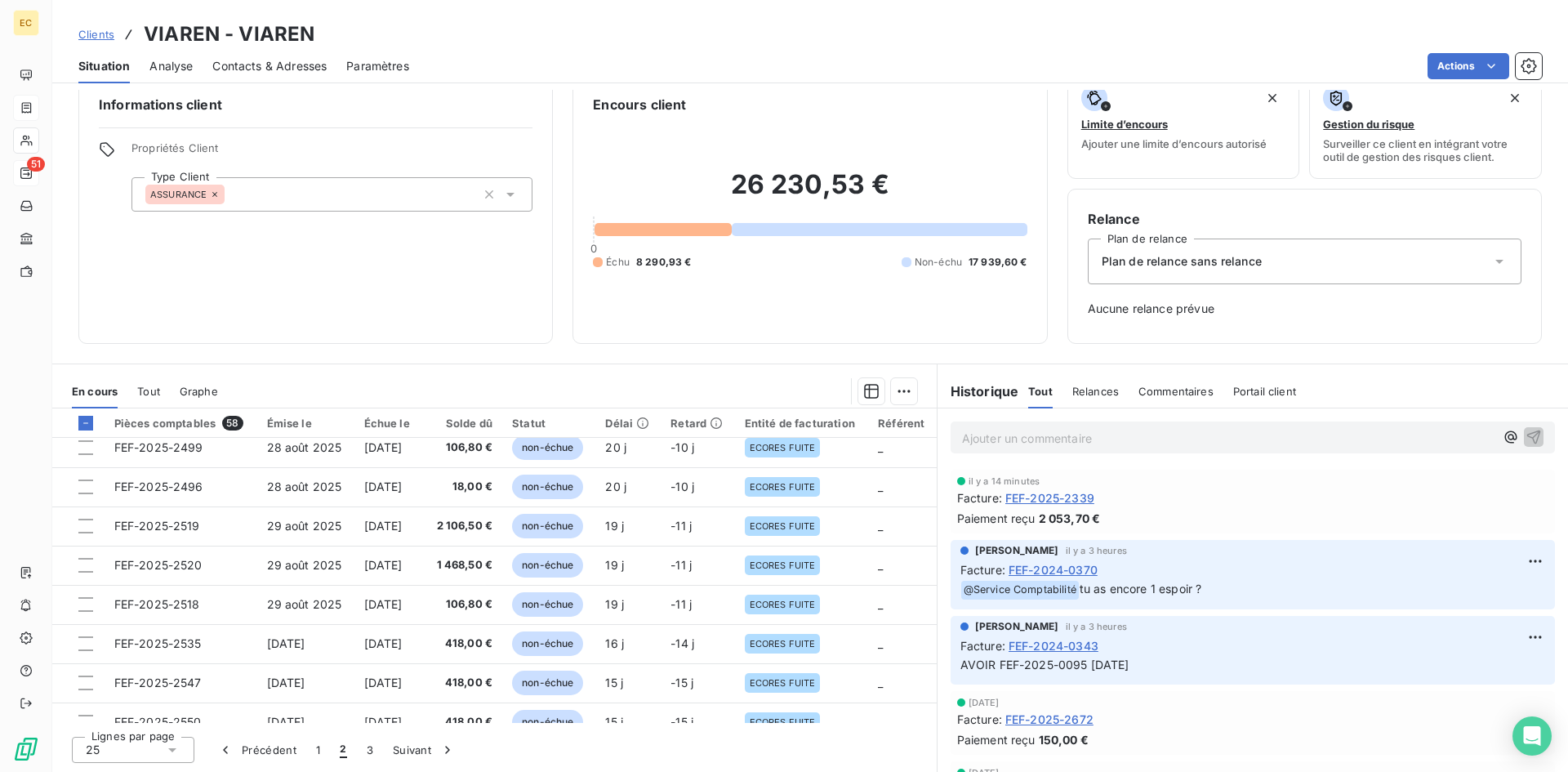
click at [83, 35] on span "Clients" at bounding box center [96, 34] width 36 height 13
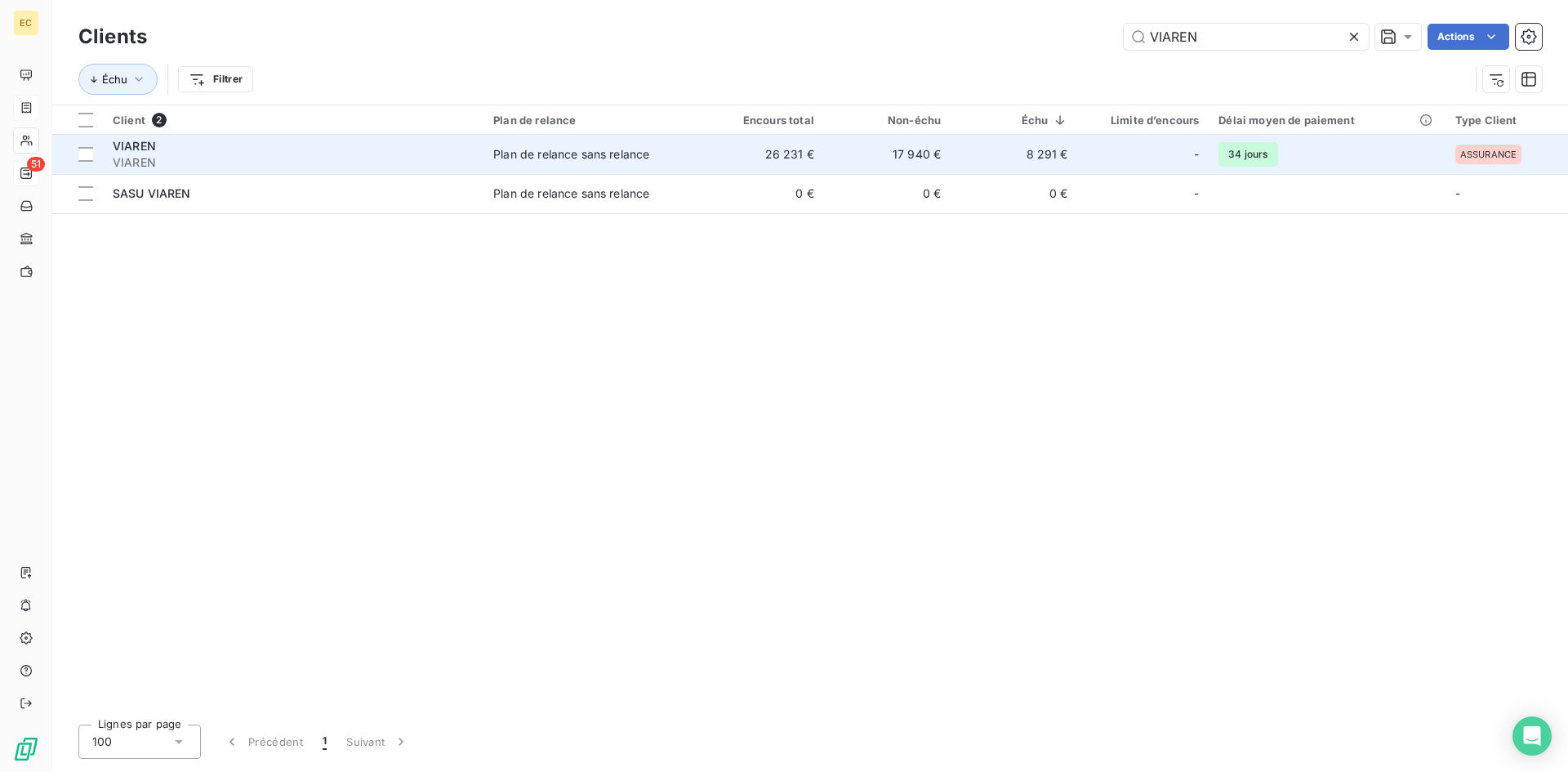
click at [150, 154] on span "VIAREN" at bounding box center [294, 162] width 361 height 17
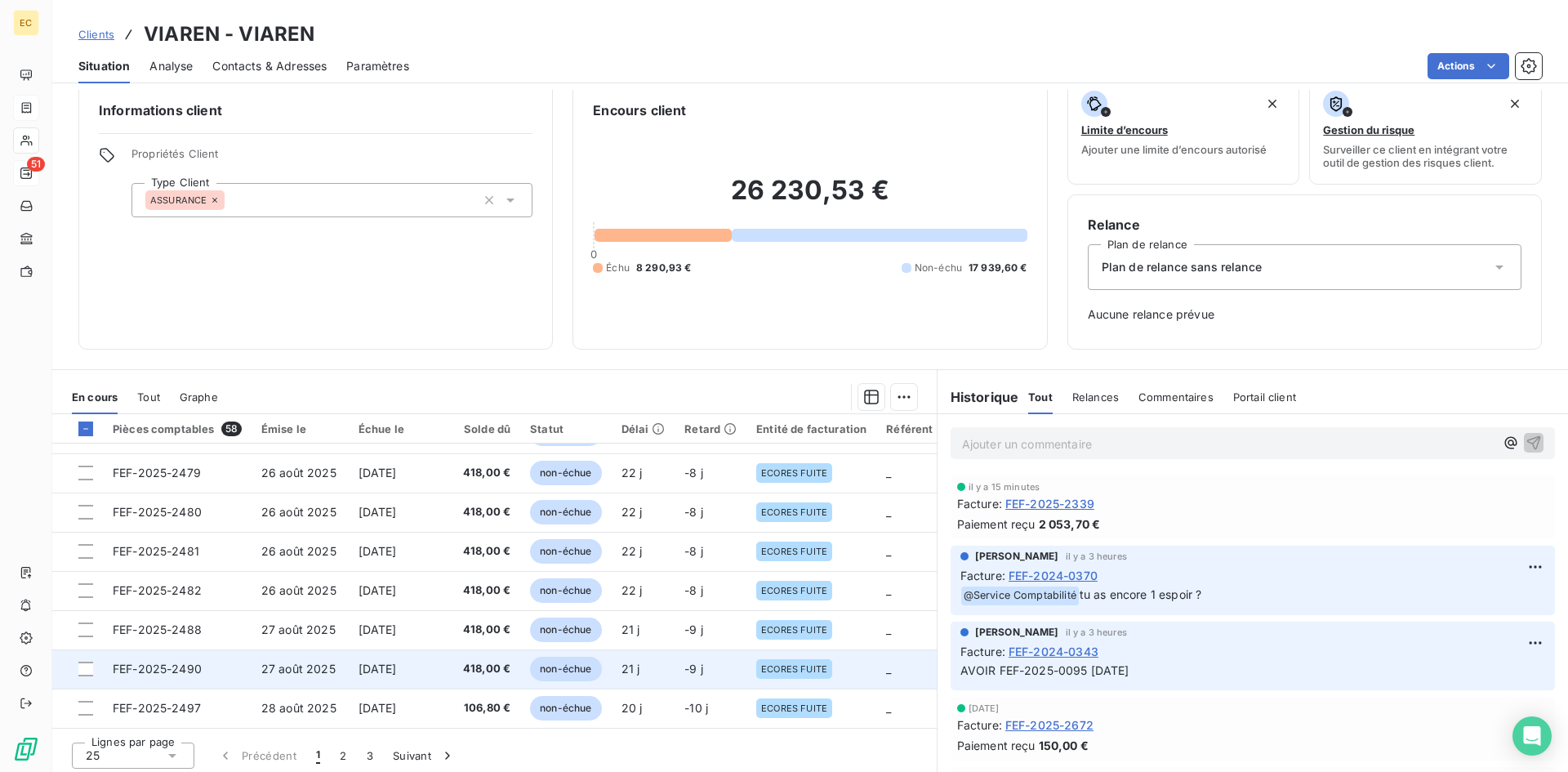
scroll to position [26, 0]
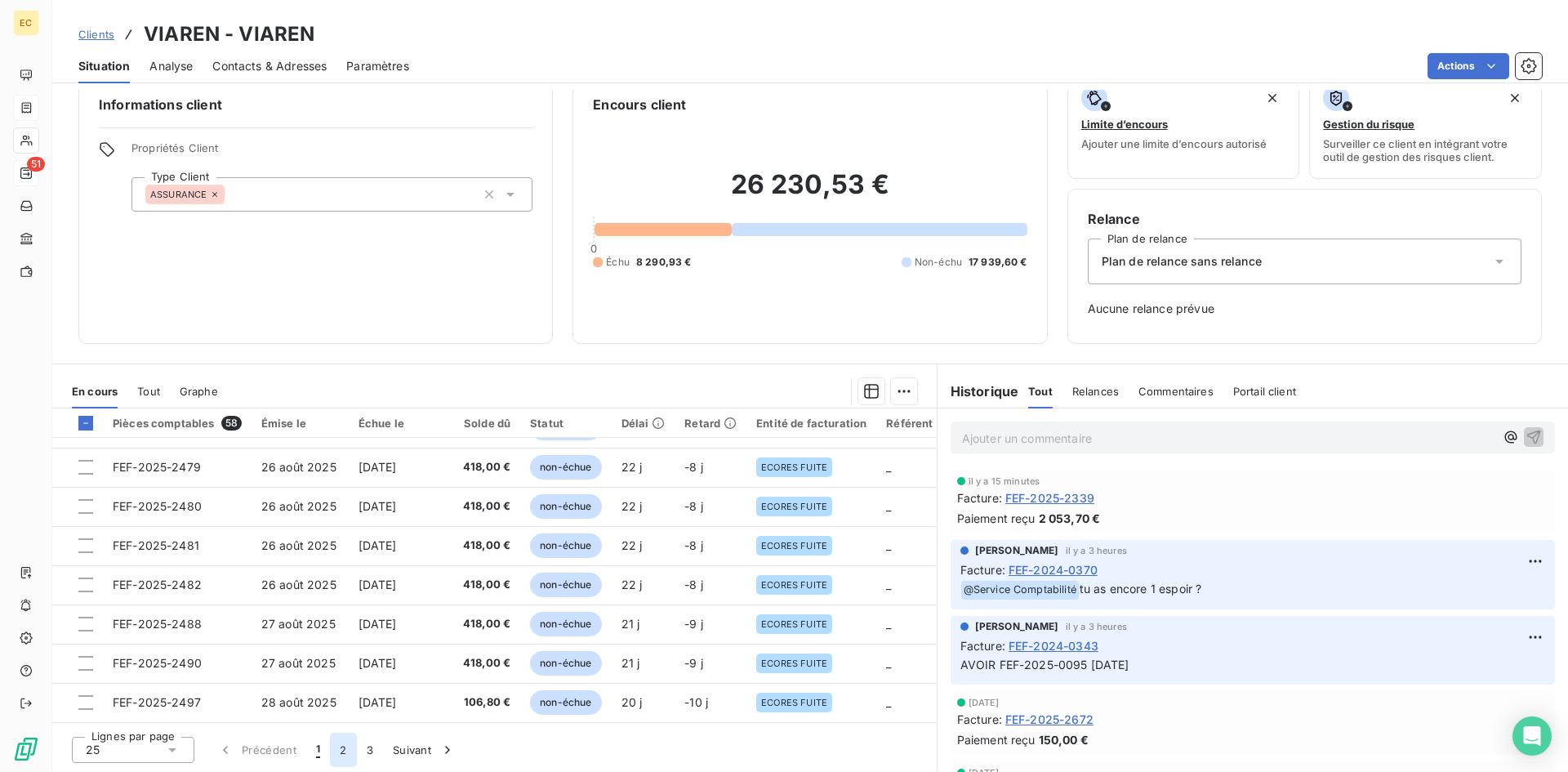
click at [340, 754] on button "2" at bounding box center [343, 749] width 26 height 34
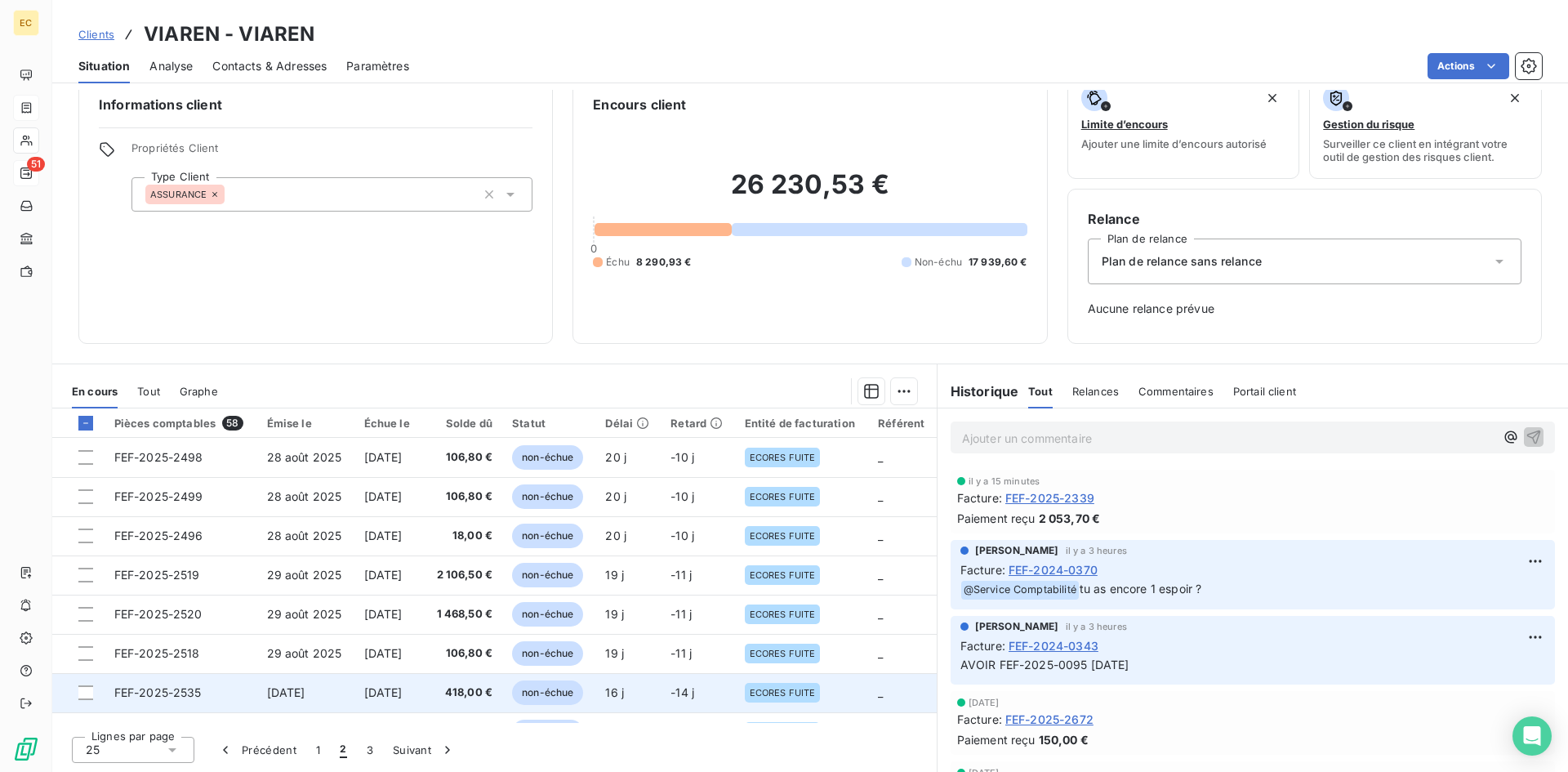
scroll to position [0, 0]
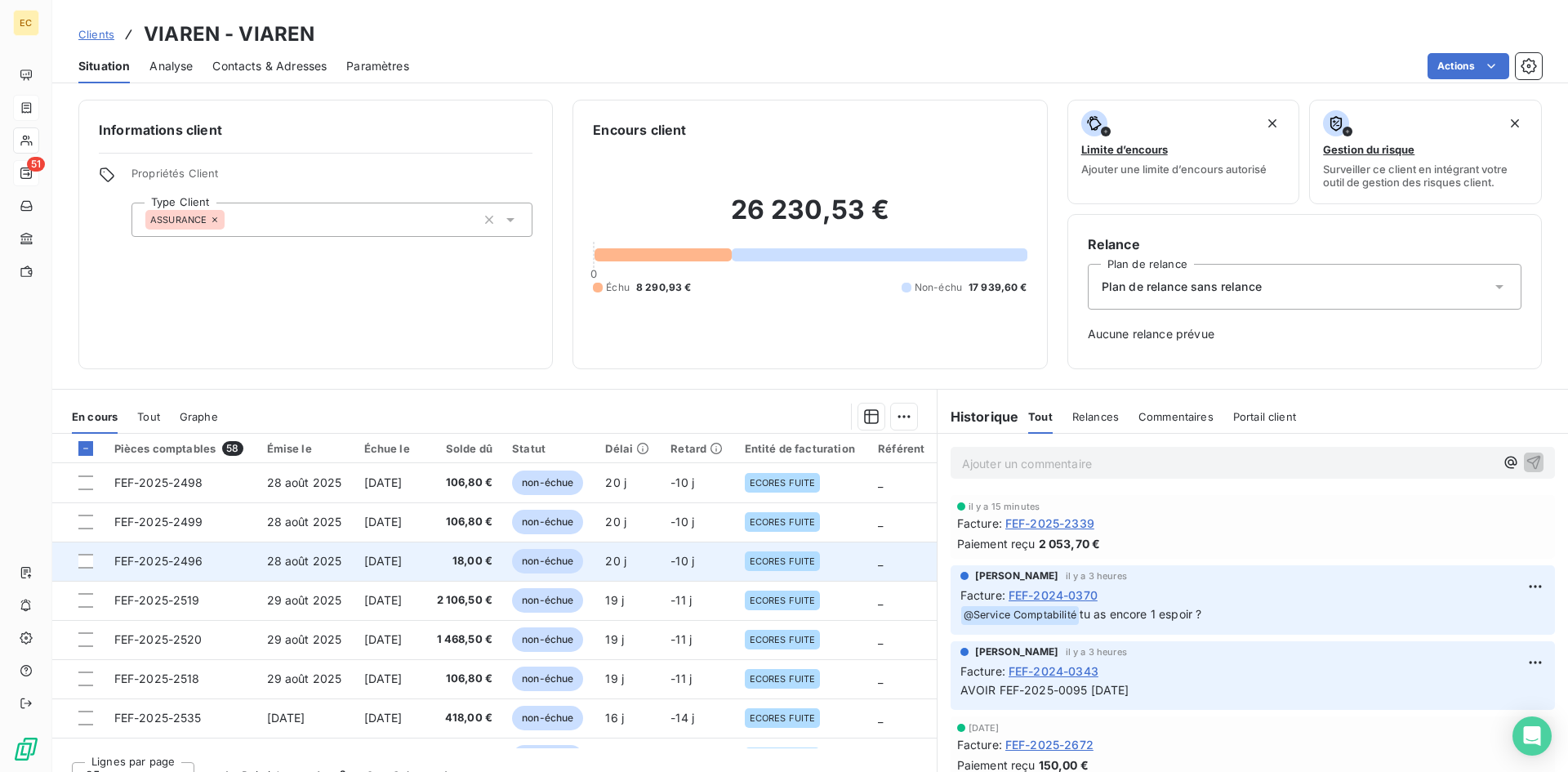
click at [193, 556] on span "FEF-2025-2496" at bounding box center [159, 560] width 89 height 14
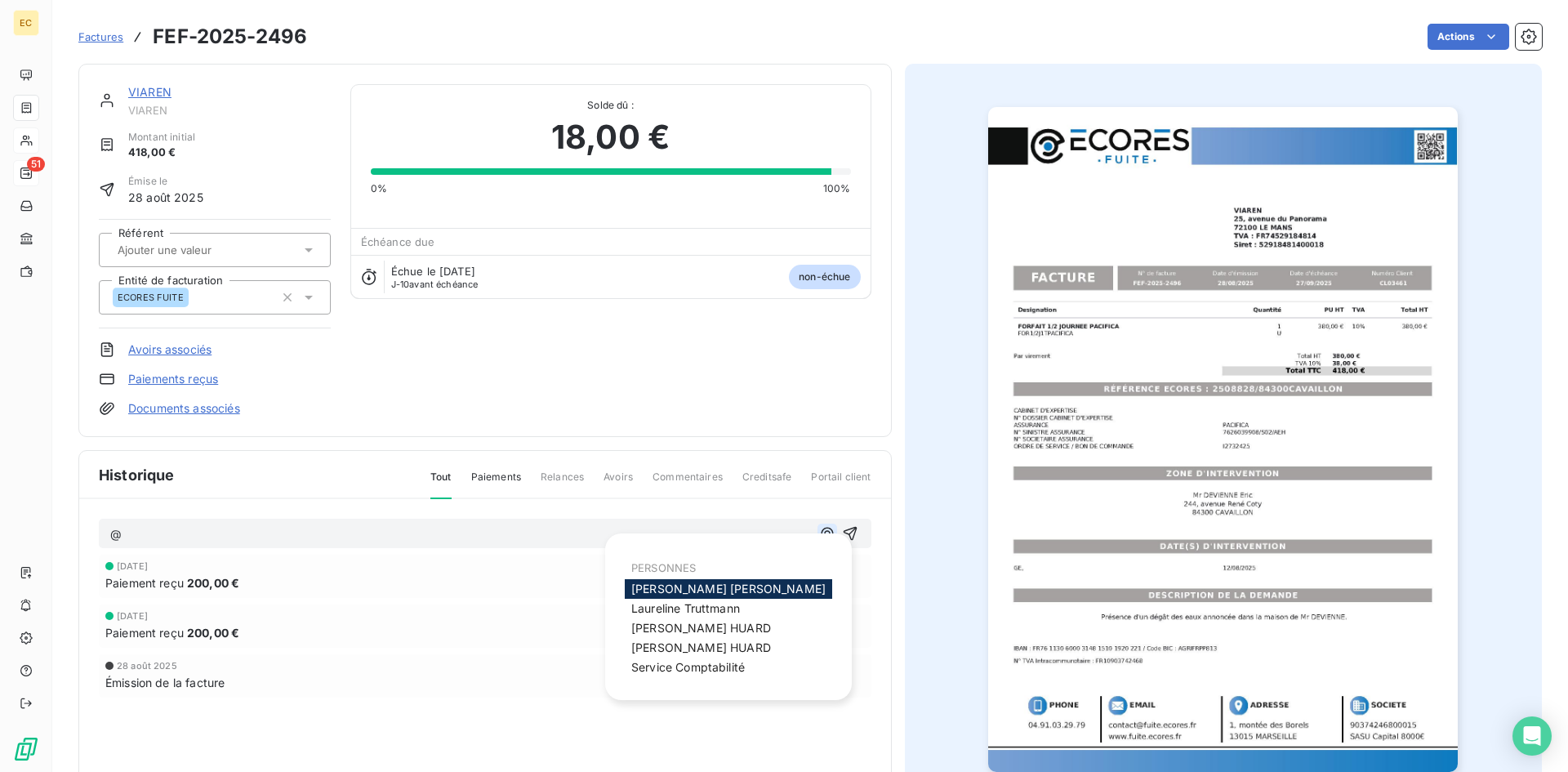
click at [821, 538] on icon "button" at bounding box center [827, 533] width 17 height 17
click at [711, 590] on div "[PERSON_NAME]" at bounding box center [728, 589] width 207 height 19
click at [635, 584] on span "[PERSON_NAME]" at bounding box center [728, 589] width 195 height 14
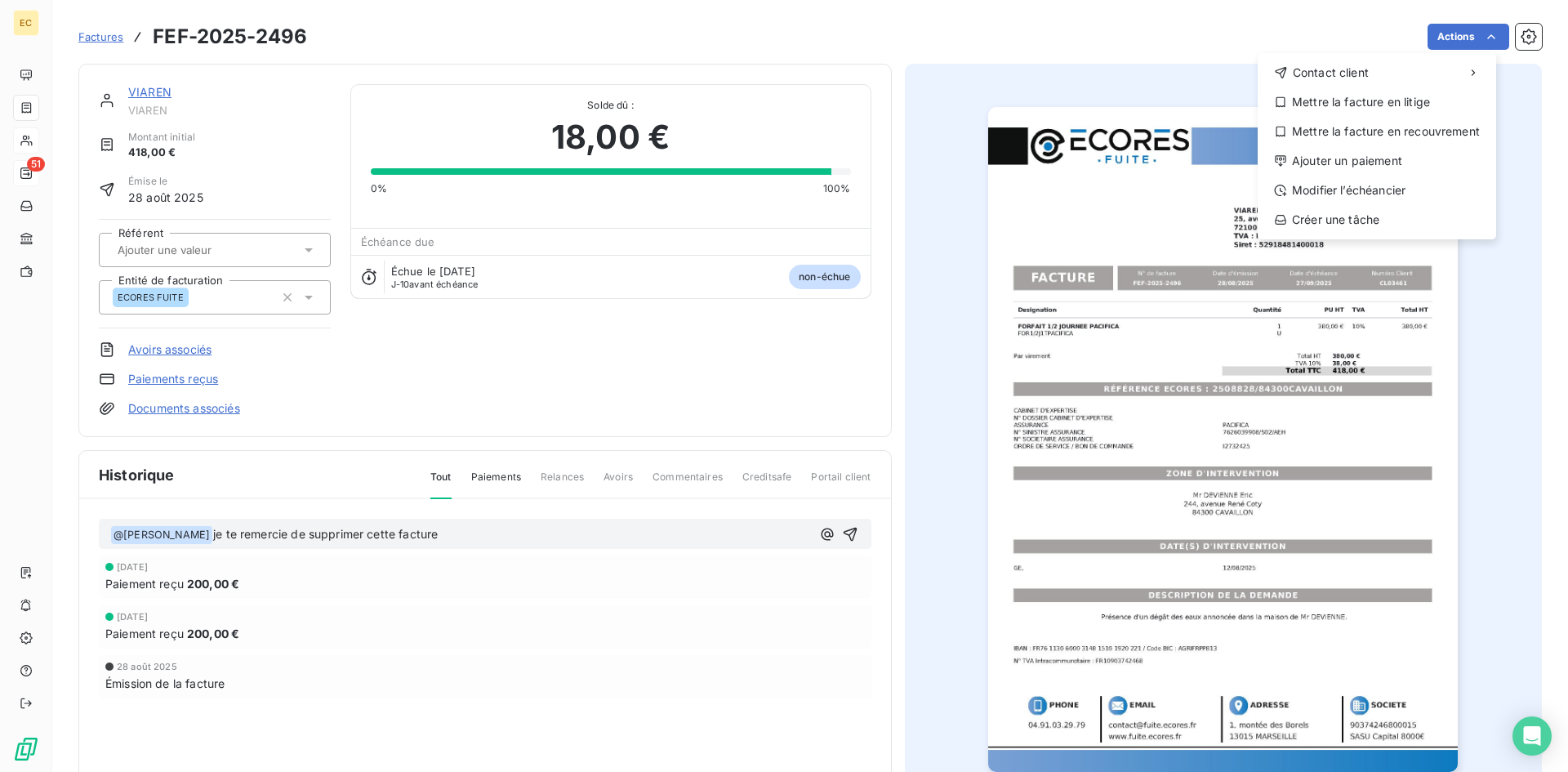
click at [507, 542] on html "EC 51 Factures FEF-2025-2496 Actions Contact client Mettre la facture en litige…" at bounding box center [784, 386] width 1568 height 772
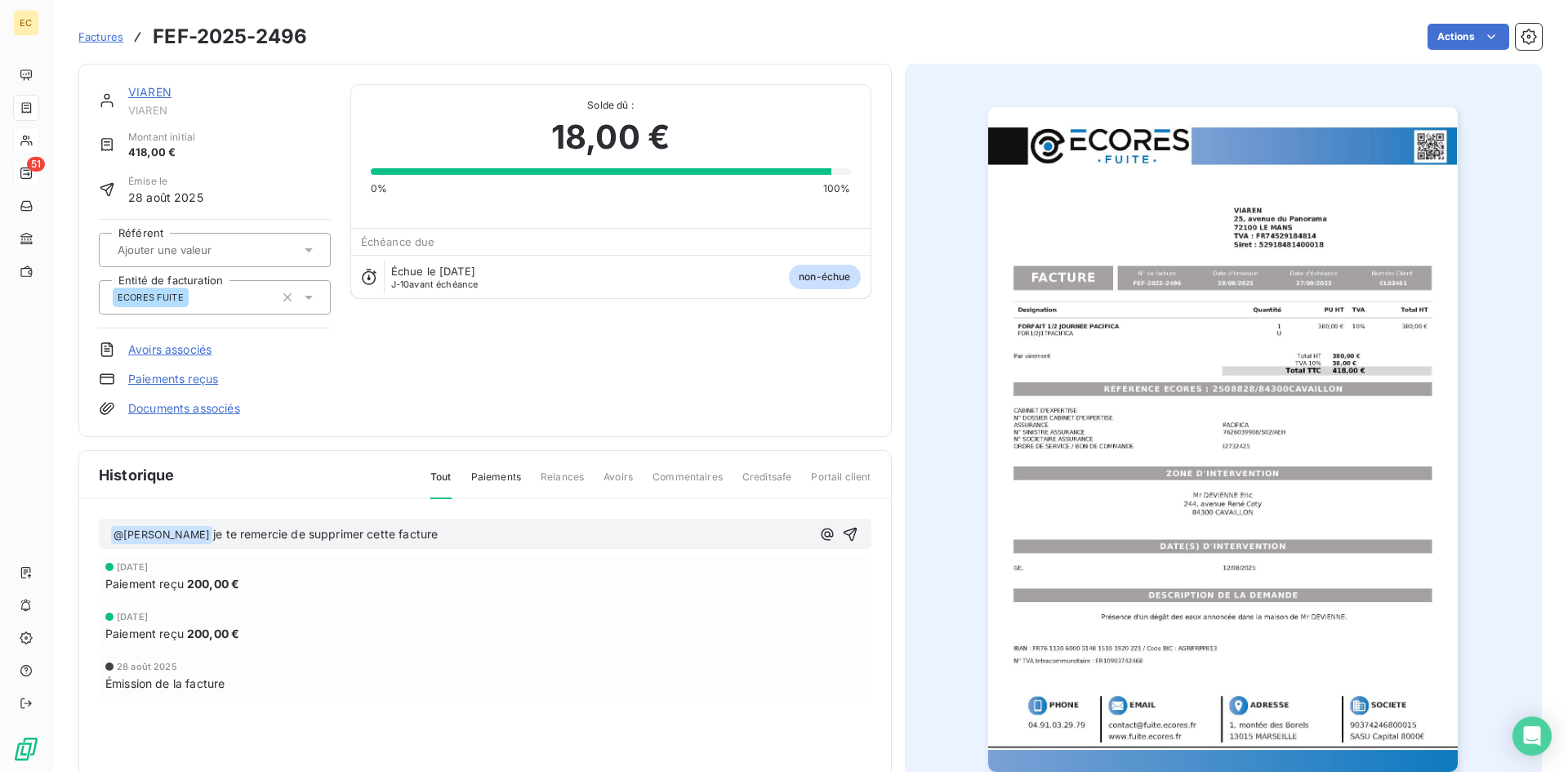
click at [472, 530] on p "﻿ @ [PERSON_NAME] ﻿ je te remercie de supprimer cette facture" at bounding box center [460, 535] width 701 height 19
click at [845, 536] on icon "button" at bounding box center [850, 534] width 17 height 17
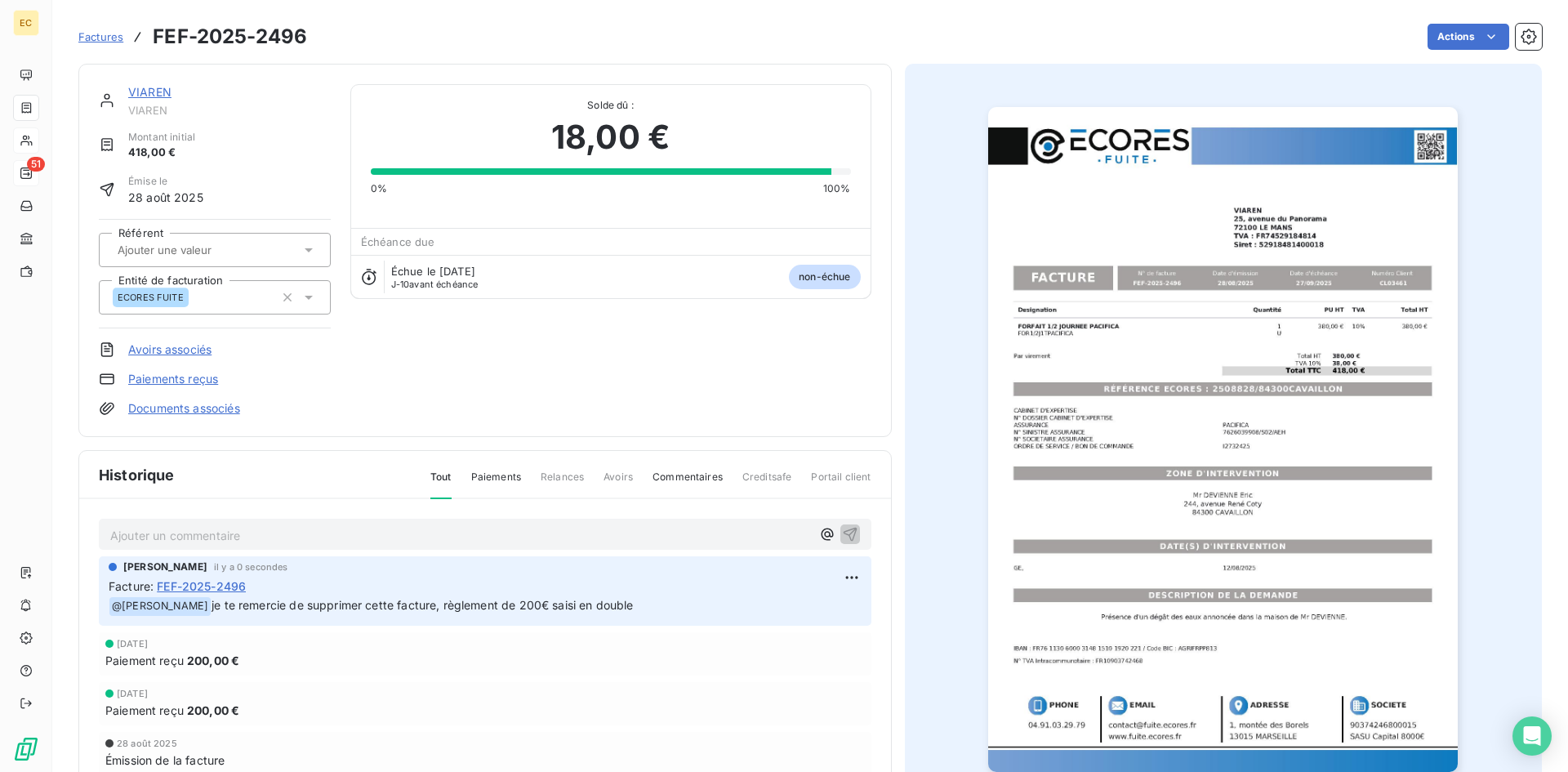
click at [139, 93] on link "VIAREN" at bounding box center [149, 92] width 43 height 14
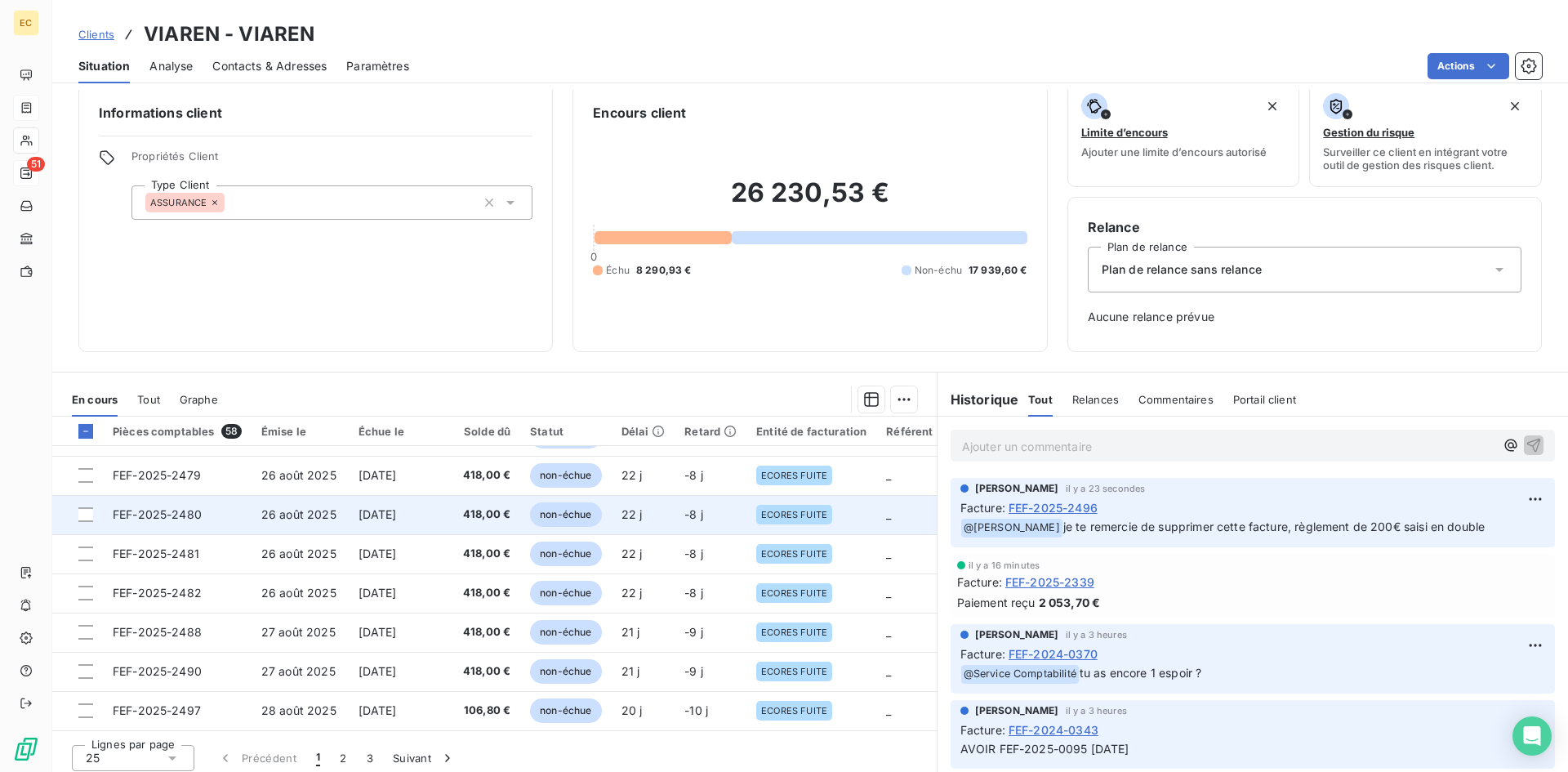
scroll to position [26, 0]
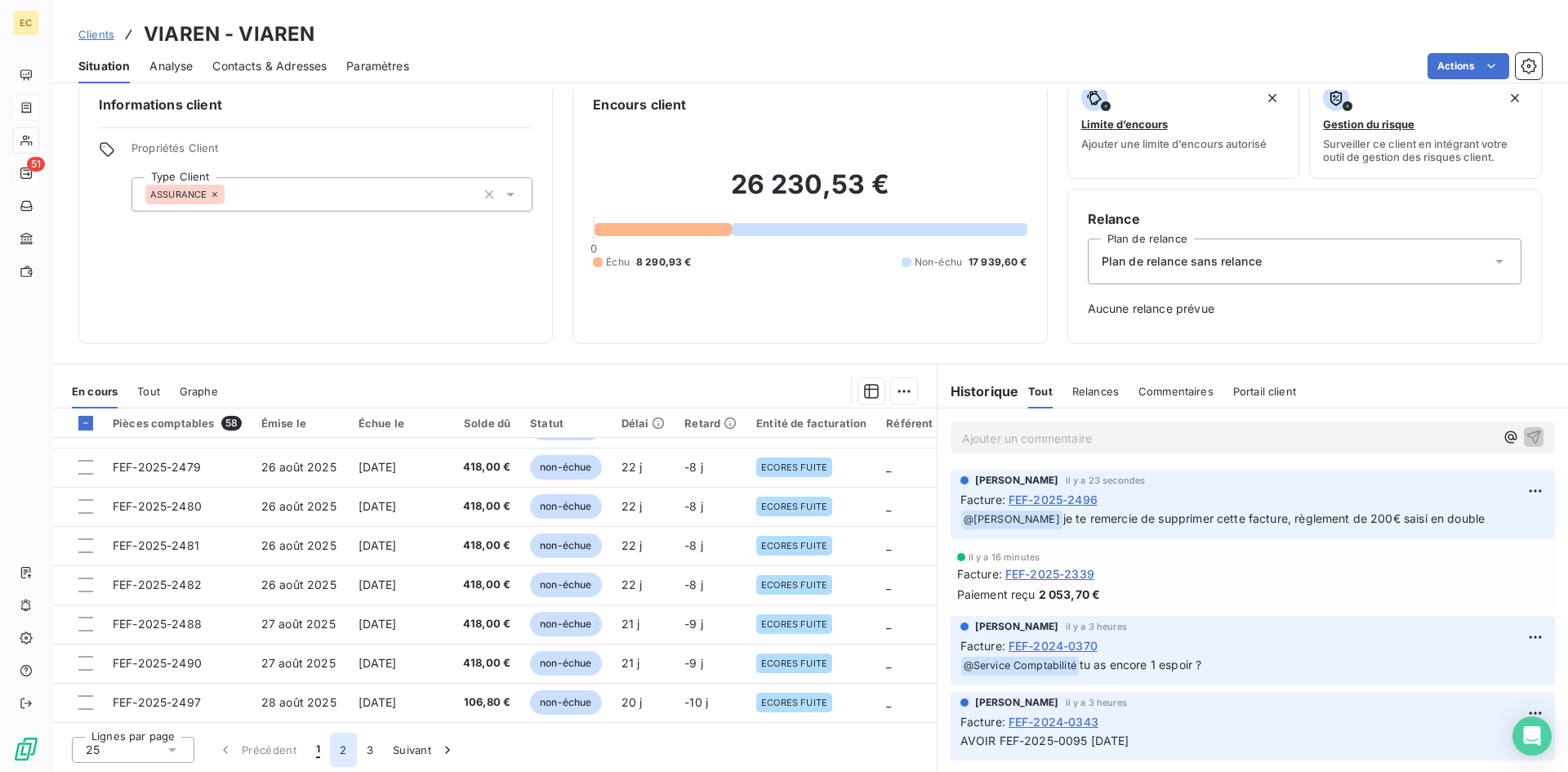
click at [340, 746] on button "2" at bounding box center [343, 749] width 26 height 34
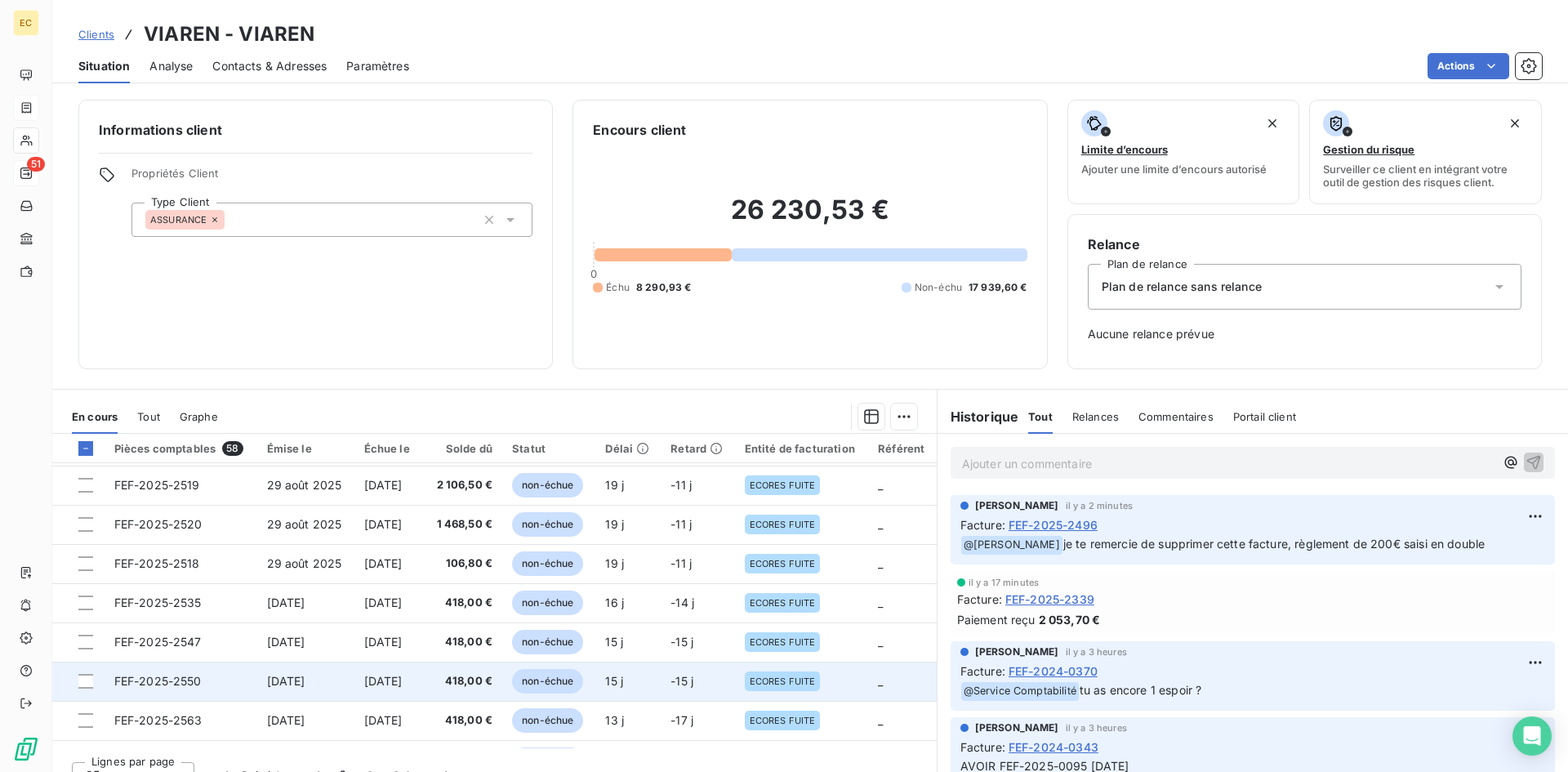
scroll to position [0, 0]
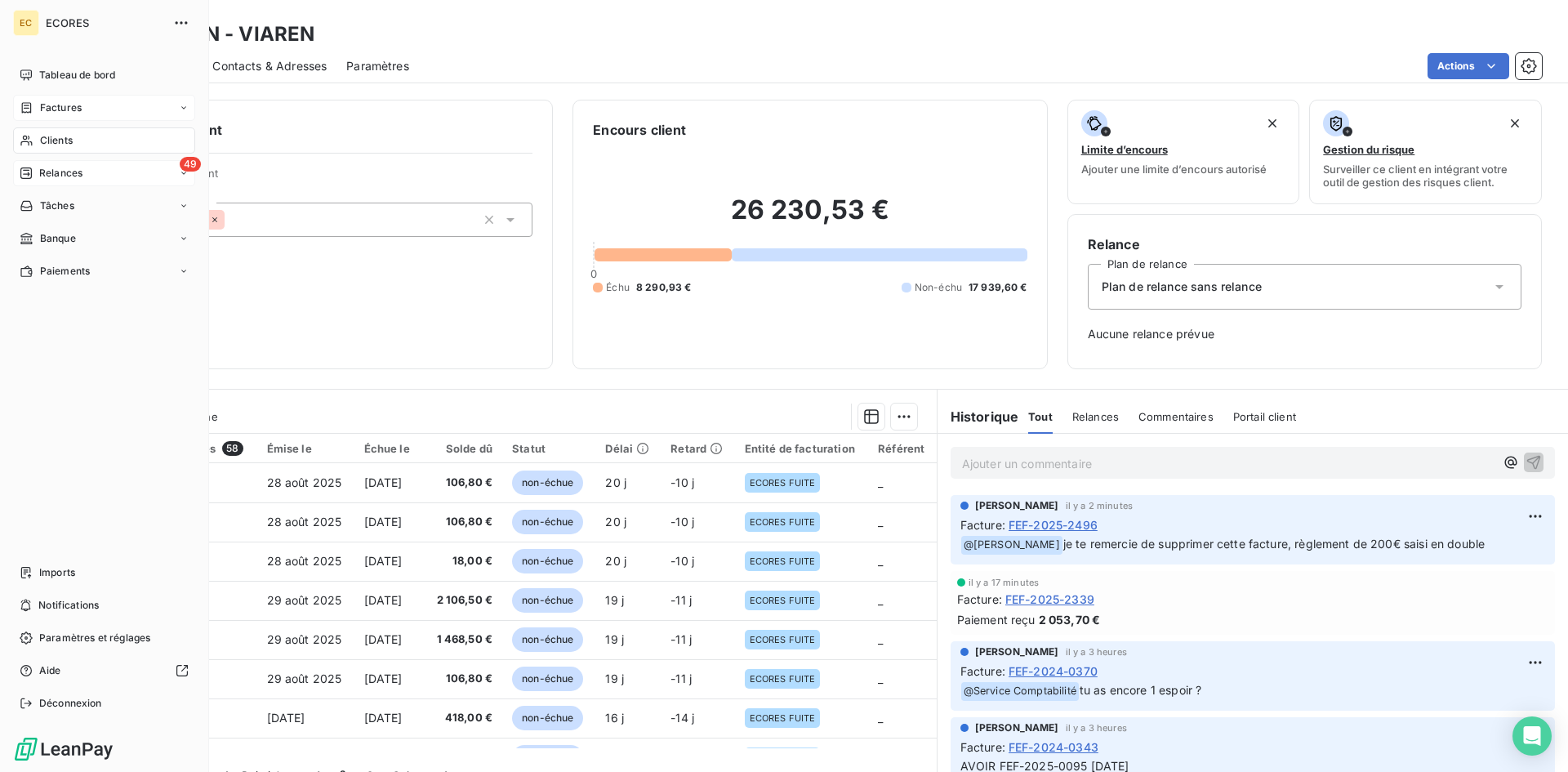
click at [90, 110] on div "Factures" at bounding box center [104, 108] width 182 height 26
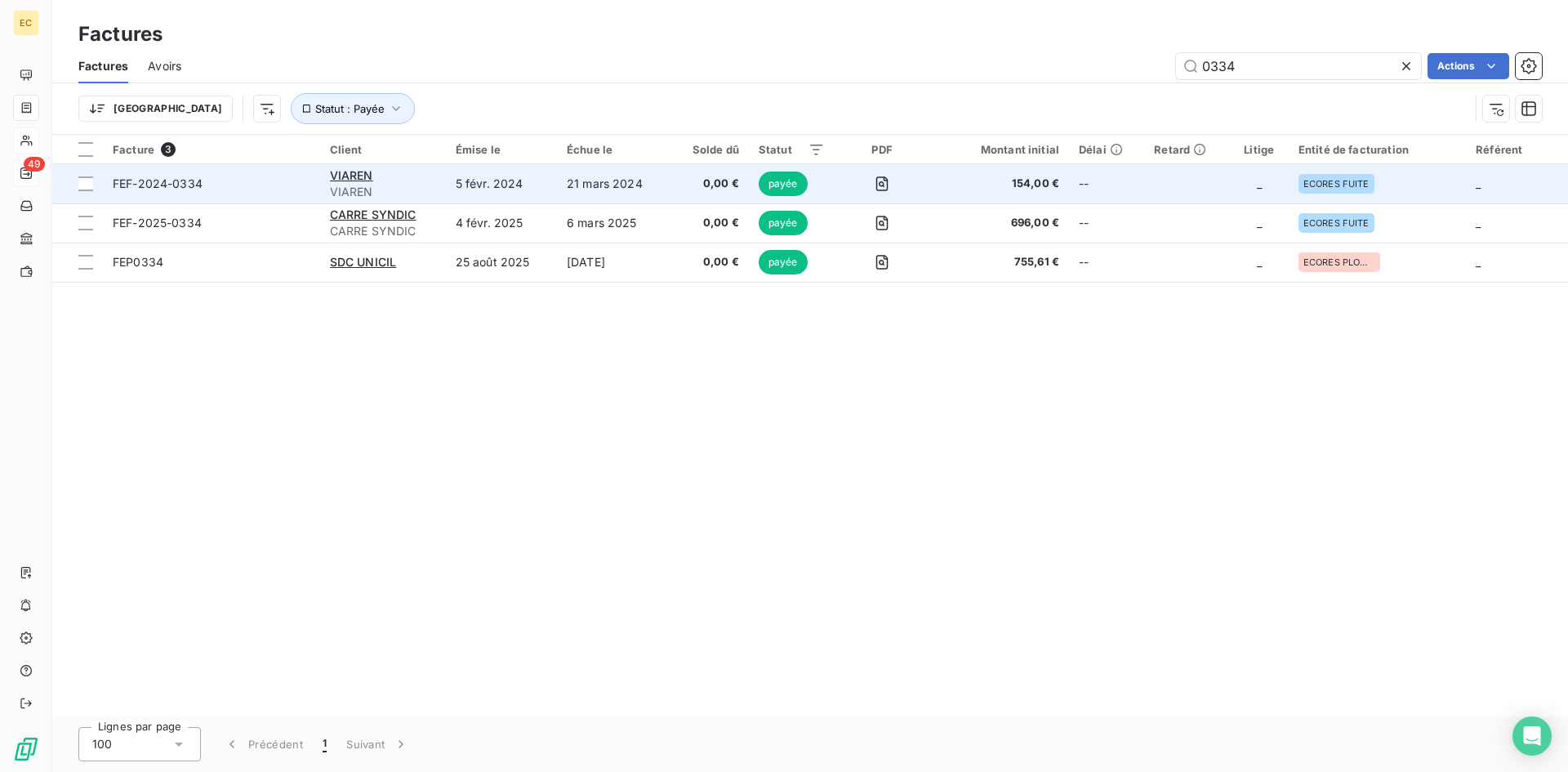
click at [343, 183] on span "VIAREN" at bounding box center [383, 191] width 106 height 17
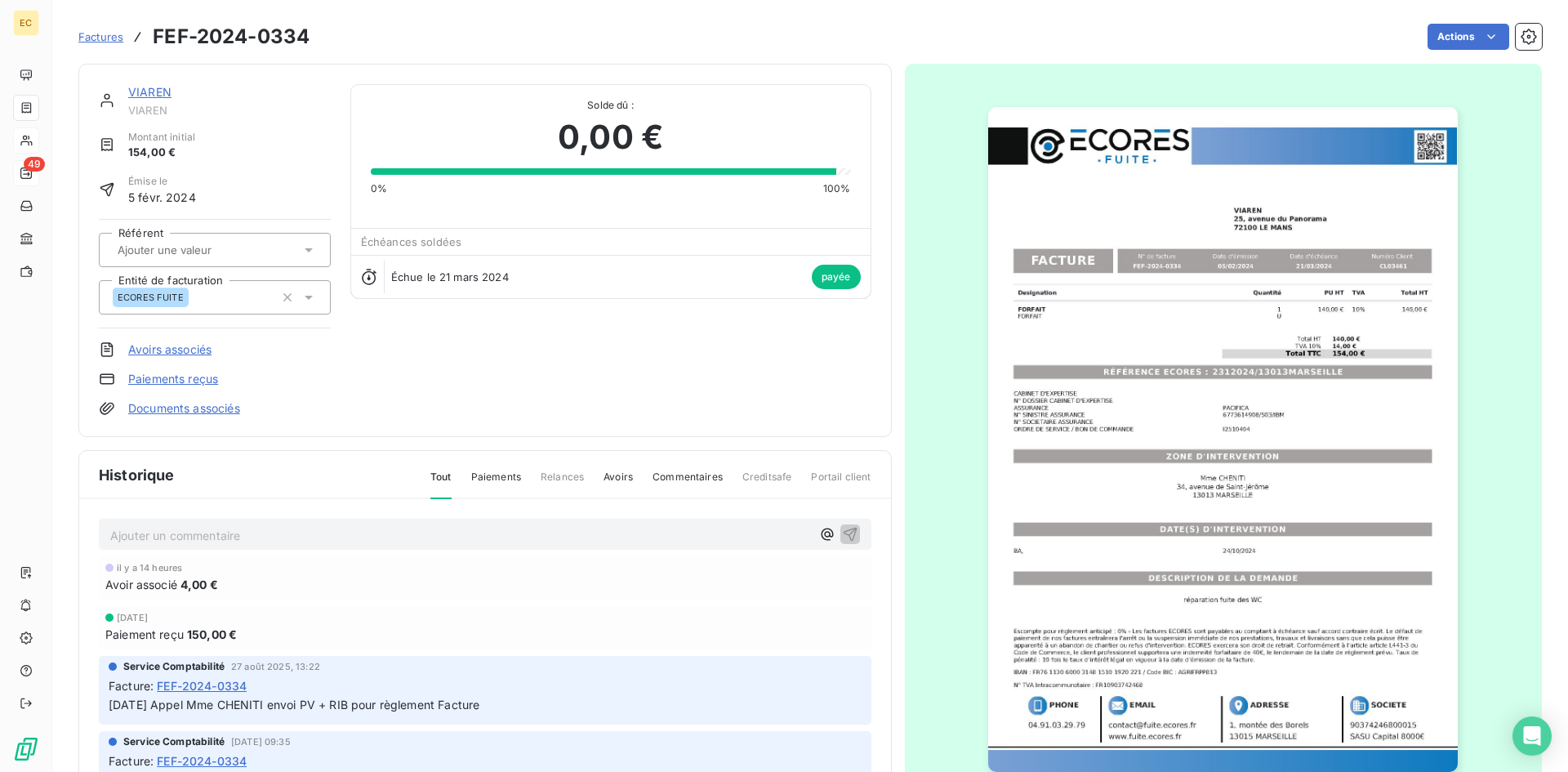
click at [151, 92] on link "VIAREN" at bounding box center [149, 92] width 43 height 14
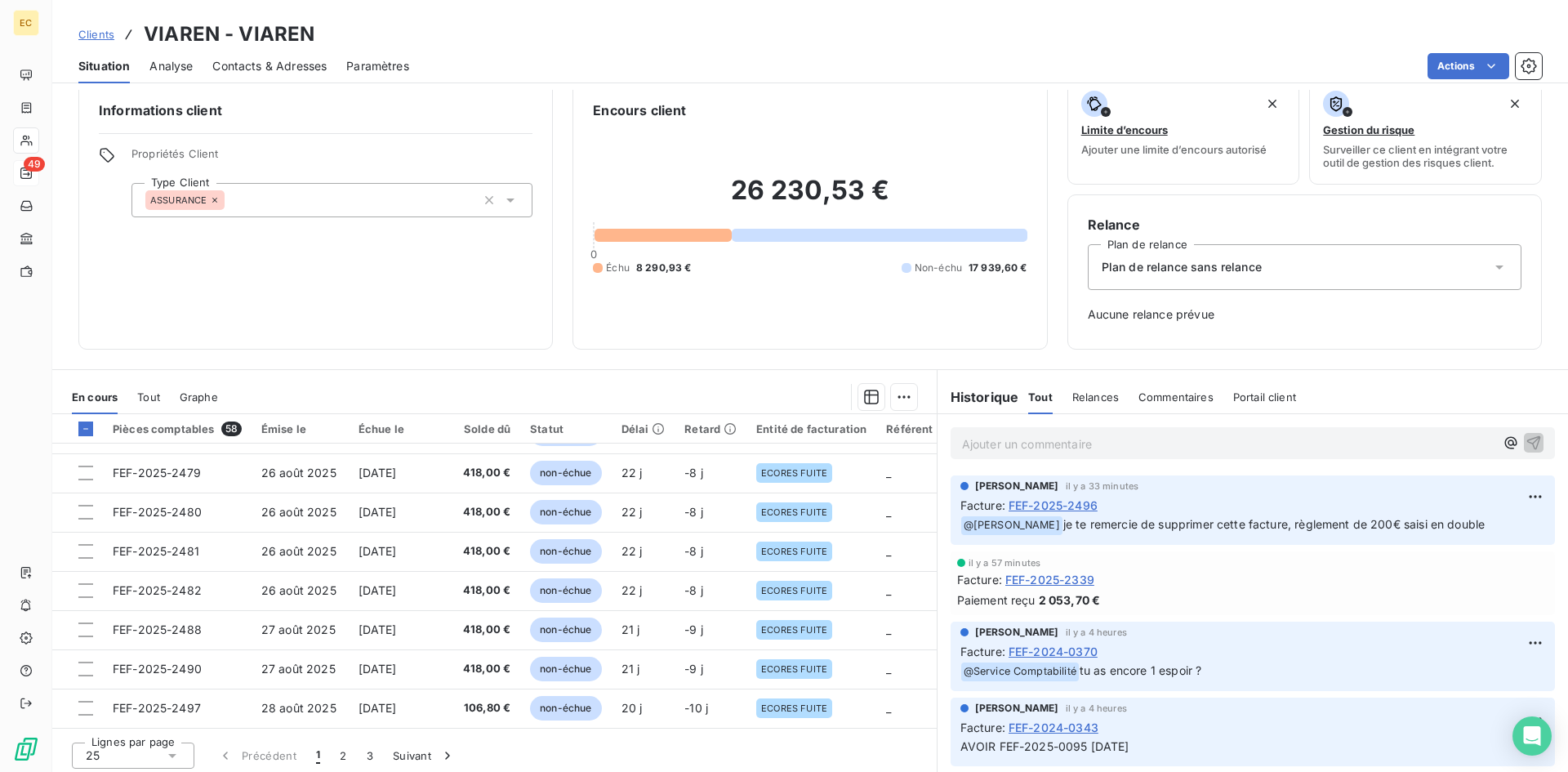
scroll to position [26, 0]
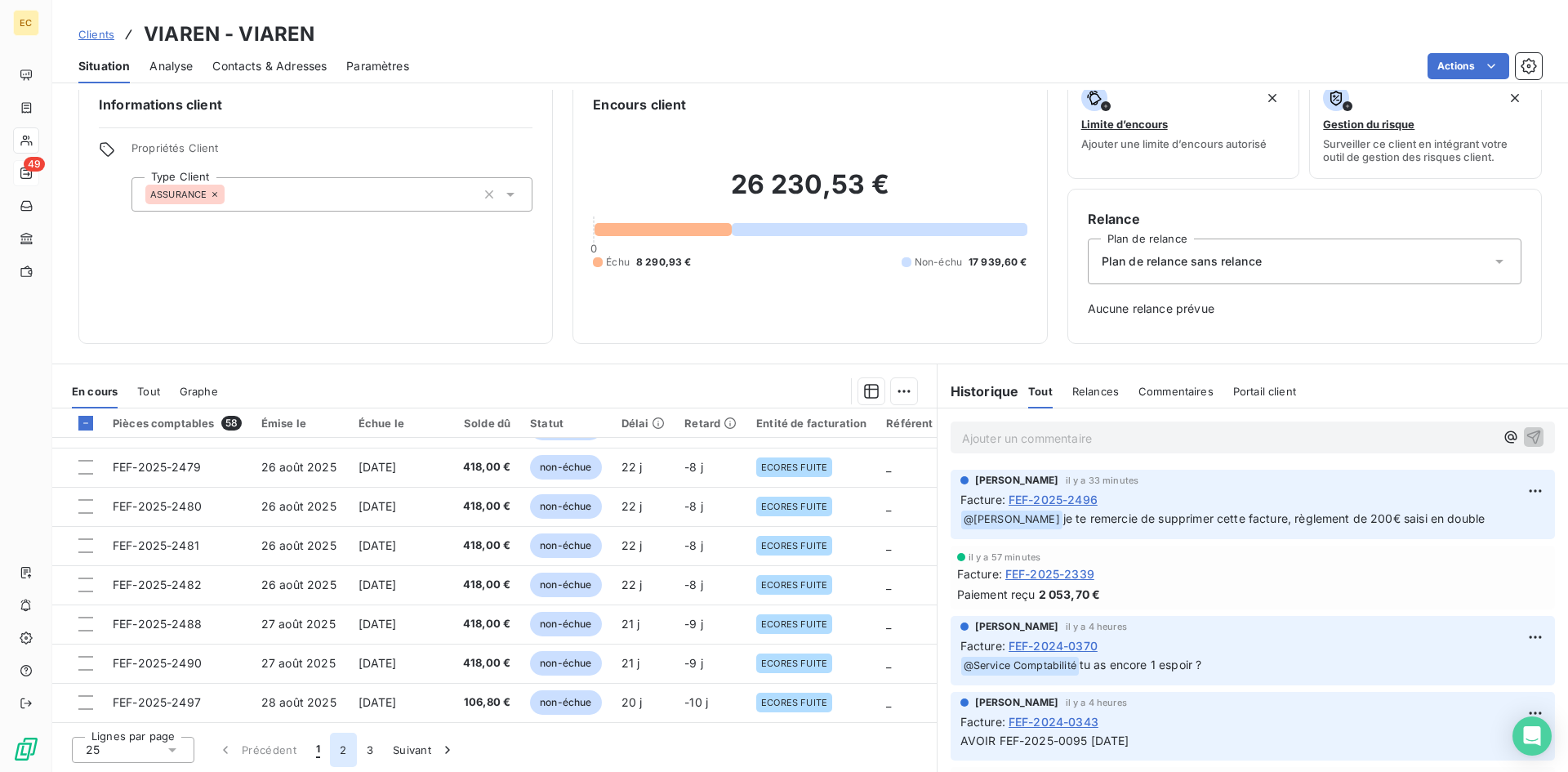
click at [344, 749] on button "2" at bounding box center [343, 749] width 26 height 34
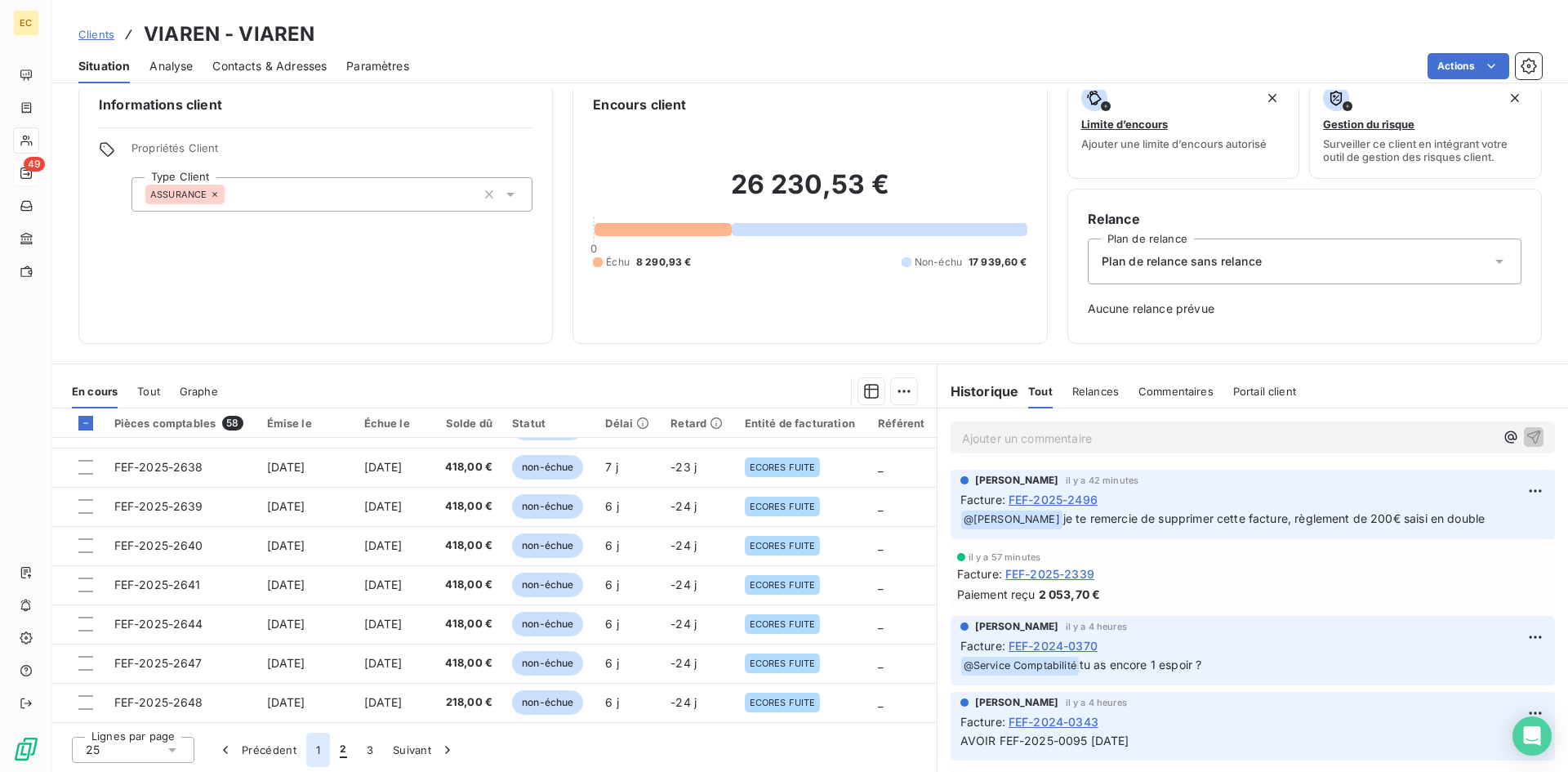
click at [314, 752] on button "1" at bounding box center [317, 749] width 24 height 34
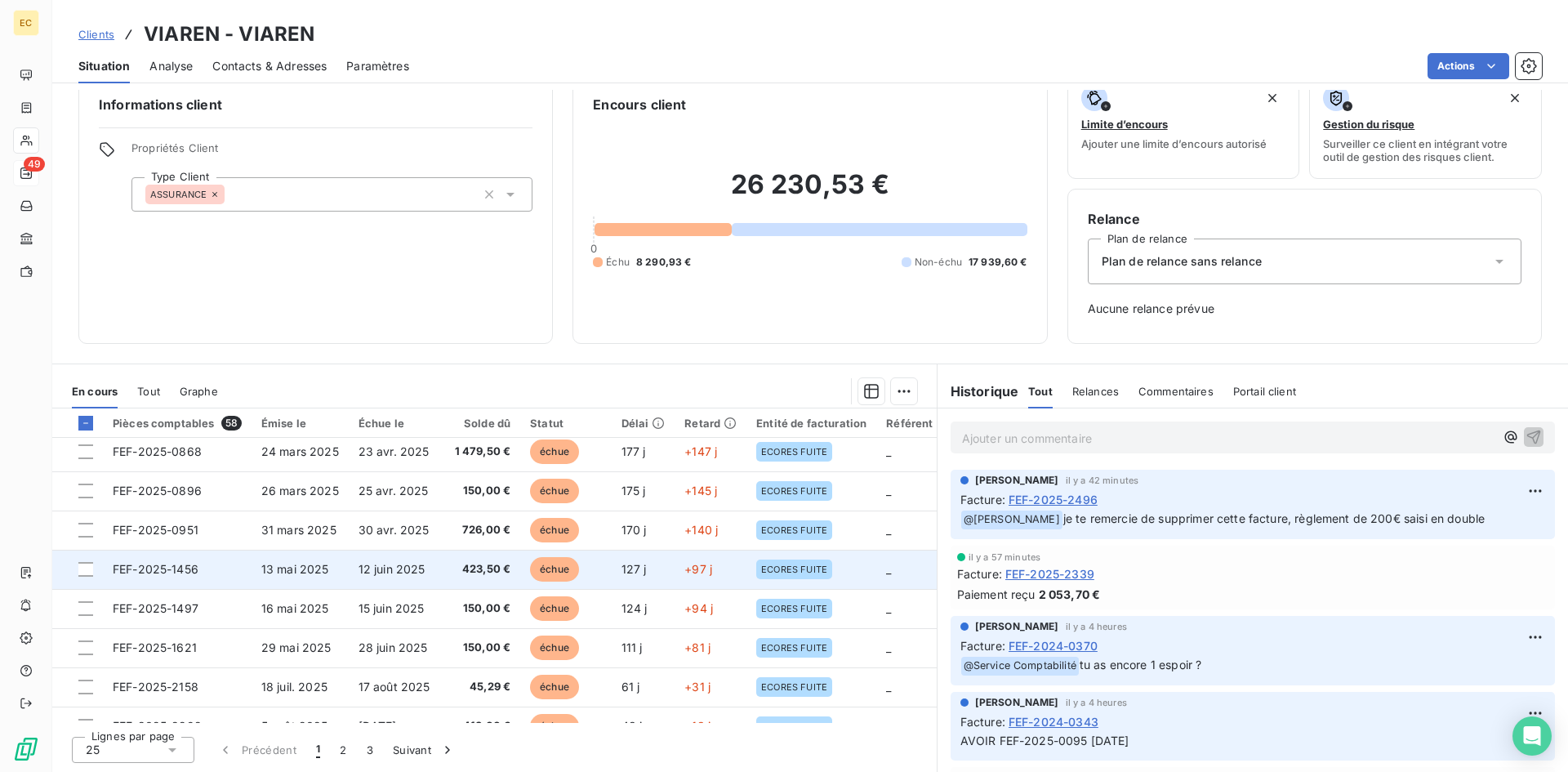
scroll to position [212, 0]
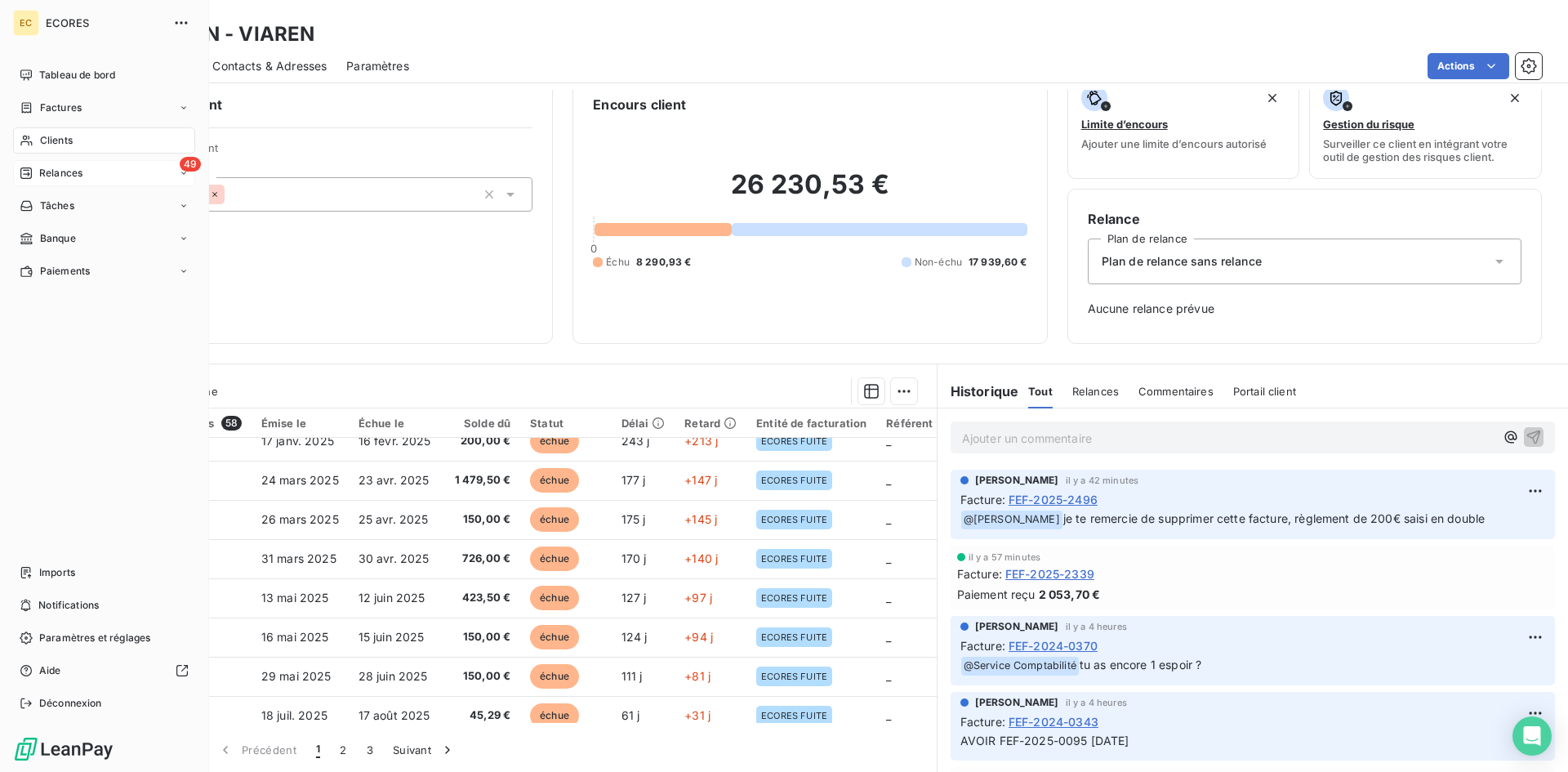
click at [61, 101] on span "Factures" at bounding box center [60, 108] width 41 height 15
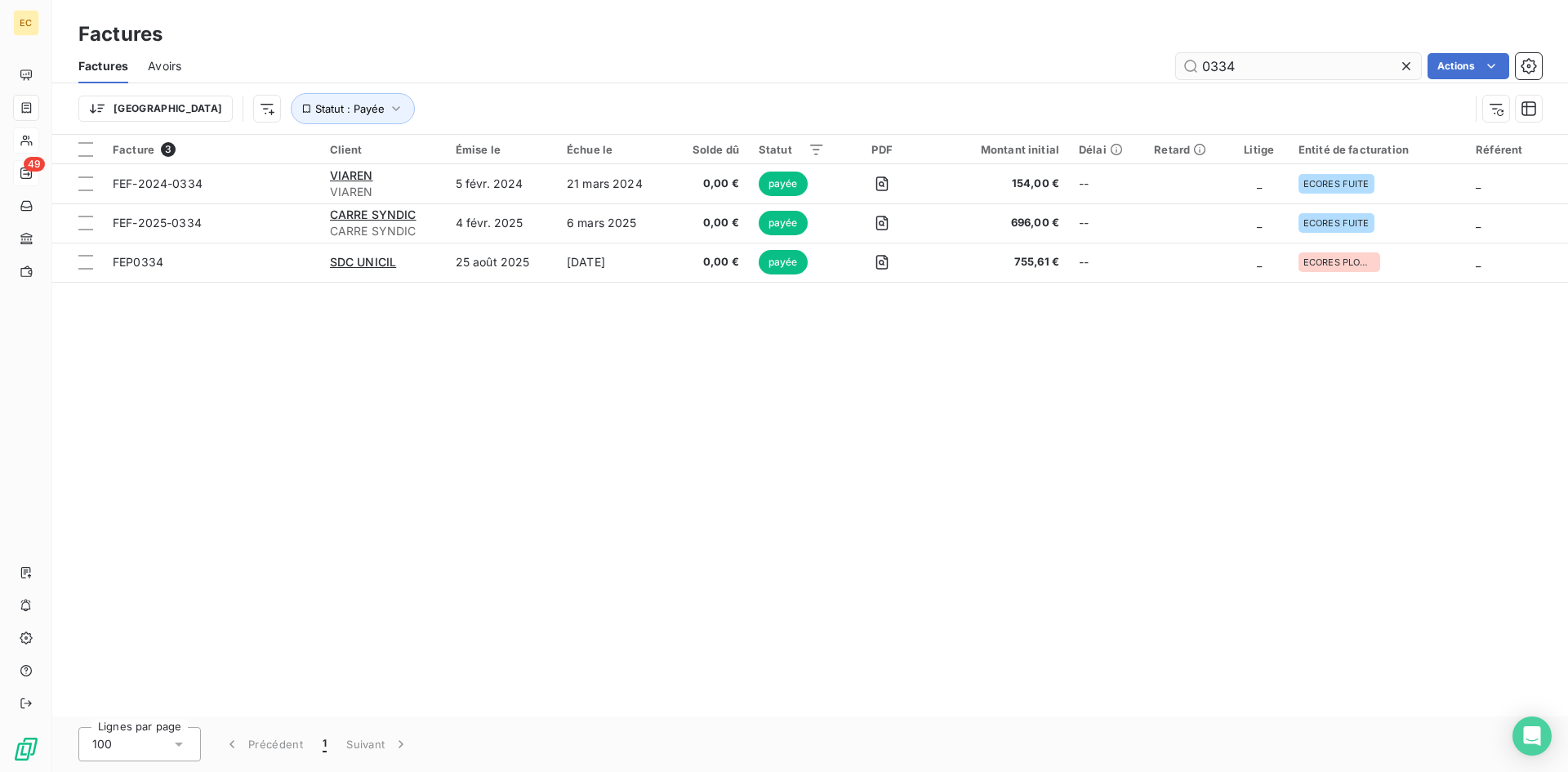
drag, startPoint x: 1274, startPoint y: 64, endPoint x: 1182, endPoint y: 70, distance: 92.2
click at [1182, 70] on input "0334" at bounding box center [1298, 66] width 245 height 26
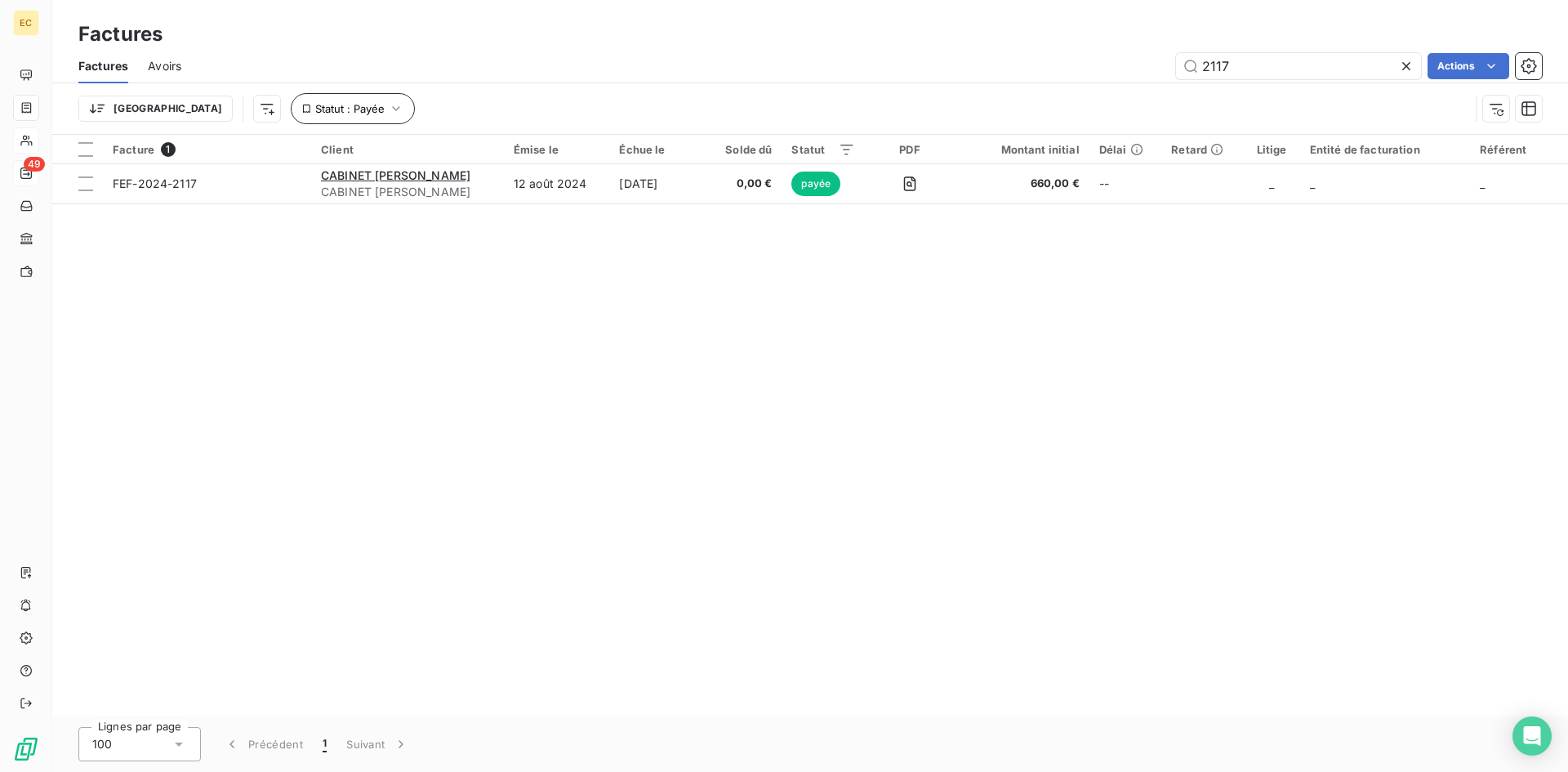
type input "2117"
click at [388, 115] on icon "button" at bounding box center [396, 108] width 17 height 17
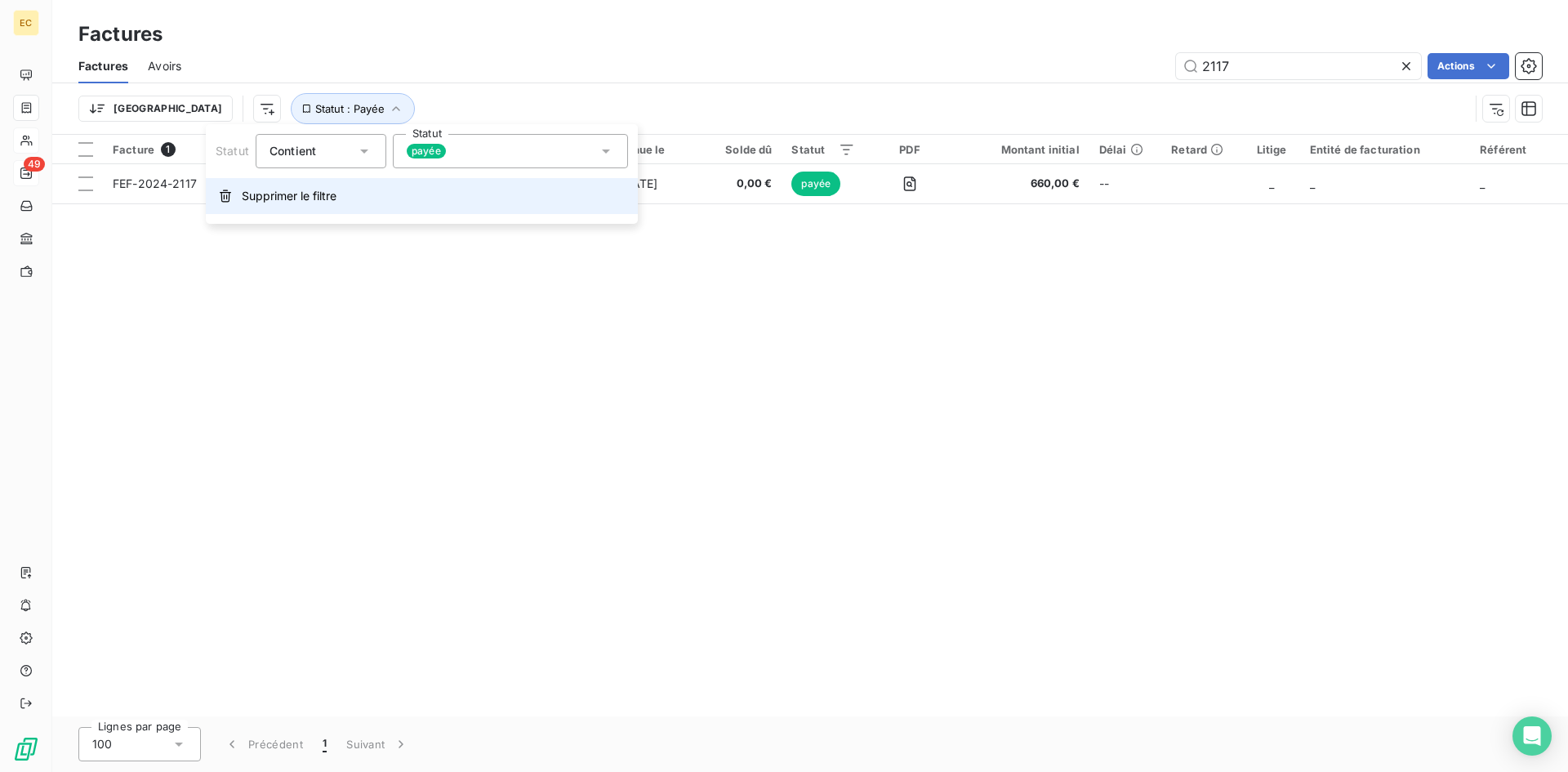
click at [315, 198] on span "Supprimer le filtre" at bounding box center [288, 196] width 94 height 17
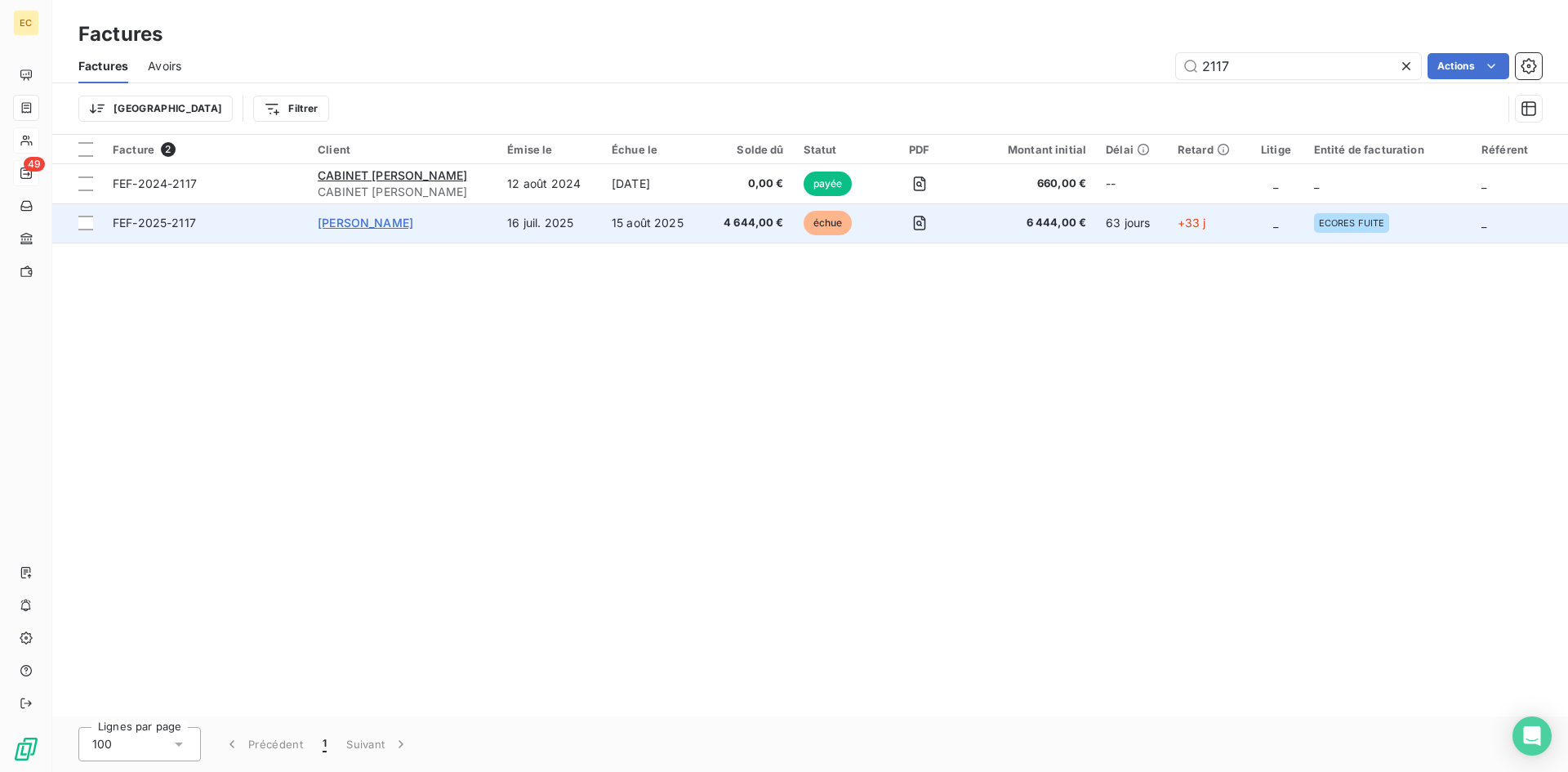
click at [344, 222] on span "[PERSON_NAME]" at bounding box center [365, 223] width 95 height 14
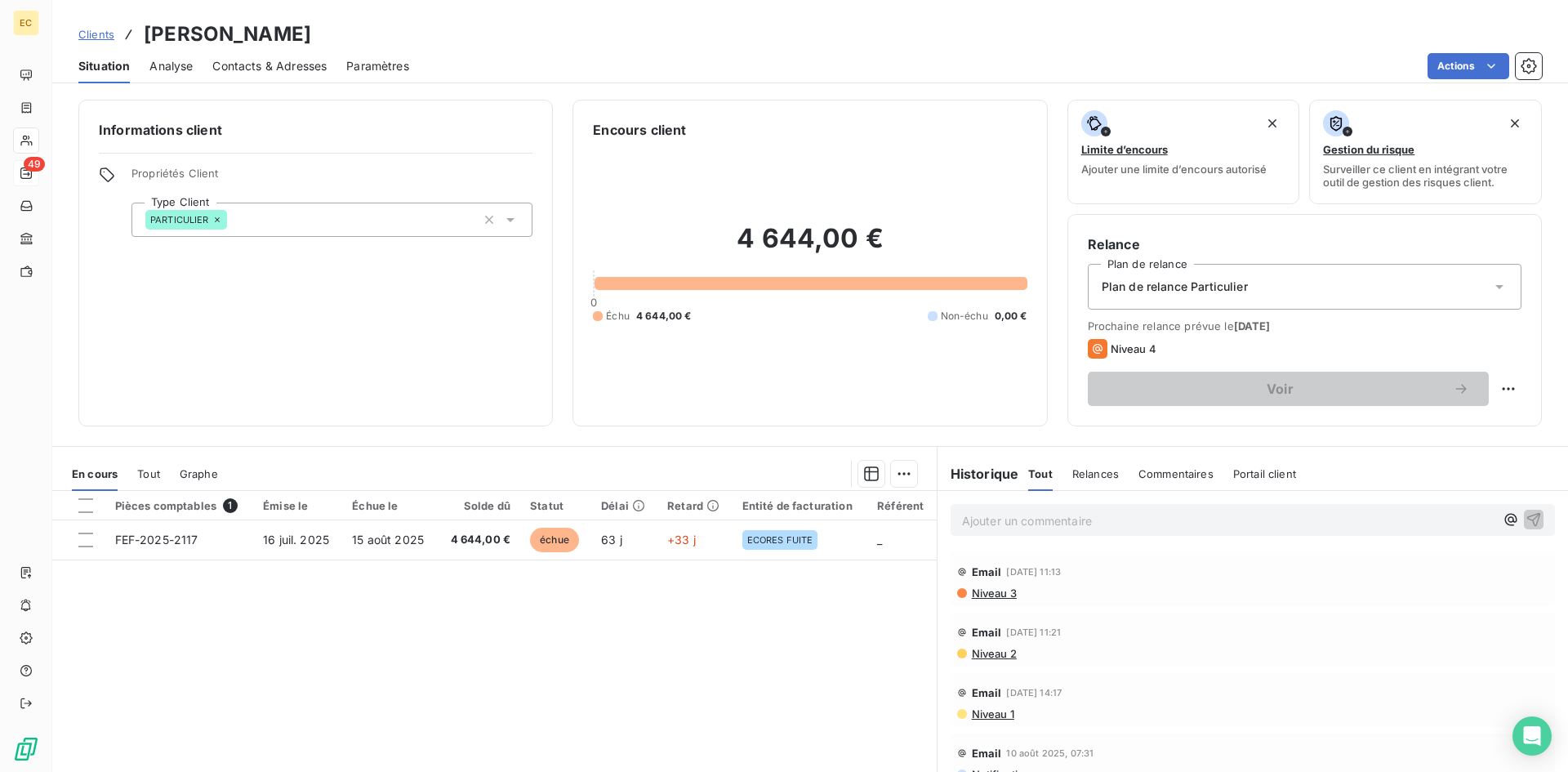
click at [284, 74] on div "Contacts & Adresses" at bounding box center [270, 66] width 115 height 34
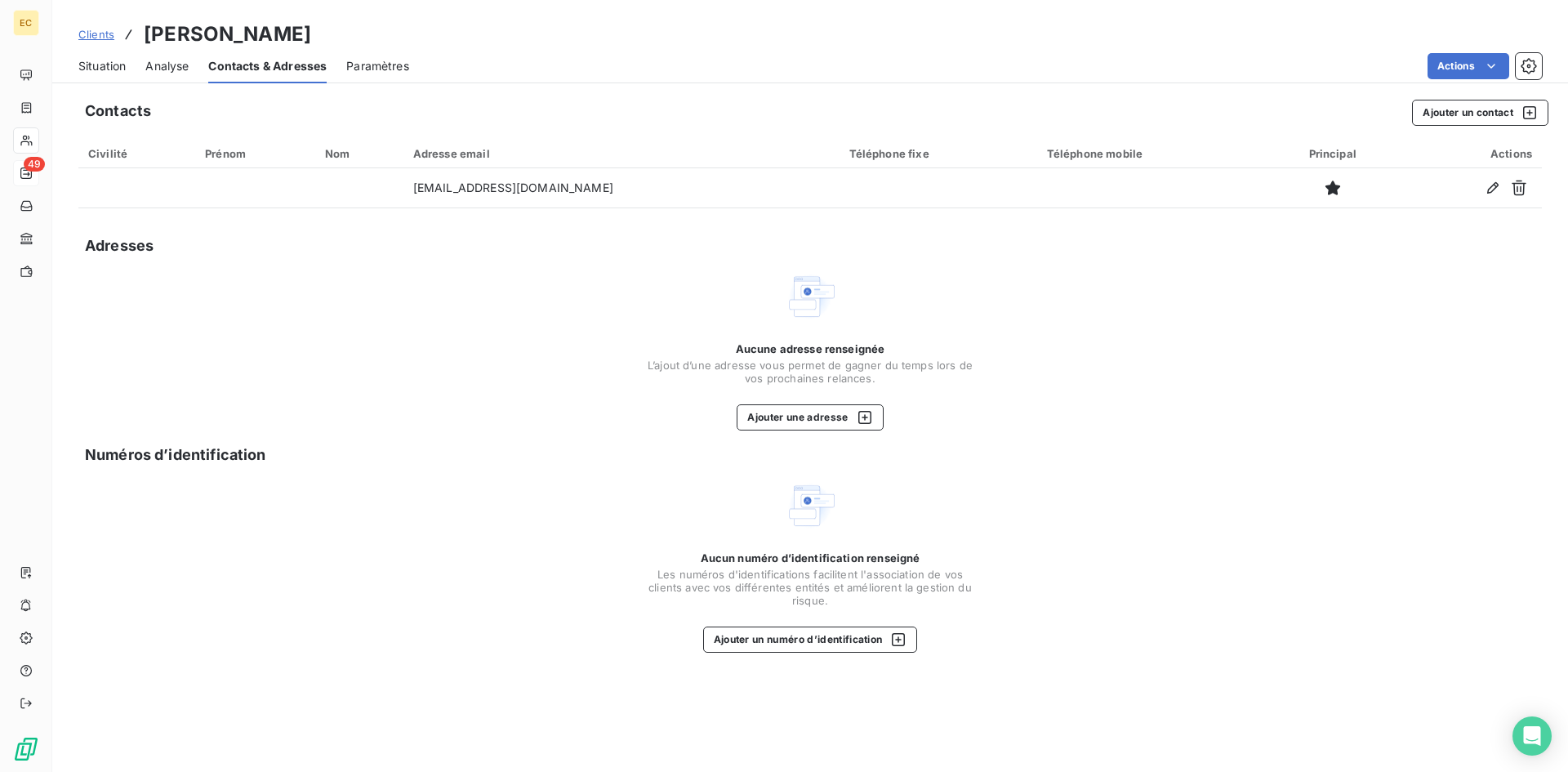
click at [102, 63] on span "Situation" at bounding box center [102, 66] width 48 height 17
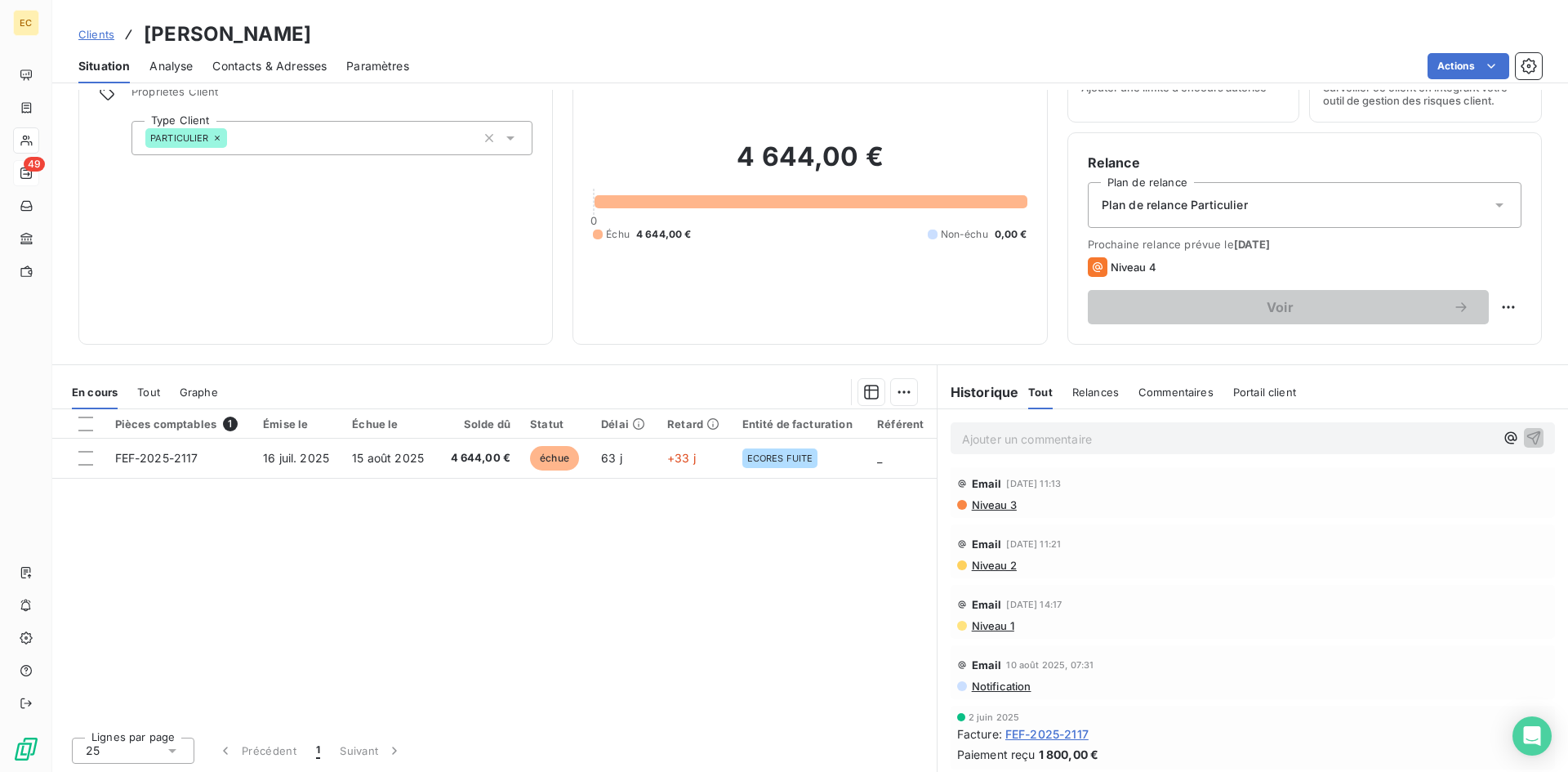
scroll to position [83, 0]
click at [1058, 731] on span "FEF-2025-2117" at bounding box center [1047, 732] width 84 height 17
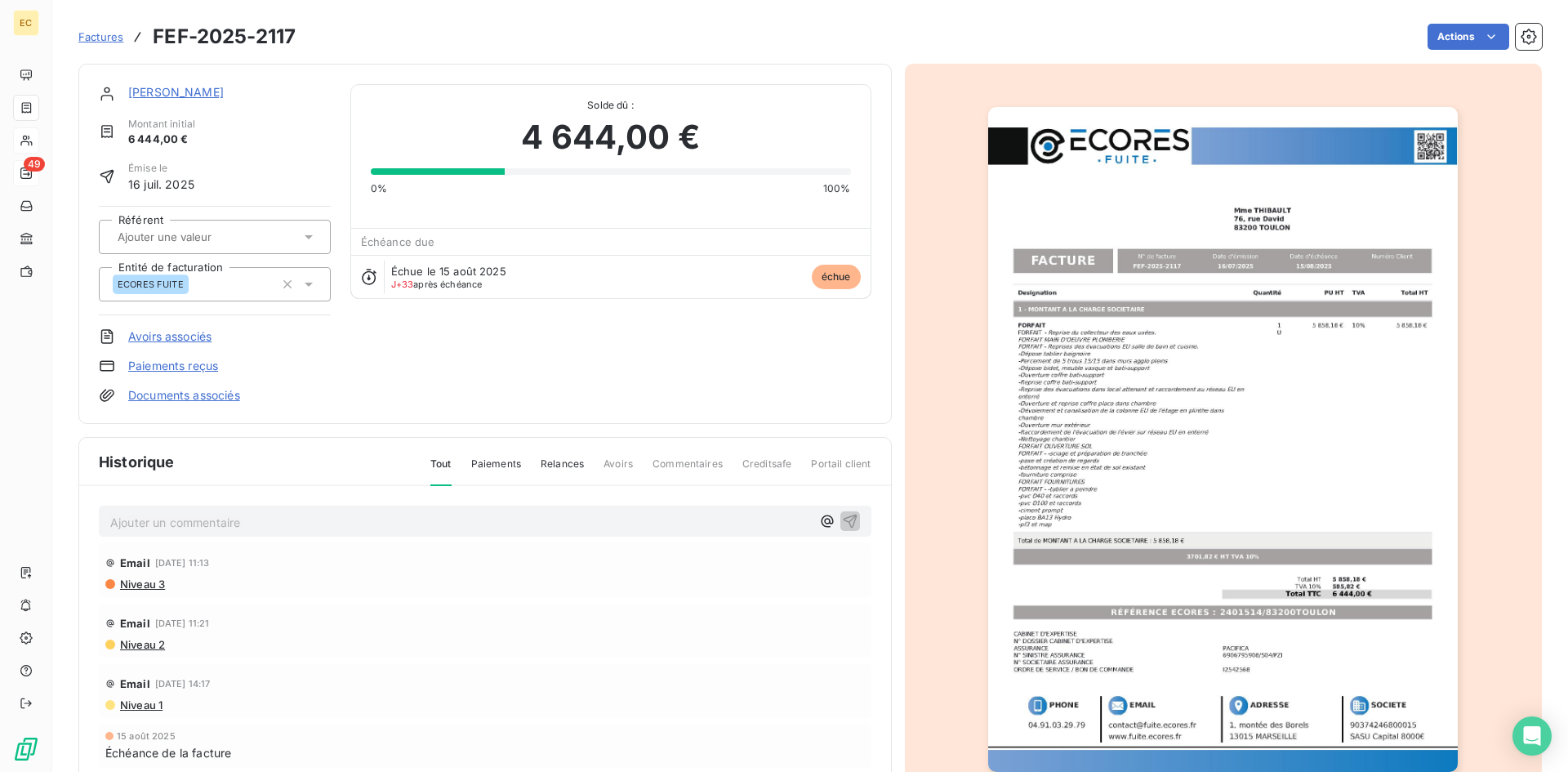
click at [117, 523] on p "Ajouter un commentaire ﻿" at bounding box center [460, 522] width 701 height 20
click at [369, 523] on p "cloche JB car réclamation cliente (voir dossier" at bounding box center [460, 521] width 701 height 19
drag, startPoint x: 369, startPoint y: 523, endPoint x: 324, endPoint y: 519, distance: 45.2
click at [324, 519] on p "cloche JB car réclamation cliente (voir dossier" at bounding box center [460, 521] width 701 height 19
click at [108, 520] on div "cloche JB car réclamation cliente (voir 2401514/83200TOULON" at bounding box center [485, 521] width 773 height 30
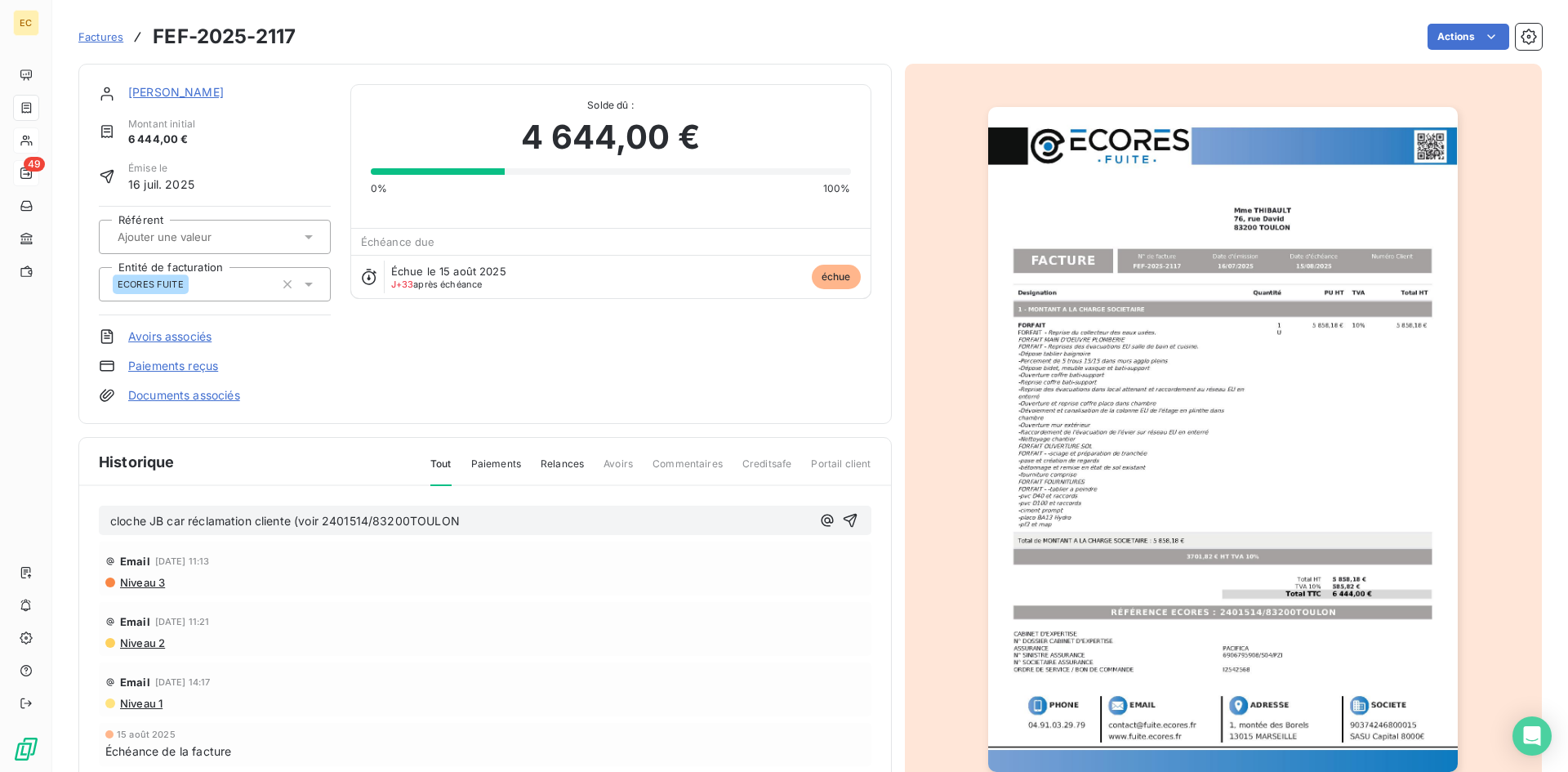
click at [110, 522] on span "cloche JB car réclamation cliente (voir 2401514/83200TOULON" at bounding box center [285, 521] width 350 height 14
click at [821, 520] on icon "button" at bounding box center [827, 521] width 12 height 12
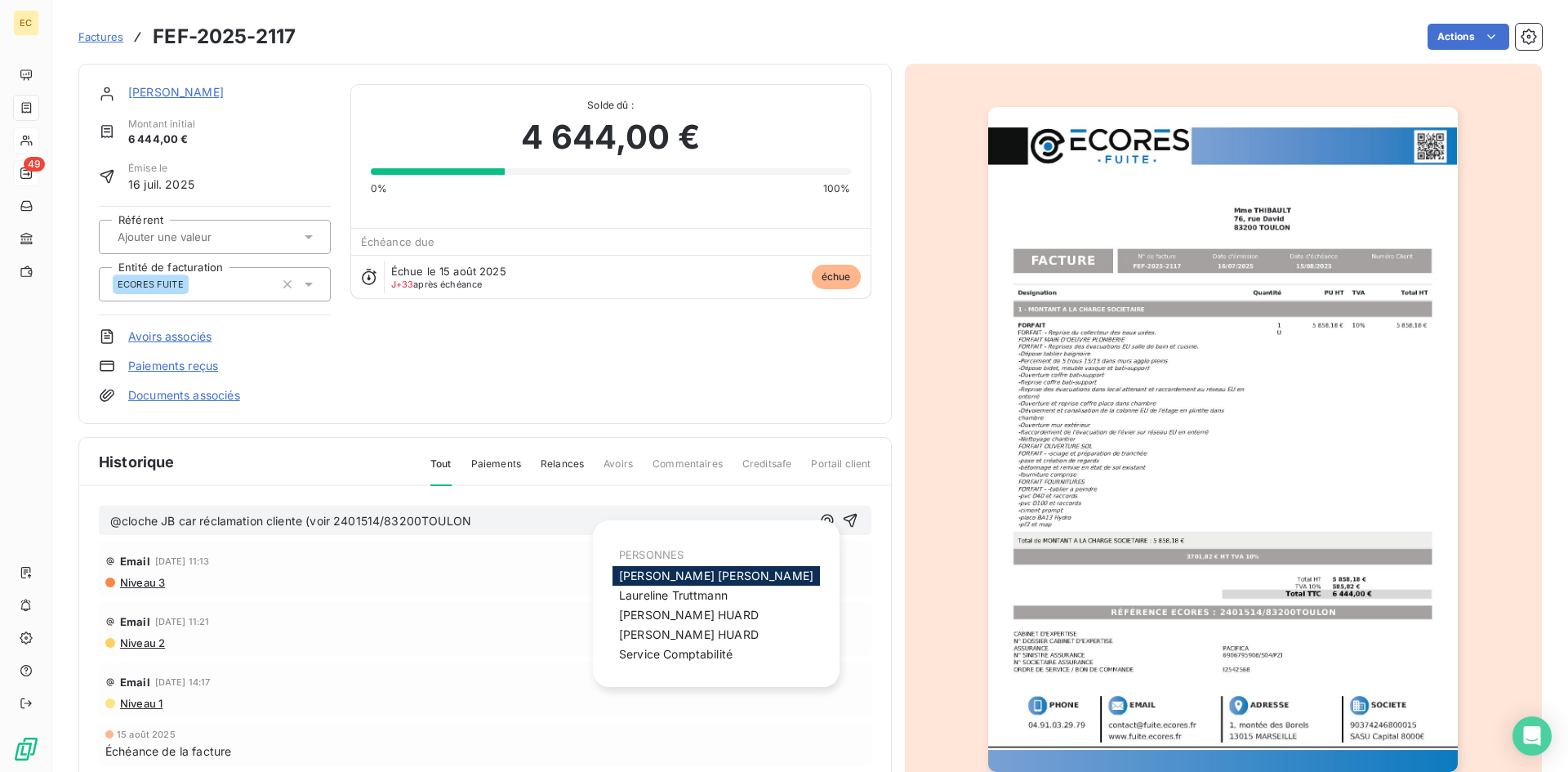
click at [699, 581] on div "[PERSON_NAME]" at bounding box center [716, 575] width 207 height 19
click at [665, 651] on span "Service Comptabilité" at bounding box center [675, 654] width 114 height 14
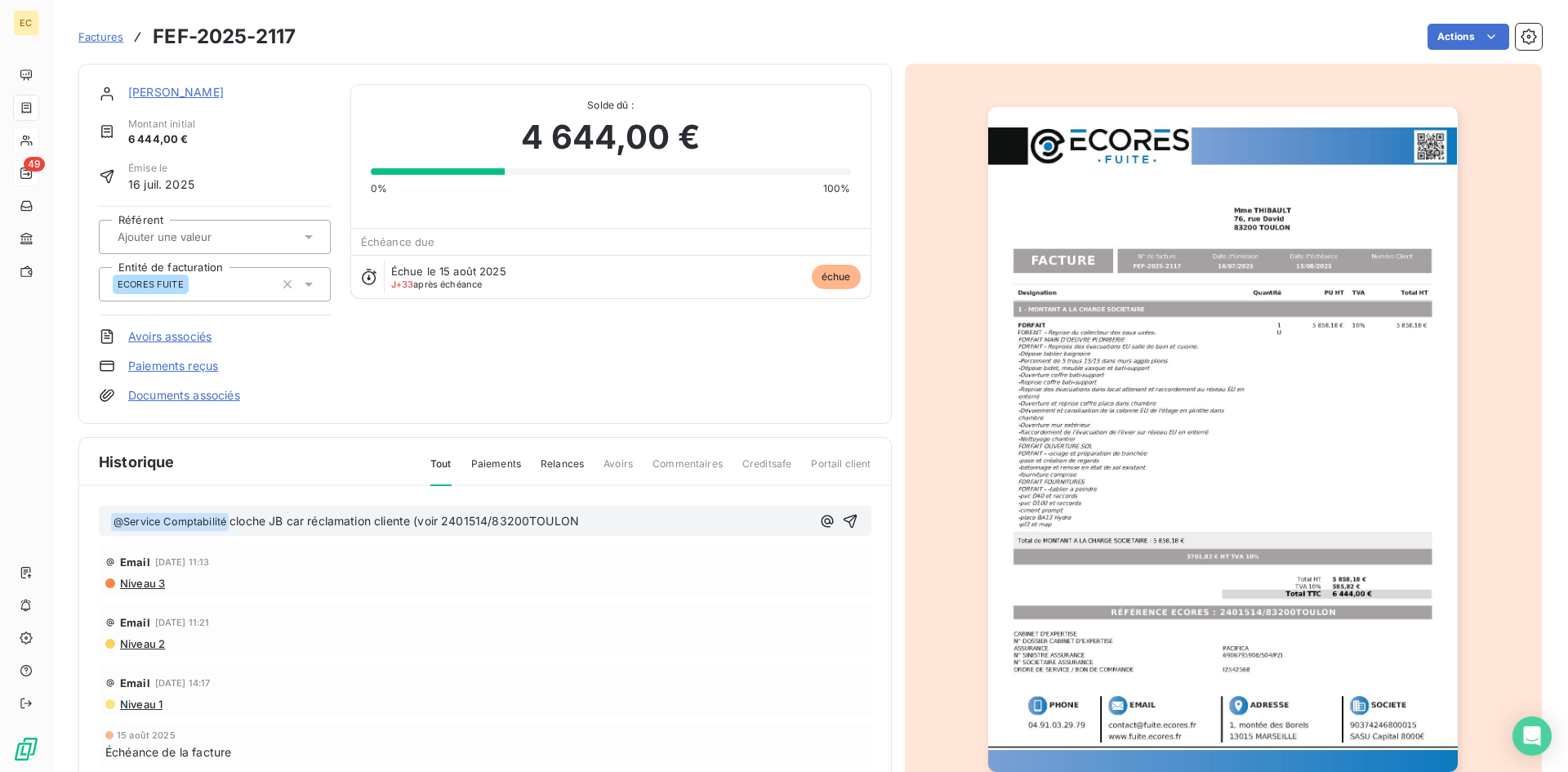
click at [601, 523] on p "﻿ @ Service Comptabilité ﻿ cloche JB car réclamation cliente (voir 2401514/8320…" at bounding box center [460, 522] width 701 height 19
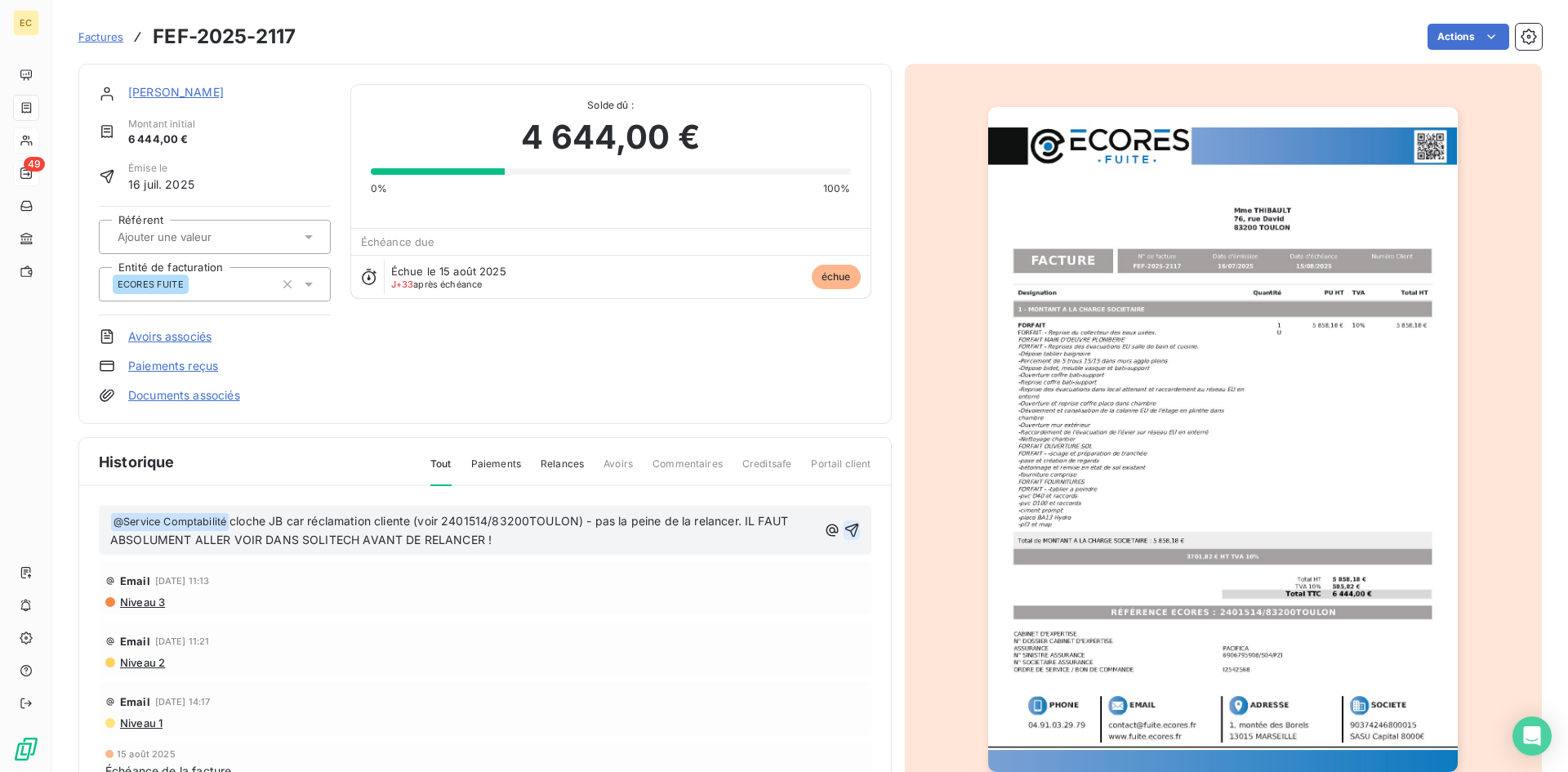
click at [844, 527] on icon "button" at bounding box center [851, 531] width 14 height 14
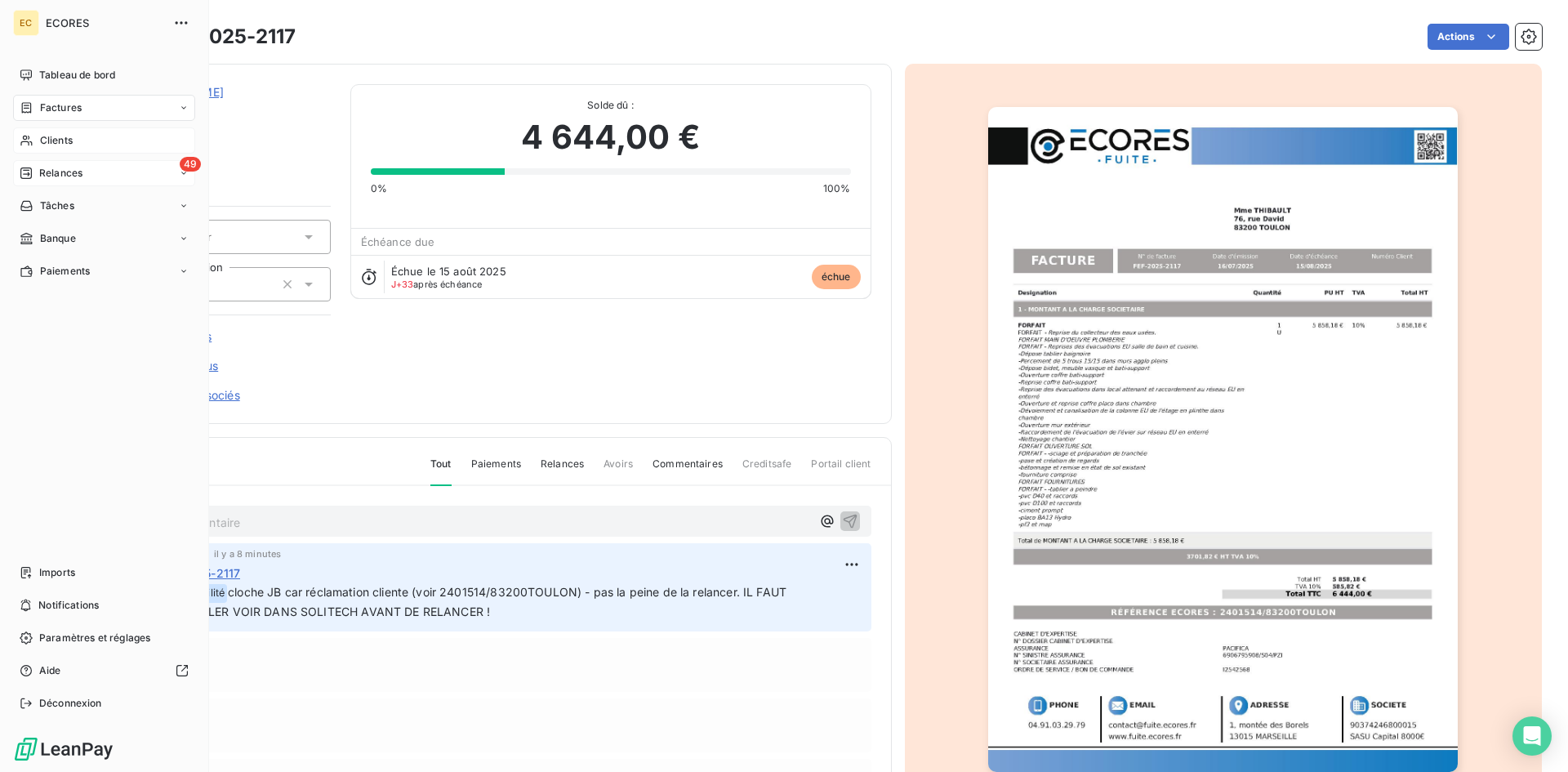
click at [53, 144] on span "Clients" at bounding box center [56, 140] width 33 height 15
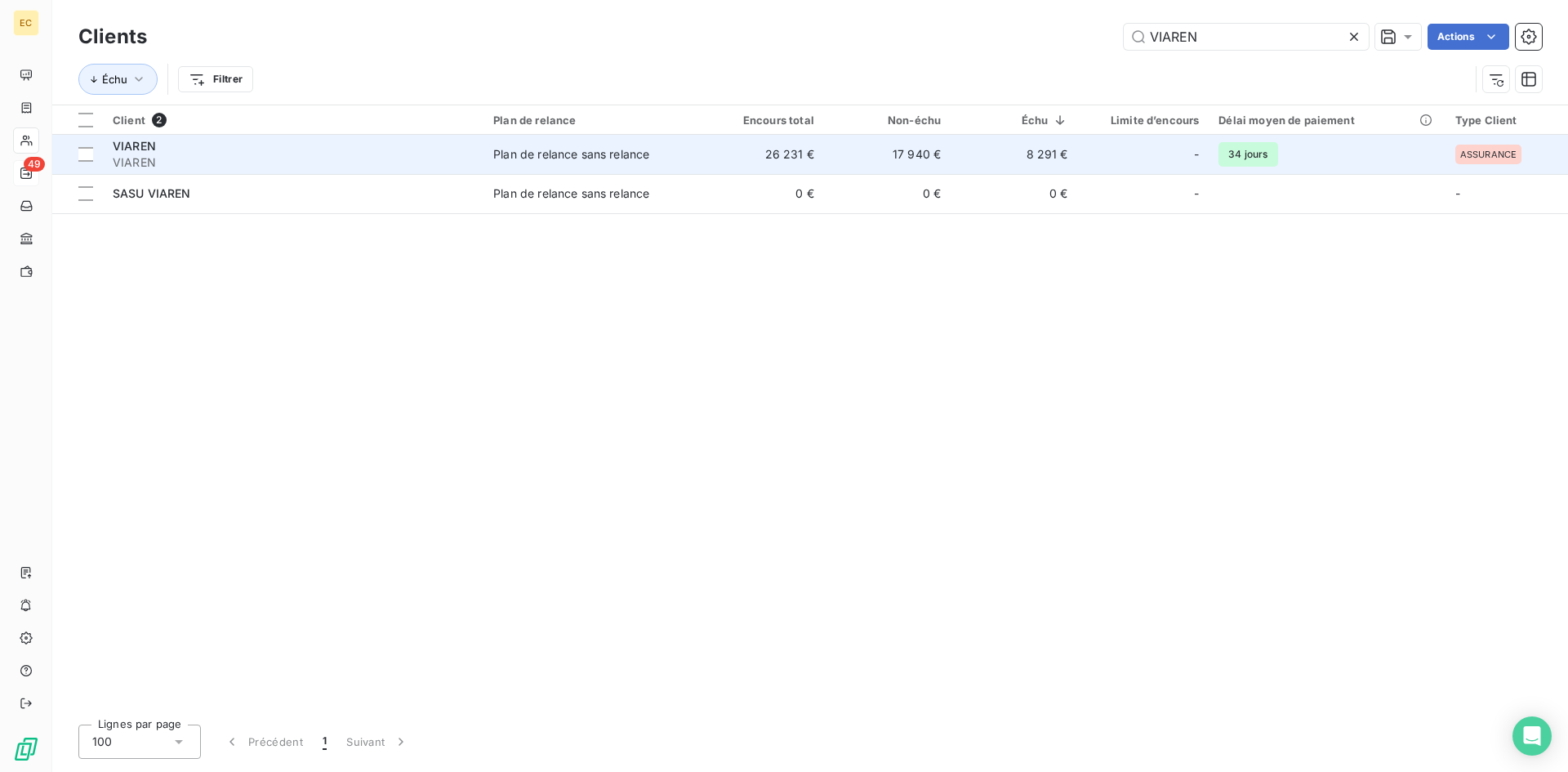
click at [127, 151] on span "VIAREN" at bounding box center [134, 146] width 43 height 14
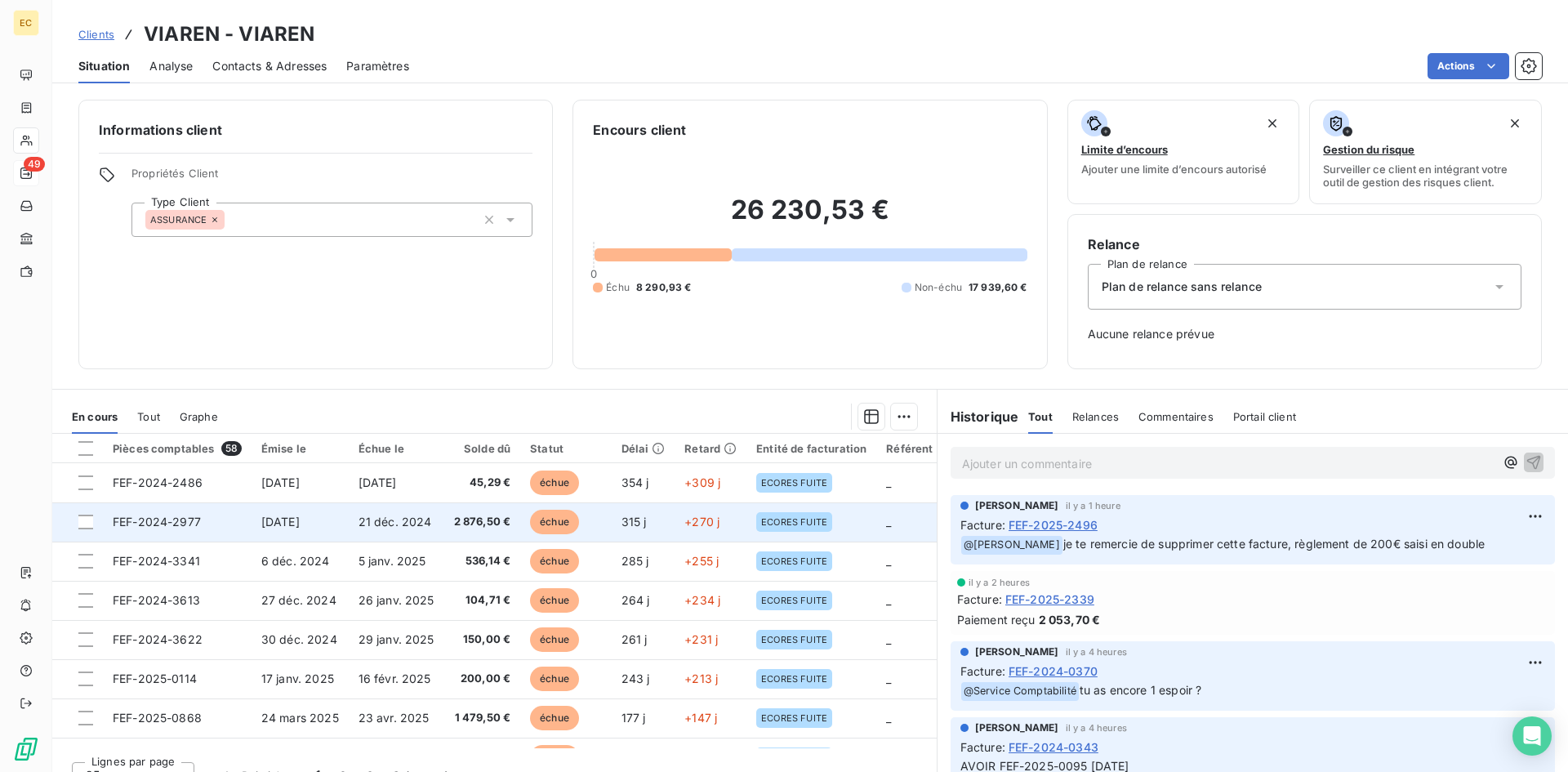
click at [231, 525] on td "FEF-2024-2977" at bounding box center [177, 522] width 149 height 39
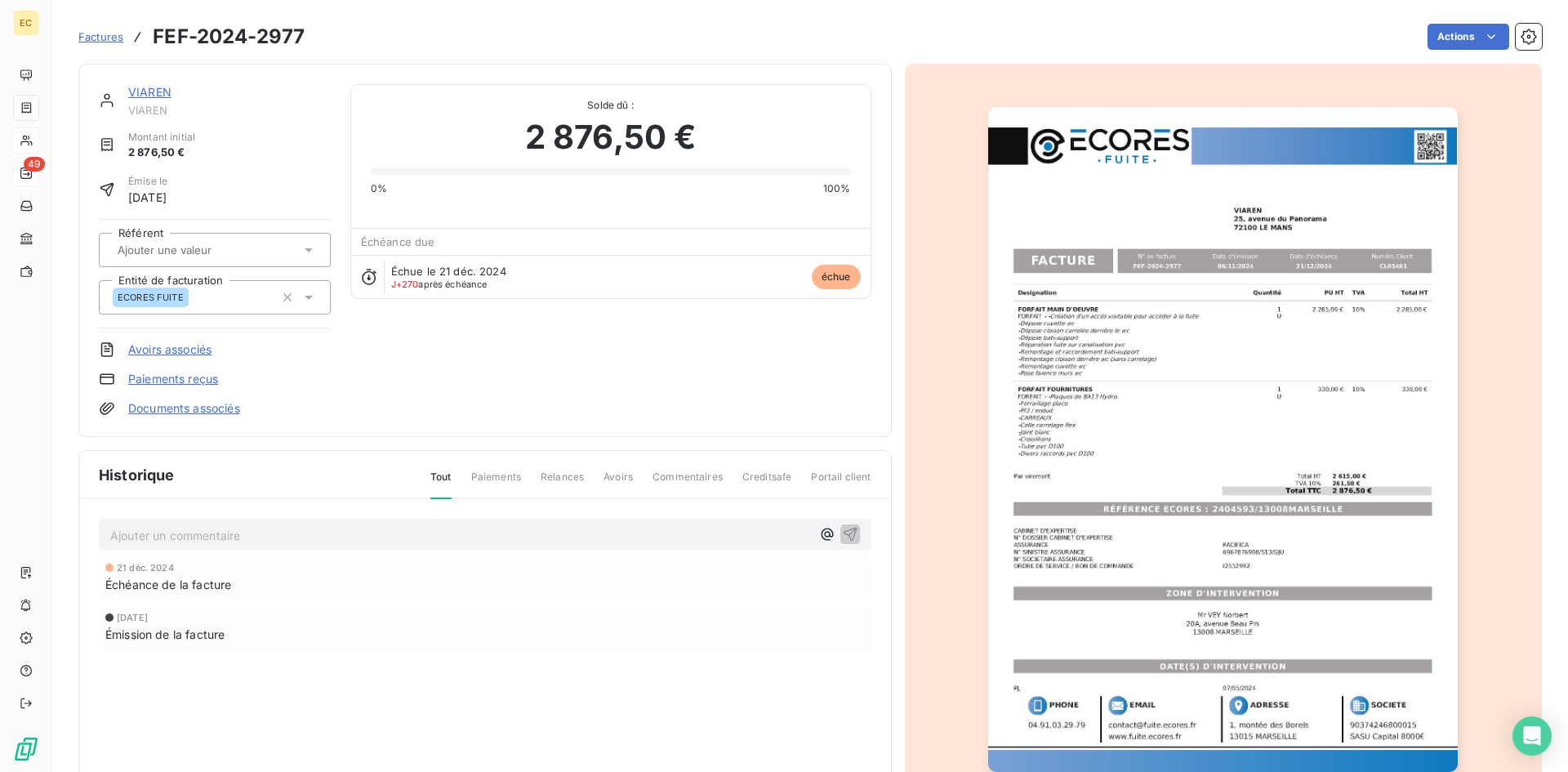
click at [144, 539] on p "Ajouter un commentaire ﻿" at bounding box center [460, 535] width 701 height 20
click at [843, 530] on icon "button" at bounding box center [850, 533] width 17 height 17
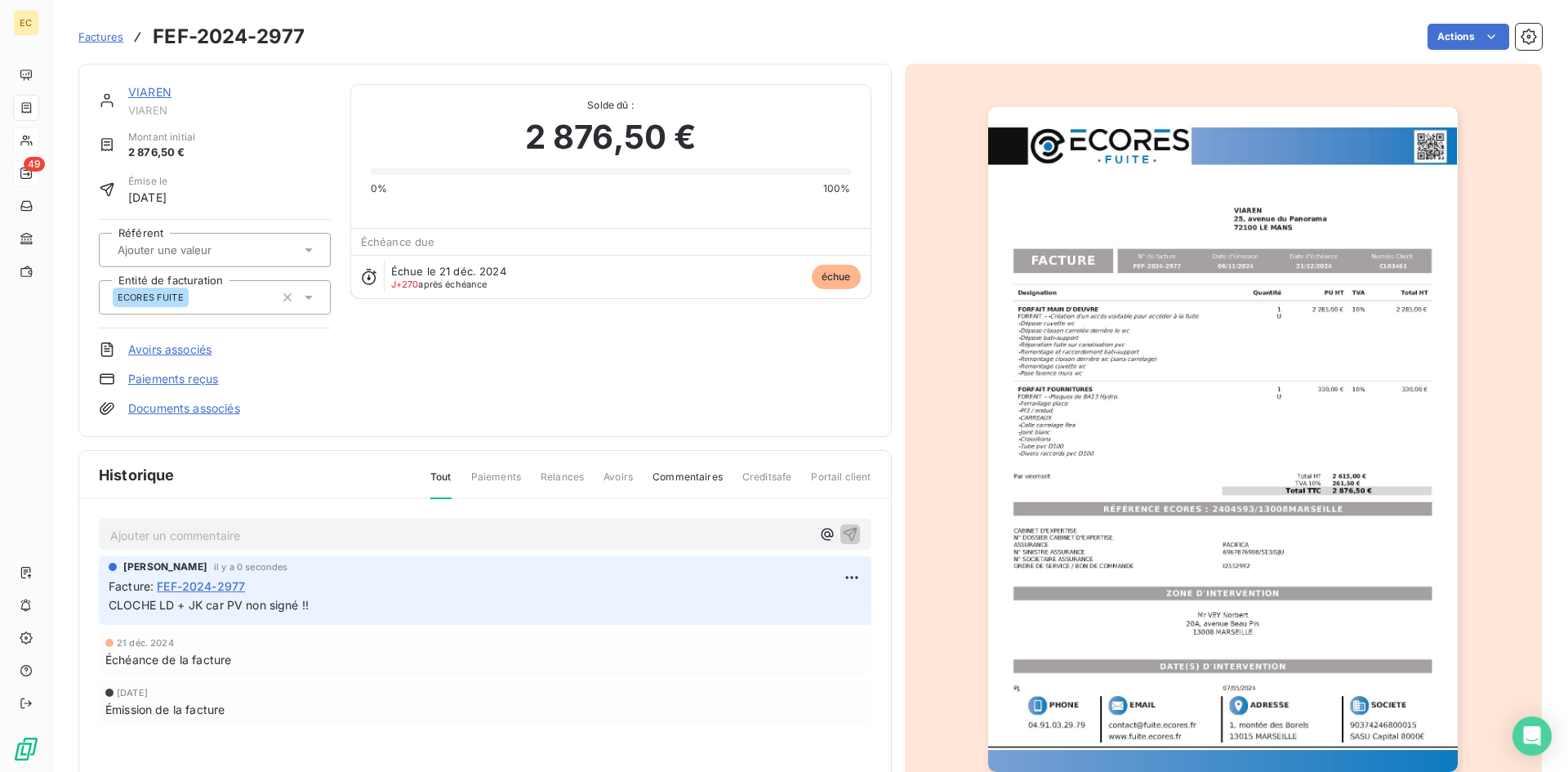
click at [137, 96] on link "VIAREN" at bounding box center [149, 92] width 43 height 14
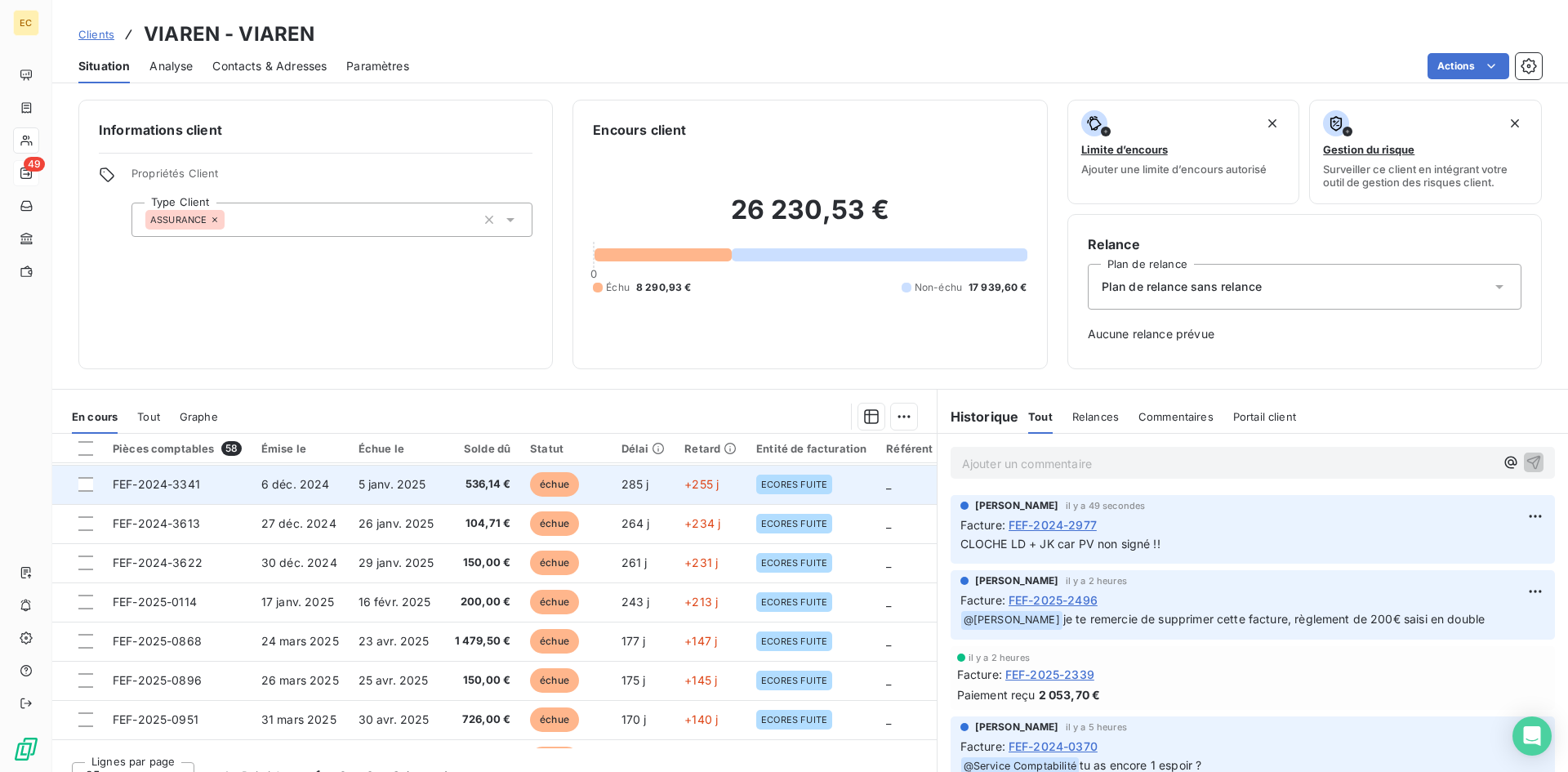
scroll to position [163, 0]
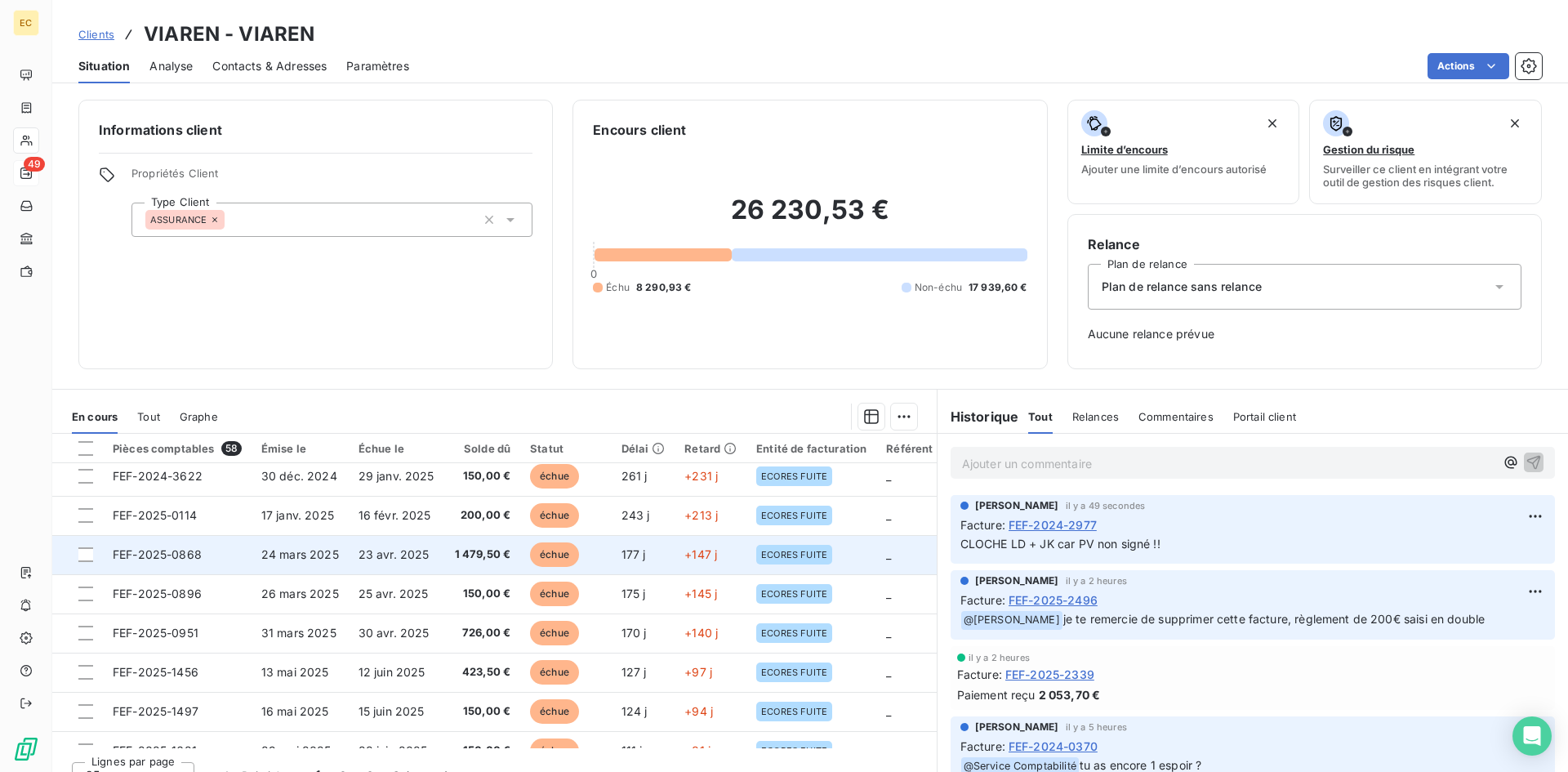
click at [227, 551] on td "FEF-2025-0868" at bounding box center [177, 554] width 149 height 39
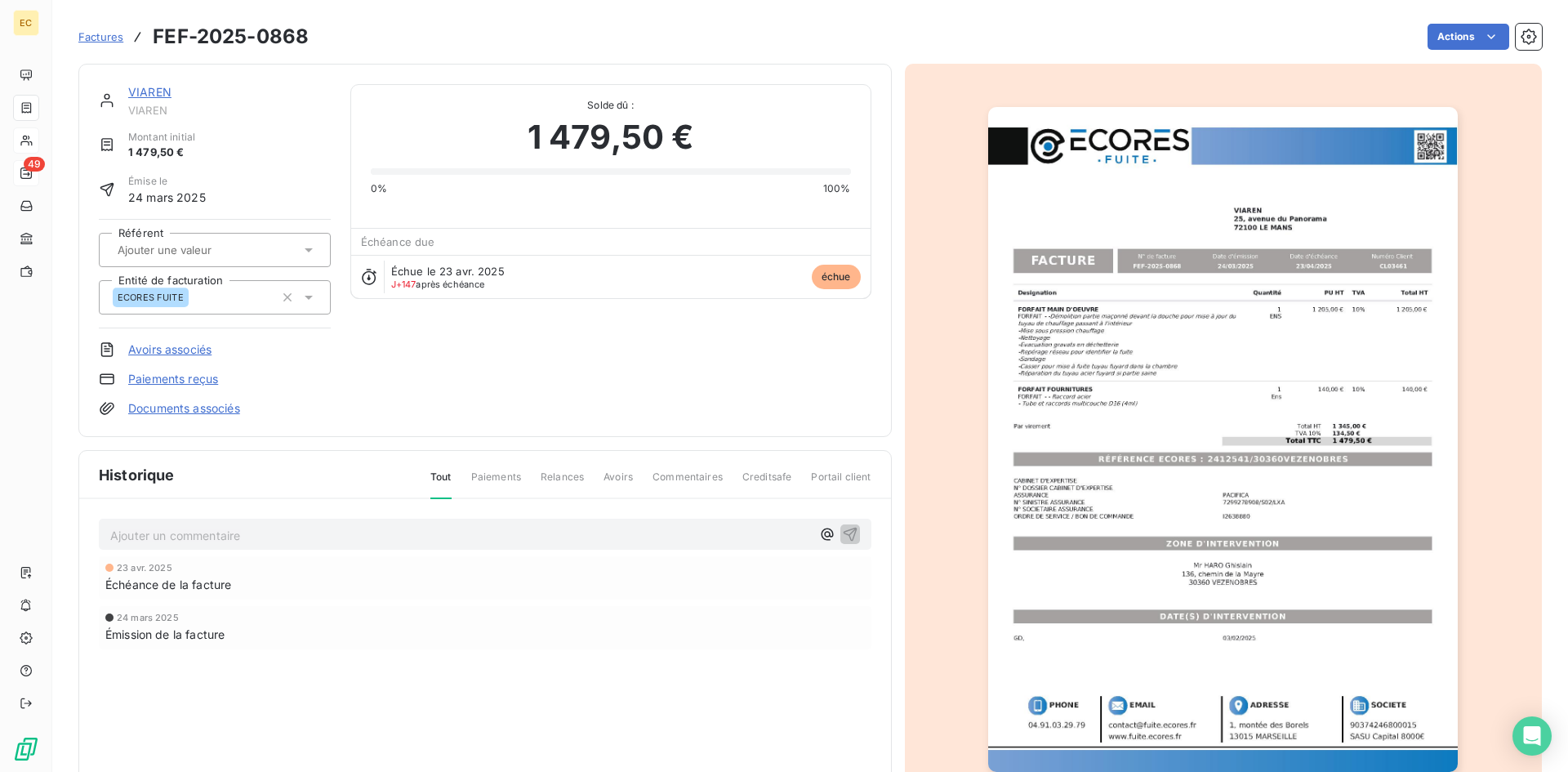
click at [143, 88] on link "VIAREN" at bounding box center [149, 92] width 43 height 14
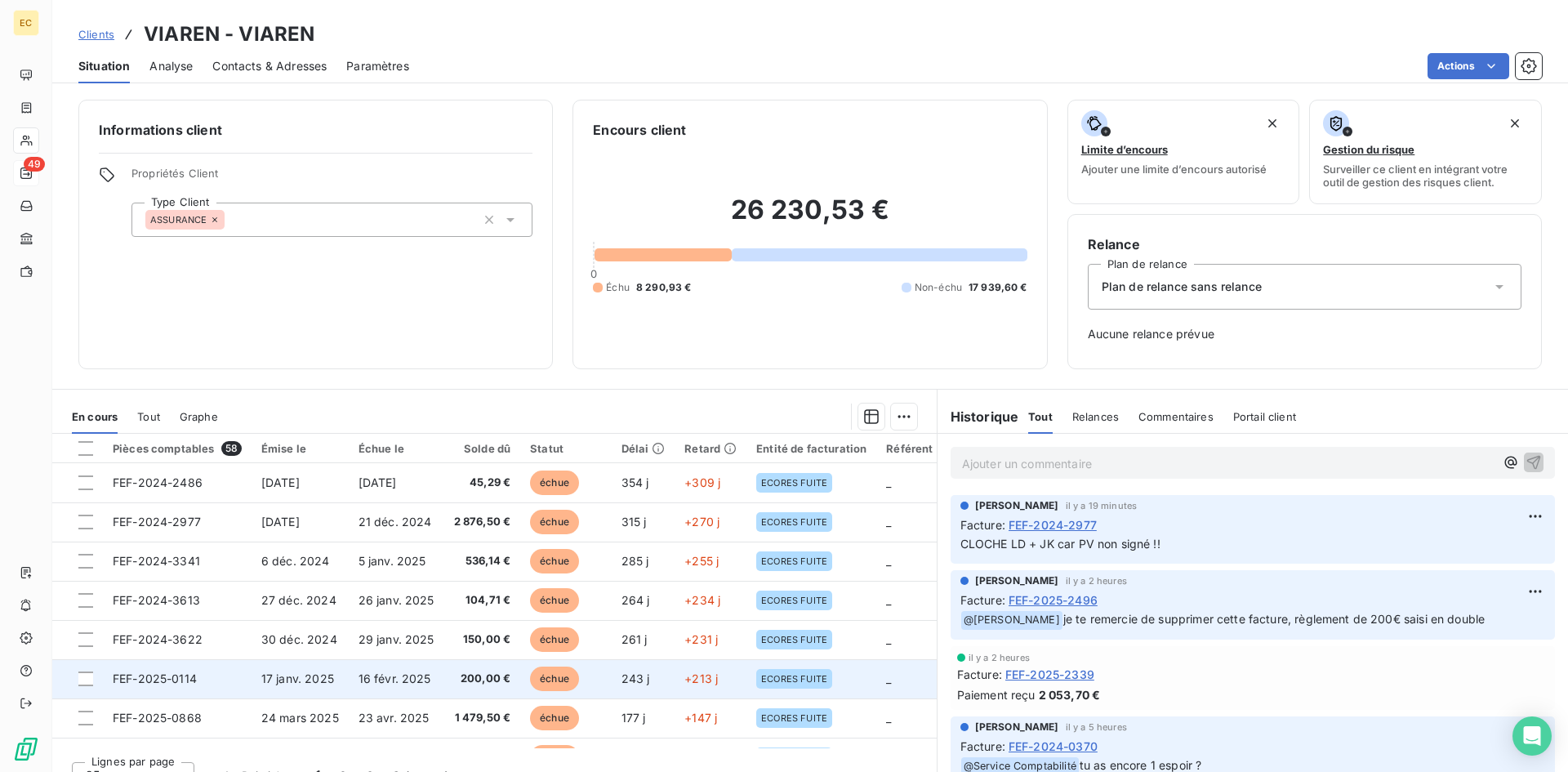
scroll to position [245, 0]
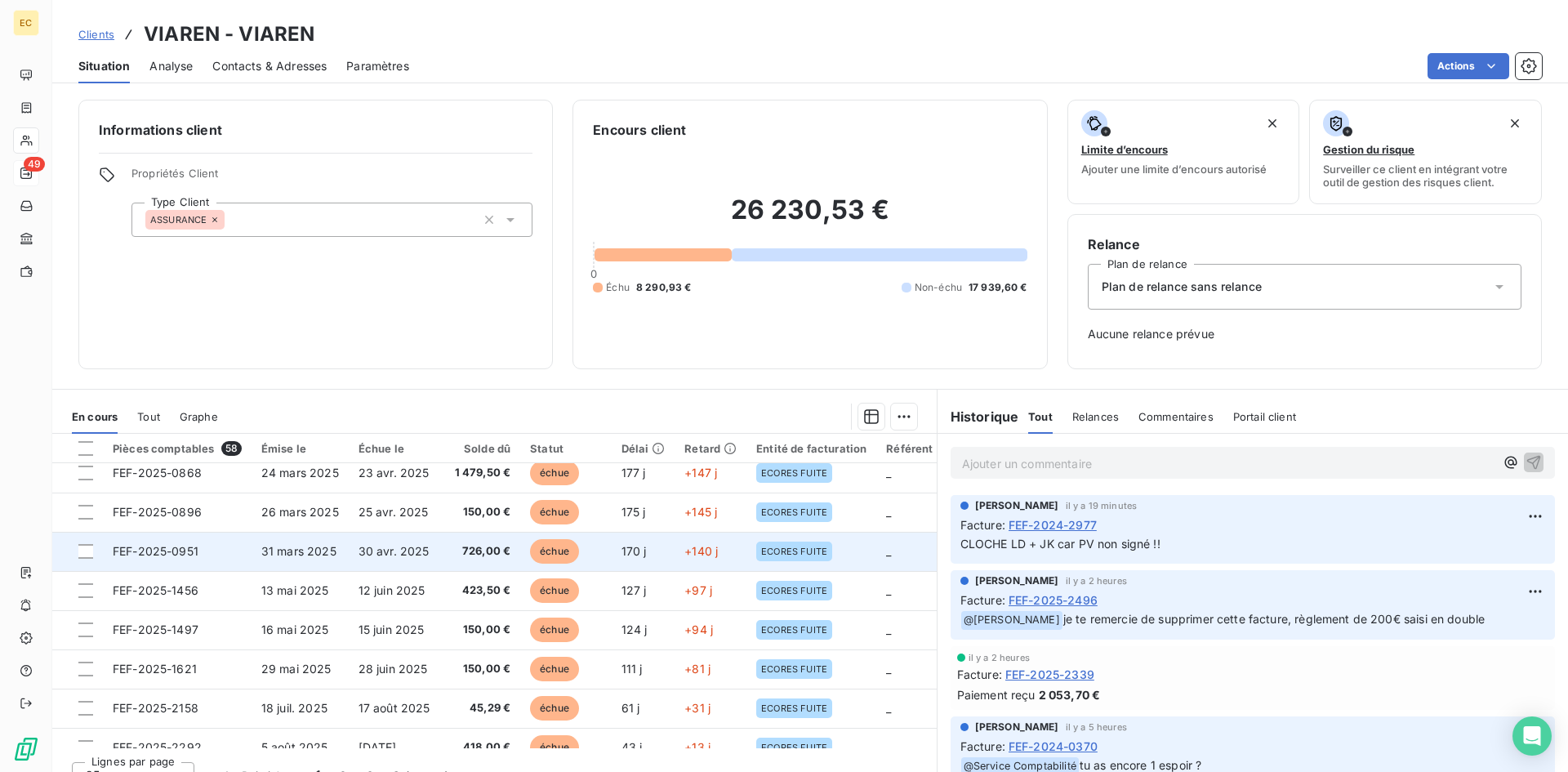
click at [218, 546] on td "FEF-2025-0951" at bounding box center [177, 551] width 149 height 39
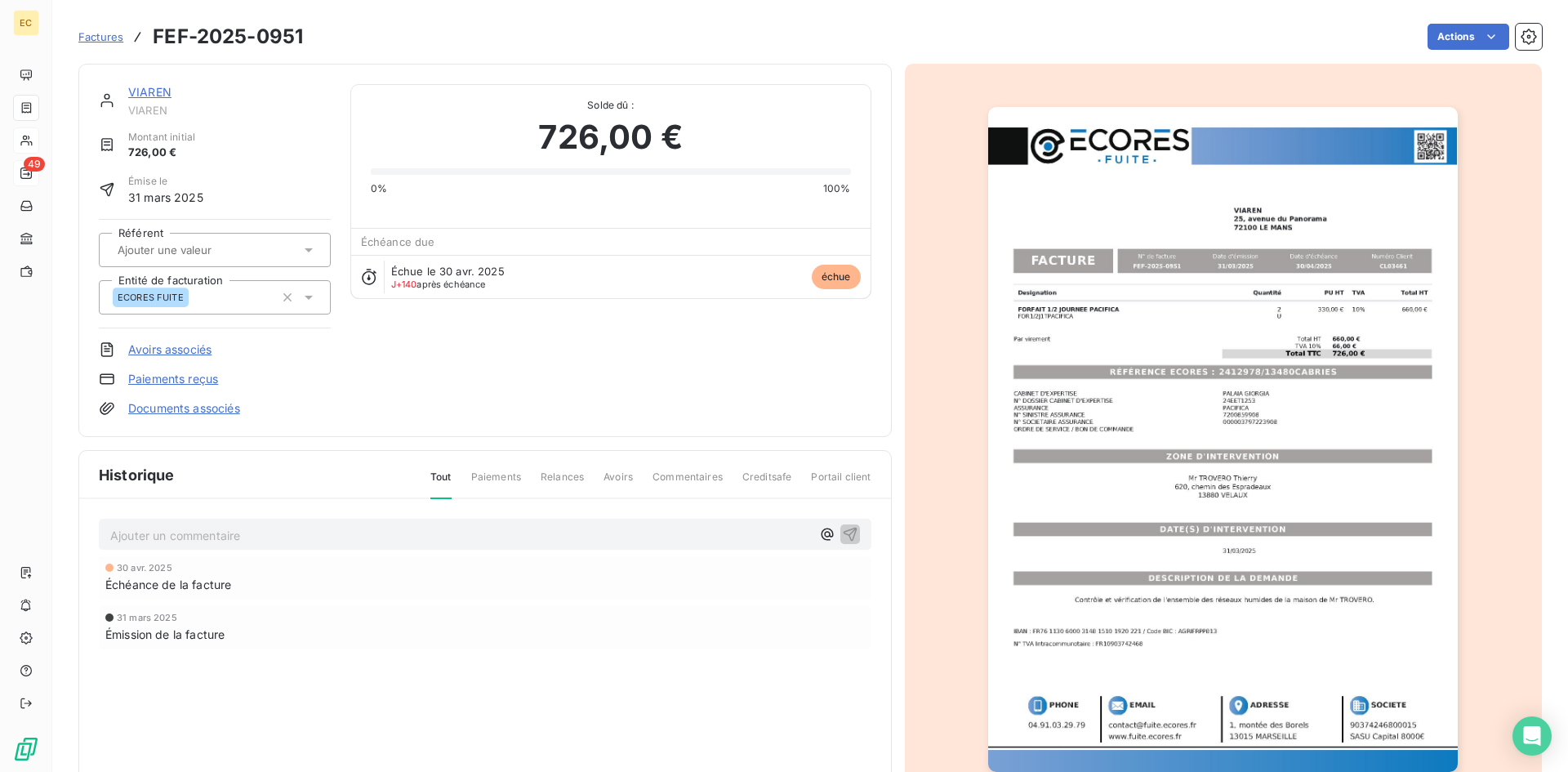
click at [173, 538] on p "Ajouter un commentaire ﻿" at bounding box center [460, 535] width 701 height 20
click at [233, 537] on span "cloche SD pour francvhise" at bounding box center [182, 534] width 144 height 14
click at [128, 91] on div "VIAREN VIAREN" at bounding box center [214, 100] width 232 height 33
click at [141, 91] on link "VIAREN" at bounding box center [149, 92] width 43 height 14
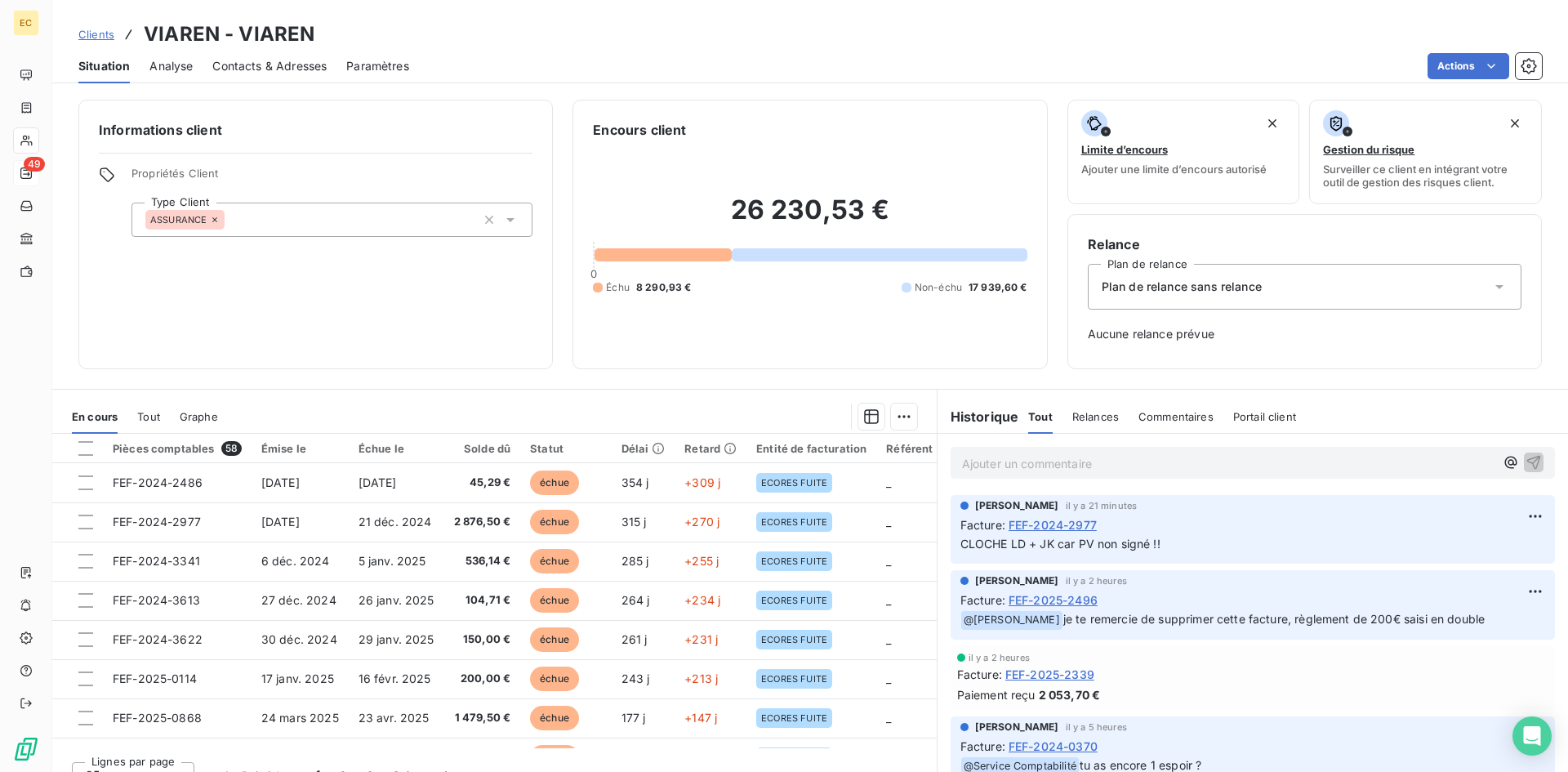
click at [245, 67] on span "Contacts & Adresses" at bounding box center [270, 66] width 115 height 17
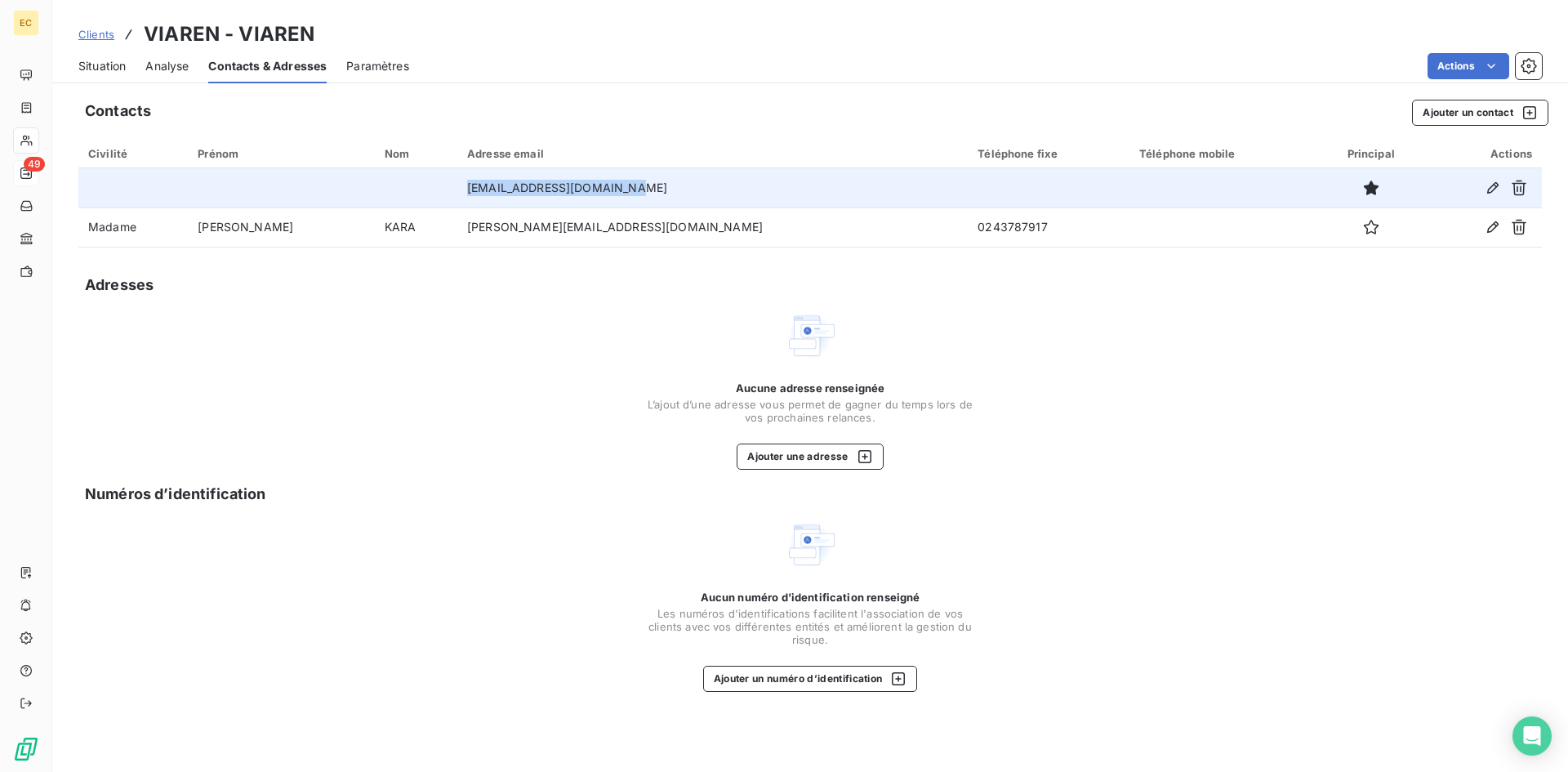
drag, startPoint x: 634, startPoint y: 189, endPoint x: 458, endPoint y: 195, distance: 176.1
click at [458, 195] on tr "[EMAIL_ADDRESS][DOMAIN_NAME]" at bounding box center [810, 188] width 1463 height 39
copy tr "[EMAIL_ADDRESS][DOMAIN_NAME]"
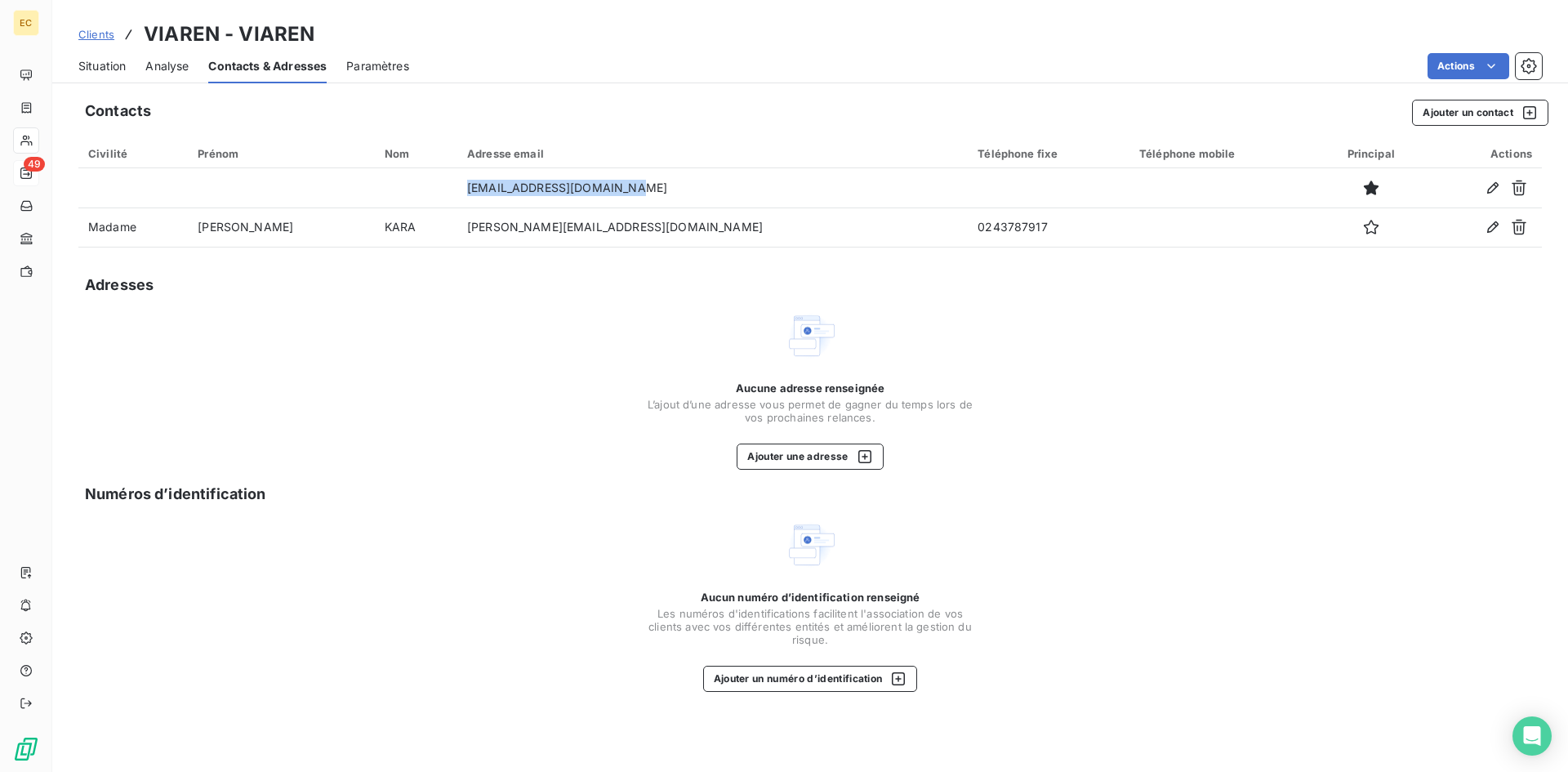
click at [100, 35] on span "Clients" at bounding box center [96, 34] width 36 height 13
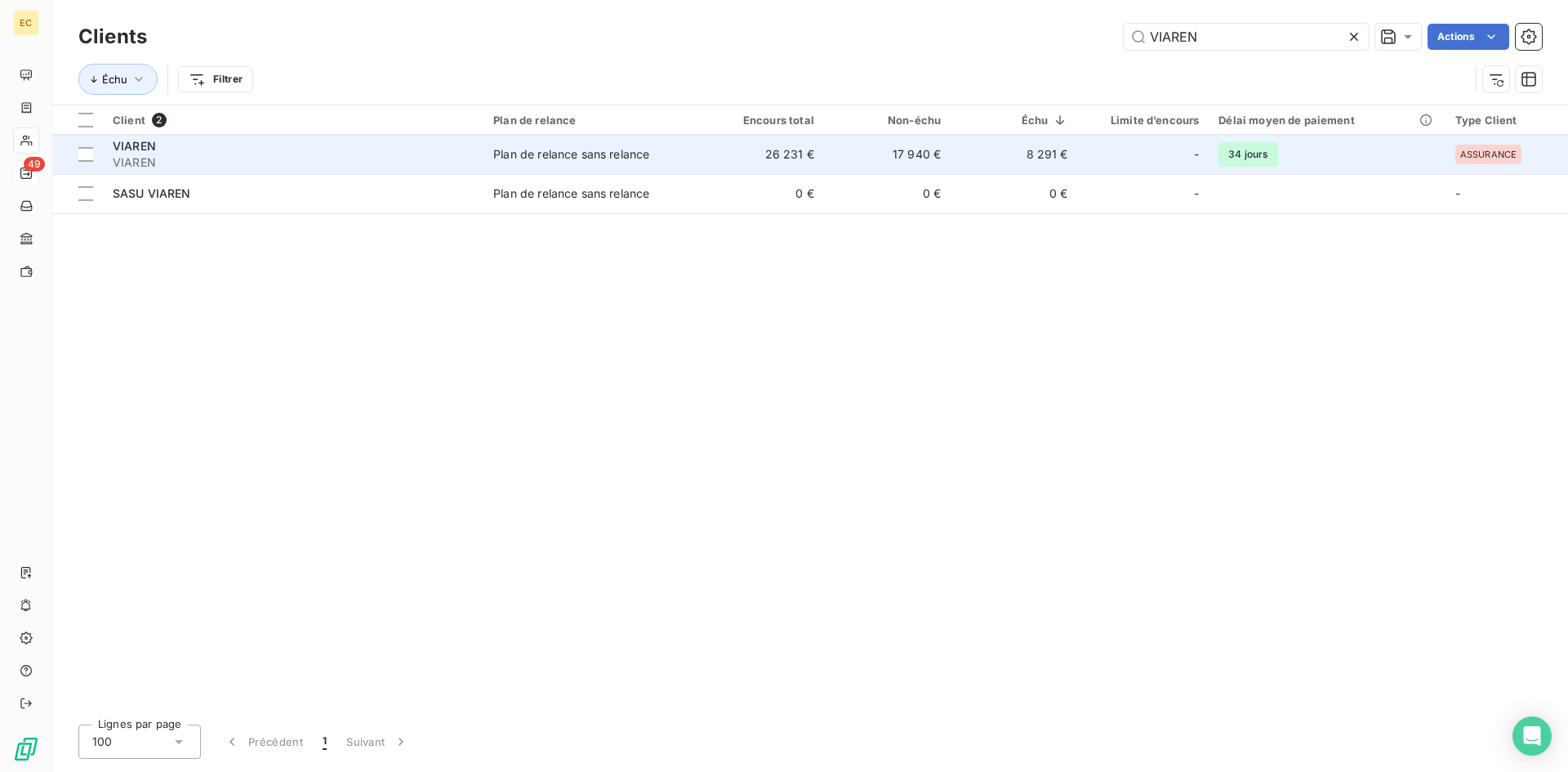
click at [123, 150] on span "VIAREN" at bounding box center [134, 146] width 43 height 14
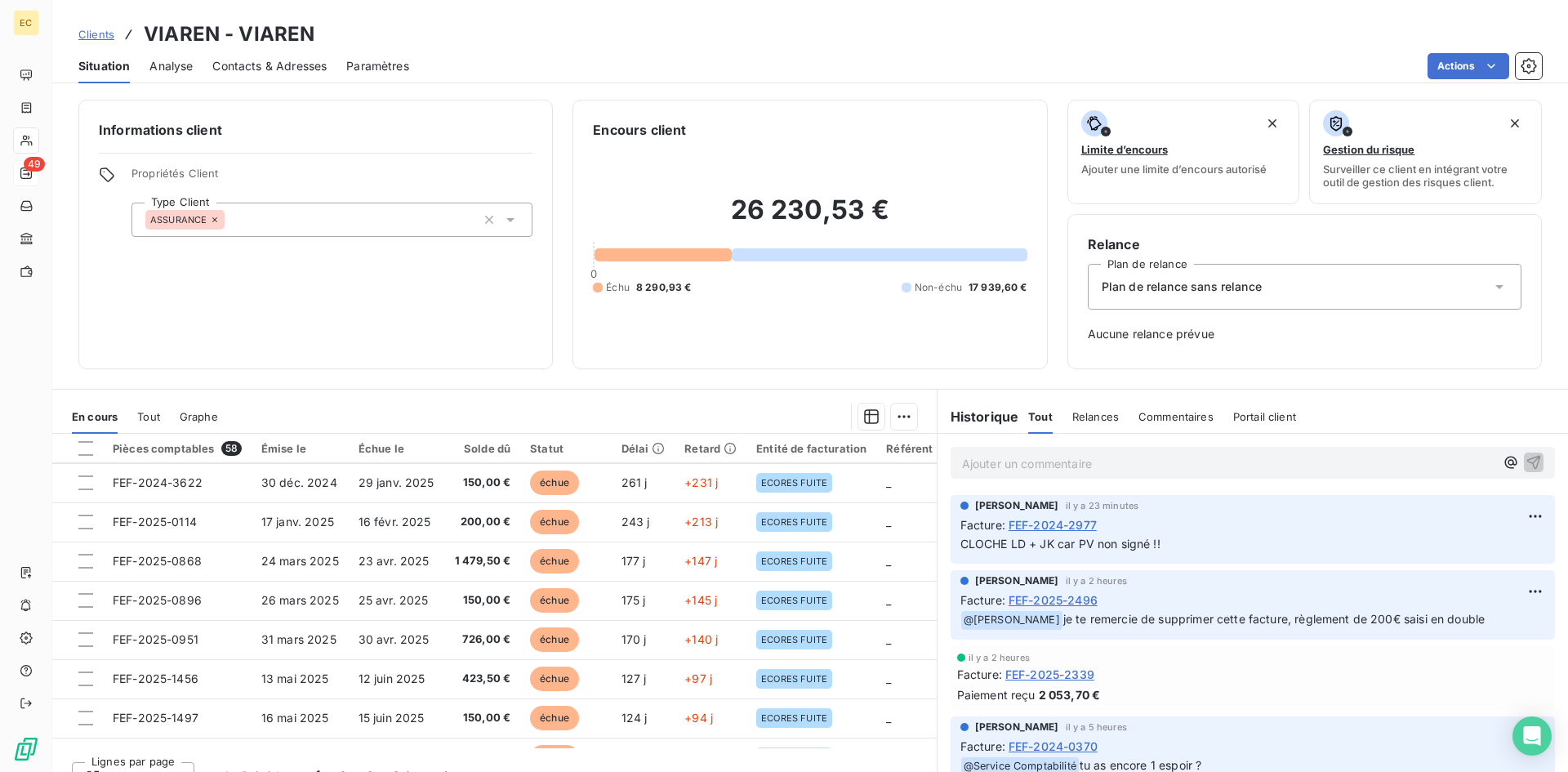
scroll to position [163, 0]
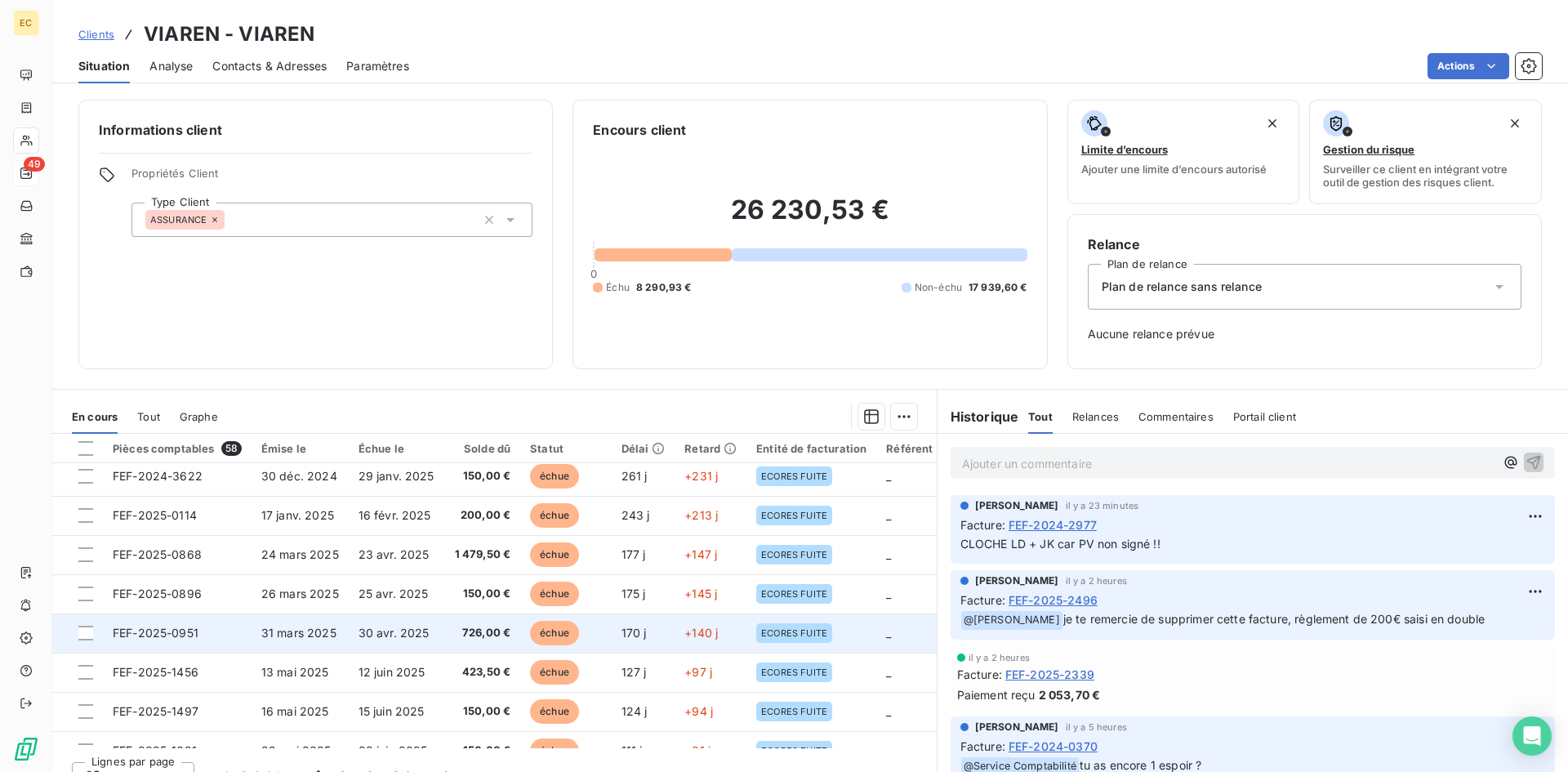
click at [219, 638] on td "FEF-2025-0951" at bounding box center [177, 633] width 149 height 39
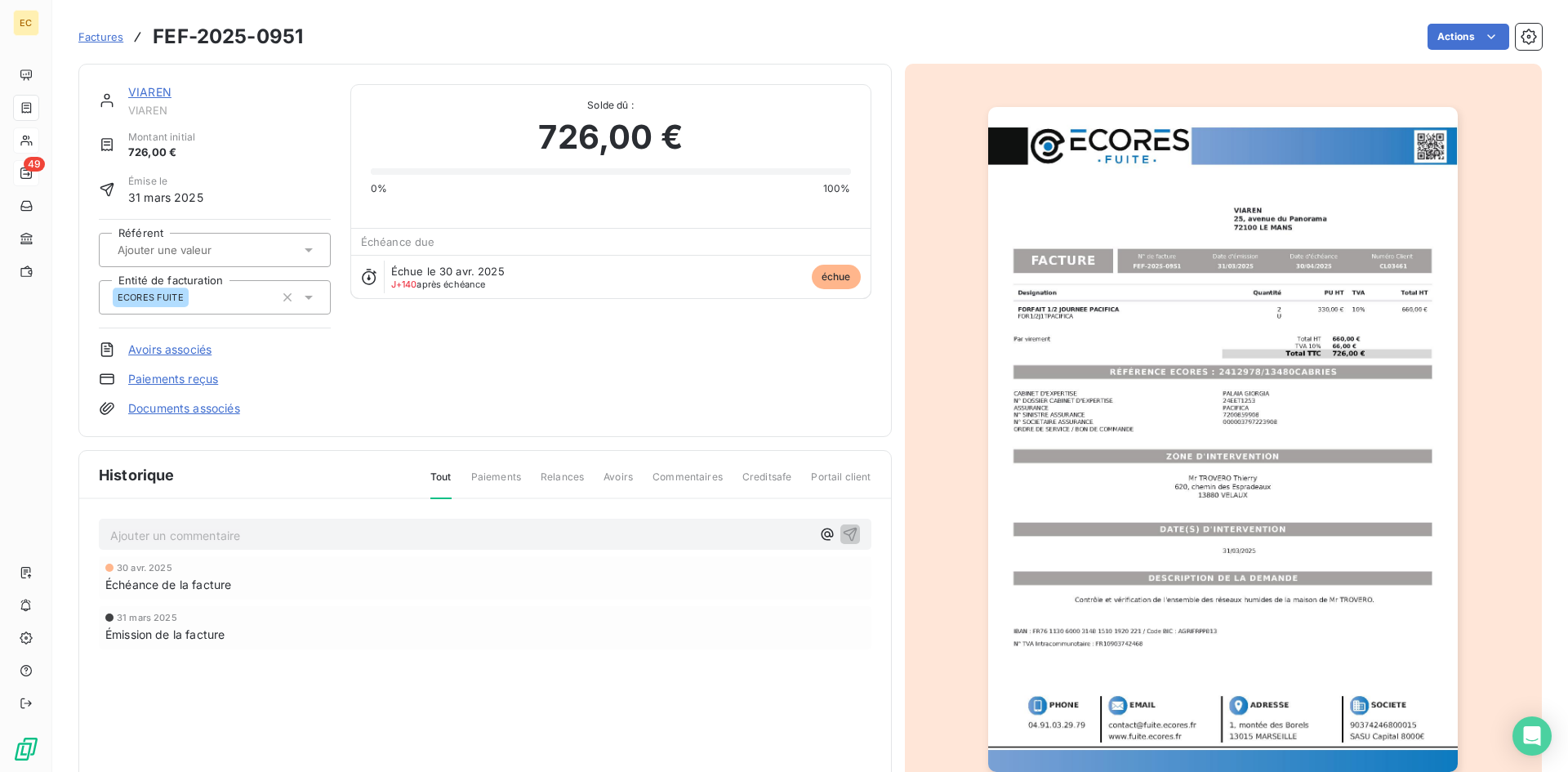
click at [138, 539] on p "Ajouter un commentaire ﻿" at bounding box center [460, 535] width 701 height 20
click at [845, 532] on icon "button" at bounding box center [850, 534] width 14 height 14
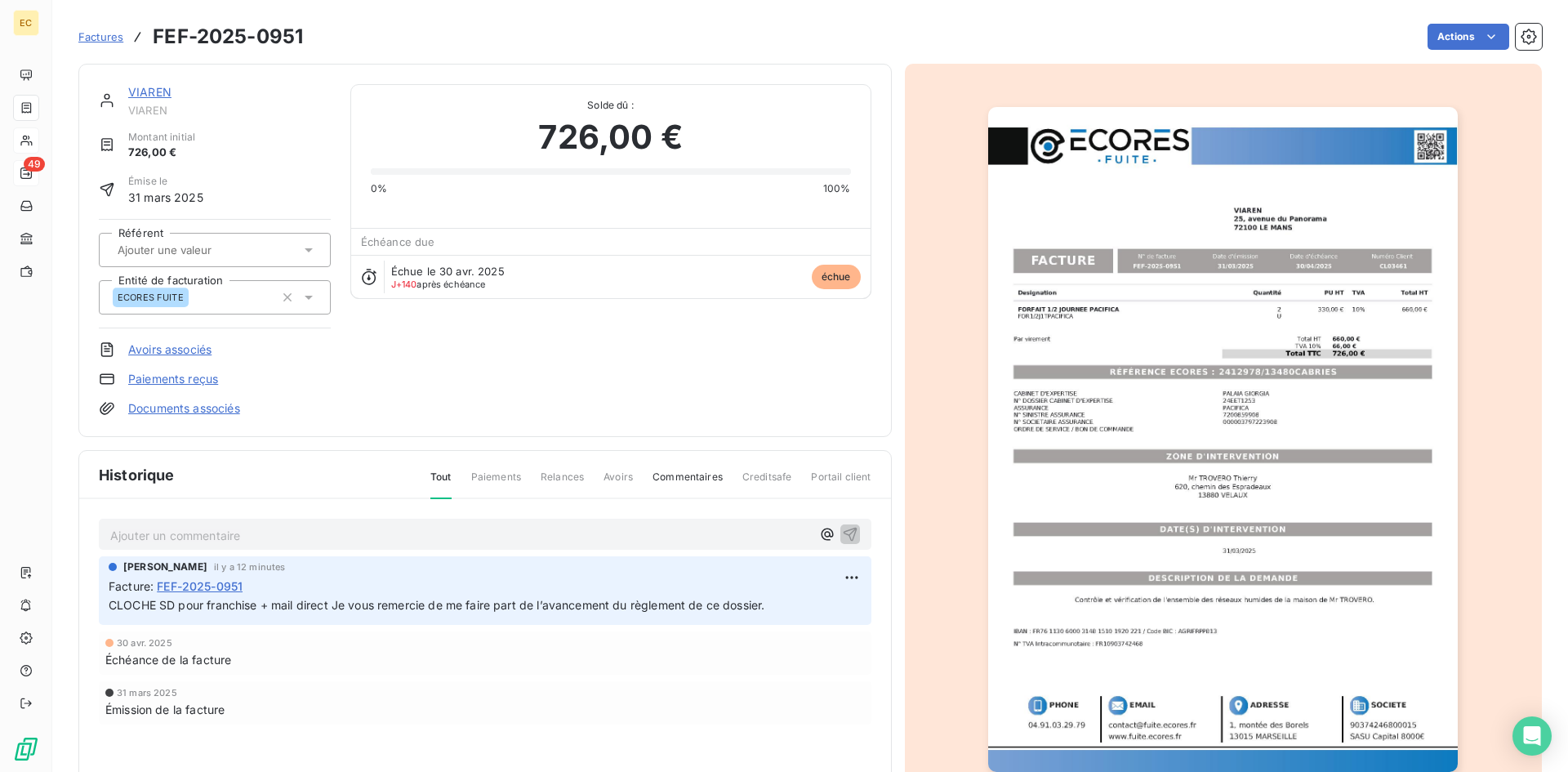
click at [102, 39] on span "Factures" at bounding box center [100, 36] width 45 height 13
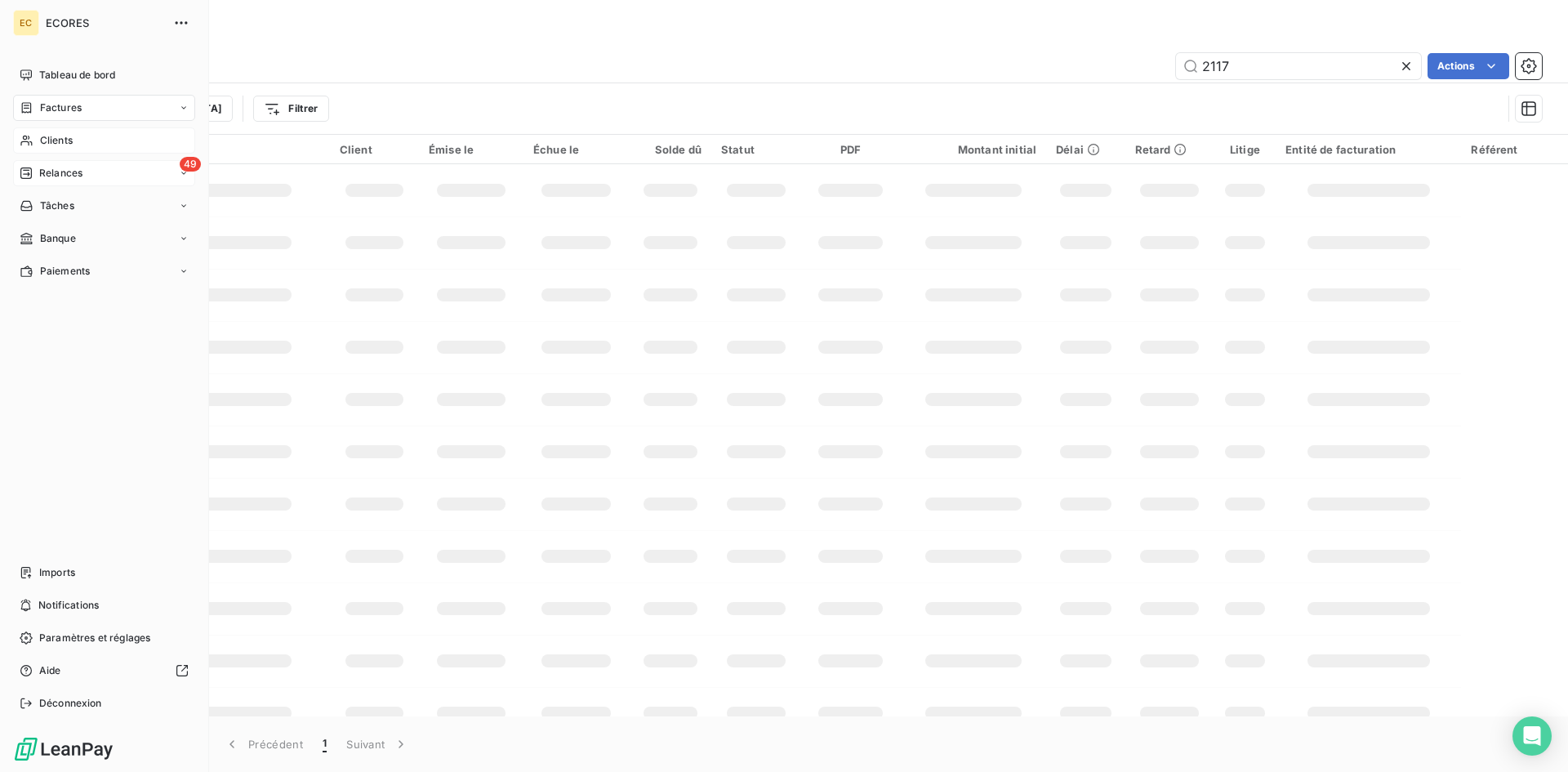
click at [61, 139] on span "Clients" at bounding box center [56, 140] width 33 height 15
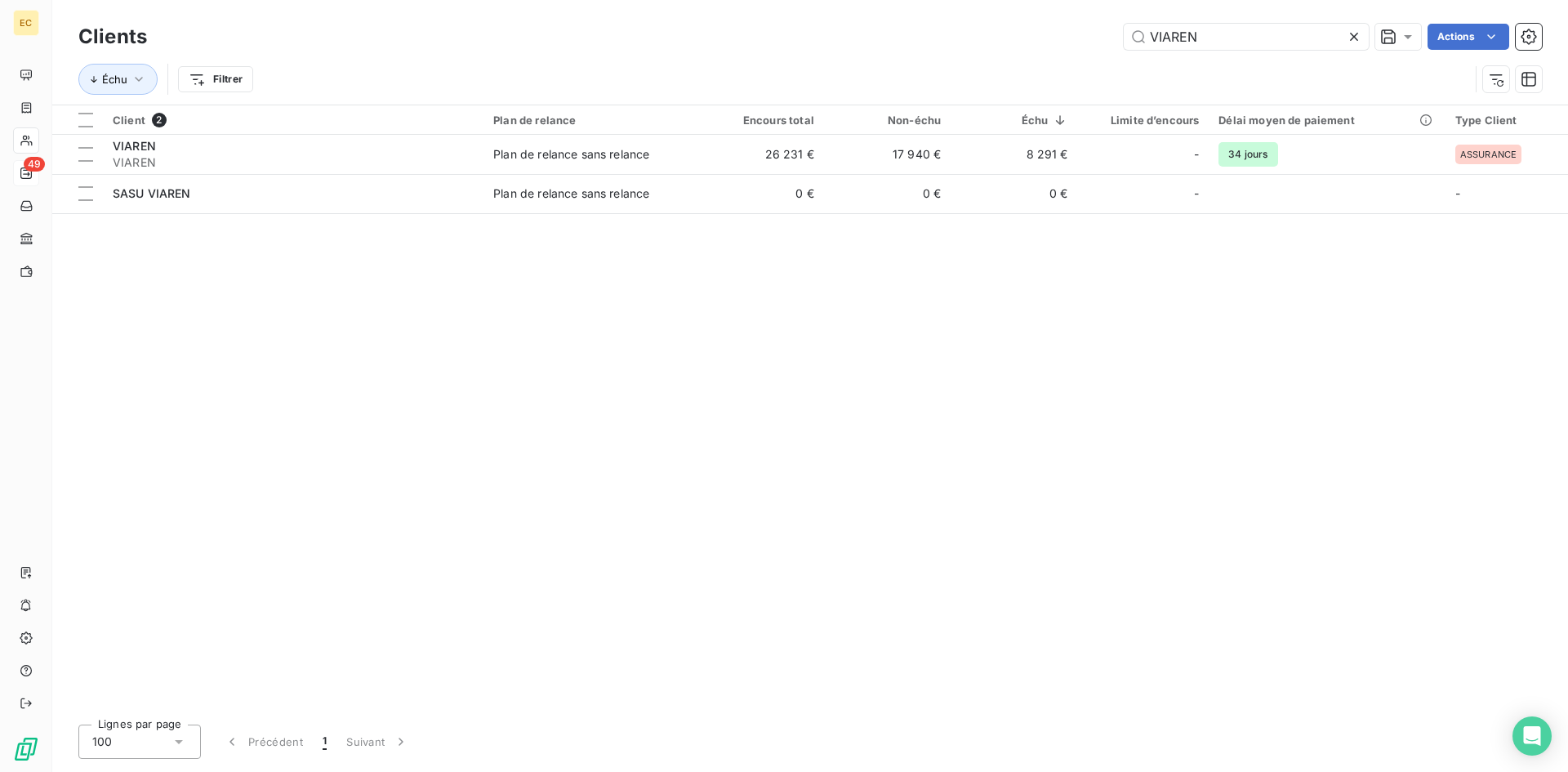
drag, startPoint x: 1208, startPoint y: 38, endPoint x: 1075, endPoint y: 50, distance: 133.5
click at [1075, 50] on div "Clients VIAREN Actions" at bounding box center [810, 36] width 1463 height 34
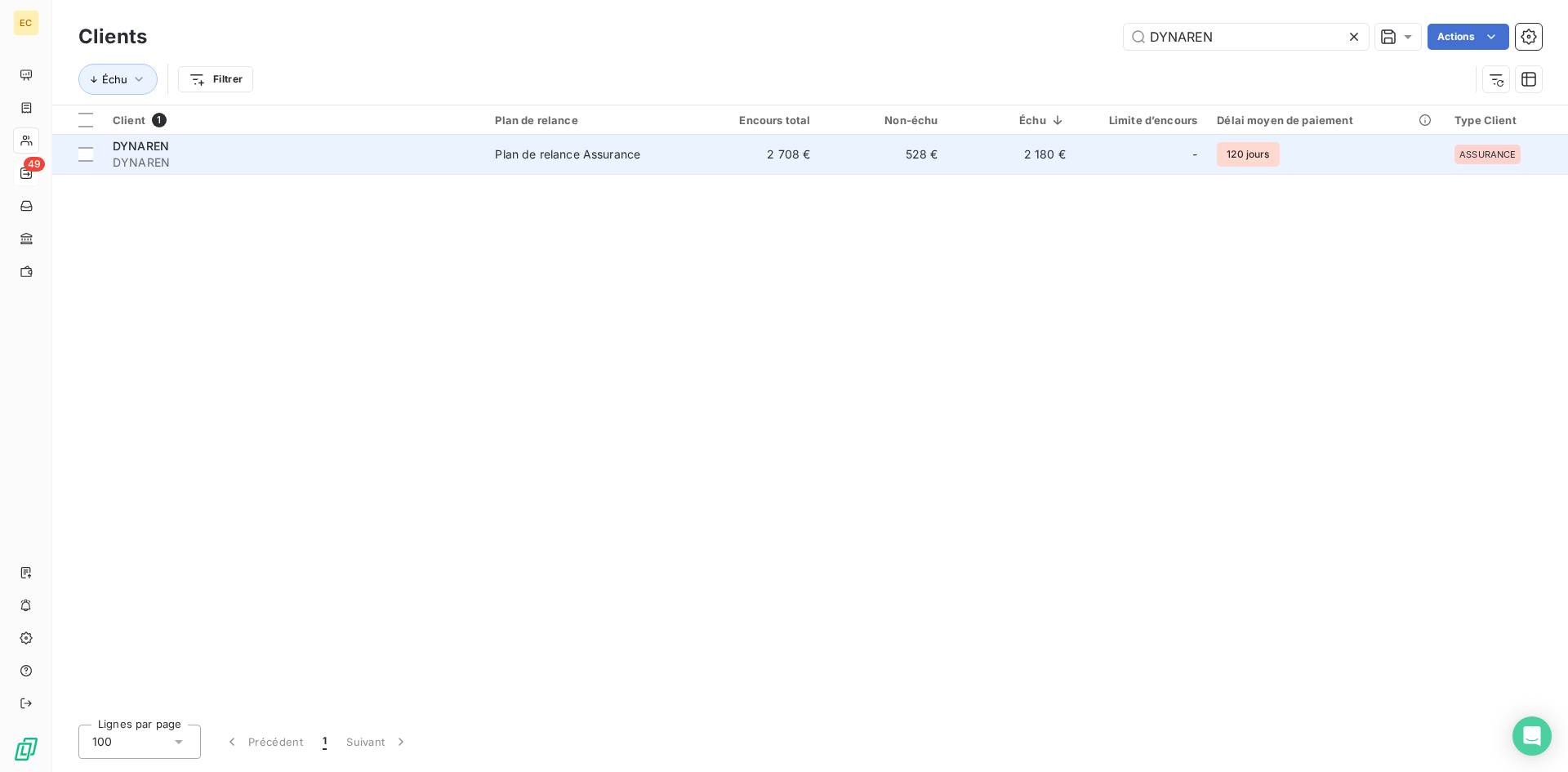
type input "DYNAREN"
click at [150, 149] on span "DYNAREN" at bounding box center [141, 146] width 56 height 14
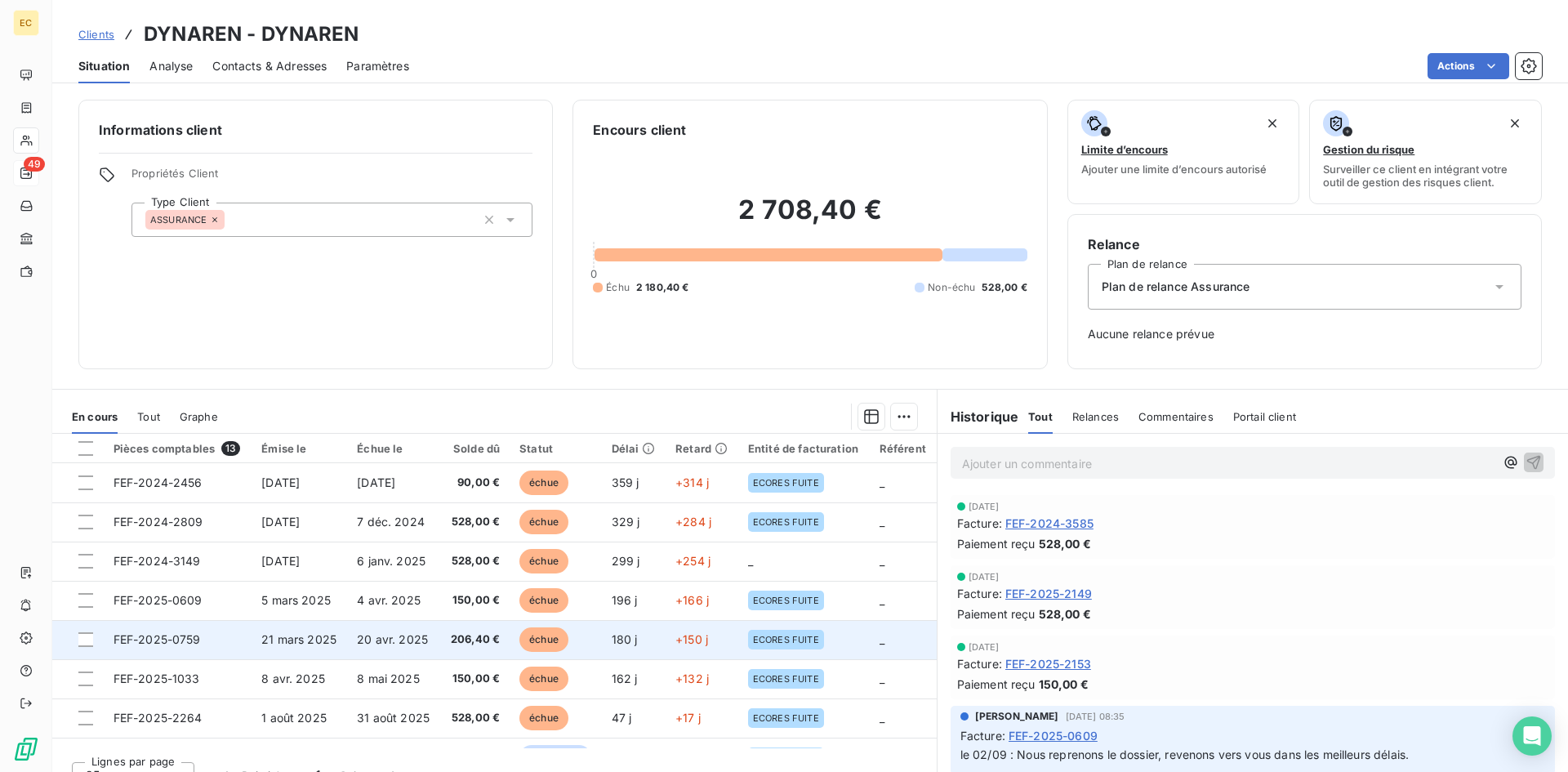
click at [309, 642] on span "21 mars 2025" at bounding box center [299, 639] width 75 height 14
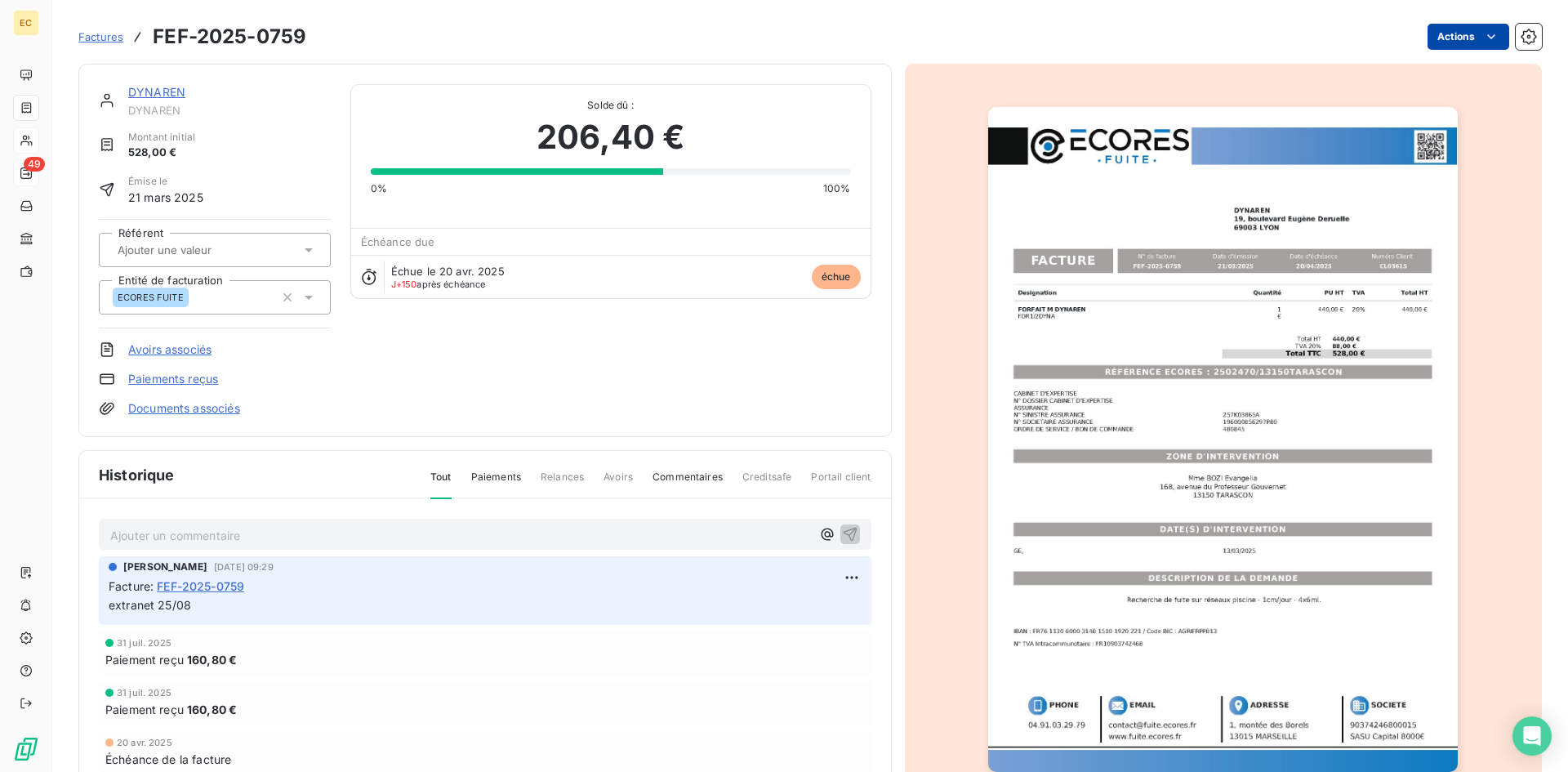
click at [1467, 35] on html "EC 49 Factures FEF-2025-0759 Actions DYNAREN DYNAREN Montant initial 528,00 € É…" at bounding box center [784, 386] width 1568 height 772
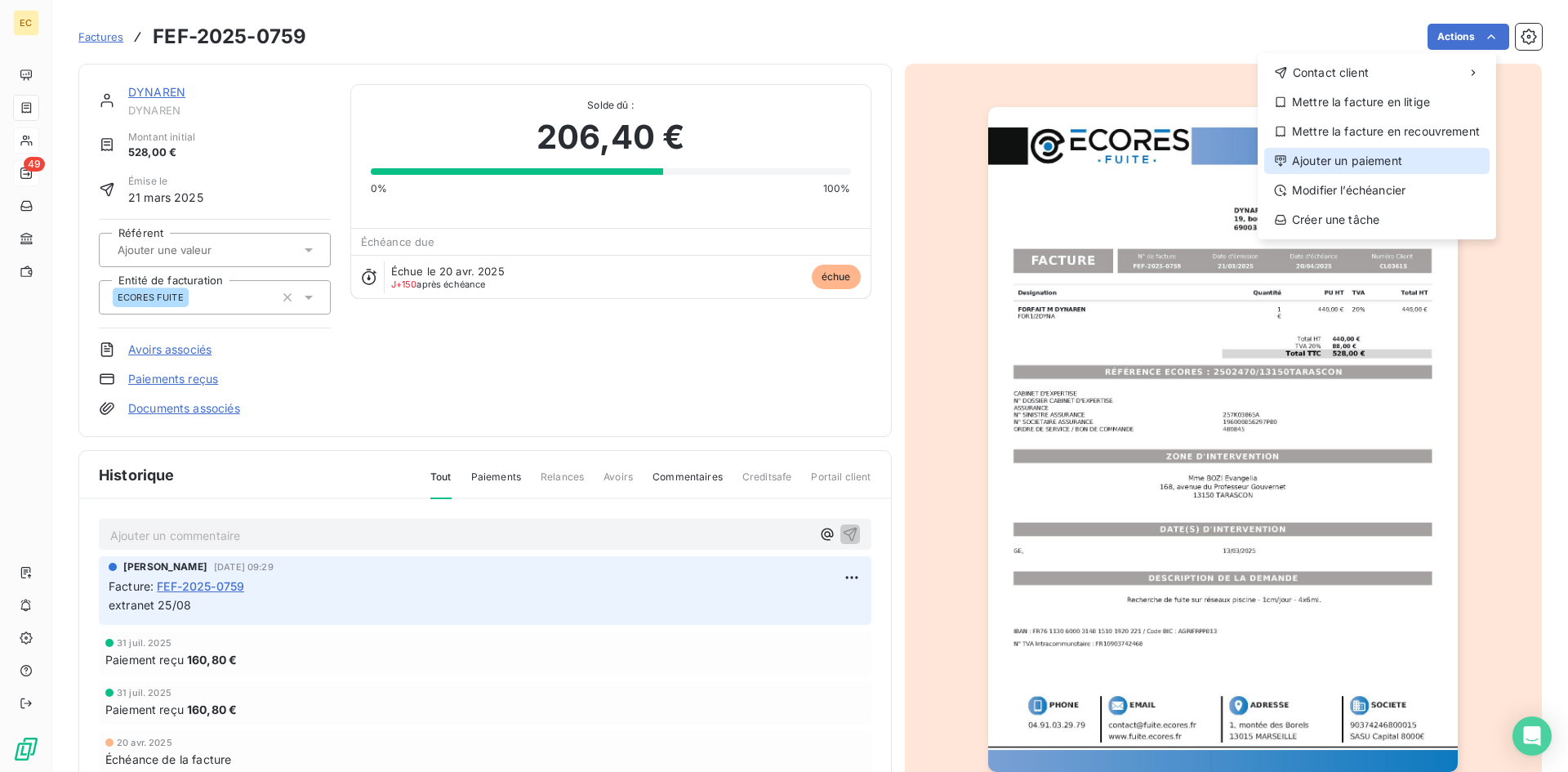
click at [1384, 157] on div "Ajouter un paiement" at bounding box center [1377, 161] width 226 height 26
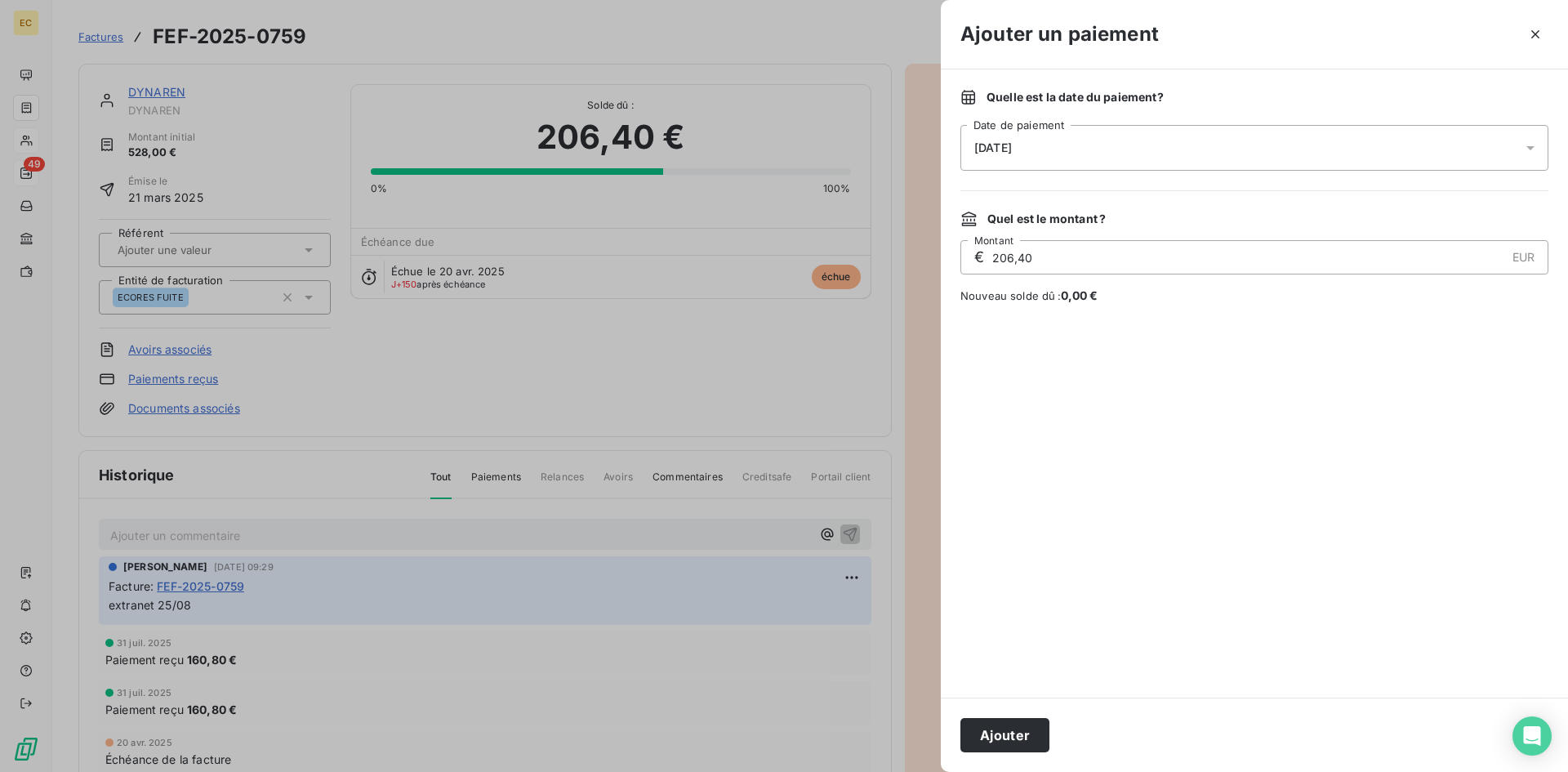
click at [1095, 152] on div "[DATE]" at bounding box center [1254, 148] width 588 height 46
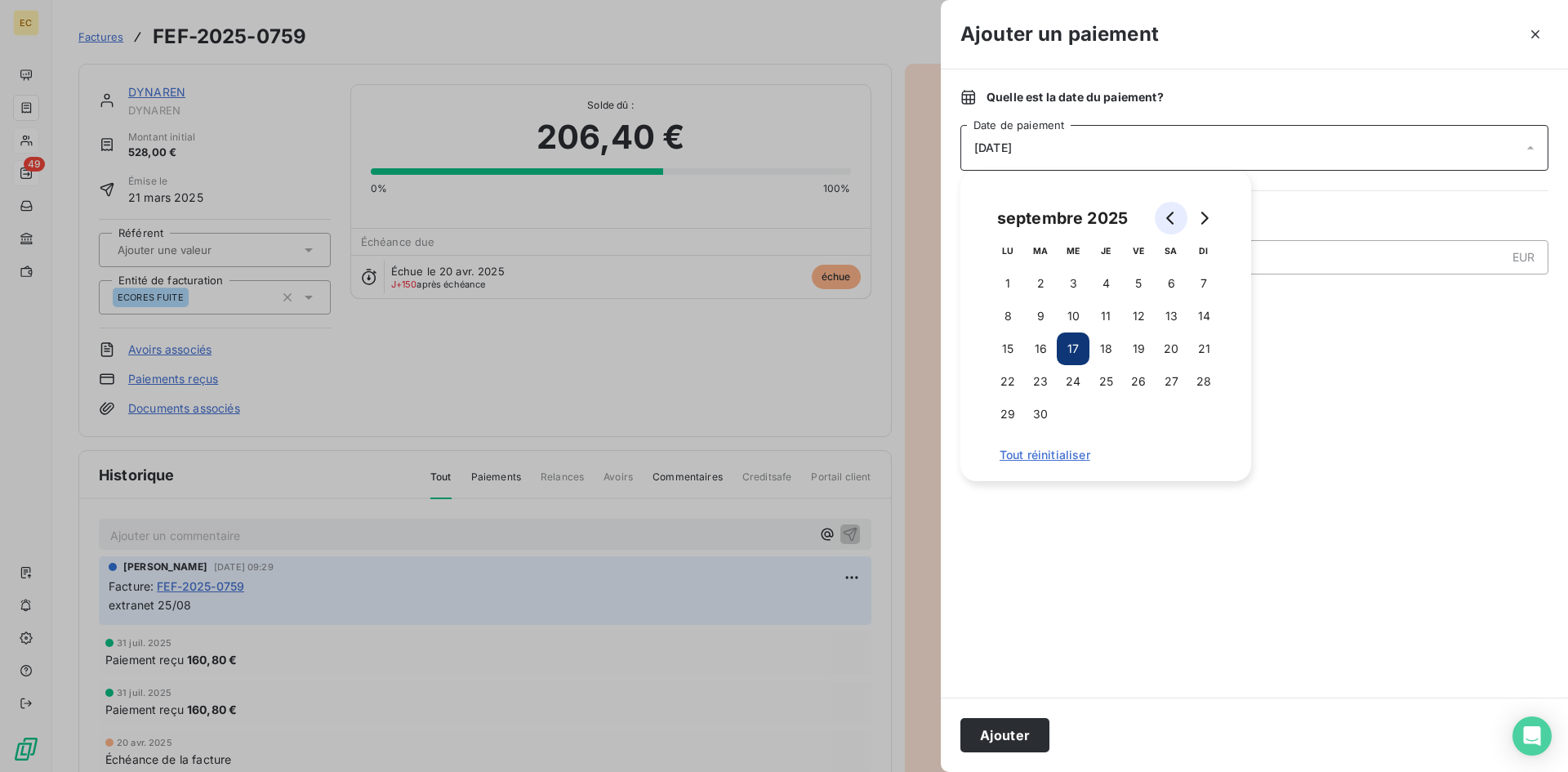
click at [1174, 215] on icon "Go to previous month" at bounding box center [1170, 218] width 13 height 13
click at [1109, 407] on button "31" at bounding box center [1105, 413] width 33 height 33
click at [1333, 259] on input "206,40" at bounding box center [1248, 256] width 515 height 33
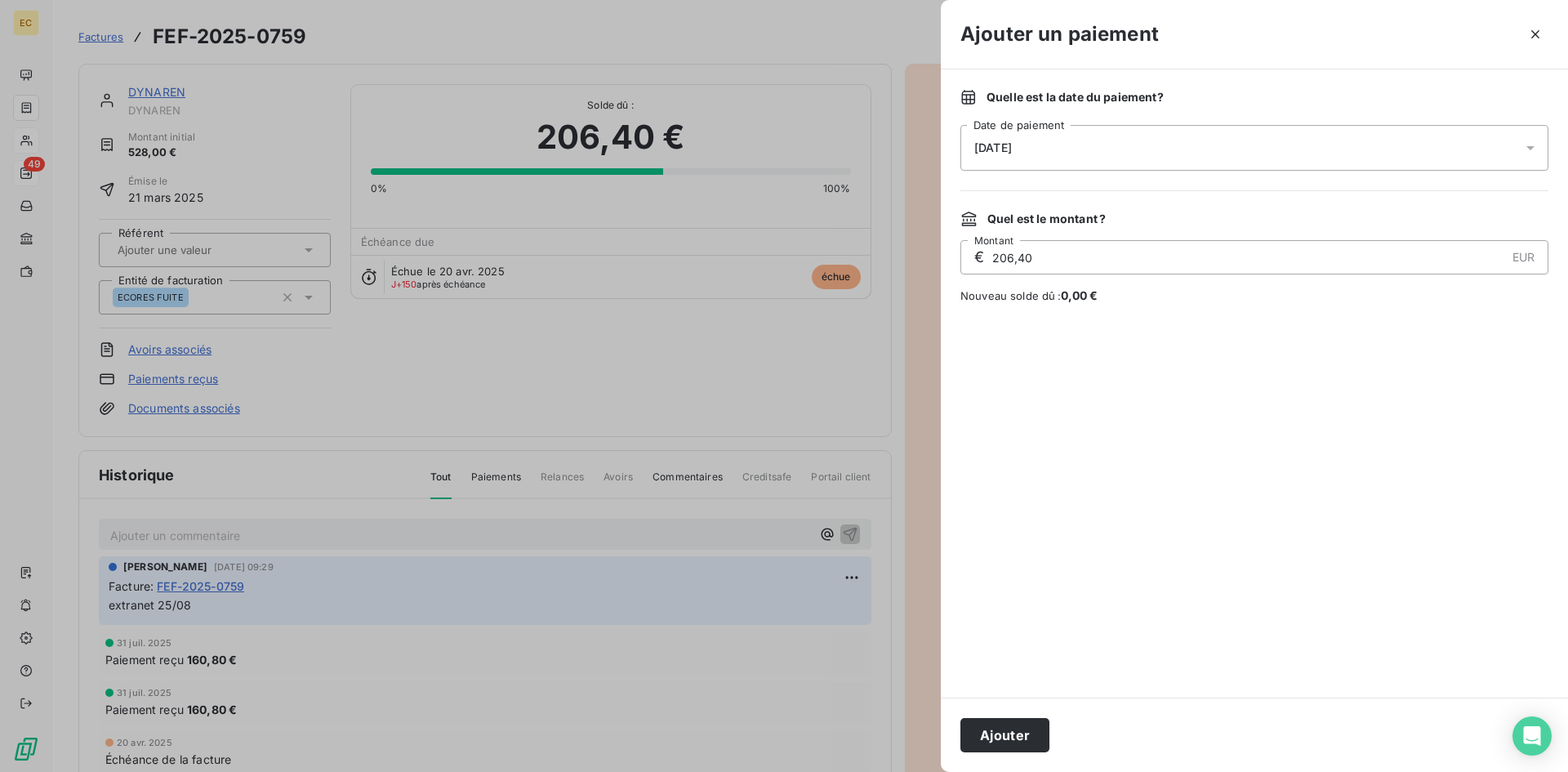
drag, startPoint x: 1078, startPoint y: 256, endPoint x: 992, endPoint y: 258, distance: 86.0
click at [992, 258] on input "206,40" at bounding box center [1248, 256] width 515 height 33
type input "79,20"
click at [1541, 27] on icon "button" at bounding box center [1535, 34] width 17 height 17
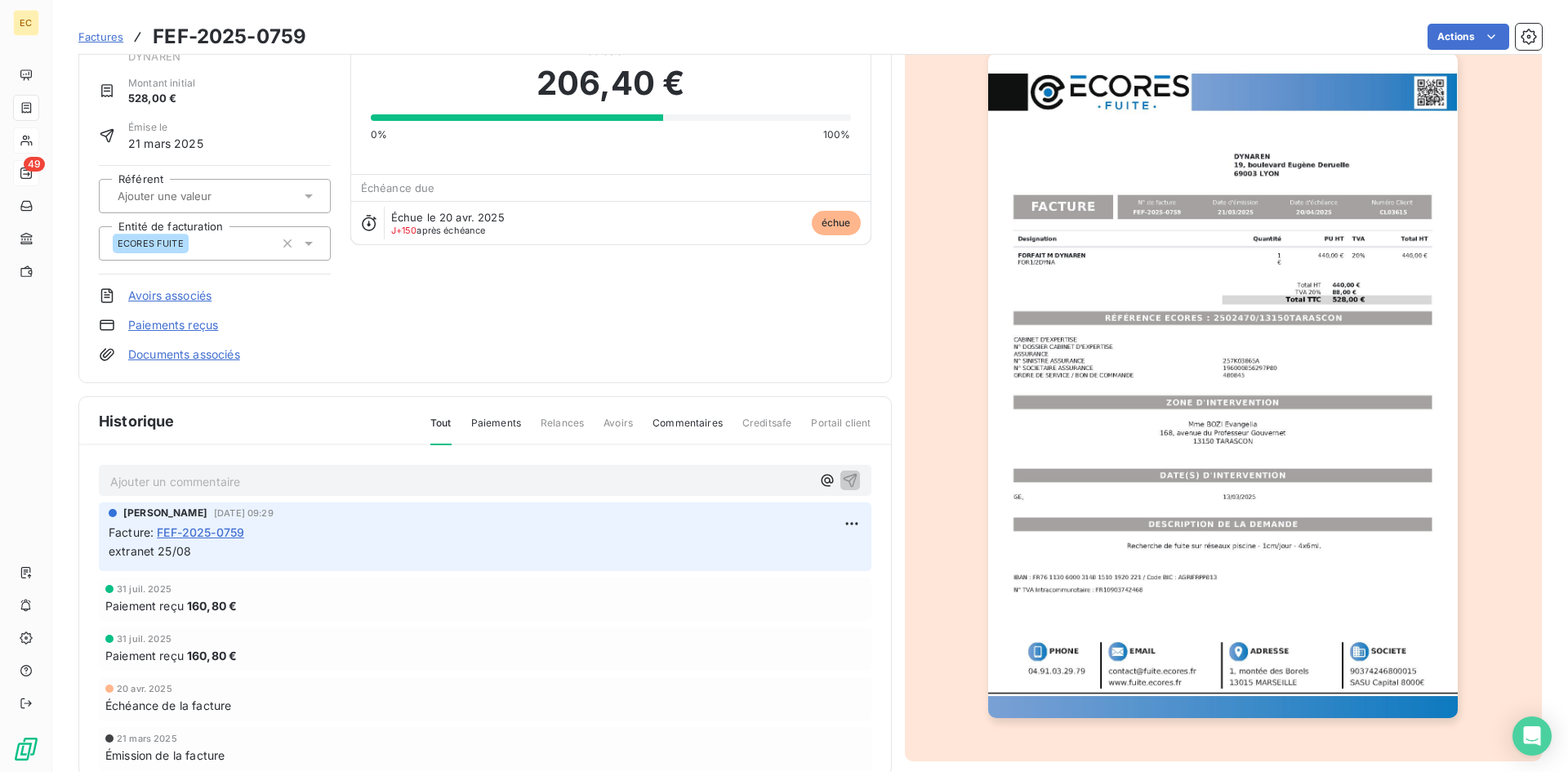
scroll to position [85, 0]
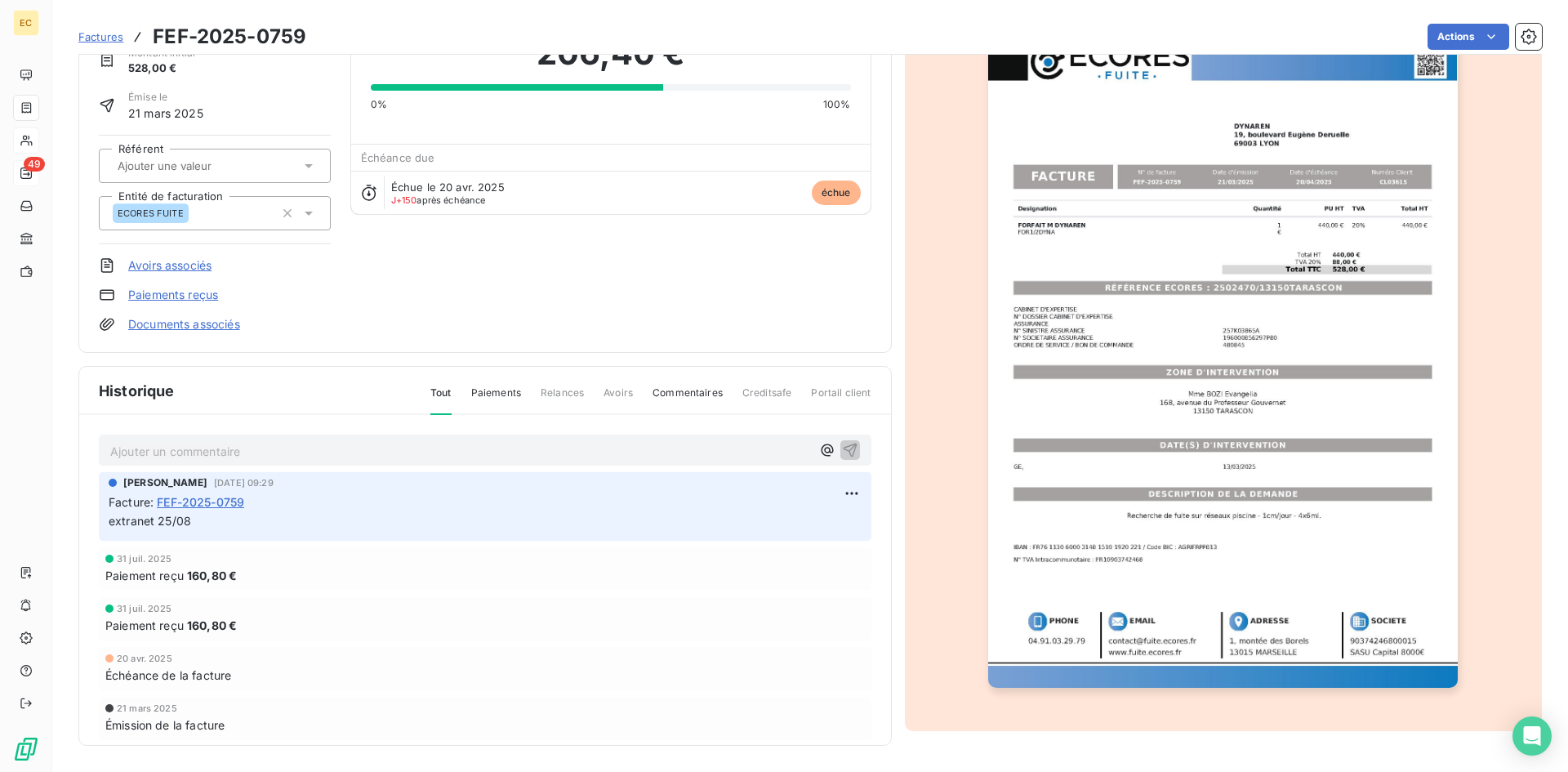
click at [181, 297] on link "Paiements reçus" at bounding box center [173, 294] width 90 height 17
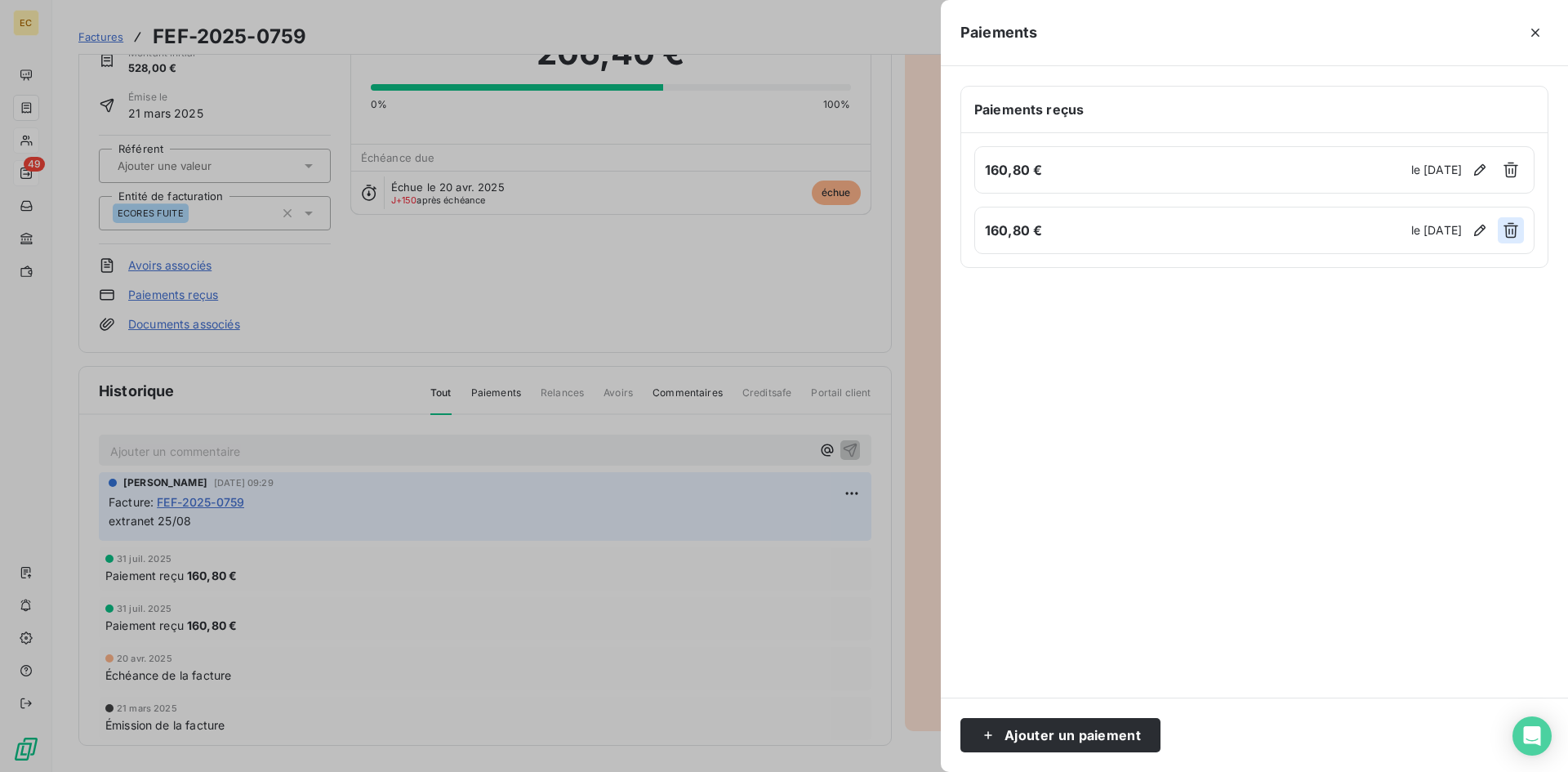
click at [1514, 232] on icon "button" at bounding box center [1511, 230] width 17 height 17
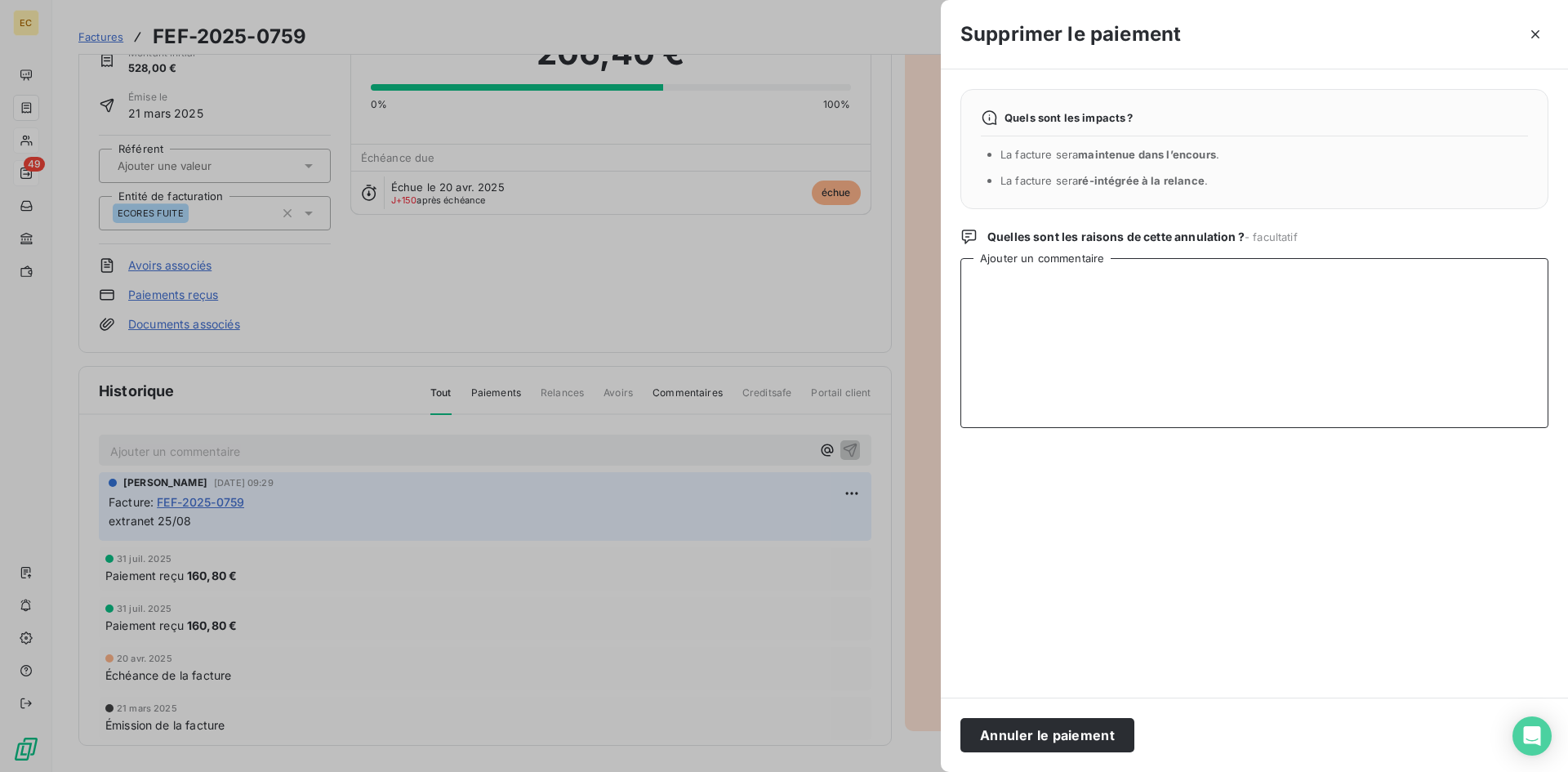
click at [1045, 296] on textarea "Ajouter un commentaire" at bounding box center [1254, 343] width 588 height 170
type textarea "ERREUR"
click at [1033, 731] on button "Annuler le paiement" at bounding box center [1047, 734] width 174 height 34
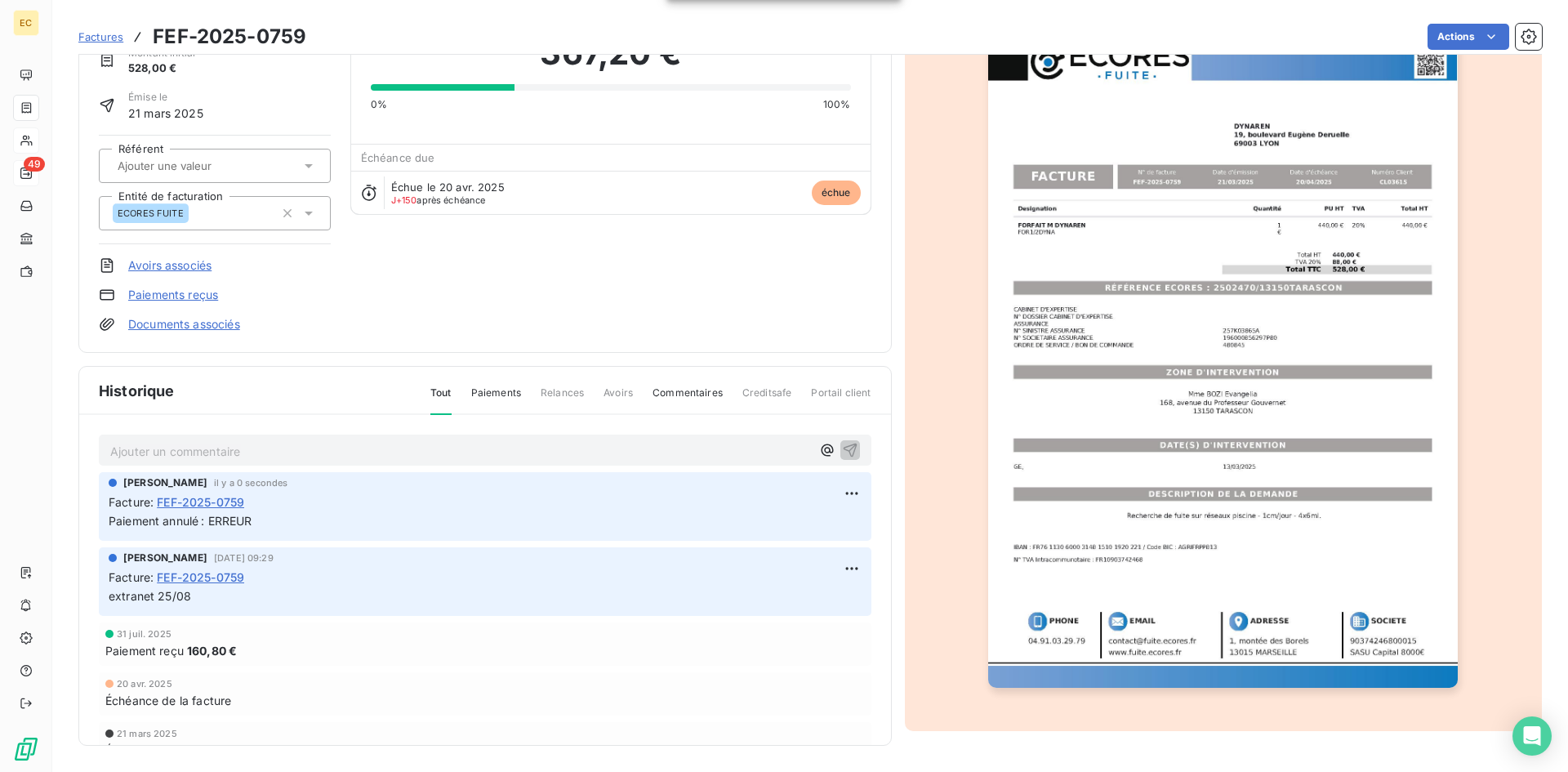
click at [597, 340] on div "DYNAREN DYNAREN Montant initial 528,00 € Émise le [DATE] Référent Entité de fac…" at bounding box center [485, 166] width 814 height 373
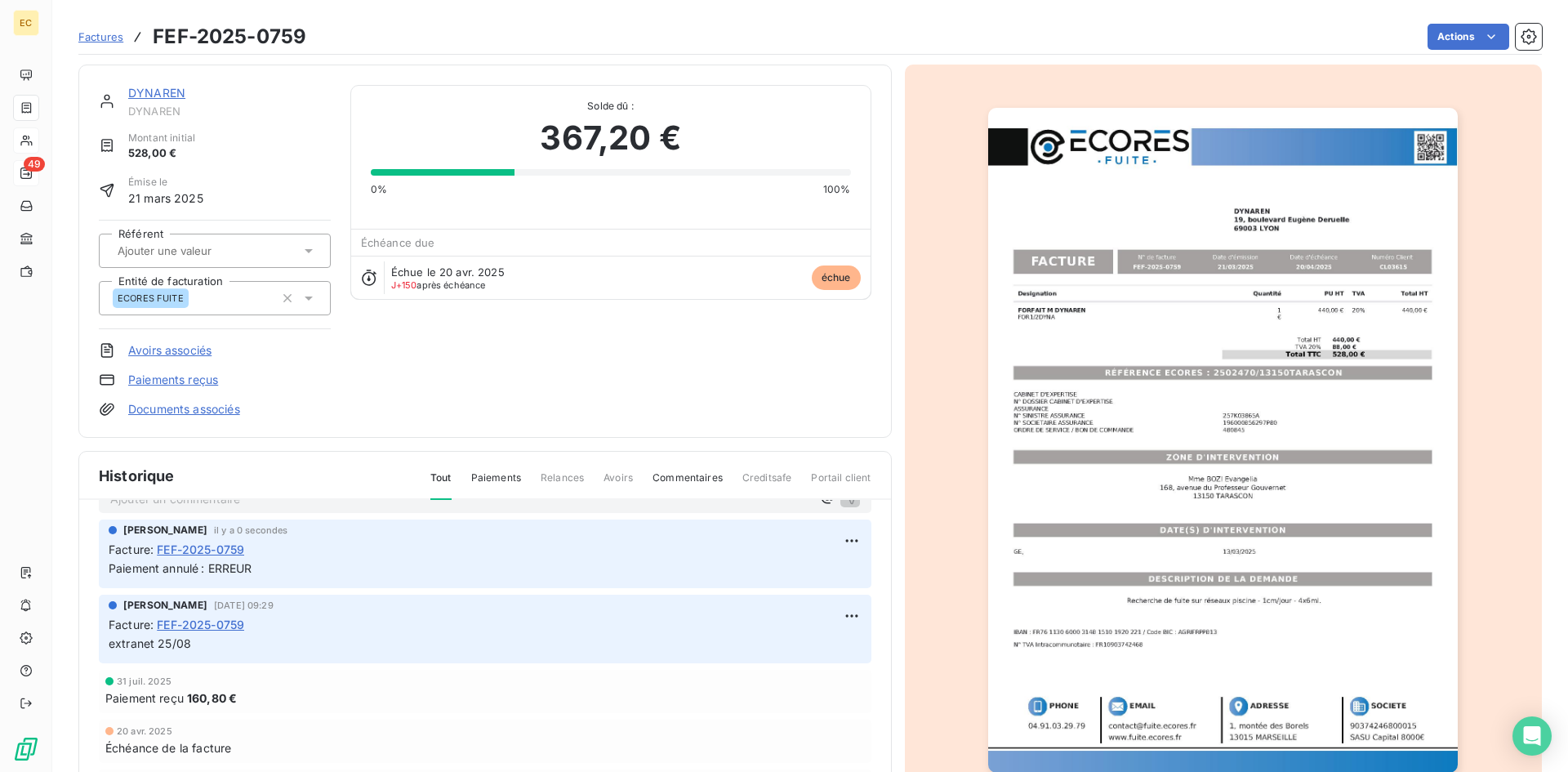
scroll to position [2, 0]
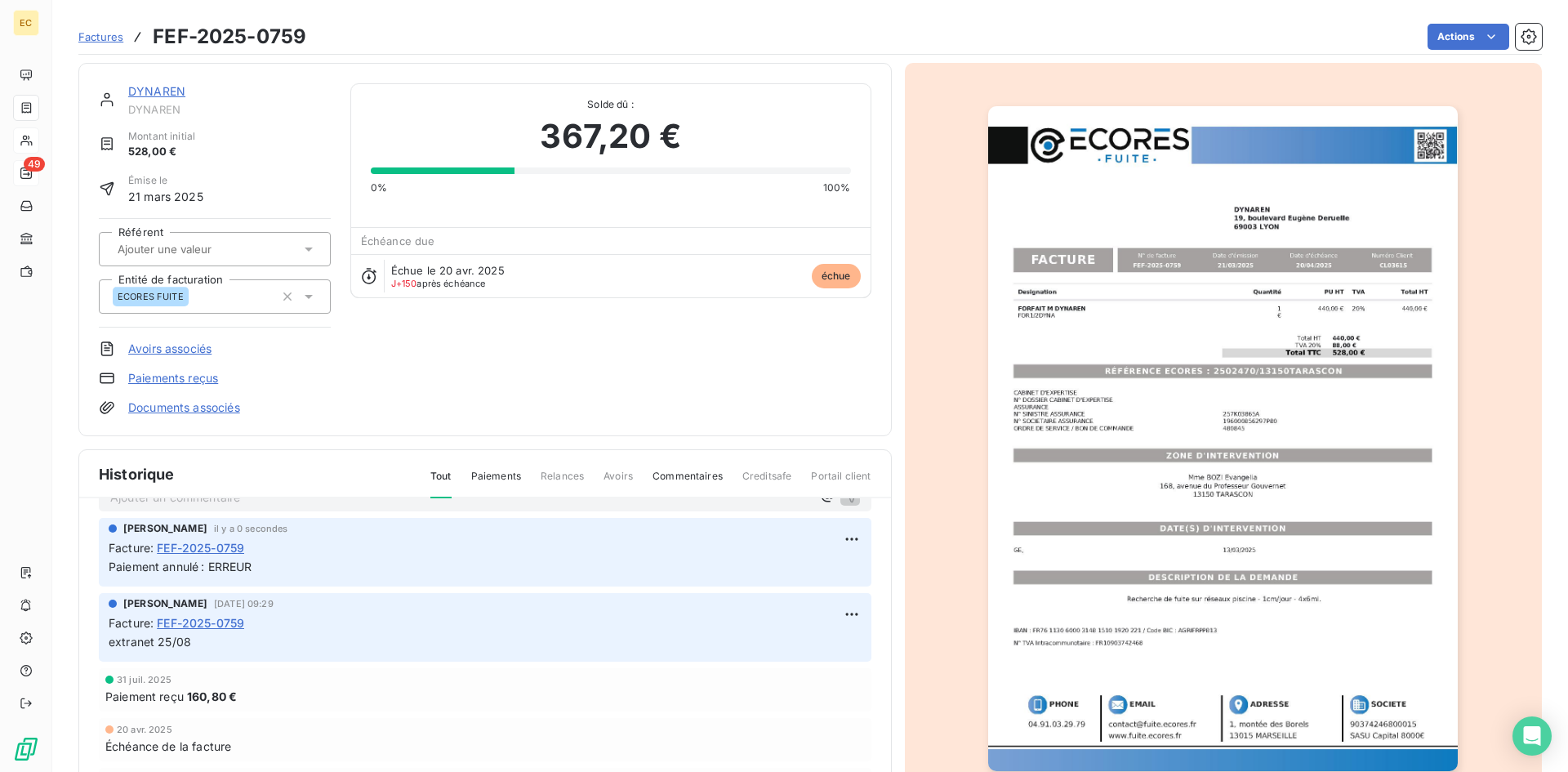
click at [168, 383] on link "Paiements reçus" at bounding box center [173, 378] width 90 height 17
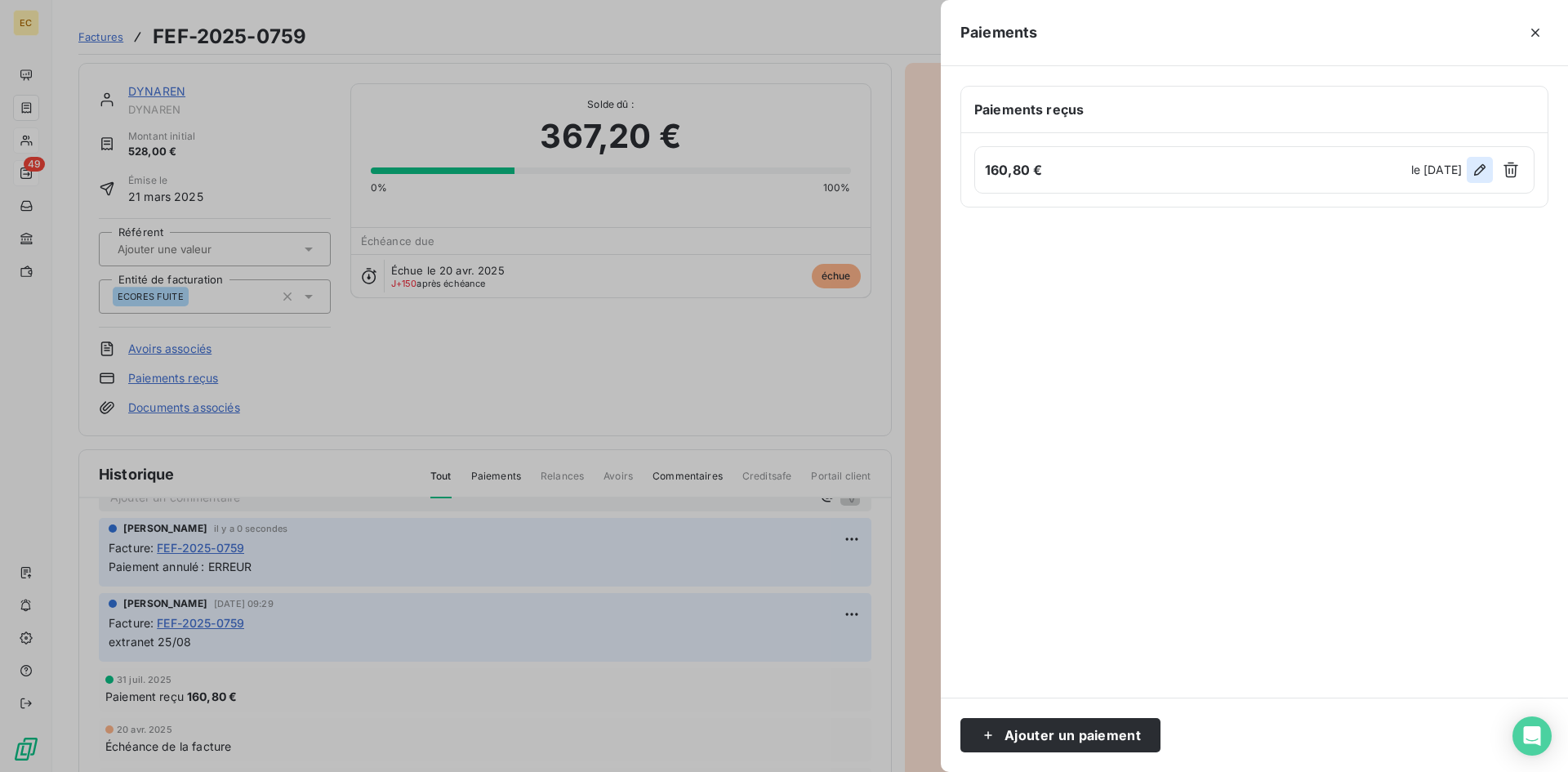
click at [1481, 162] on icon "button" at bounding box center [1480, 169] width 17 height 17
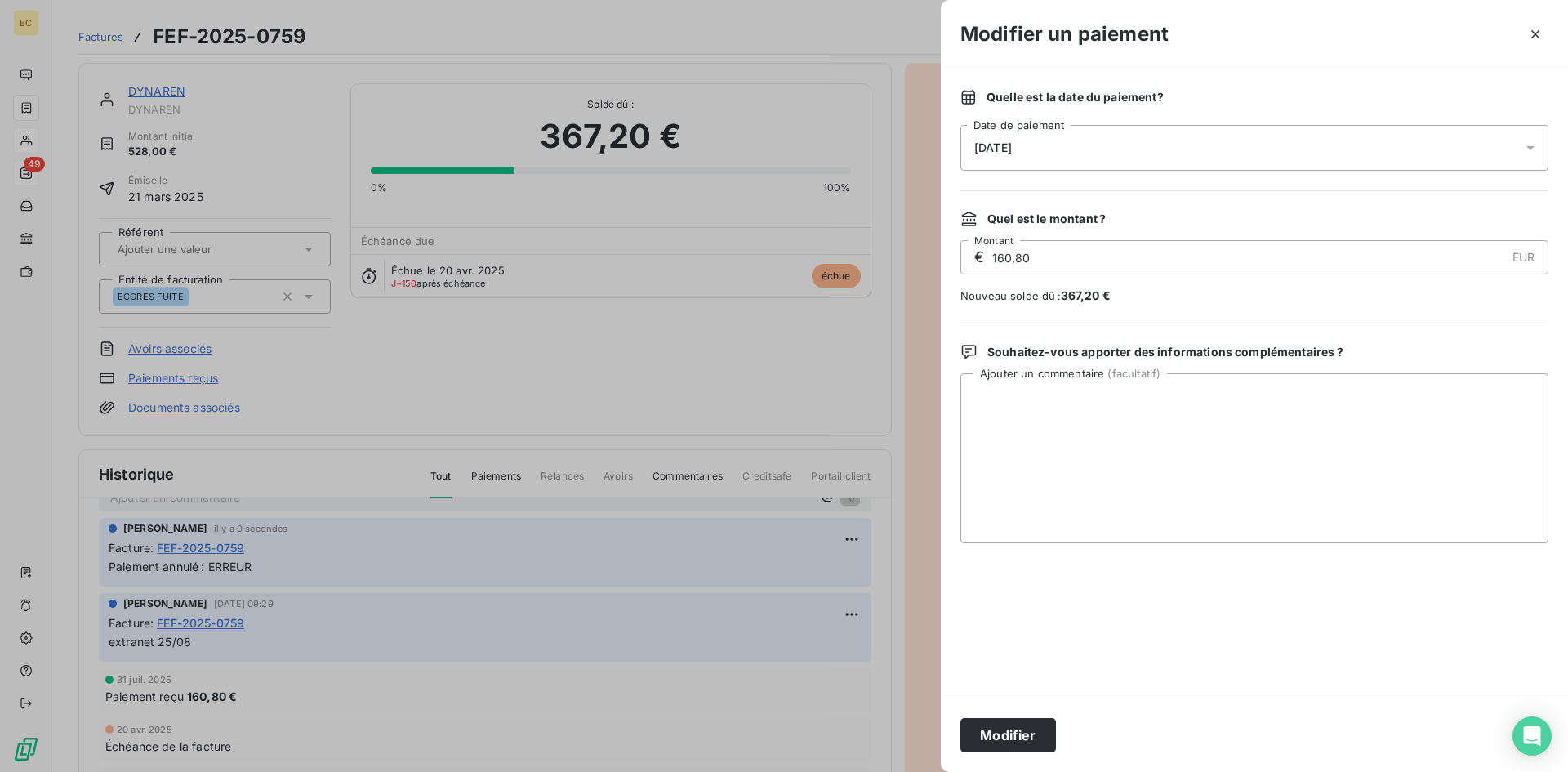
drag, startPoint x: 1059, startPoint y: 251, endPoint x: 985, endPoint y: 250, distance: 74.0
click at [985, 250] on div "€ 160,80 EUR Montant" at bounding box center [1254, 256] width 588 height 34
type input "240,00"
click at [1024, 734] on button "Modifier" at bounding box center [1008, 734] width 95 height 34
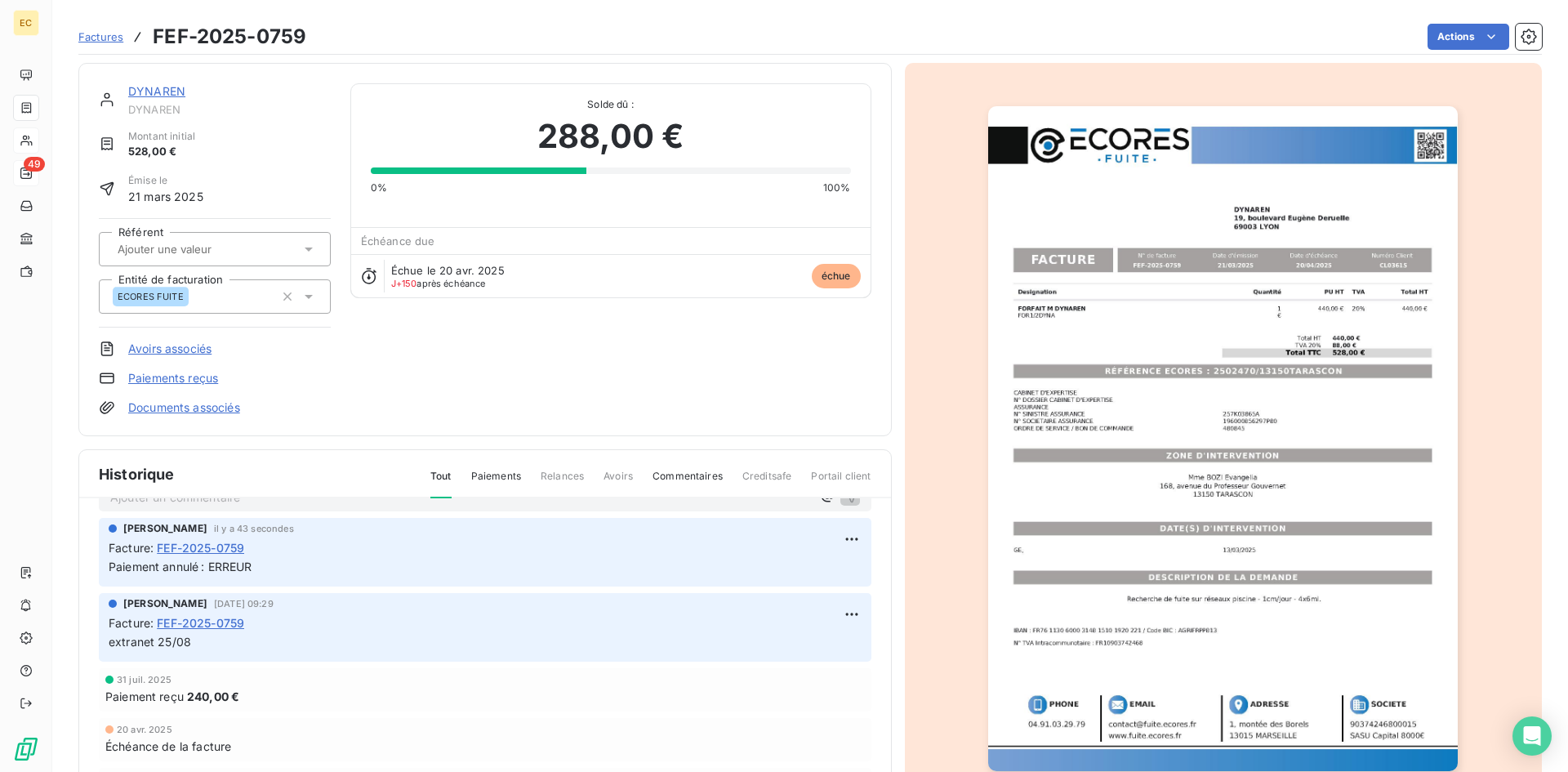
click at [156, 94] on link "DYNAREN" at bounding box center [156, 91] width 57 height 14
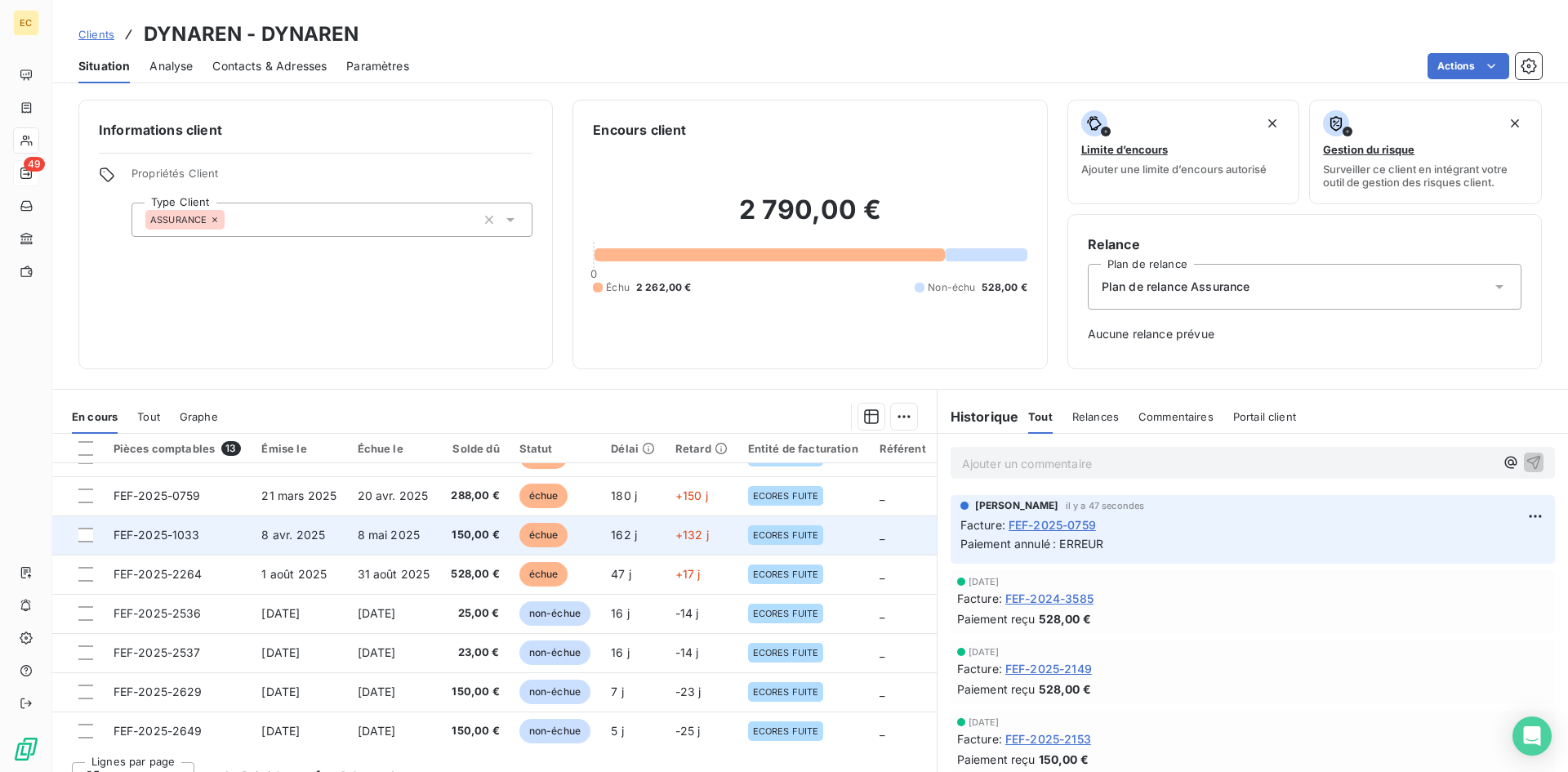
scroll to position [163, 0]
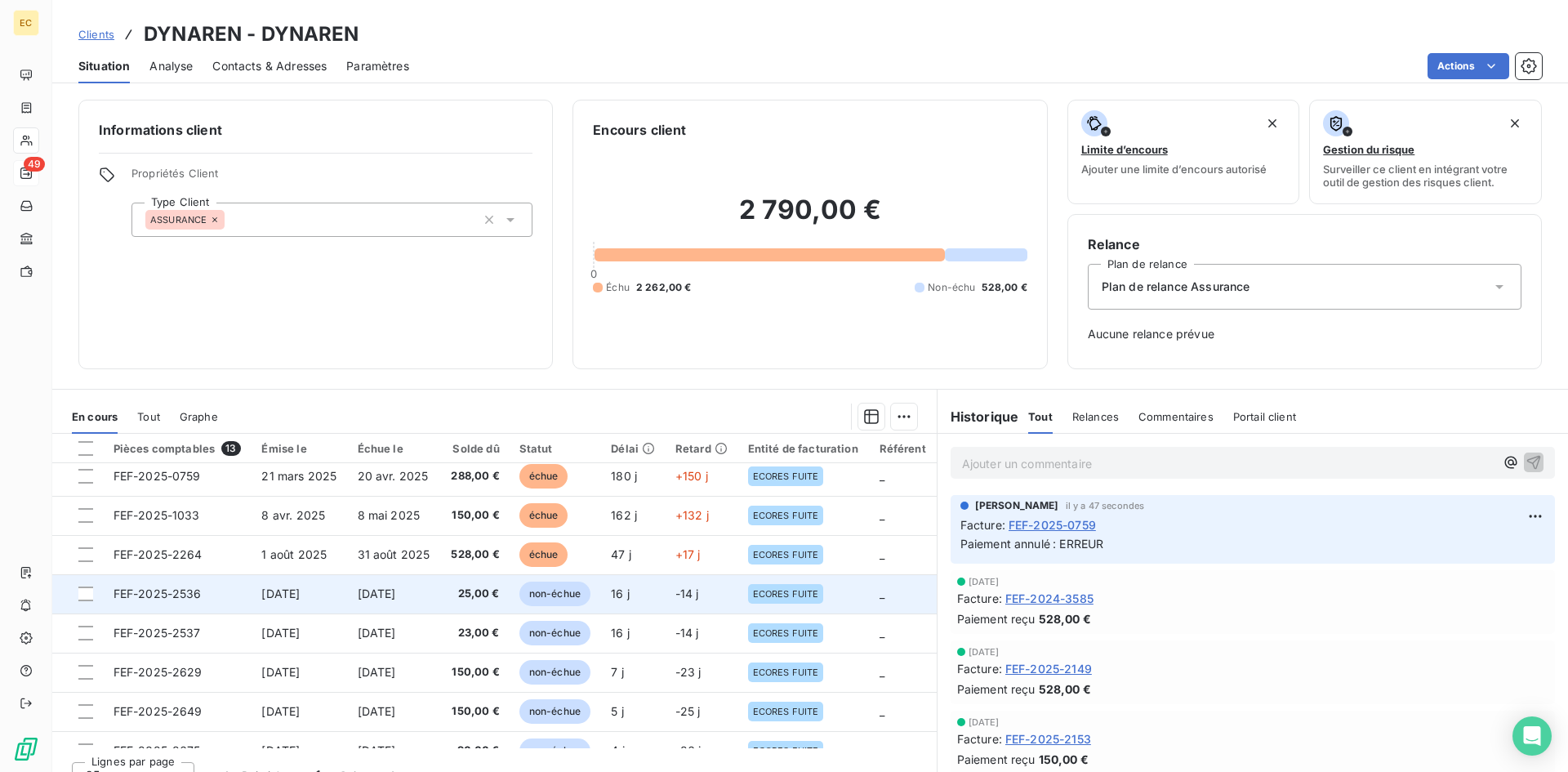
drag, startPoint x: 333, startPoint y: 595, endPoint x: 333, endPoint y: 605, distance: 10.0
click at [333, 605] on td "[DATE]" at bounding box center [299, 593] width 95 height 39
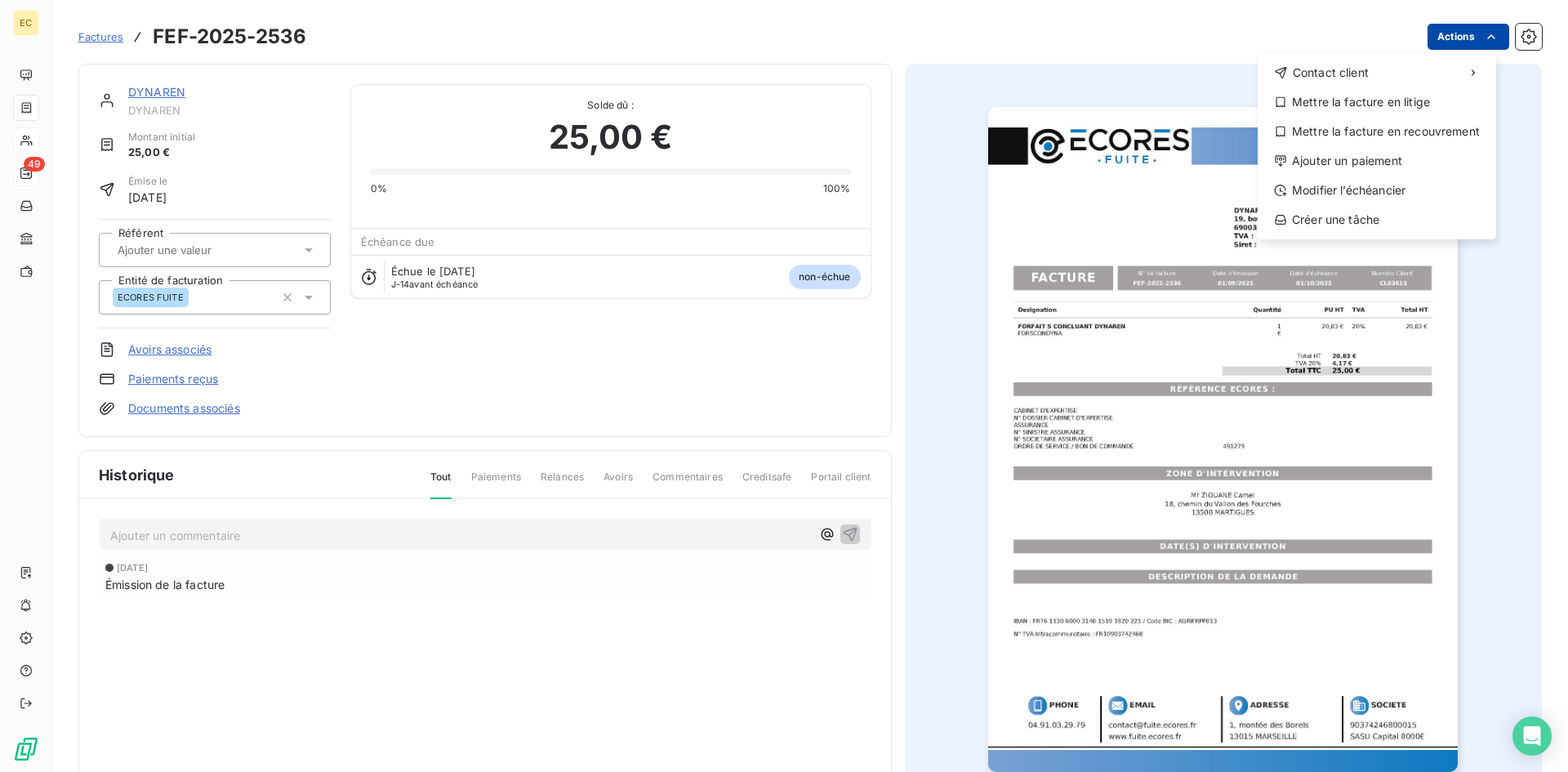
click at [1453, 39] on html "EC 49 Factures FEF-2025-2536 Actions Contact client Mettre la facture en litige…" at bounding box center [784, 386] width 1568 height 772
click at [1396, 154] on div "Ajouter un paiement" at bounding box center [1377, 161] width 226 height 26
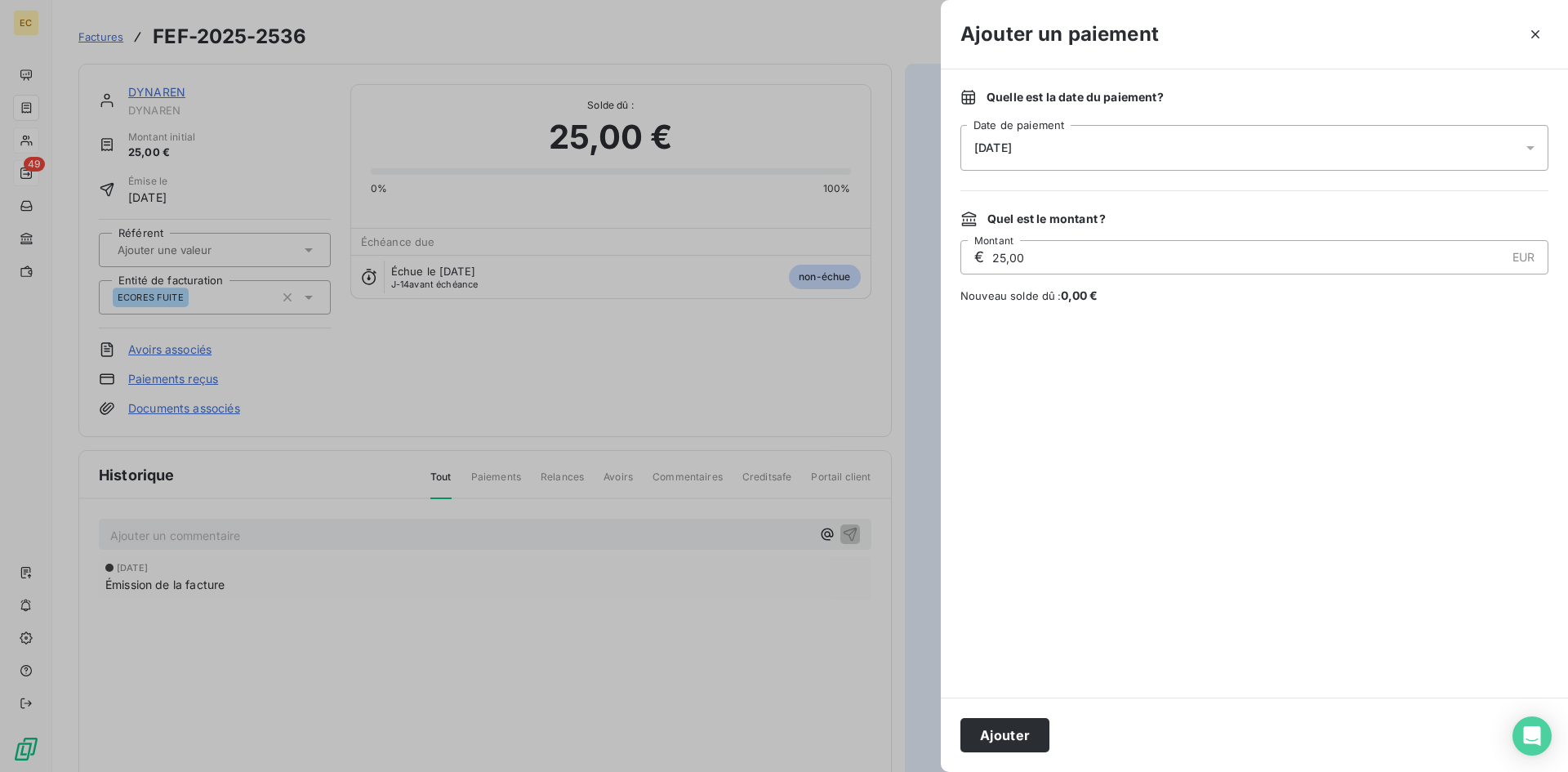
click at [1530, 149] on icon at bounding box center [1530, 148] width 8 height 4
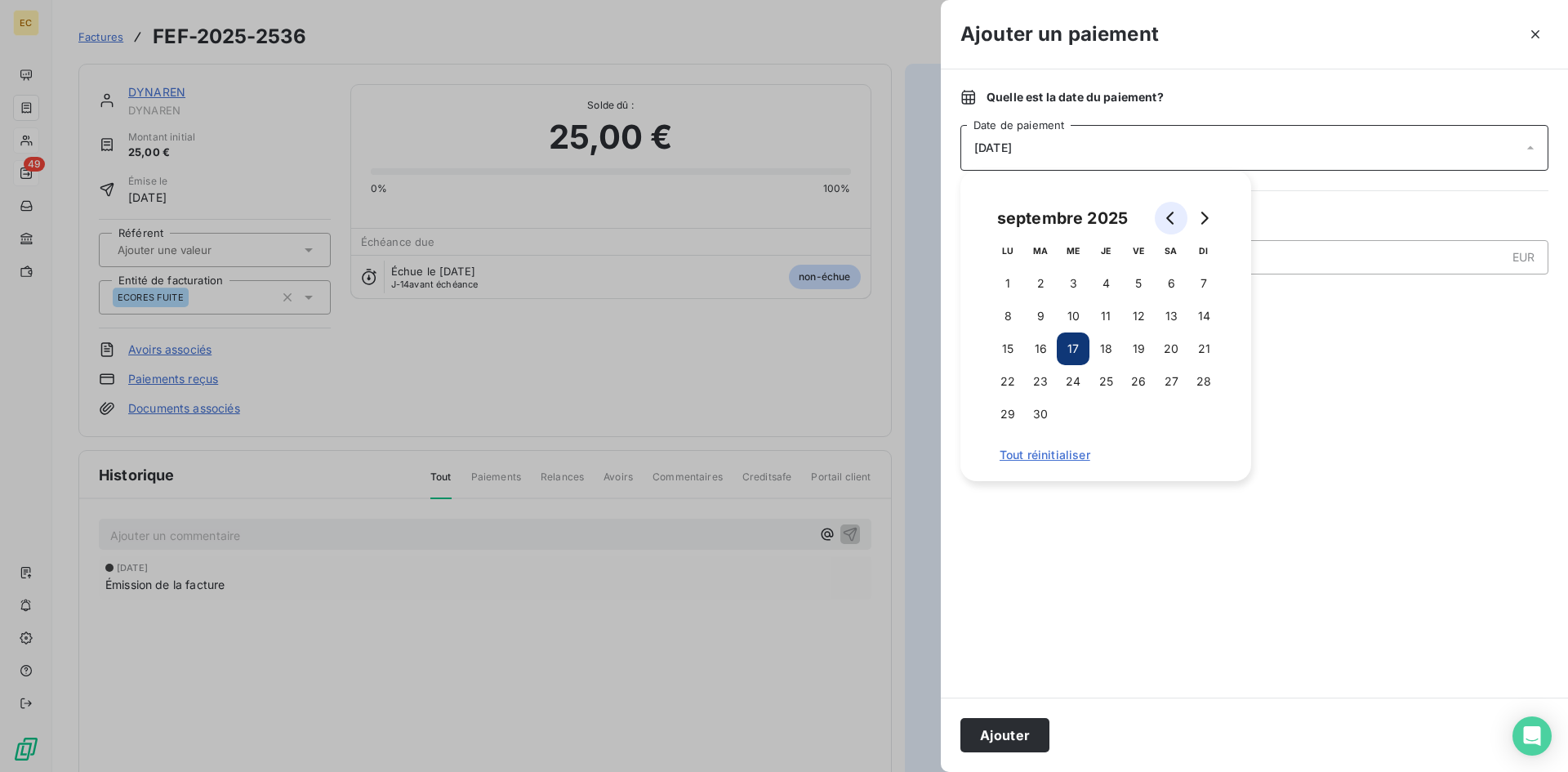
click at [1168, 220] on icon "Go to previous month" at bounding box center [1170, 218] width 13 height 13
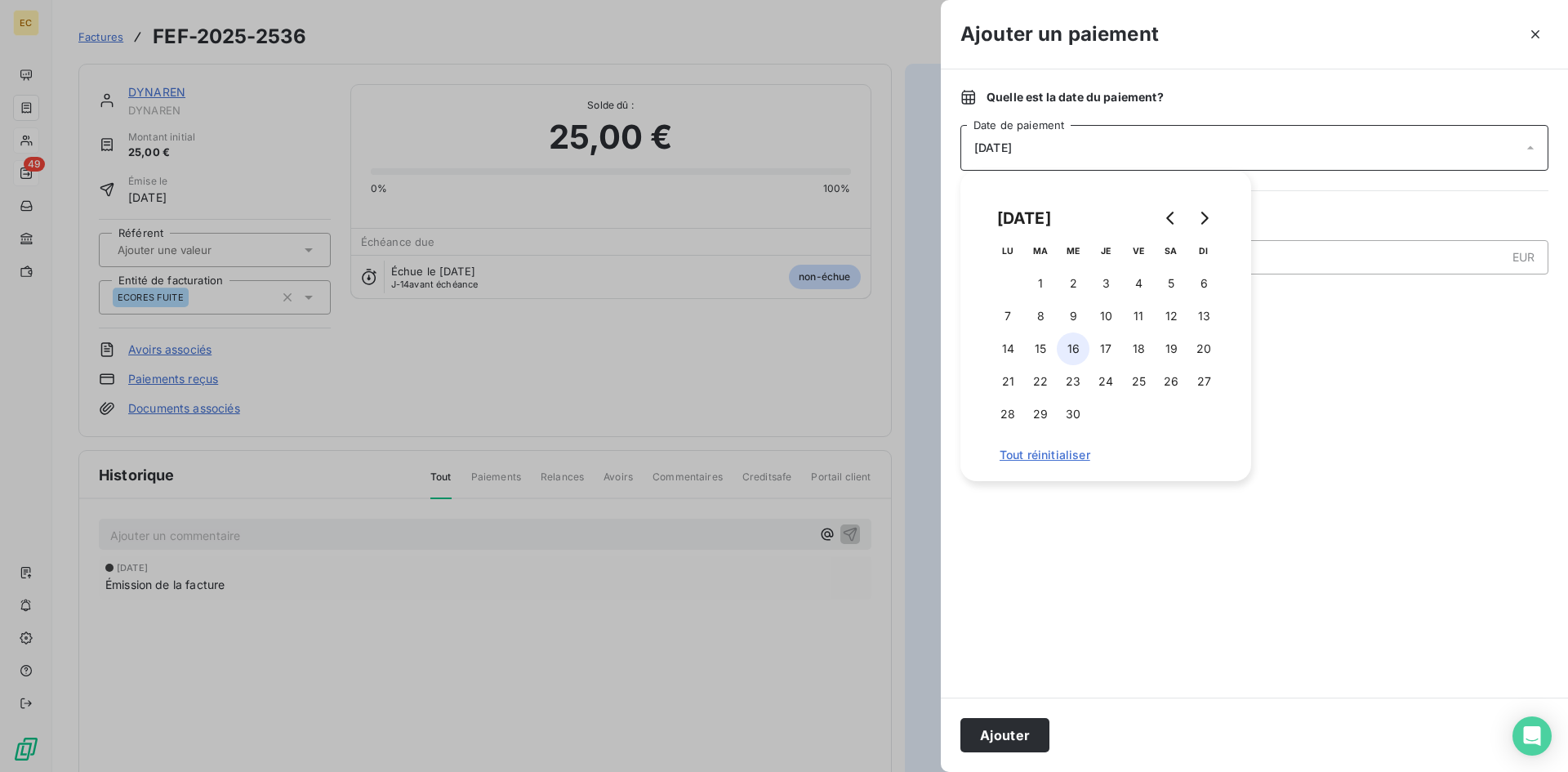
click at [1074, 354] on button "16" at bounding box center [1073, 348] width 33 height 33
click at [1030, 737] on button "Ajouter" at bounding box center [1005, 734] width 89 height 34
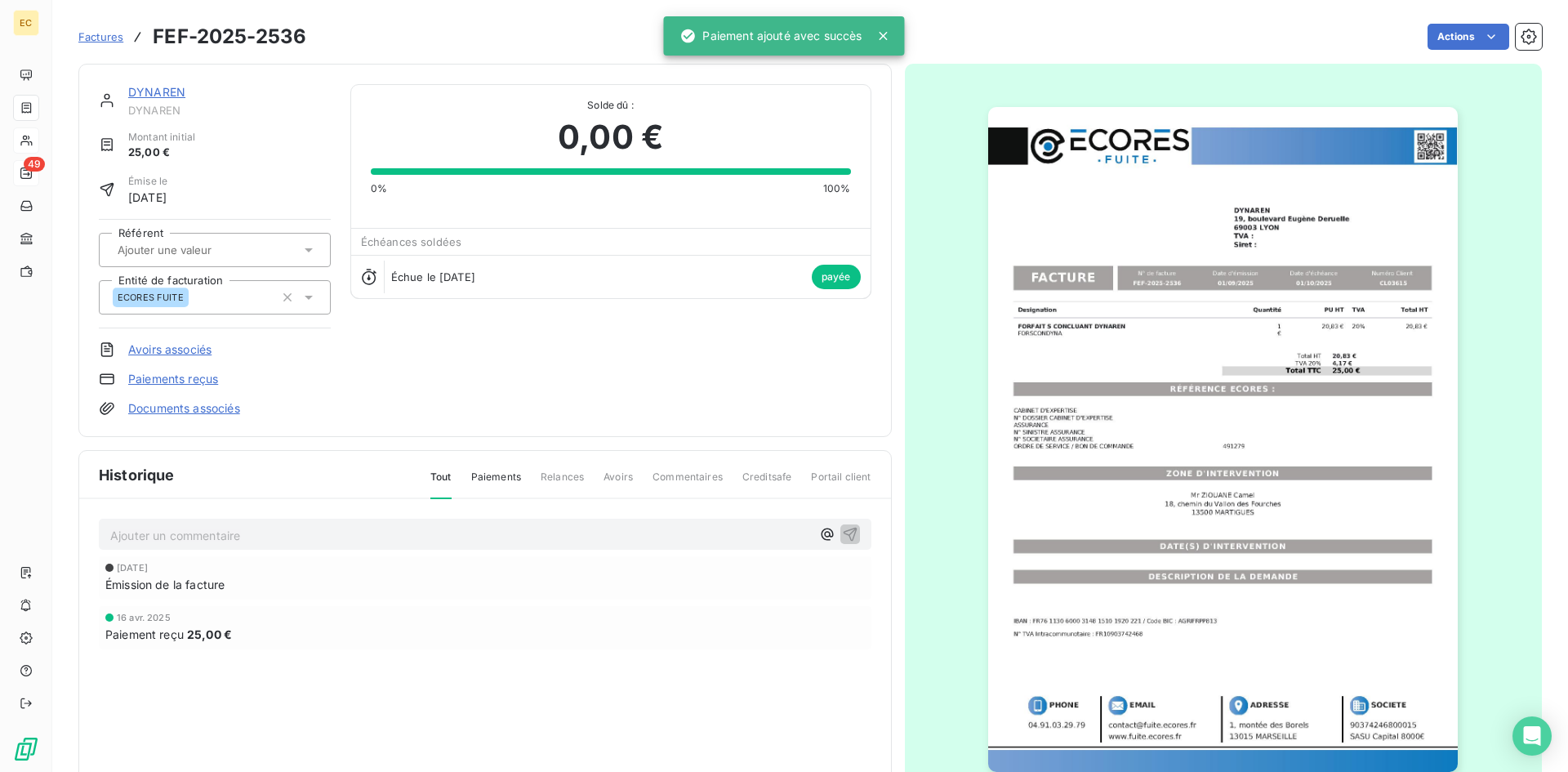
click at [148, 93] on link "DYNAREN" at bounding box center [156, 92] width 57 height 14
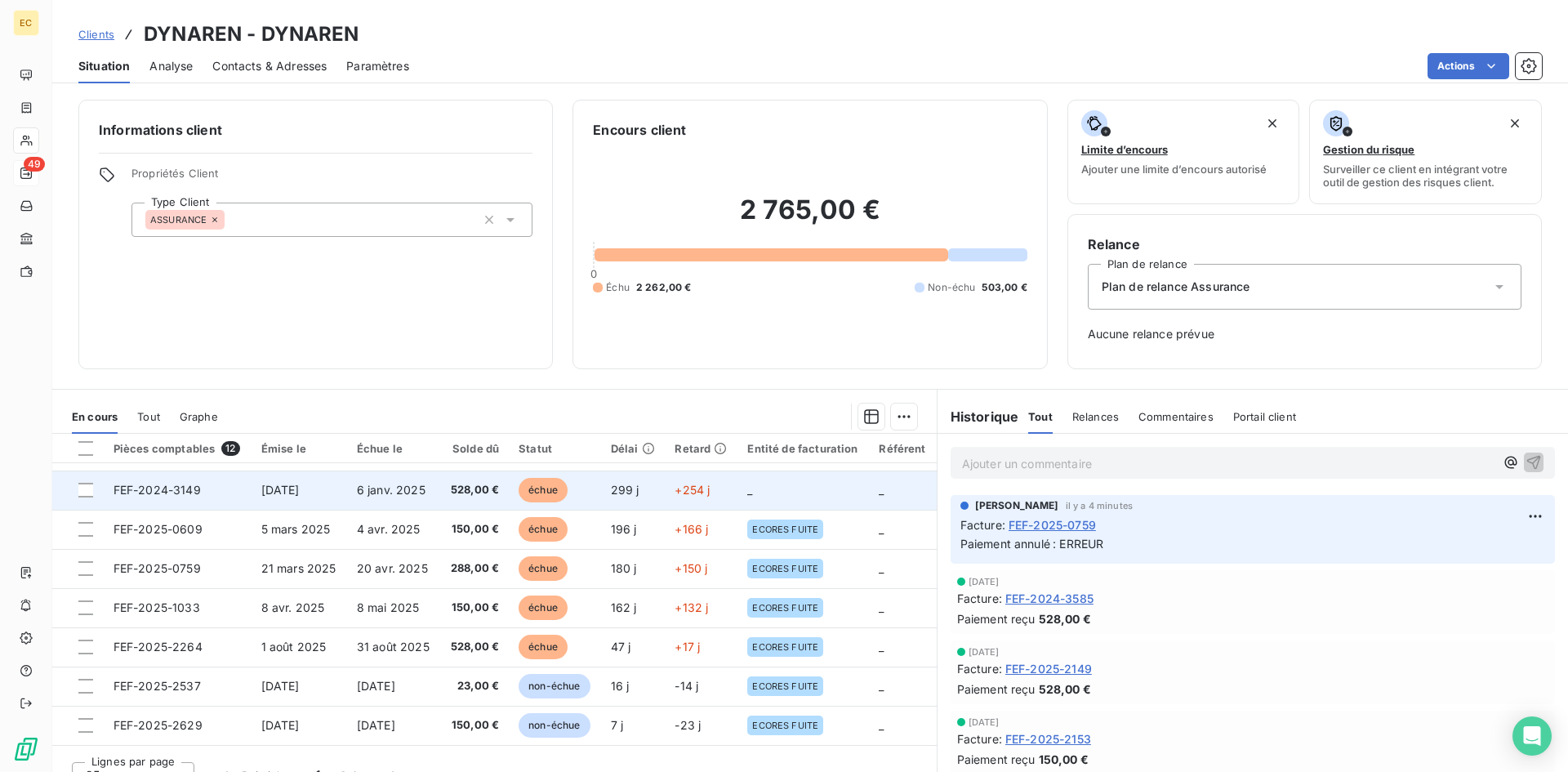
scroll to position [82, 0]
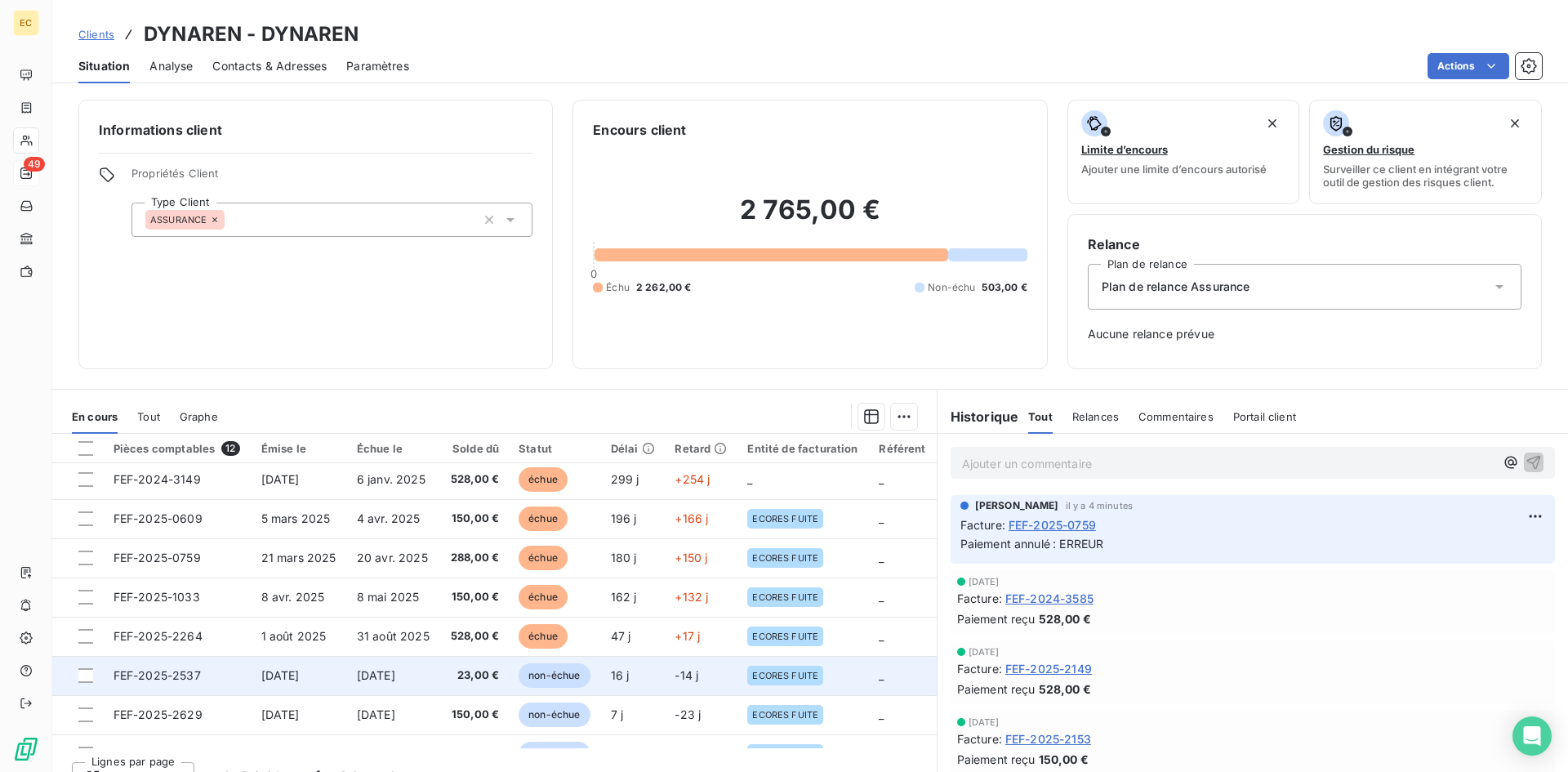
click at [170, 676] on span "FEF-2025-2537" at bounding box center [157, 675] width 87 height 14
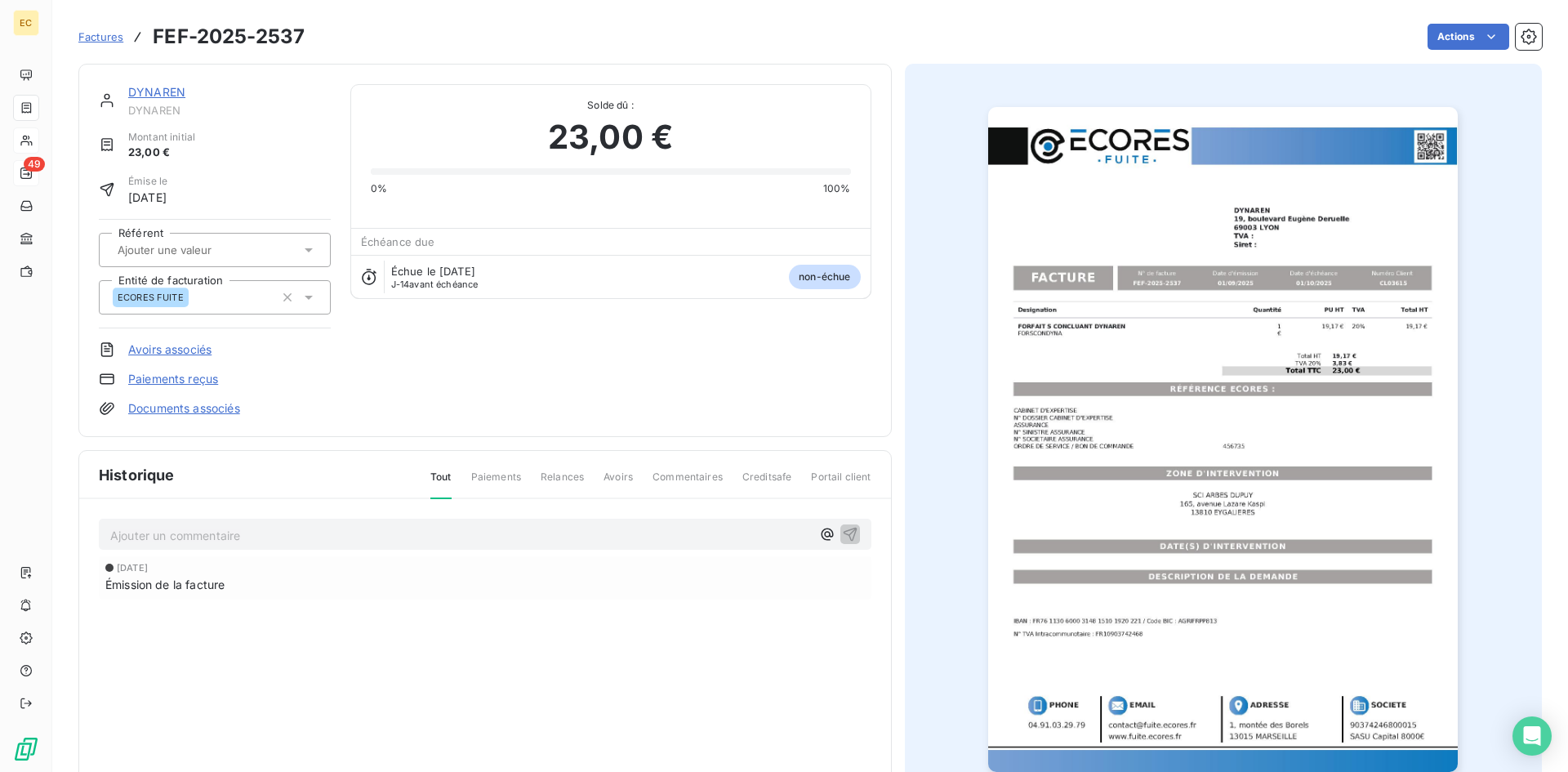
click at [154, 92] on link "DYNAREN" at bounding box center [156, 92] width 57 height 14
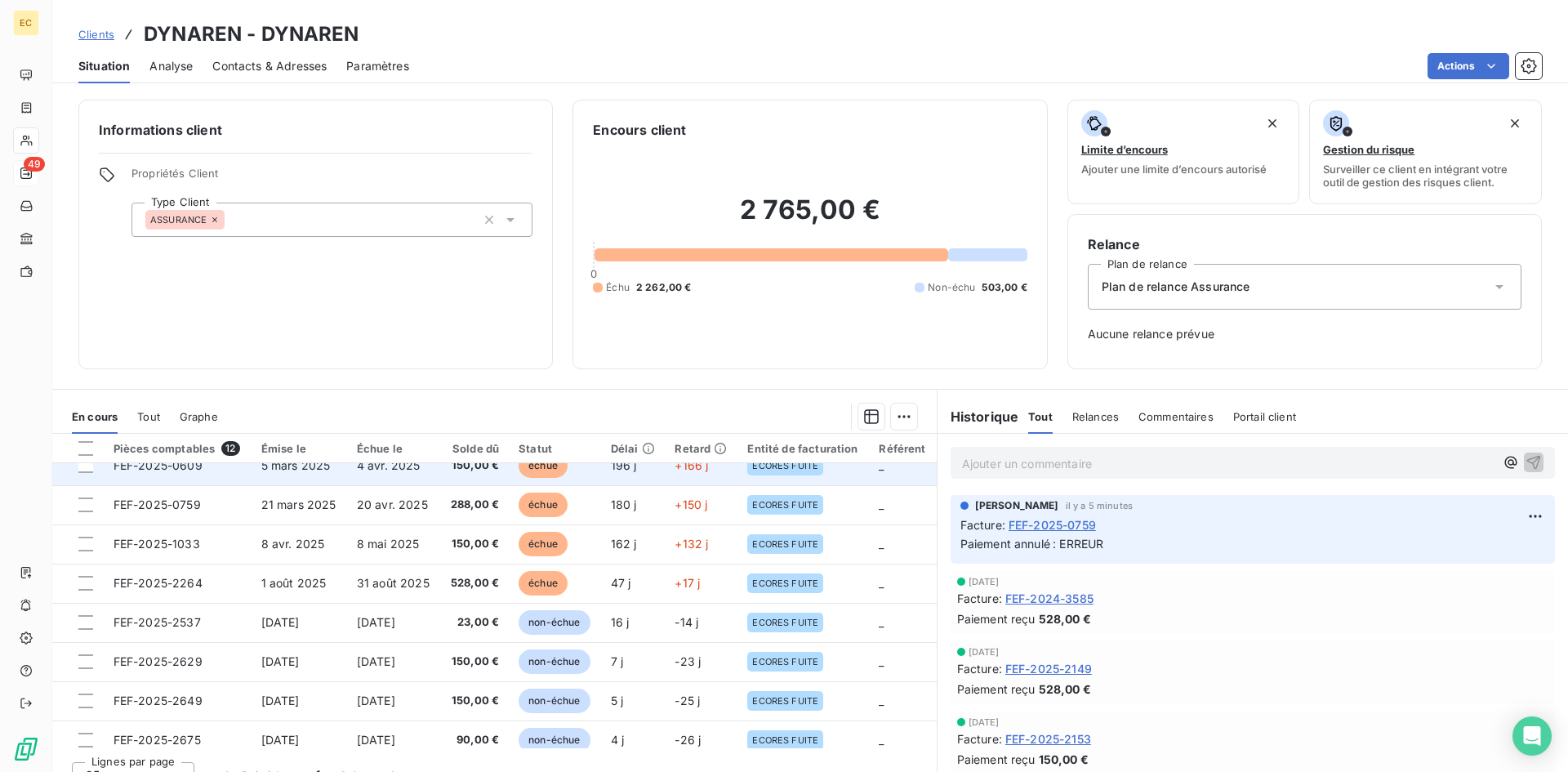
scroll to position [163, 0]
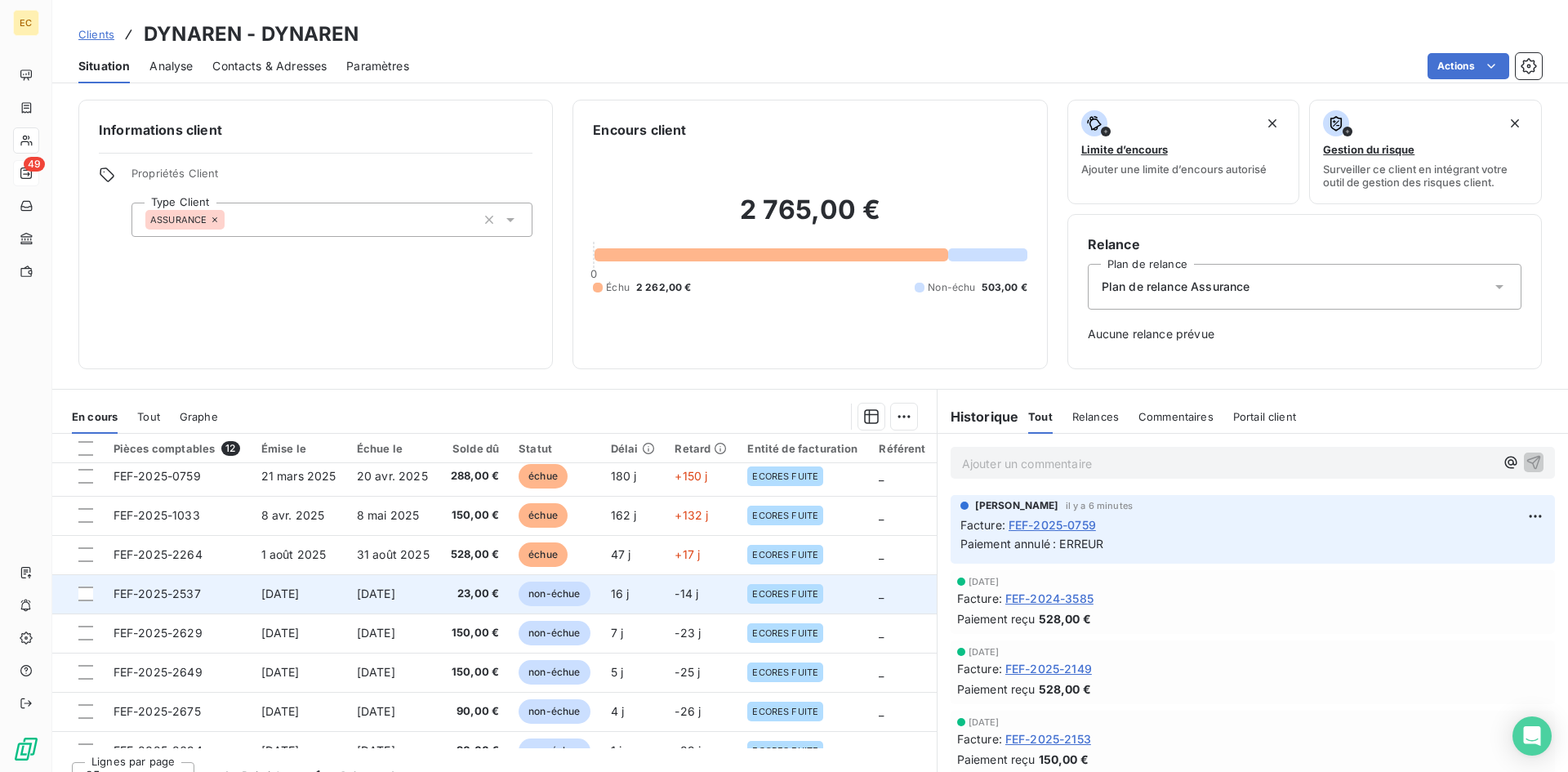
click at [225, 596] on td "FEF-2025-2537" at bounding box center [178, 593] width 148 height 39
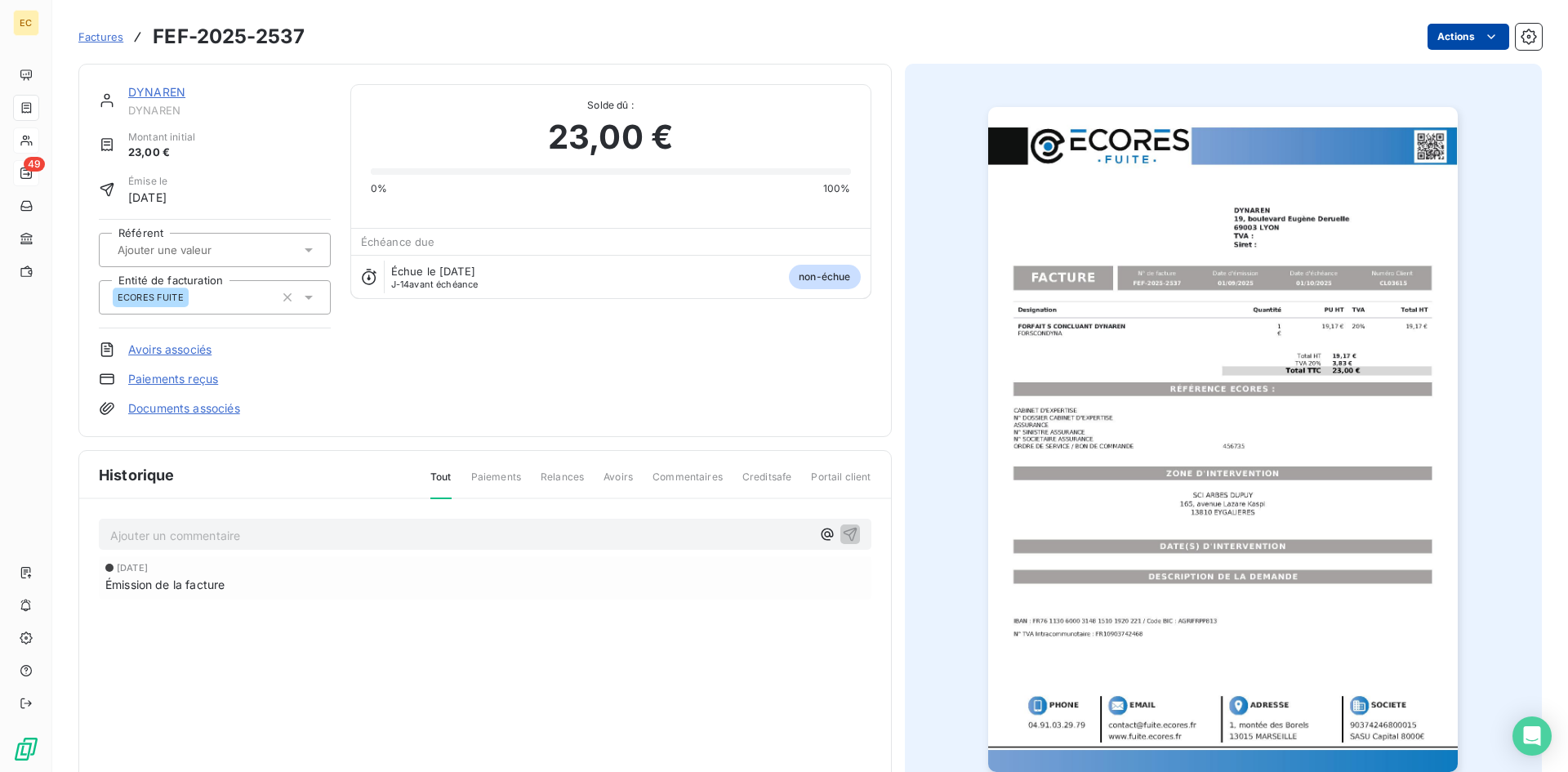
click at [1463, 32] on html "EC 49 Factures FEF-2025-2537 Actions DYNAREN DYNAREN Montant initial 23,00 € Ém…" at bounding box center [784, 386] width 1568 height 772
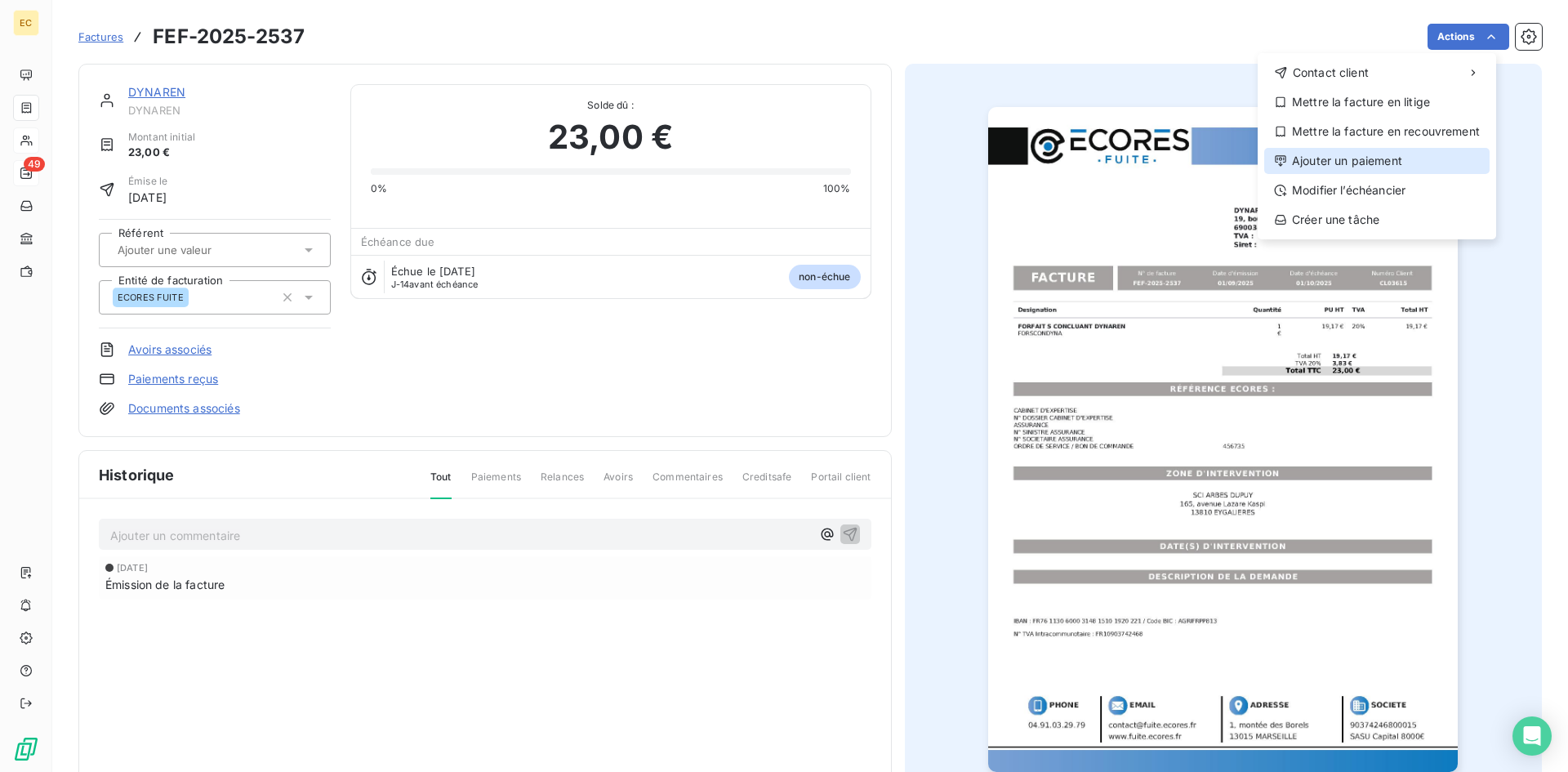
click at [1385, 163] on div "Ajouter un paiement" at bounding box center [1377, 161] width 226 height 26
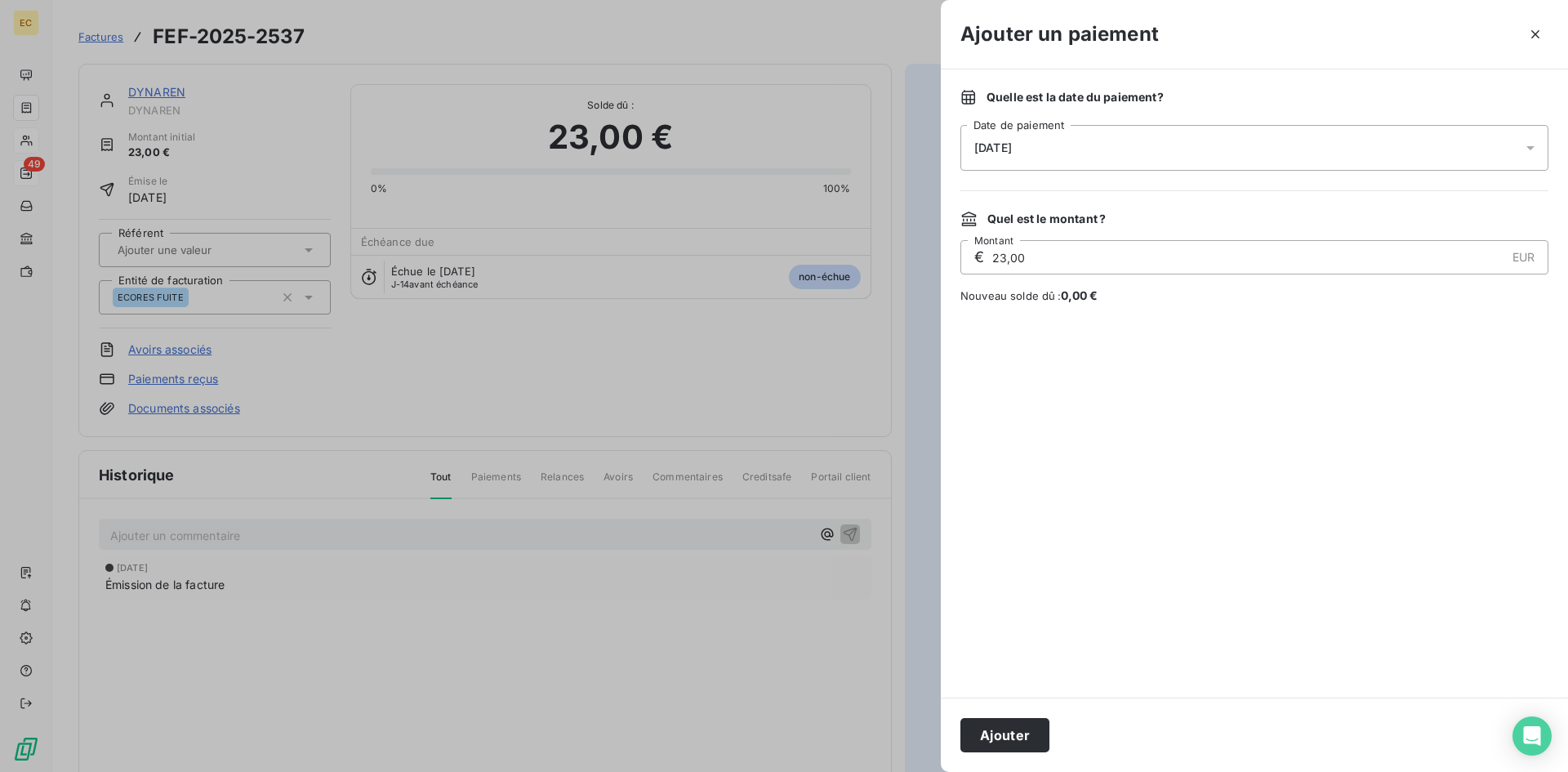
click at [1060, 161] on div "[DATE]" at bounding box center [1254, 148] width 588 height 46
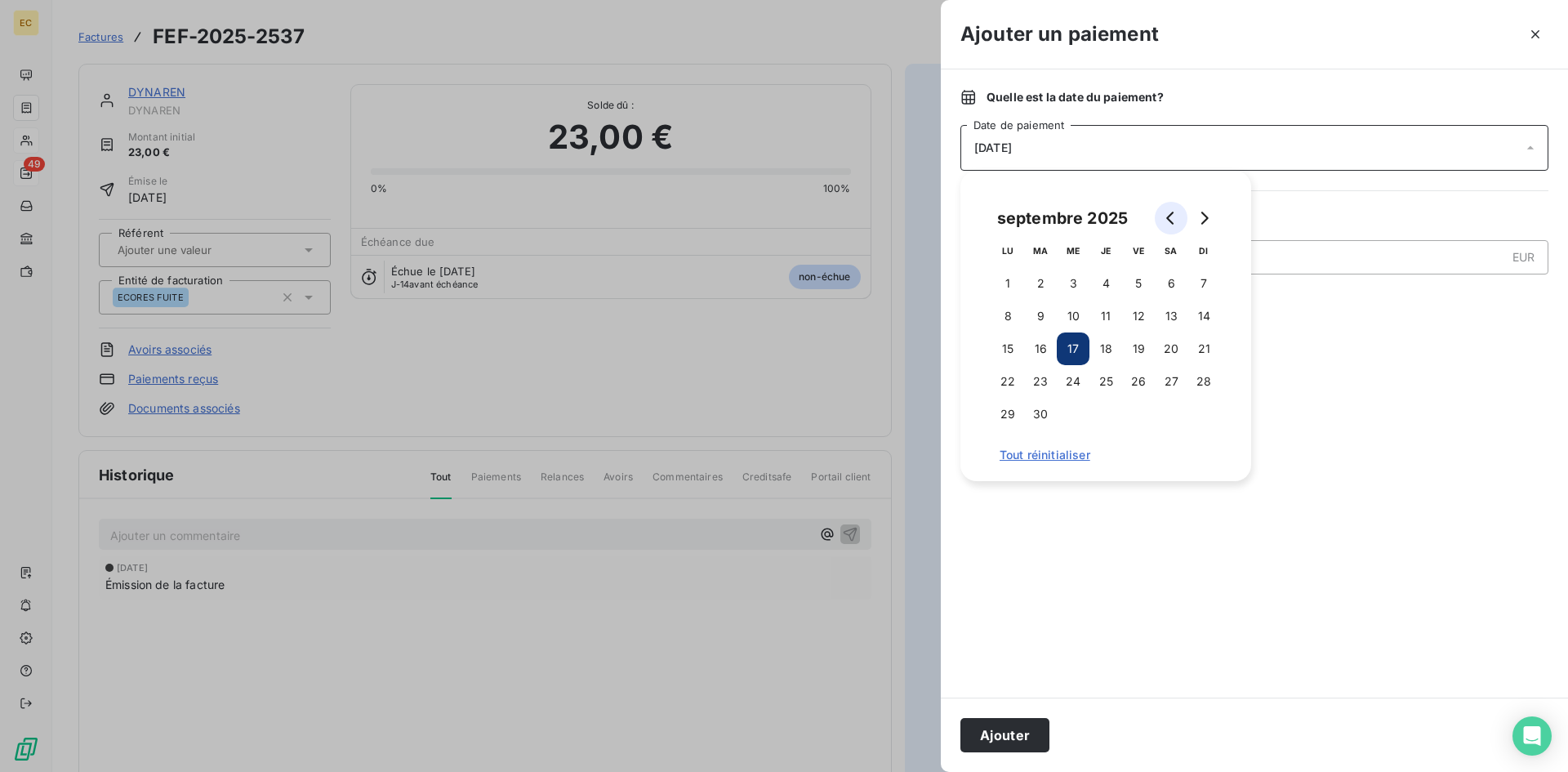
click at [1169, 217] on icon "Go to previous month" at bounding box center [1170, 218] width 7 height 13
click at [1168, 217] on icon "Go to previous month" at bounding box center [1170, 218] width 7 height 13
click at [1167, 217] on icon "Go to previous month" at bounding box center [1170, 218] width 13 height 13
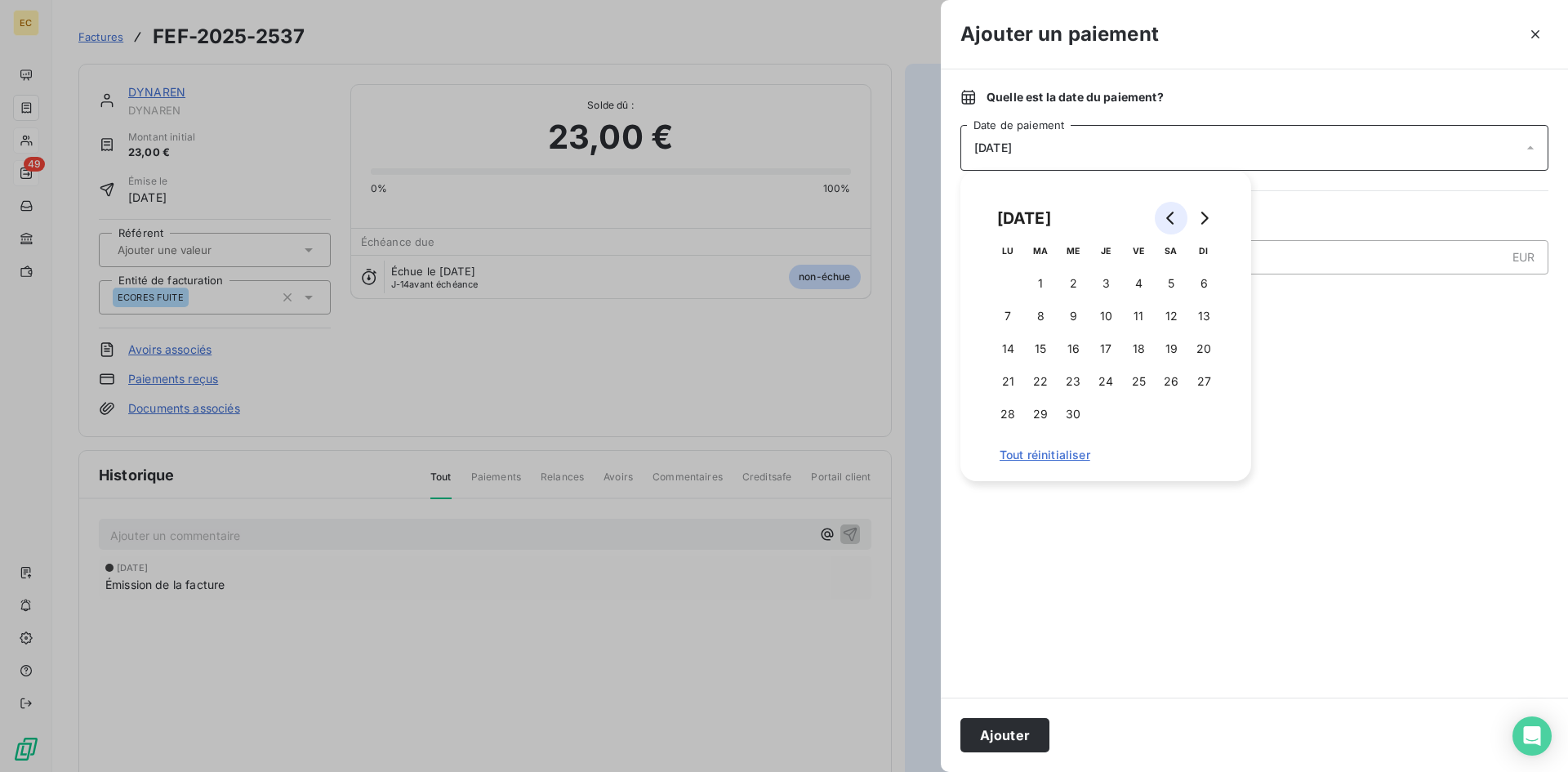
click at [1166, 217] on icon "Go to previous month" at bounding box center [1170, 218] width 13 height 13
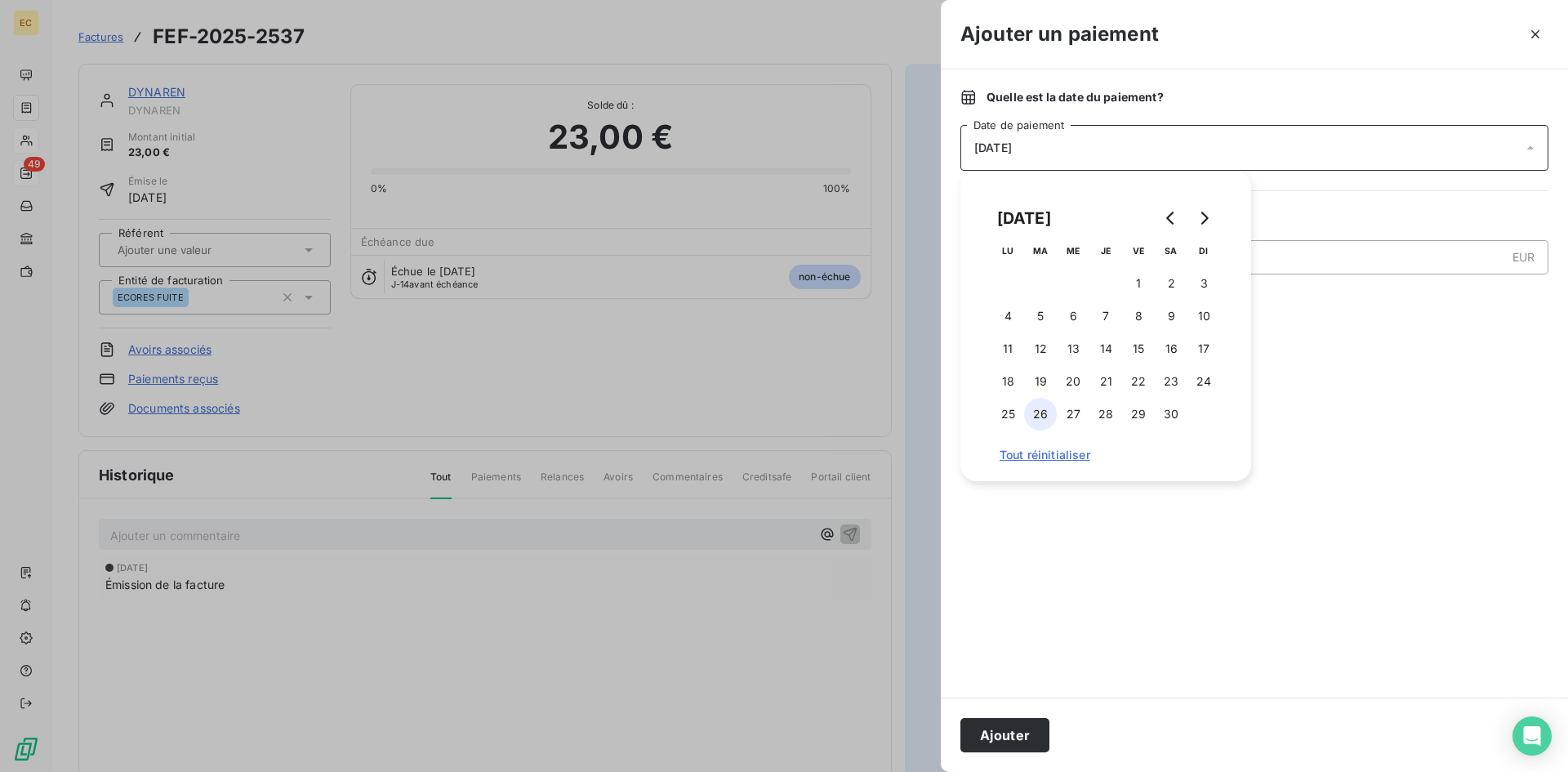
click at [1044, 411] on button "26" at bounding box center [1040, 413] width 33 height 33
click at [1018, 731] on button "Ajouter" at bounding box center [1005, 734] width 89 height 34
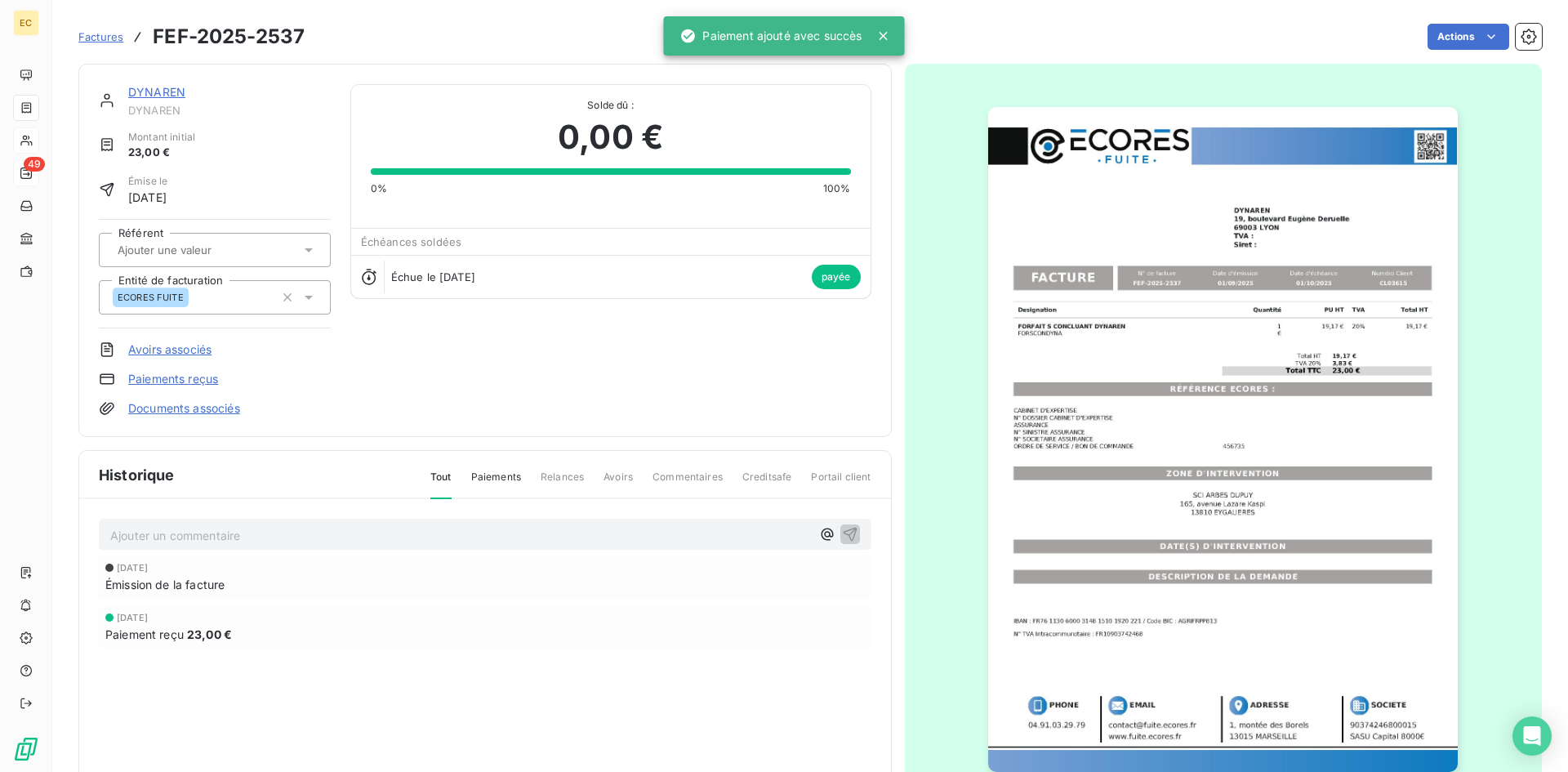
click at [167, 100] on div "DYNAREN" at bounding box center [229, 92] width 203 height 17
click at [167, 95] on link "DYNAREN" at bounding box center [156, 92] width 57 height 14
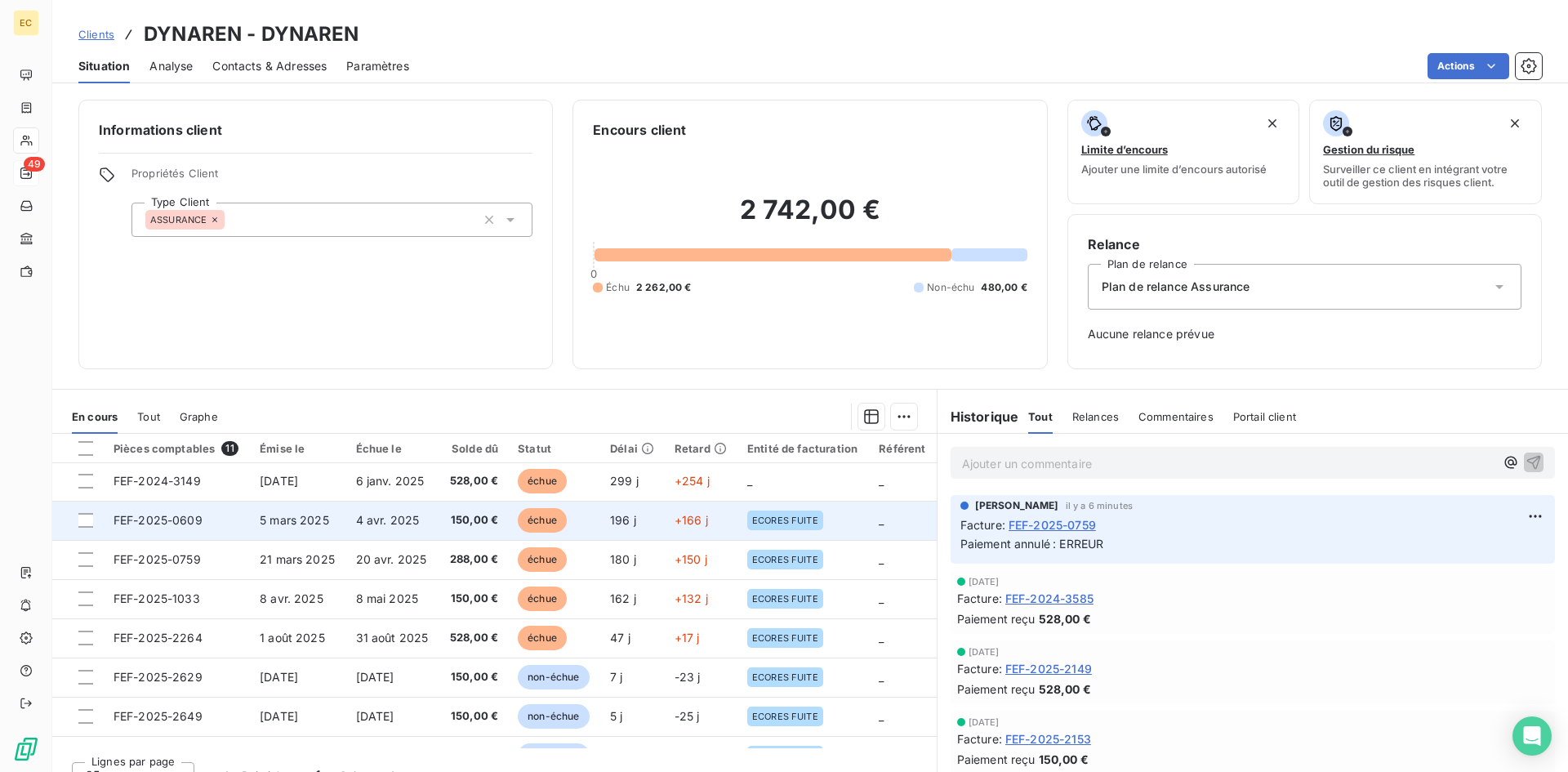
scroll to position [147, 0]
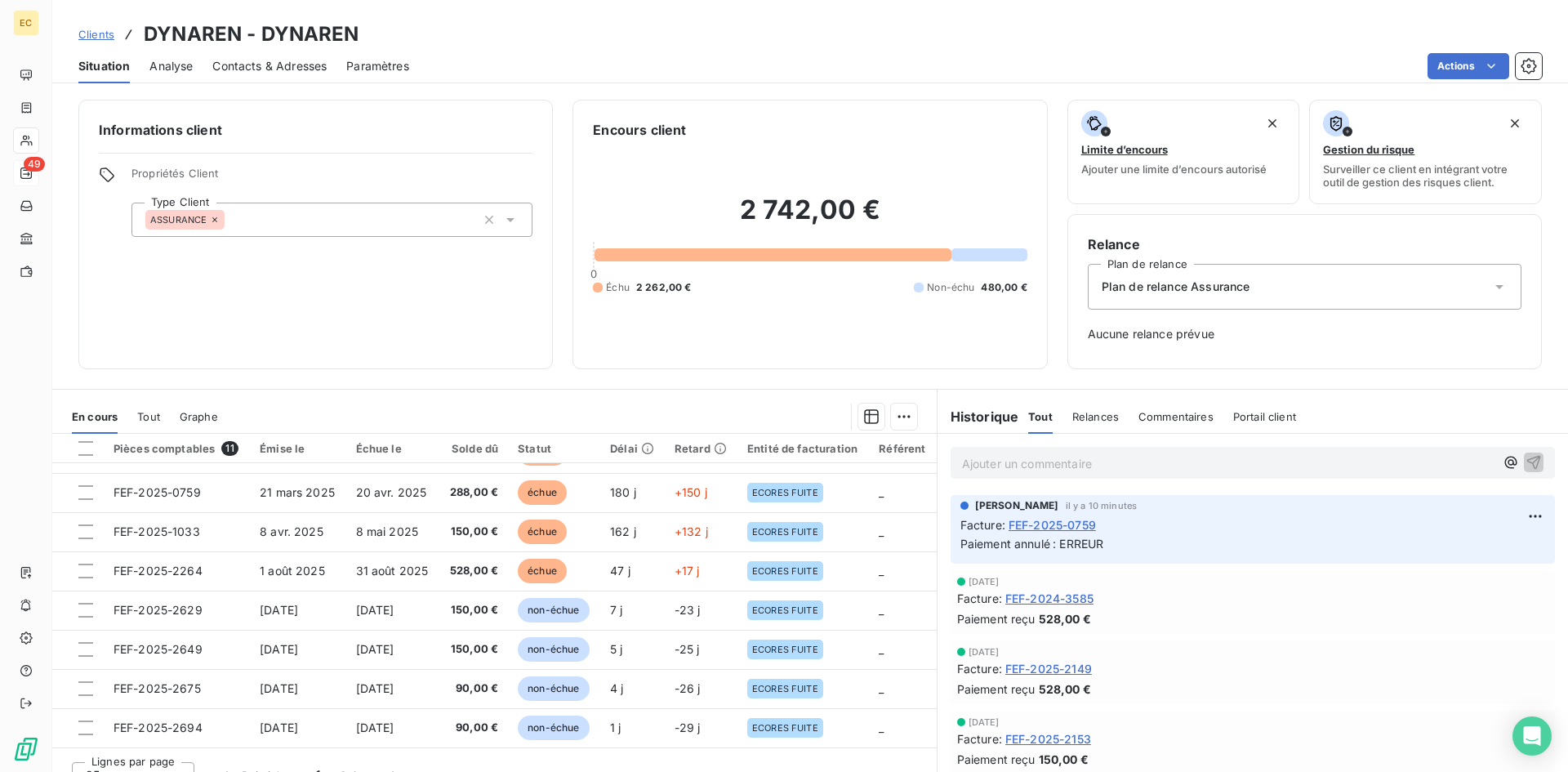
click at [92, 31] on span "Clients" at bounding box center [96, 34] width 36 height 13
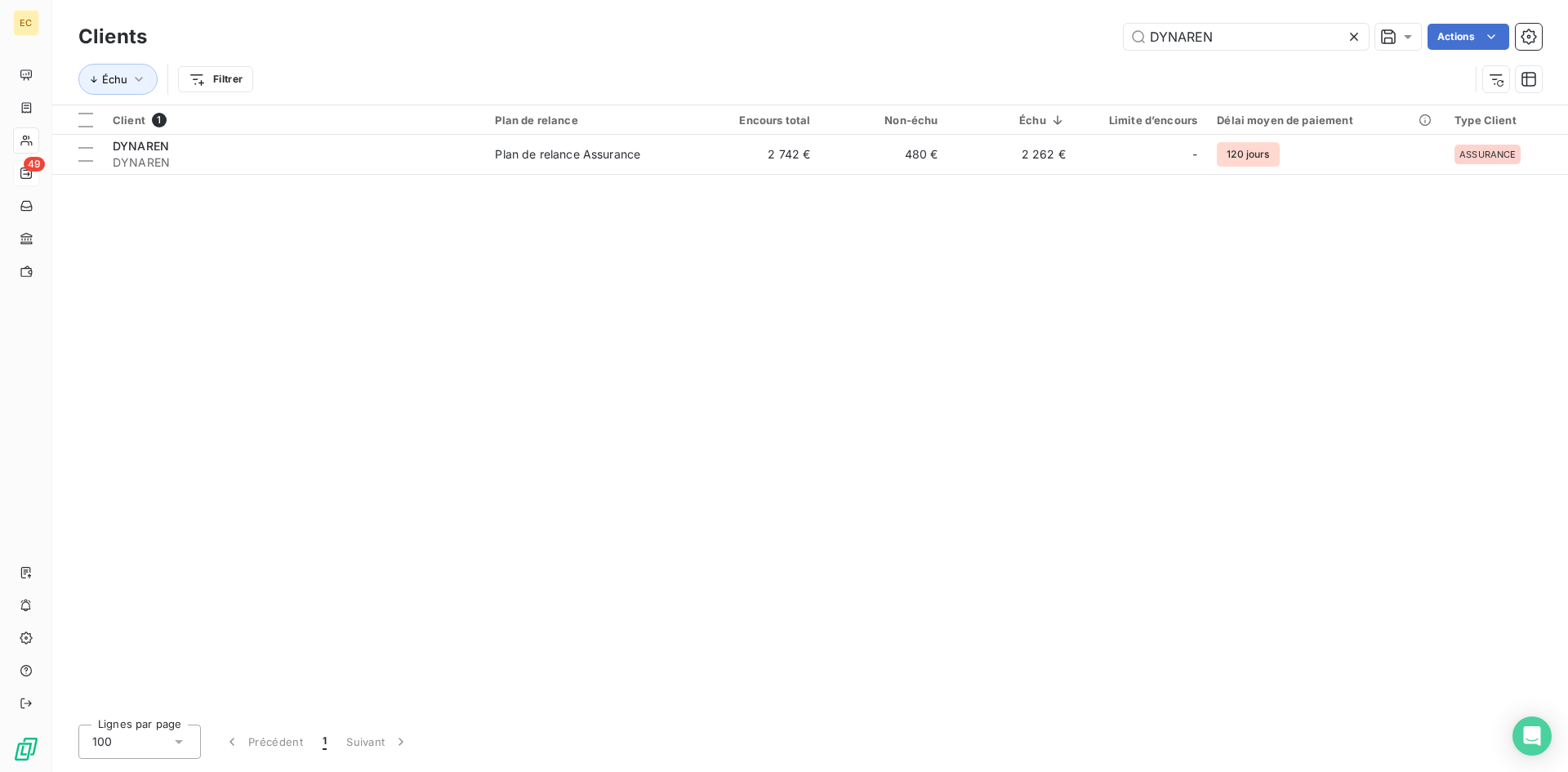
drag, startPoint x: 1220, startPoint y: 32, endPoint x: 1087, endPoint y: 45, distance: 133.6
click at [1087, 45] on div "DYNAREN Actions" at bounding box center [854, 37] width 1375 height 26
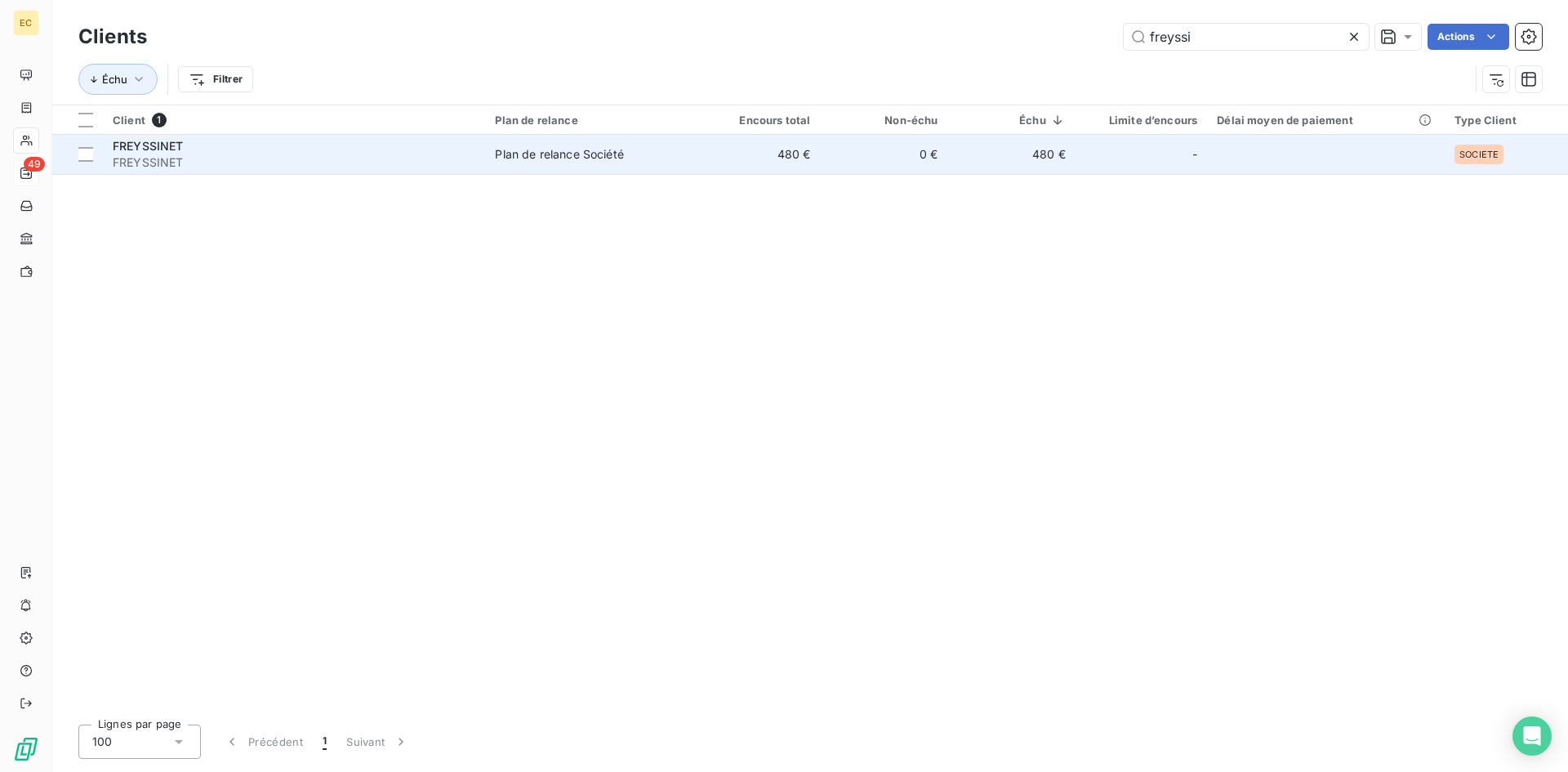
type input "freyssi"
click at [271, 157] on span "FREYSSINET" at bounding box center [294, 162] width 362 height 17
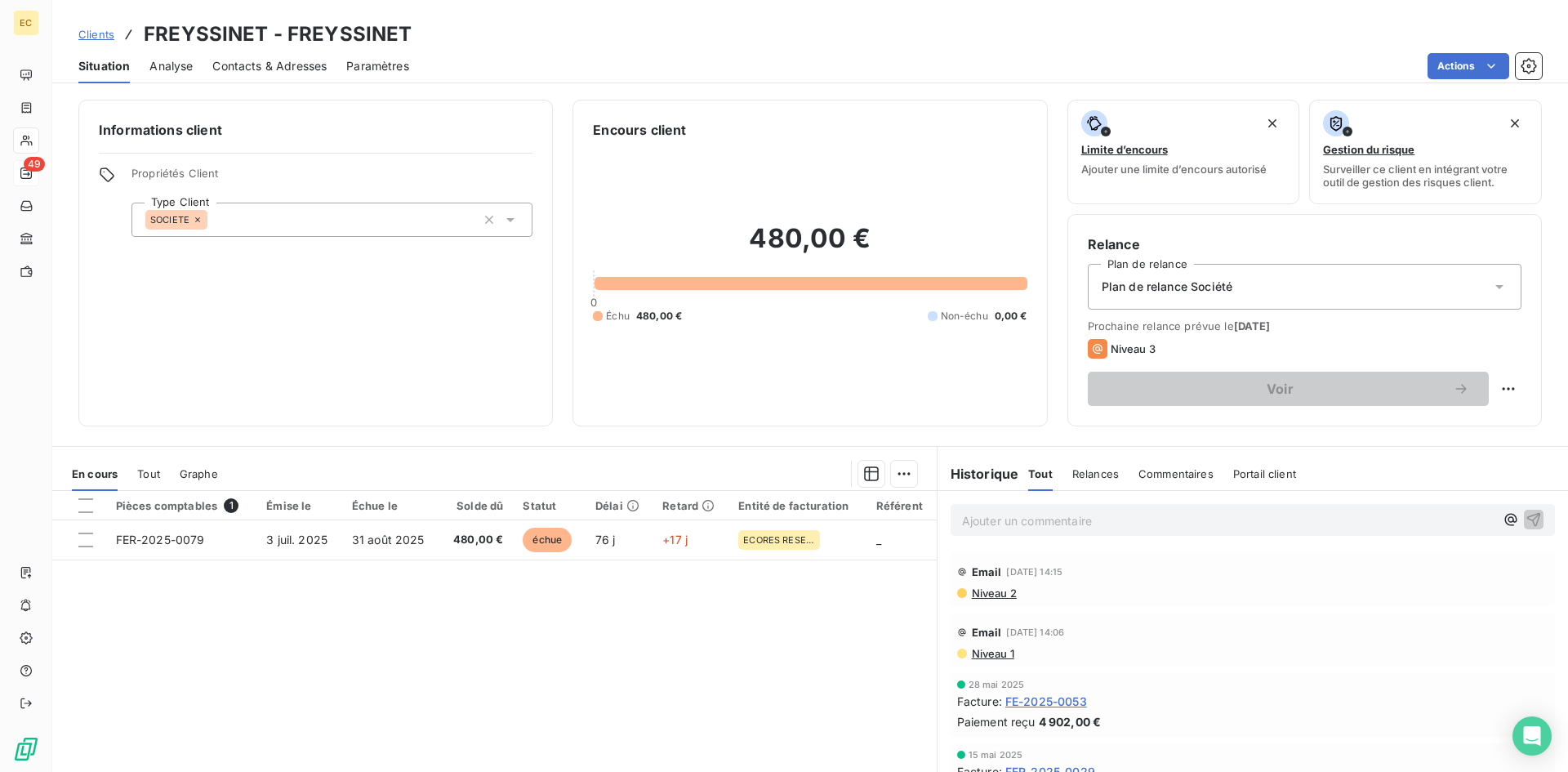
click at [280, 72] on span "Contacts & Adresses" at bounding box center [270, 66] width 115 height 17
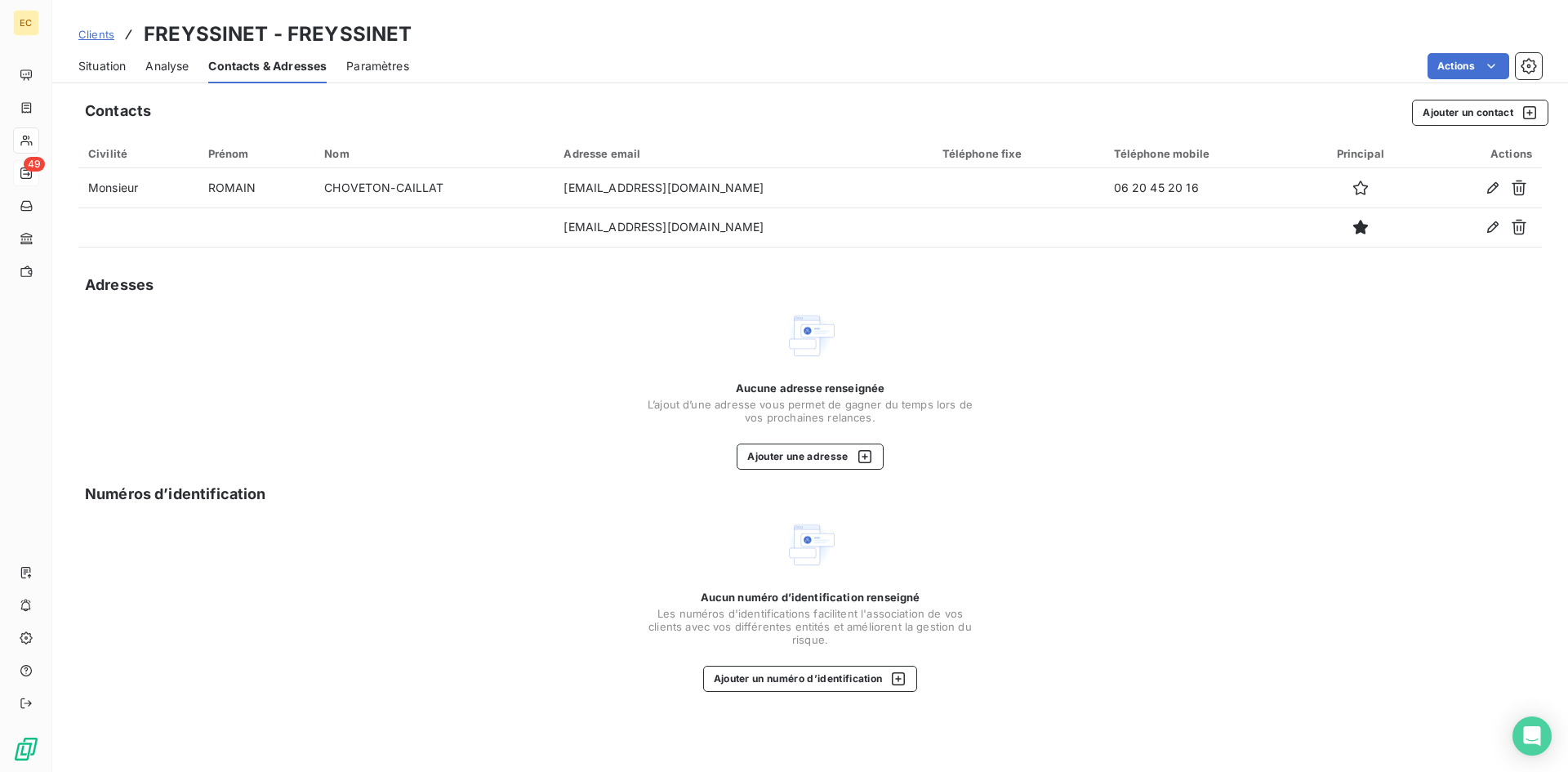
click at [100, 61] on span "Situation" at bounding box center [102, 66] width 48 height 17
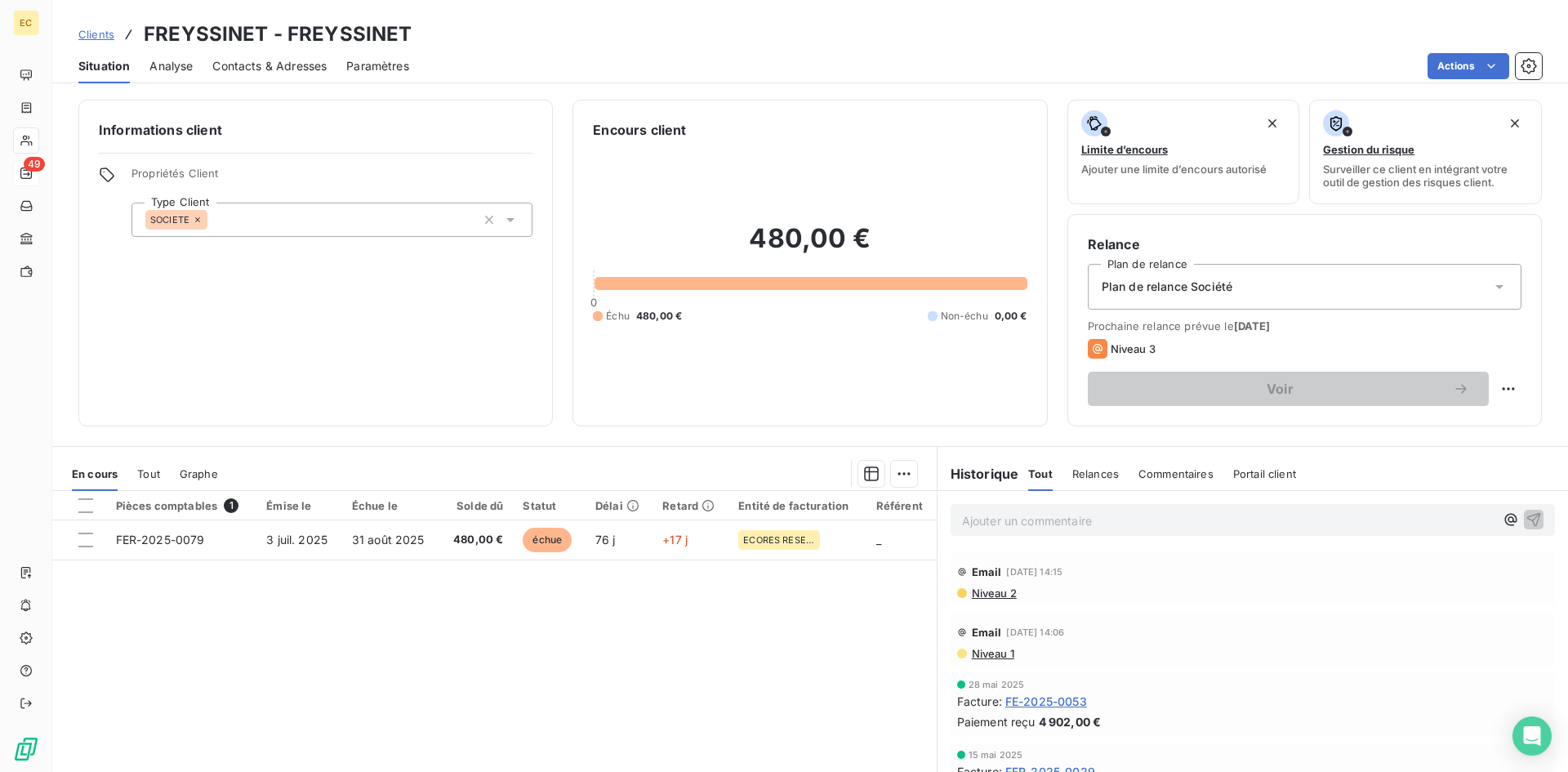
click at [1080, 517] on p "Ajouter un commentaire ﻿" at bounding box center [1229, 520] width 532 height 20
click at [1527, 519] on icon "button" at bounding box center [1535, 519] width 14 height 14
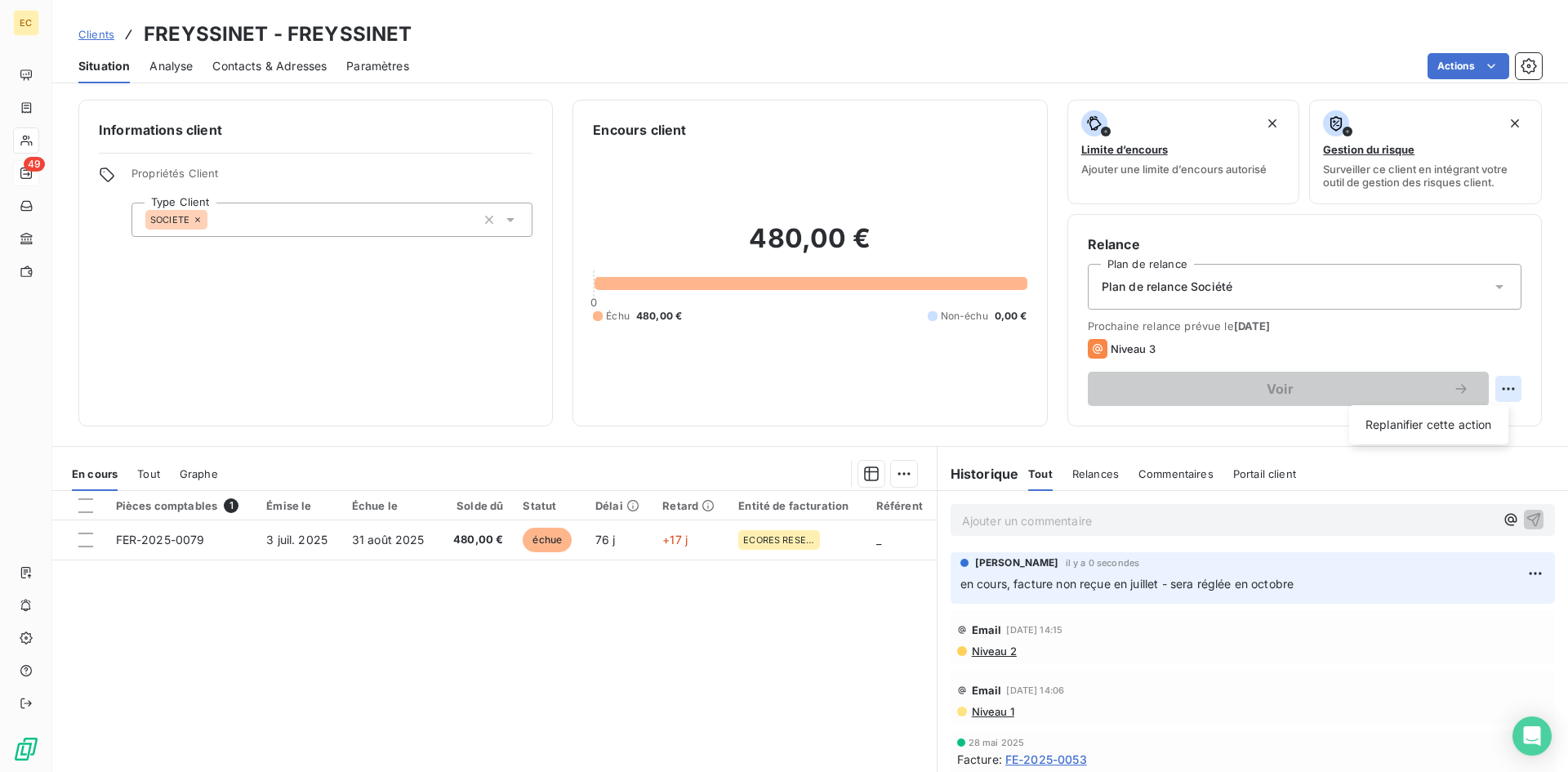
click at [1493, 389] on html "EC 49 Clients FREYSSINET - FREYSSINET Situation Analyse Contacts & Adresses Par…" at bounding box center [784, 386] width 1568 height 772
click at [1456, 419] on div "Replanifier cette action" at bounding box center [1429, 425] width 146 height 26
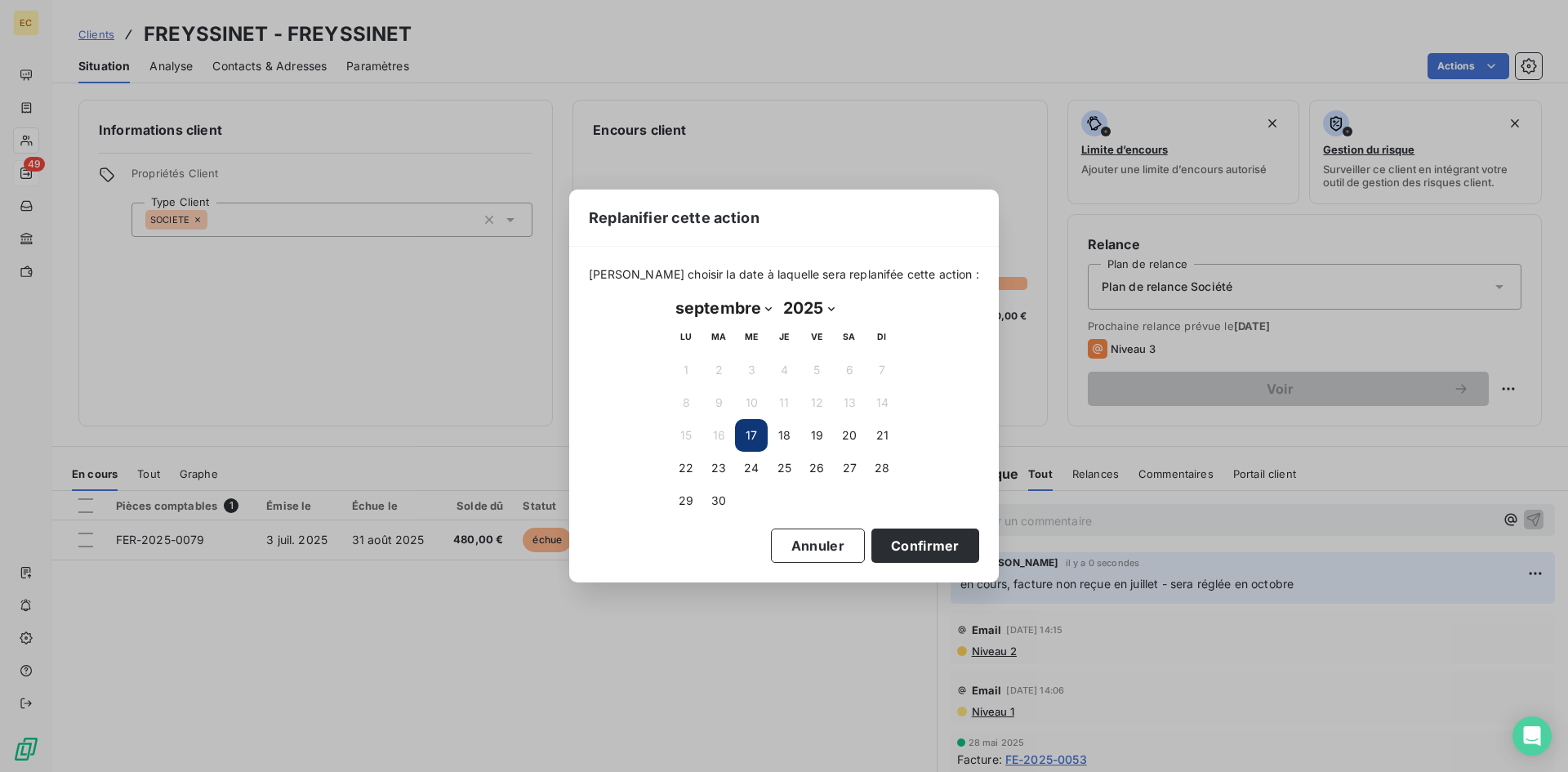
click at [765, 308] on select "janvier février mars avril mai juin juillet août septembre octobre novembre déc…" at bounding box center [724, 308] width 108 height 26
select select "9"
click at [670, 294] on select "janvier février mars avril mai juin juillet août septembre octobre novembre déc…" at bounding box center [724, 308] width 108 height 26
click at [814, 498] on button "31" at bounding box center [816, 500] width 33 height 33
click at [940, 547] on button "Confirmer" at bounding box center [925, 546] width 108 height 34
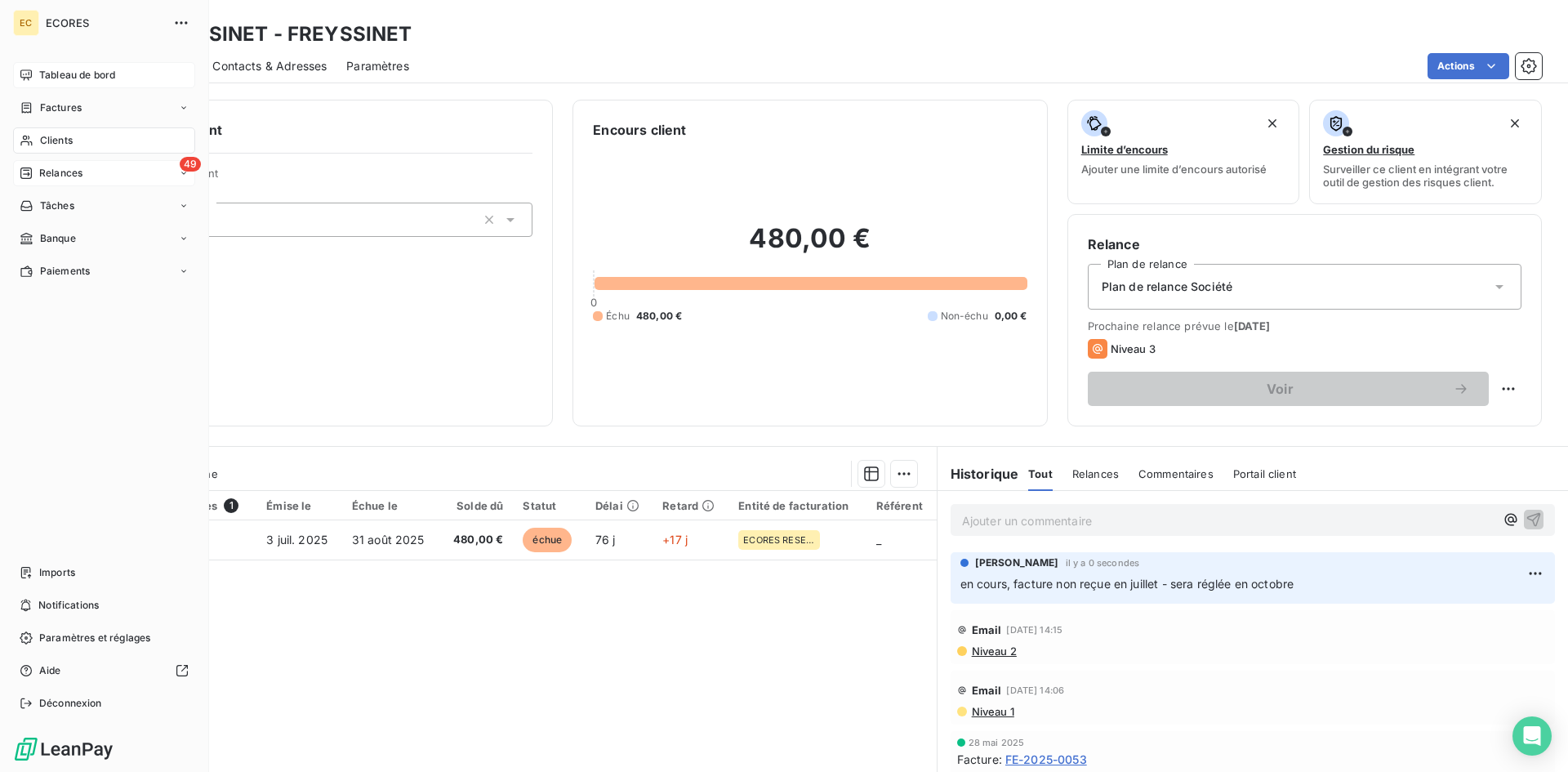
click at [80, 73] on span "Tableau de bord" at bounding box center [77, 75] width 76 height 15
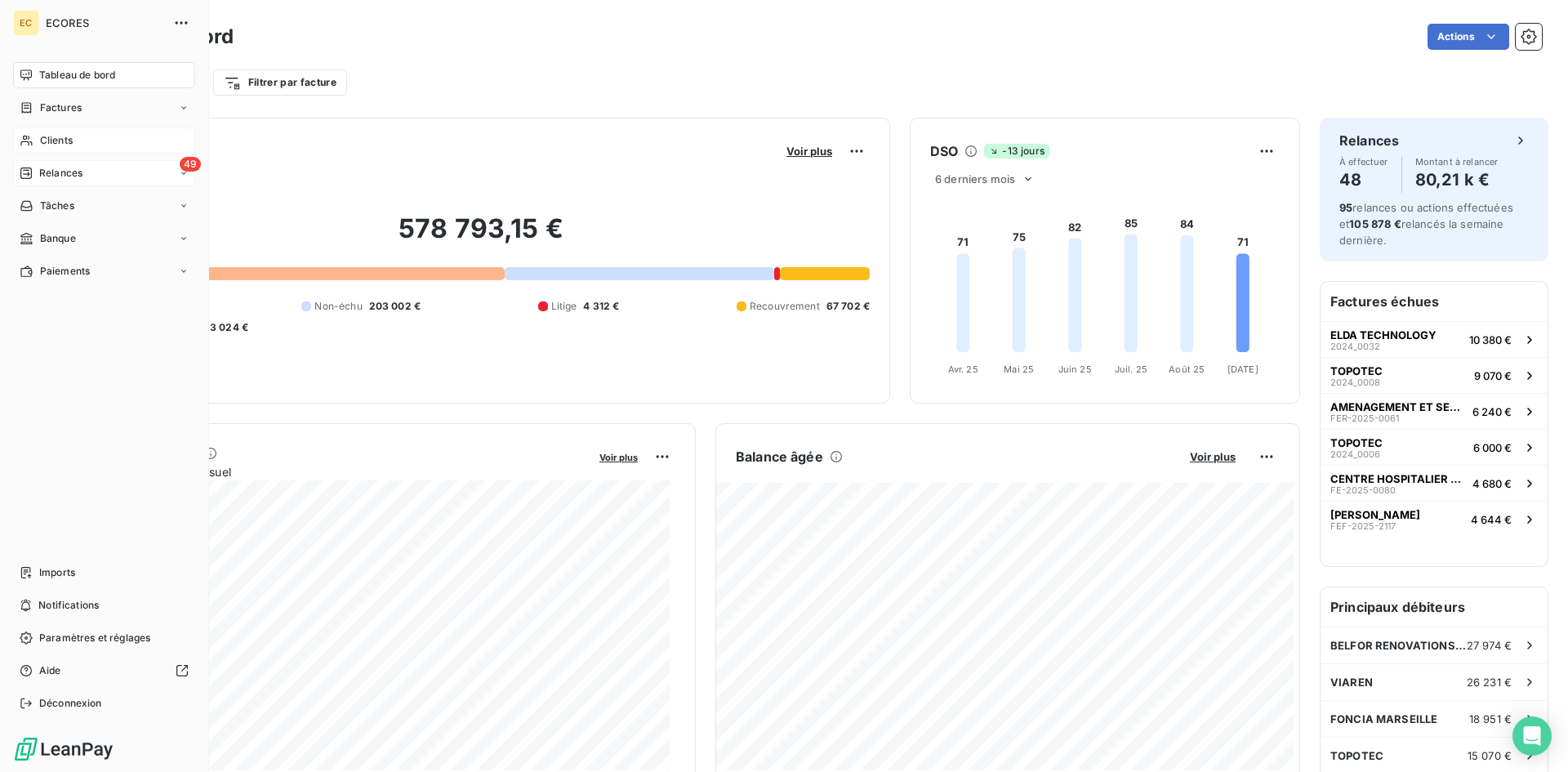
click at [50, 134] on span "Clients" at bounding box center [56, 140] width 33 height 15
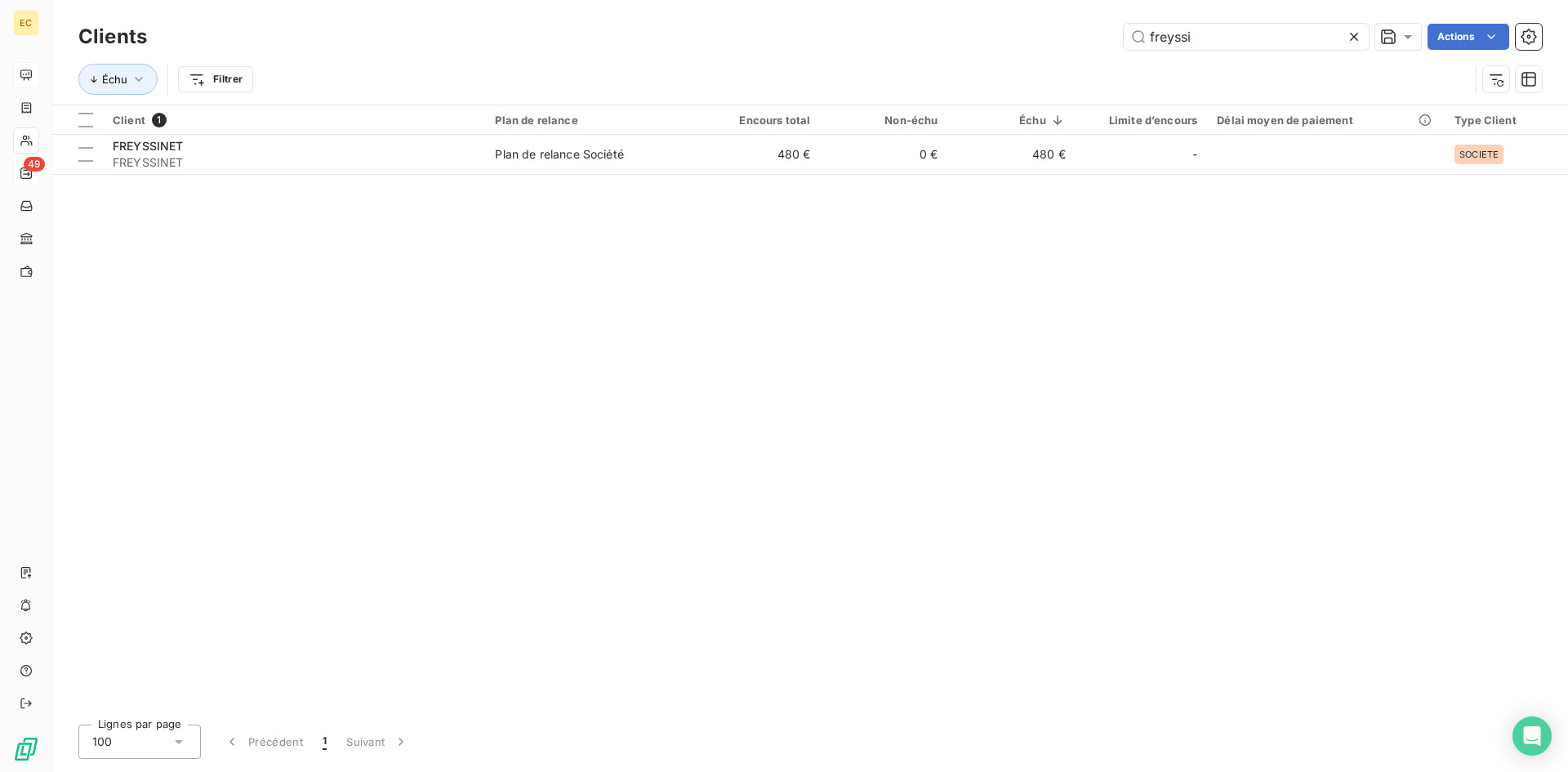
drag, startPoint x: 1231, startPoint y: 26, endPoint x: 1118, endPoint y: 24, distance: 113.0
click at [1118, 27] on div "freyssi Actions" at bounding box center [854, 37] width 1375 height 26
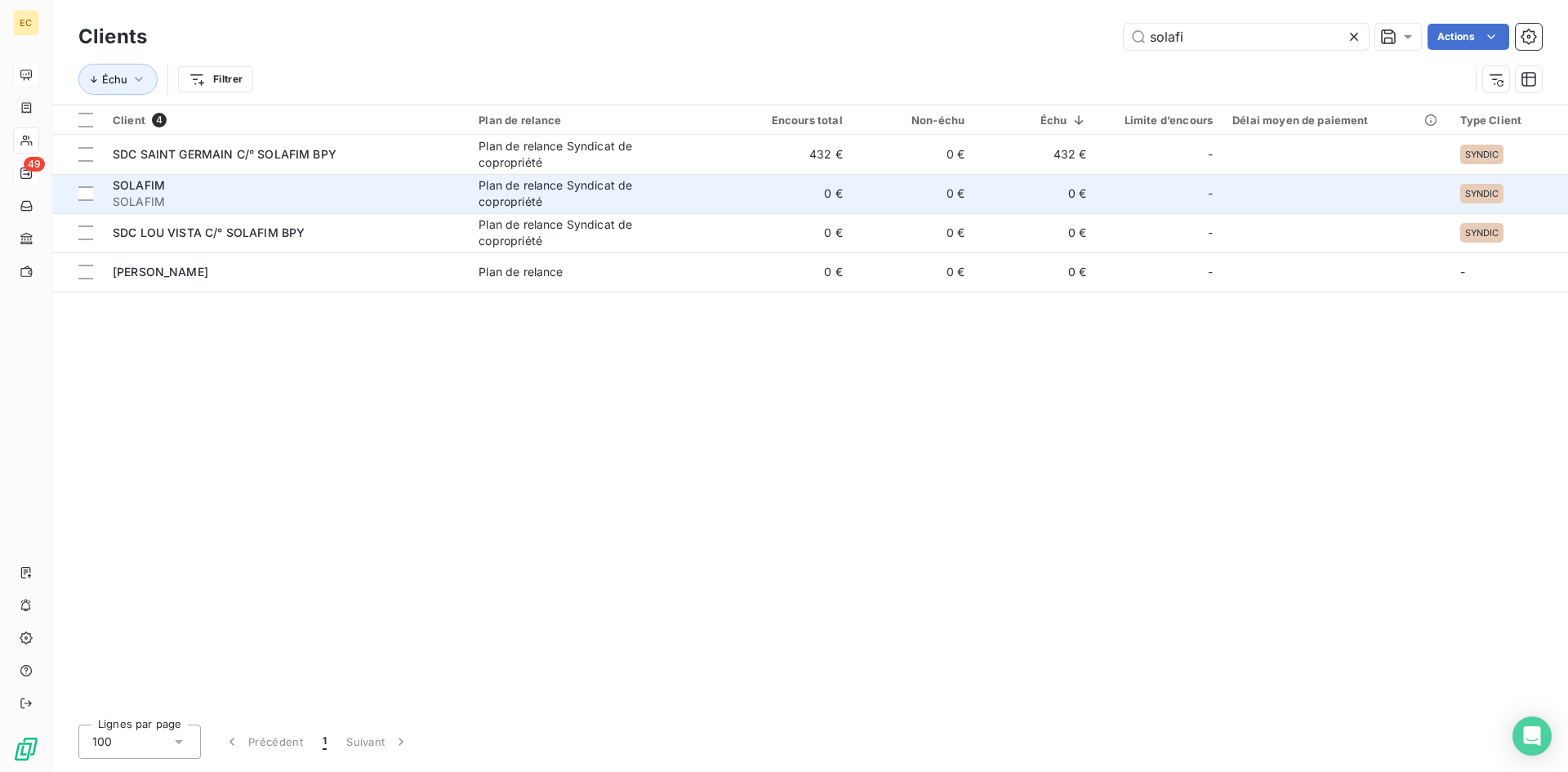
type input "solafi"
click at [142, 185] on span "SOLAFIM" at bounding box center [138, 185] width 52 height 14
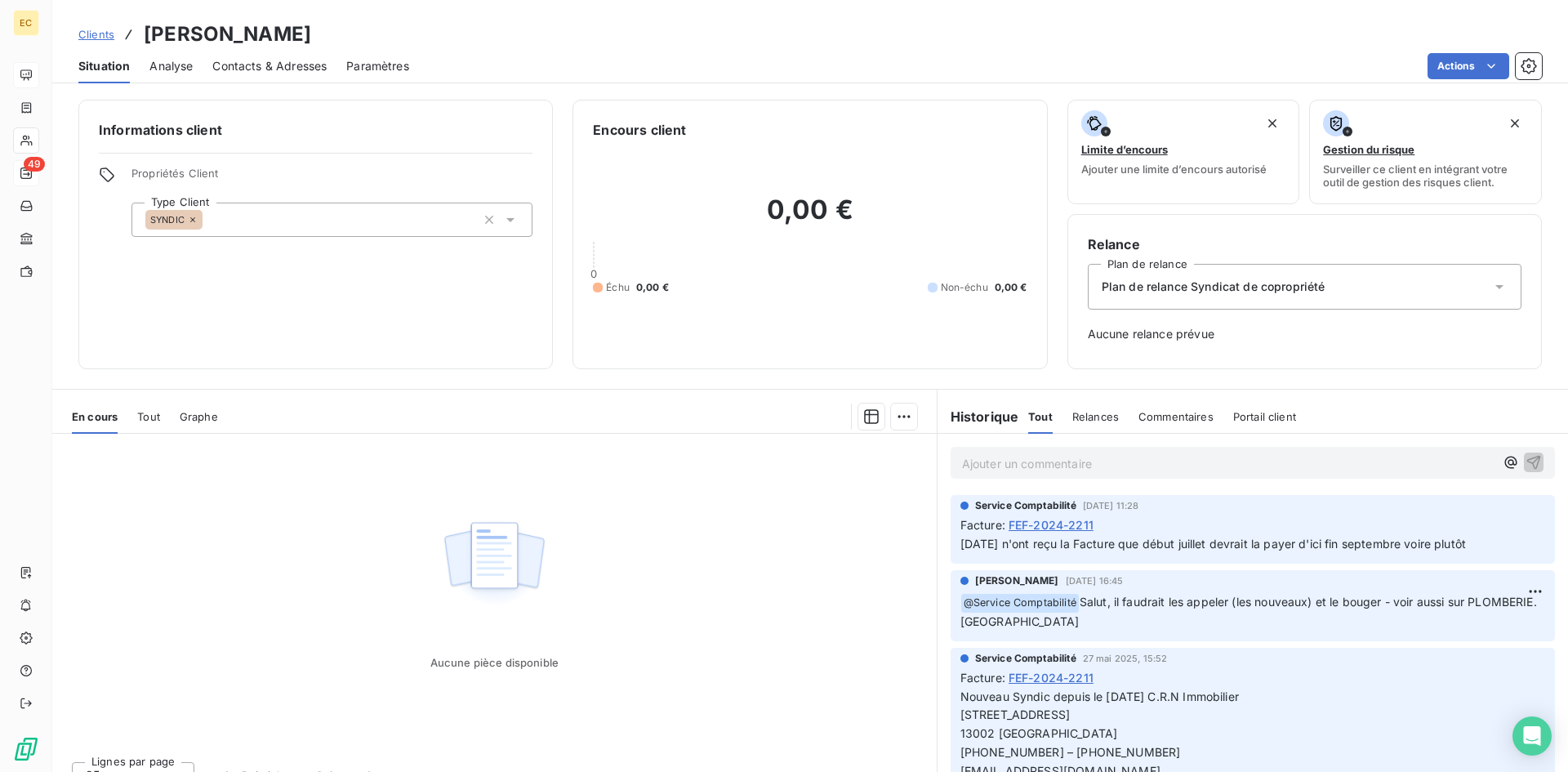
click at [95, 34] on span "Clients" at bounding box center [96, 34] width 36 height 13
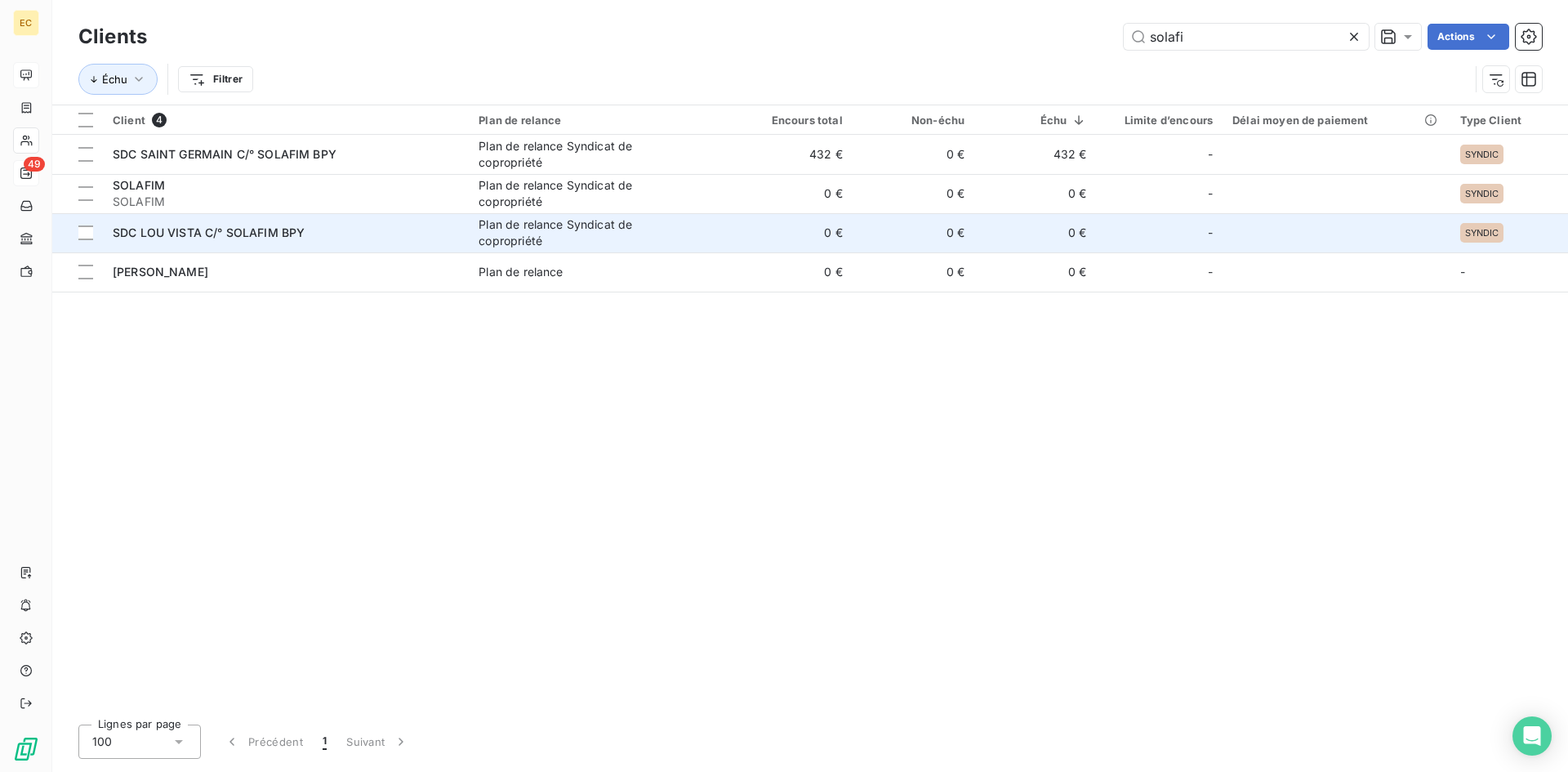
click at [221, 239] on span "SDC LOU VISTA C/° SOLAFIM BPY" at bounding box center [209, 233] width 192 height 14
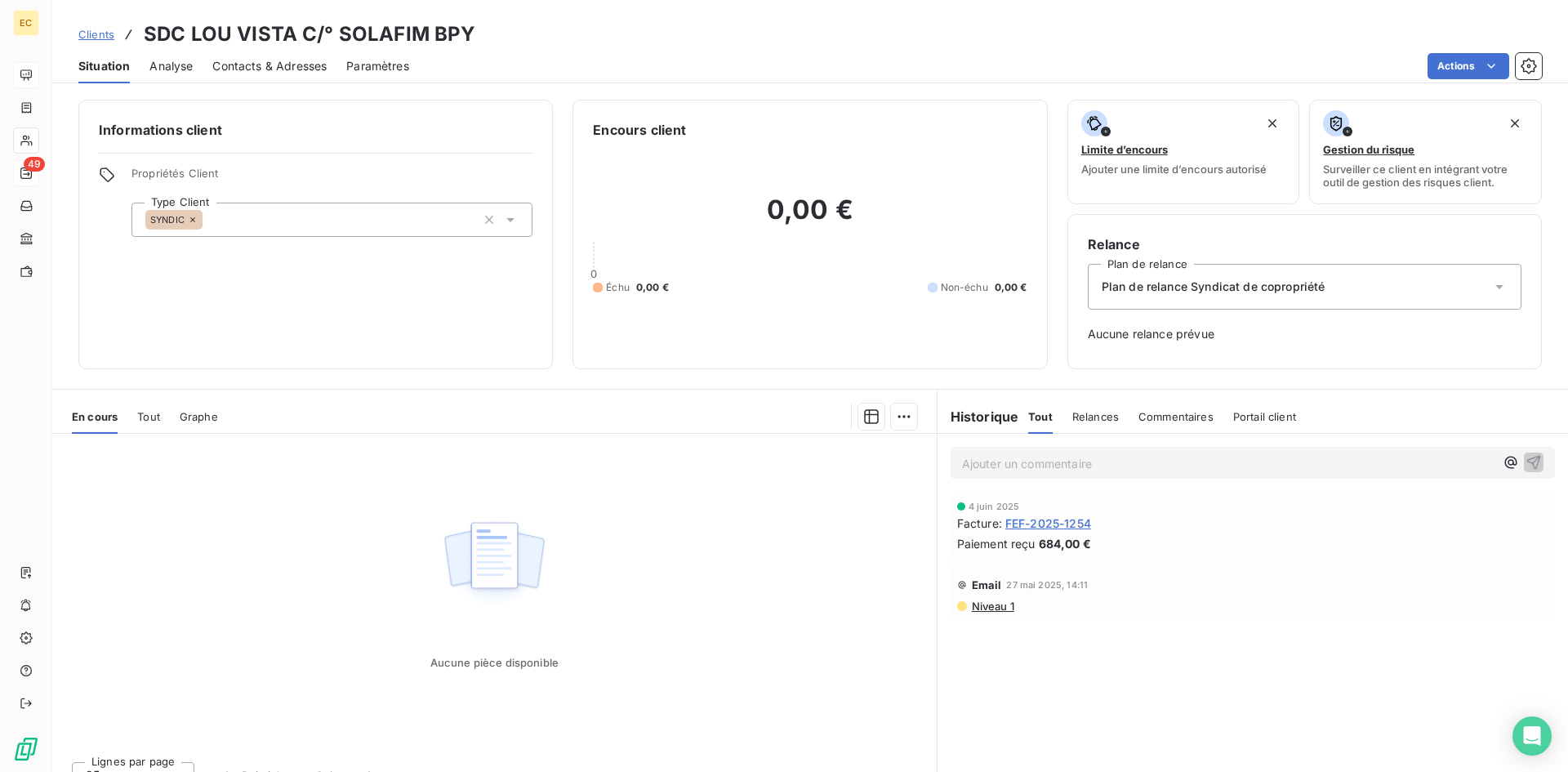
click at [90, 33] on span "Clients" at bounding box center [96, 34] width 36 height 13
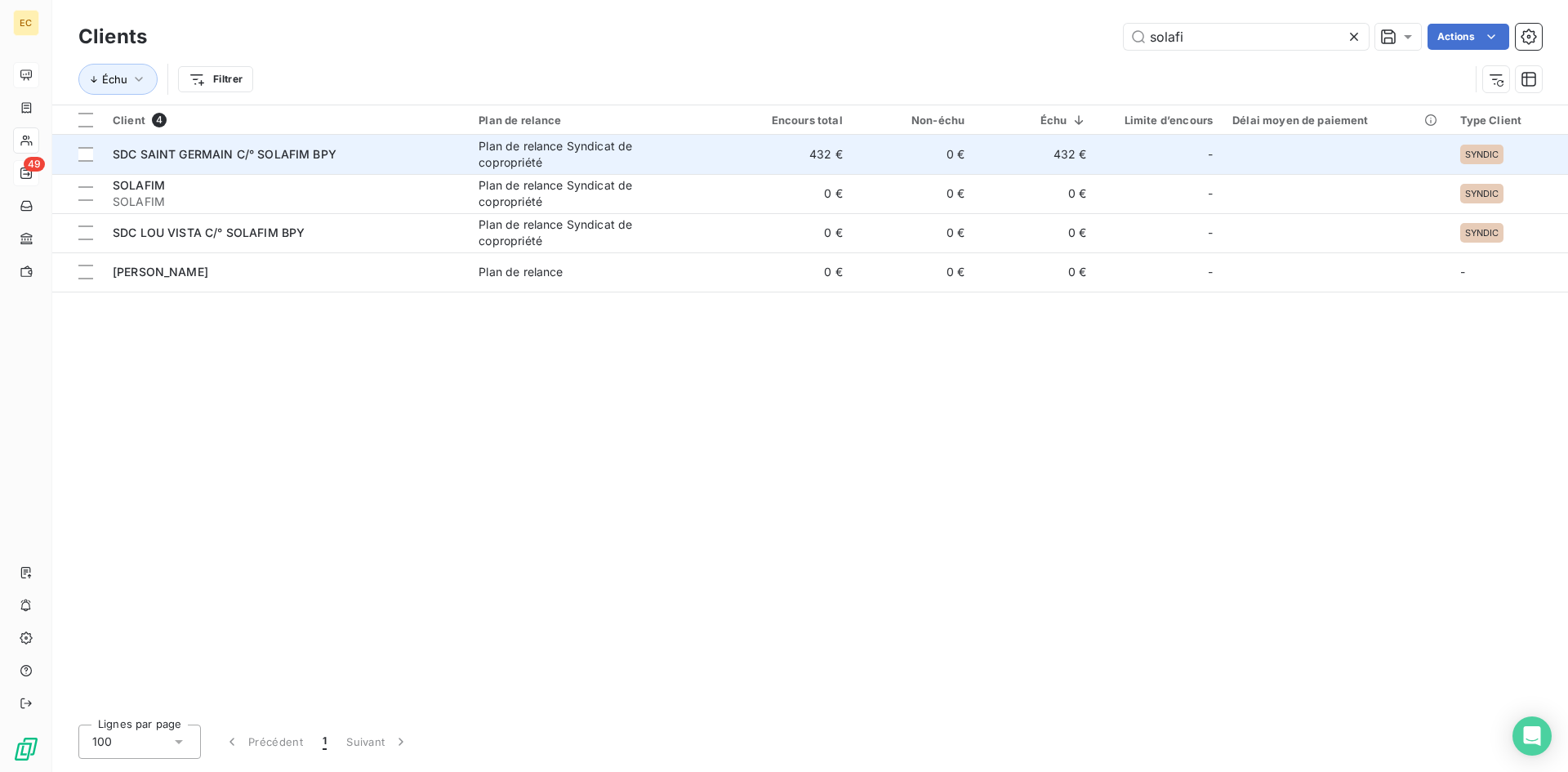
click at [200, 159] on span "SDC SAINT GERMAIN C/° SOLAFIM BPY" at bounding box center [225, 154] width 224 height 14
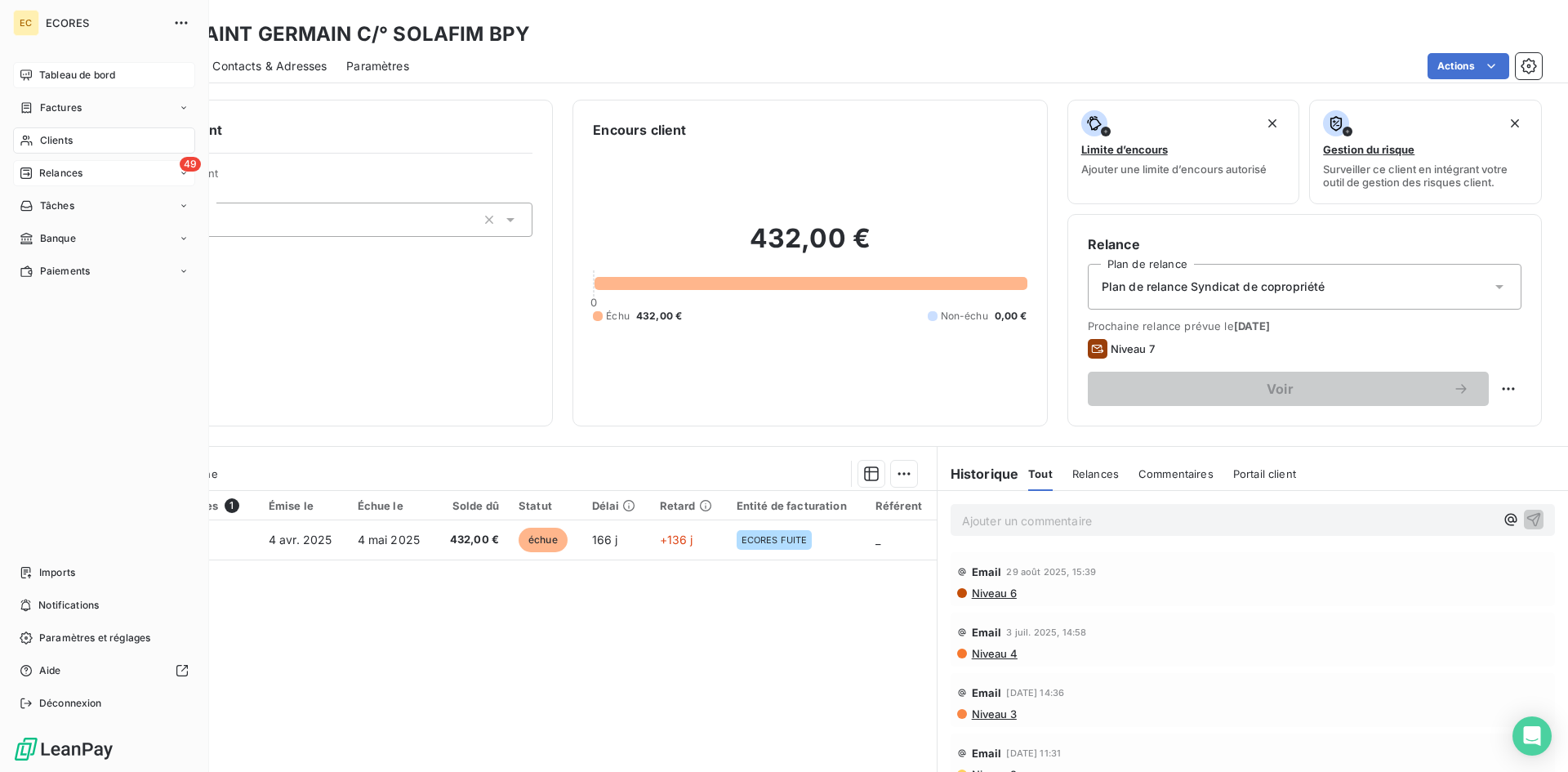
drag, startPoint x: 60, startPoint y: 106, endPoint x: 97, endPoint y: 107, distance: 37.0
click at [60, 106] on span "Factures" at bounding box center [60, 108] width 41 height 15
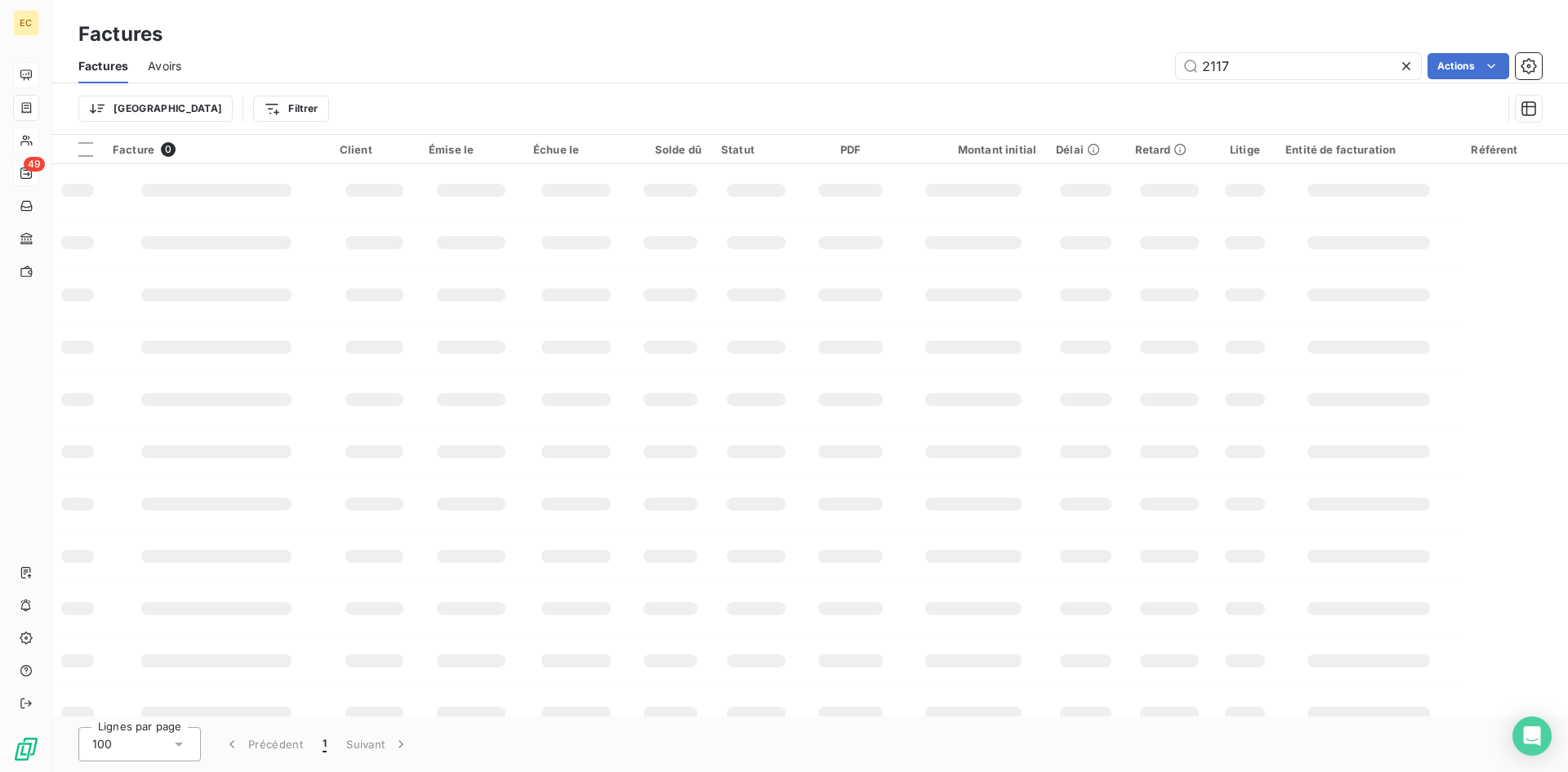
drag, startPoint x: 1261, startPoint y: 72, endPoint x: 1124, endPoint y: 61, distance: 137.4
click at [1124, 61] on div "2117 Actions" at bounding box center [871, 66] width 1341 height 26
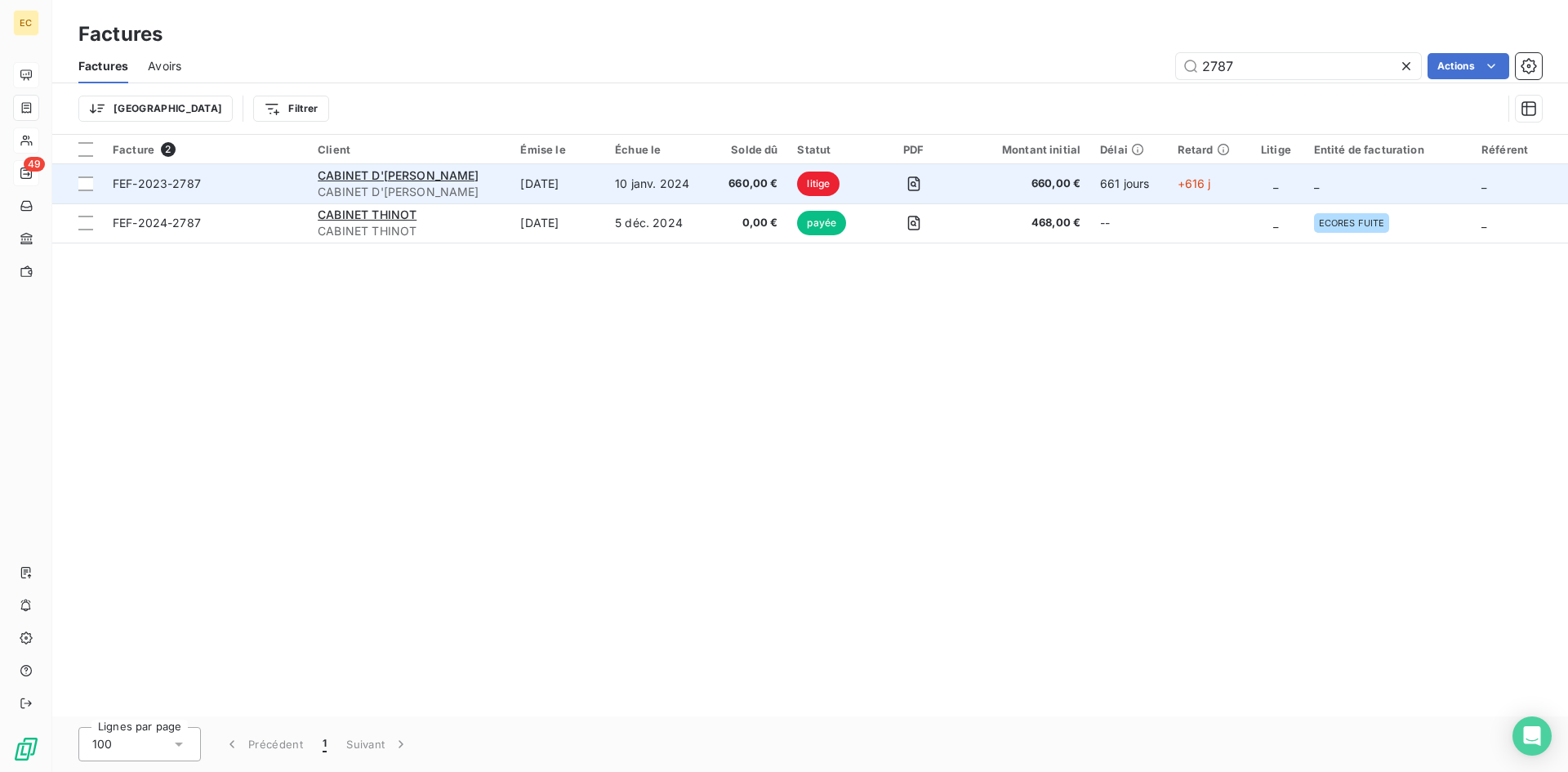
type input "2787"
click at [409, 184] on span "CABINET D'[PERSON_NAME]" at bounding box center [409, 191] width 183 height 17
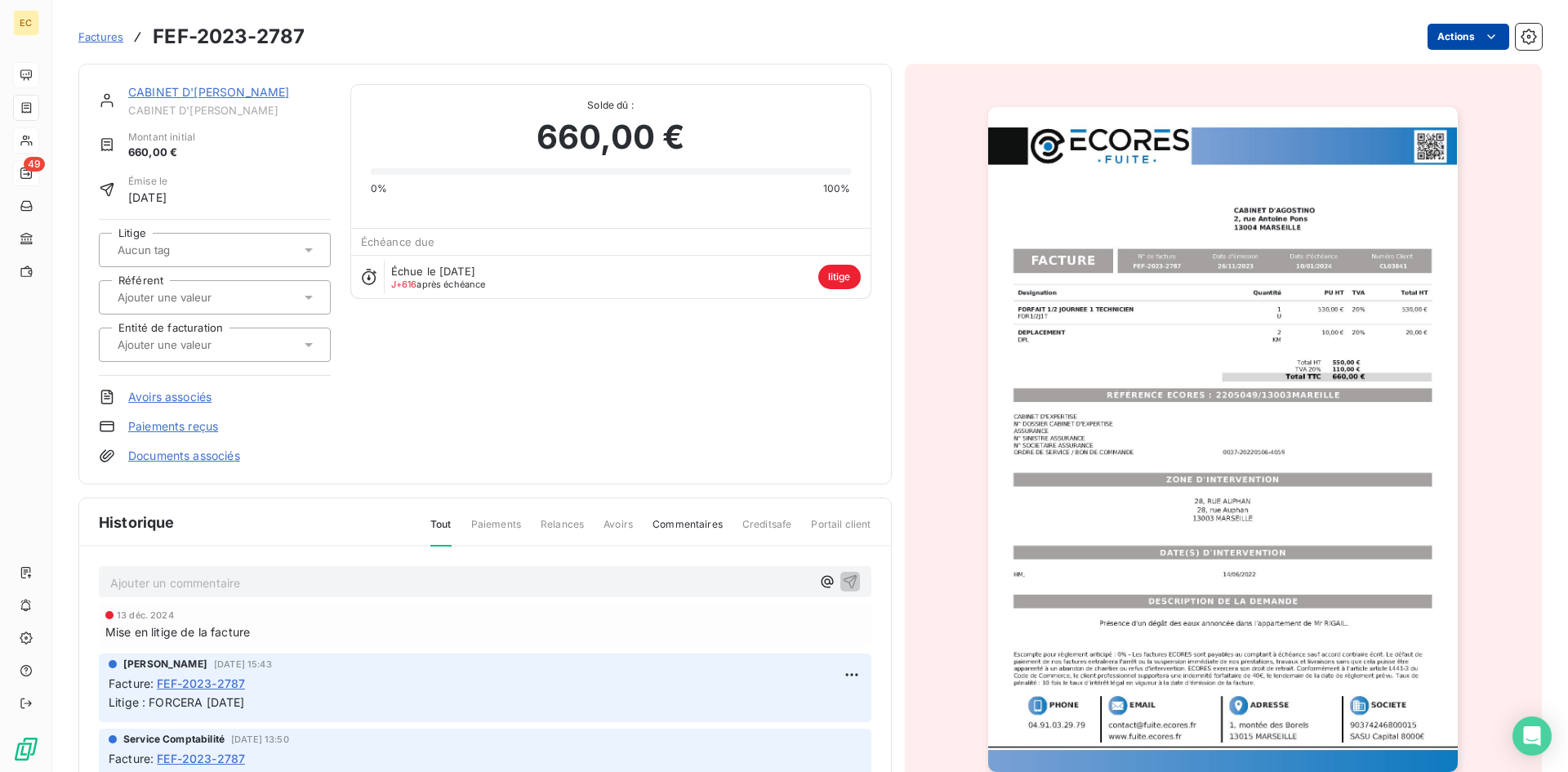
click at [1455, 41] on html "EC 49 Factures FEF-2023-2787 Actions CABINET D'[PERSON_NAME] CABINET D'[PERSON_…" at bounding box center [784, 386] width 1568 height 772
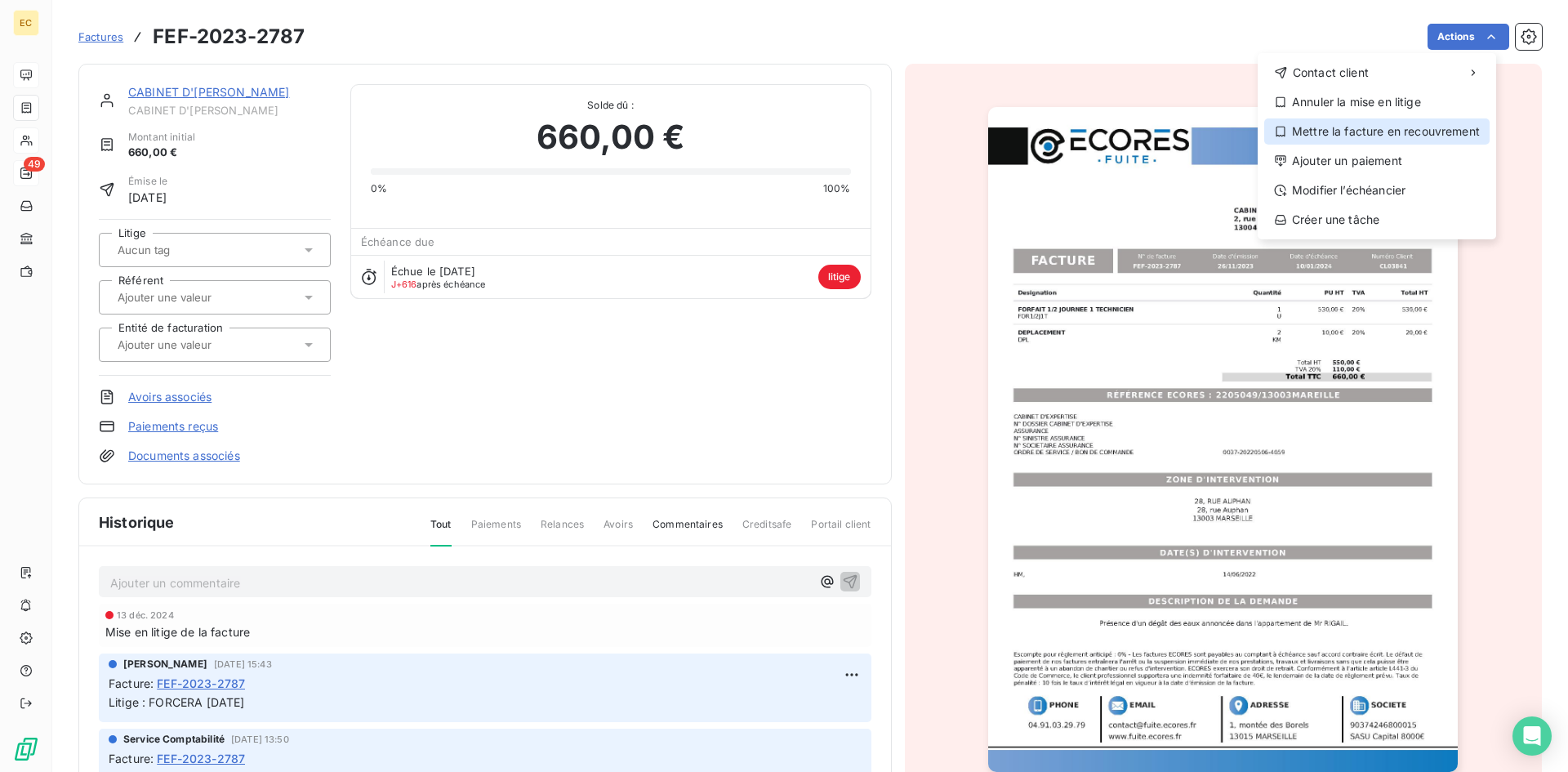
click at [1347, 122] on div "Mettre la facture en recouvrement" at bounding box center [1377, 131] width 226 height 26
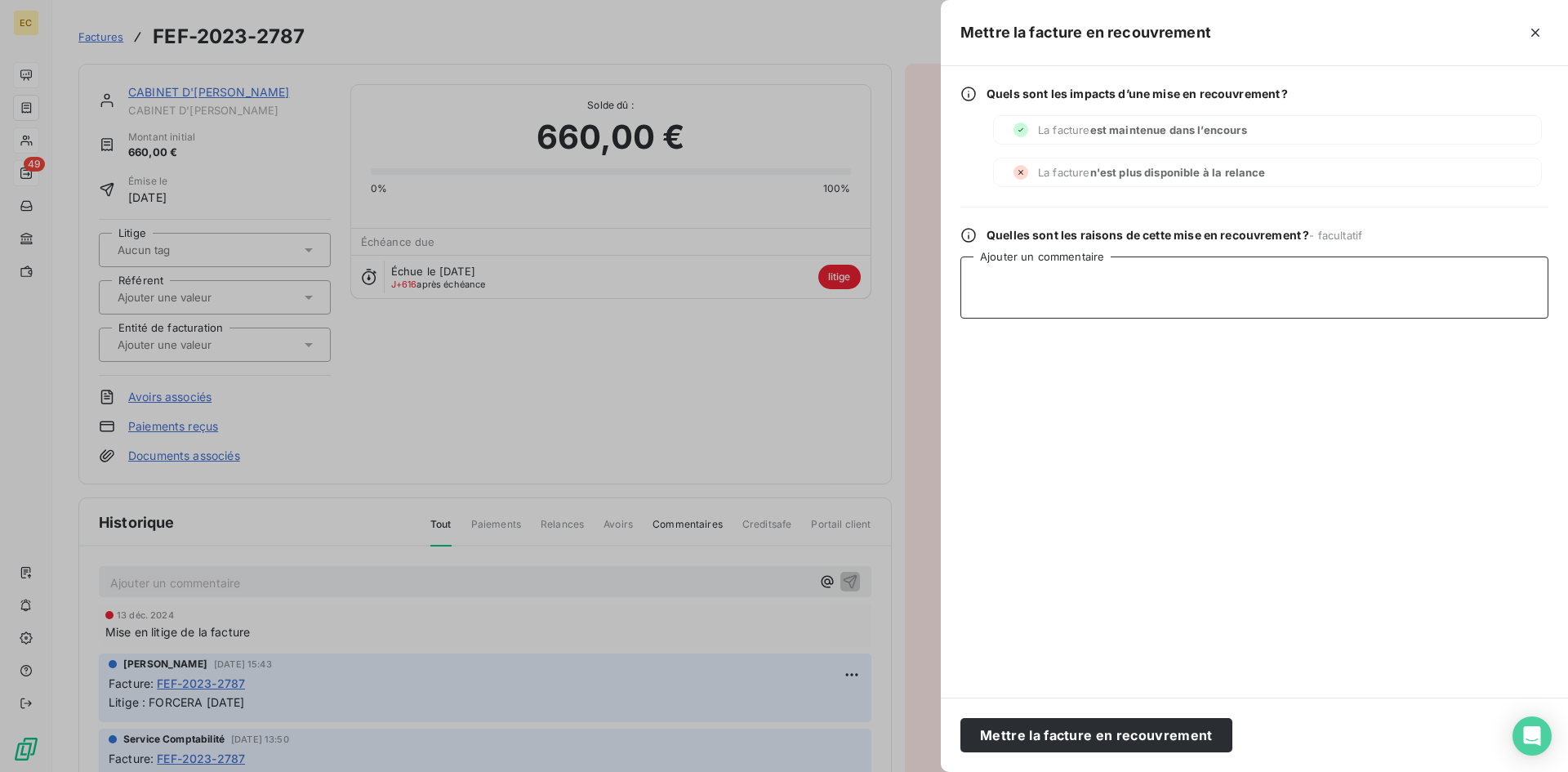
click at [1001, 283] on textarea "Ajouter un commentaire" at bounding box center [1254, 287] width 588 height 62
type textarea "FORCERA [DATE]"
click at [1128, 731] on button "Mettre la facture en recouvrement" at bounding box center [1096, 734] width 272 height 34
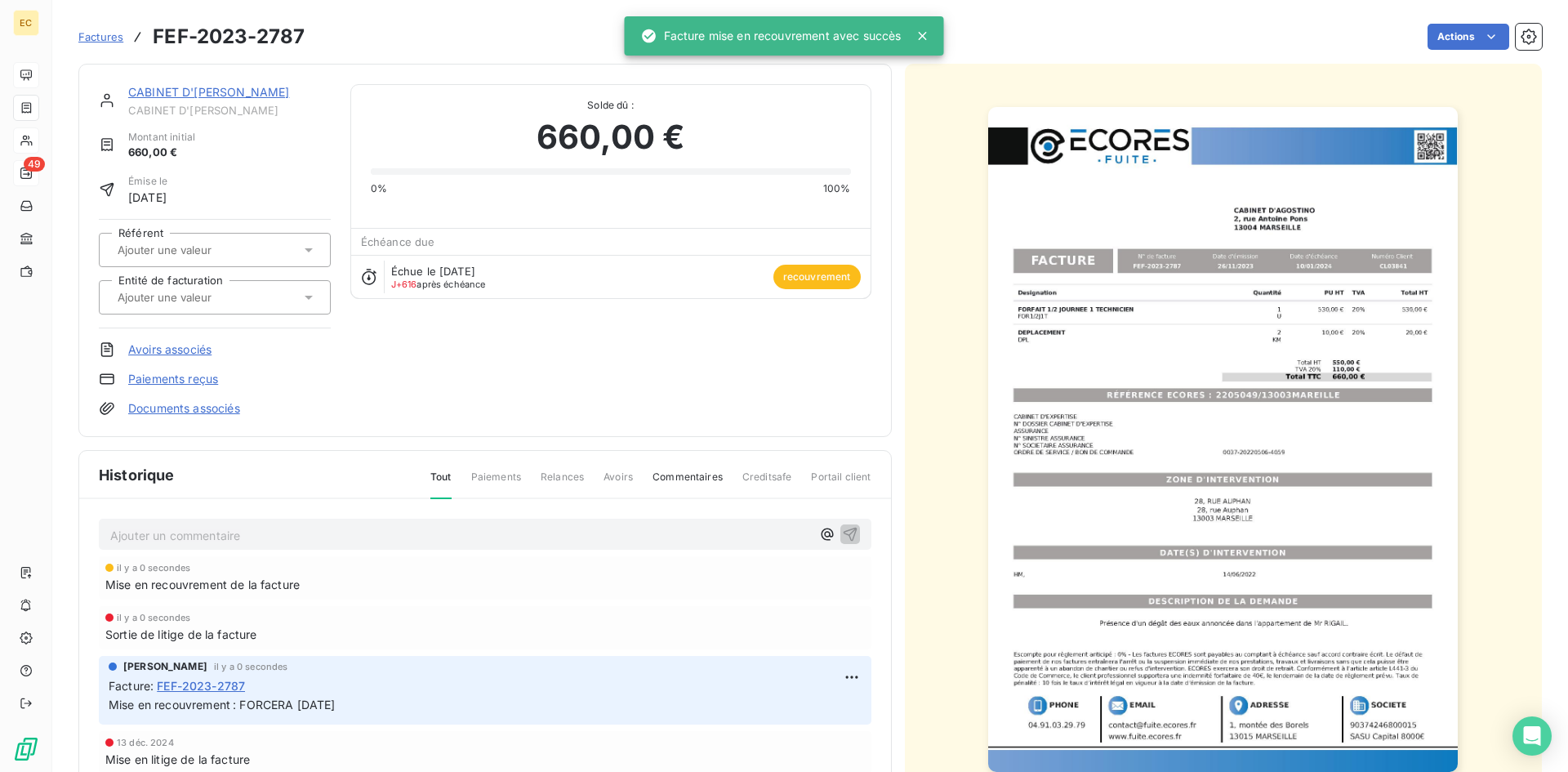
click at [168, 88] on link "CABINET D'[PERSON_NAME]" at bounding box center [208, 92] width 161 height 14
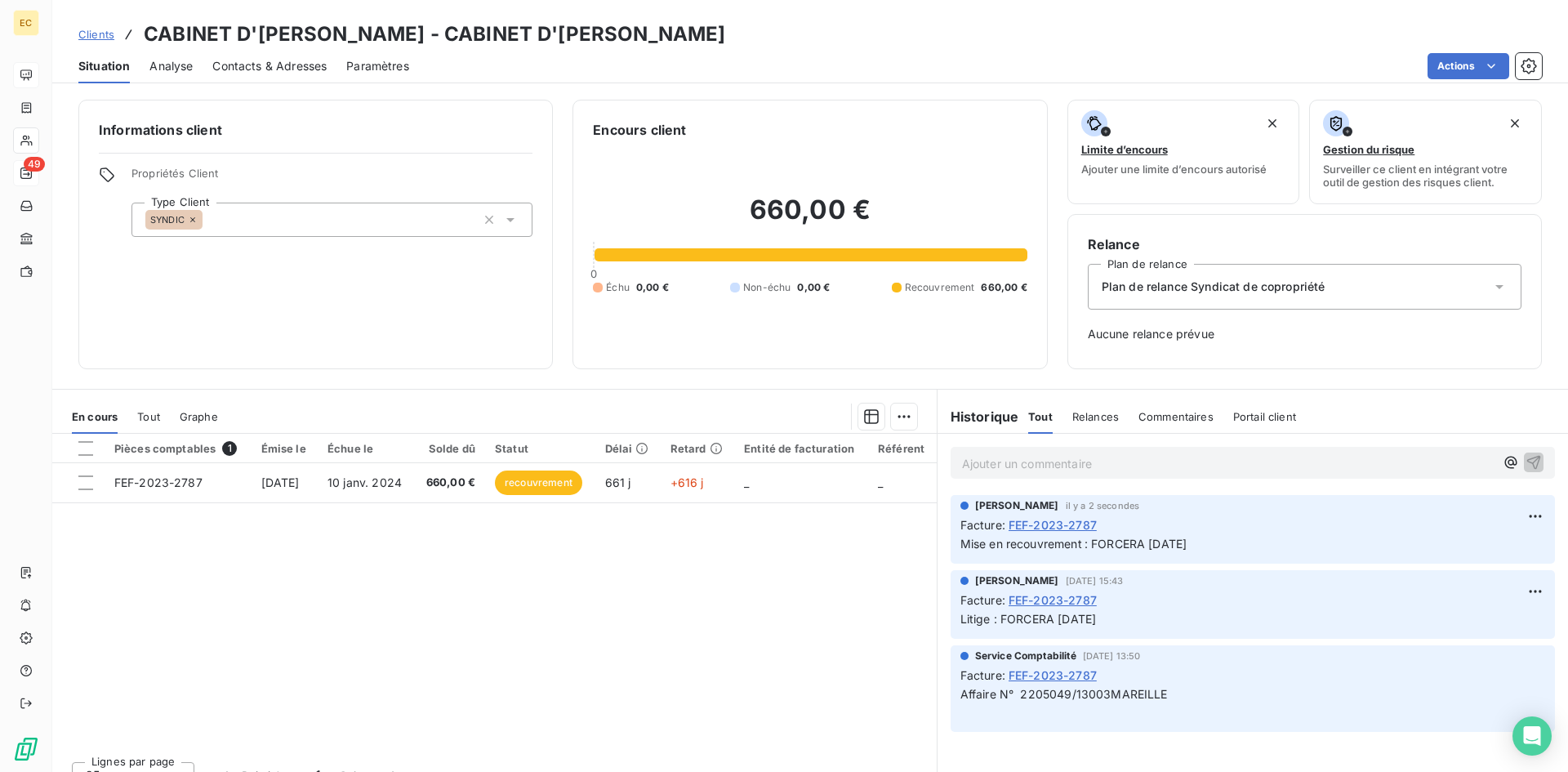
click at [1216, 286] on span "Plan de relance Syndicat de copropriété" at bounding box center [1214, 286] width 224 height 17
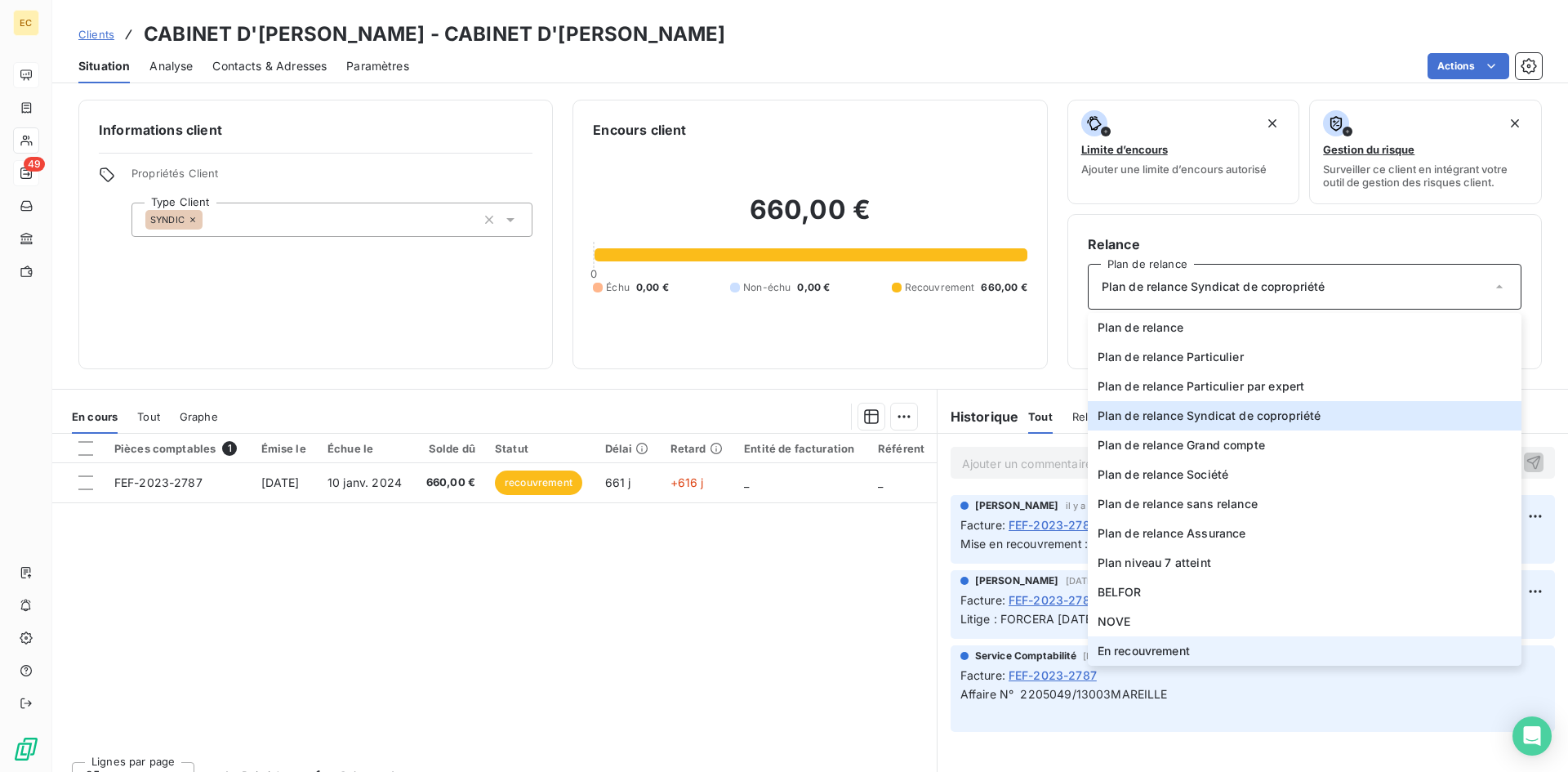
click at [1160, 640] on li "En recouvrement" at bounding box center [1304, 650] width 434 height 29
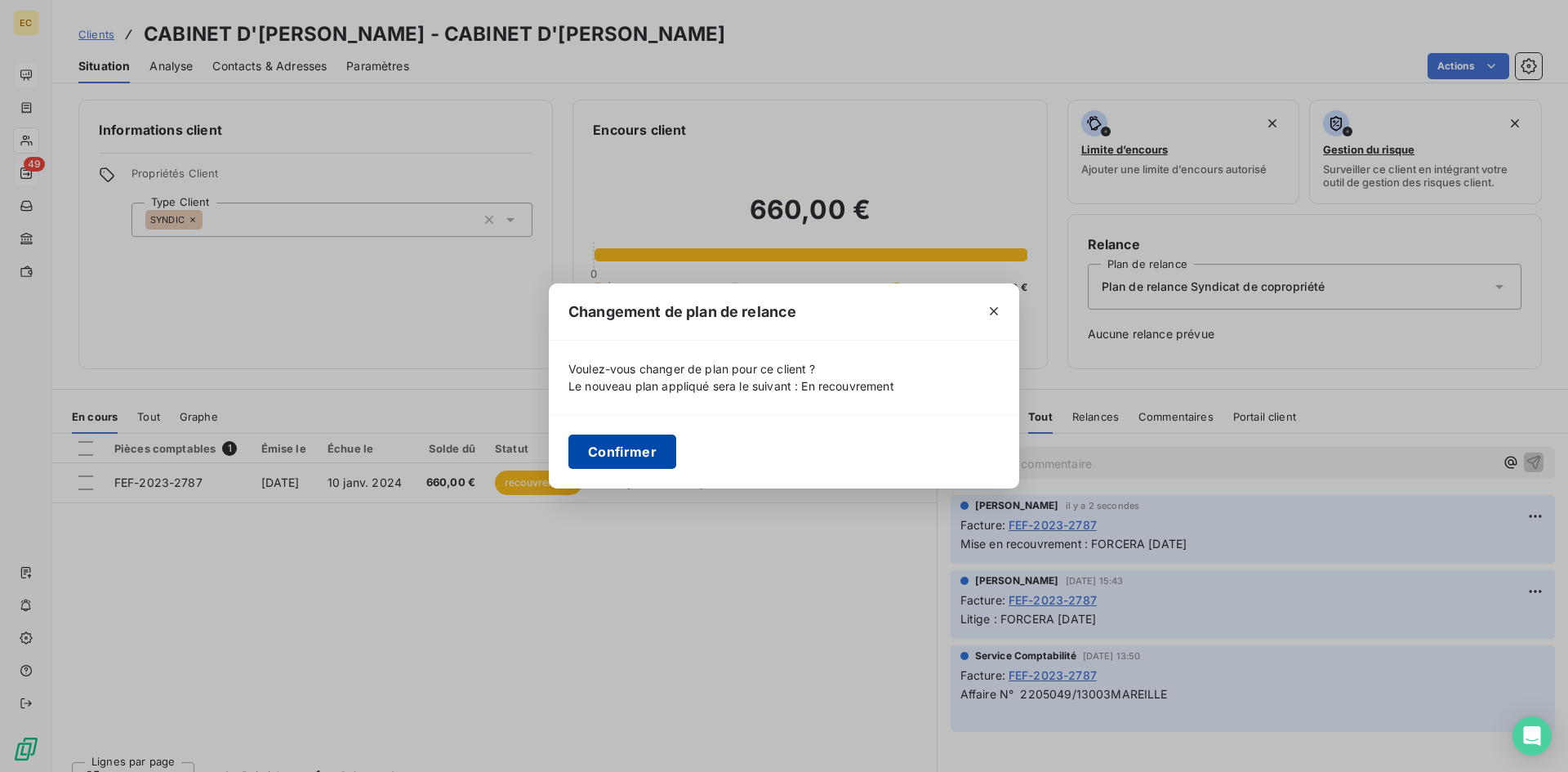
click at [621, 447] on button "Confirmer" at bounding box center [622, 451] width 108 height 34
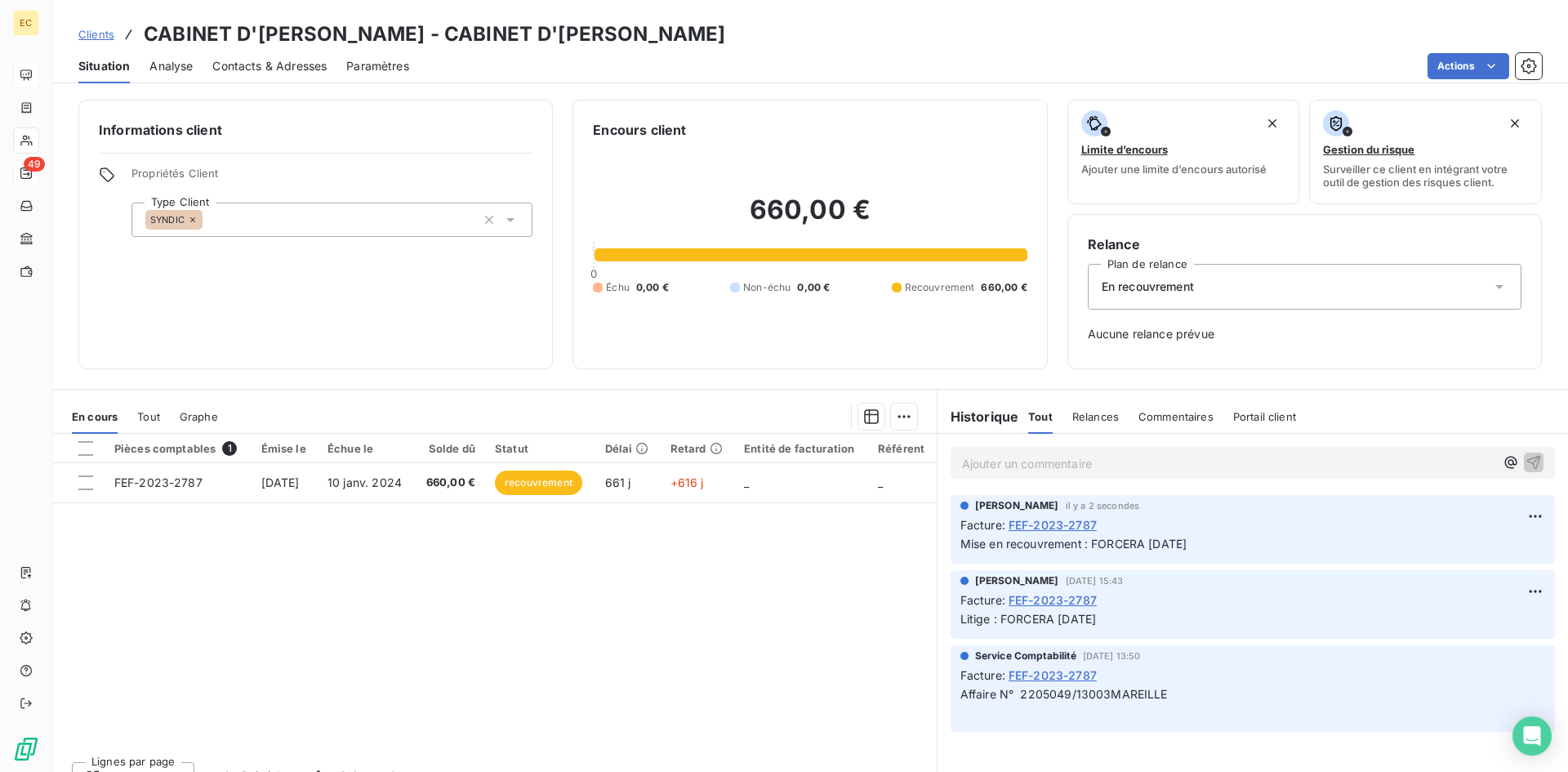
click at [88, 32] on span "Clients" at bounding box center [96, 34] width 36 height 13
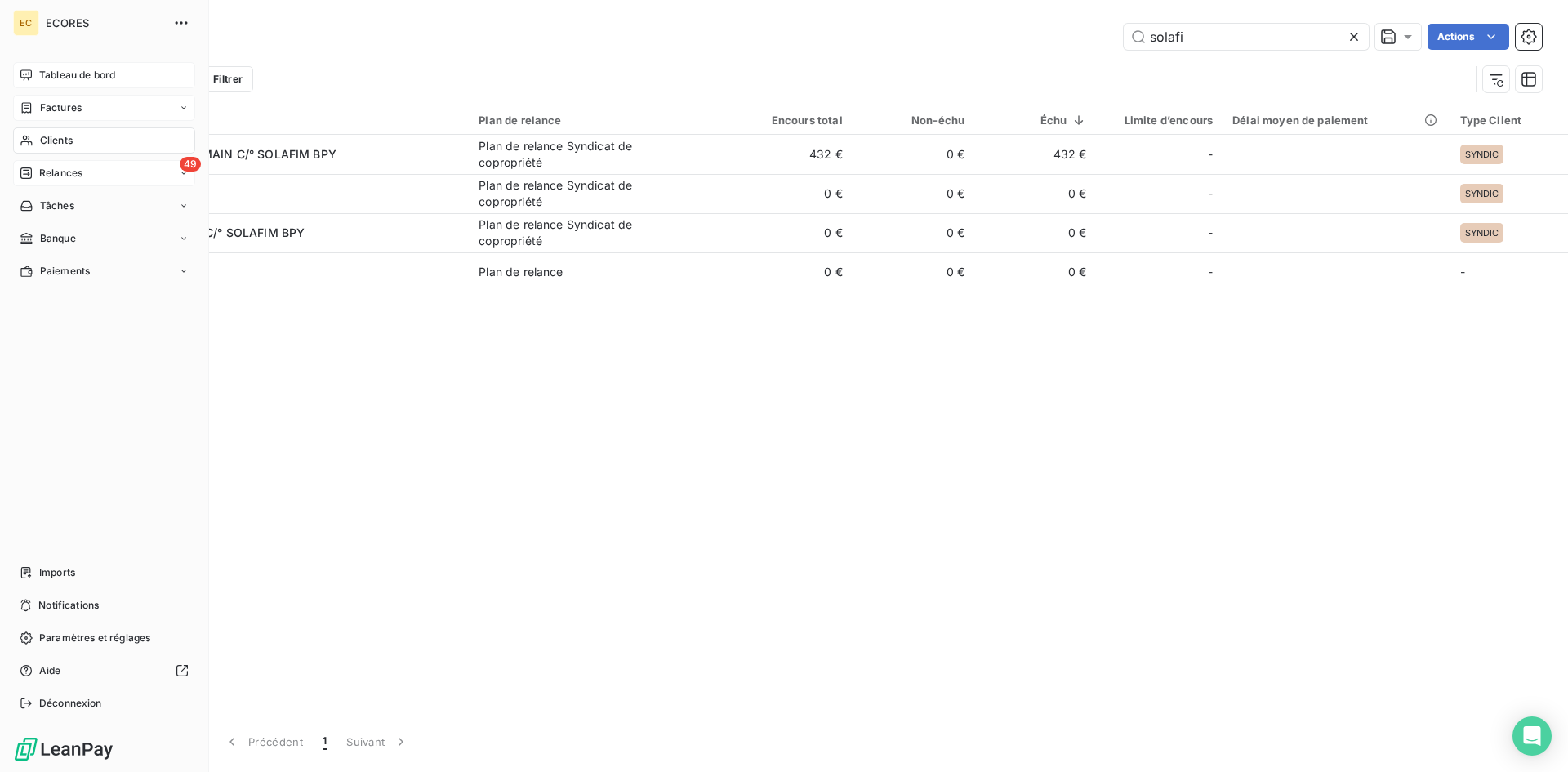
click at [72, 106] on span "Factures" at bounding box center [60, 108] width 41 height 15
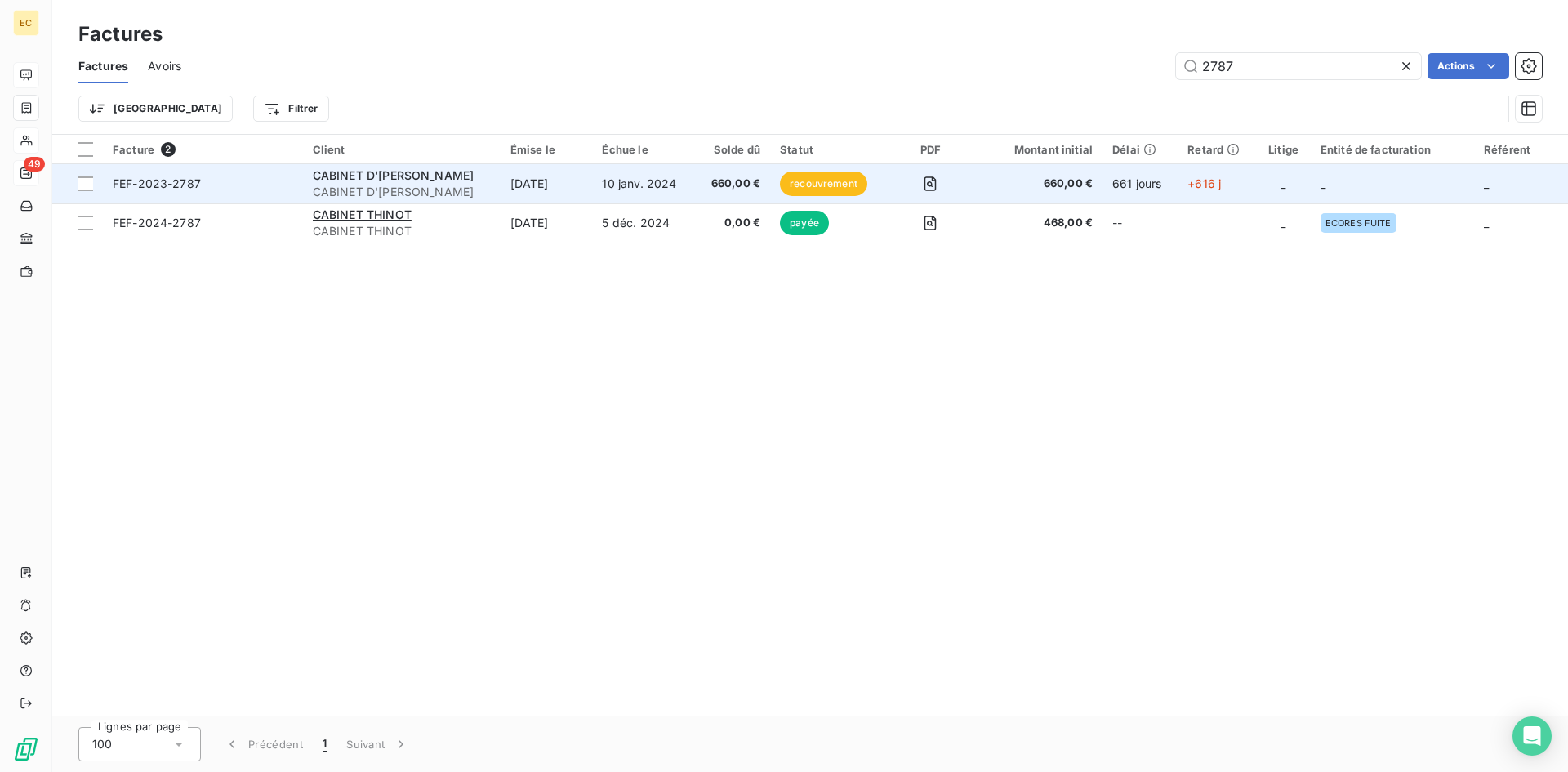
click at [241, 177] on span "FEF-2023-2787" at bounding box center [203, 183] width 181 height 17
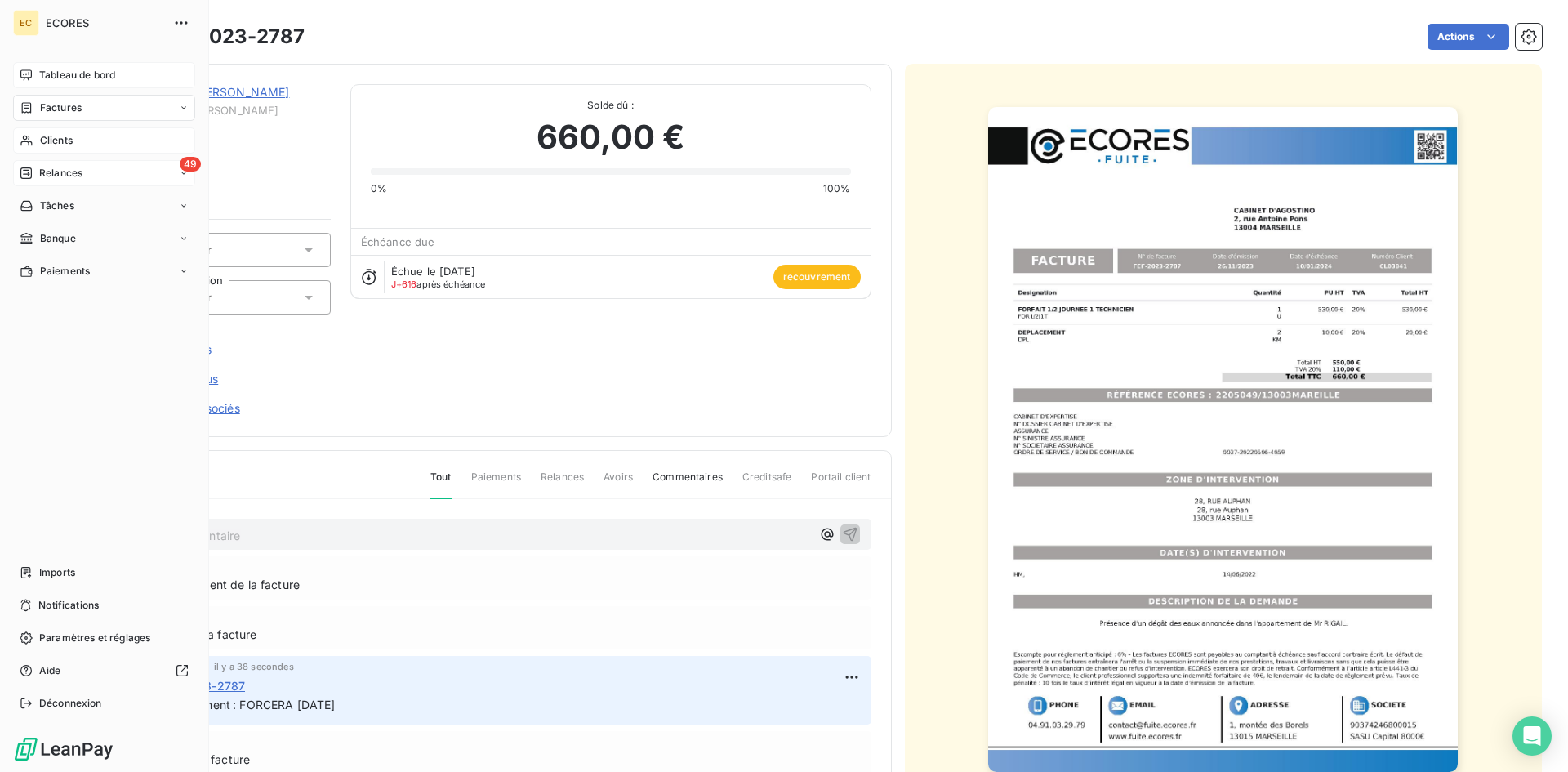
click at [59, 137] on span "Clients" at bounding box center [56, 140] width 33 height 15
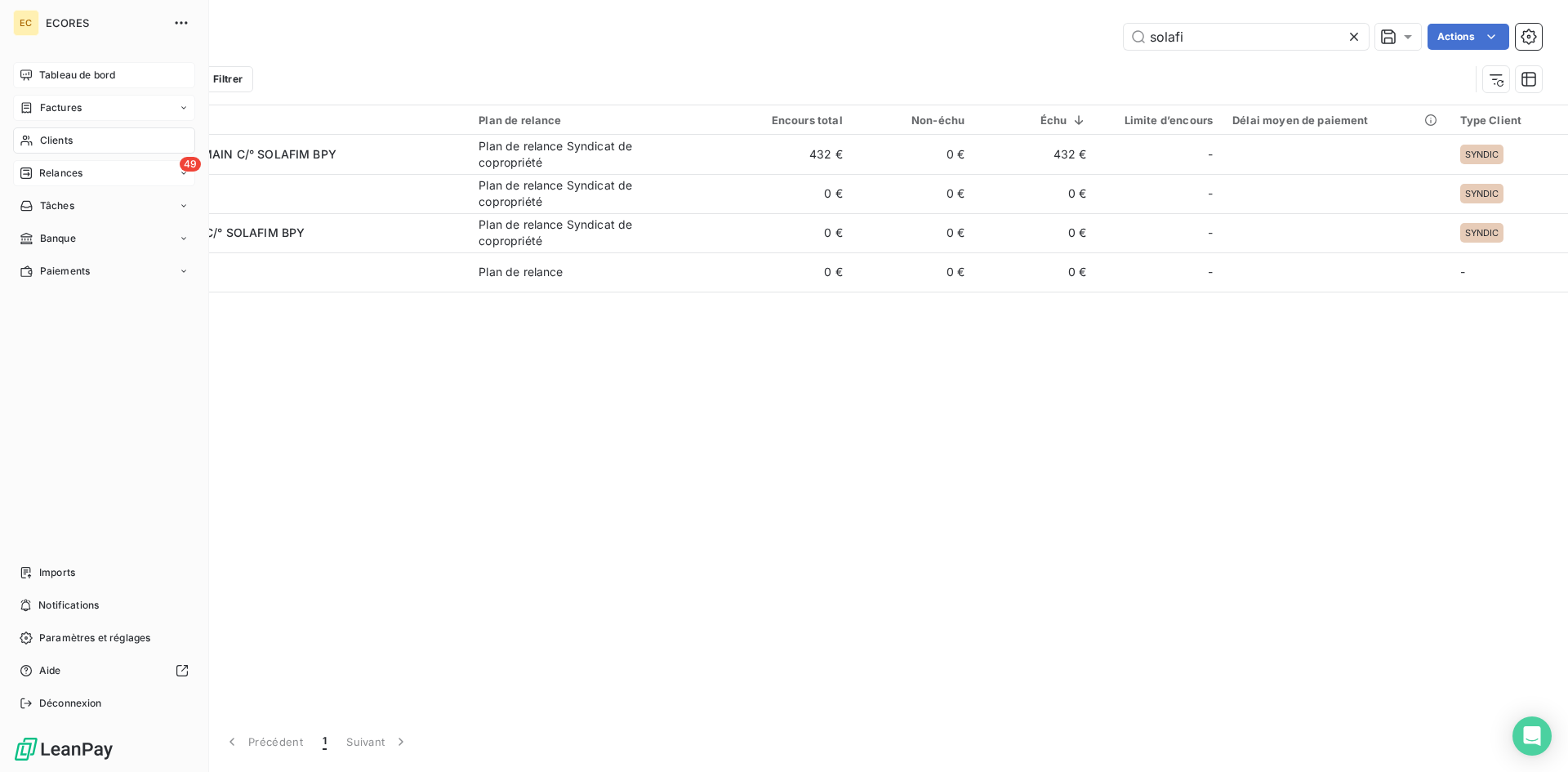
click at [61, 106] on span "Factures" at bounding box center [60, 108] width 41 height 15
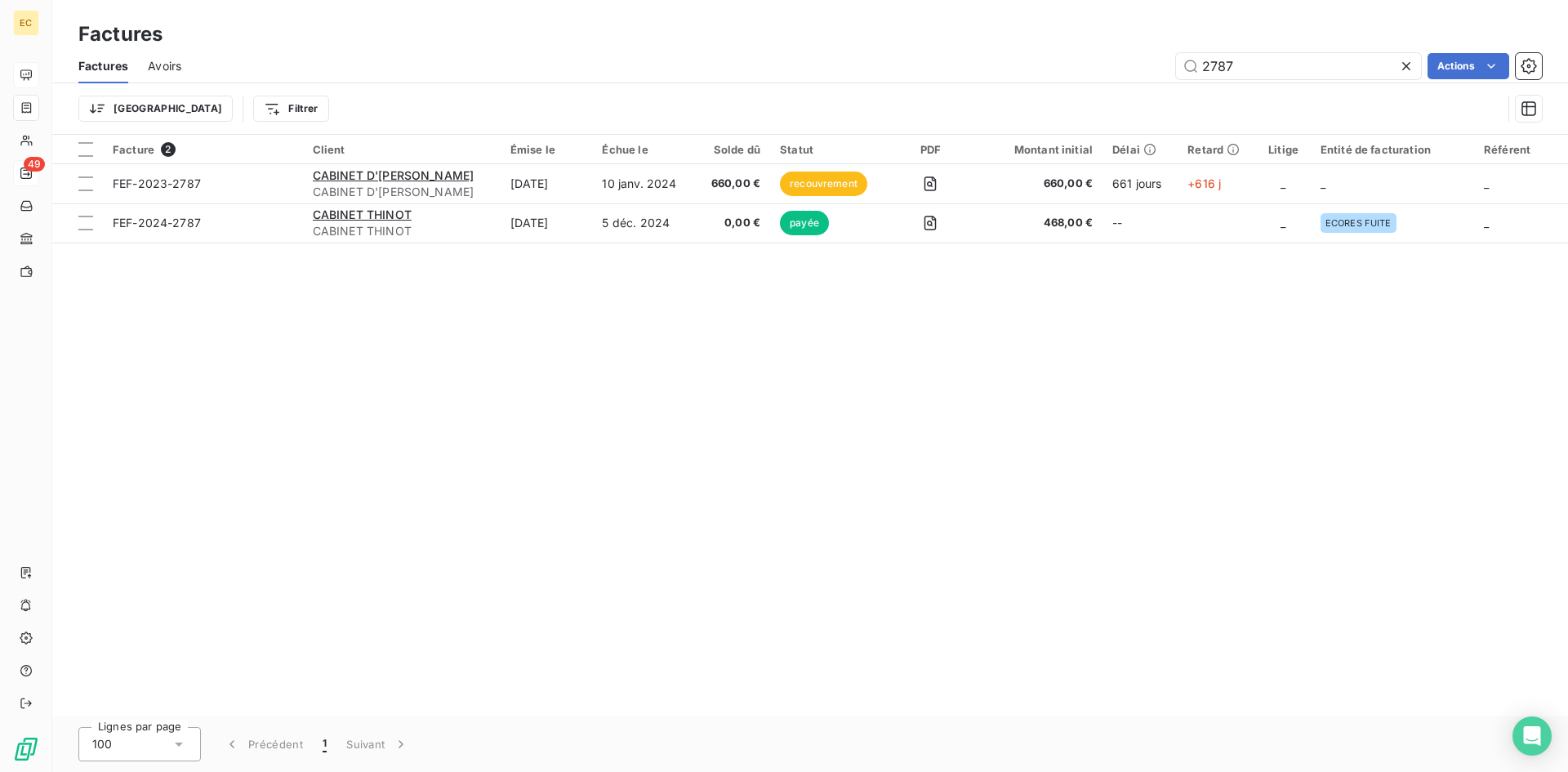
drag, startPoint x: 1257, startPoint y: 66, endPoint x: 1121, endPoint y: 71, distance: 136.1
click at [1121, 71] on div "2787 Actions" at bounding box center [871, 66] width 1341 height 26
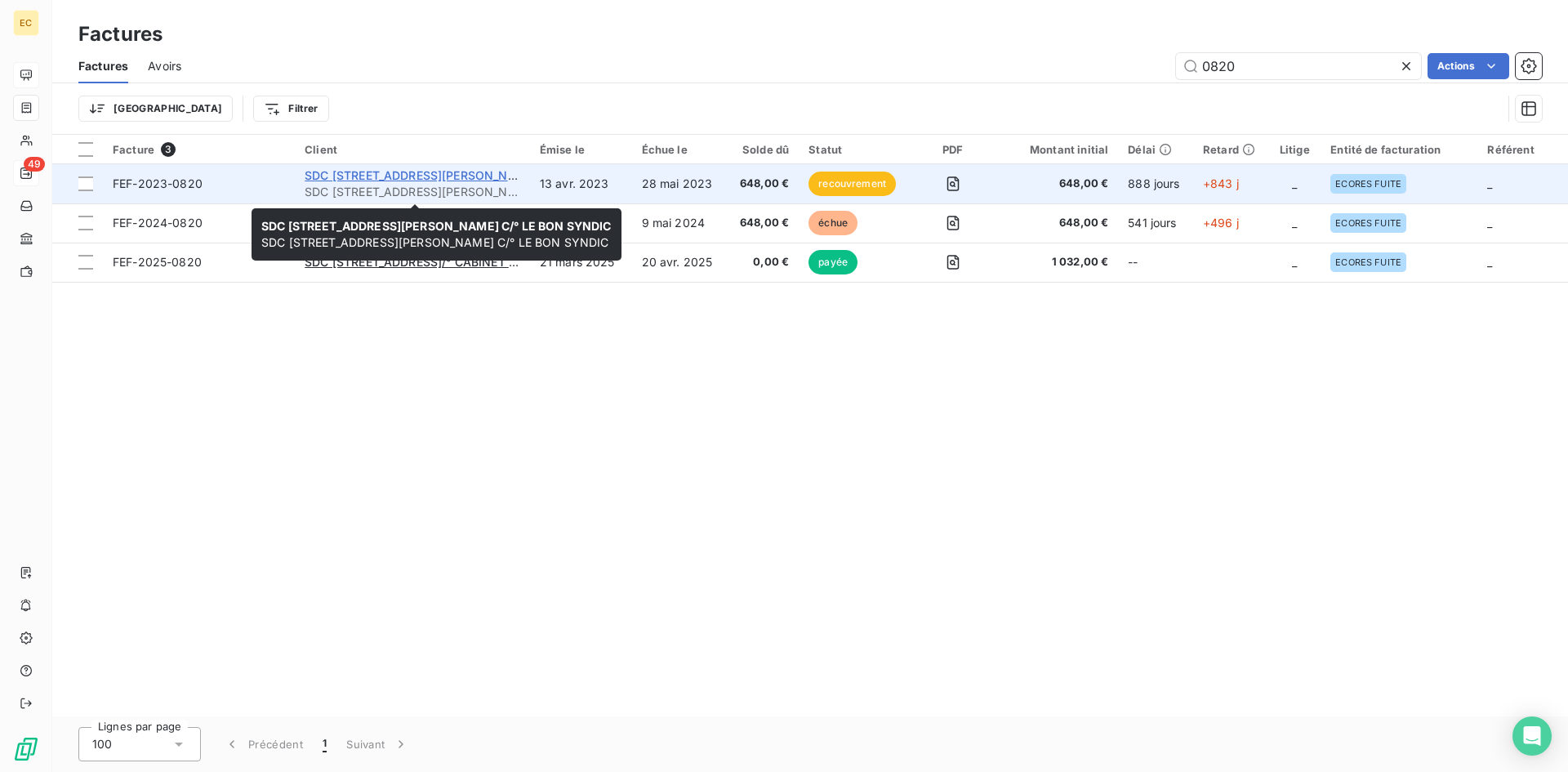
type input "0820"
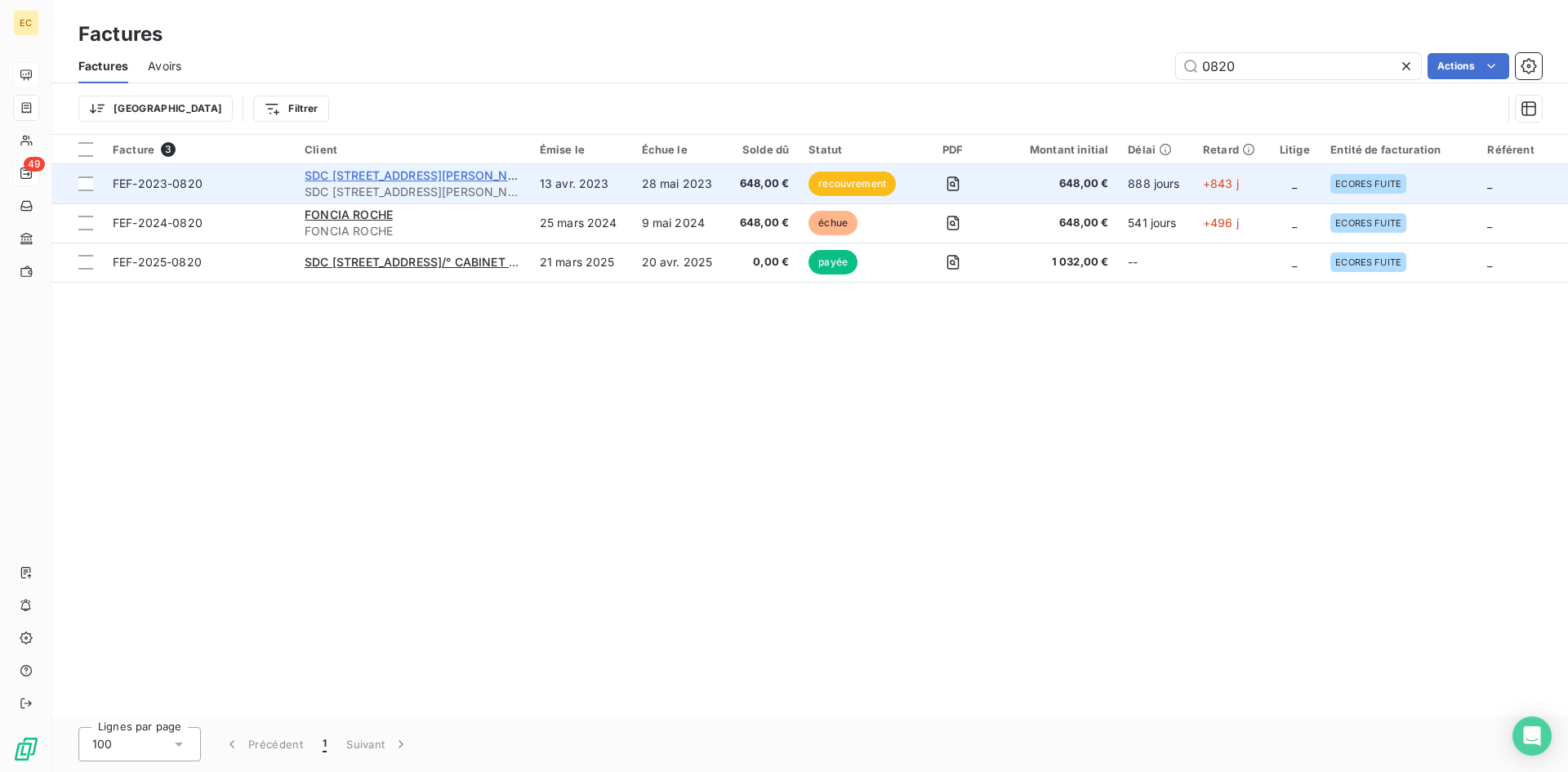
click at [378, 176] on span "SDC [STREET_ADDRESS][PERSON_NAME] C/° LE BON SYNDIC" at bounding box center [479, 175] width 348 height 14
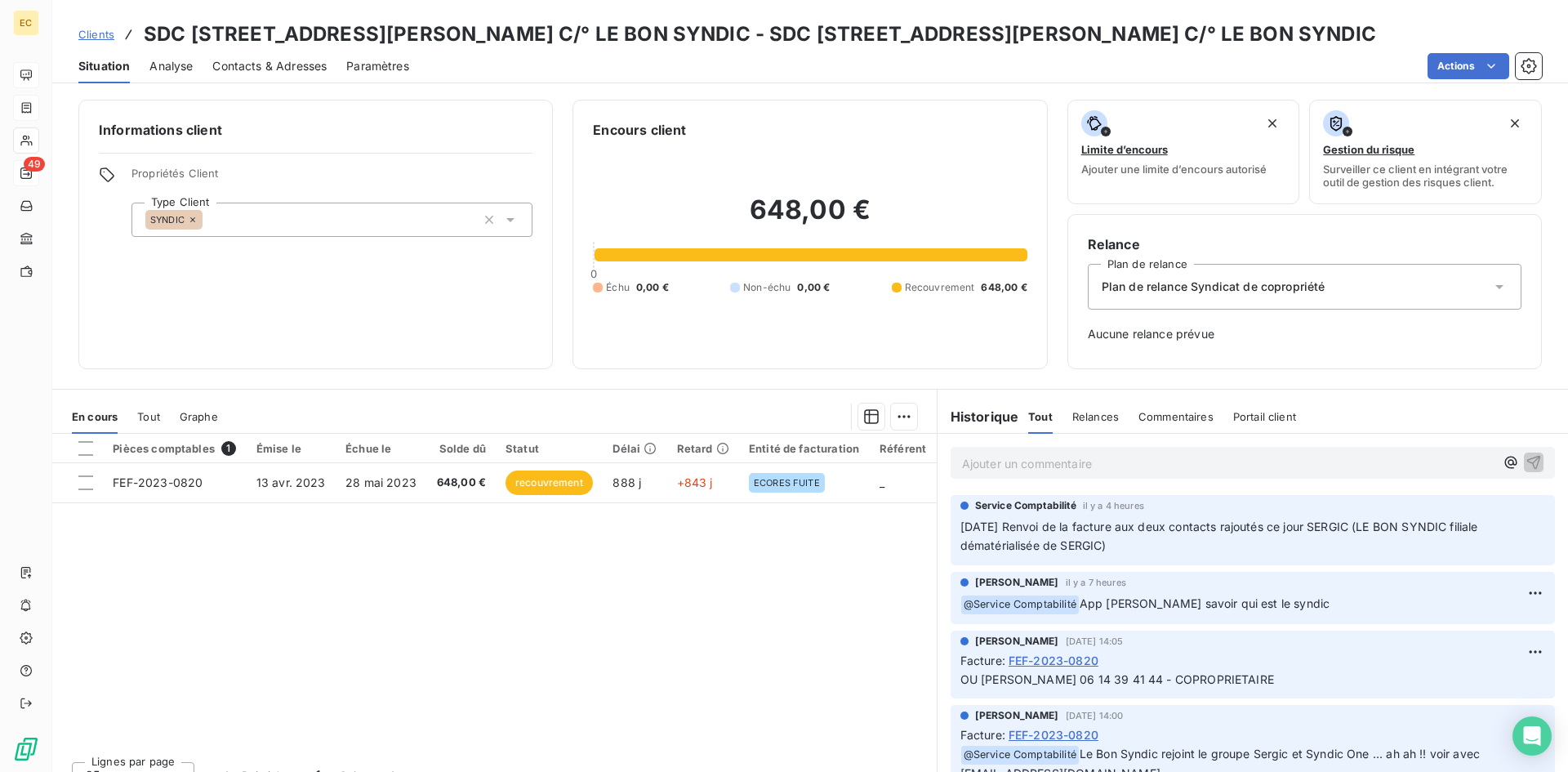
click at [293, 62] on span "Contacts & Adresses" at bounding box center [270, 66] width 115 height 17
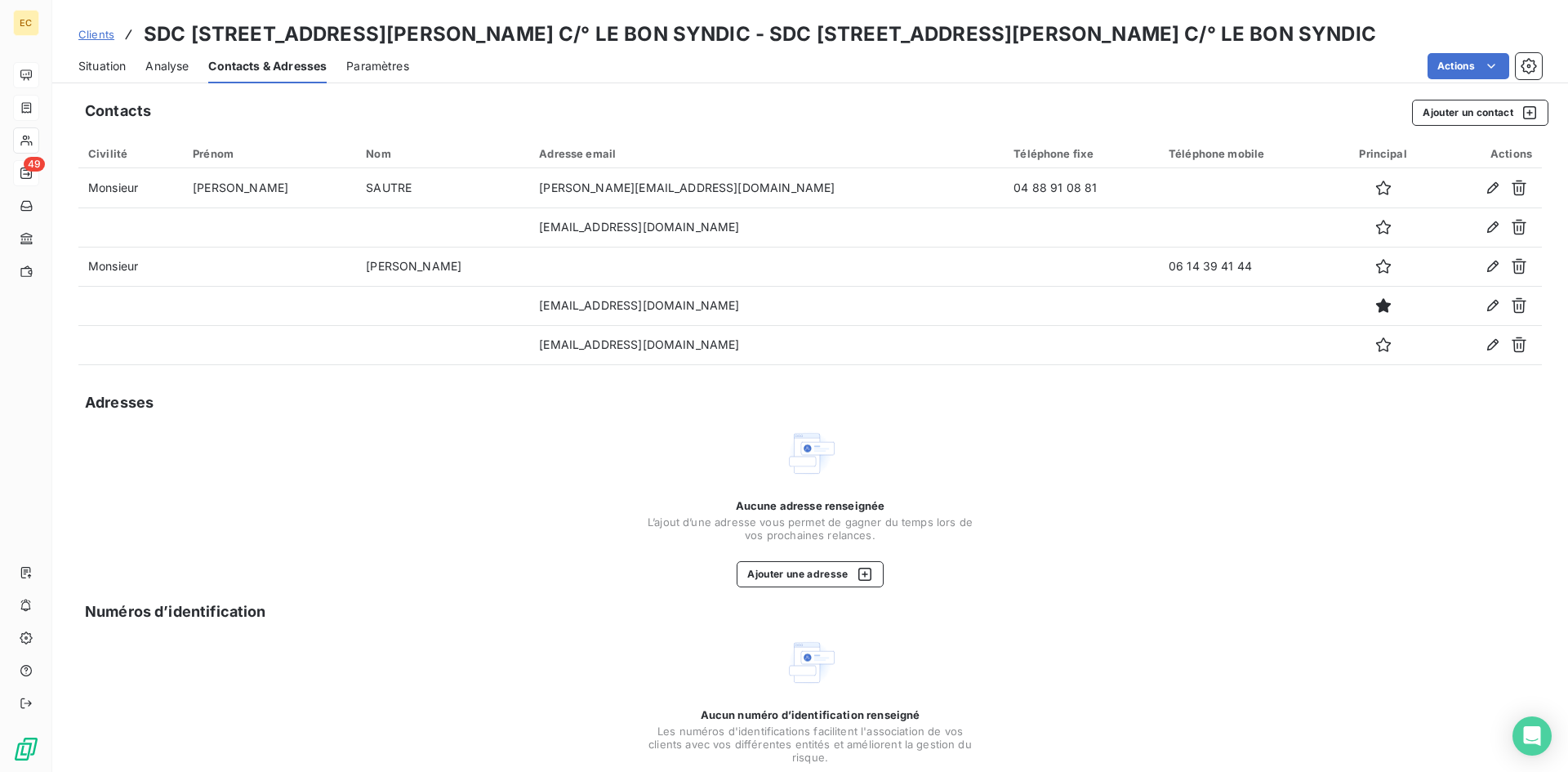
click at [106, 62] on span "Situation" at bounding box center [102, 66] width 48 height 17
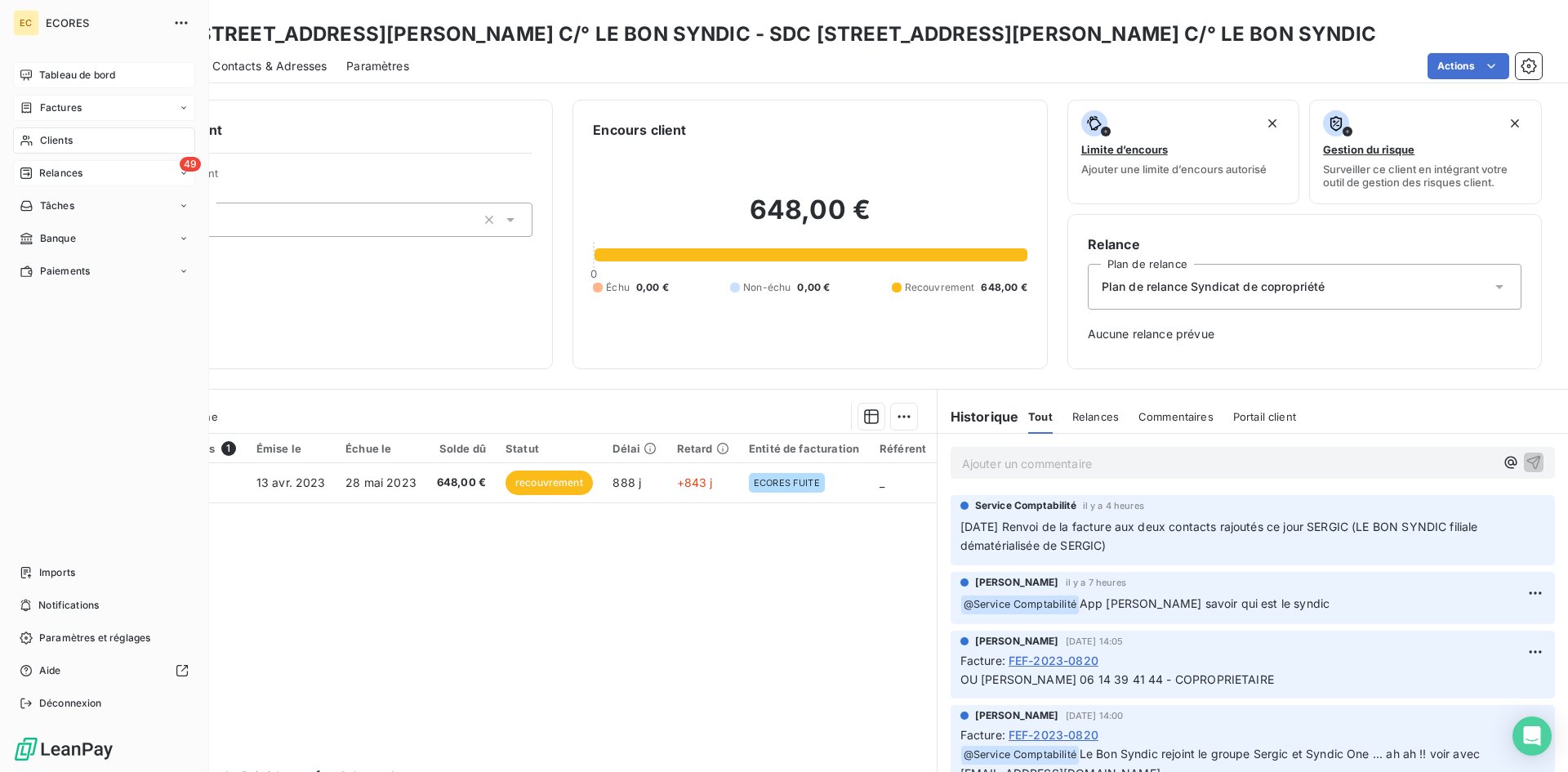
click at [50, 108] on span "Factures" at bounding box center [60, 108] width 41 height 15
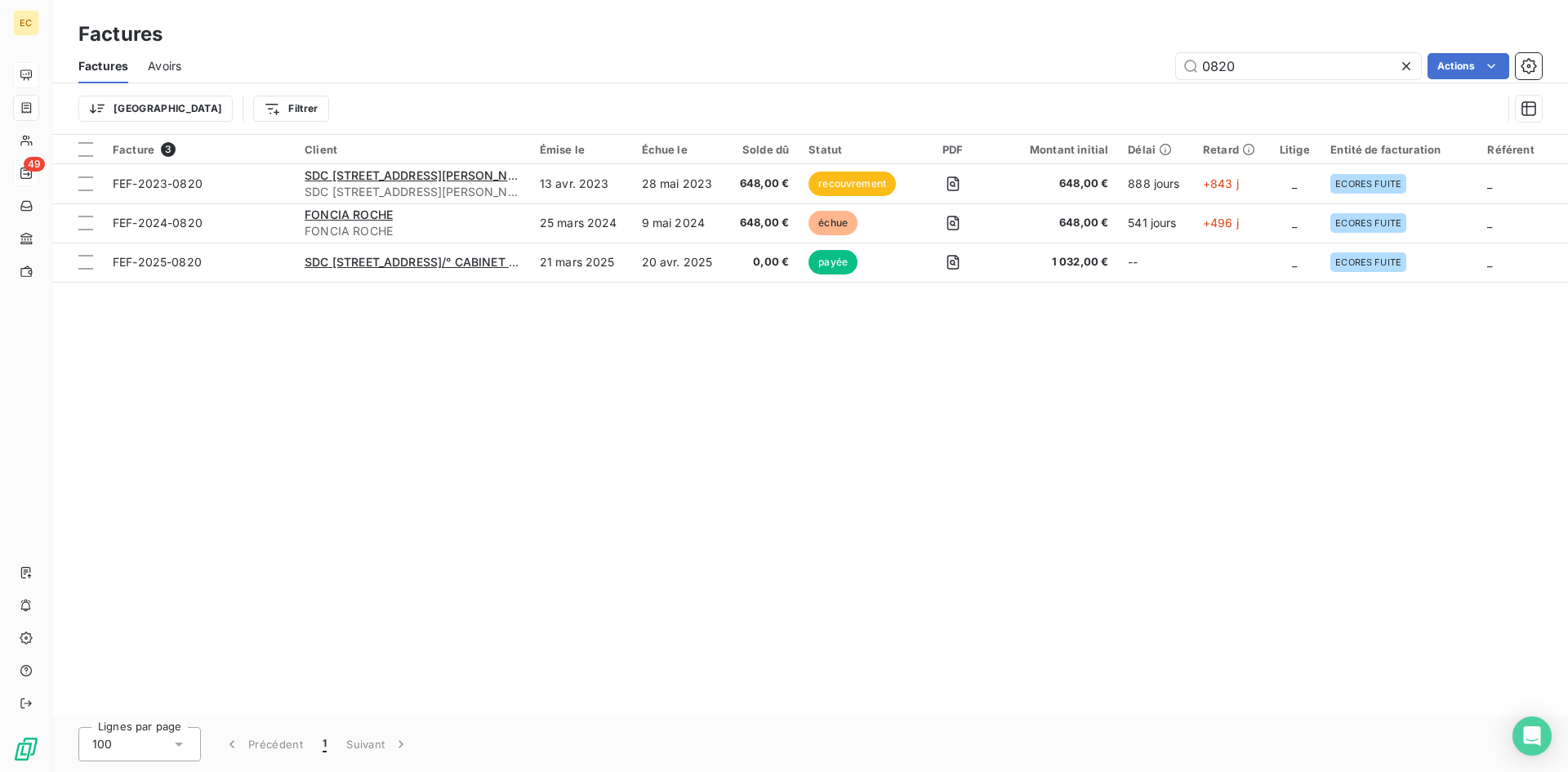
drag, startPoint x: 1252, startPoint y: 74, endPoint x: 1141, endPoint y: 81, distance: 111.2
click at [1141, 81] on div "Factures Avoirs 0820 Actions" at bounding box center [810, 66] width 1516 height 34
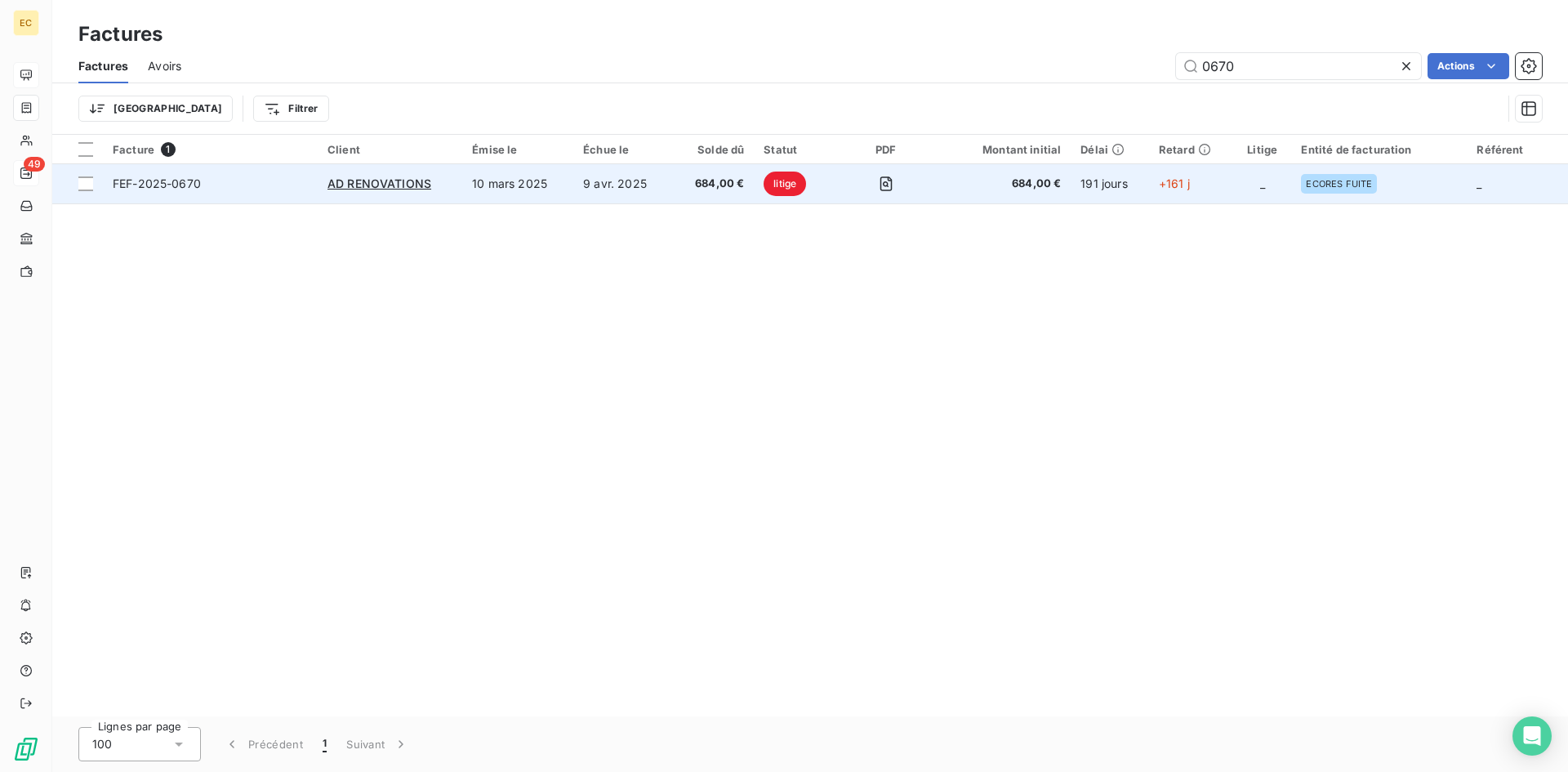
type input "0670"
click at [390, 173] on td "AD RENOVATIONS" at bounding box center [390, 183] width 145 height 39
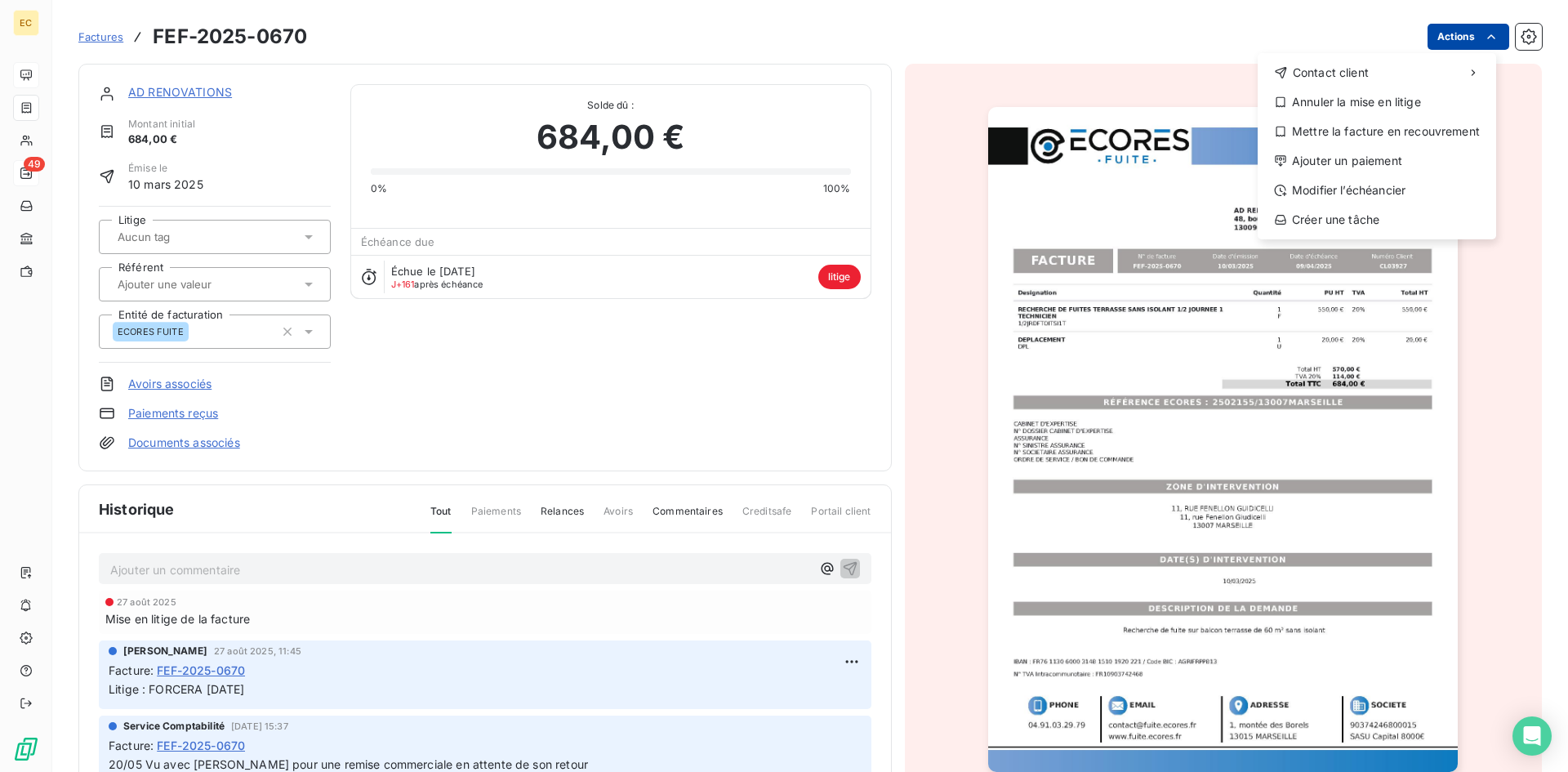
click at [1466, 29] on html "EC 49 Factures FEF-2025-0670 Actions Contact client Annuler la mise en litige M…" at bounding box center [784, 386] width 1568 height 772
click at [1460, 128] on div "Mettre la facture en recouvrement" at bounding box center [1377, 131] width 226 height 26
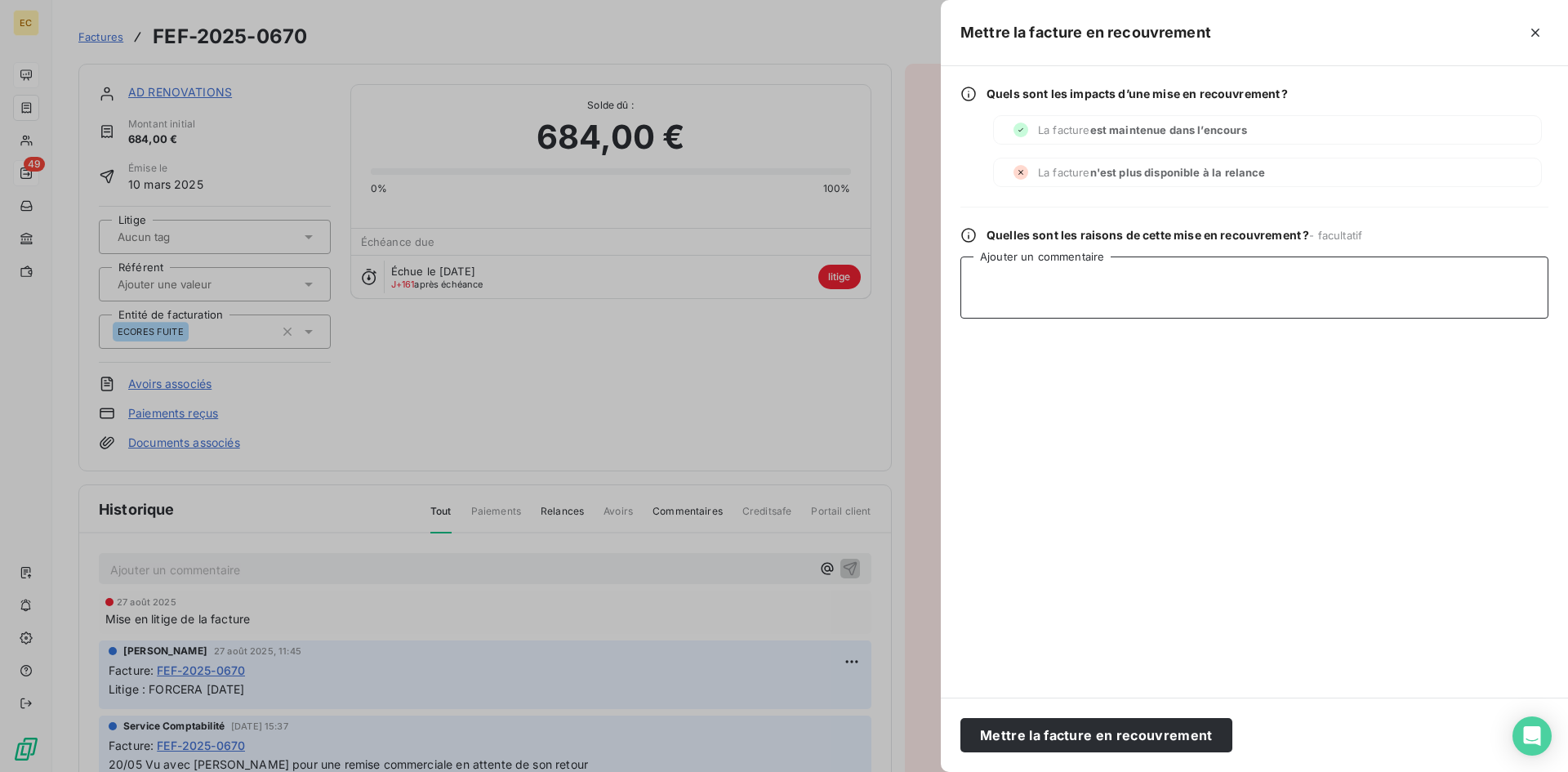
click at [1112, 295] on textarea "Ajouter un commentaire" at bounding box center [1254, 287] width 588 height 62
type textarea "FORCERA [DATE]"
click at [1159, 741] on button "Mettre la facture en recouvrement" at bounding box center [1096, 734] width 272 height 34
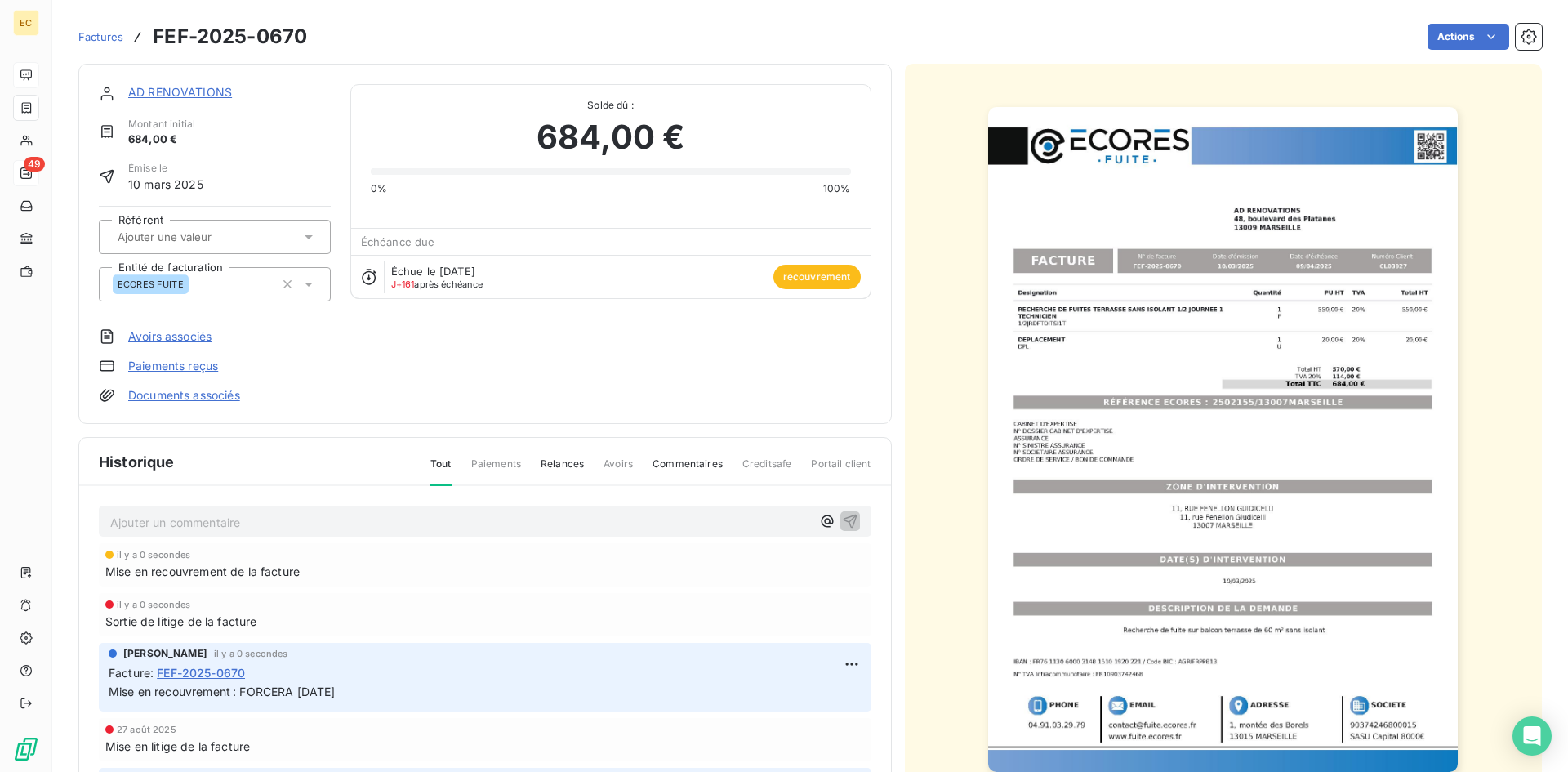
drag, startPoint x: 361, startPoint y: 691, endPoint x: 243, endPoint y: 689, distance: 118.0
click at [243, 689] on p "Mise en recouvrement : FORCERA [DATE]" at bounding box center [485, 692] width 753 height 19
copy span "FORCERA [DATE]"
drag, startPoint x: 96, startPoint y: 40, endPoint x: 156, endPoint y: 45, distance: 60.2
click at [97, 40] on span "Factures" at bounding box center [100, 36] width 45 height 13
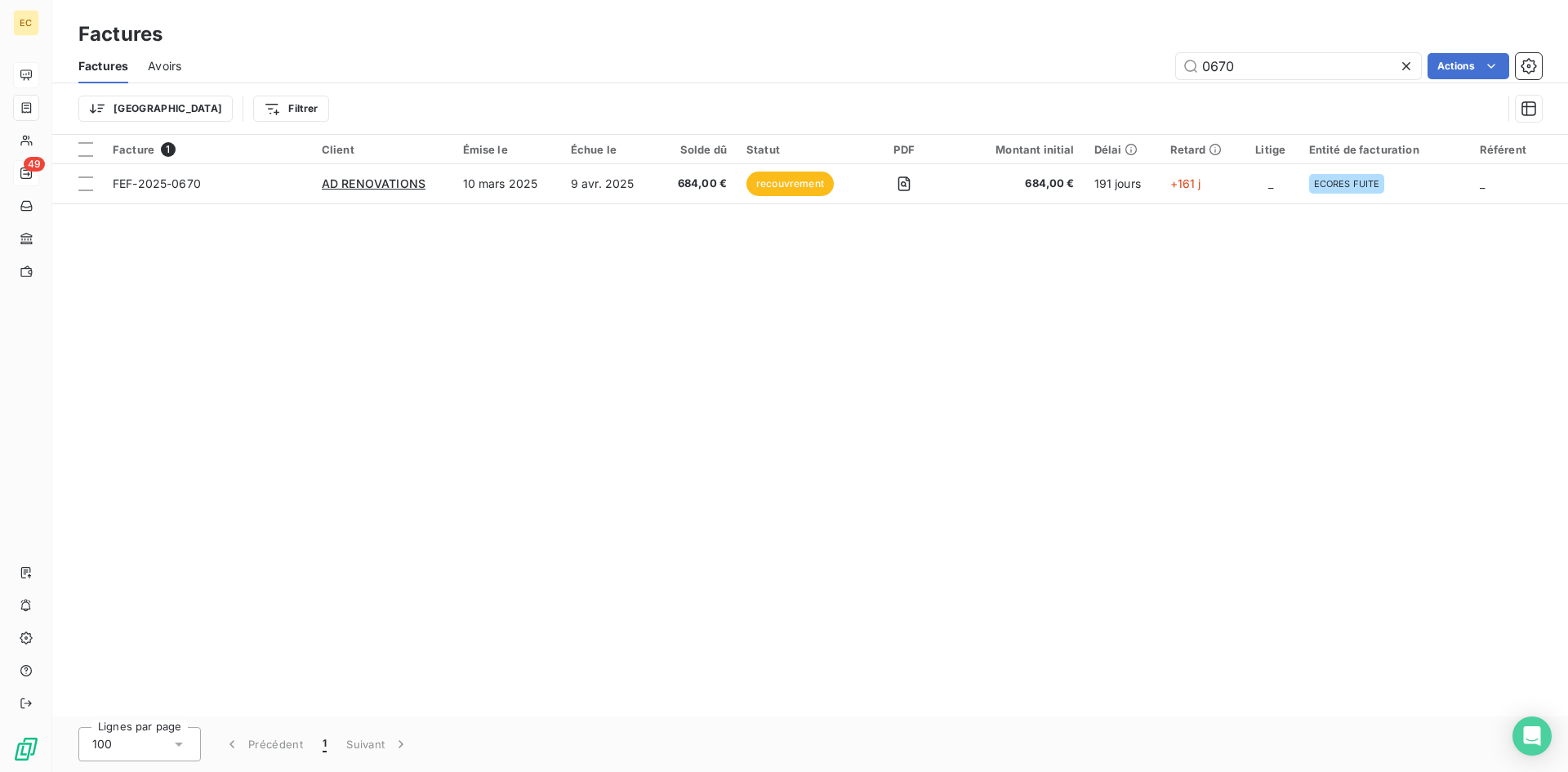
drag, startPoint x: 1260, startPoint y: 58, endPoint x: 1156, endPoint y: 58, distance: 104.0
click at [1157, 58] on div "0670 Actions" at bounding box center [871, 66] width 1341 height 26
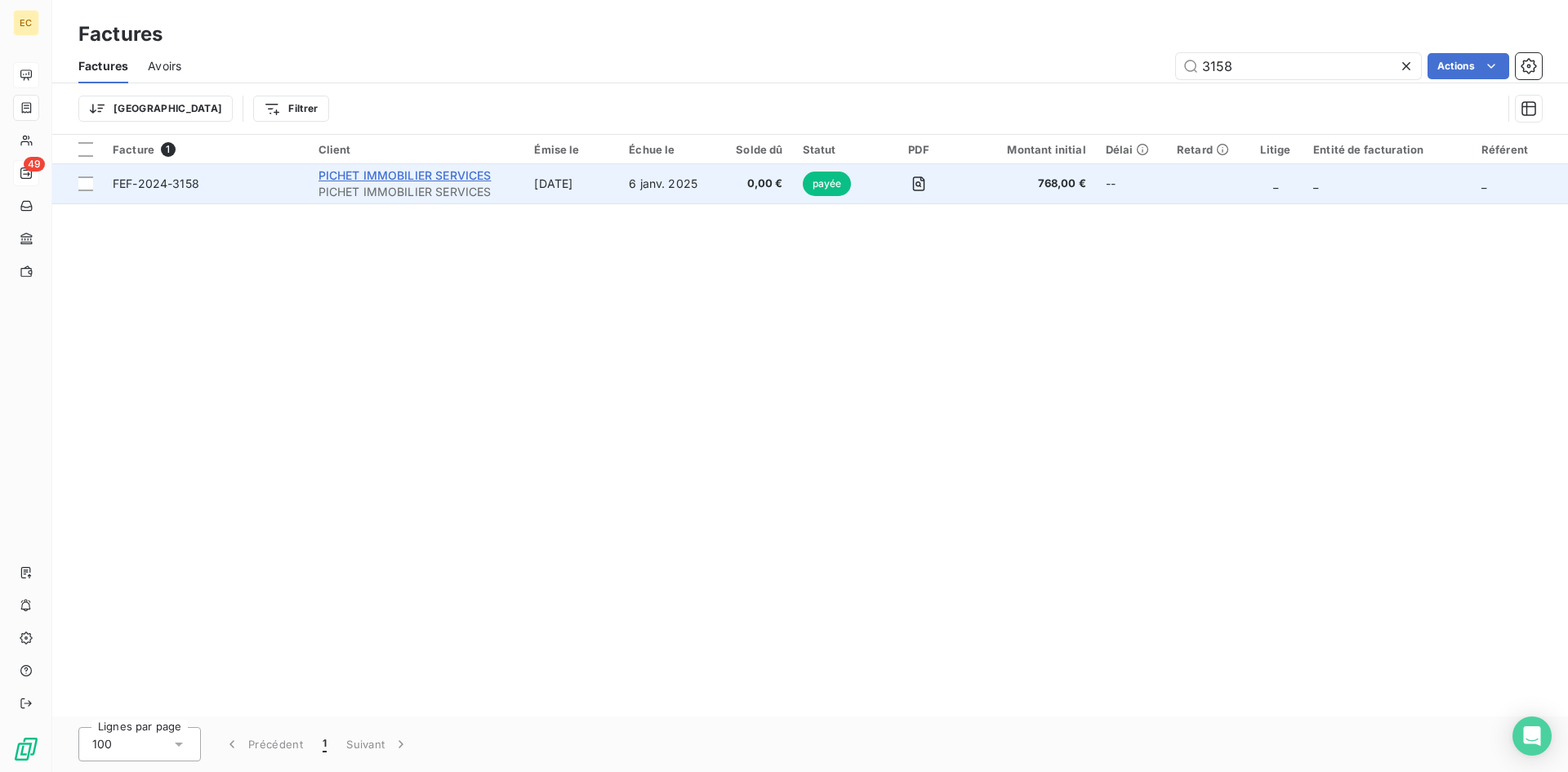
type input "3158"
click at [339, 175] on span "PICHET IMMOBILIER SERVICES" at bounding box center [405, 175] width 173 height 14
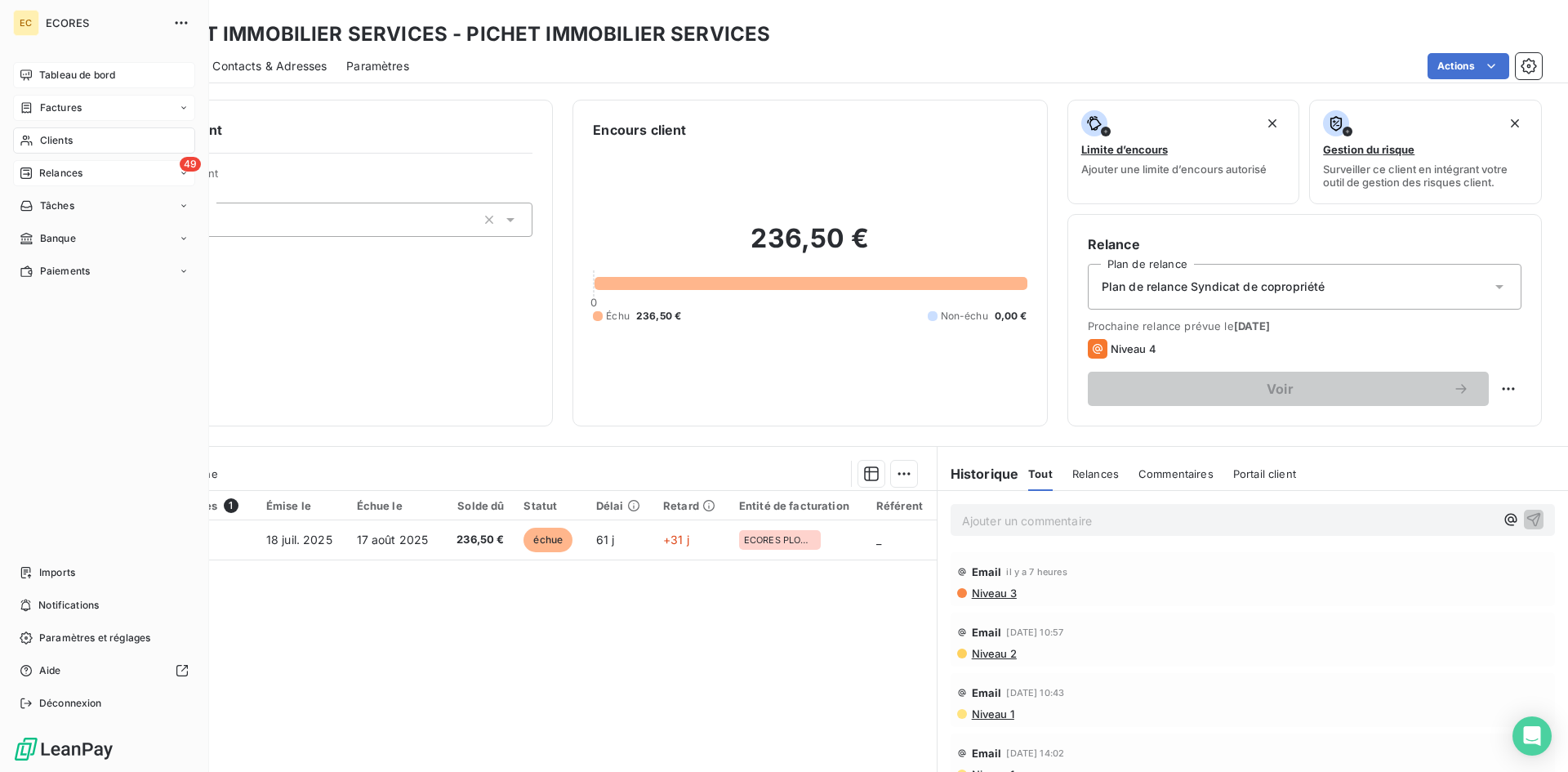
click at [72, 107] on span "Factures" at bounding box center [60, 108] width 41 height 15
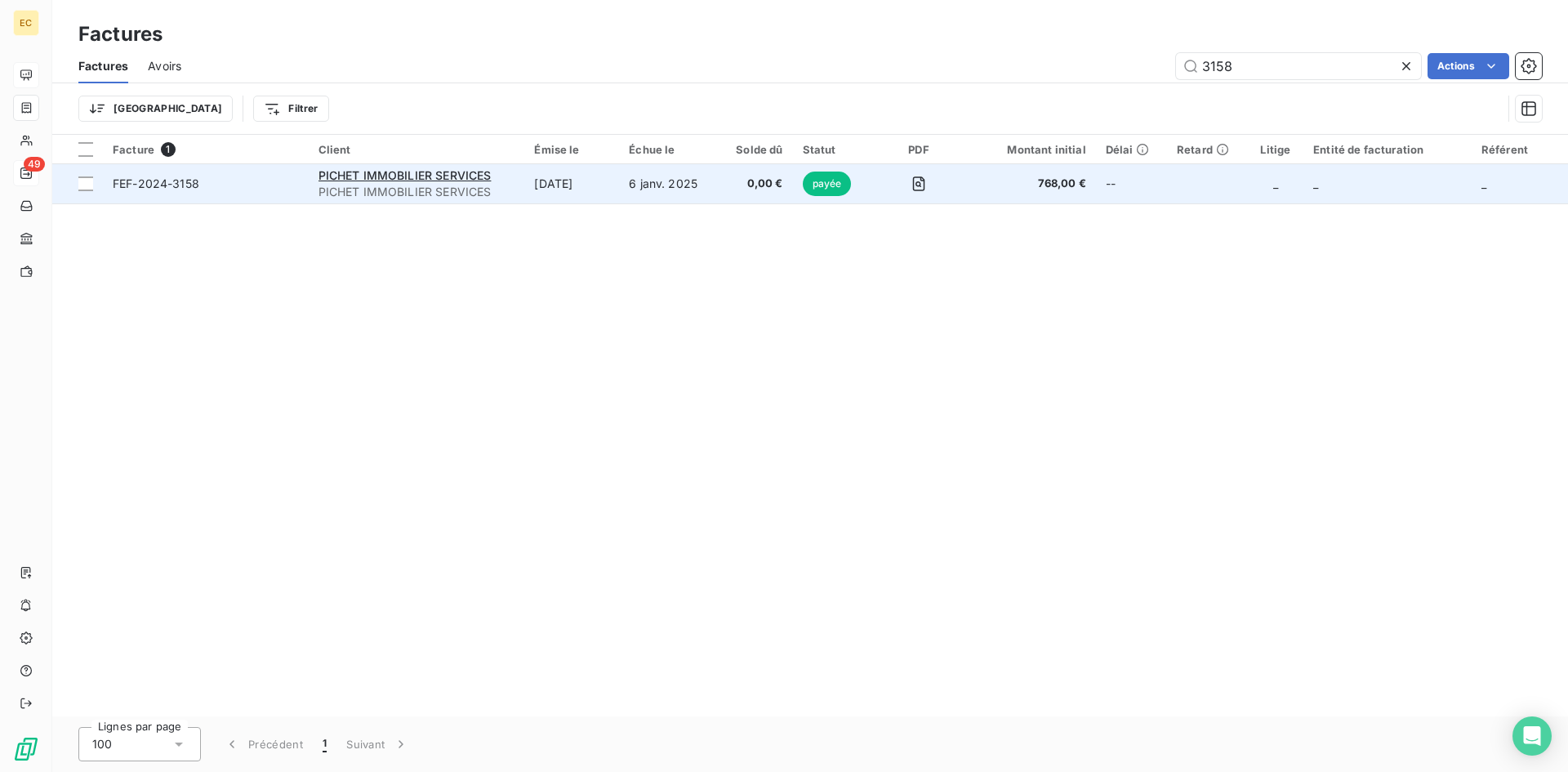
click at [164, 188] on span "FEF-2024-3158" at bounding box center [156, 183] width 86 height 14
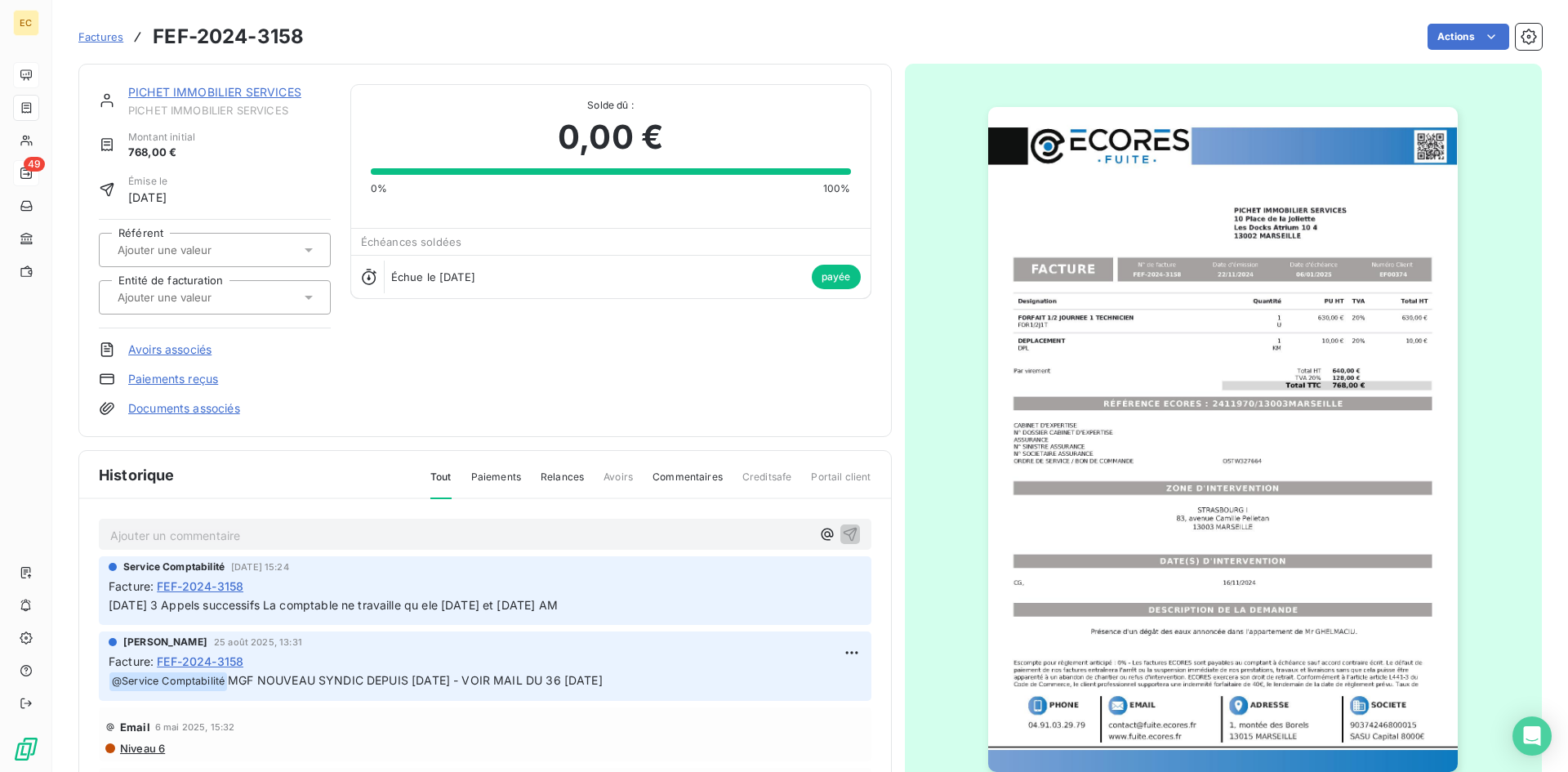
click at [196, 380] on link "Paiements reçus" at bounding box center [173, 379] width 90 height 17
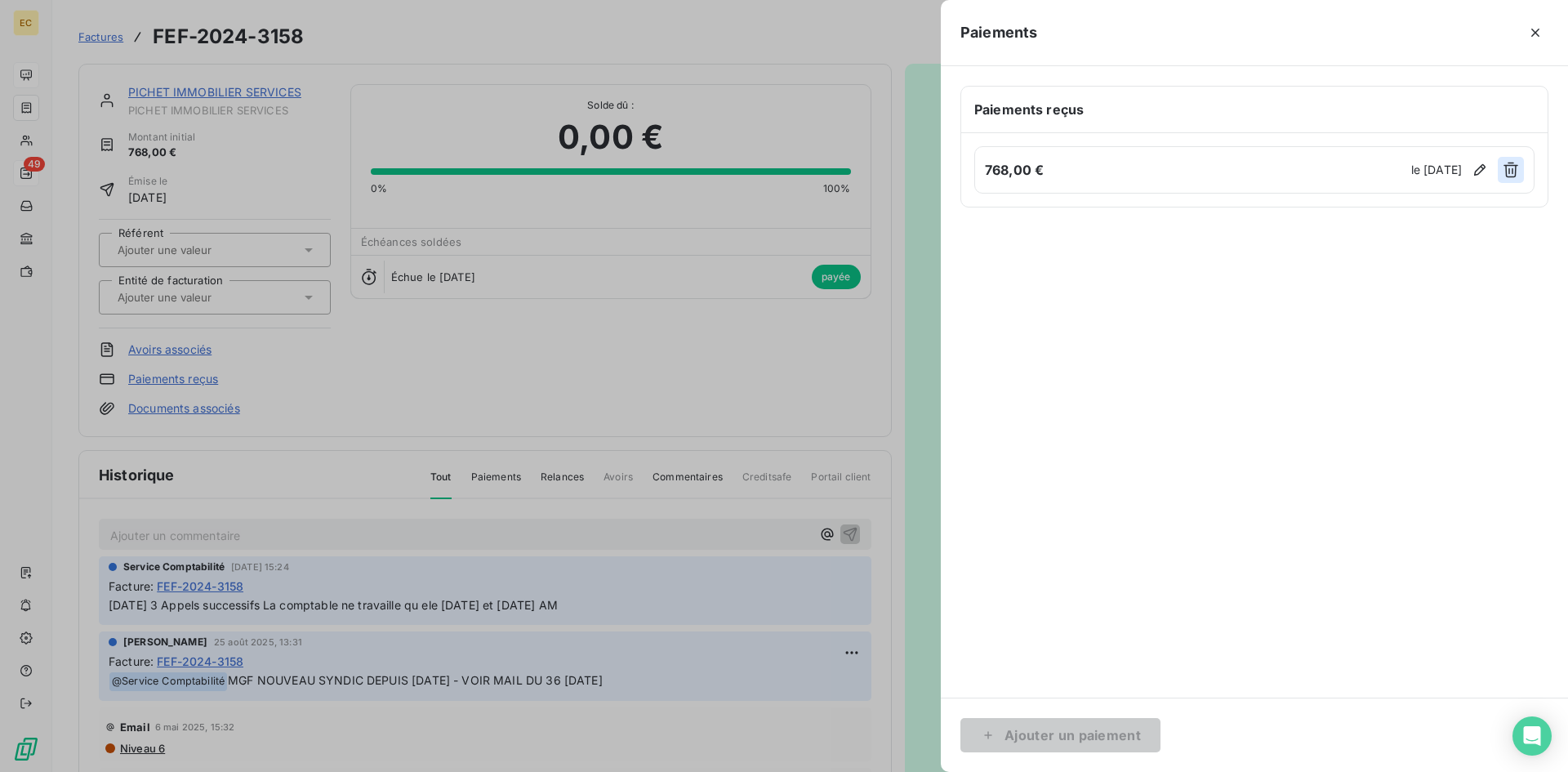
click at [1519, 171] on icon "button" at bounding box center [1511, 169] width 17 height 17
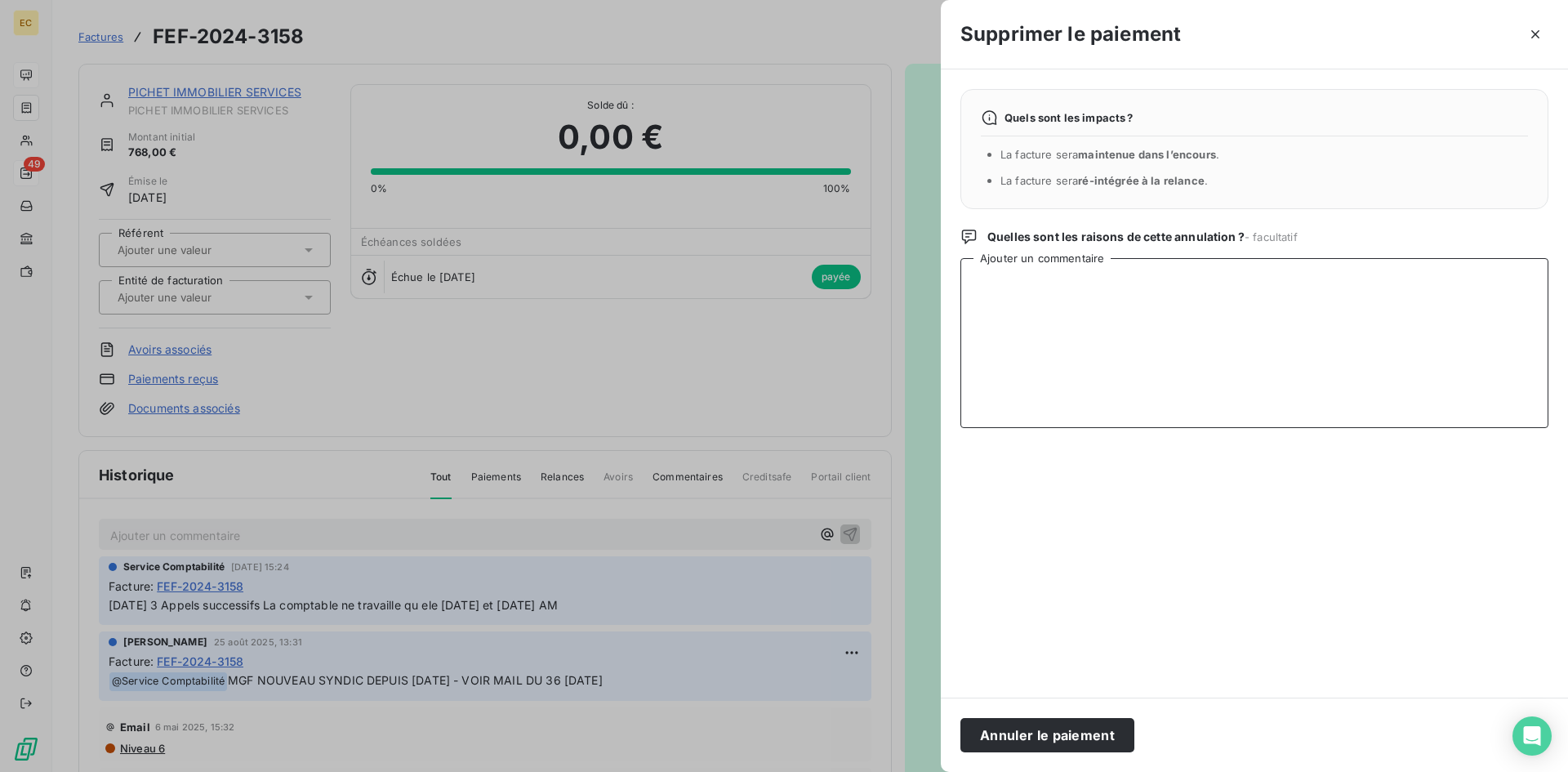
click at [1143, 297] on textarea "Ajouter un commentaire" at bounding box center [1254, 343] width 588 height 170
type textarea "ERREUR"
click at [1063, 738] on button "Annuler le paiement" at bounding box center [1047, 734] width 174 height 34
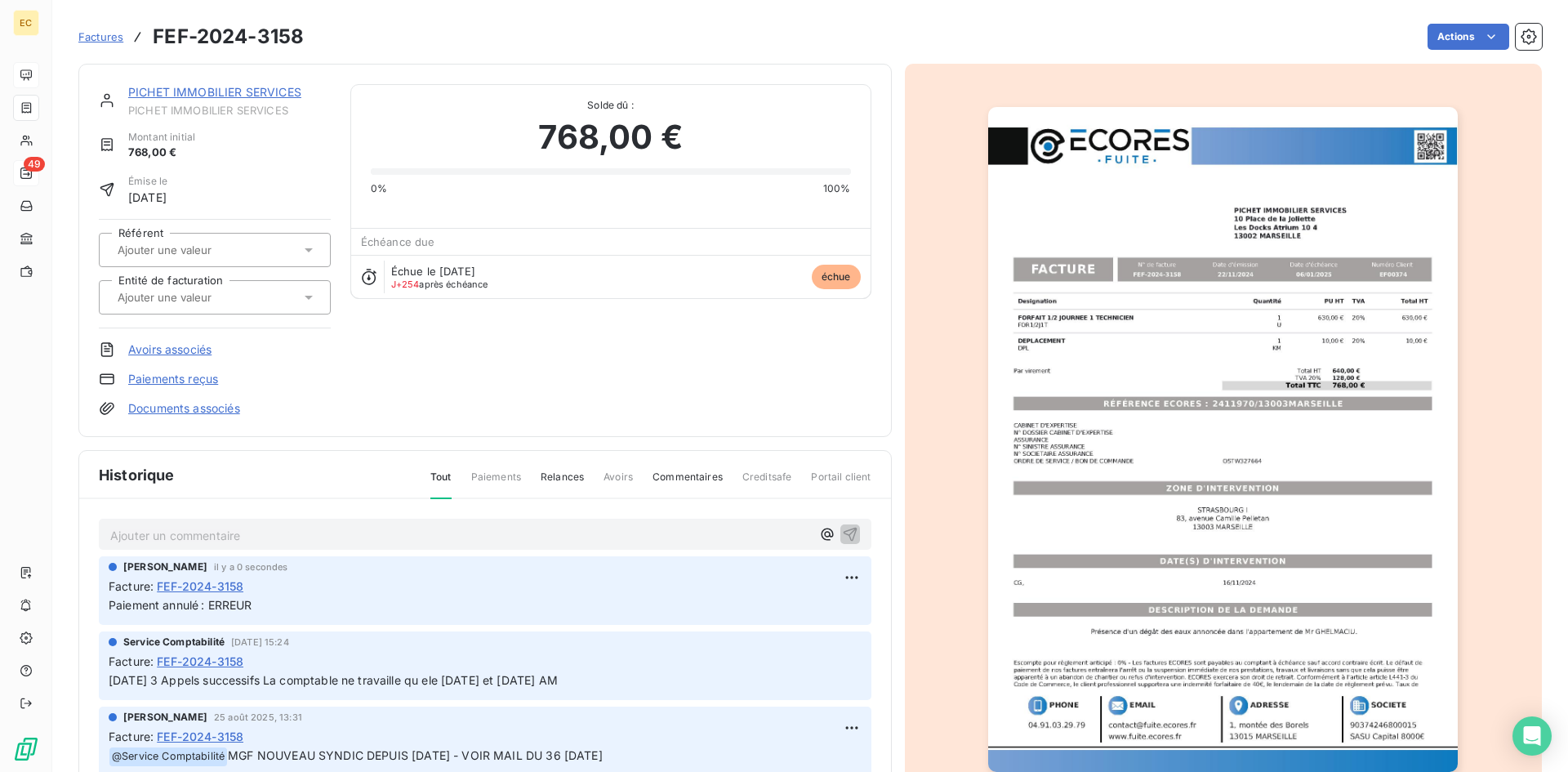
click at [94, 28] on link "Factures" at bounding box center [100, 36] width 45 height 17
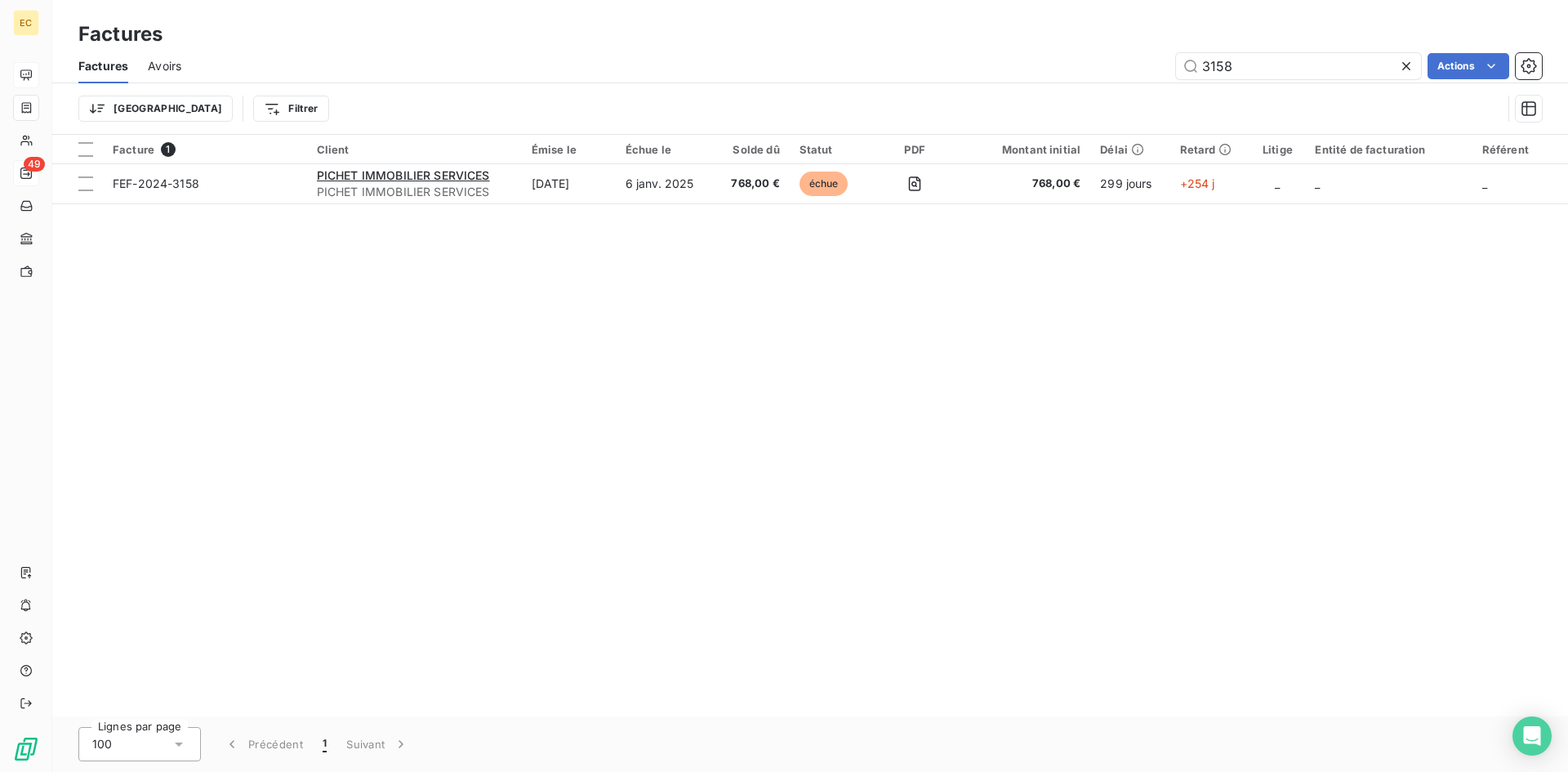
drag, startPoint x: 1195, startPoint y: 67, endPoint x: 1137, endPoint y: 67, distance: 58.0
click at [1137, 67] on div "3158 Actions" at bounding box center [871, 66] width 1341 height 26
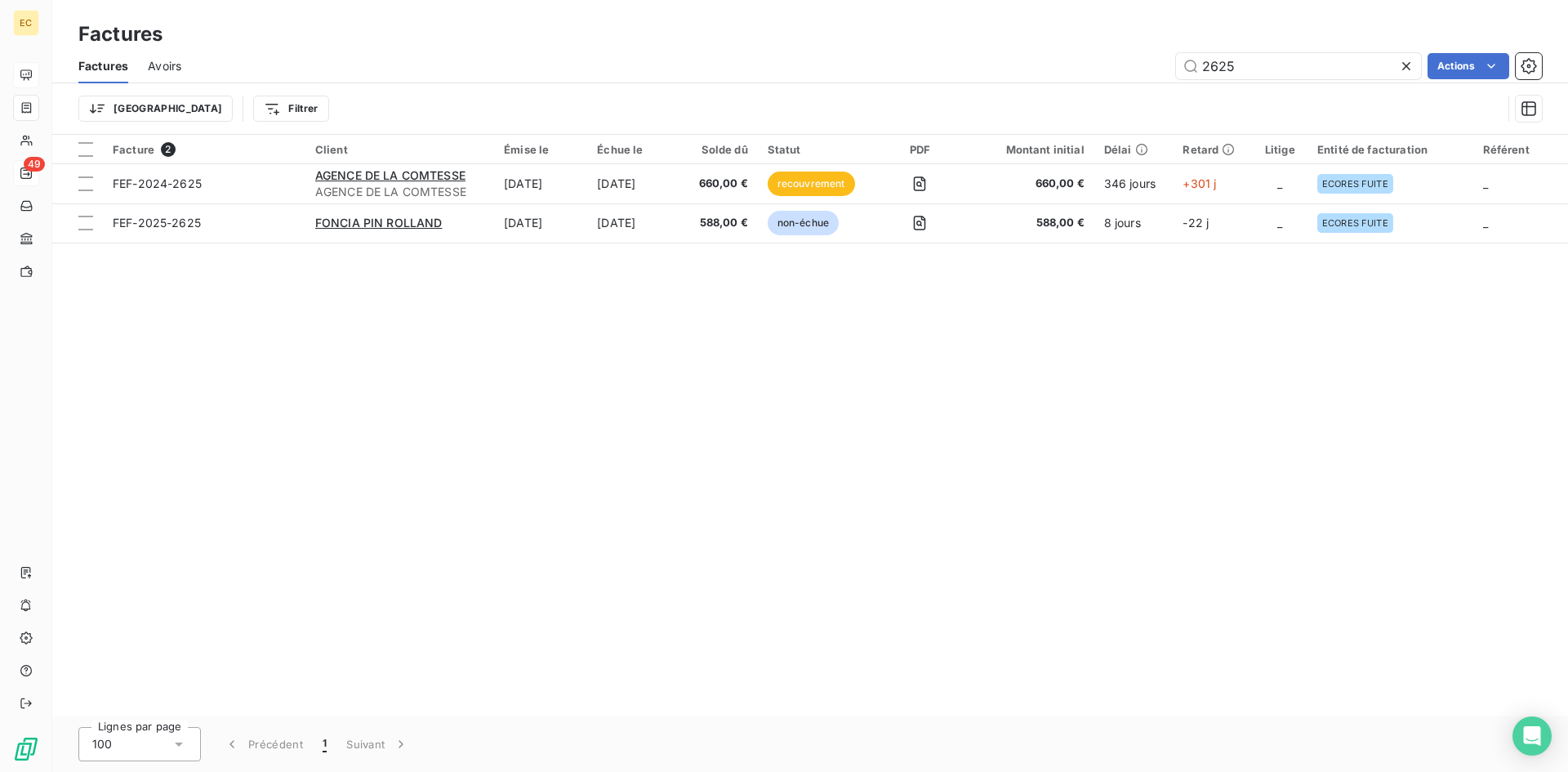
type input "2625"
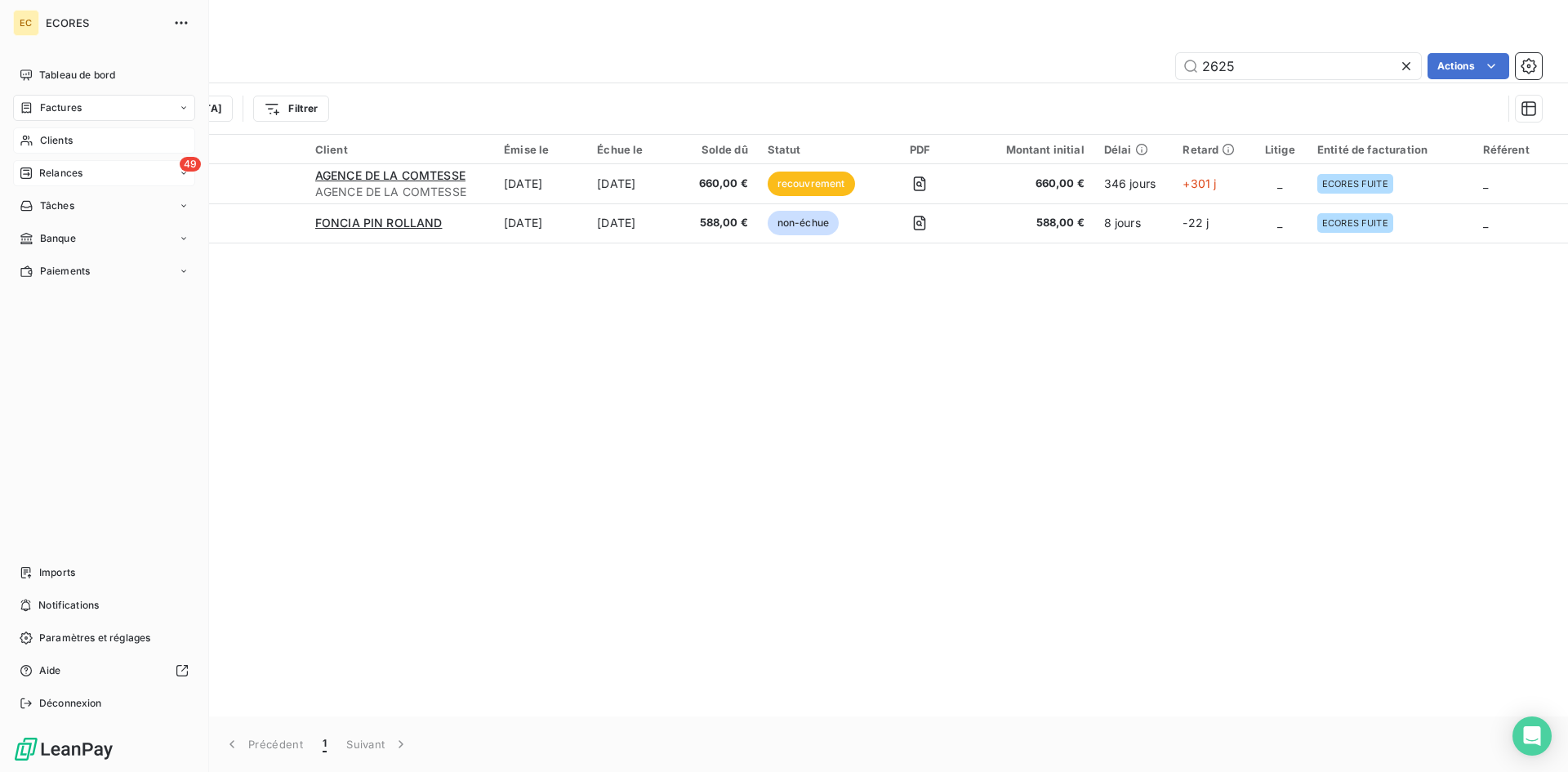
click at [56, 152] on div "Clients" at bounding box center [104, 141] width 182 height 26
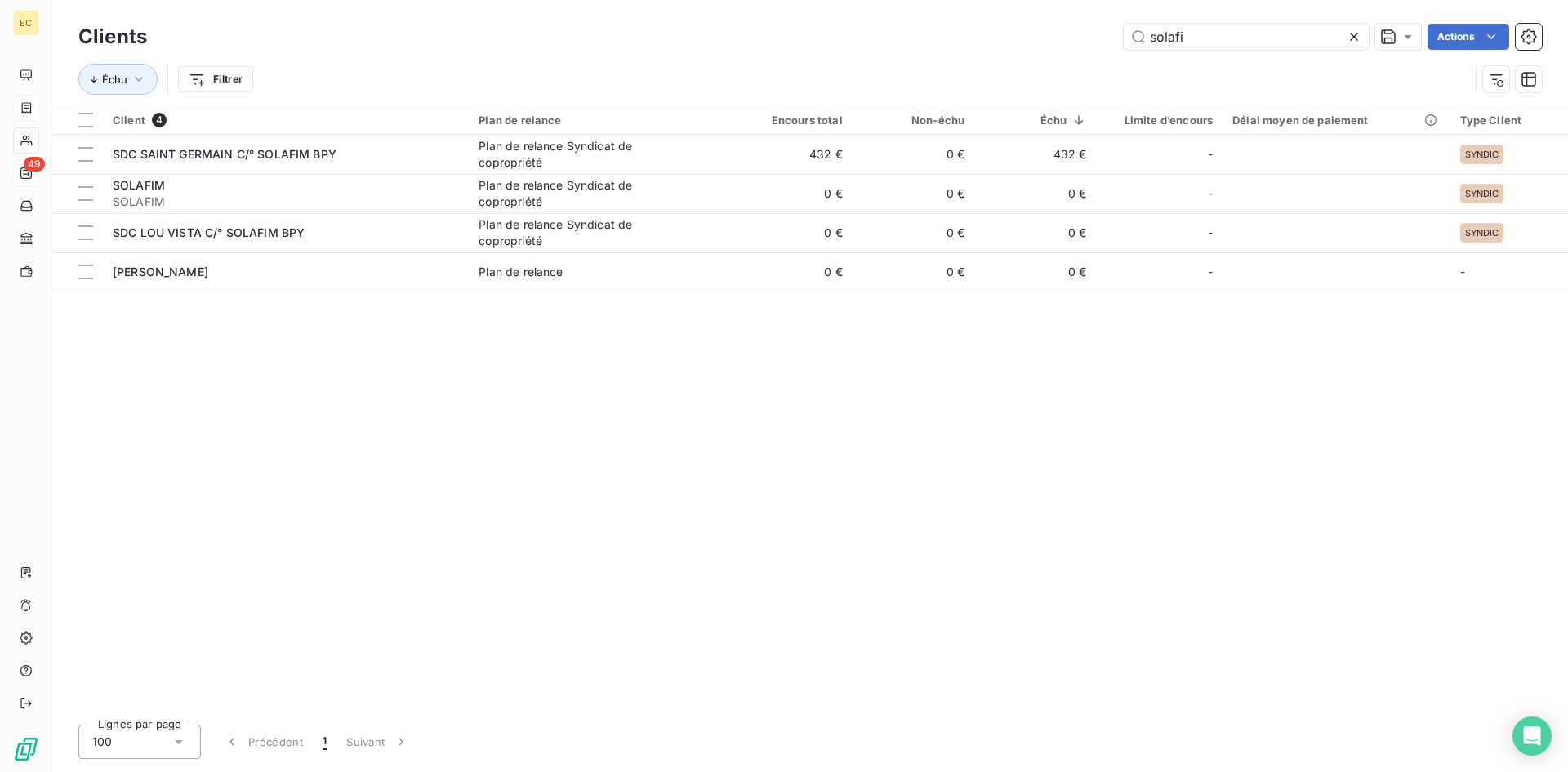
drag, startPoint x: 1204, startPoint y: 41, endPoint x: 1089, endPoint y: 39, distance: 115.0
click at [1089, 39] on div "solafi Actions" at bounding box center [854, 37] width 1375 height 26
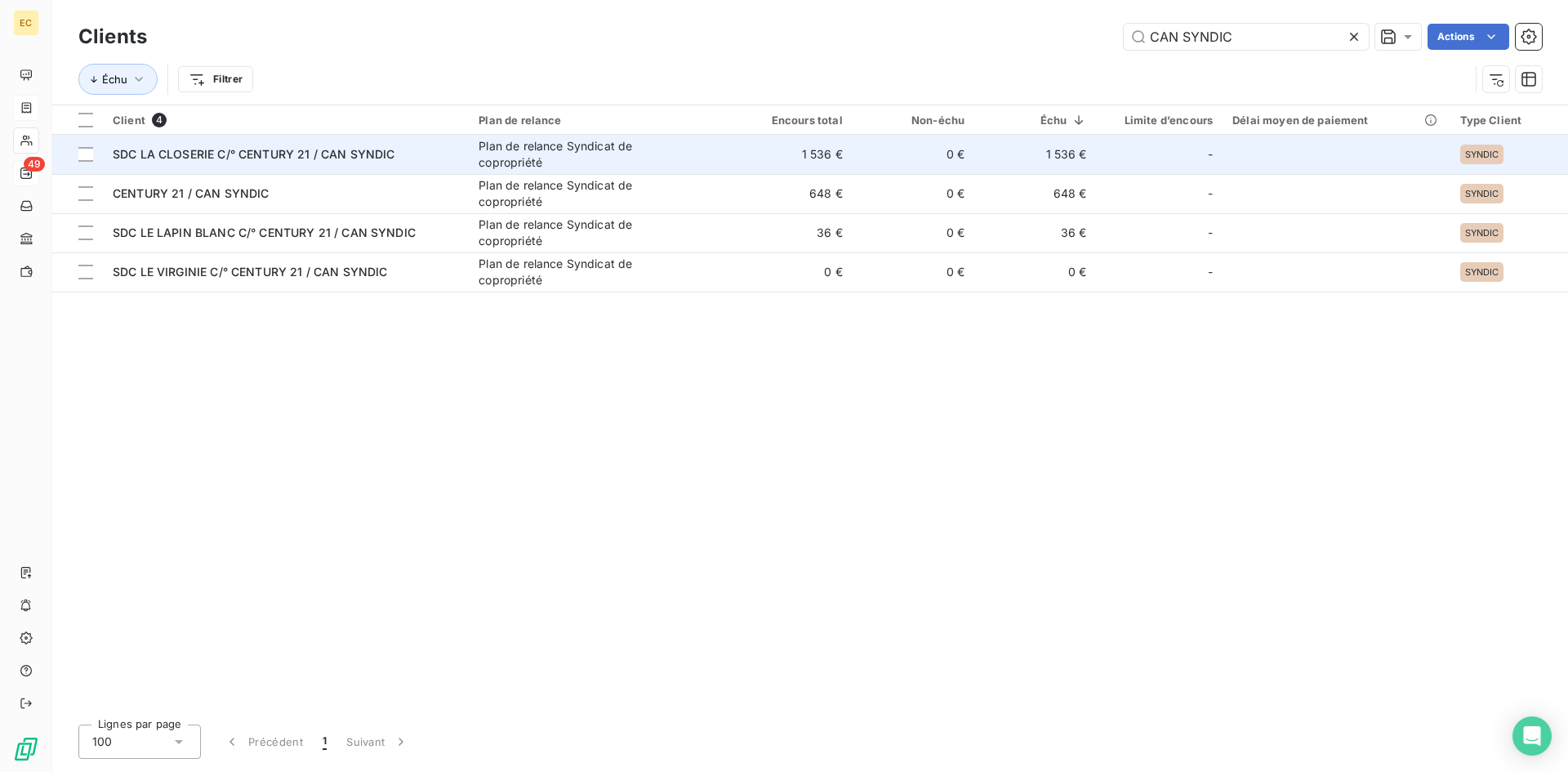
type input "CAN SYNDIC"
click at [272, 155] on span "SDC LA CLOSERIE C/° CENTURY 21 / CAN SYNDIC" at bounding box center [254, 154] width 282 height 14
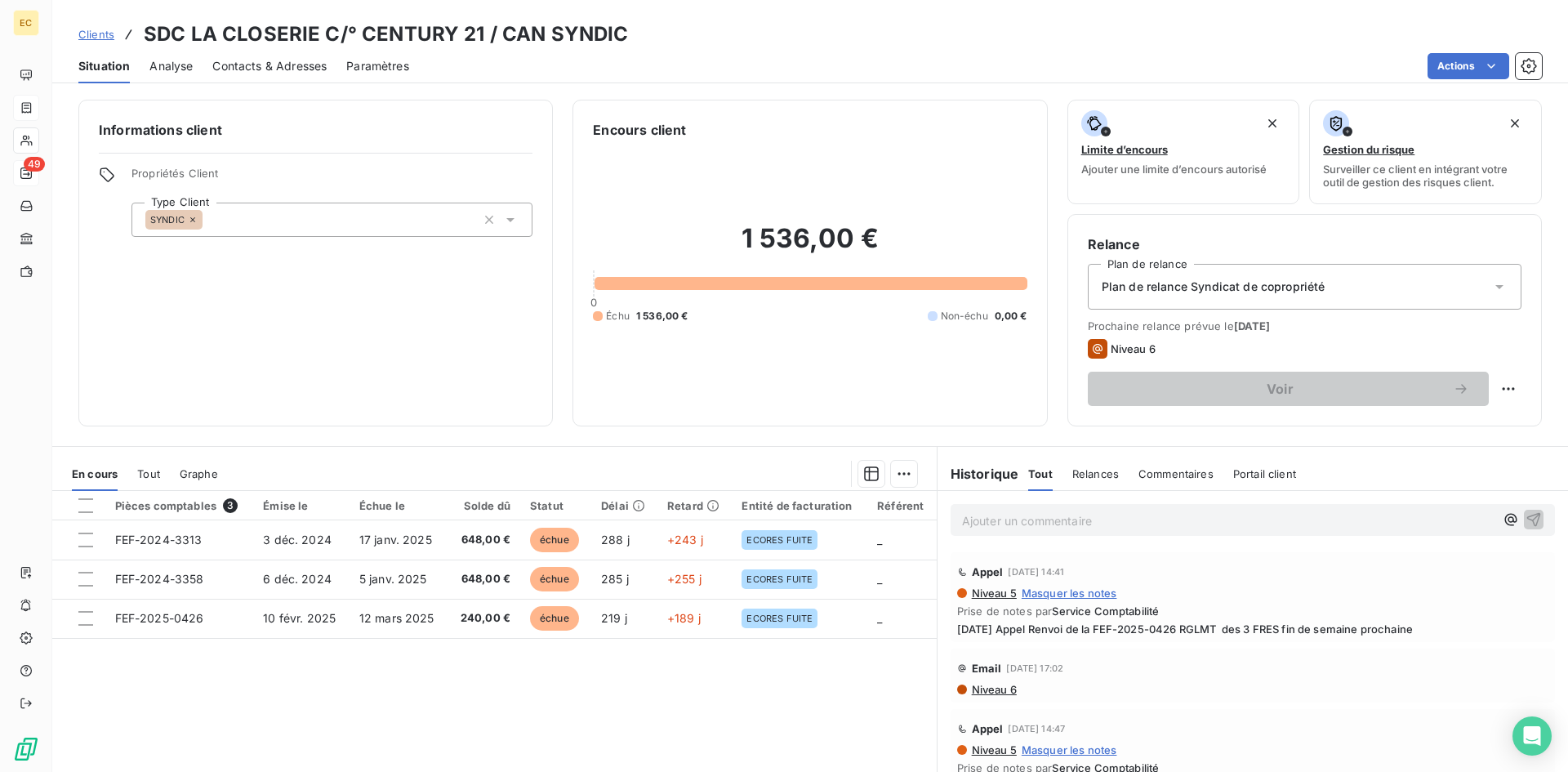
click at [275, 67] on span "Contacts & Adresses" at bounding box center [270, 66] width 115 height 17
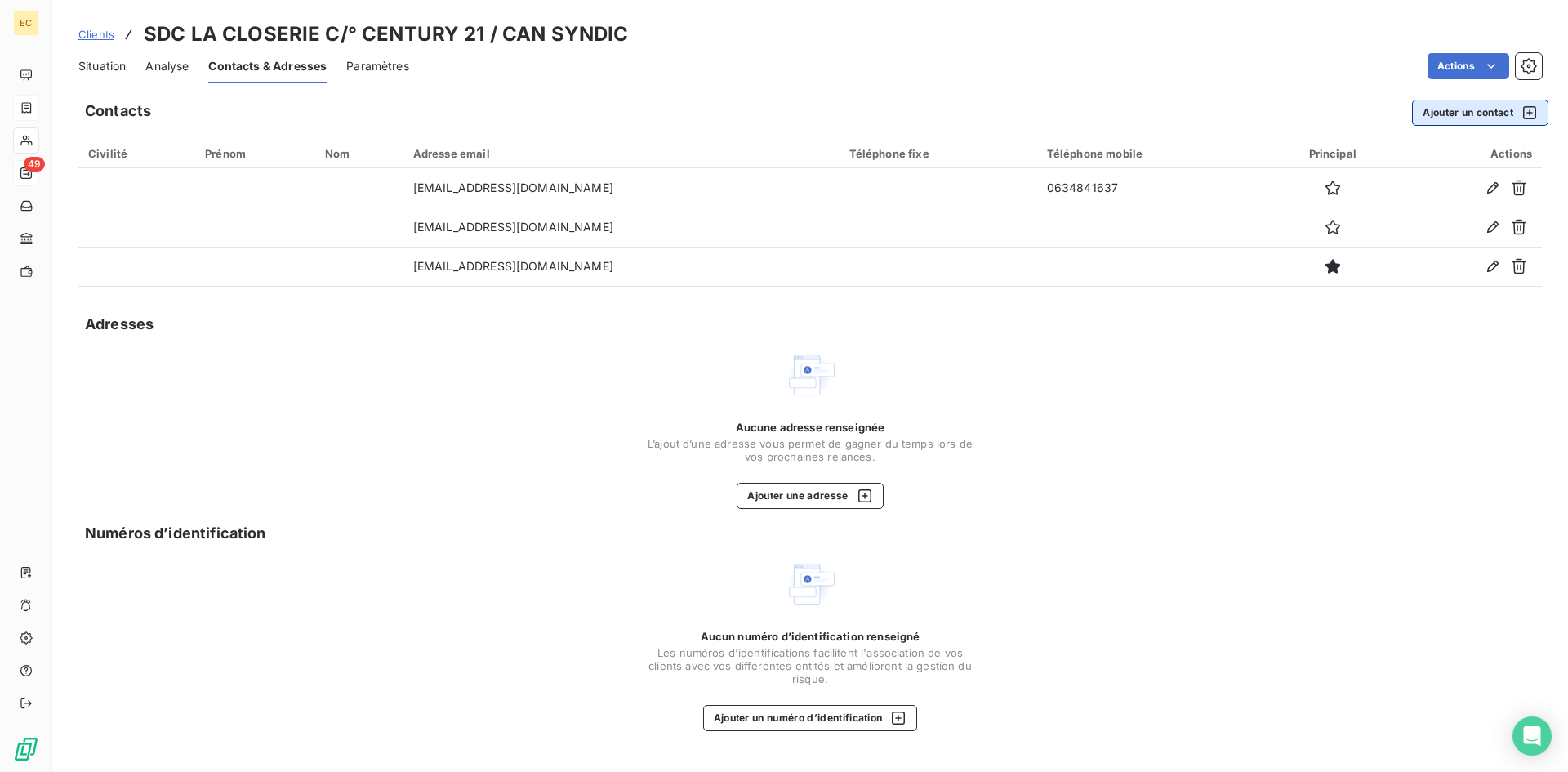
click at [1475, 109] on button "Ajouter un contact" at bounding box center [1480, 113] width 137 height 26
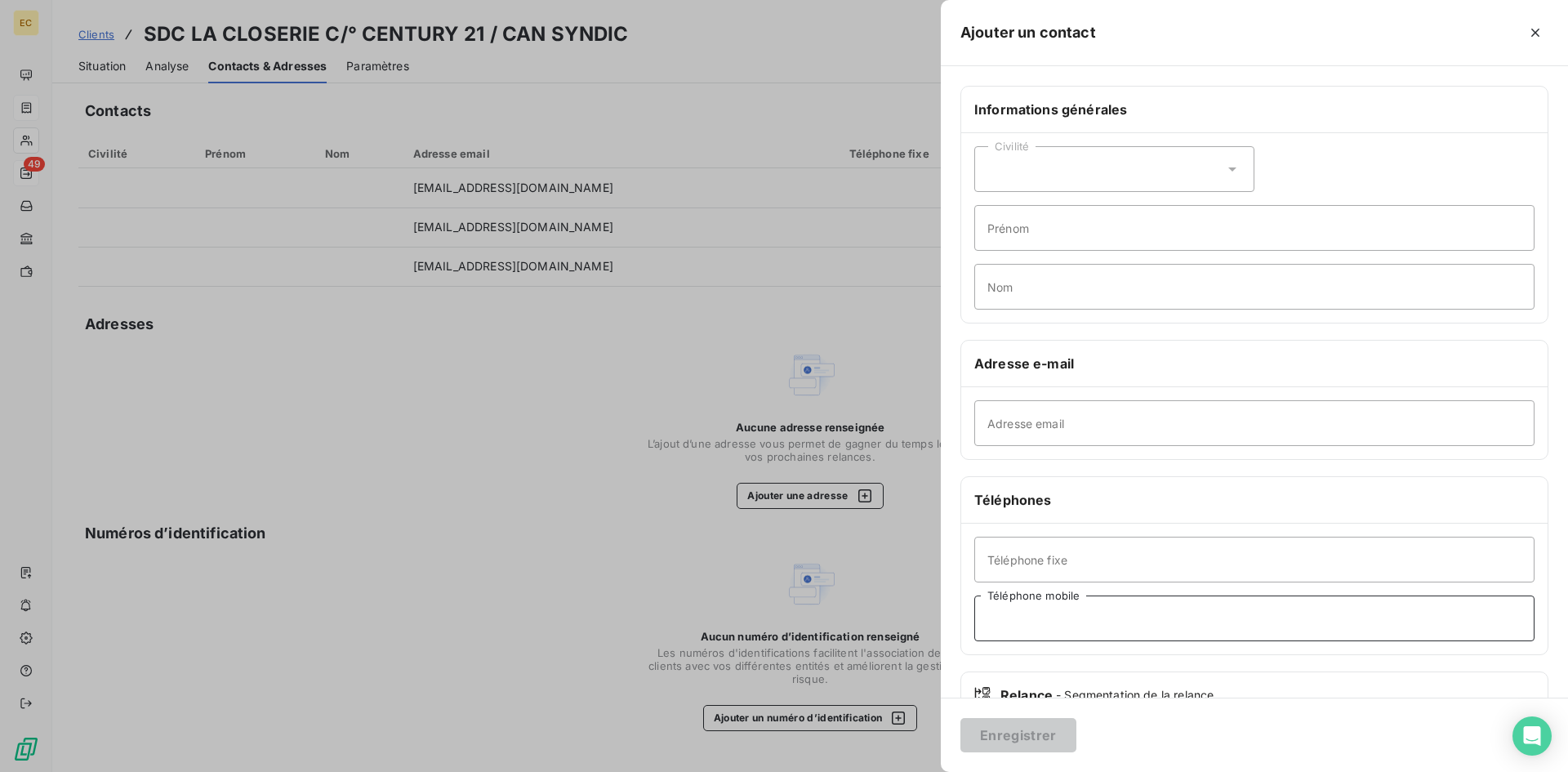
drag, startPoint x: 1031, startPoint y: 559, endPoint x: 1024, endPoint y: 618, distance: 59.4
paste input "06 34 84 16 37"
type input "06 34 84 16 37"
click at [1003, 160] on div "Civilité" at bounding box center [1114, 169] width 280 height 46
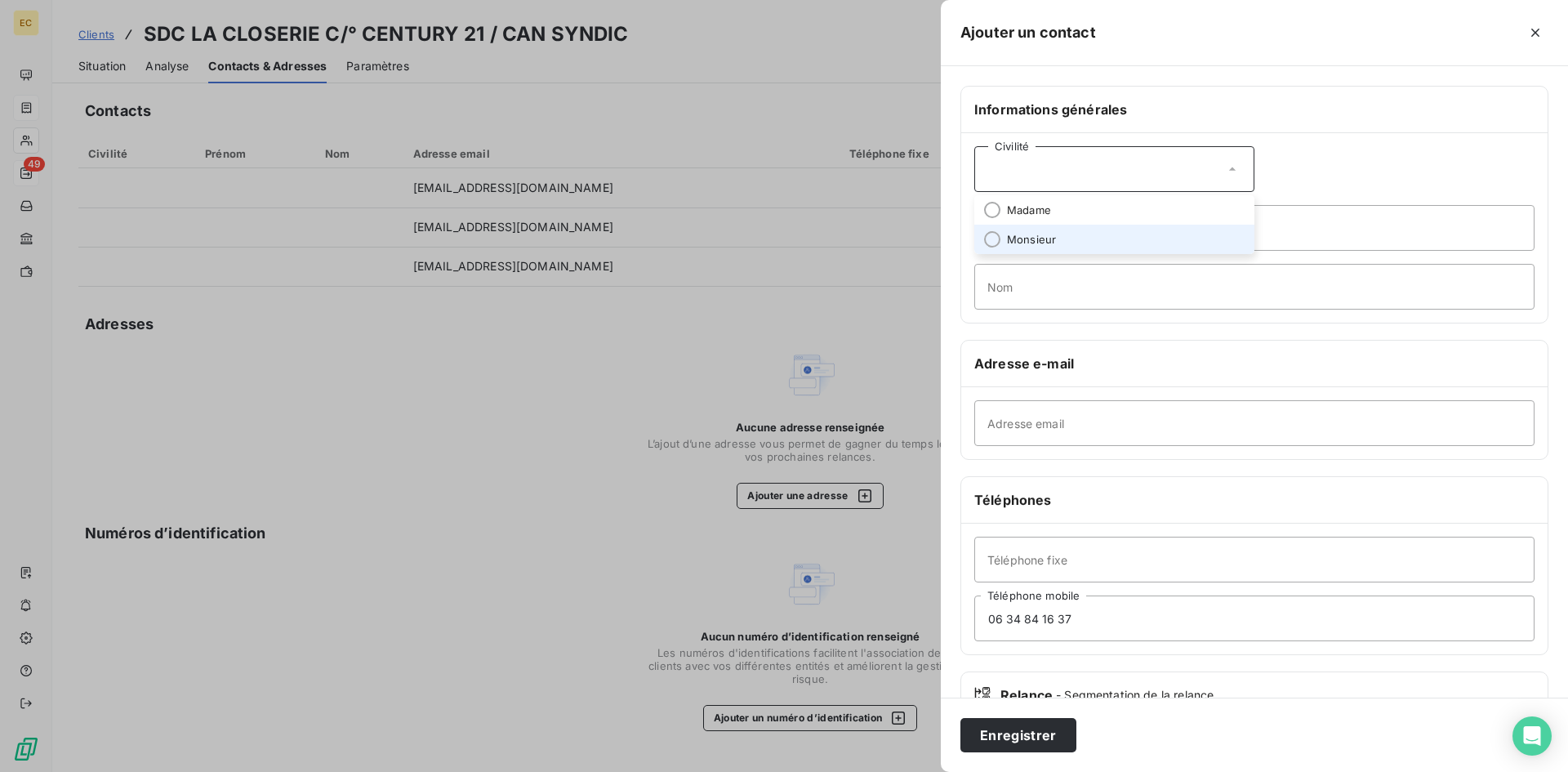
click at [1011, 236] on span "Monsieur" at bounding box center [1031, 240] width 49 height 16
click at [1007, 294] on input "Nom" at bounding box center [1254, 286] width 561 height 46
click at [1134, 231] on input "Prénom" at bounding box center [1254, 228] width 561 height 46
type input "[PERSON_NAME]"
click at [1003, 286] on input "Nom" at bounding box center [1254, 286] width 561 height 46
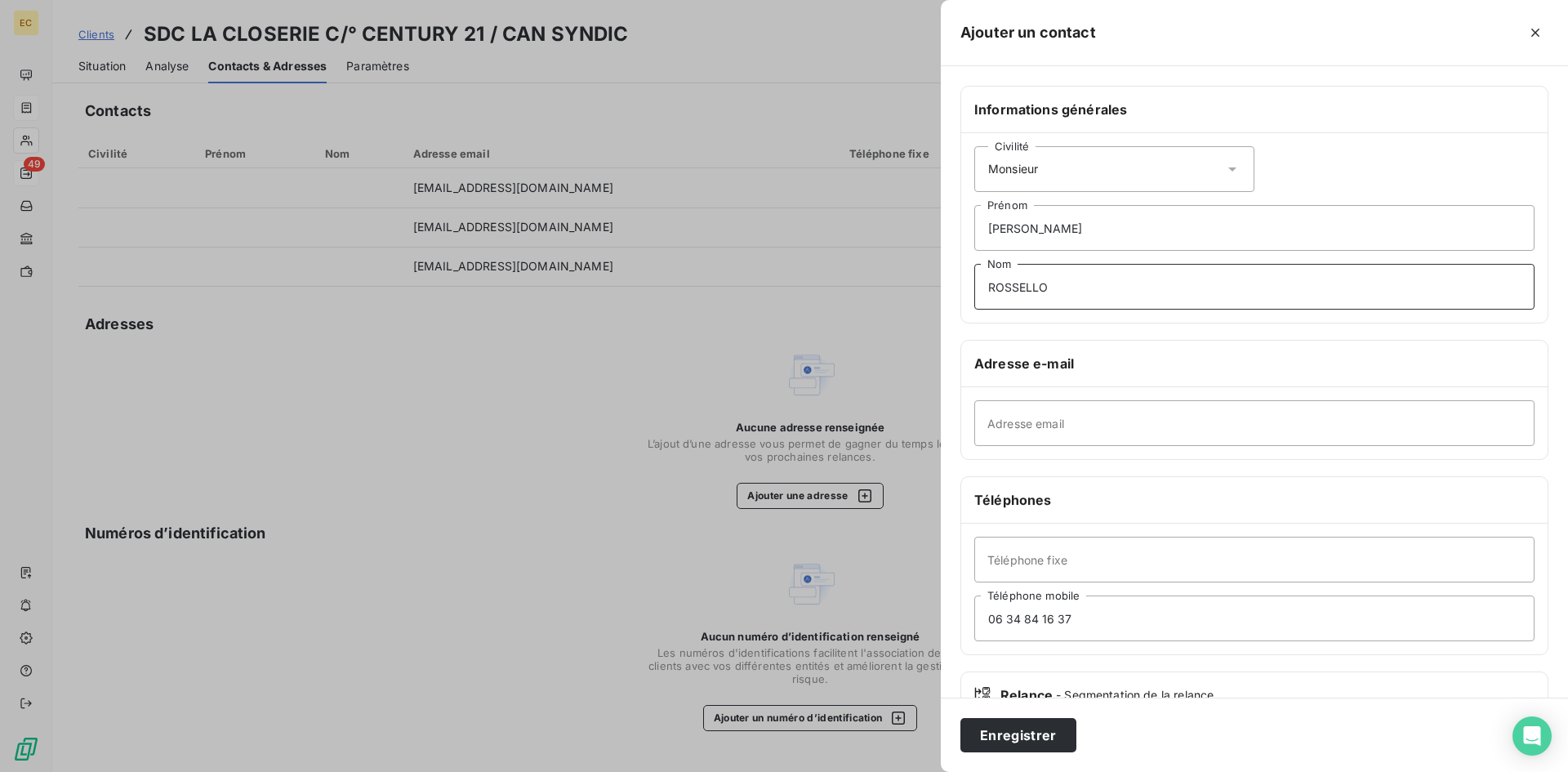
type input "ROSSELLO"
click at [992, 425] on input "Adresse email" at bounding box center [1254, 423] width 561 height 46
paste input "[EMAIL_ADDRESS][DOMAIN_NAME]"
type input "[EMAIL_ADDRESS][DOMAIN_NAME]"
click at [1039, 736] on button "Enregistrer" at bounding box center [1019, 734] width 116 height 34
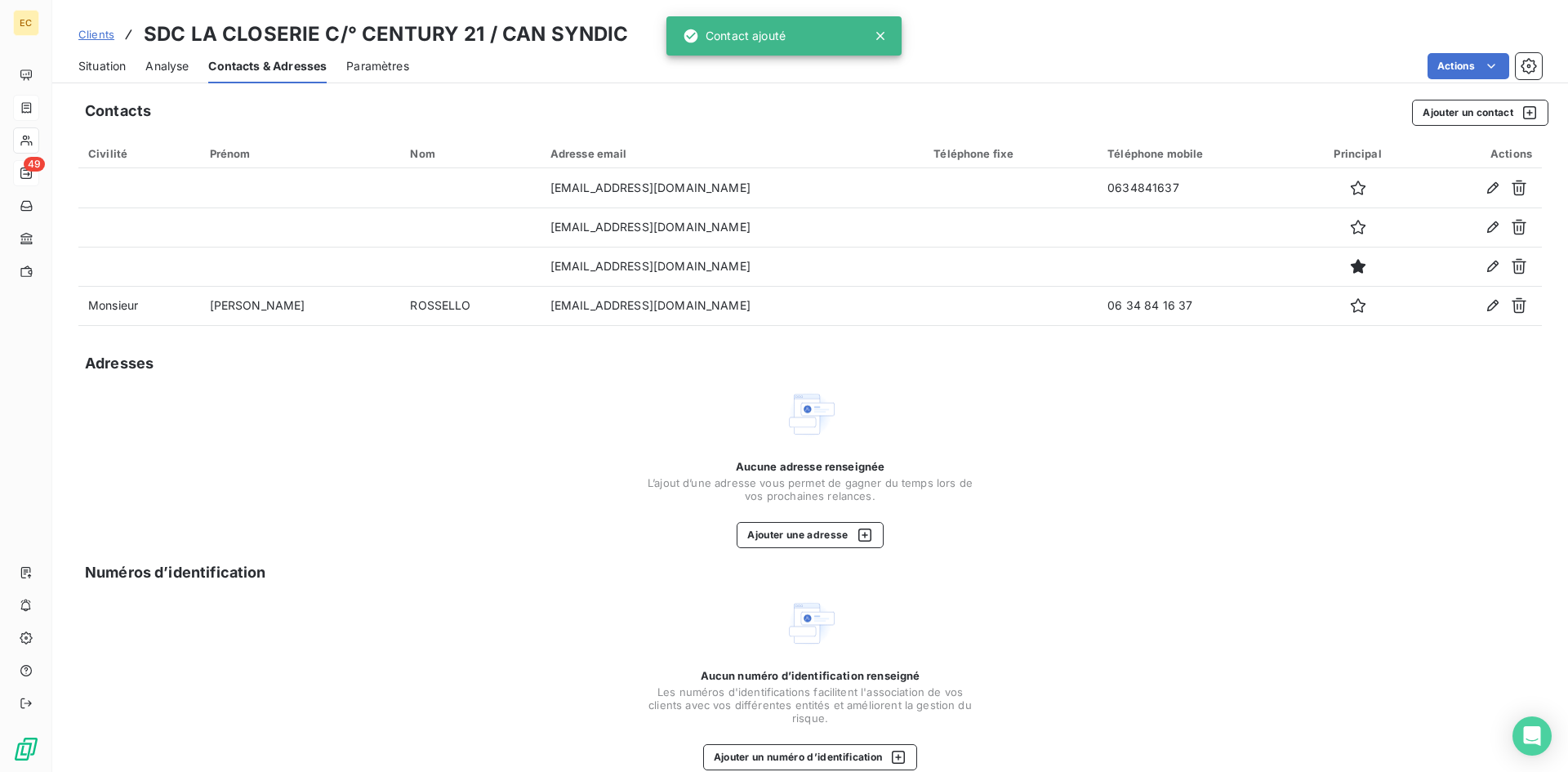
click at [93, 68] on span "Situation" at bounding box center [102, 66] width 48 height 17
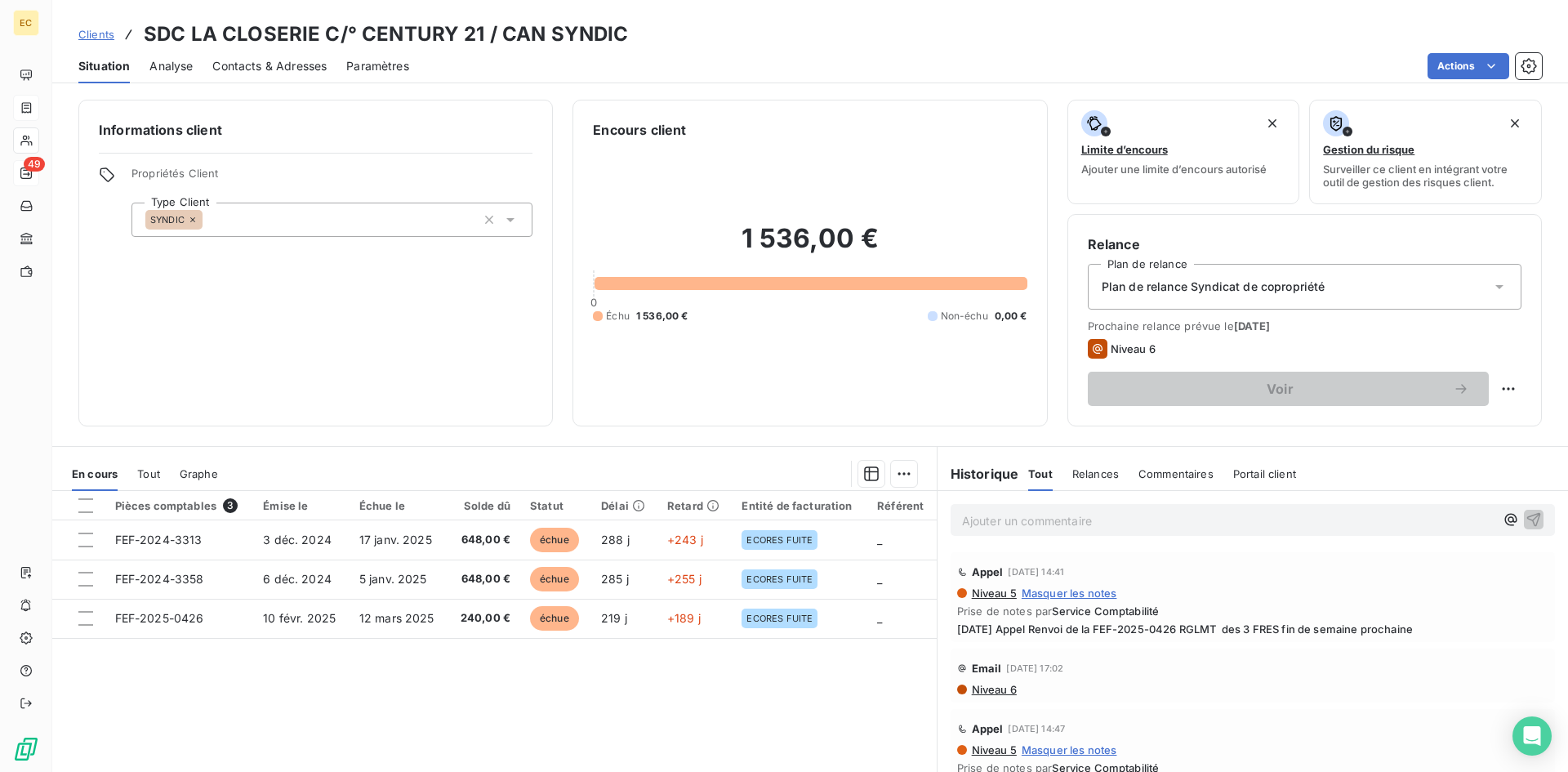
click at [98, 38] on span "Clients" at bounding box center [96, 34] width 36 height 13
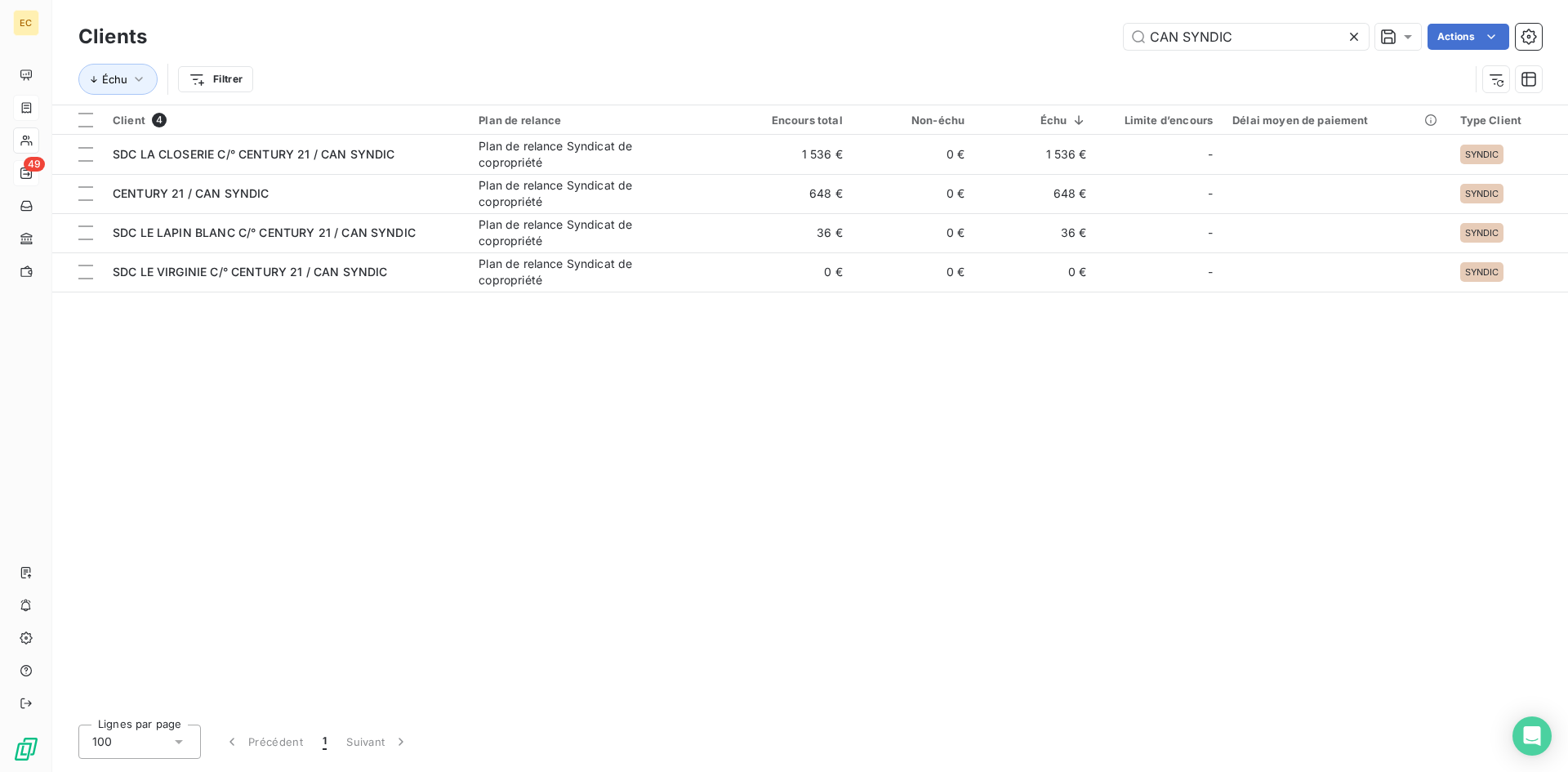
drag, startPoint x: 1237, startPoint y: 39, endPoint x: 1104, endPoint y: 38, distance: 133.0
click at [1104, 38] on div "CAN SYNDIC Actions" at bounding box center [854, 37] width 1375 height 26
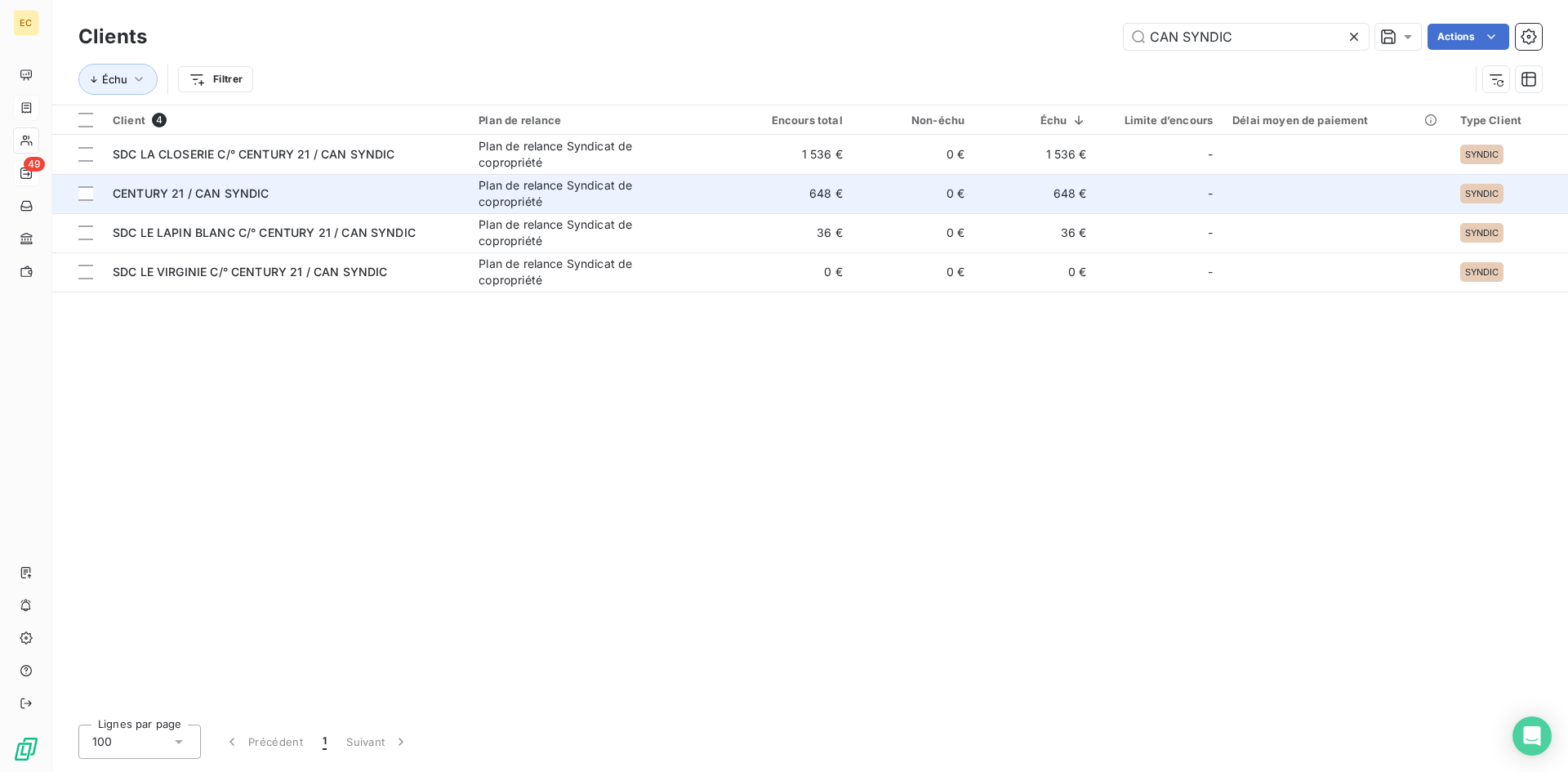
click at [195, 197] on span "CENTURY 21 / CAN SYNDIC" at bounding box center [190, 193] width 156 height 14
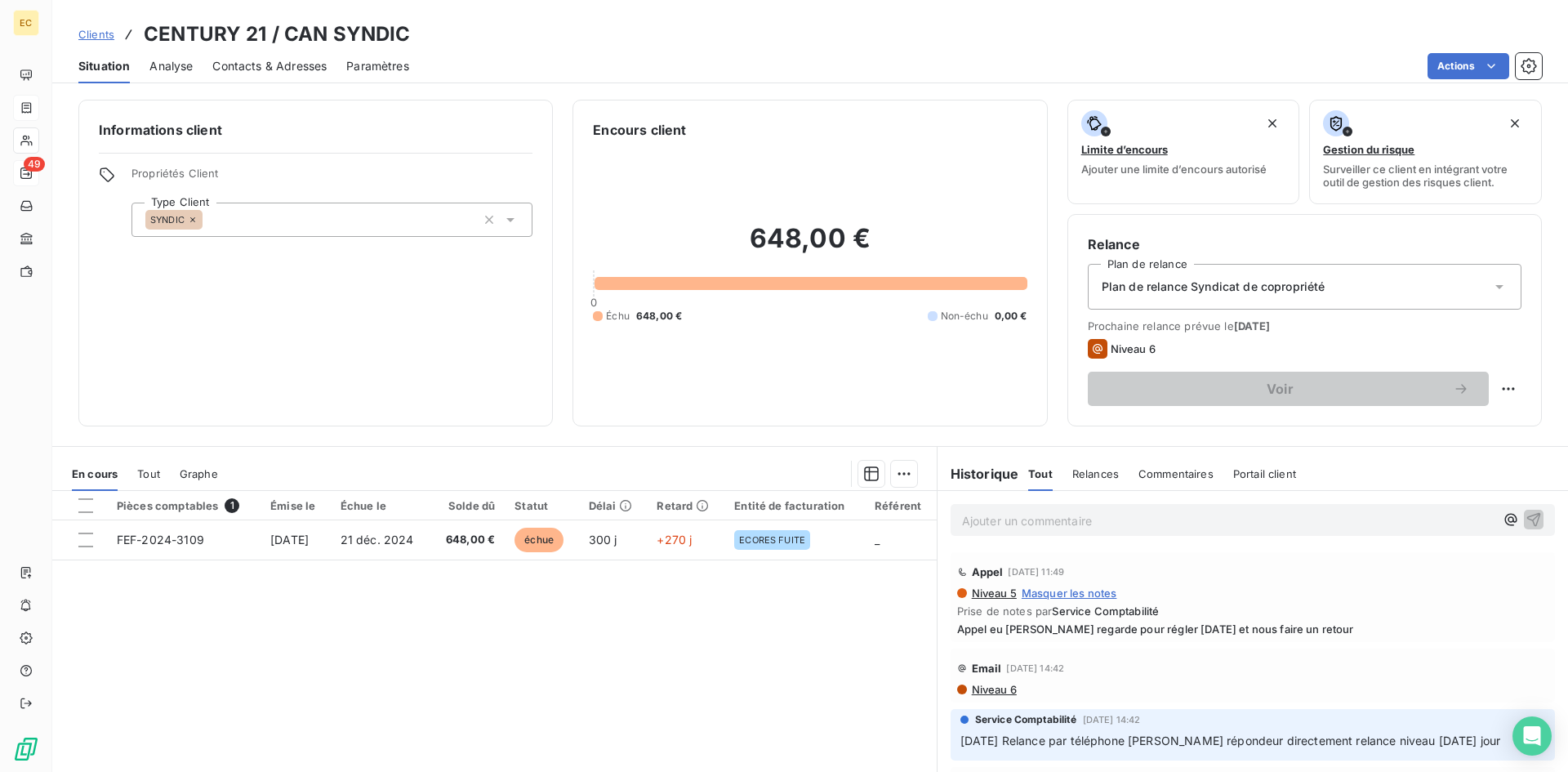
click at [262, 58] on span "Contacts & Adresses" at bounding box center [270, 66] width 115 height 17
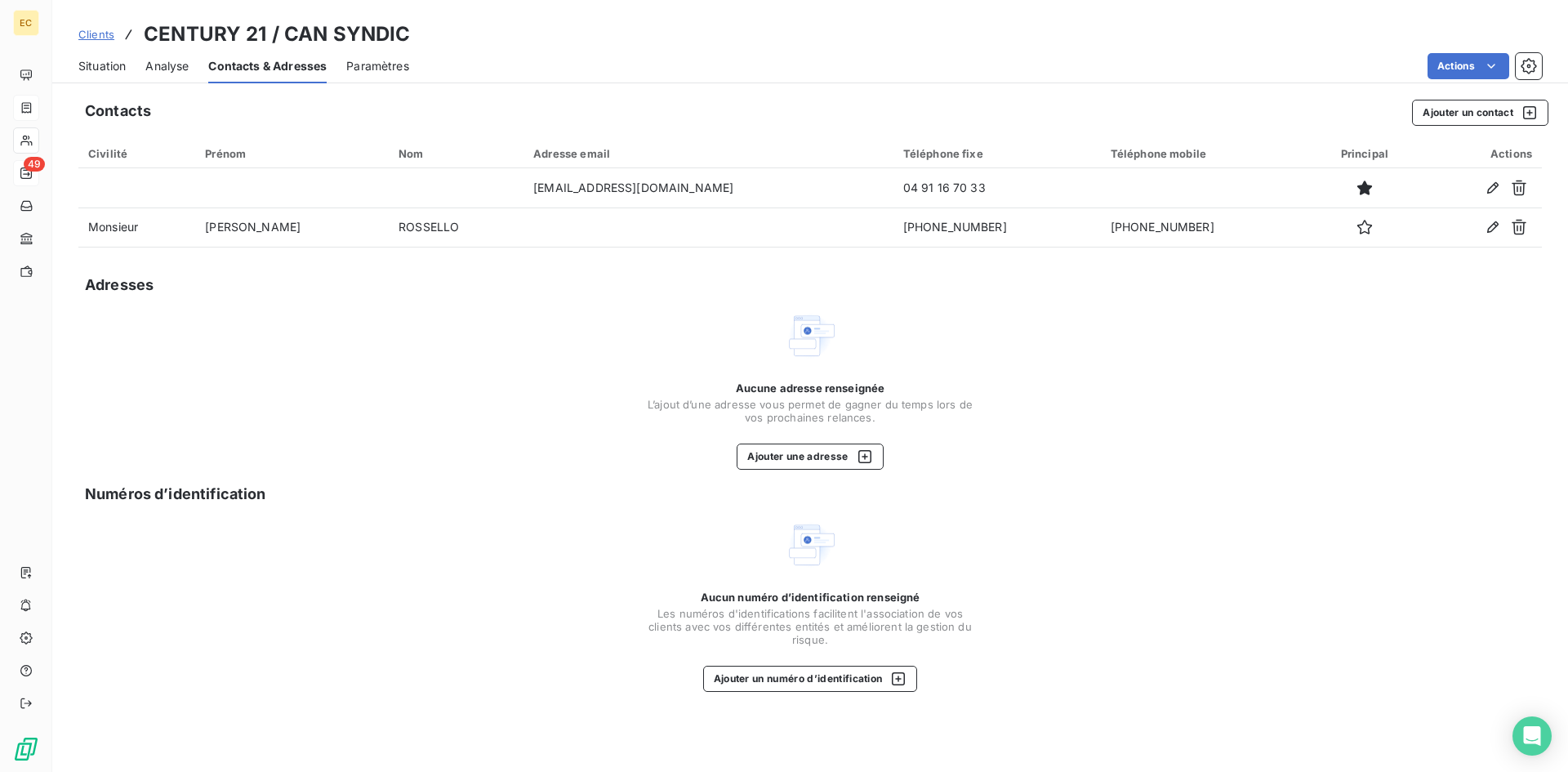
click at [102, 36] on span "Clients" at bounding box center [96, 34] width 36 height 13
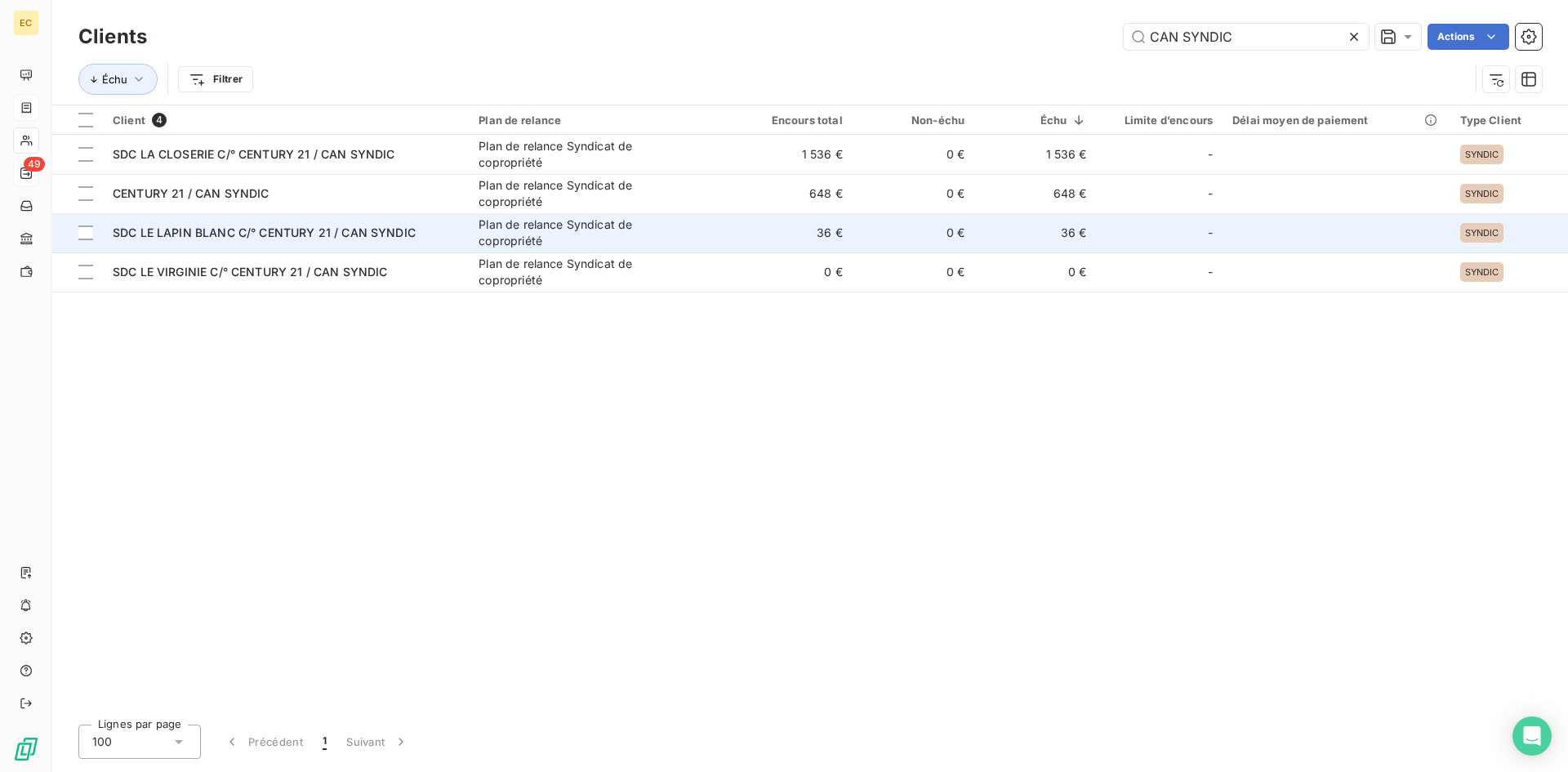
click at [181, 238] on span "SDC LE LAPIN BLANC C/° CENTURY 21 / CAN SYNDIC" at bounding box center [264, 233] width 303 height 14
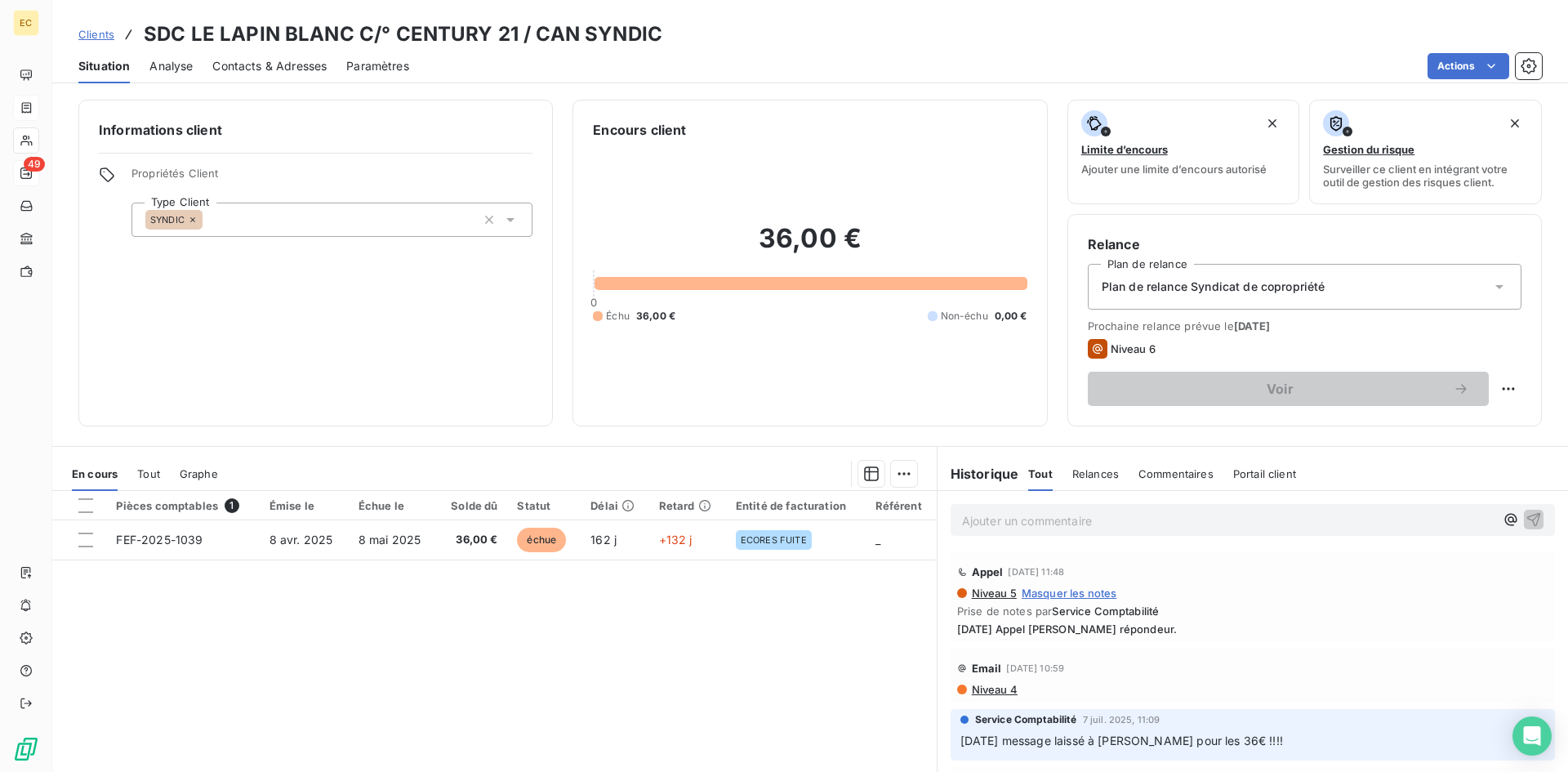
click at [265, 68] on span "Contacts & Adresses" at bounding box center [270, 66] width 115 height 17
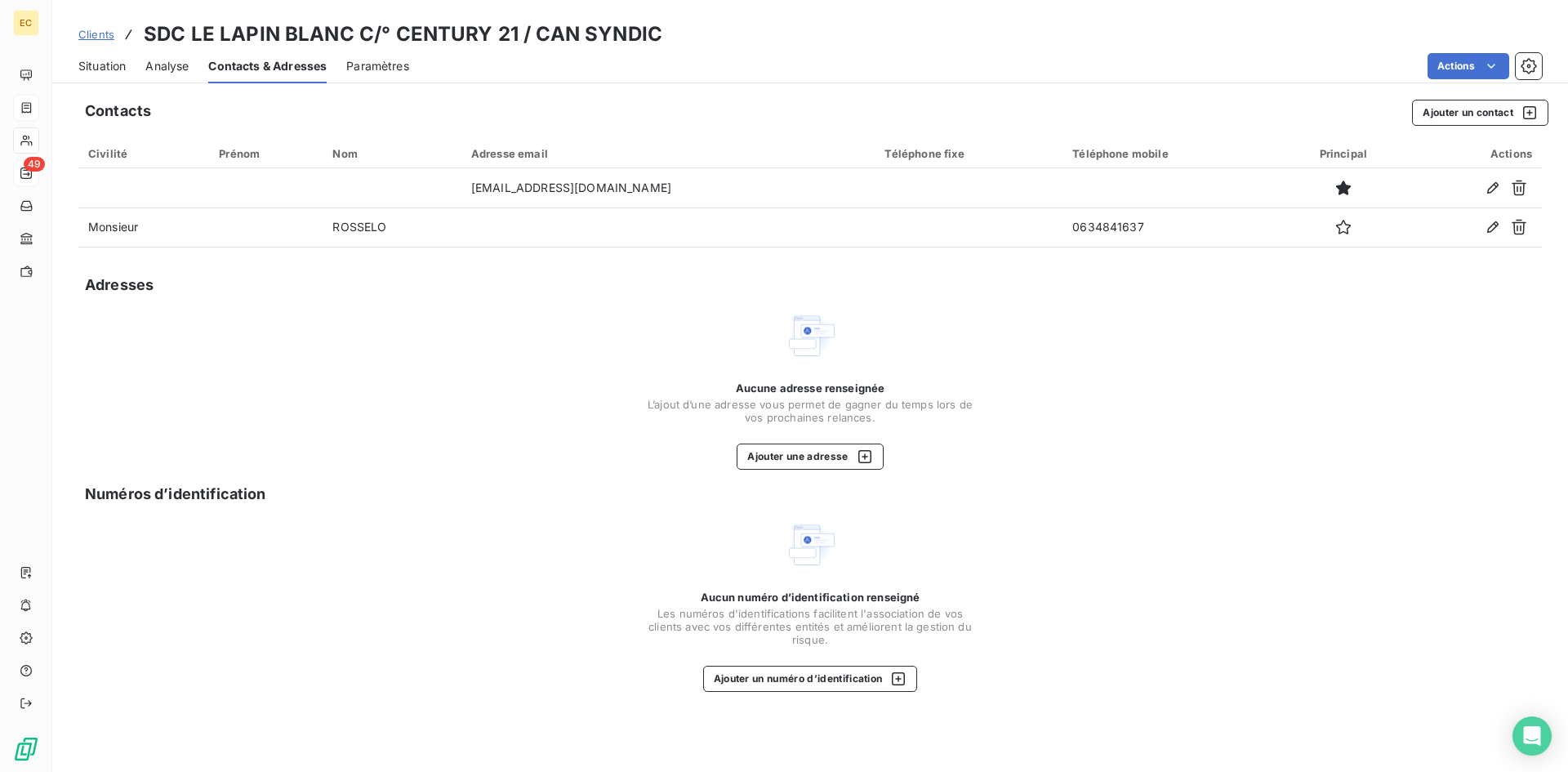
click at [98, 33] on span "Clients" at bounding box center [96, 34] width 36 height 13
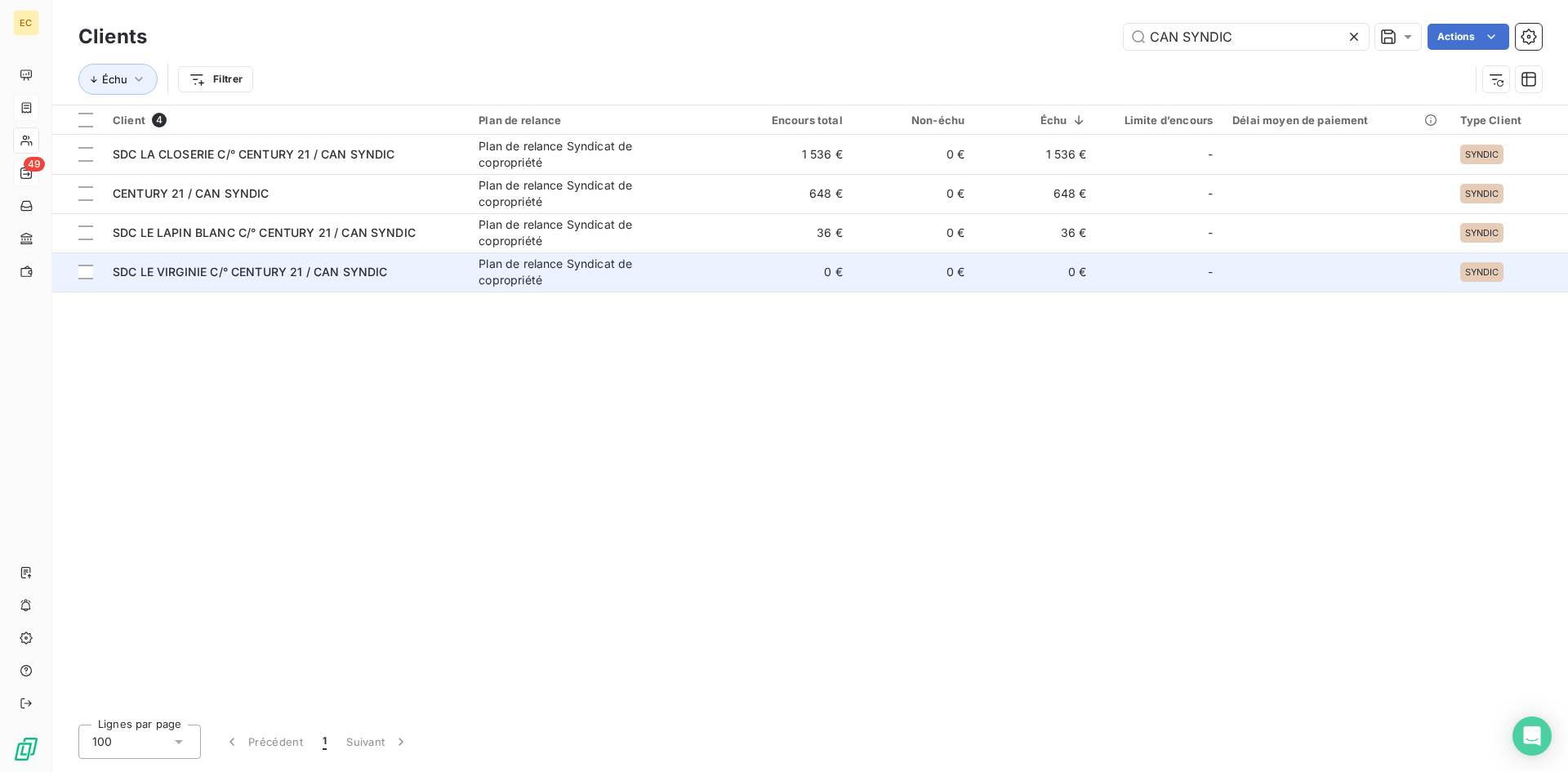
click at [257, 282] on td "SDC LE VIRGINIE C/° CENTURY 21 / CAN SYNDIC" at bounding box center [286, 271] width 366 height 39
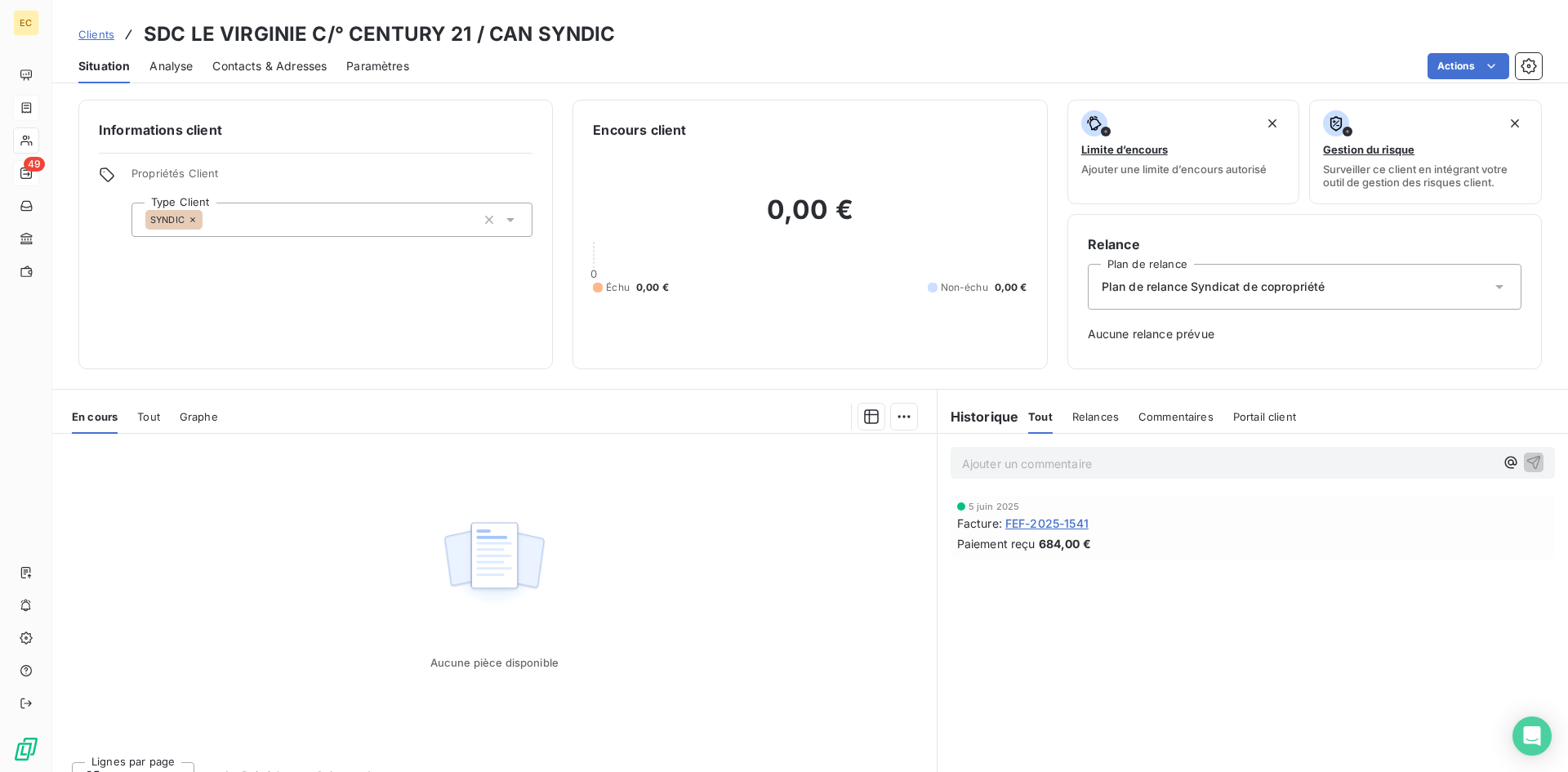
click at [254, 68] on span "Contacts & Adresses" at bounding box center [270, 66] width 115 height 17
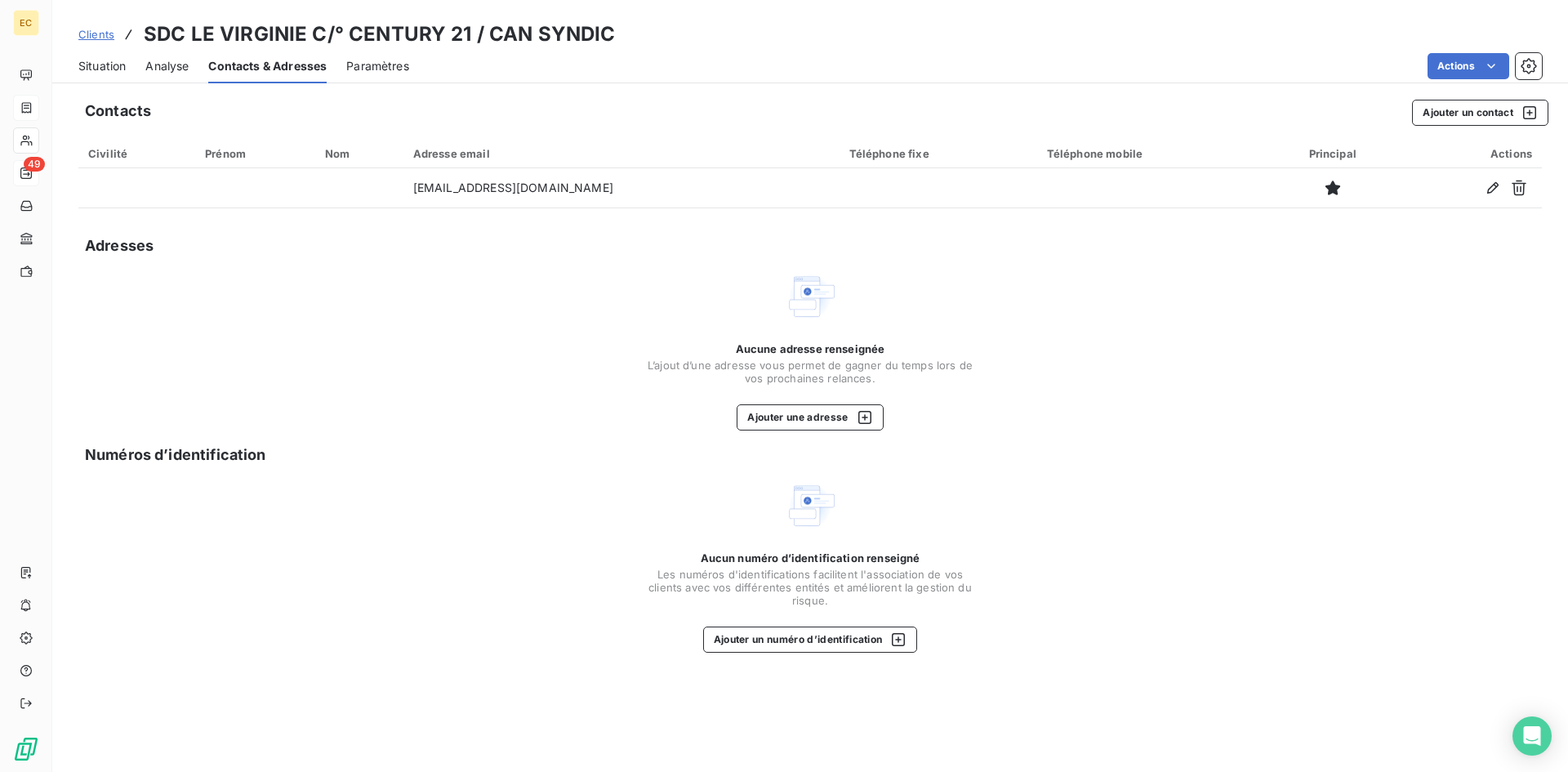
click at [99, 33] on span "Clients" at bounding box center [96, 34] width 36 height 13
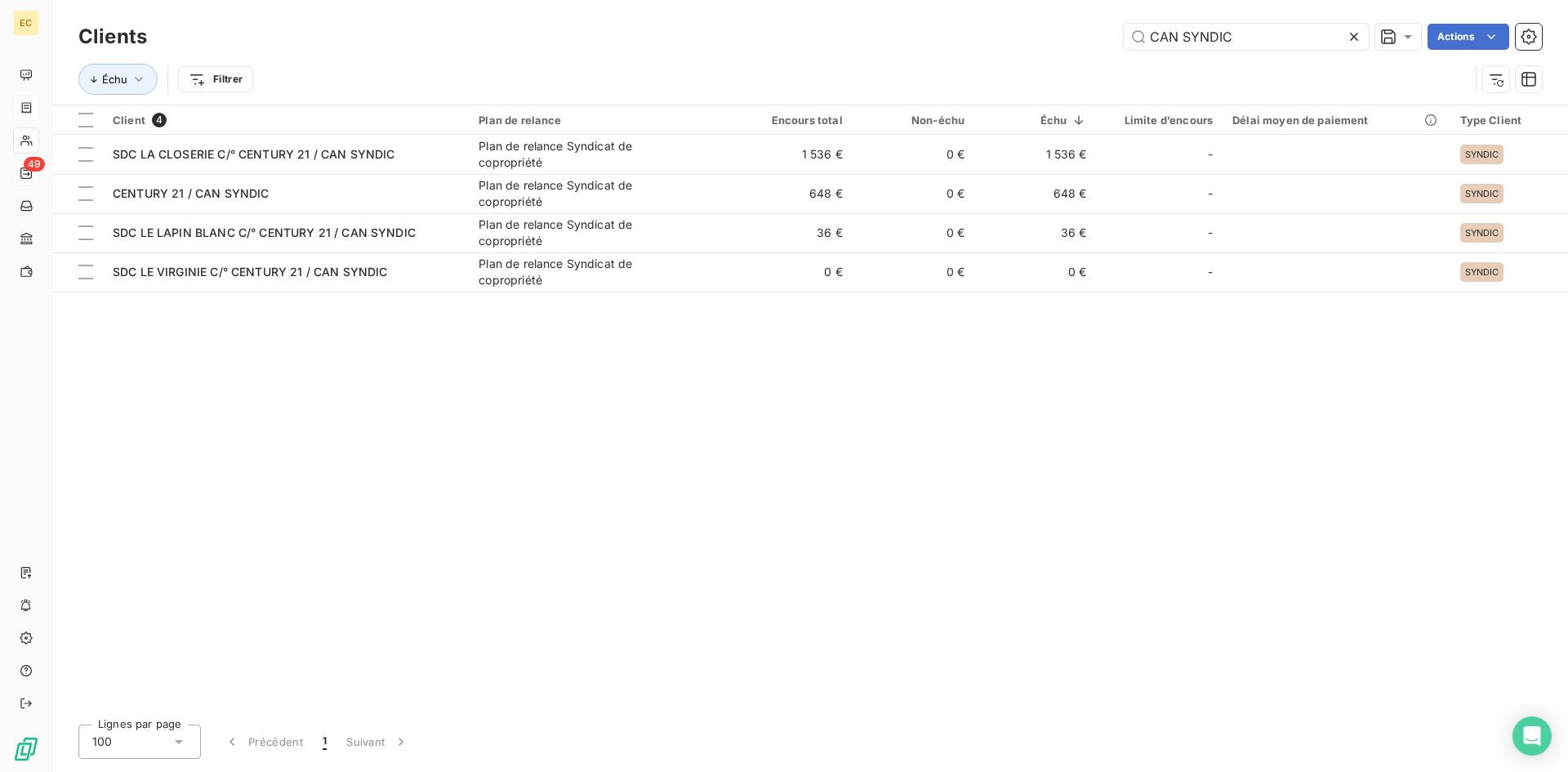
drag, startPoint x: 1271, startPoint y: 29, endPoint x: 1093, endPoint y: 38, distance: 178.2
click at [1093, 38] on div "CAN SYNDIC Actions" at bounding box center [854, 37] width 1375 height 26
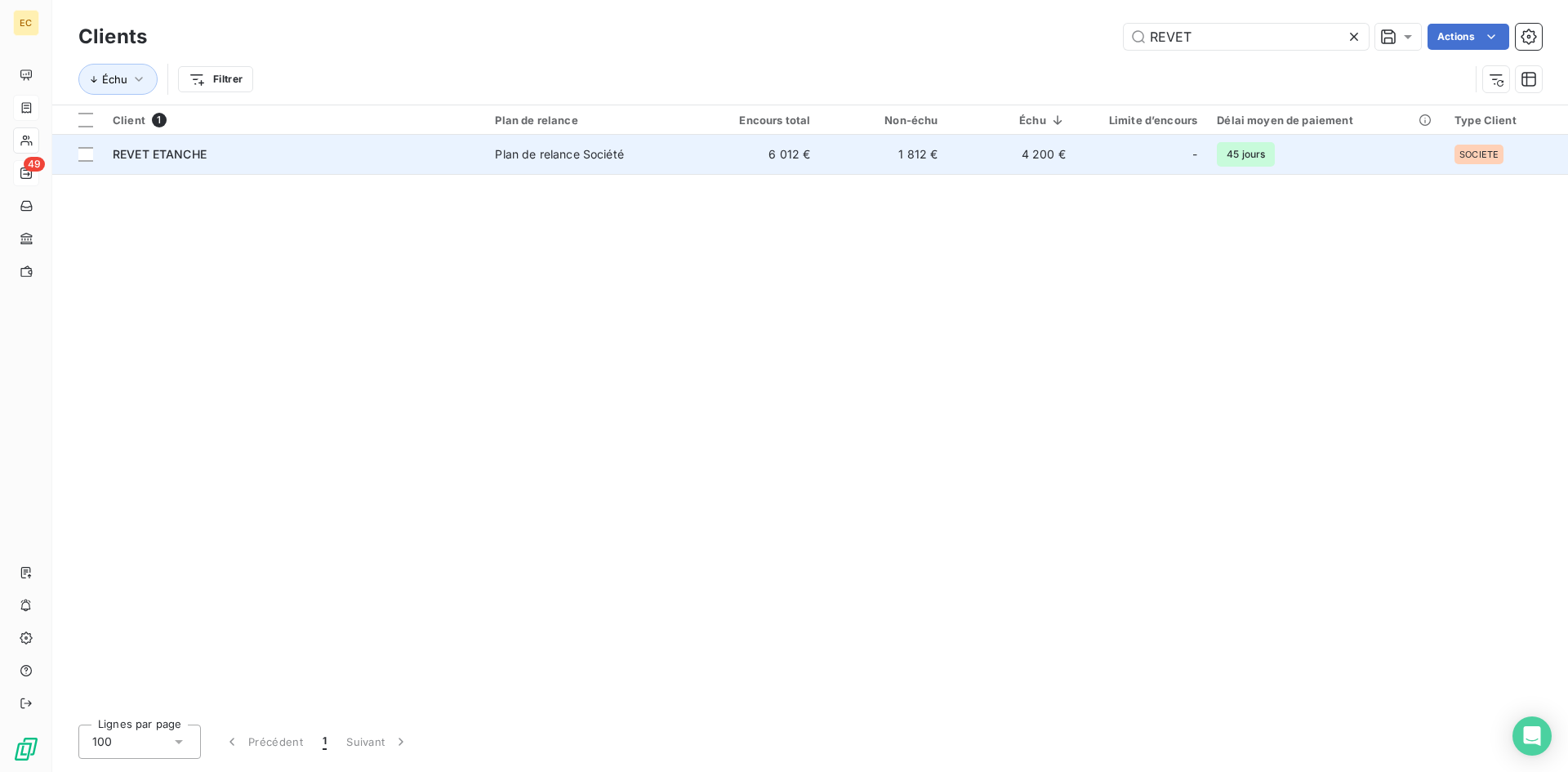
type input "REVET"
click at [215, 157] on div "REVET ETANCHE" at bounding box center [294, 154] width 362 height 17
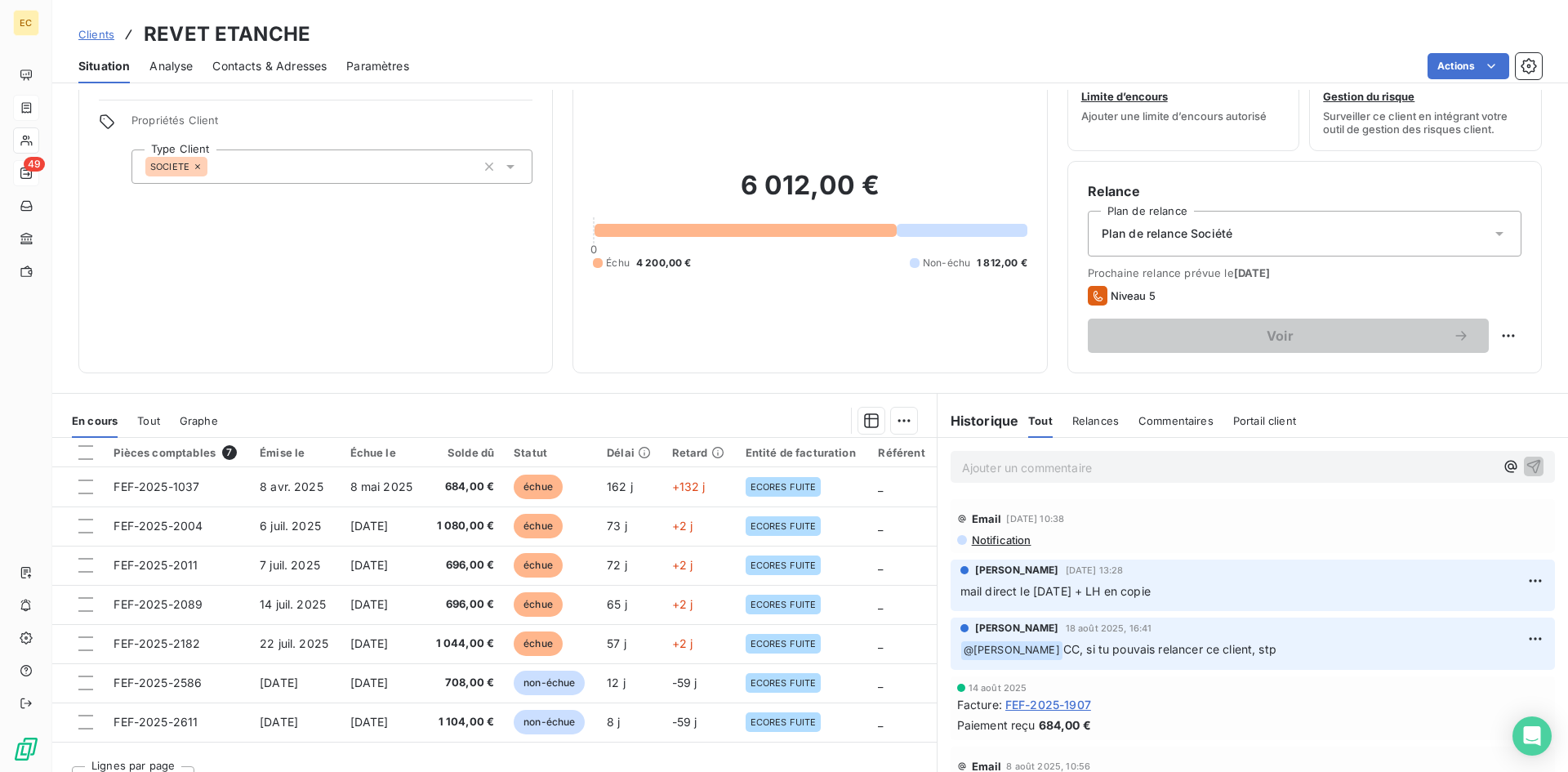
scroll to position [83, 0]
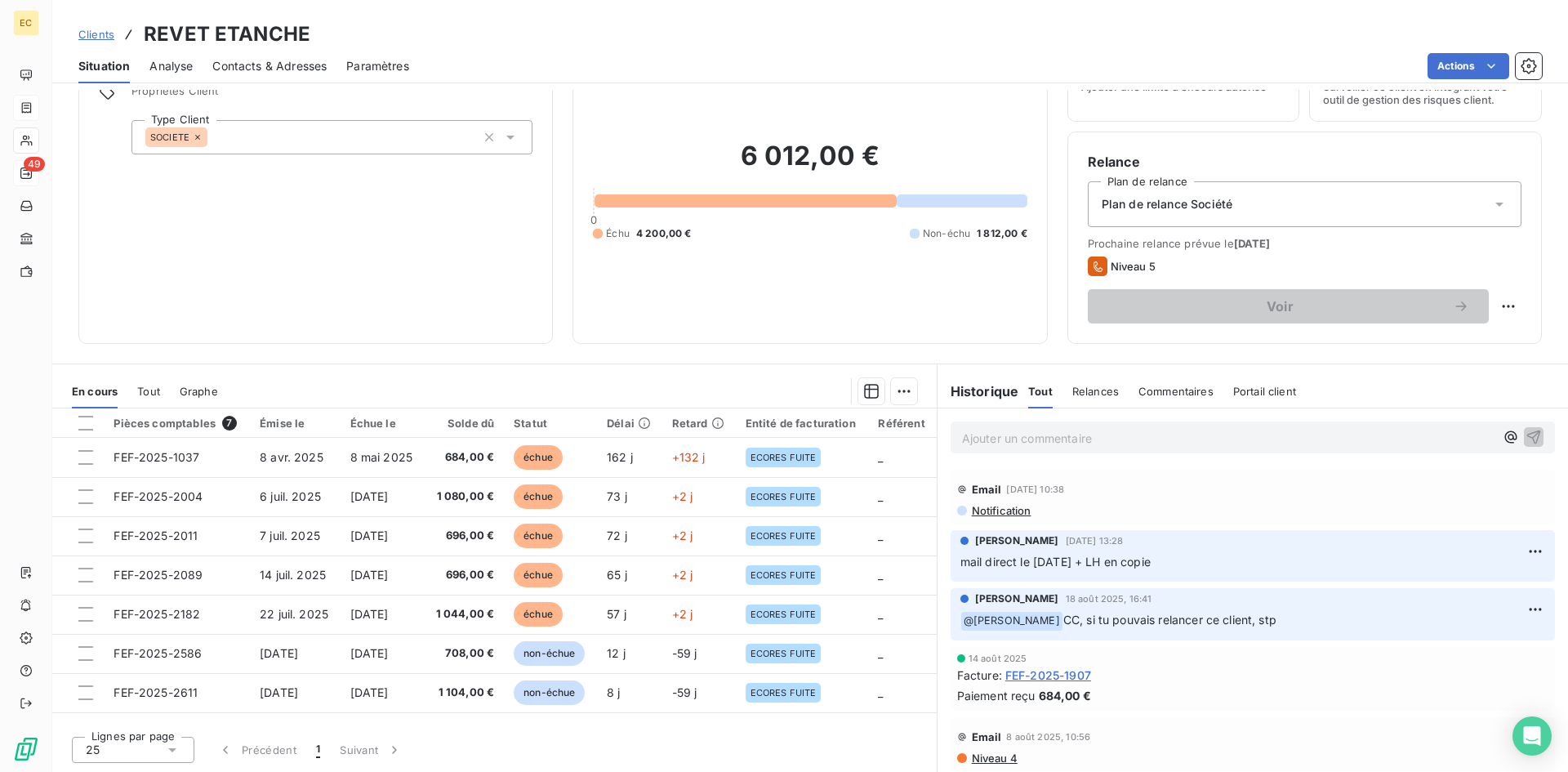
click at [266, 63] on span "Contacts & Adresses" at bounding box center [270, 66] width 115 height 17
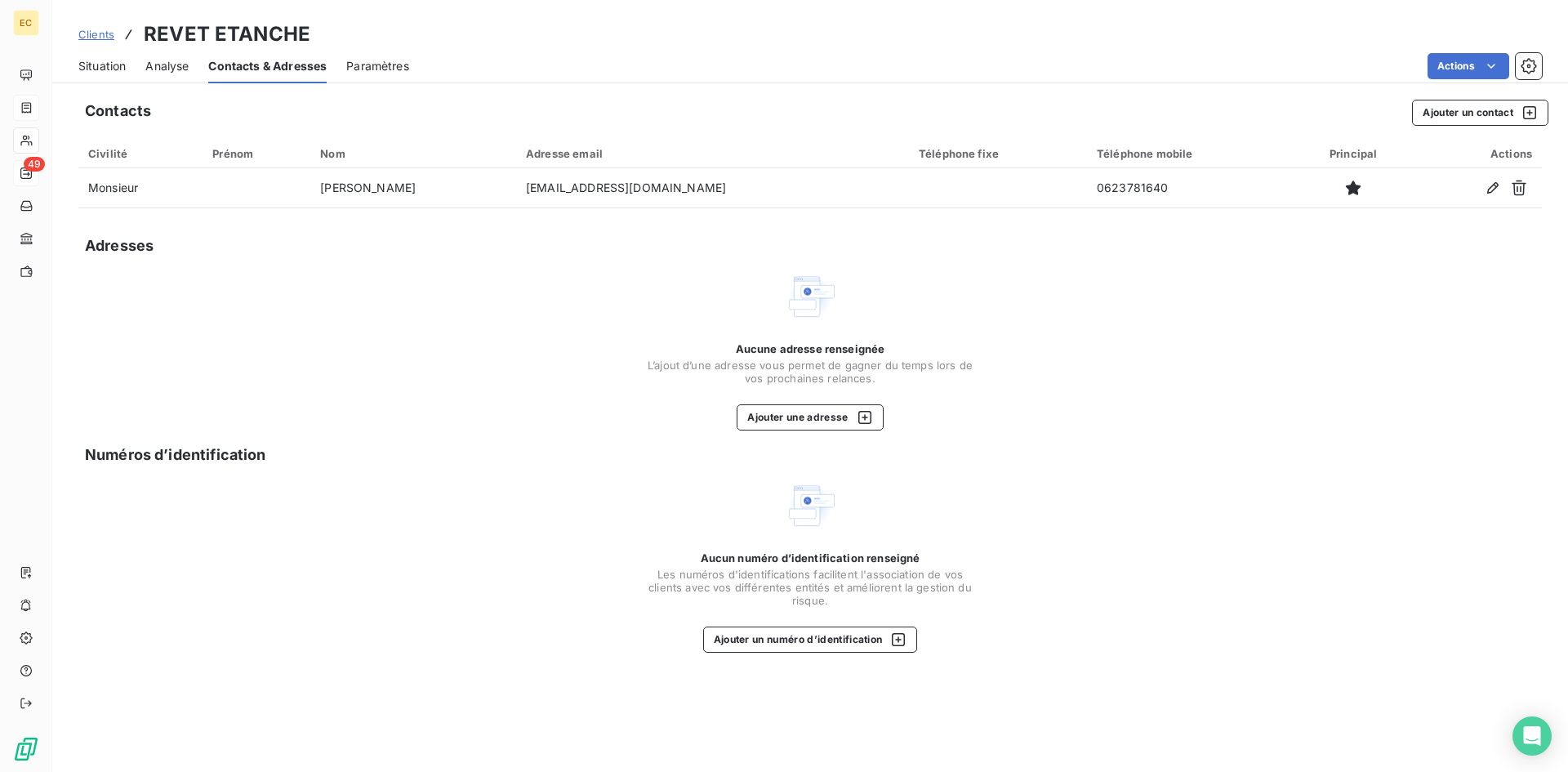
click at [93, 34] on span "Clients" at bounding box center [96, 34] width 36 height 13
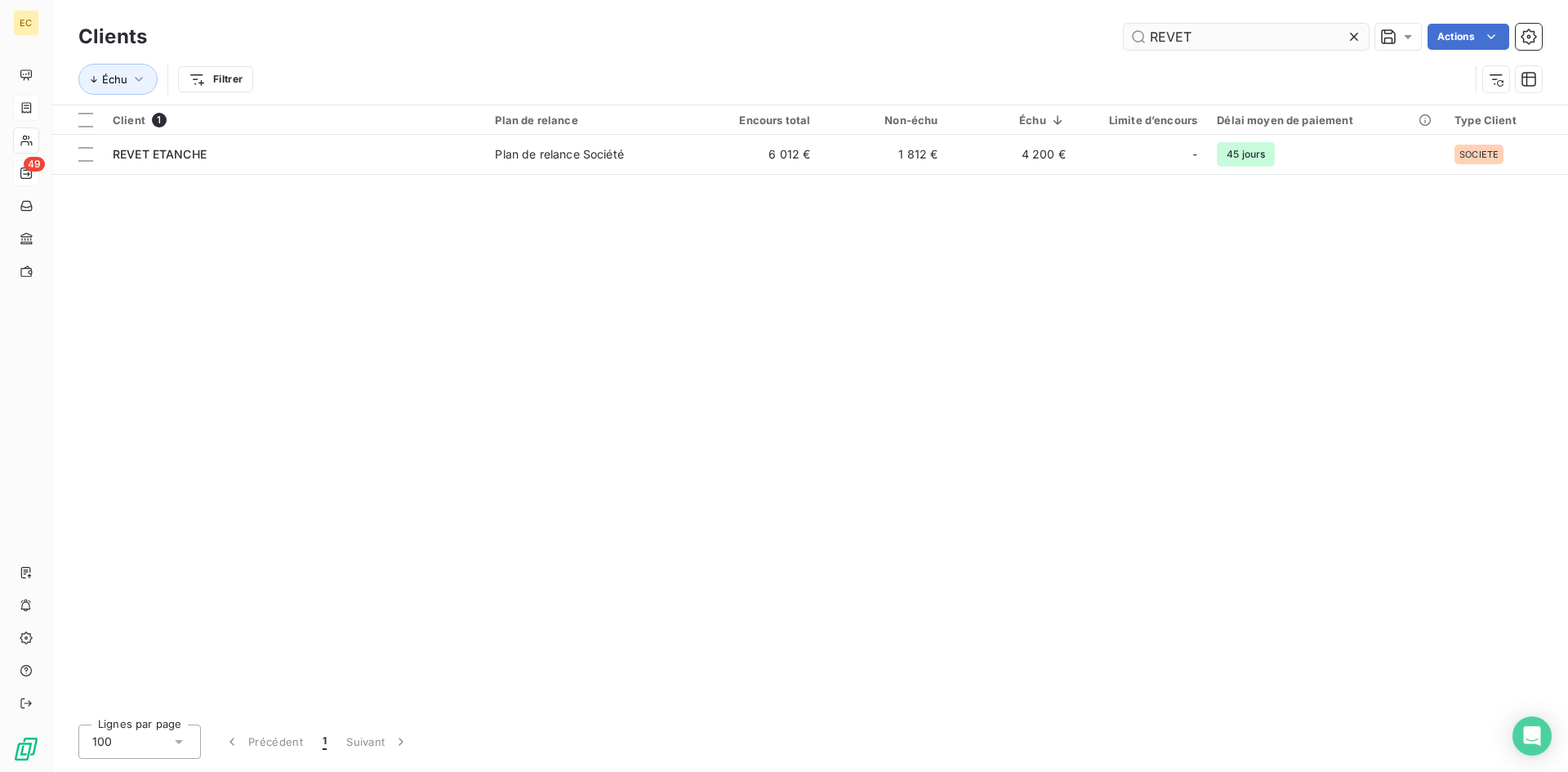
drag, startPoint x: 1210, startPoint y: 34, endPoint x: 1133, endPoint y: 34, distance: 77.0
click at [1133, 34] on input "REVET" at bounding box center [1246, 37] width 245 height 26
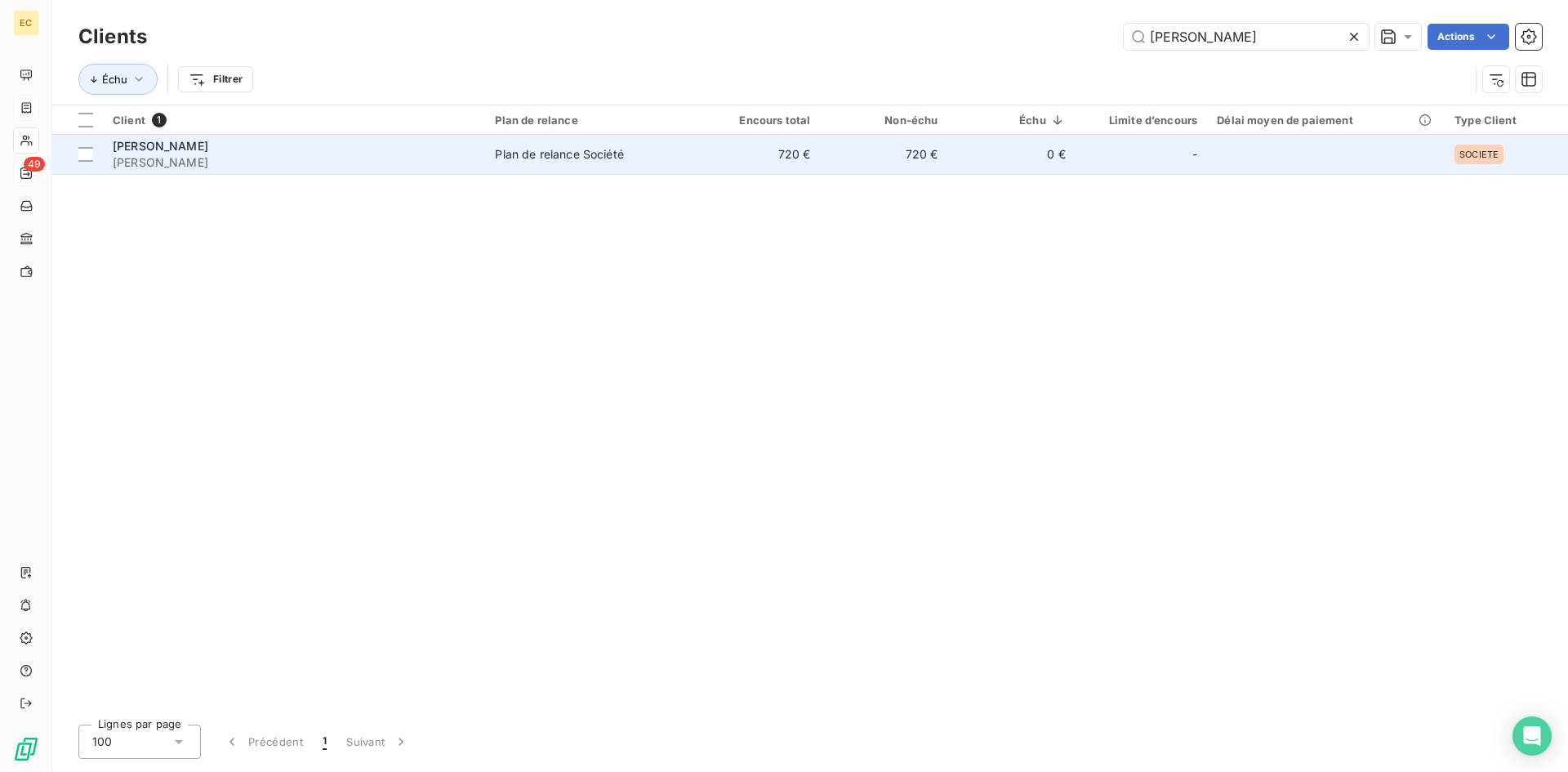
type input "[PERSON_NAME]"
click at [228, 168] on span "[PERSON_NAME]" at bounding box center [294, 162] width 362 height 17
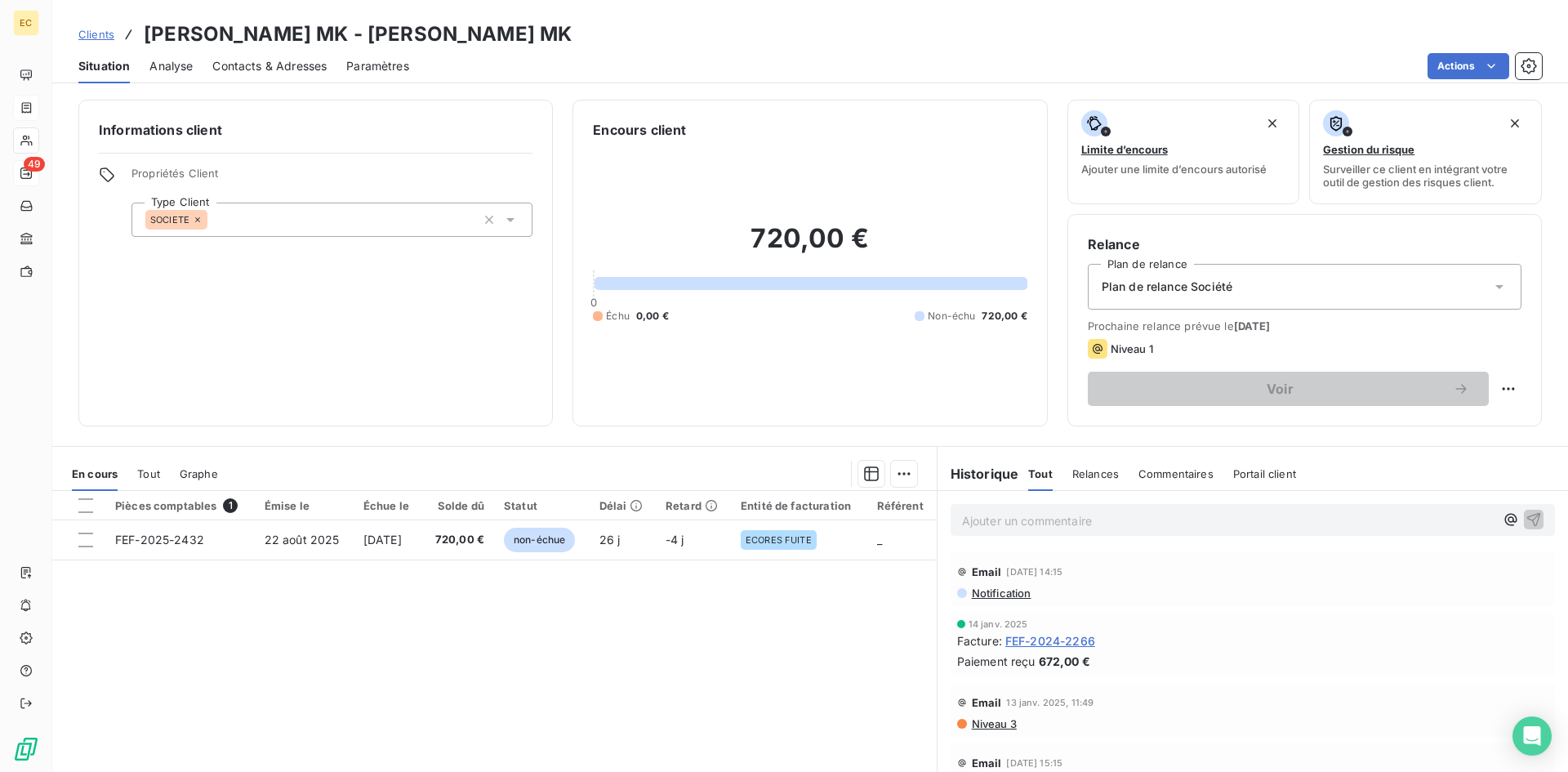
click at [259, 61] on span "Contacts & Adresses" at bounding box center [270, 66] width 115 height 17
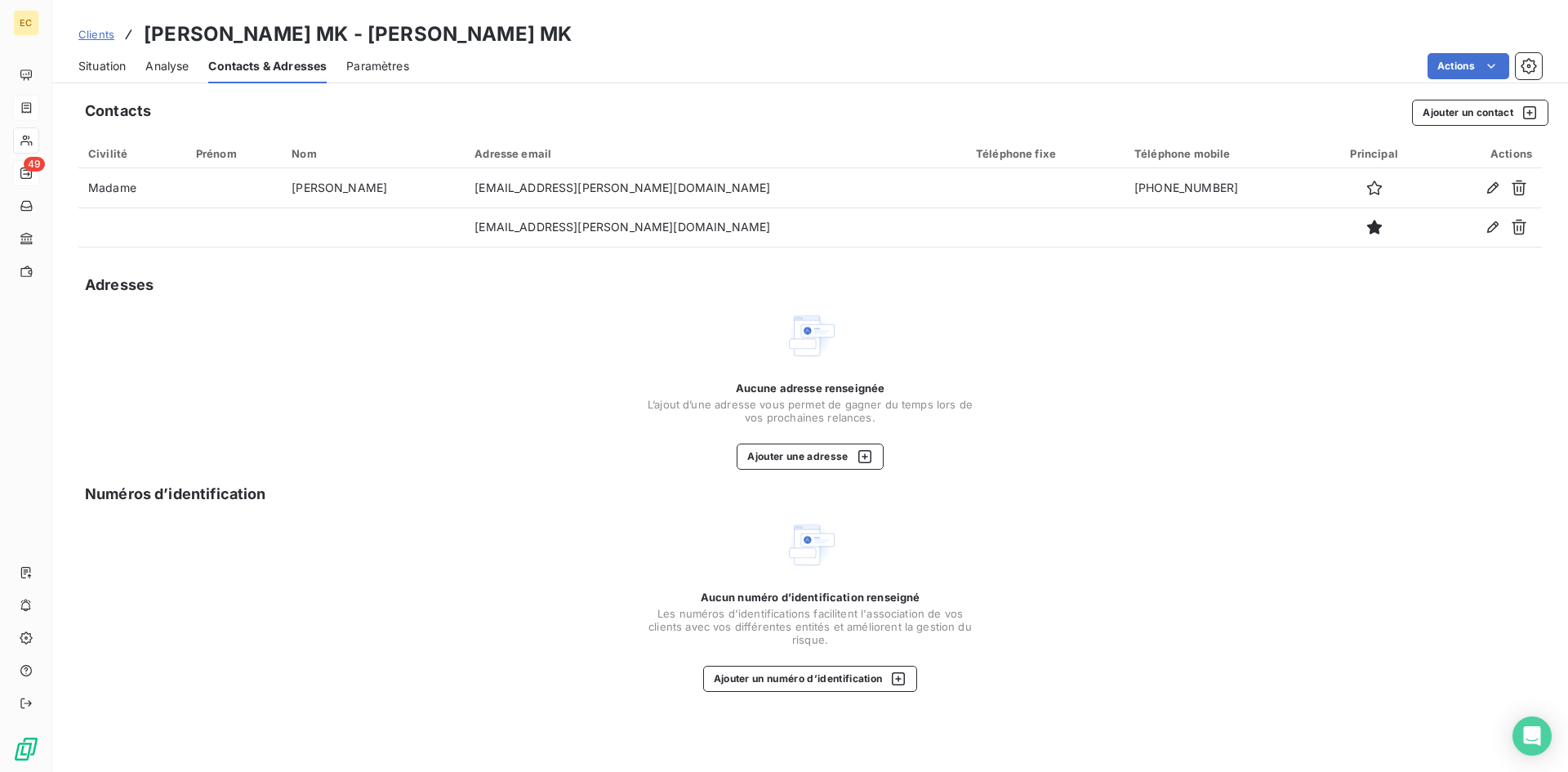
click at [95, 38] on span "Clients" at bounding box center [96, 34] width 36 height 13
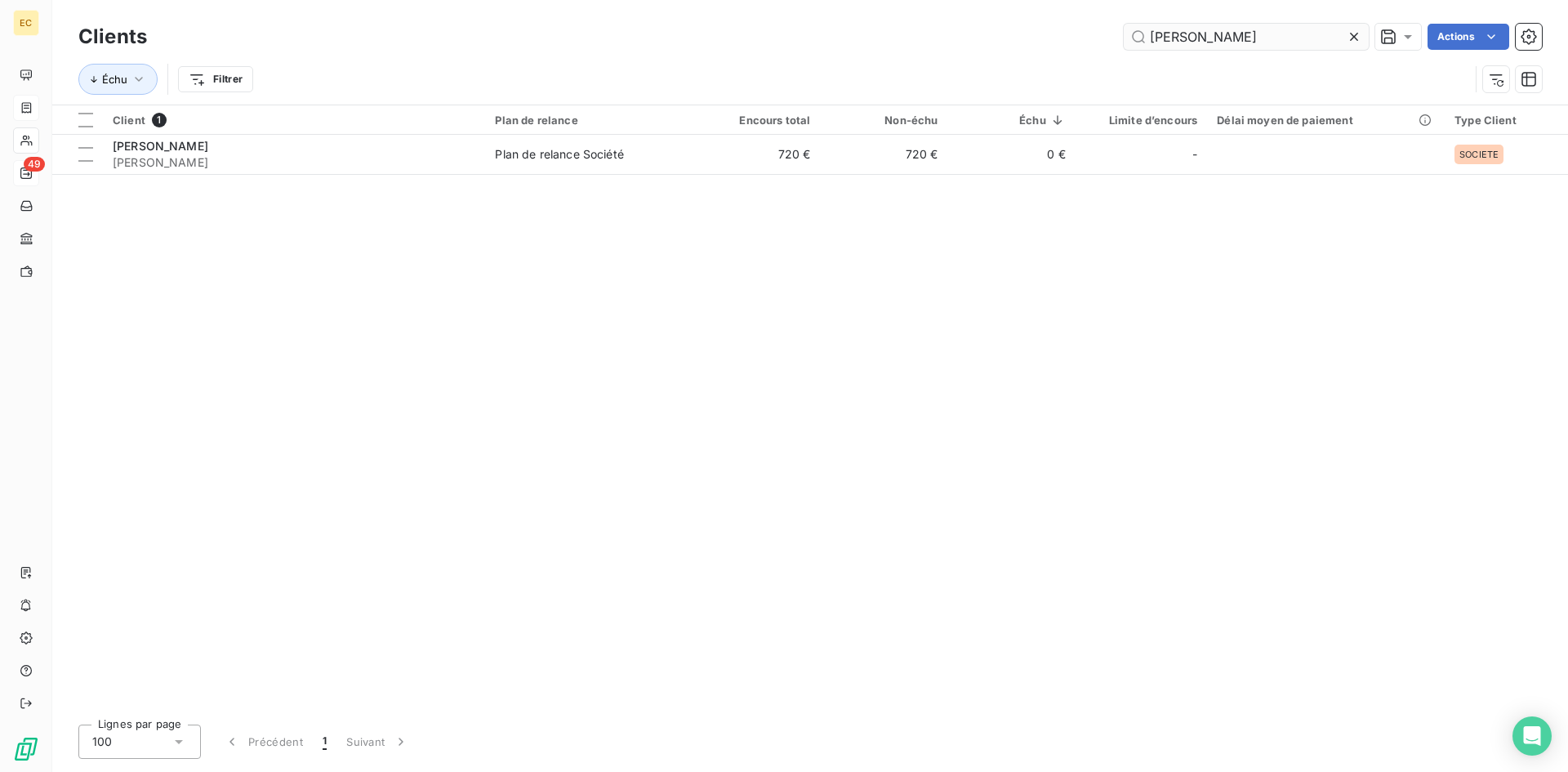
drag, startPoint x: 1200, startPoint y: 36, endPoint x: 1125, endPoint y: 38, distance: 75.0
click at [1125, 38] on input "[PERSON_NAME]" at bounding box center [1246, 37] width 245 height 26
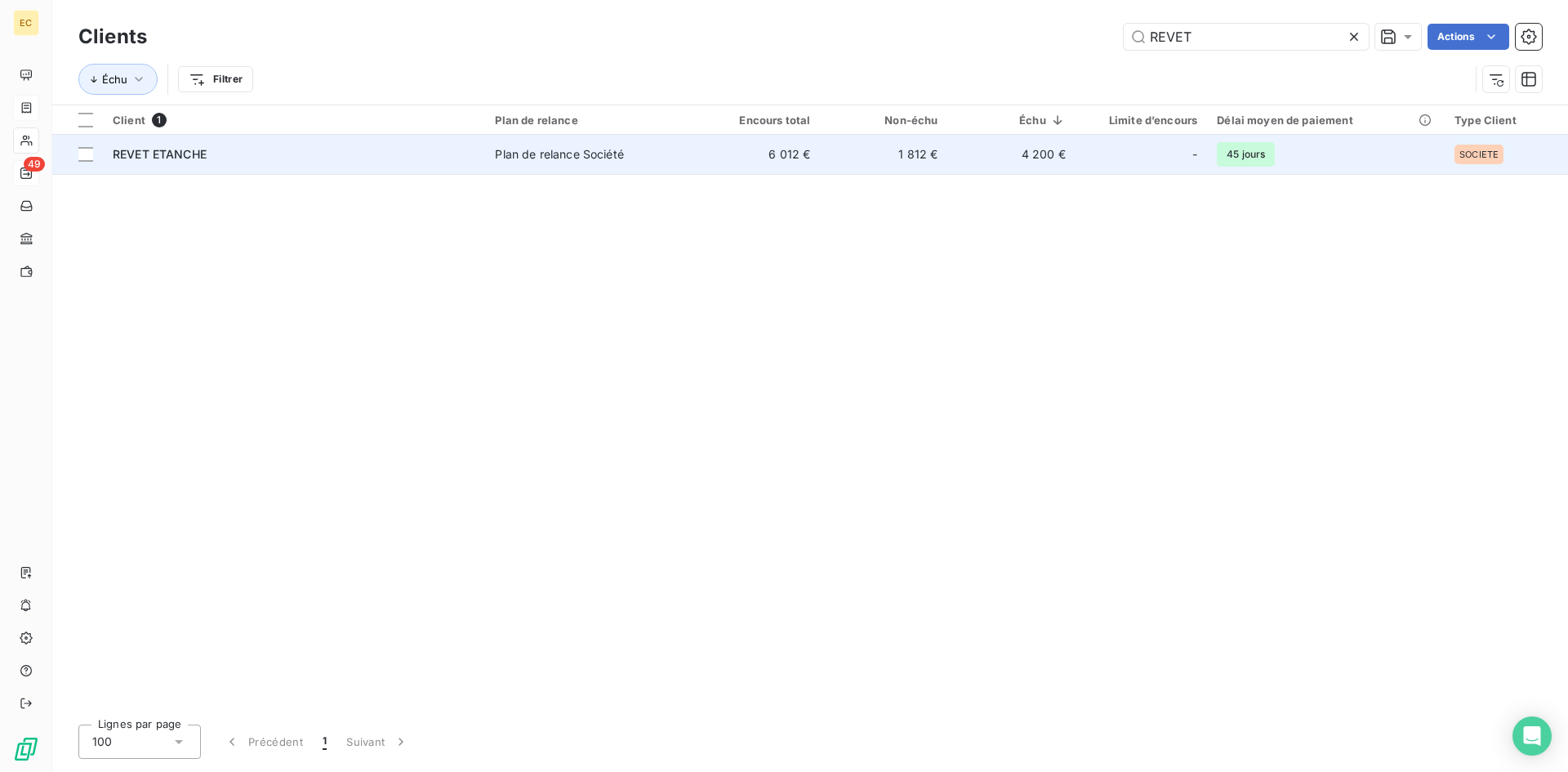
type input "REVET"
click at [328, 156] on div "REVET ETANCHE" at bounding box center [294, 154] width 362 height 17
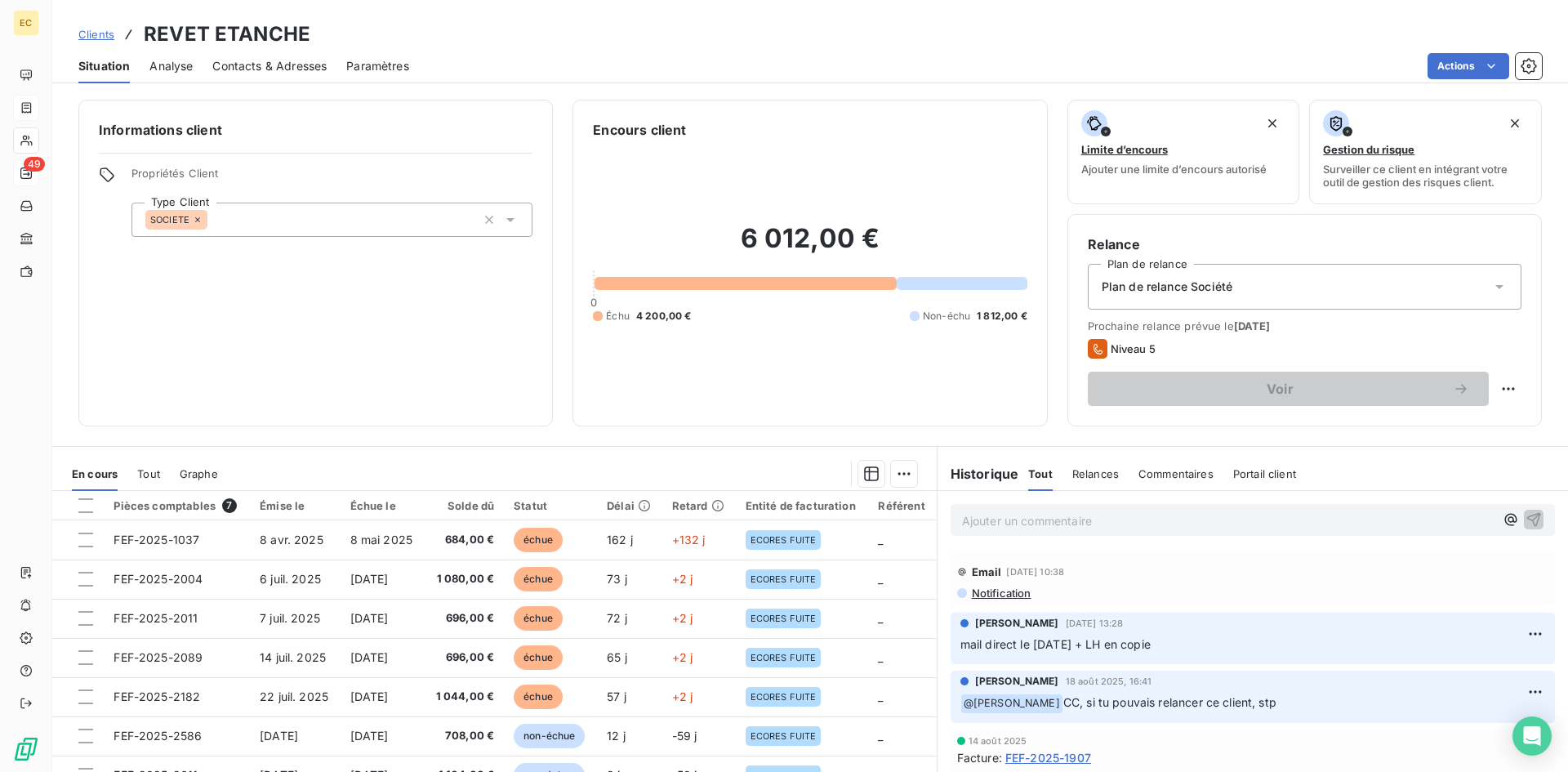
click at [287, 64] on span "Contacts & Adresses" at bounding box center [270, 66] width 115 height 17
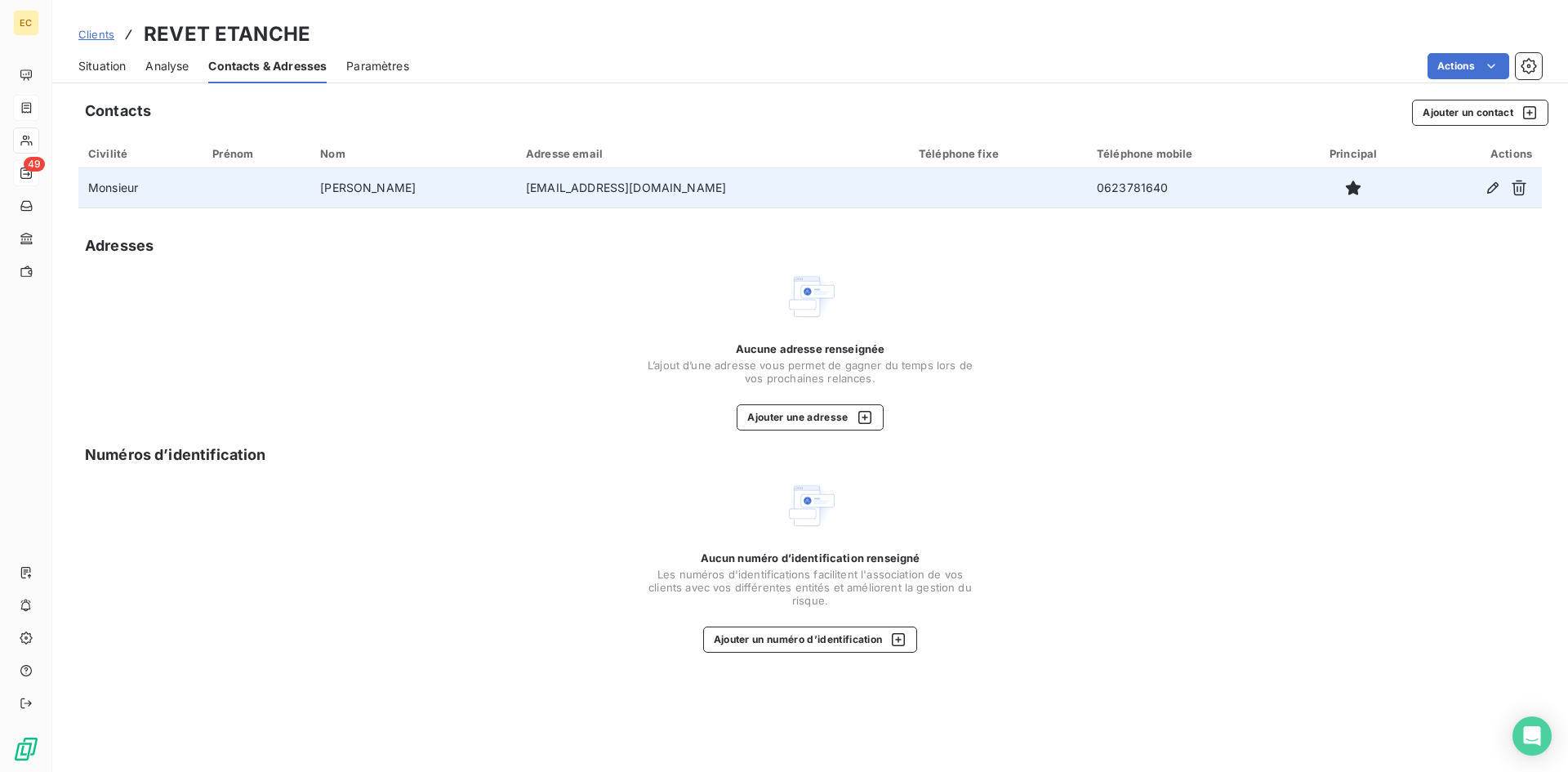
click at [647, 190] on td "[EMAIL_ADDRESS][DOMAIN_NAME]" at bounding box center [713, 188] width 393 height 39
drag, startPoint x: 633, startPoint y: 190, endPoint x: 495, endPoint y: 195, distance: 138.1
click at [516, 195] on td "[EMAIL_ADDRESS][DOMAIN_NAME]" at bounding box center [713, 188] width 393 height 39
copy td "[EMAIL_ADDRESS][DOMAIN_NAME]"
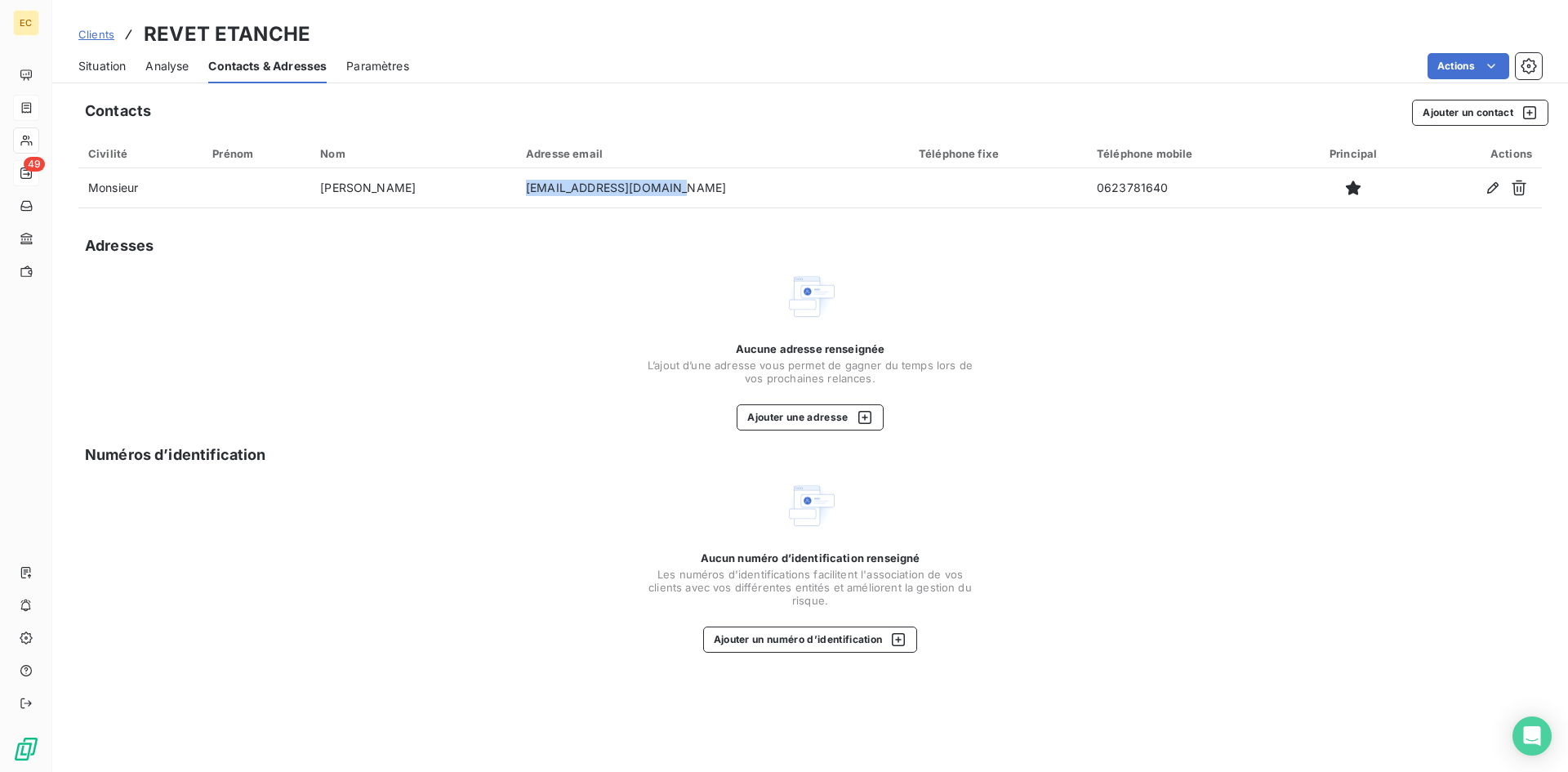
click at [104, 67] on span "Situation" at bounding box center [102, 66] width 48 height 17
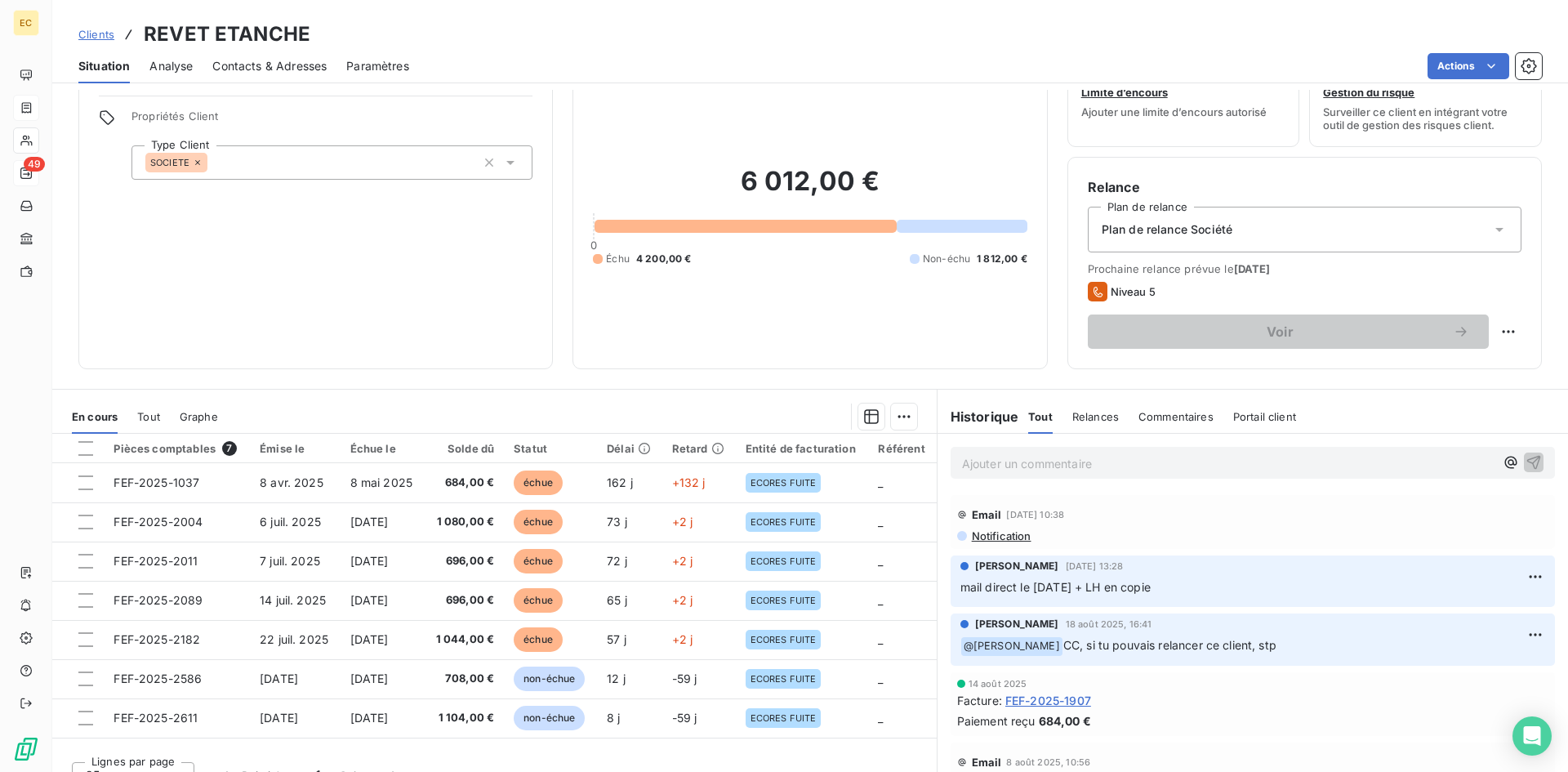
scroll to position [83, 0]
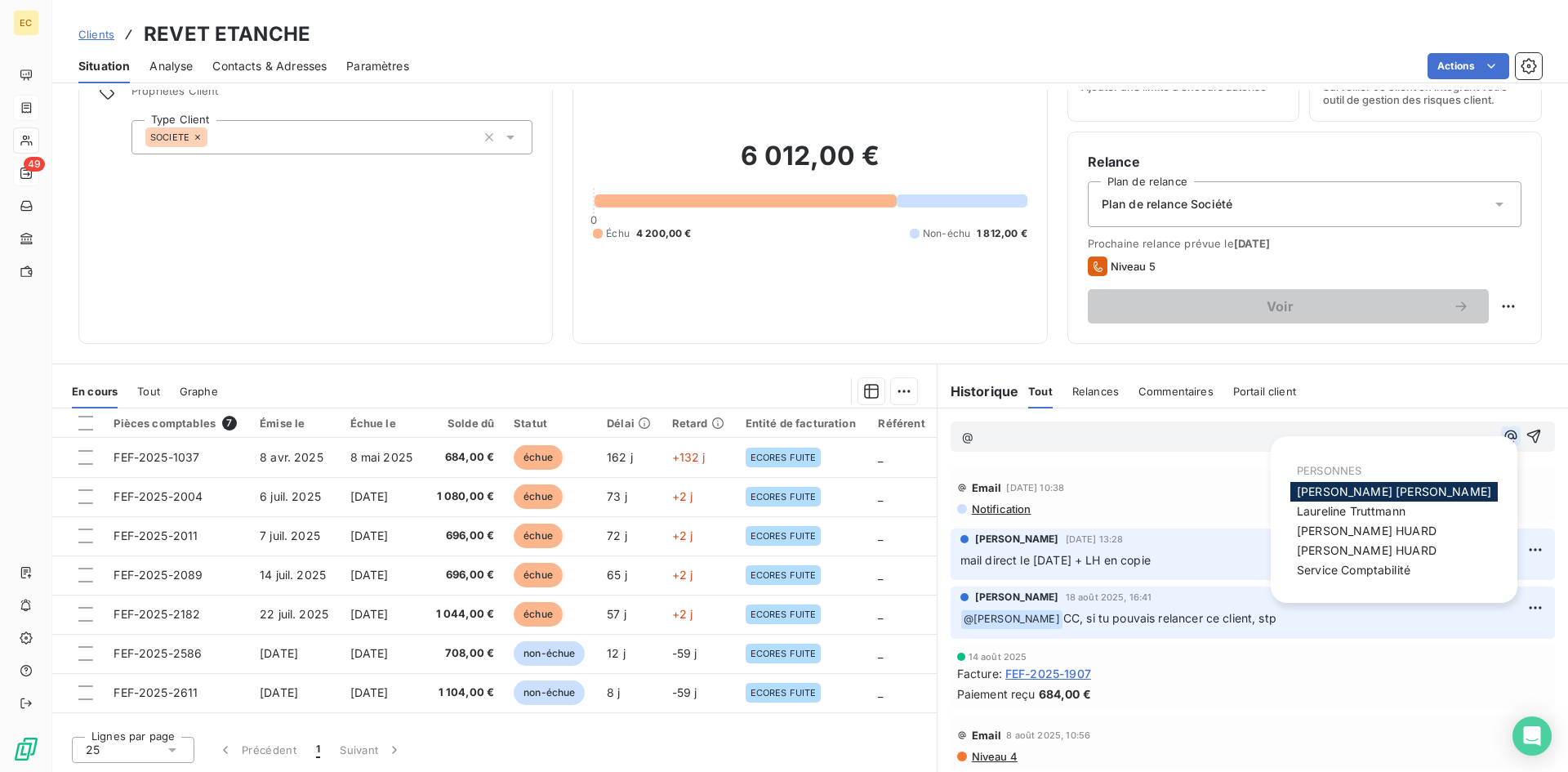
click at [1503, 435] on icon "button" at bounding box center [1511, 436] width 17 height 17
click at [1379, 531] on span "[PERSON_NAME]" at bounding box center [1366, 531] width 139 height 14
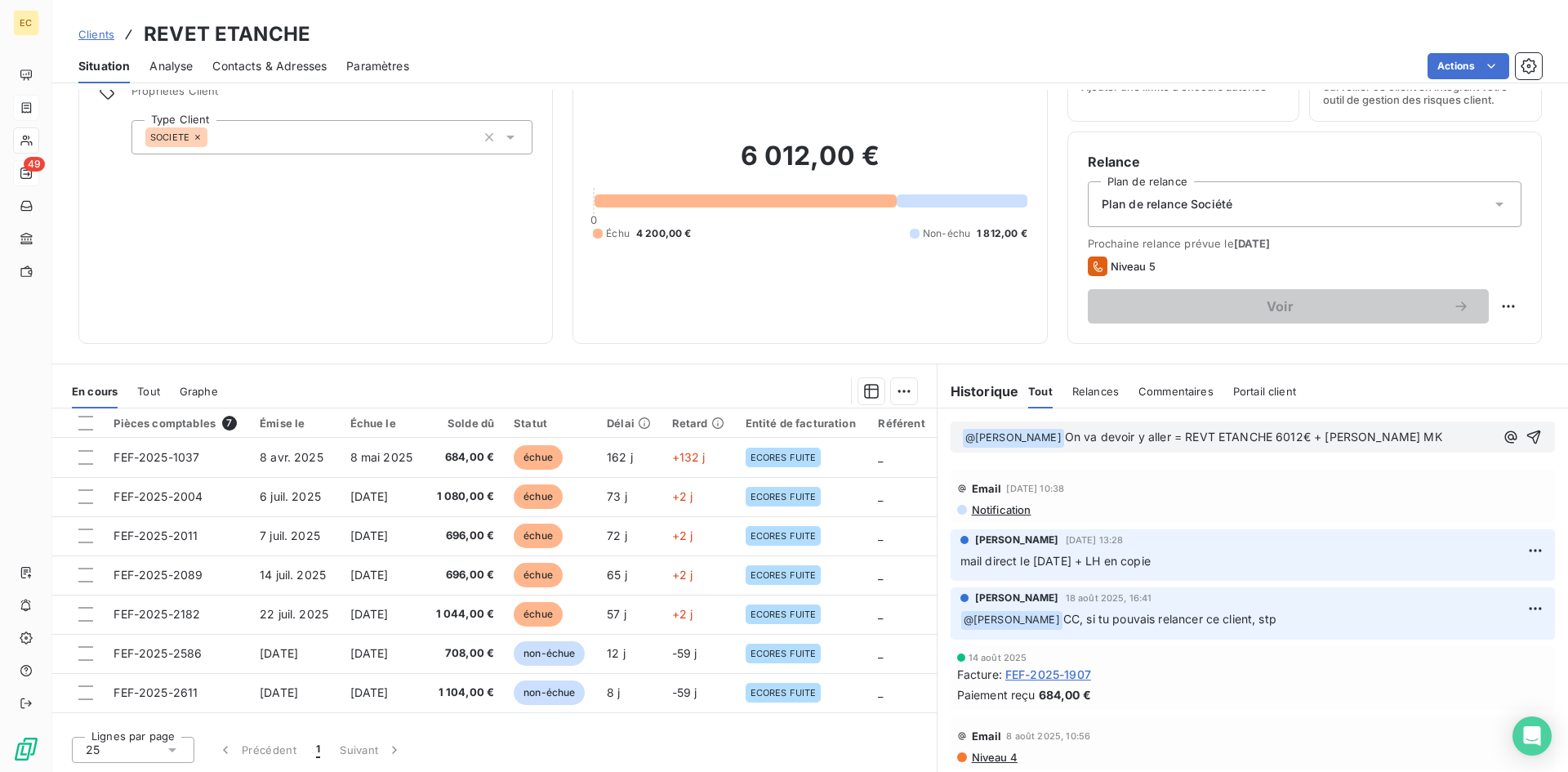
click at [1415, 434] on p "﻿ @ [PERSON_NAME] ﻿ On va devoir y aller = REVT ETANCHE 6012€ + [PERSON_NAME] MK" at bounding box center [1229, 438] width 532 height 19
click at [1526, 431] on icon "button" at bounding box center [1534, 436] width 17 height 17
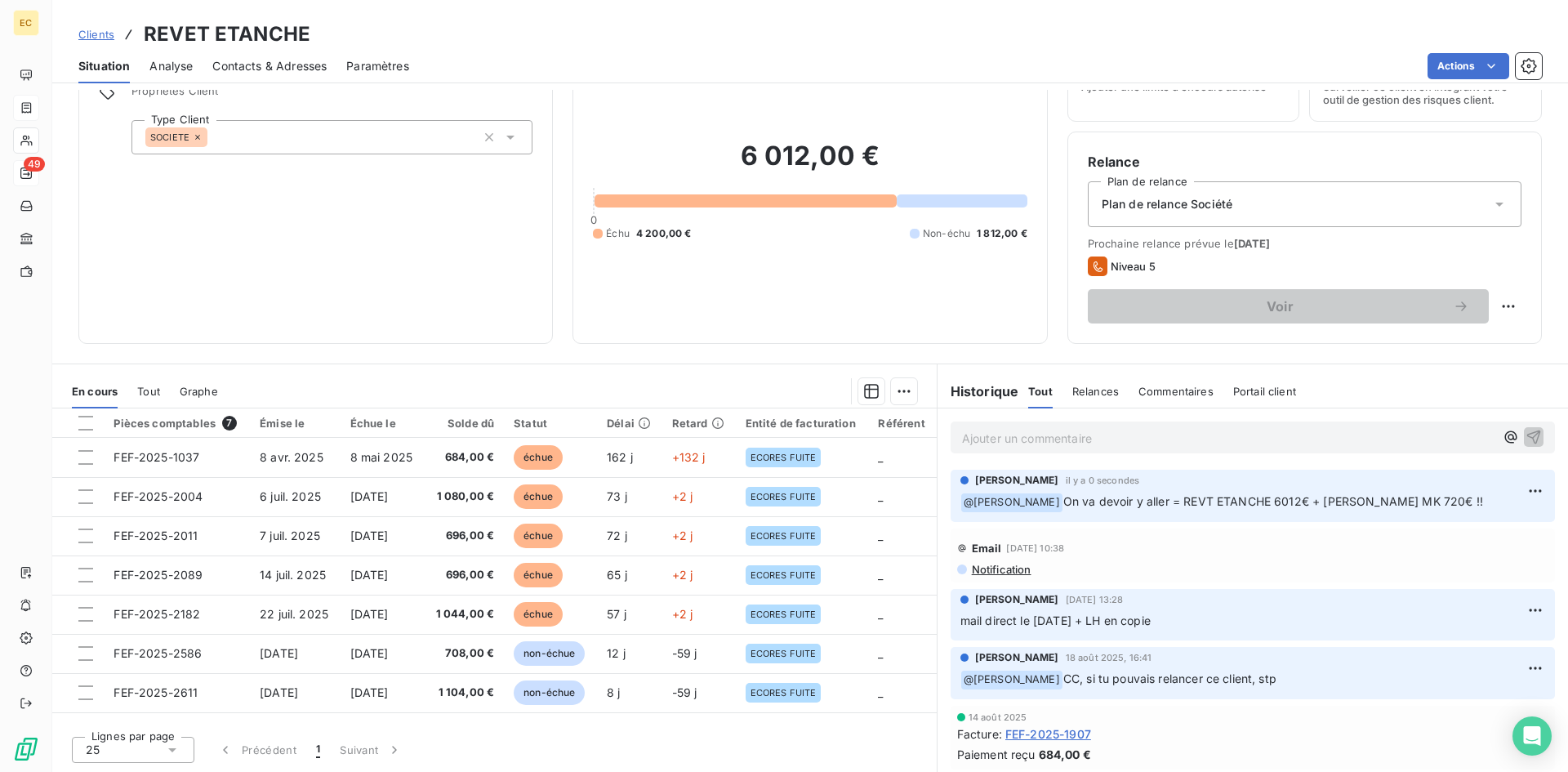
click at [85, 29] on span "Clients" at bounding box center [96, 34] width 36 height 13
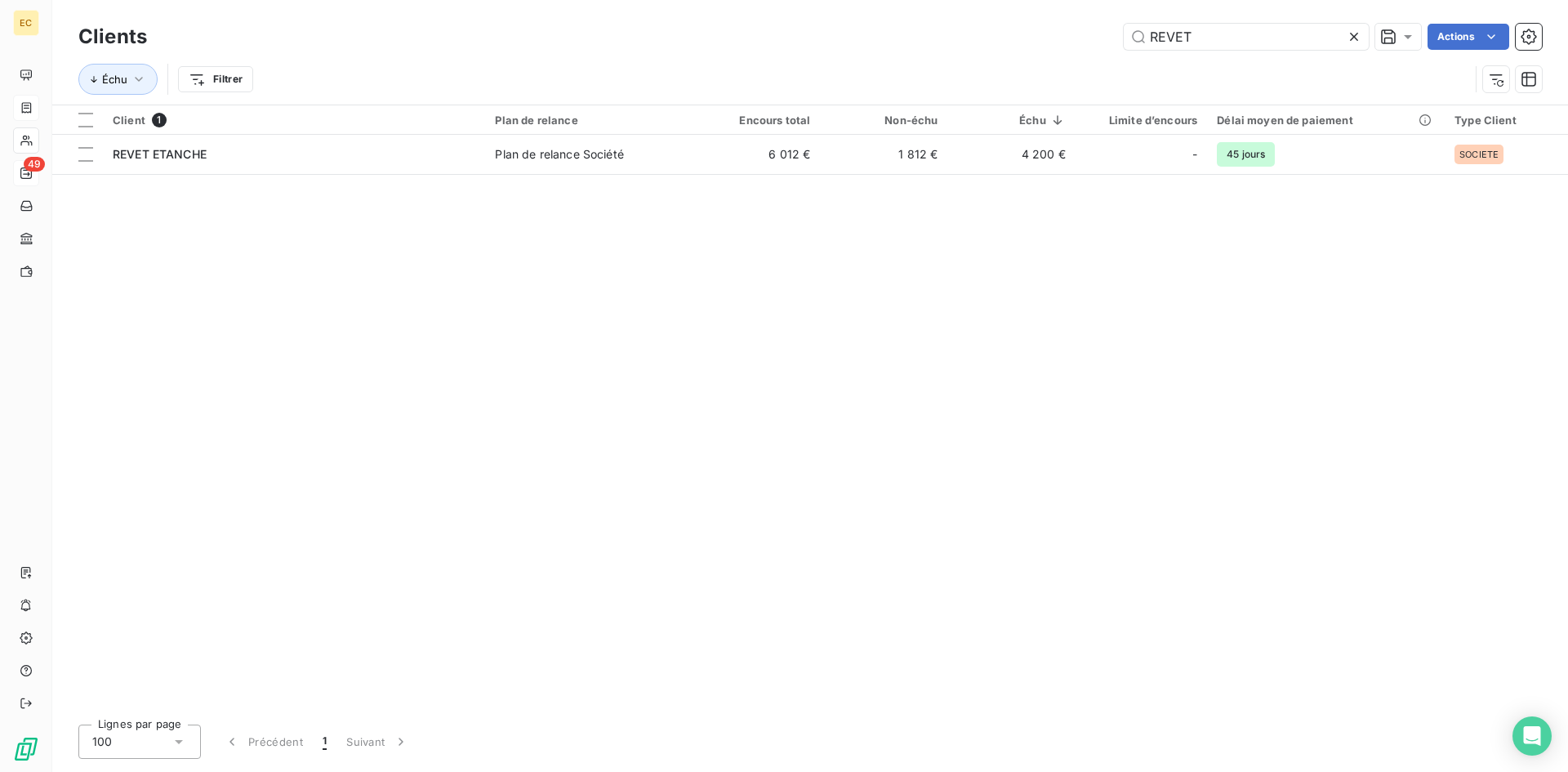
drag, startPoint x: 1207, startPoint y: 33, endPoint x: 1106, endPoint y: 40, distance: 101.2
click at [1106, 40] on div "REVET Actions" at bounding box center [854, 37] width 1375 height 26
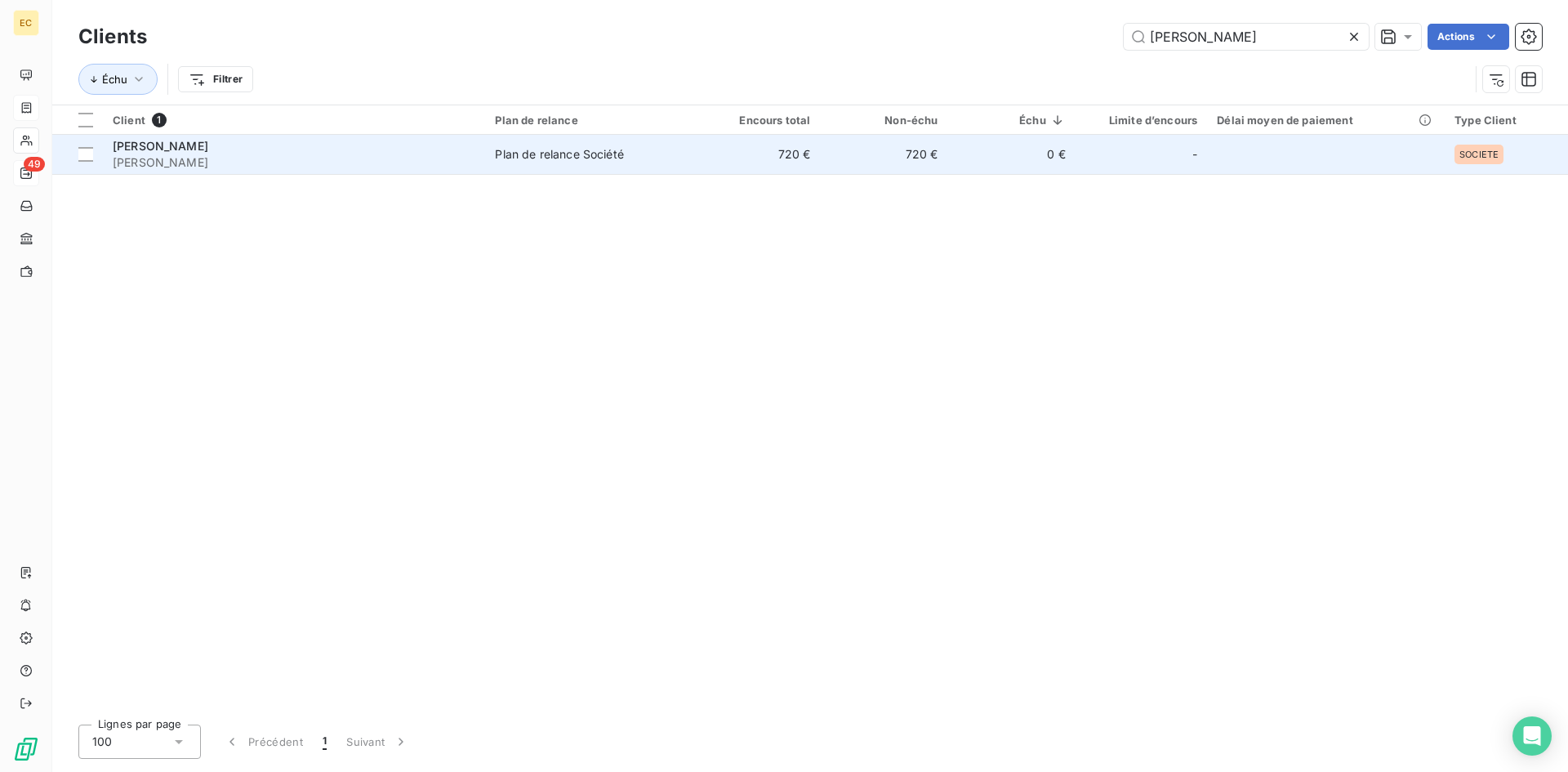
type input "[PERSON_NAME]"
click at [349, 161] on span "[PERSON_NAME]" at bounding box center [294, 162] width 362 height 17
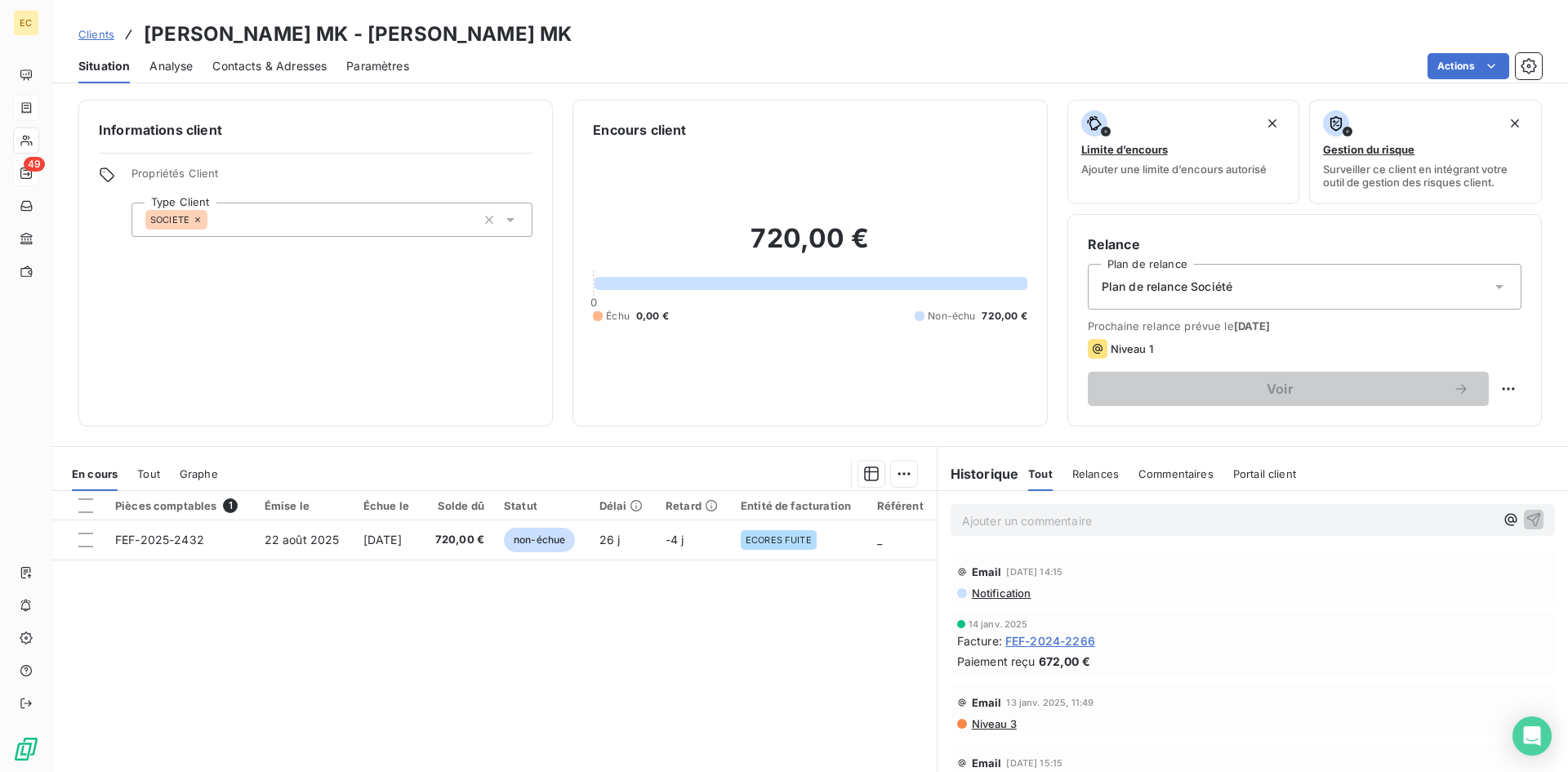
click at [270, 65] on span "Contacts & Adresses" at bounding box center [270, 66] width 115 height 17
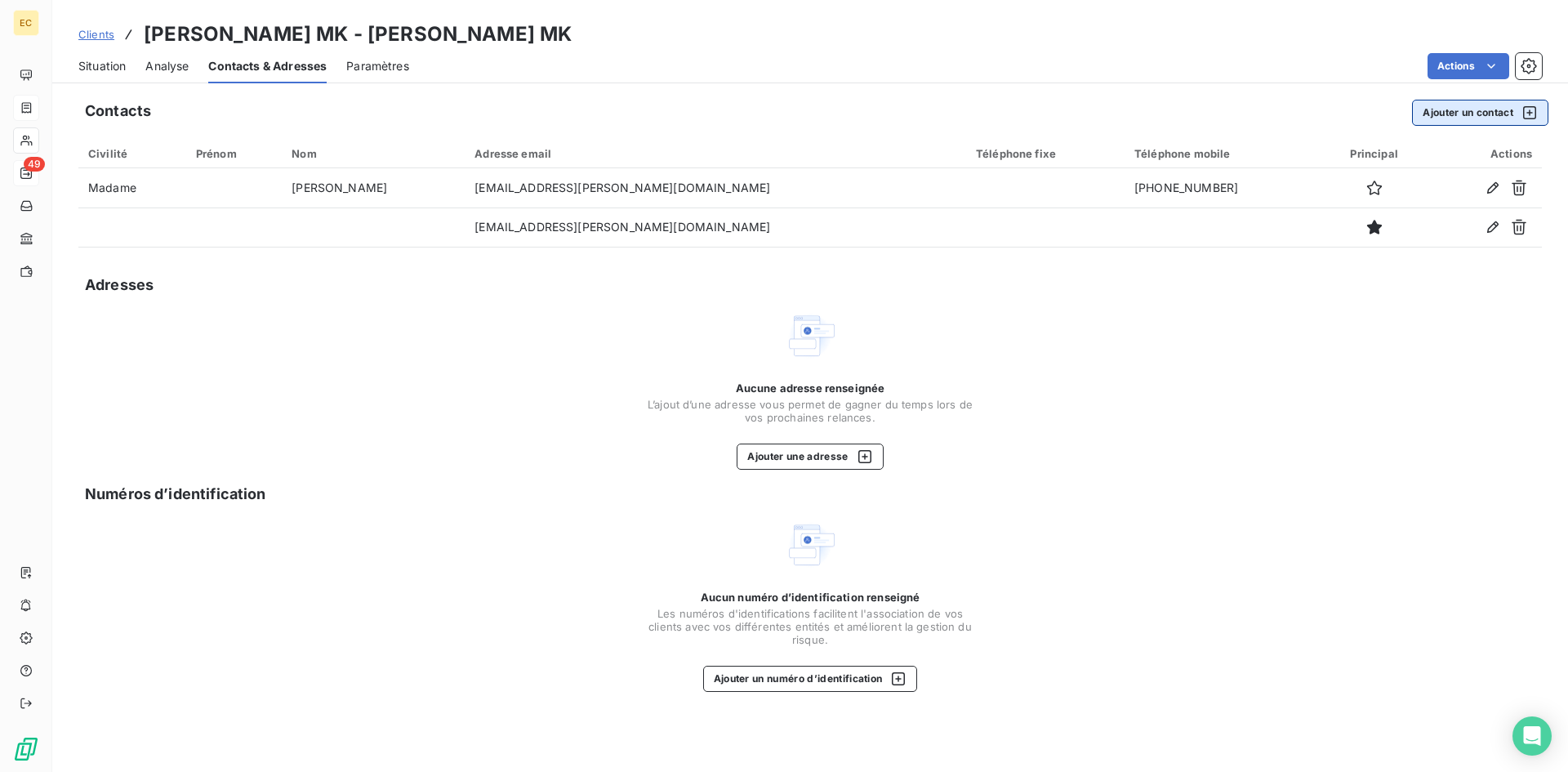
click at [1477, 113] on button "Ajouter un contact" at bounding box center [1480, 113] width 137 height 26
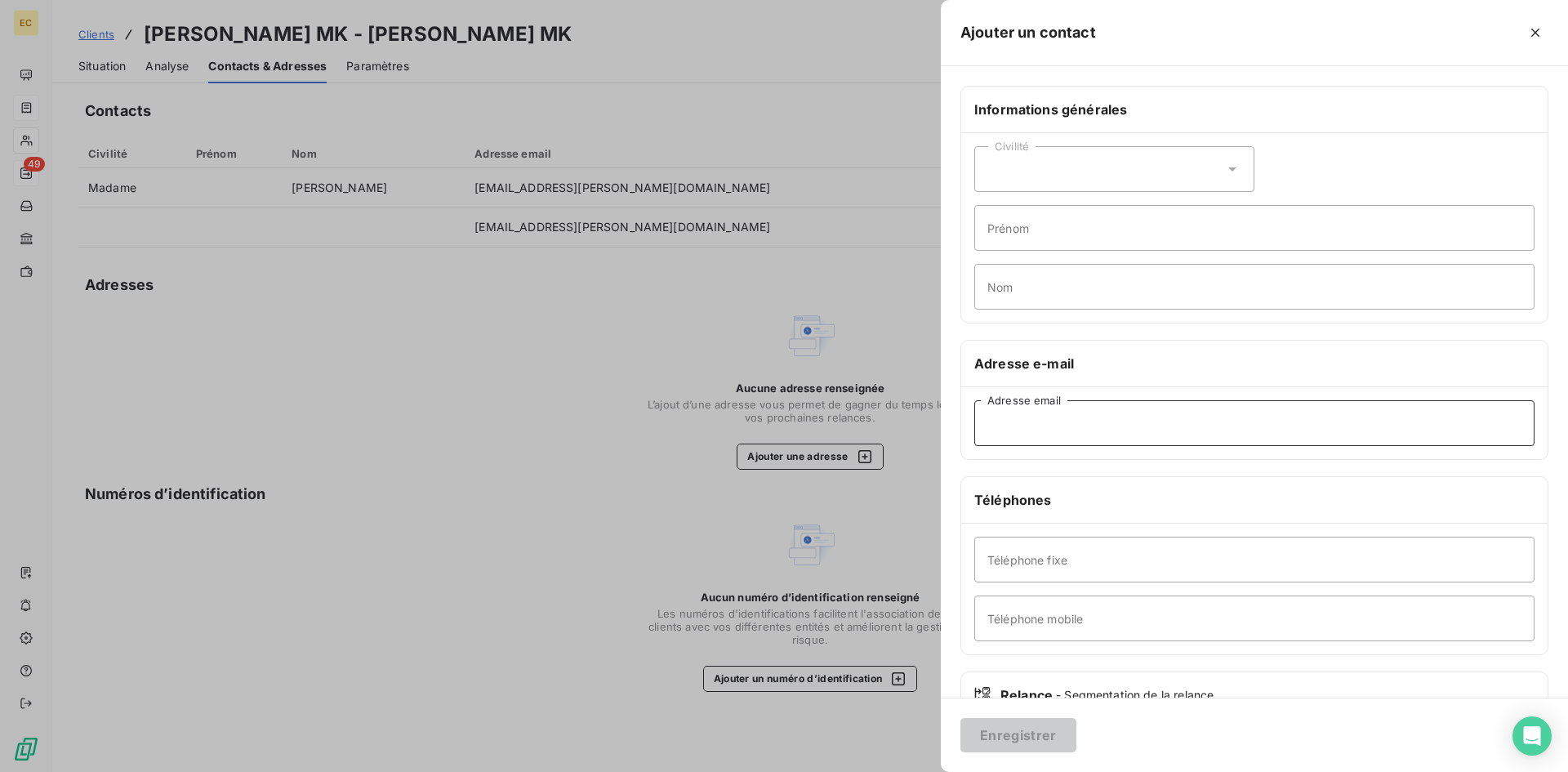
paste input "[EMAIL_ADDRESS][DOMAIN_NAME]"
type input "[EMAIL_ADDRESS][DOMAIN_NAME]"
click at [998, 736] on button "Enregistrer" at bounding box center [1019, 734] width 116 height 34
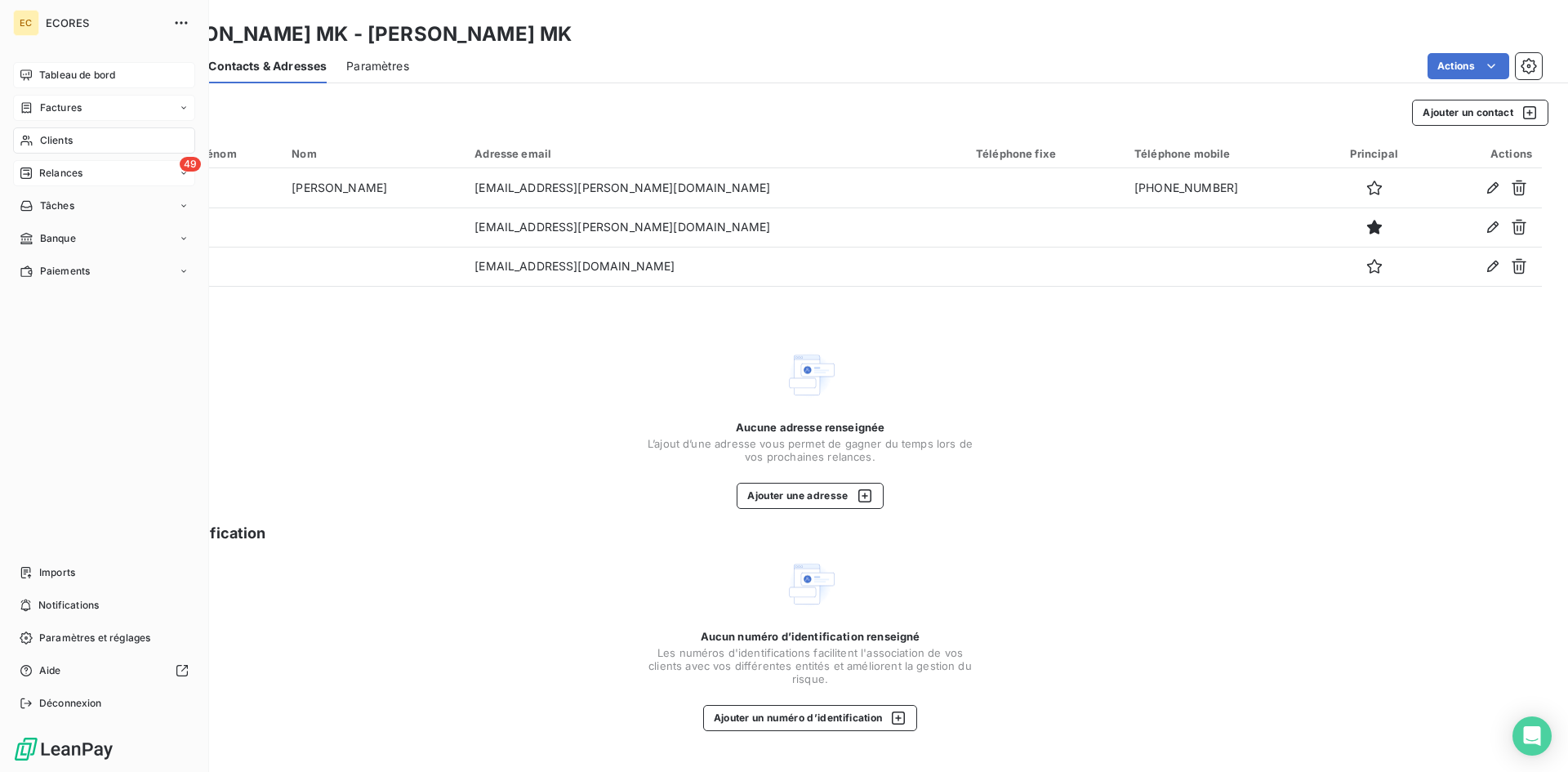
click at [82, 80] on span "Tableau de bord" at bounding box center [77, 75] width 76 height 15
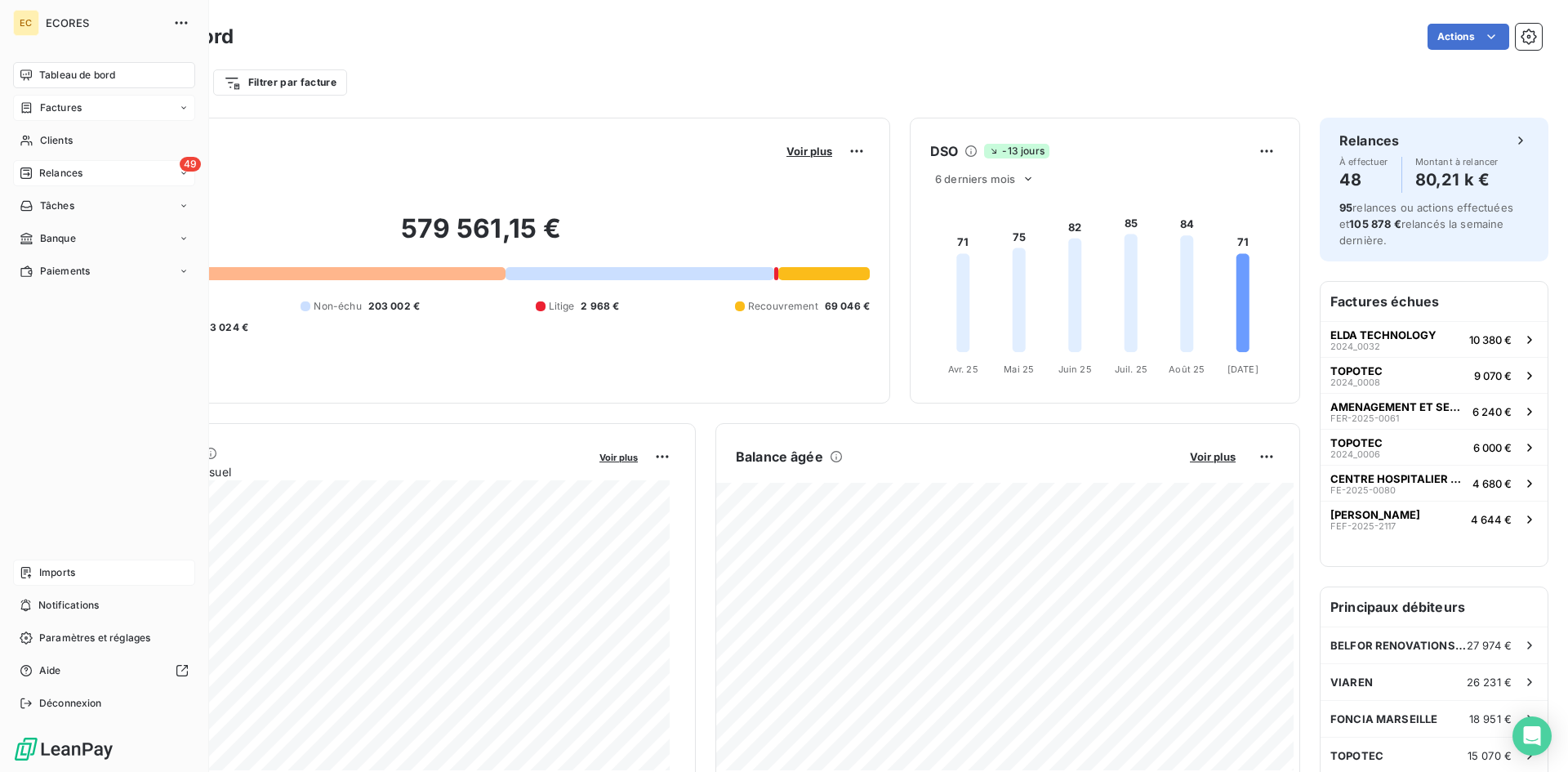
click at [64, 571] on span "Imports" at bounding box center [56, 572] width 36 height 15
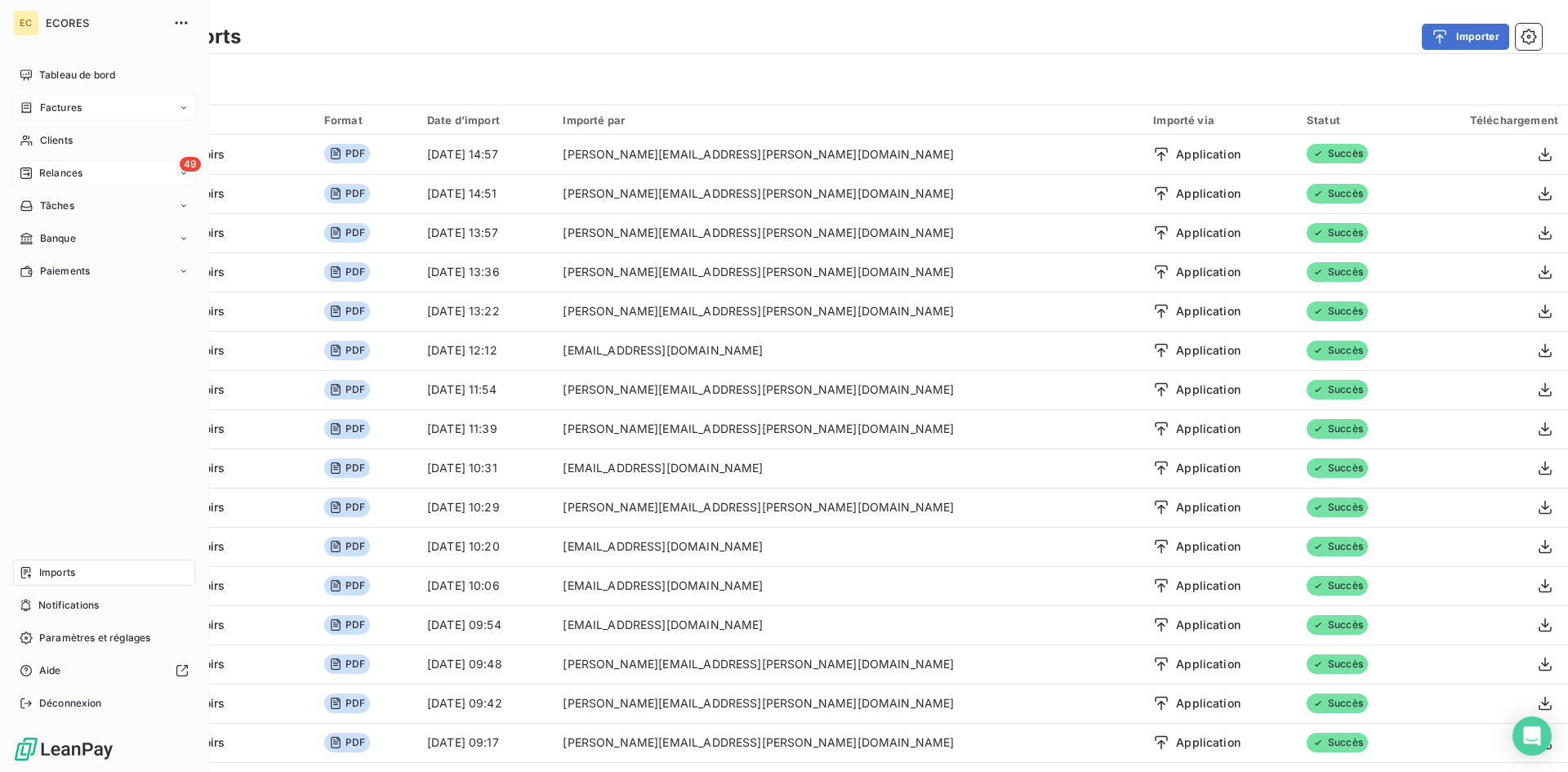
click at [83, 170] on span "Relances" at bounding box center [60, 173] width 43 height 15
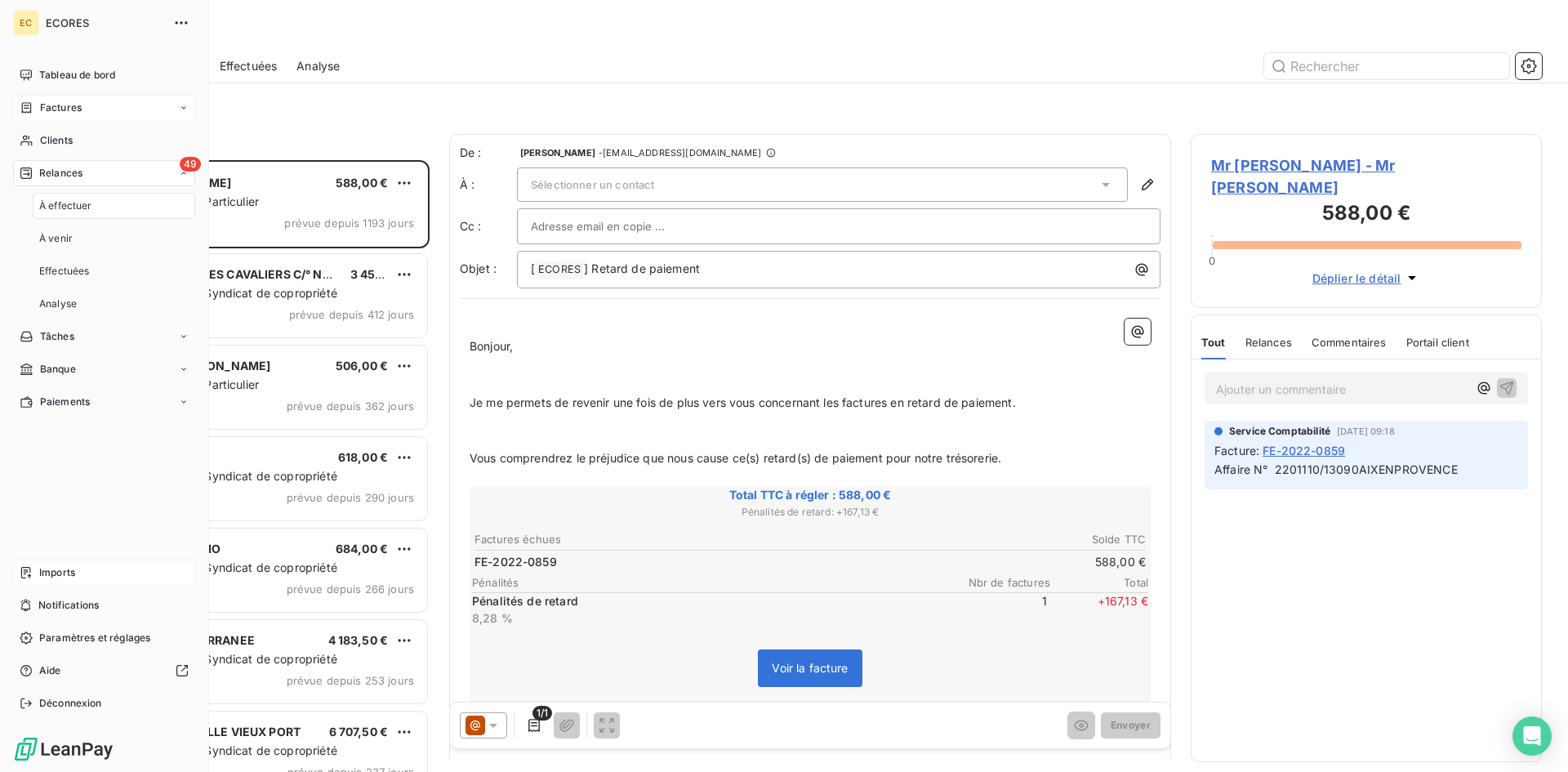
scroll to position [599, 339]
click at [61, 80] on span "Tableau de bord" at bounding box center [77, 75] width 76 height 15
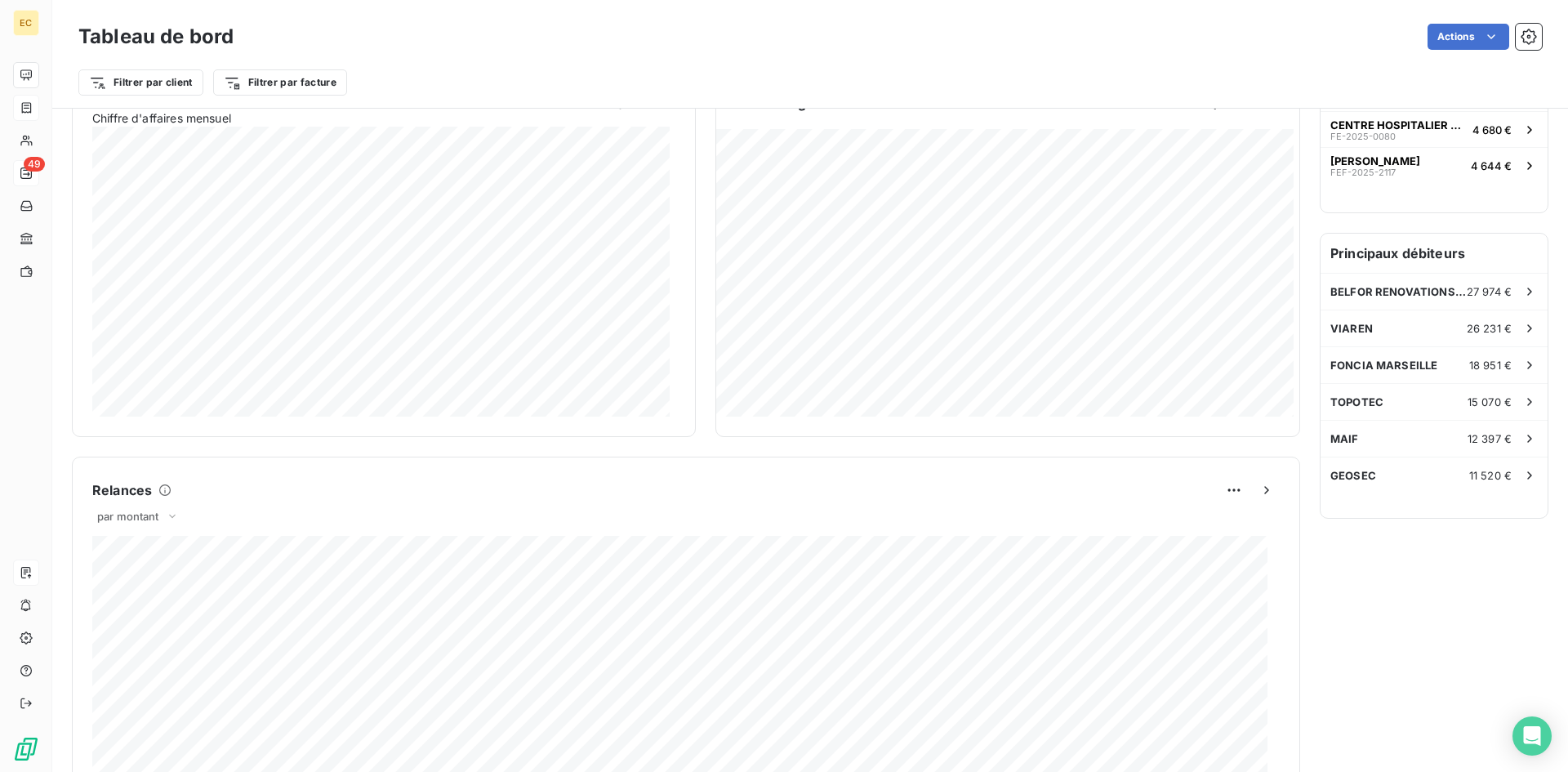
scroll to position [330, 0]
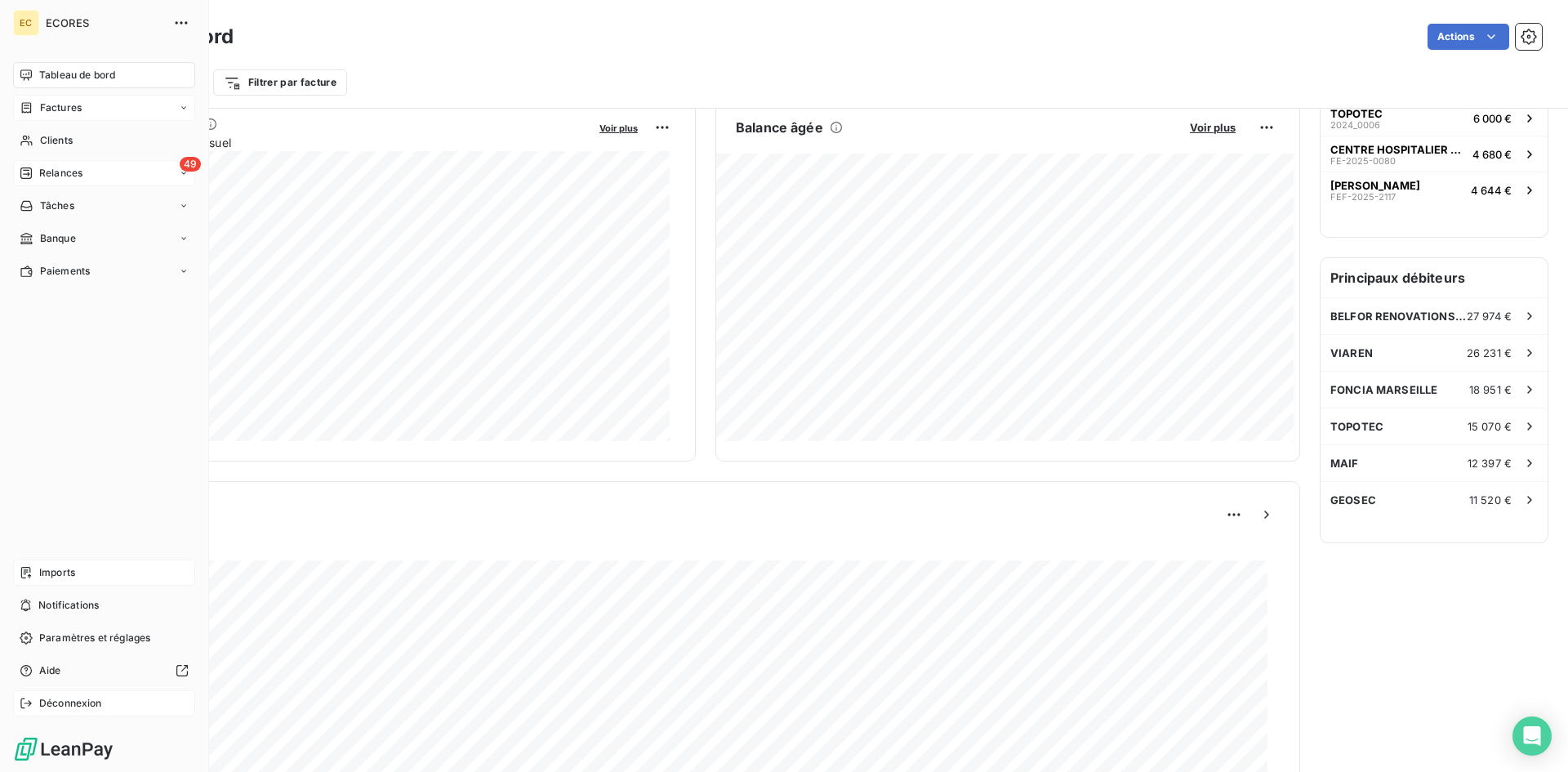
click at [47, 697] on span "Déconnexion" at bounding box center [70, 702] width 63 height 15
